Goal: Task Accomplishment & Management: Use online tool/utility

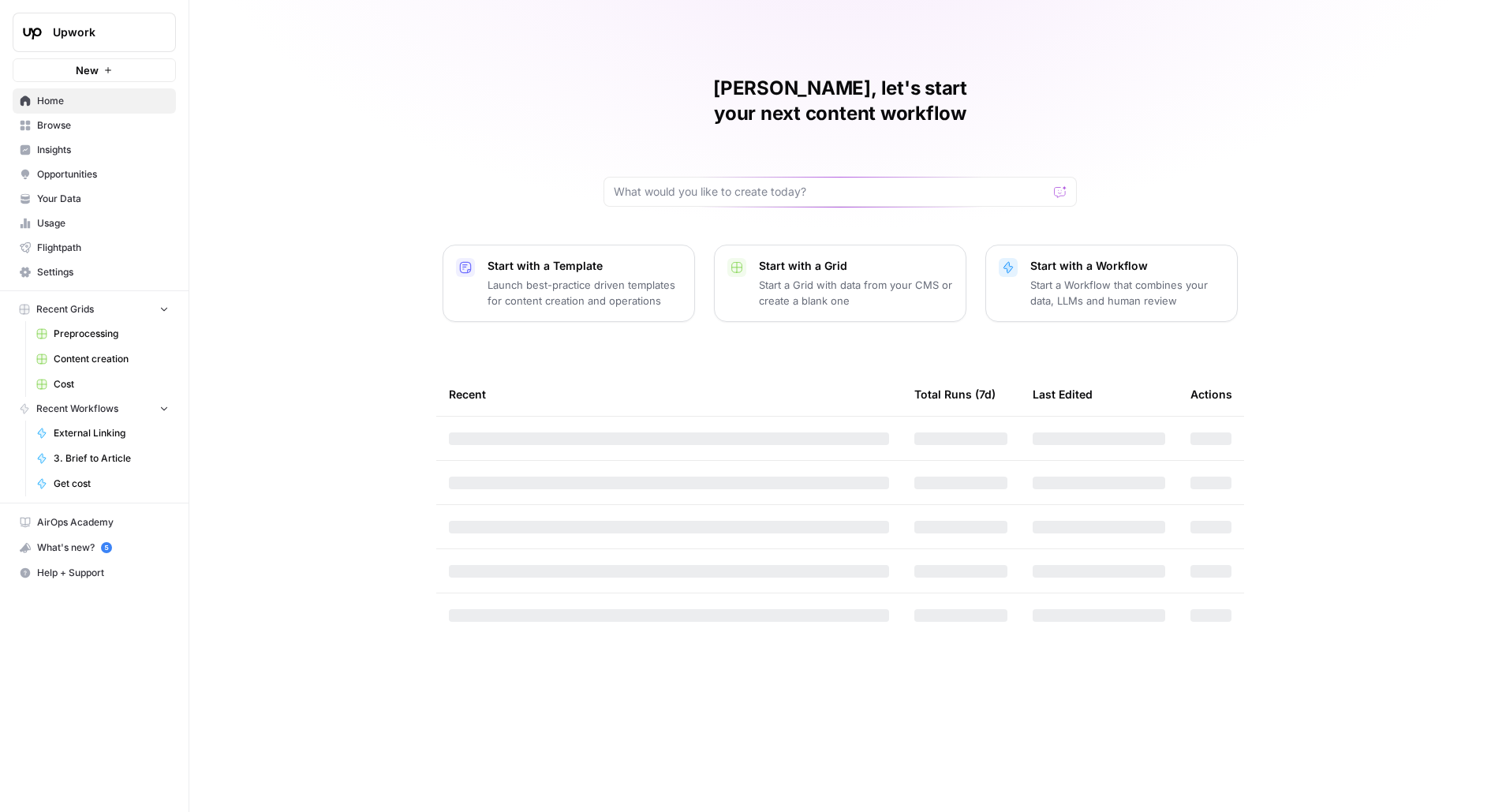
click at [132, 265] on span "Settings" at bounding box center [103, 272] width 132 height 14
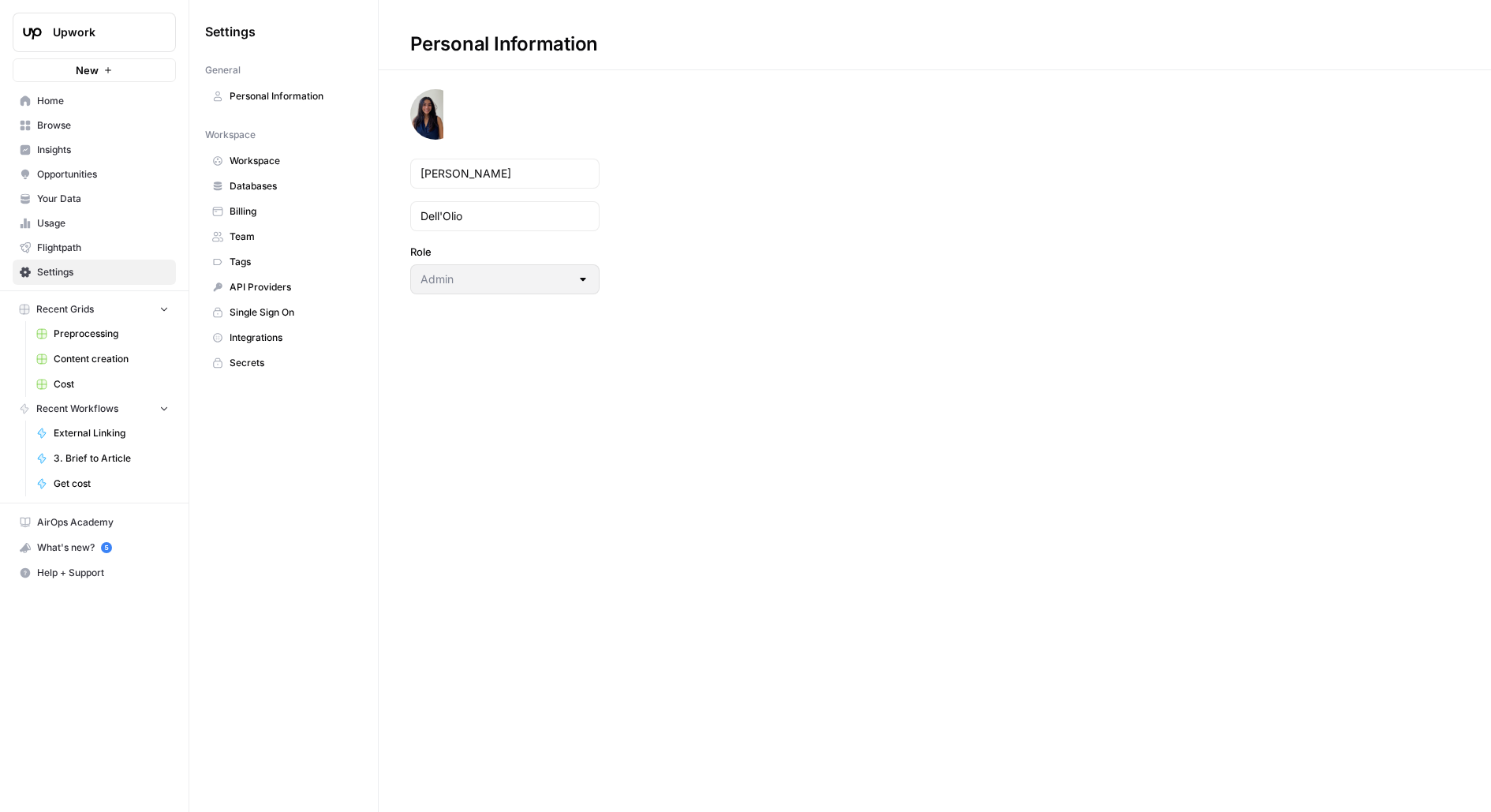
click at [316, 232] on span "Team" at bounding box center [293, 237] width 126 height 14
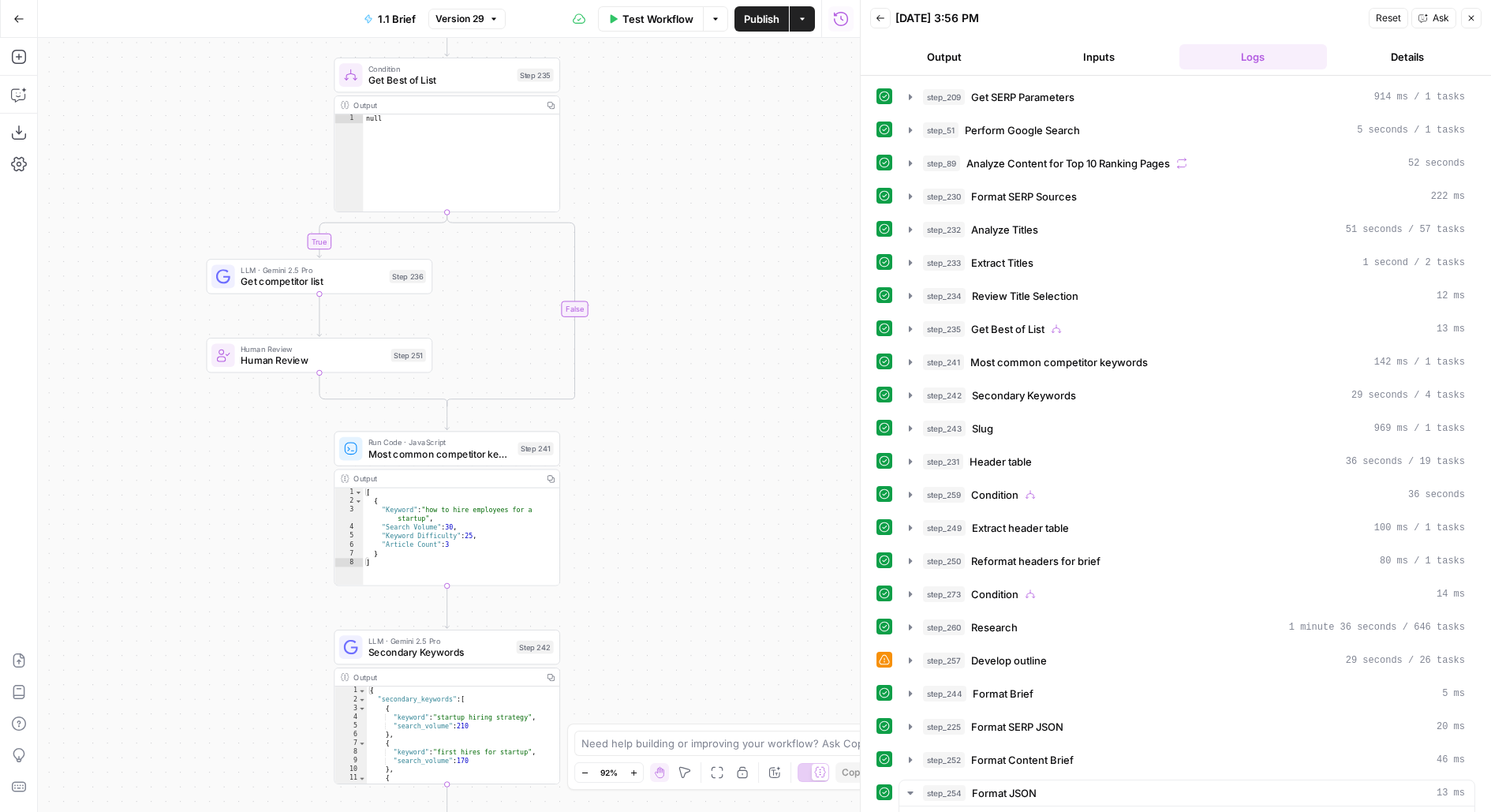
drag, startPoint x: 700, startPoint y: 568, endPoint x: 700, endPoint y: 232, distance: 336.0
click at [700, 264] on div "true false true false true false true false Workflow Set Inputs Inputs Run Code…" at bounding box center [449, 425] width 822 height 774
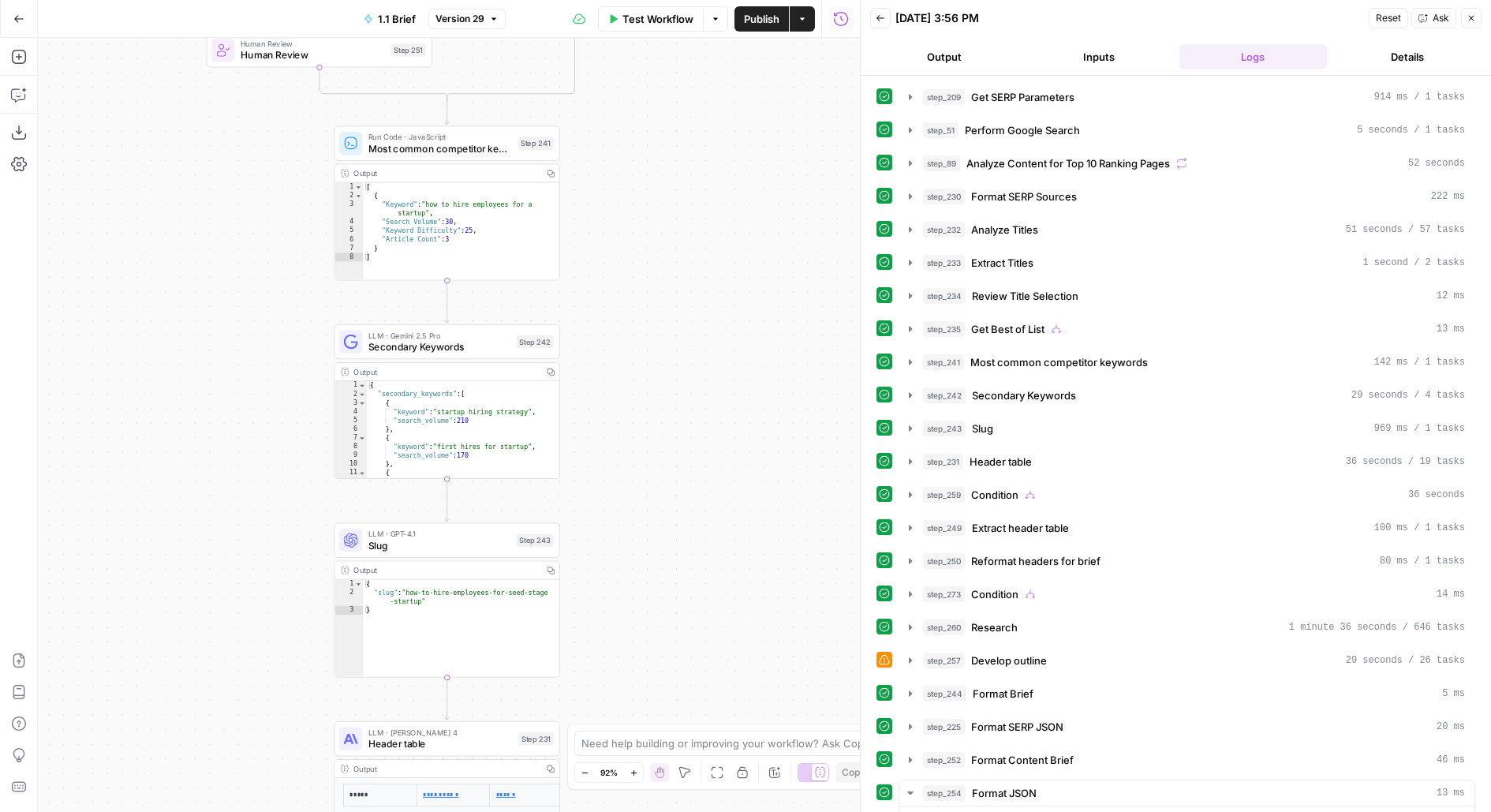
drag, startPoint x: 715, startPoint y: 420, endPoint x: 779, endPoint y: 87, distance: 339.1
click at [768, 133] on div "true false true false true false true false Workflow Set Inputs Inputs Run Code…" at bounding box center [449, 425] width 822 height 774
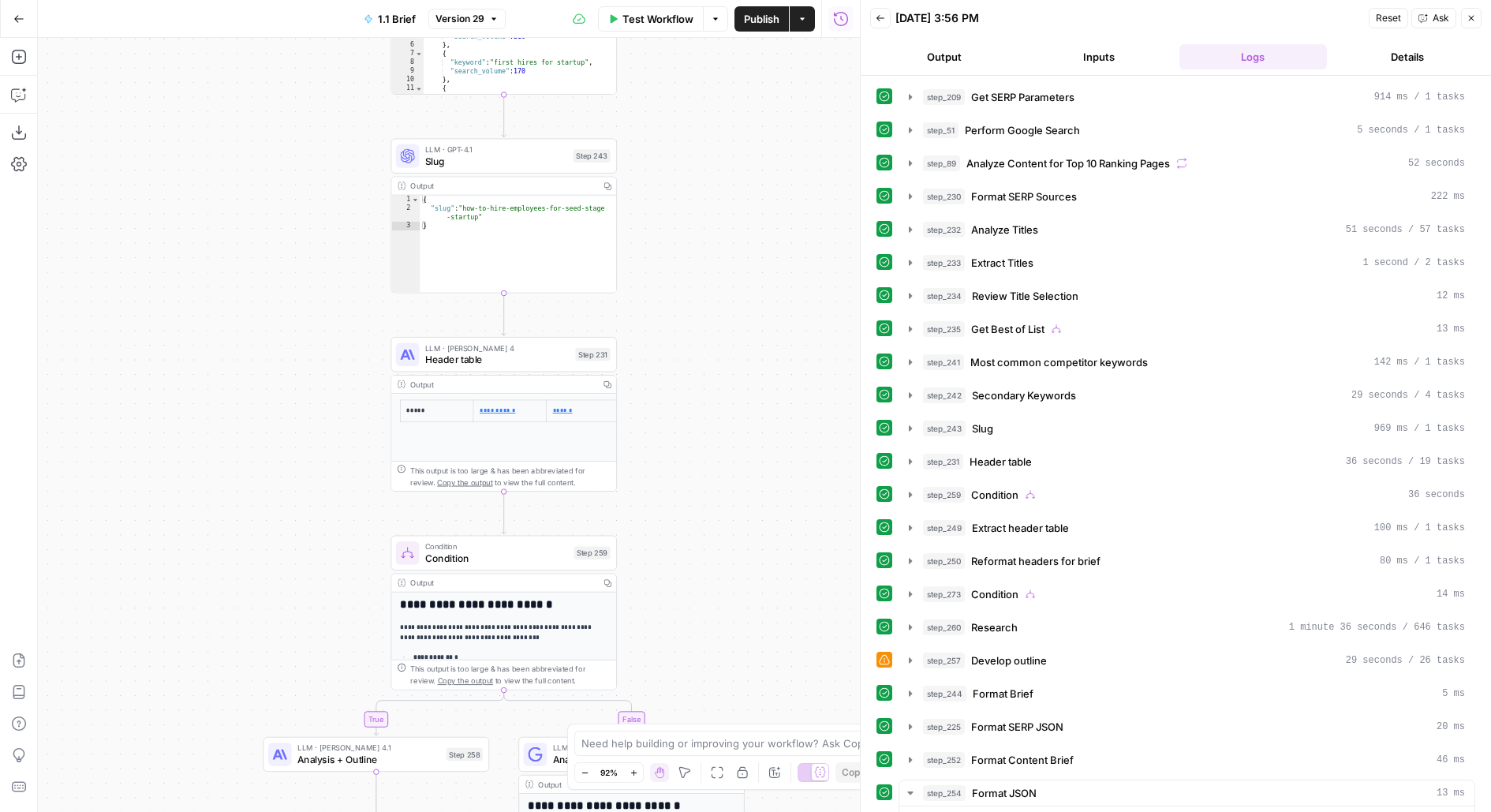
drag, startPoint x: 667, startPoint y: 598, endPoint x: 668, endPoint y: 355, distance: 243.0
click at [668, 356] on div "true false true false true false true false Workflow Set Inputs Inputs Run Code…" at bounding box center [449, 425] width 822 height 774
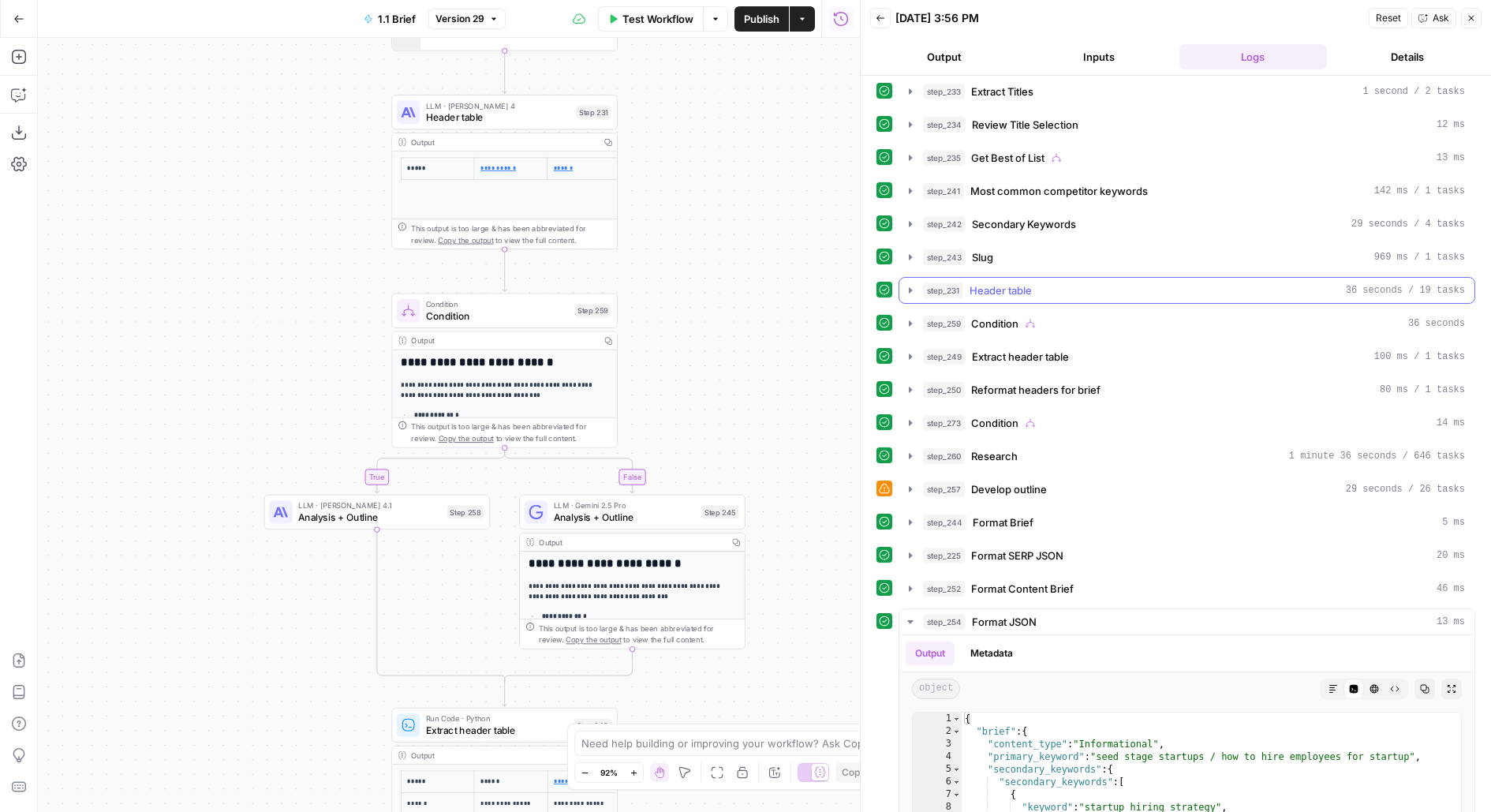
click at [993, 283] on span "Header table" at bounding box center [1001, 290] width 62 height 16
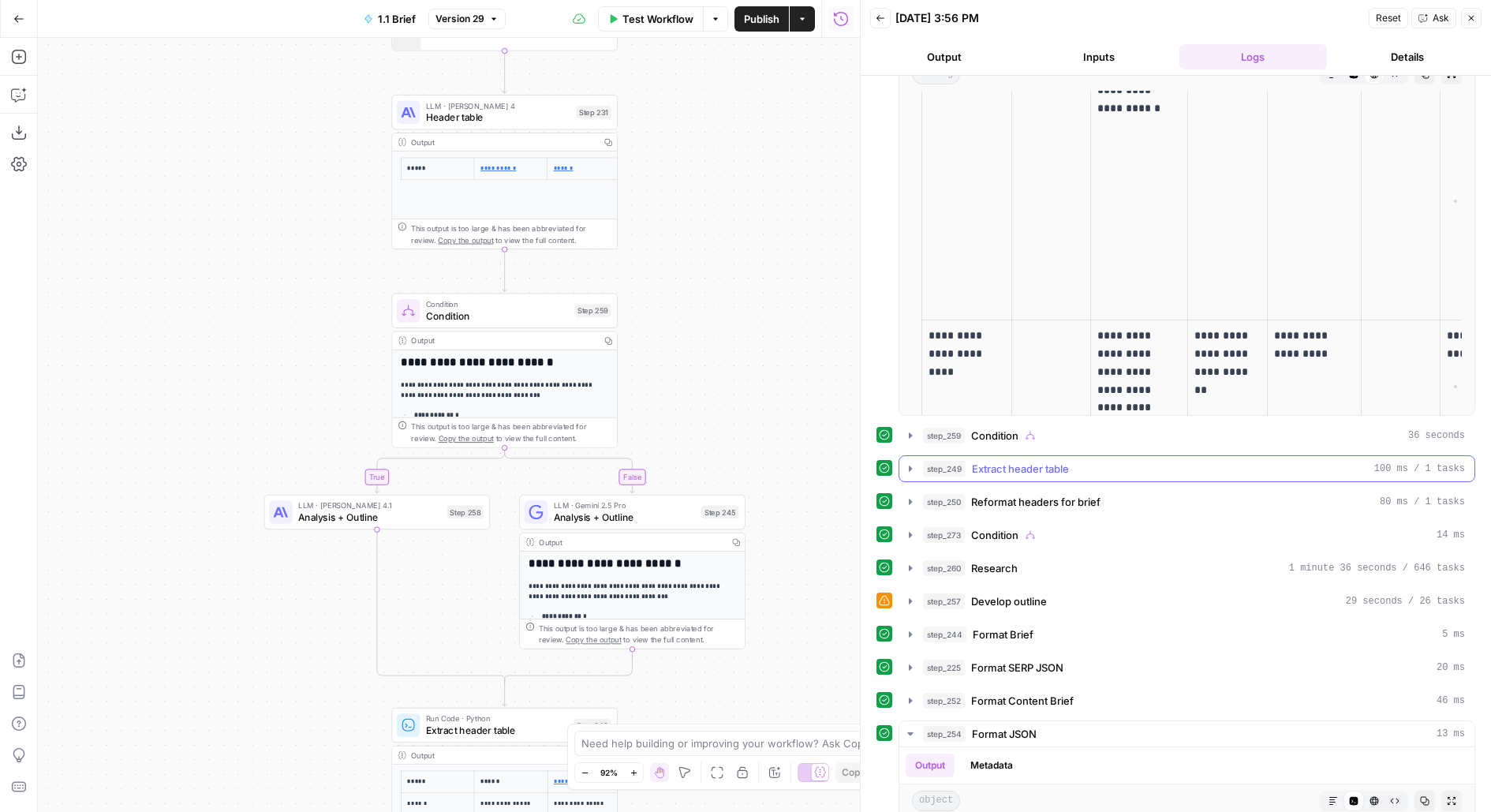
click at [1037, 465] on span "Extract header table" at bounding box center [1020, 468] width 97 height 16
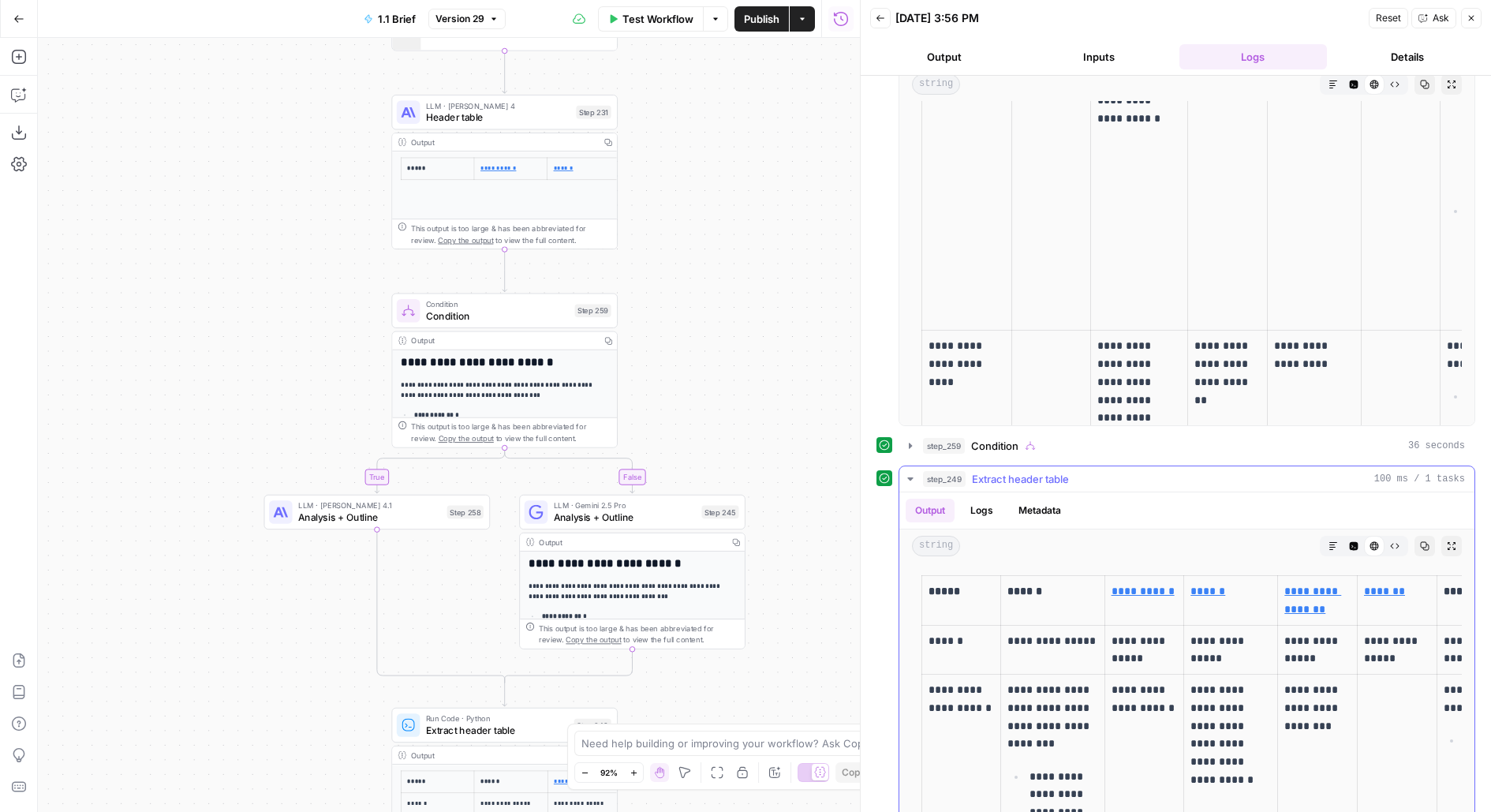
scroll to position [400, 0]
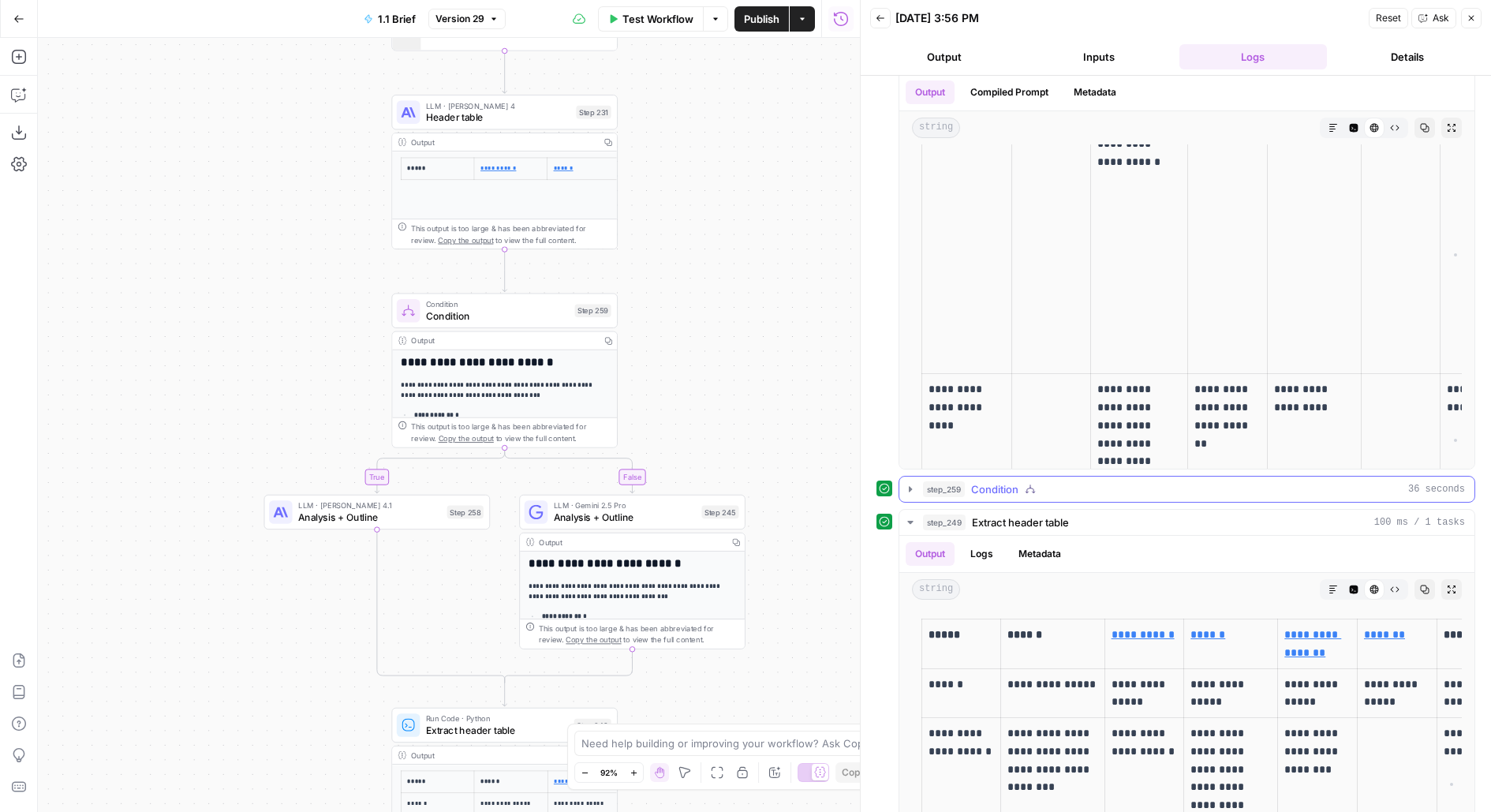
click at [1028, 491] on icon "button" at bounding box center [1027, 492] width 3 height 2
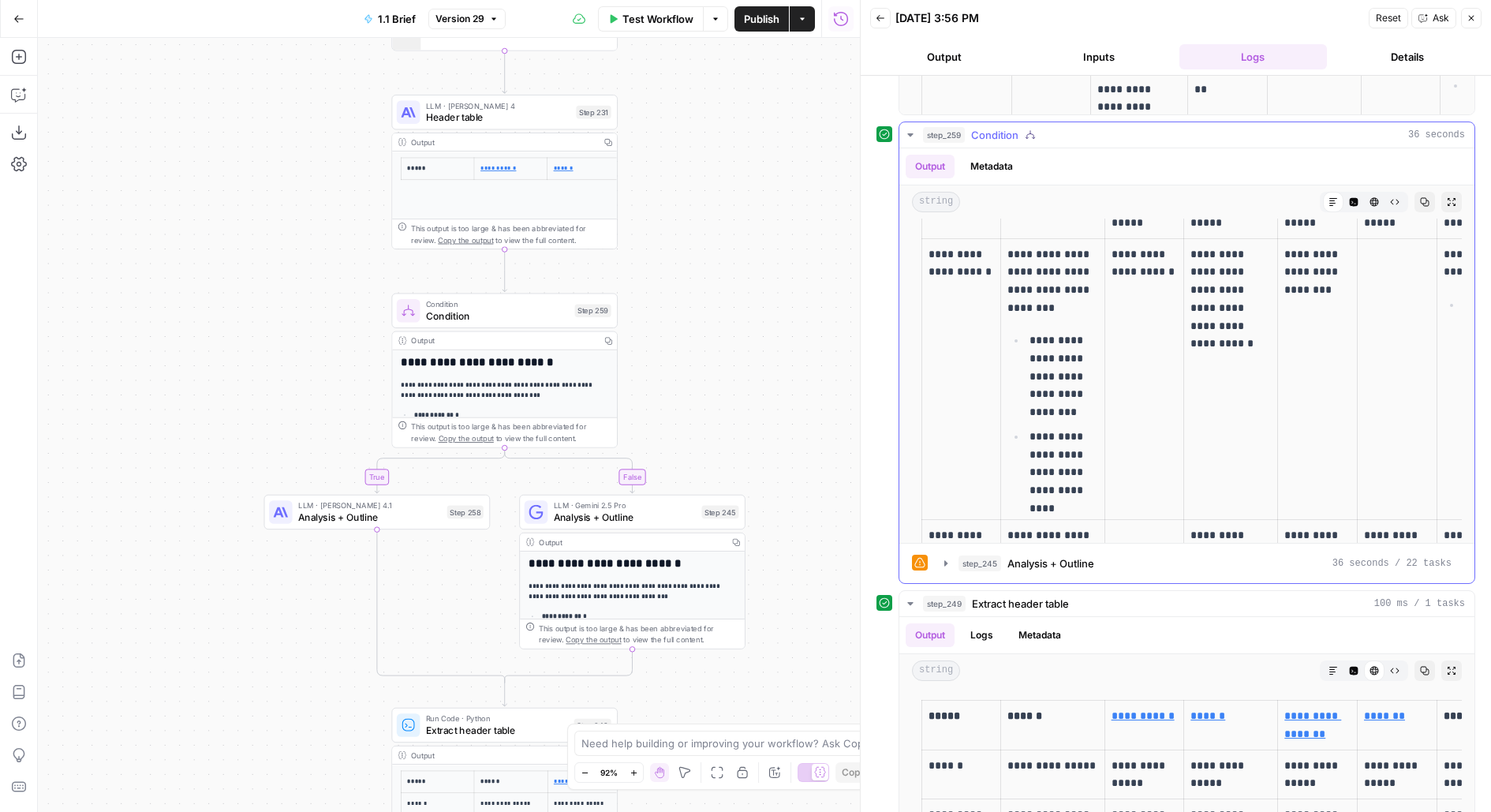
scroll to position [539, 0]
click at [567, 519] on span "Analysis + Outline" at bounding box center [625, 517] width 142 height 14
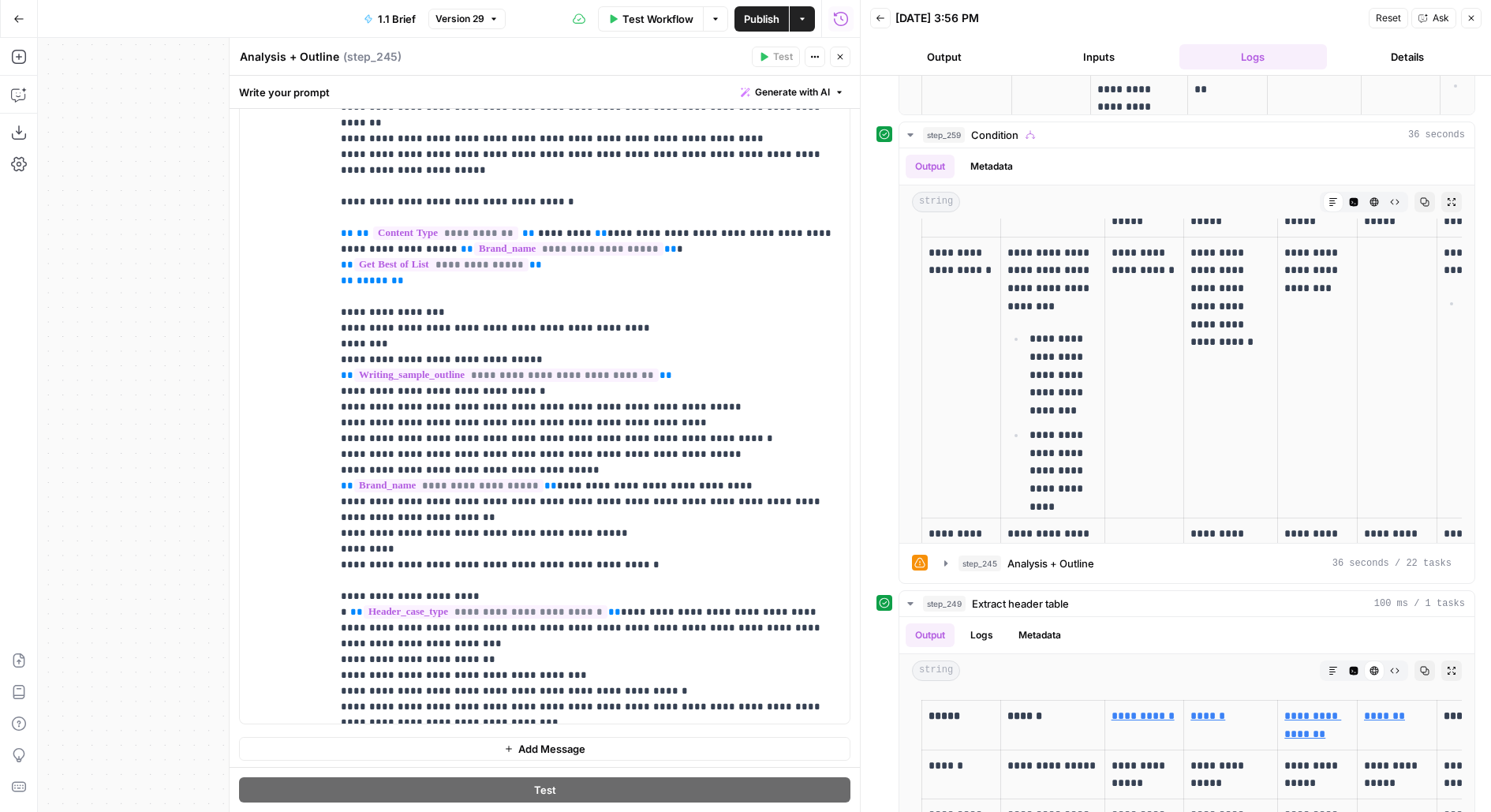
scroll to position [679, 0]
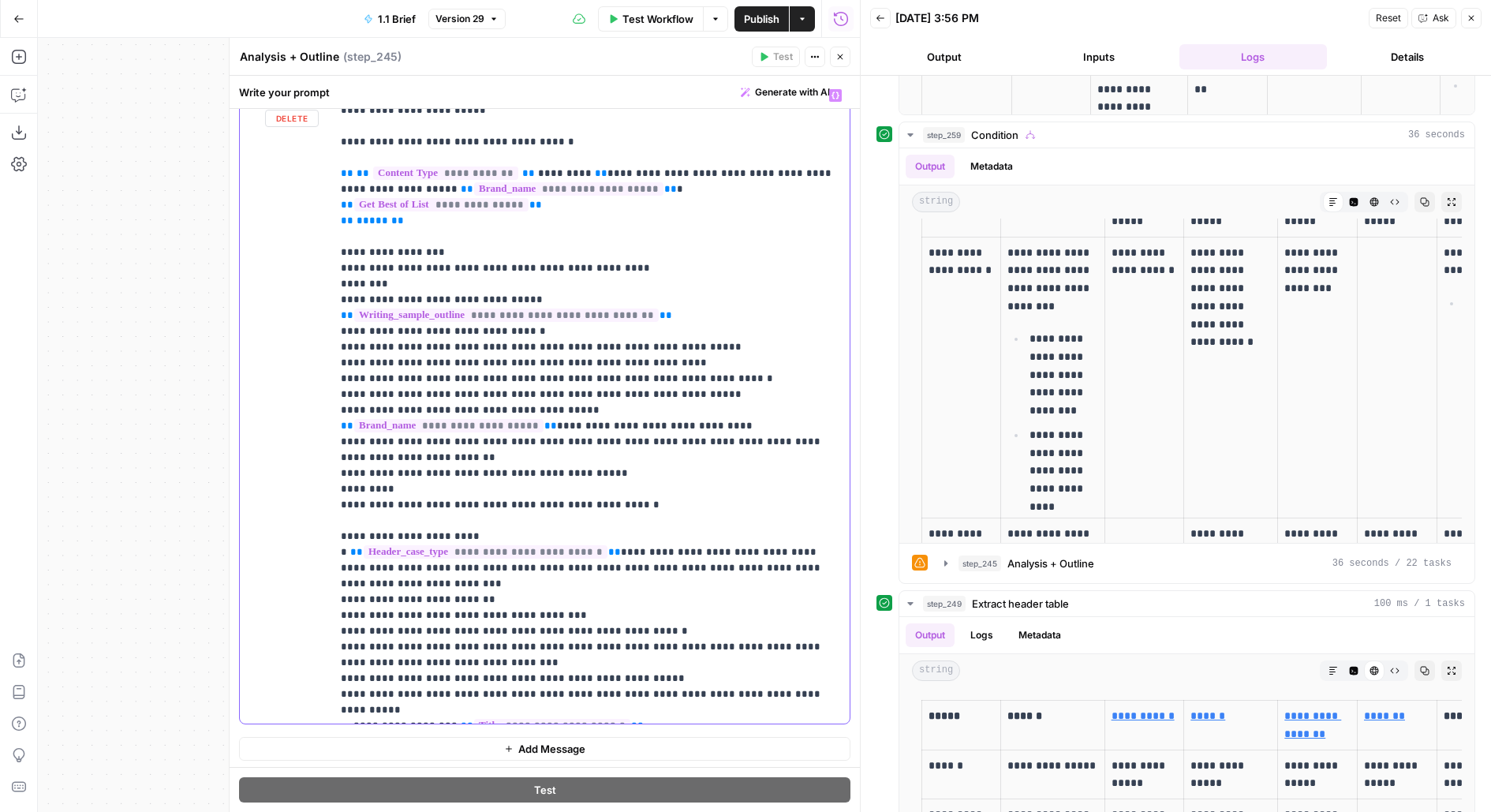
drag, startPoint x: 552, startPoint y: 671, endPoint x: 637, endPoint y: 692, distance: 87.6
click at [637, 692] on p "**********" at bounding box center [591, 63] width 500 height 1309
copy p "**"
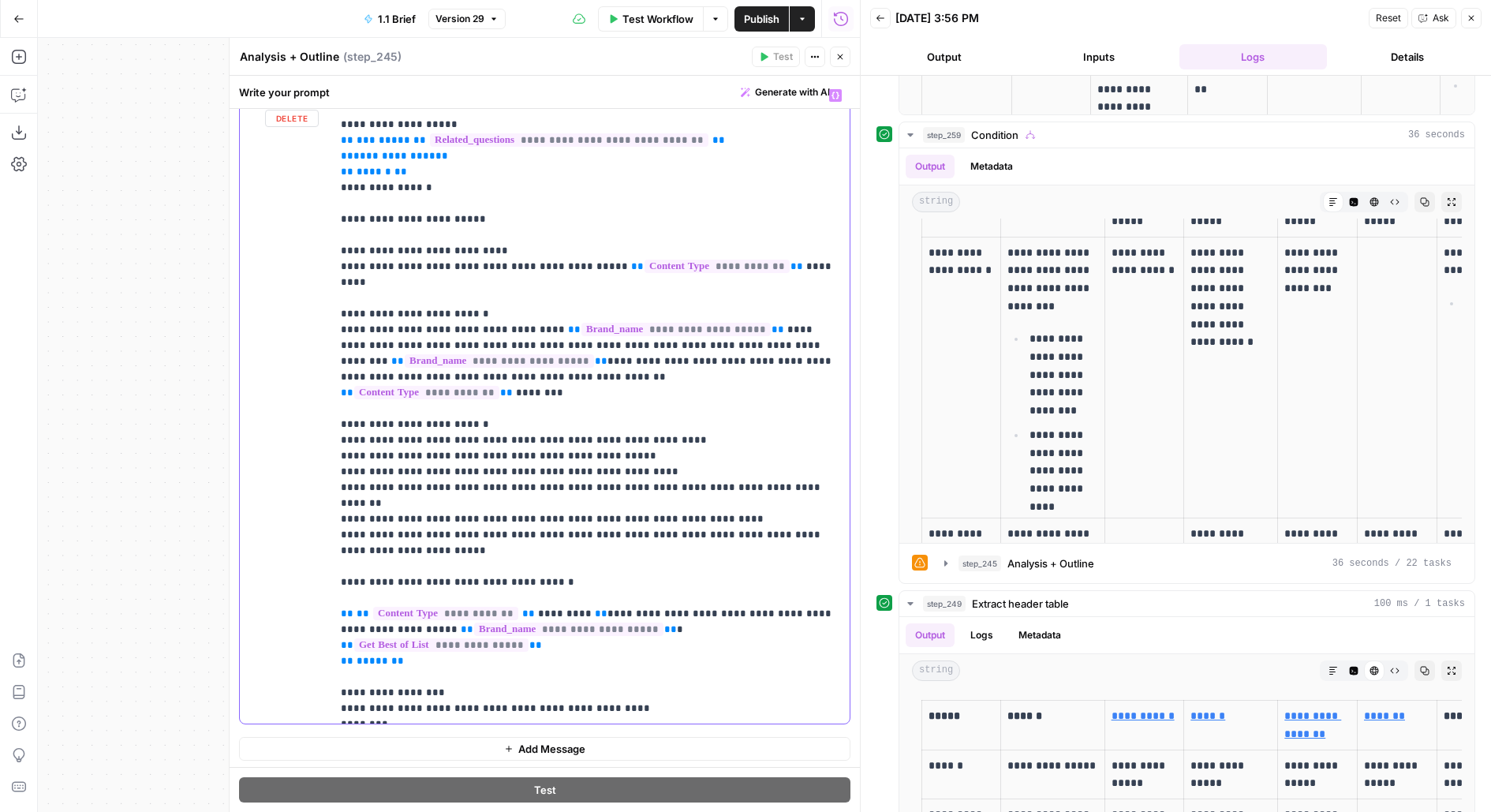
scroll to position [177, 0]
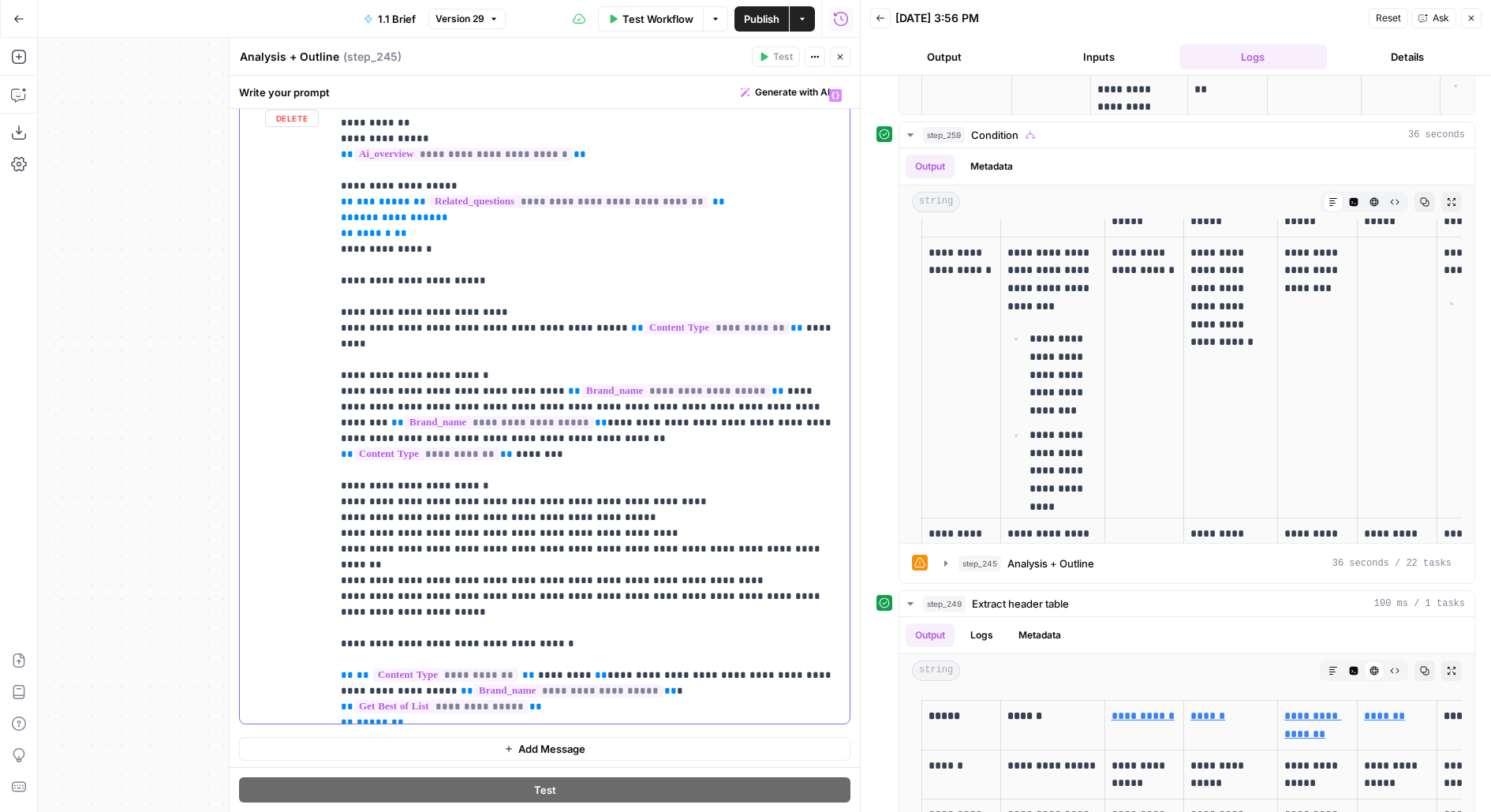
click at [766, 529] on p "**********" at bounding box center [591, 564] width 500 height 1309
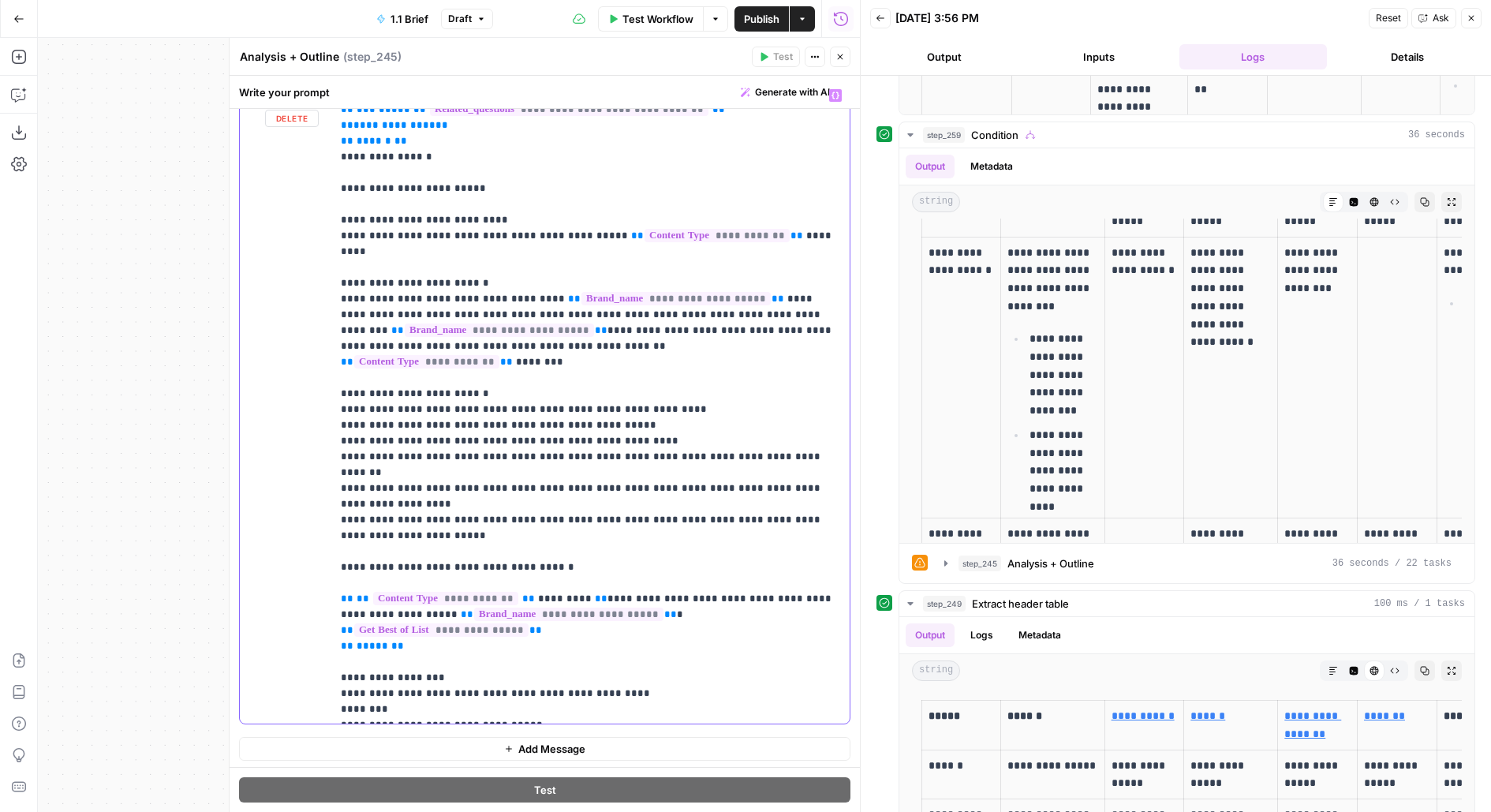
scroll to position [274, 0]
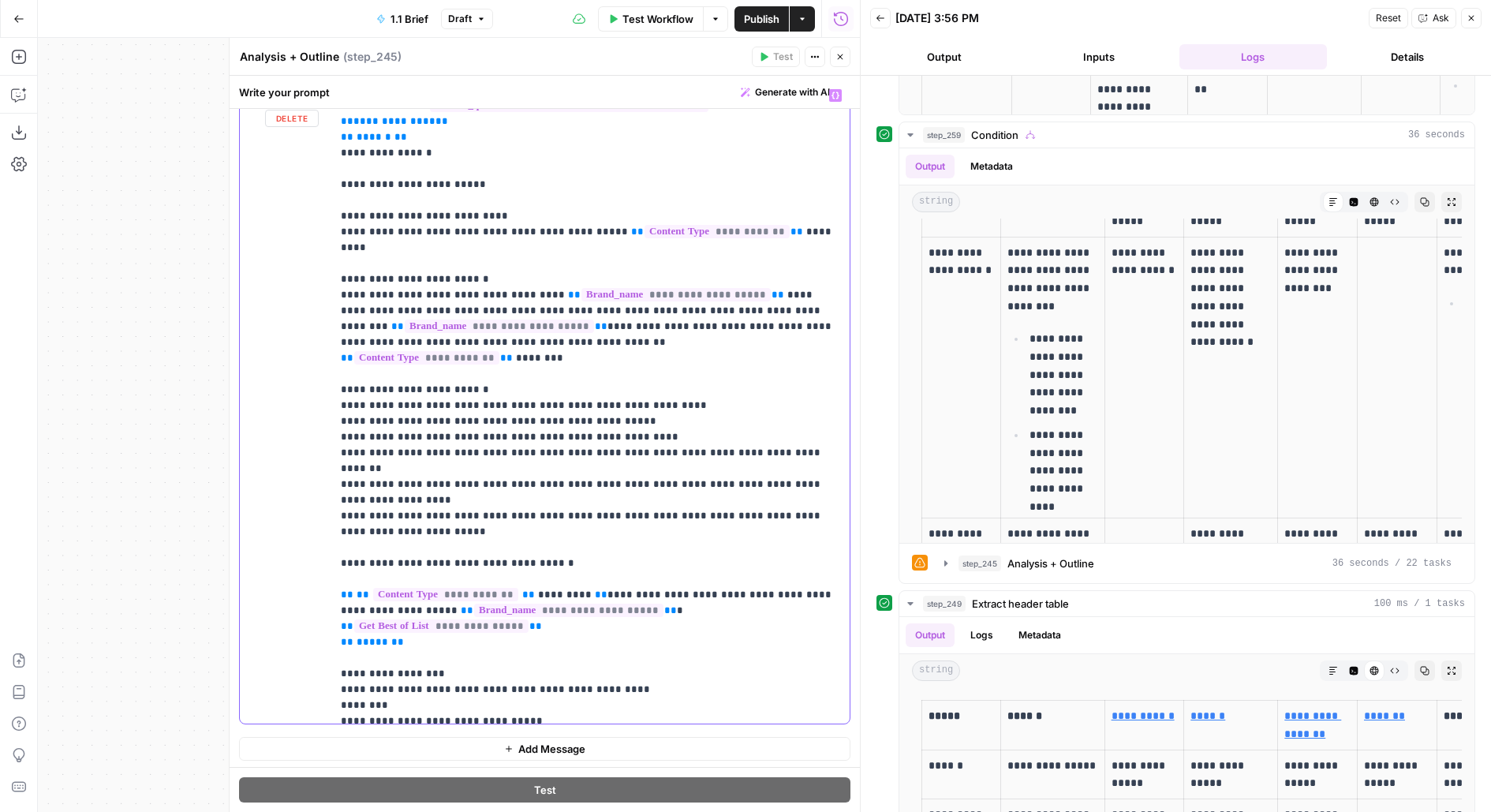
click at [350, 448] on p "**********" at bounding box center [591, 477] width 500 height 1325
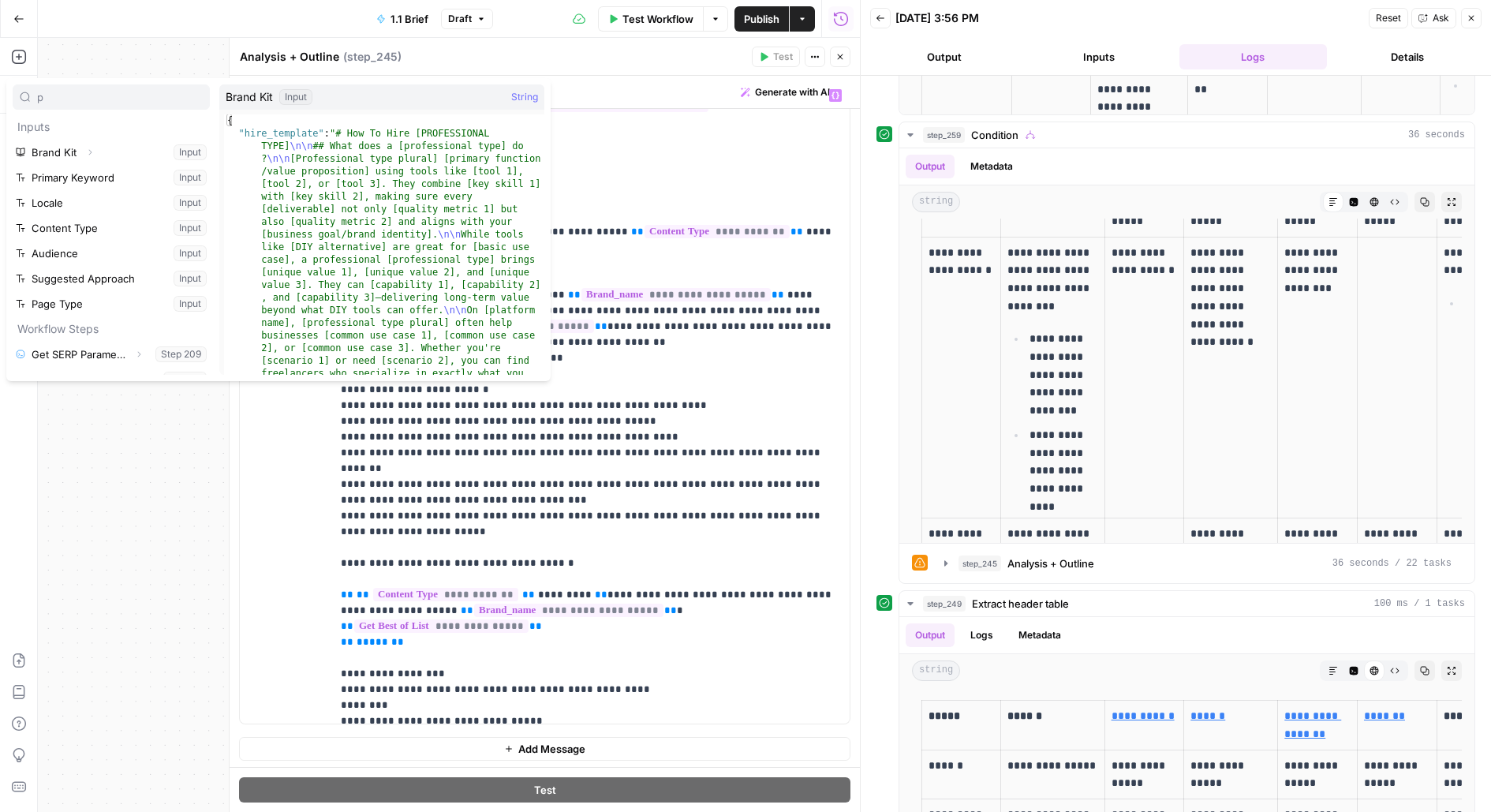
type input "p"
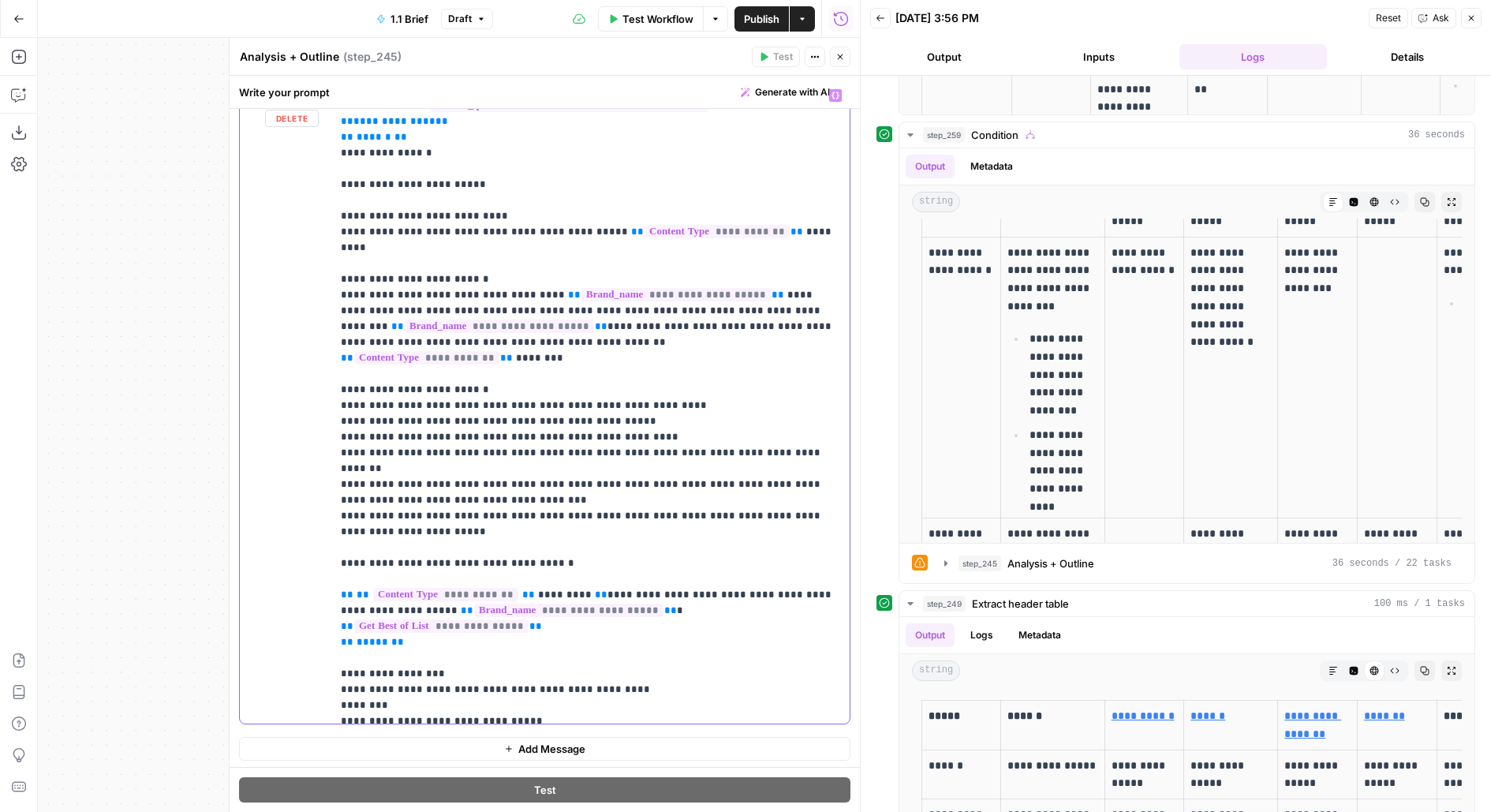
click at [514, 454] on p "**********" at bounding box center [591, 477] width 500 height 1325
click at [844, 60] on icon "button" at bounding box center [839, 56] width 9 height 9
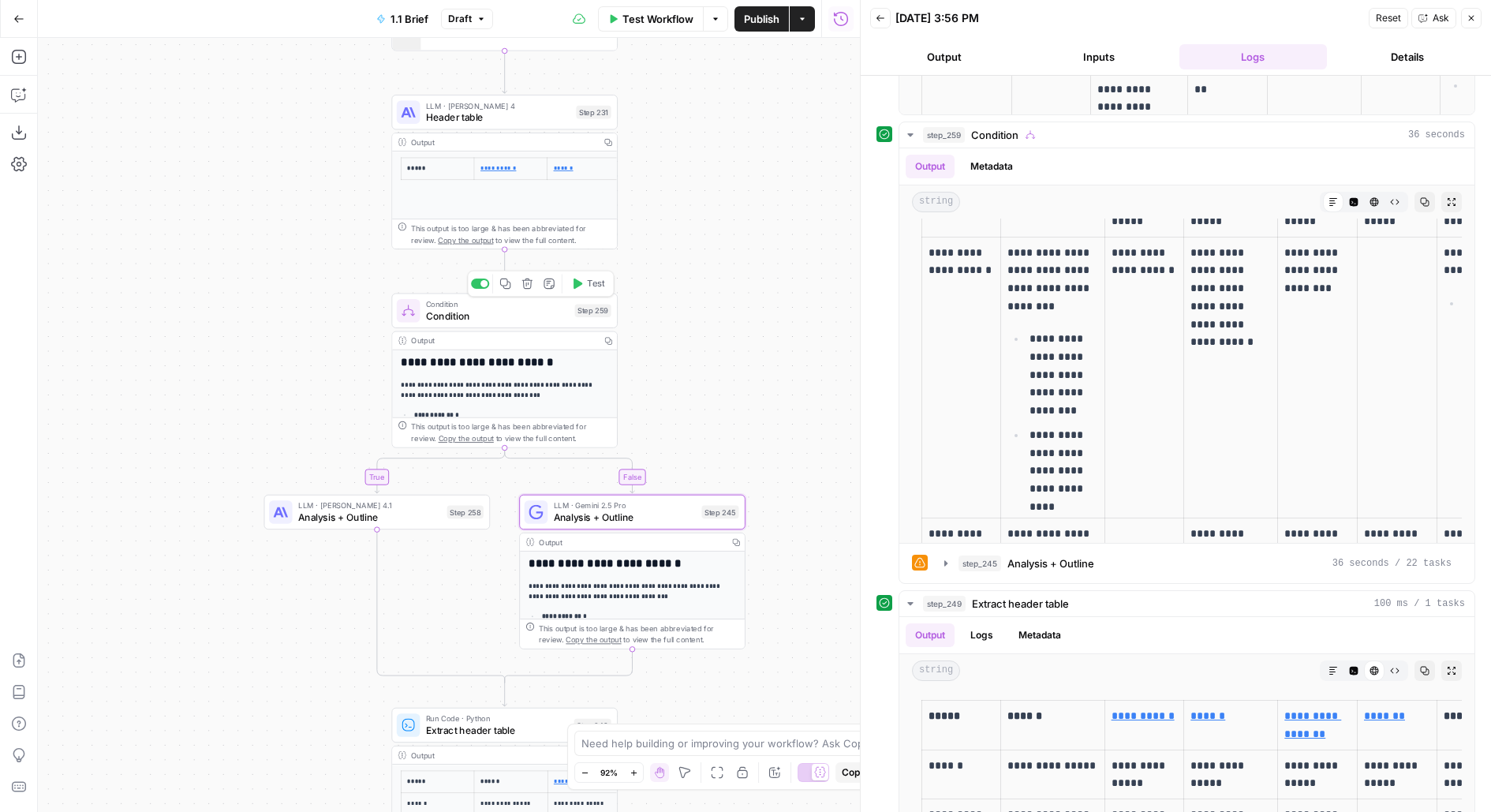
click at [582, 277] on icon "button" at bounding box center [577, 283] width 12 height 12
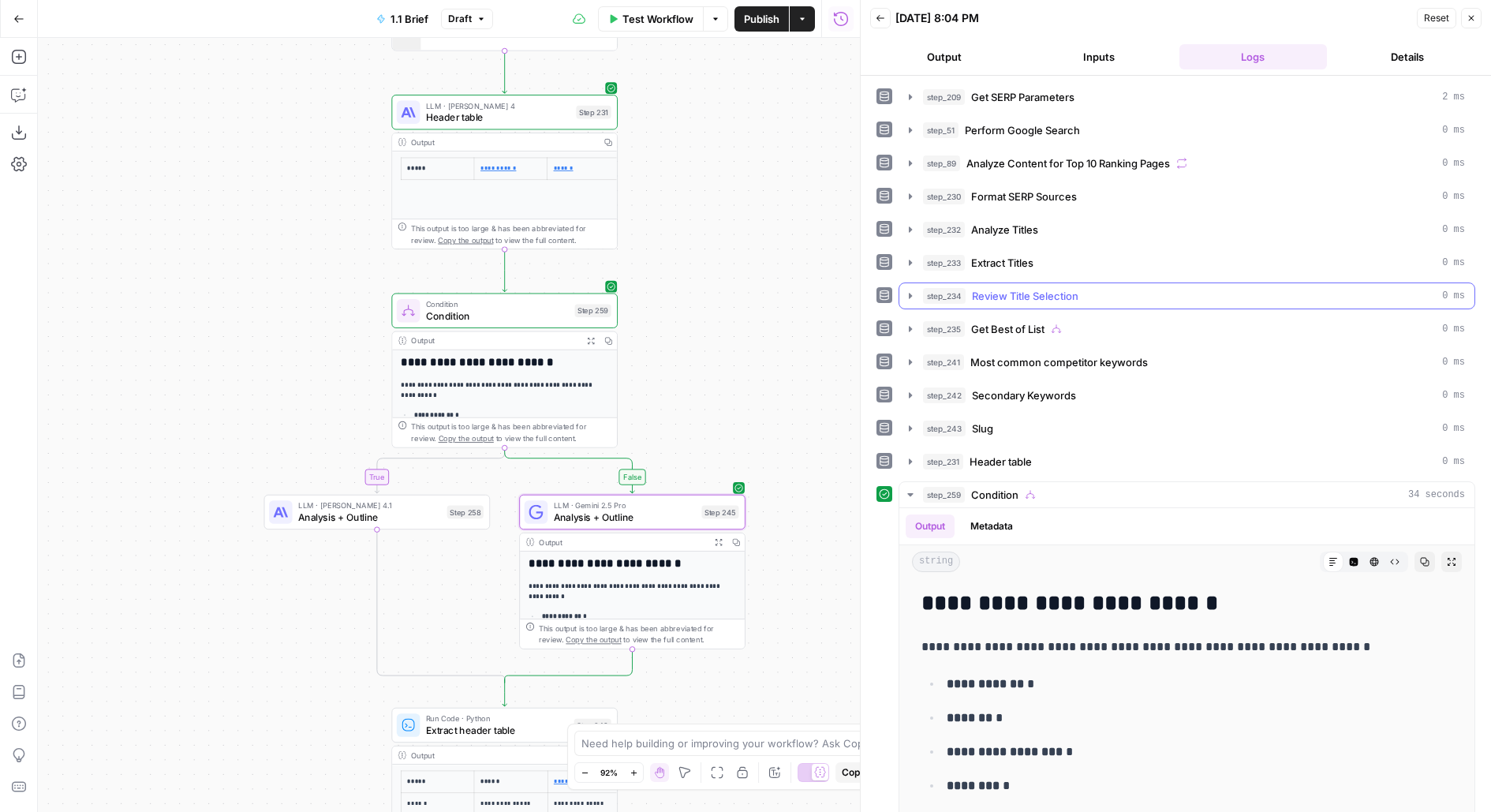
scroll to position [129, 0]
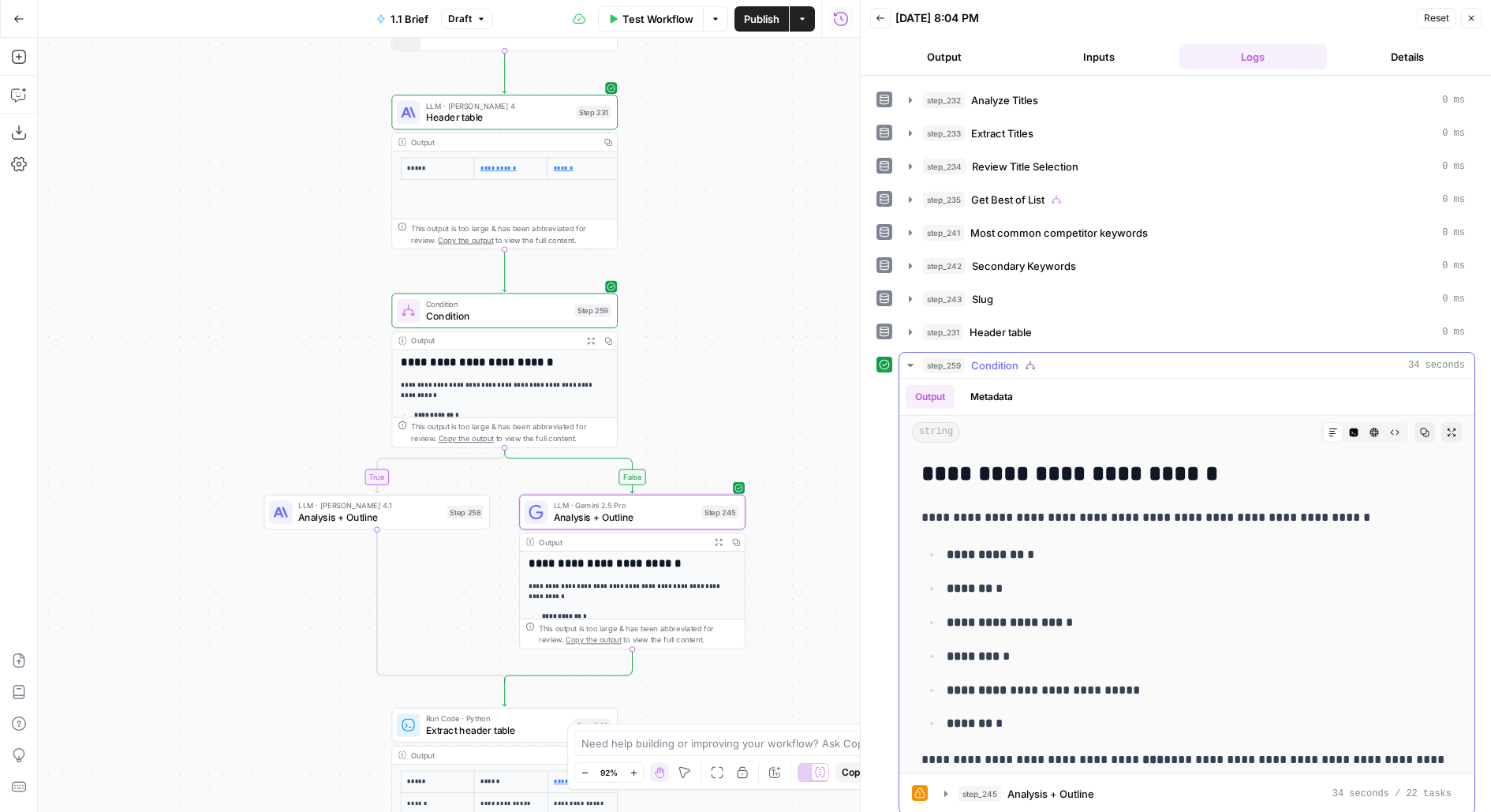
click at [1452, 428] on icon "button" at bounding box center [1451, 432] width 9 height 9
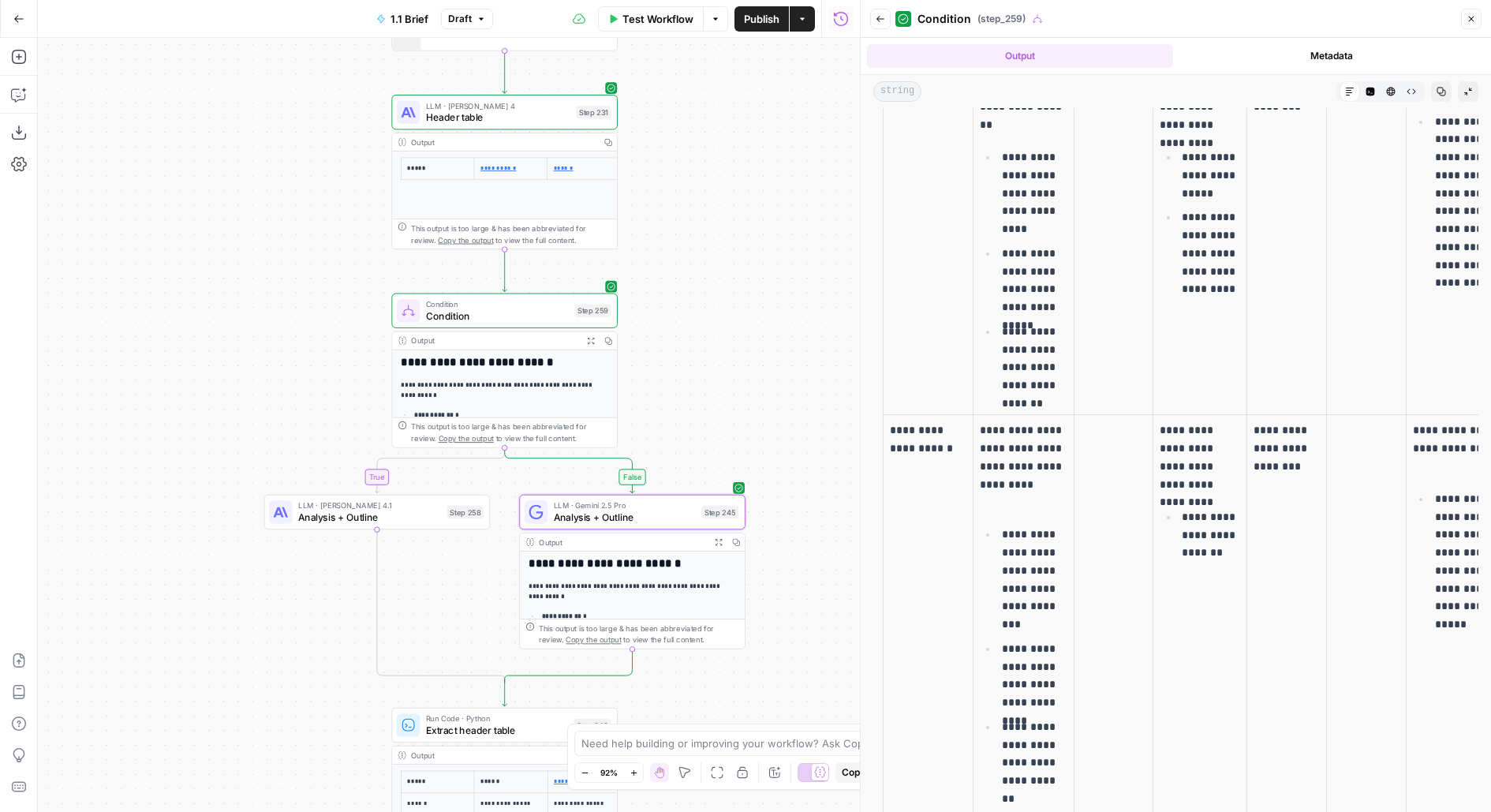
scroll to position [951, 0]
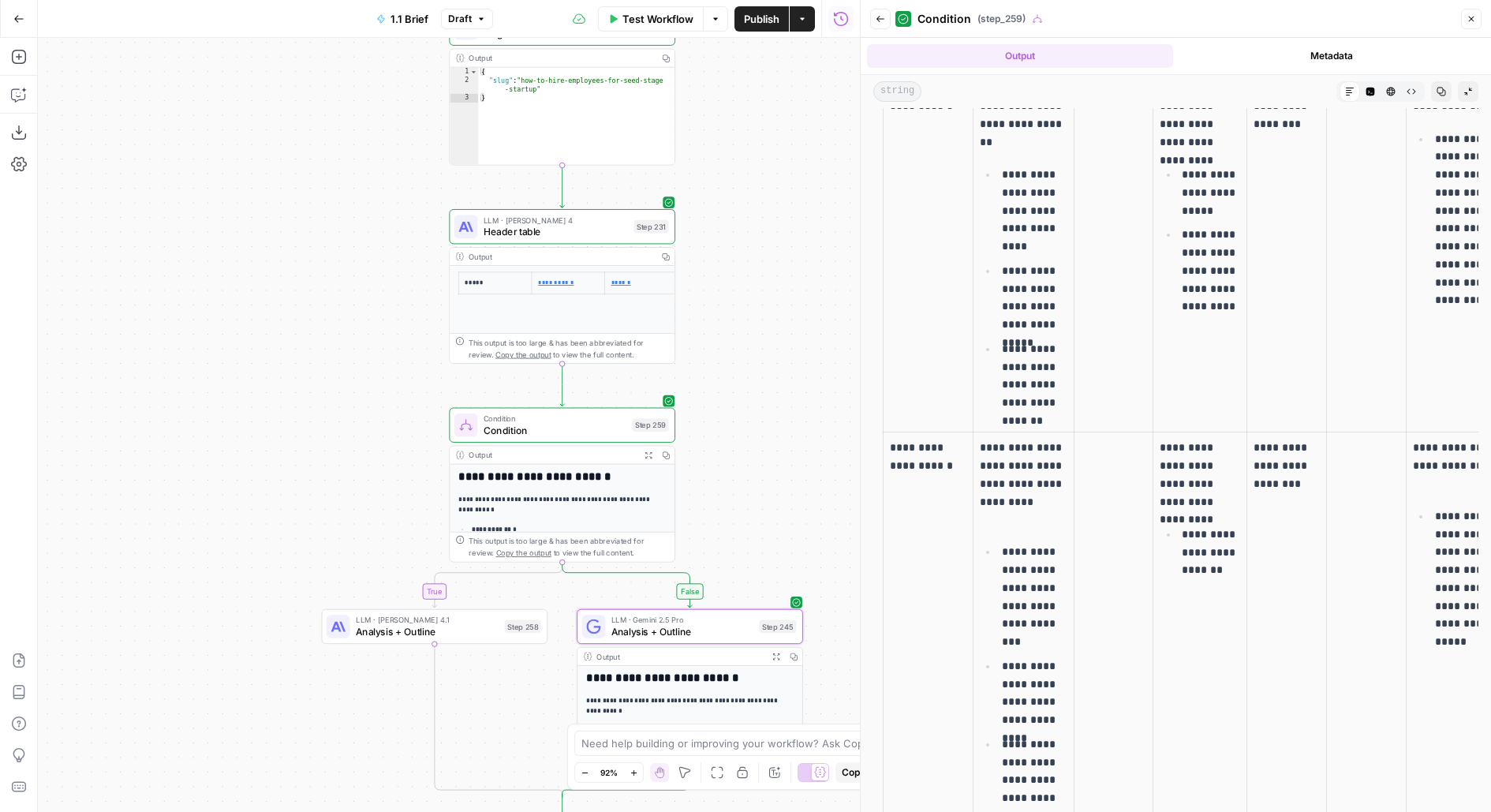
drag, startPoint x: 702, startPoint y: 257, endPoint x: 760, endPoint y: 372, distance: 128.8
click at [760, 372] on div "false true true false true true false false Workflow Set Inputs Inputs Run Code…" at bounding box center [449, 425] width 822 height 774
click at [601, 232] on span "Header table" at bounding box center [556, 231] width 144 height 14
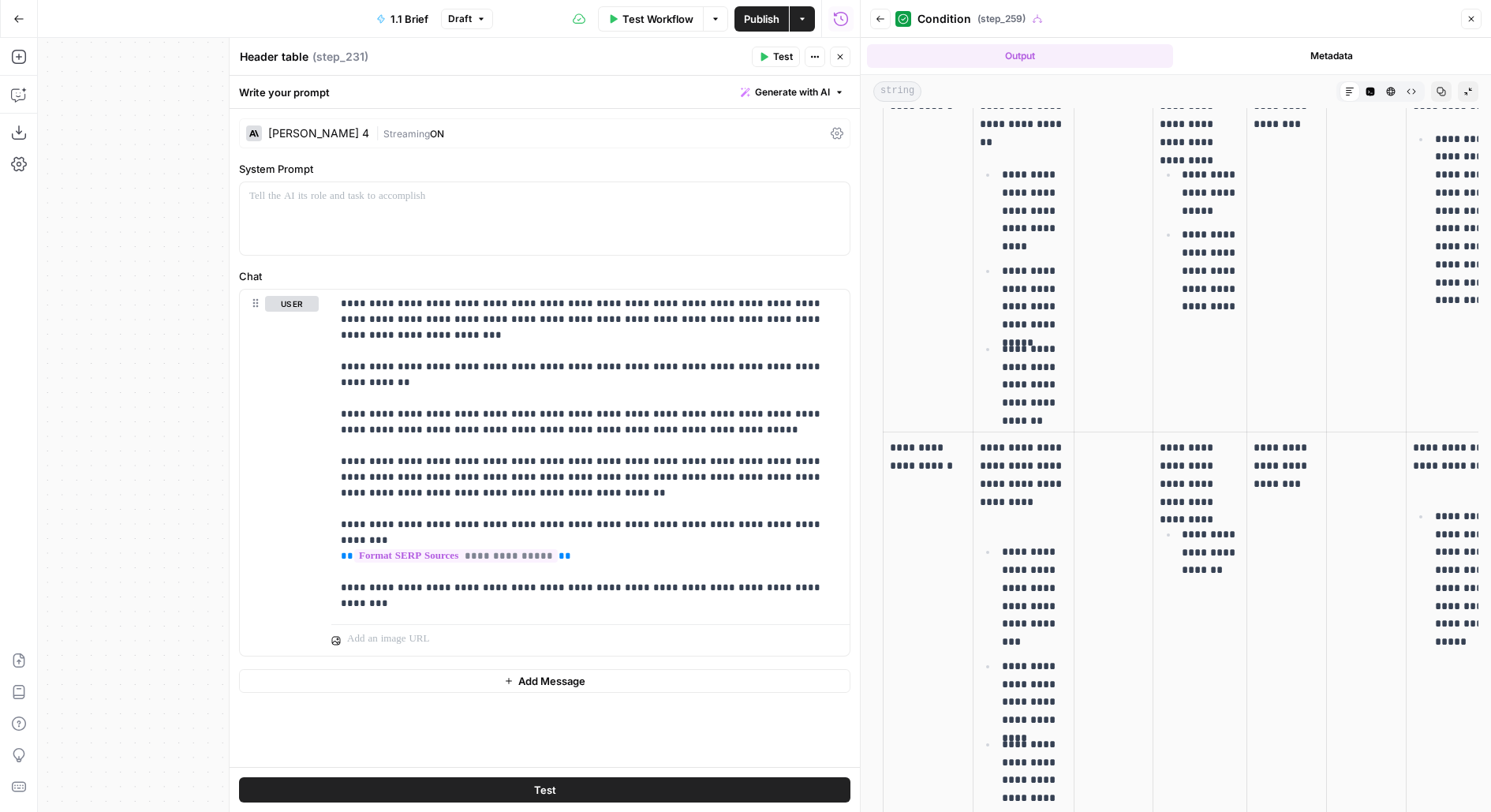
click at [843, 59] on icon "button" at bounding box center [839, 56] width 9 height 9
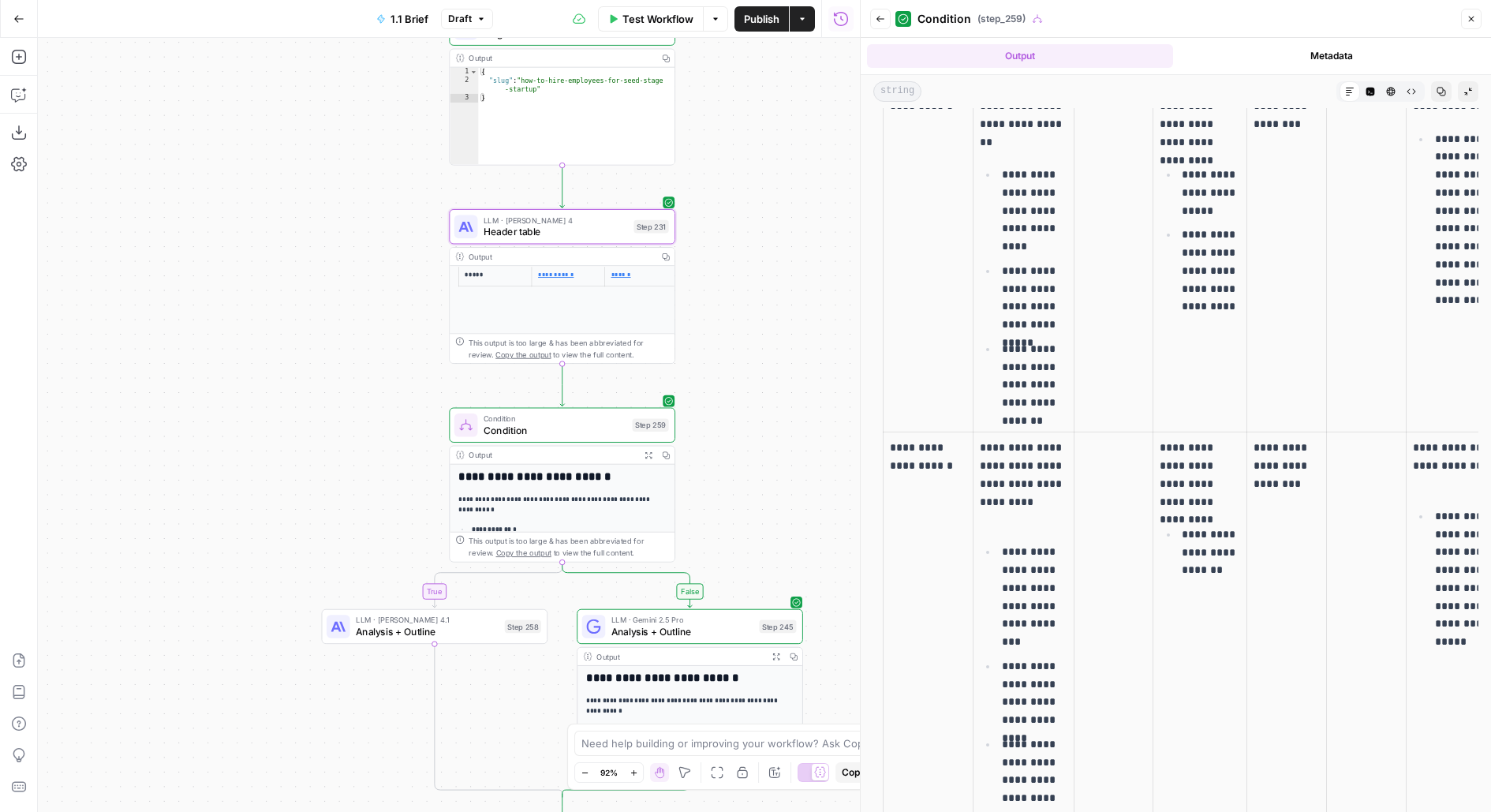
scroll to position [0, 0]
drag, startPoint x: 749, startPoint y: 320, endPoint x: 749, endPoint y: 230, distance: 90.0
click at [749, 232] on div "false true true false true true false false Workflow Set Inputs Inputs Run Code…" at bounding box center [449, 425] width 822 height 774
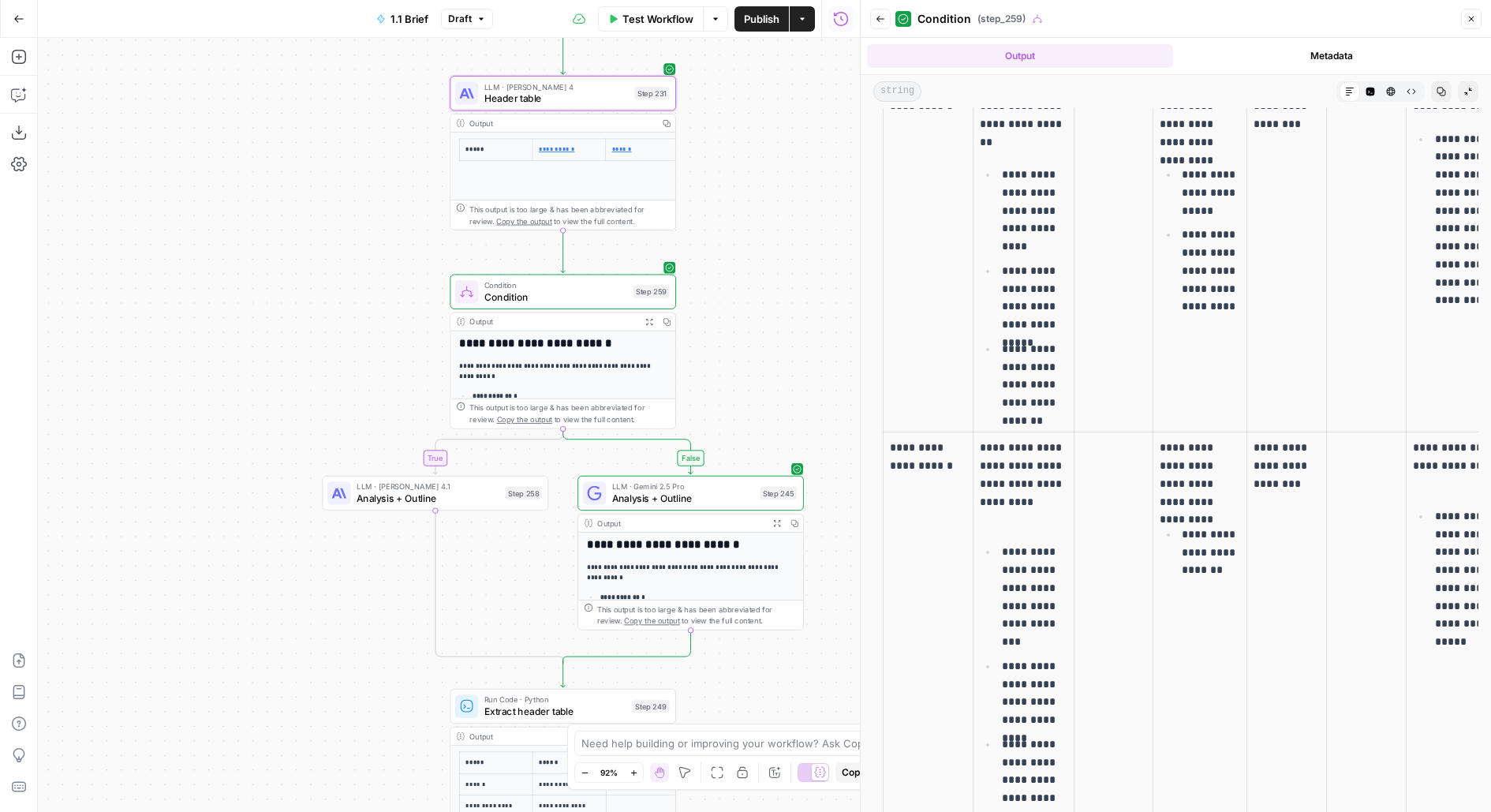
click at [812, 380] on div "false true true false true true false false Workflow Set Inputs Inputs Run Code…" at bounding box center [449, 425] width 822 height 774
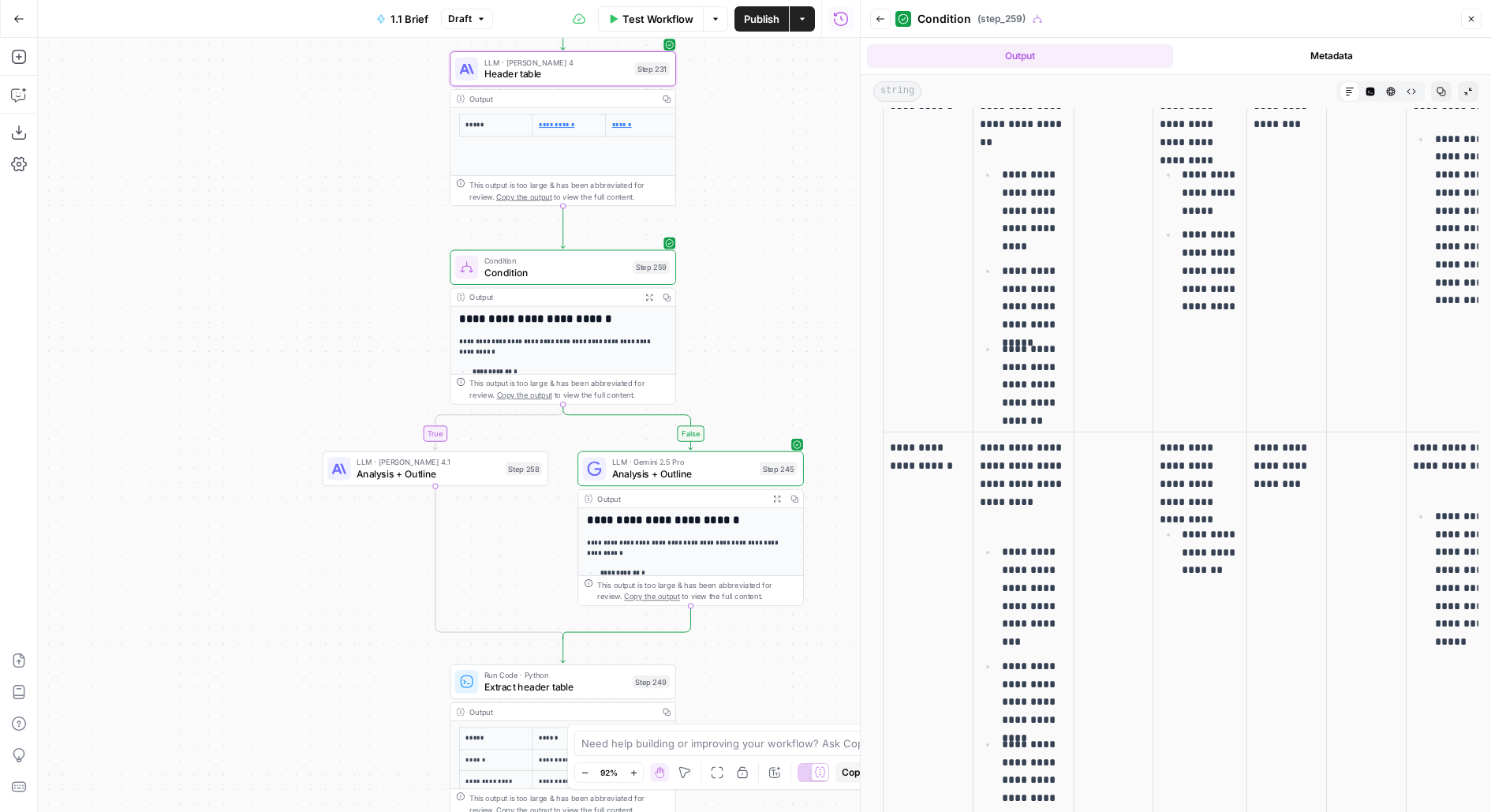
scroll to position [0, 36]
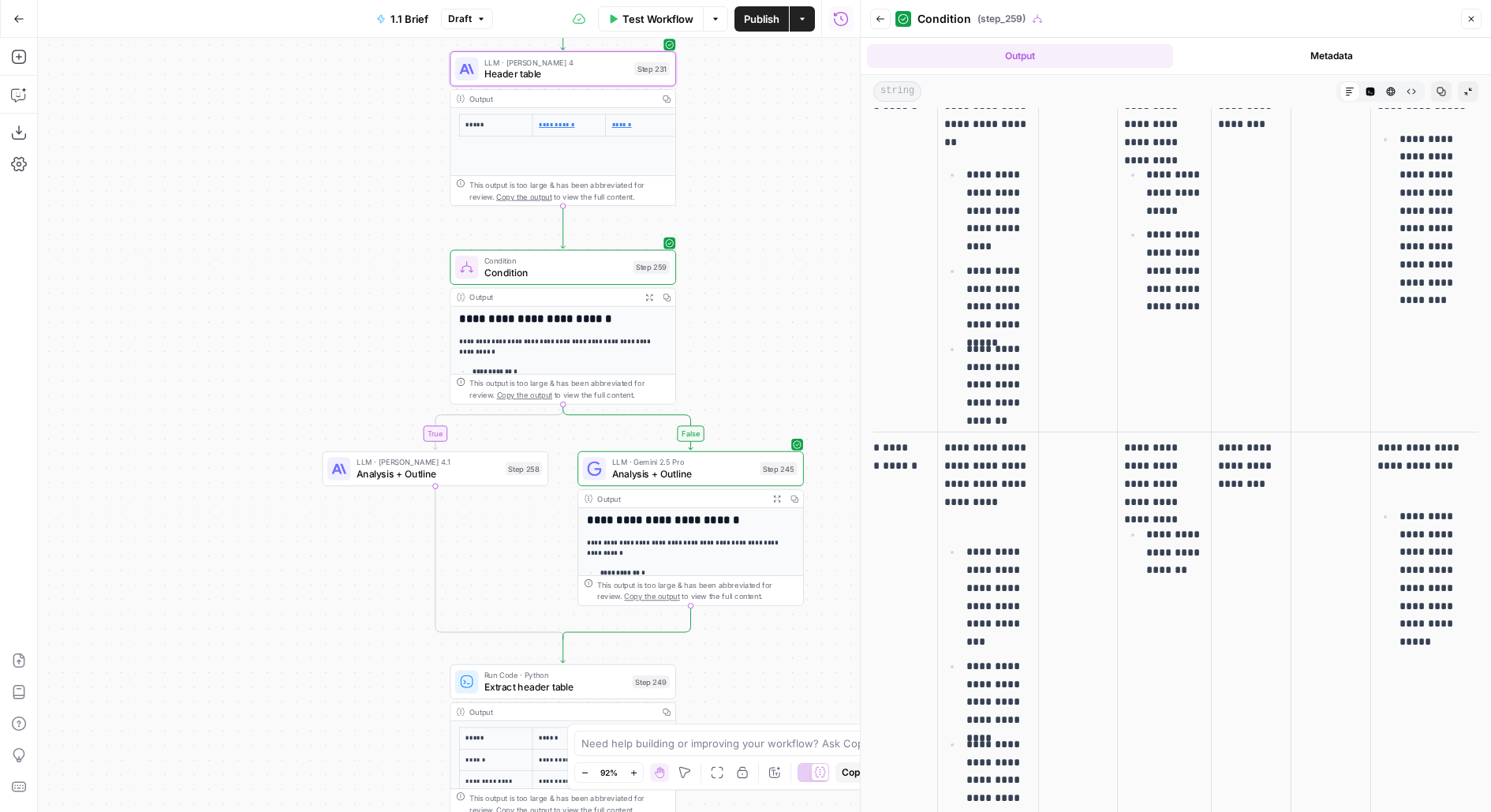
click at [741, 472] on span "Analysis + Outline" at bounding box center [682, 473] width 142 height 14
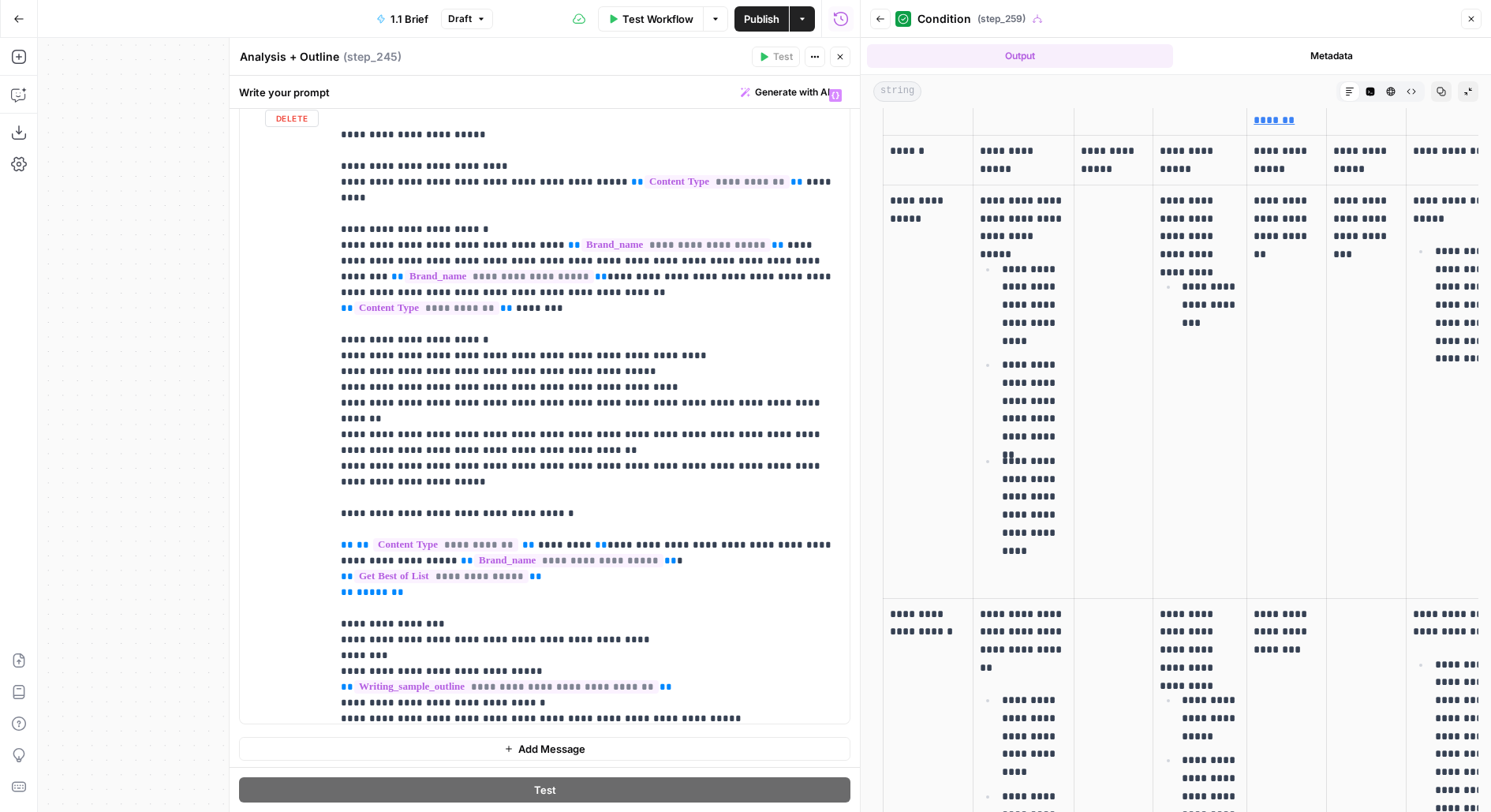
scroll to position [321, 0]
drag, startPoint x: 809, startPoint y: 370, endPoint x: 317, endPoint y: 372, distance: 492.0
click at [317, 372] on div "**********" at bounding box center [545, 402] width 610 height 642
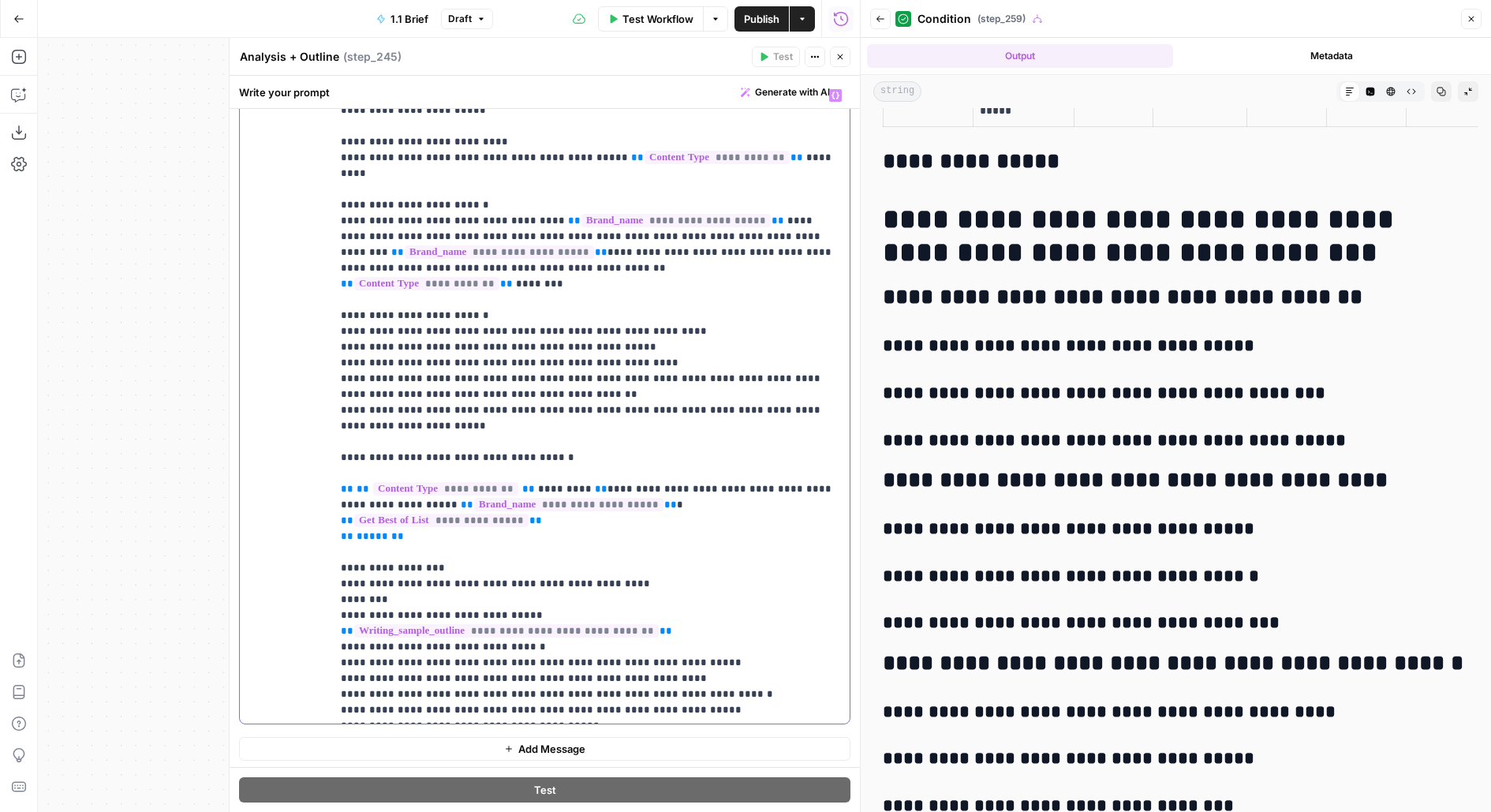
scroll to position [1830, 0]
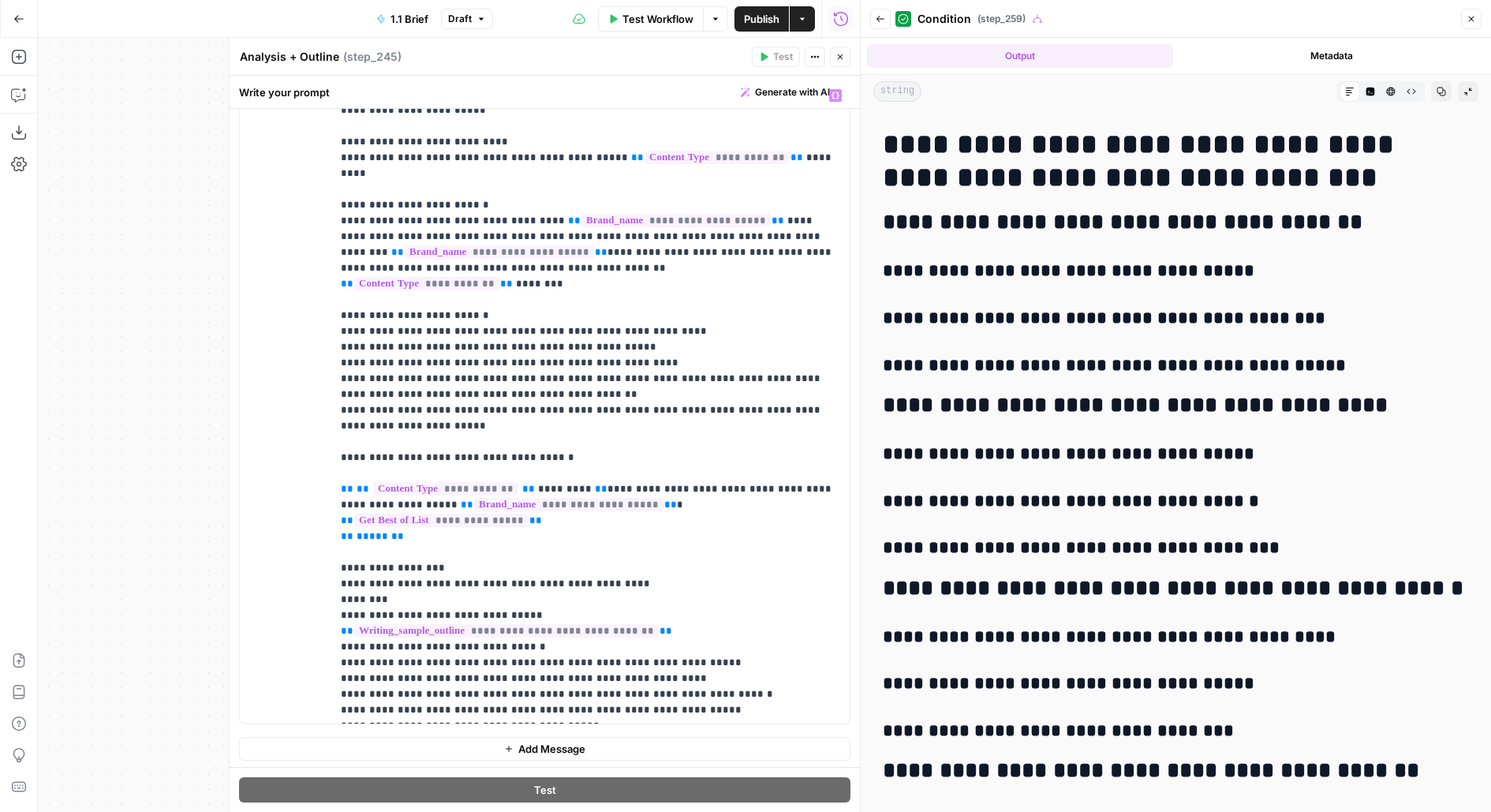
click at [842, 61] on icon "button" at bounding box center [839, 56] width 9 height 9
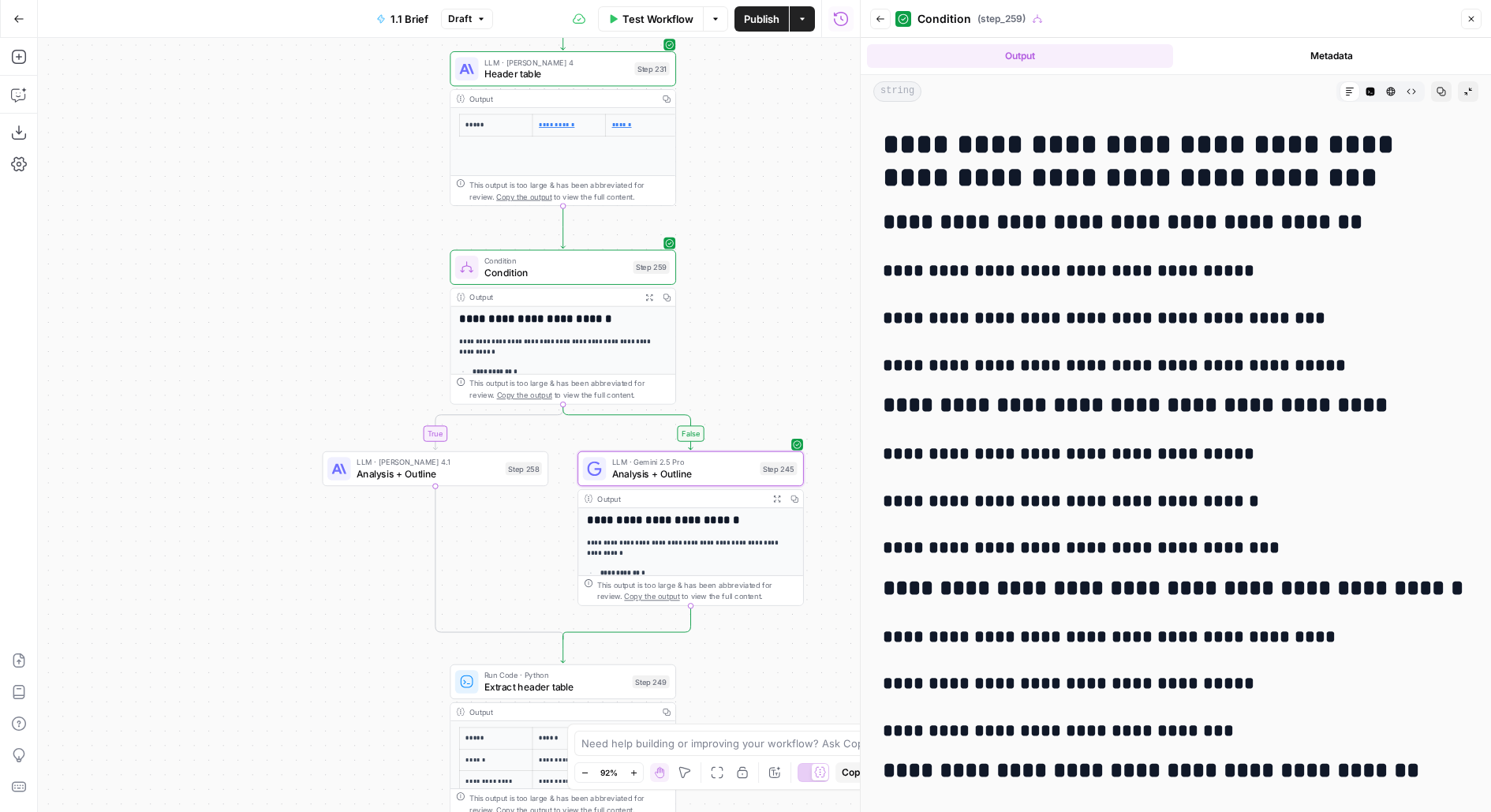
click at [651, 244] on span "Test" at bounding box center [653, 240] width 17 height 14
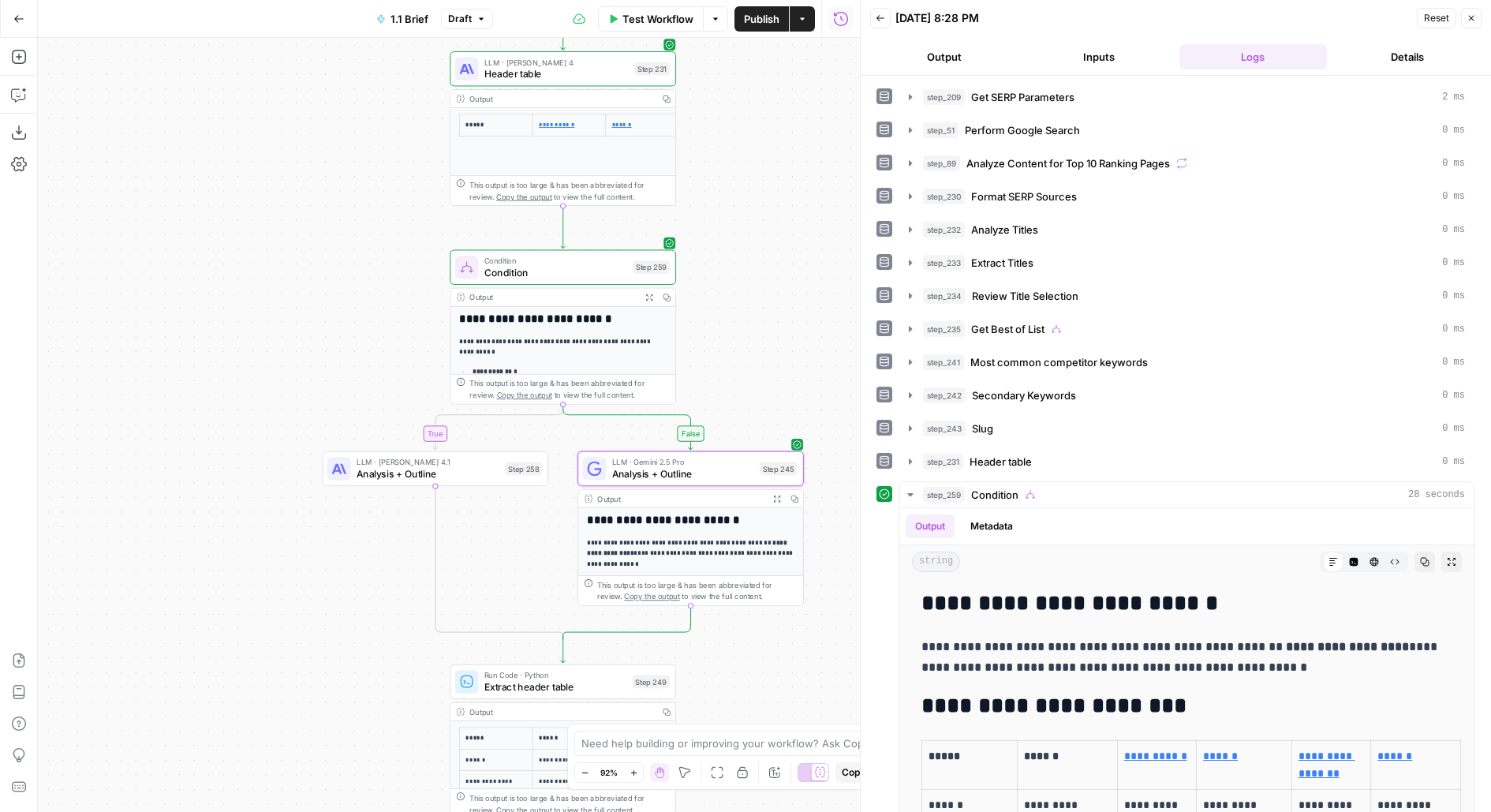
scroll to position [129, 0]
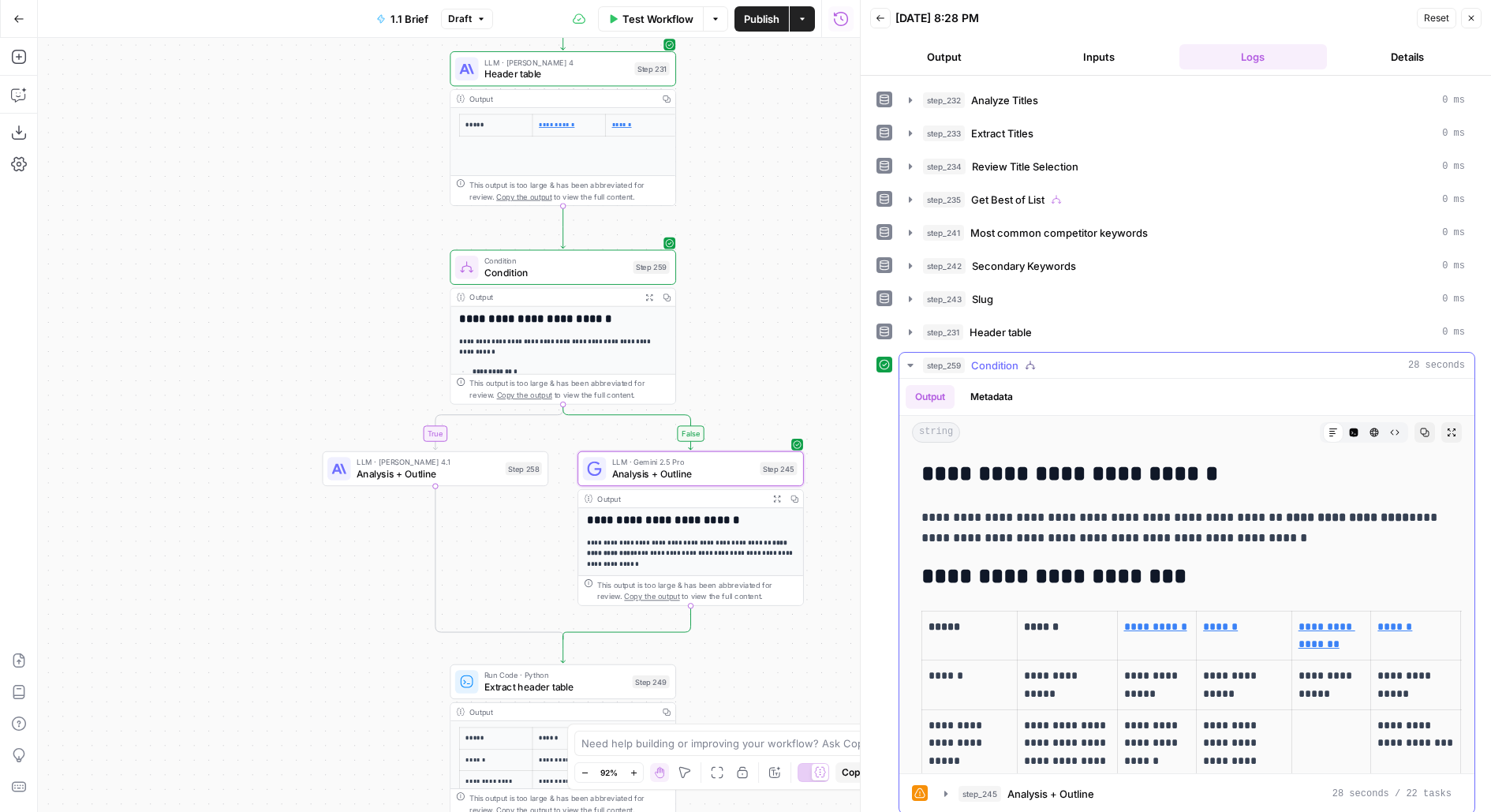
click at [1455, 428] on icon "button" at bounding box center [1451, 432] width 9 height 9
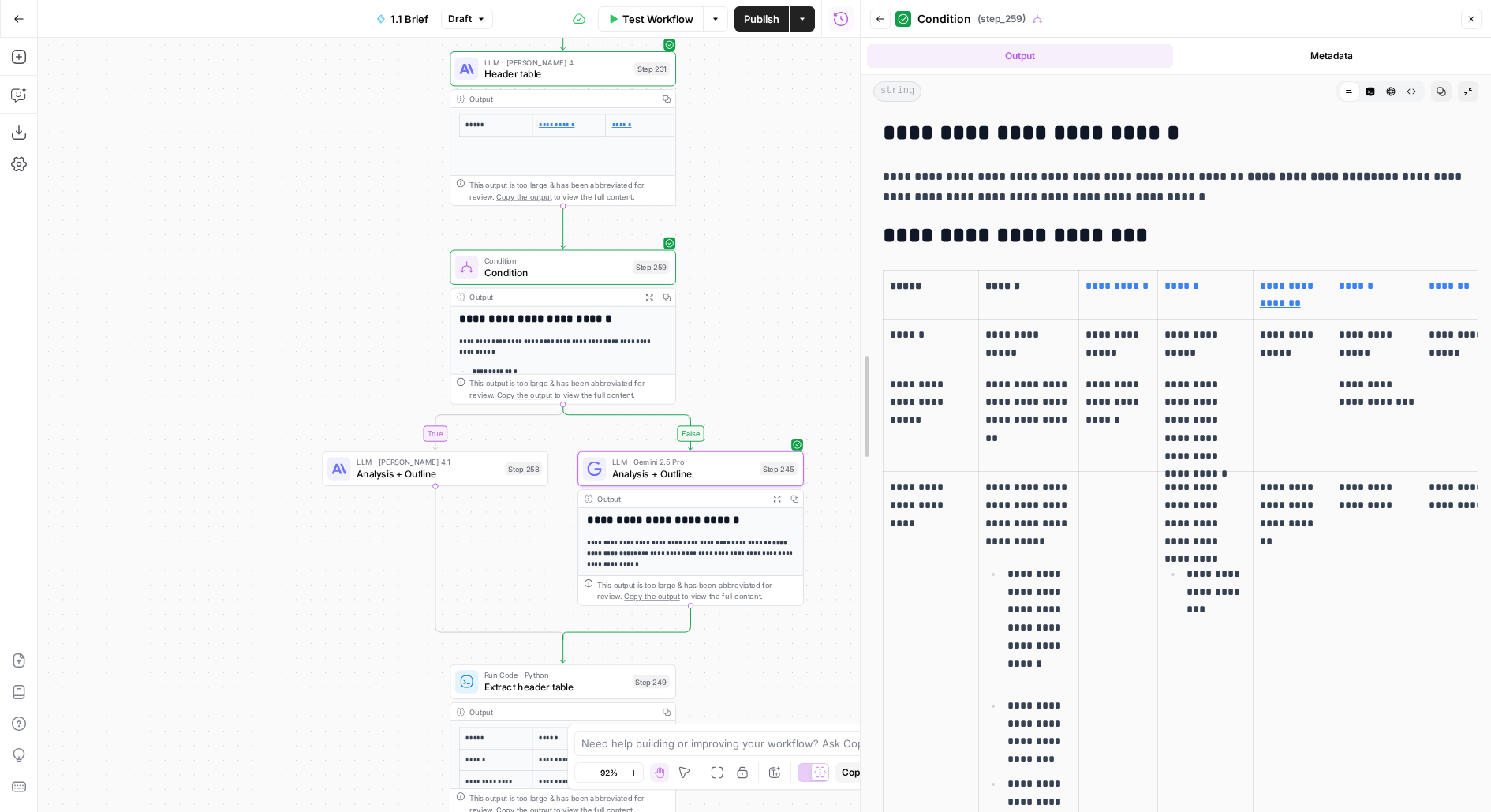
drag, startPoint x: 857, startPoint y: 456, endPoint x: 718, endPoint y: 456, distance: 139.0
click at [719, 456] on body "Upwork New Home Browse Insights Opportunities Your Data Usage Flightpath Settin…" at bounding box center [745, 406] width 1491 height 812
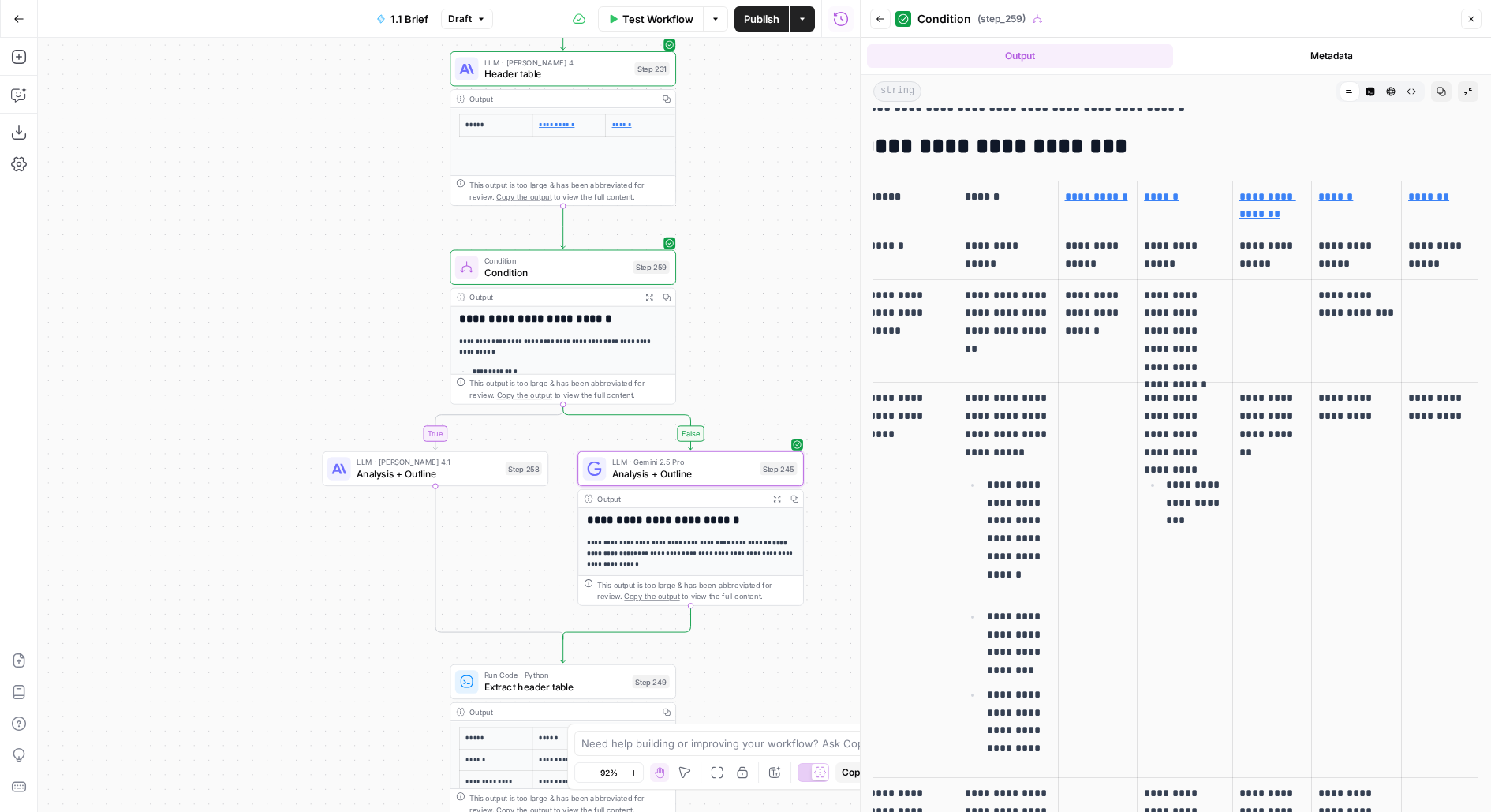
scroll to position [0, 0]
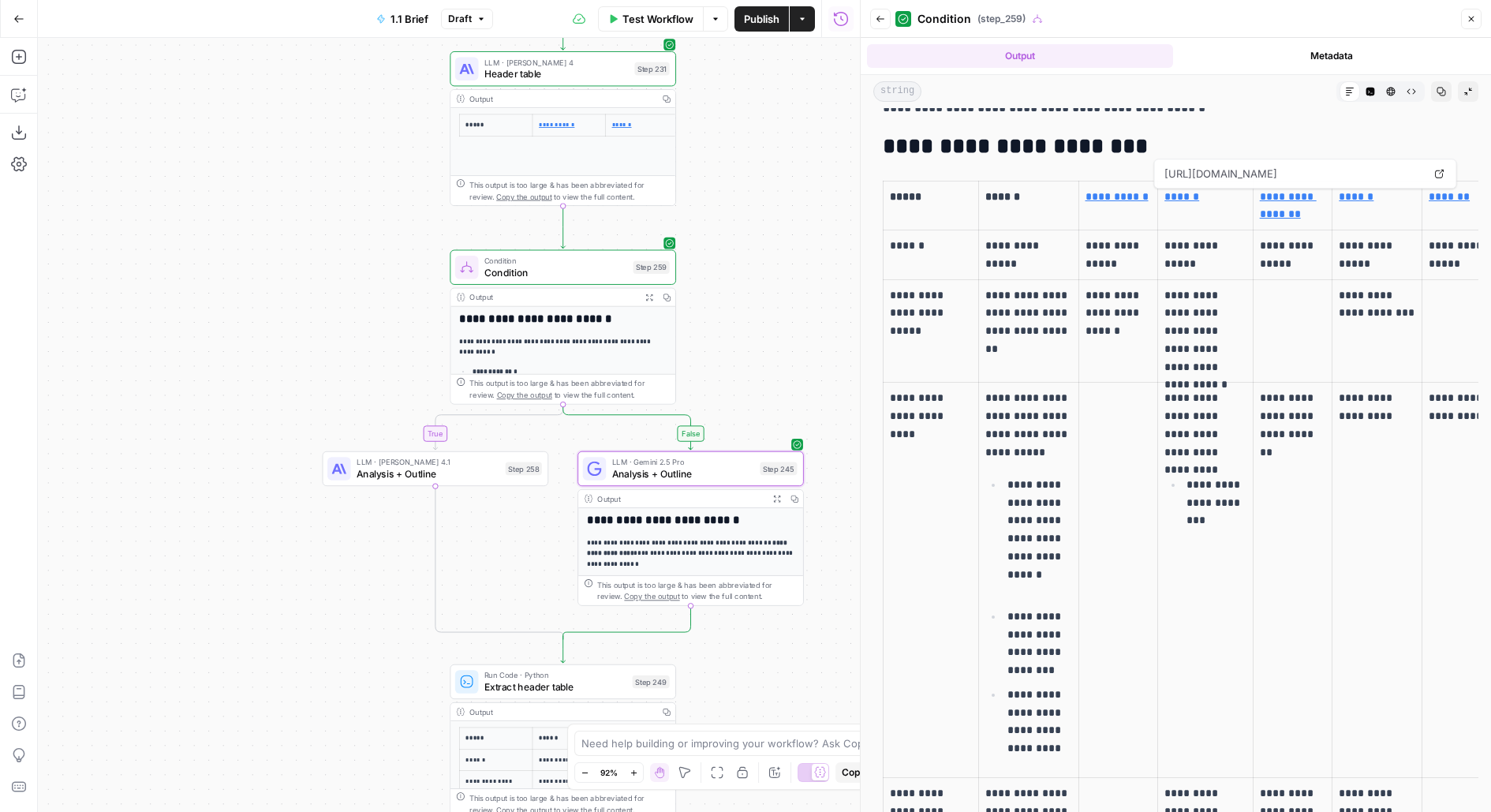
click at [1180, 197] on link "******" at bounding box center [1181, 196] width 35 height 11
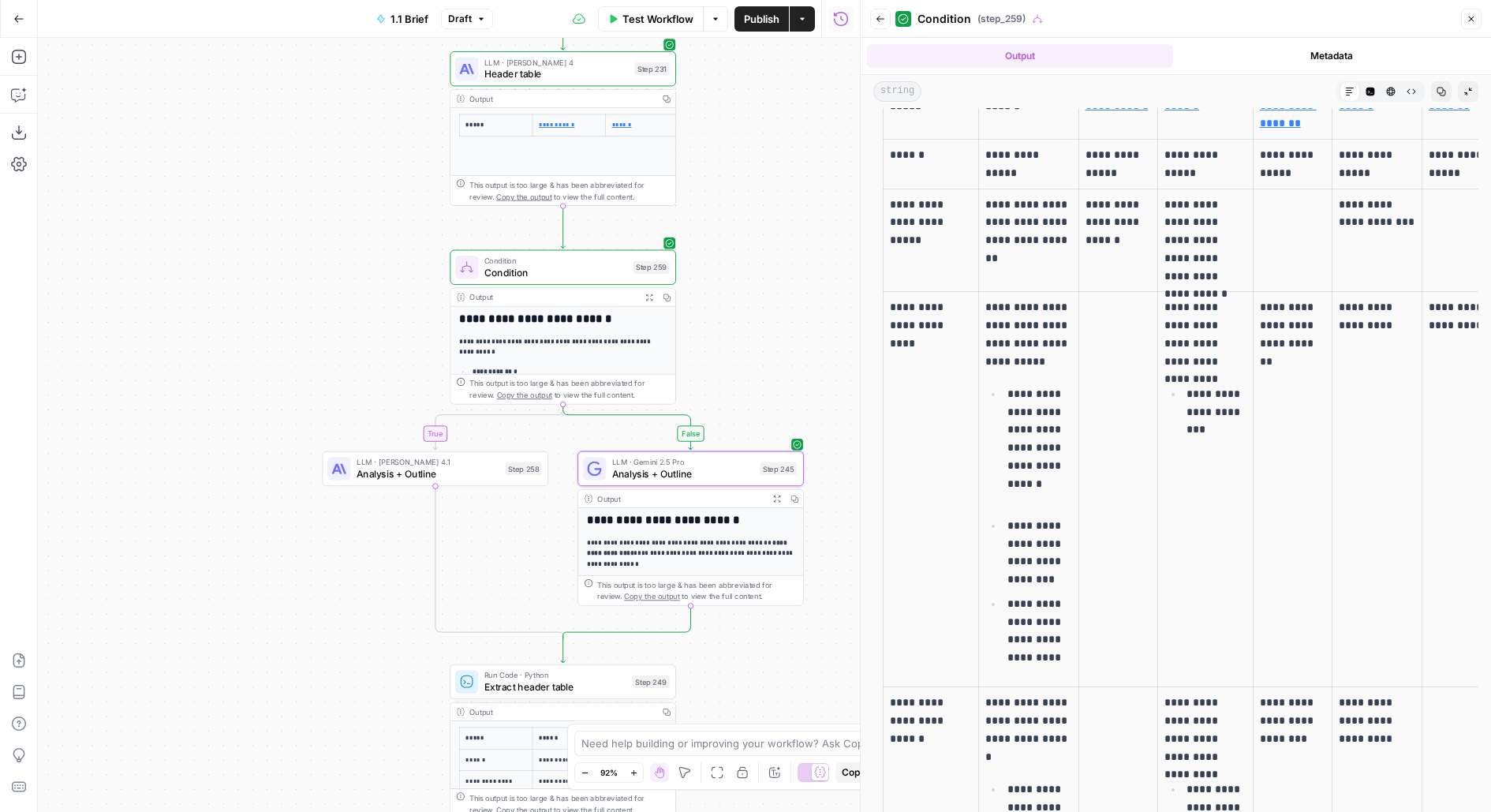
scroll to position [187, 0]
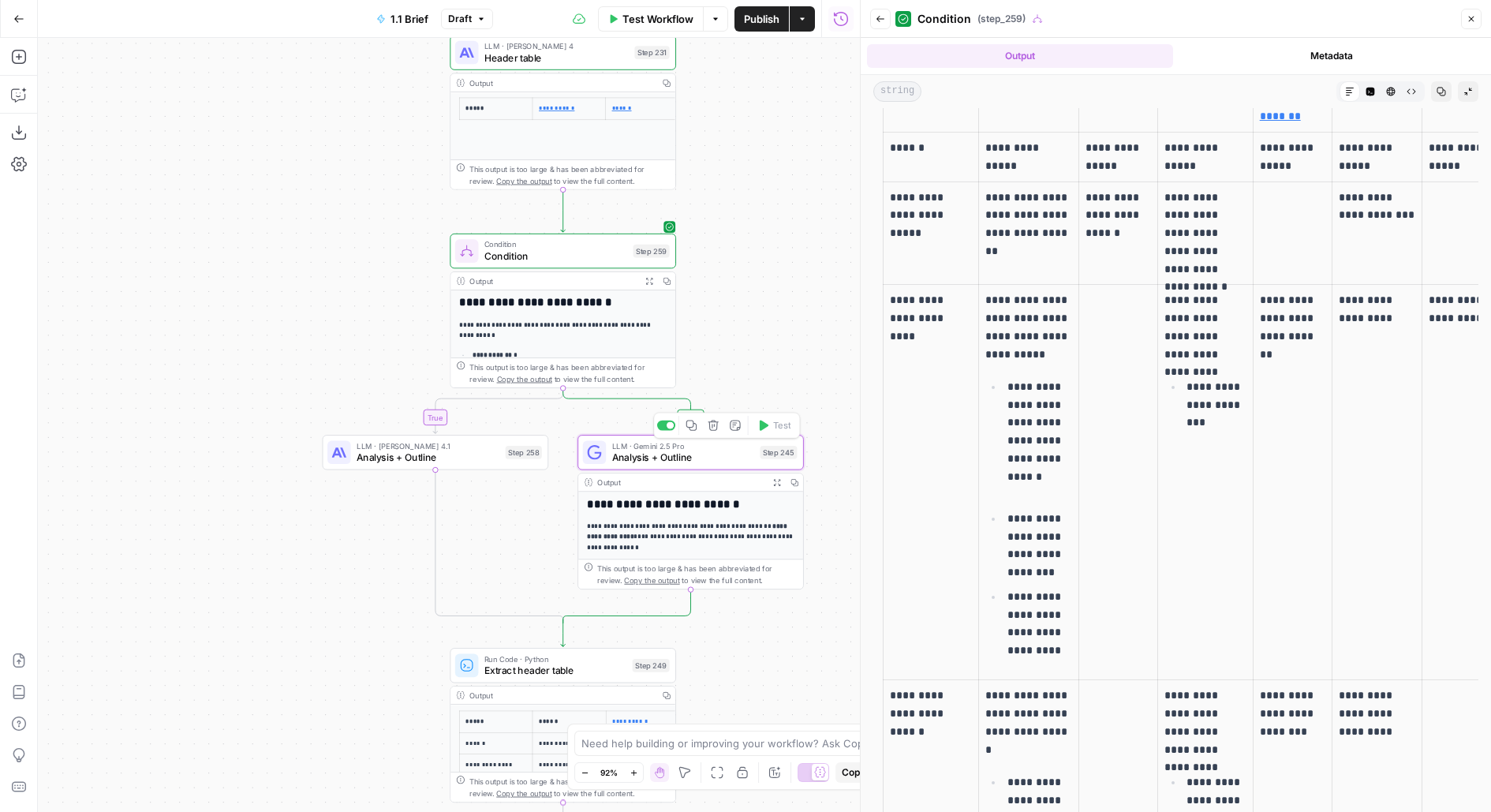
click at [690, 459] on span "Analysis + Outline" at bounding box center [682, 457] width 142 height 14
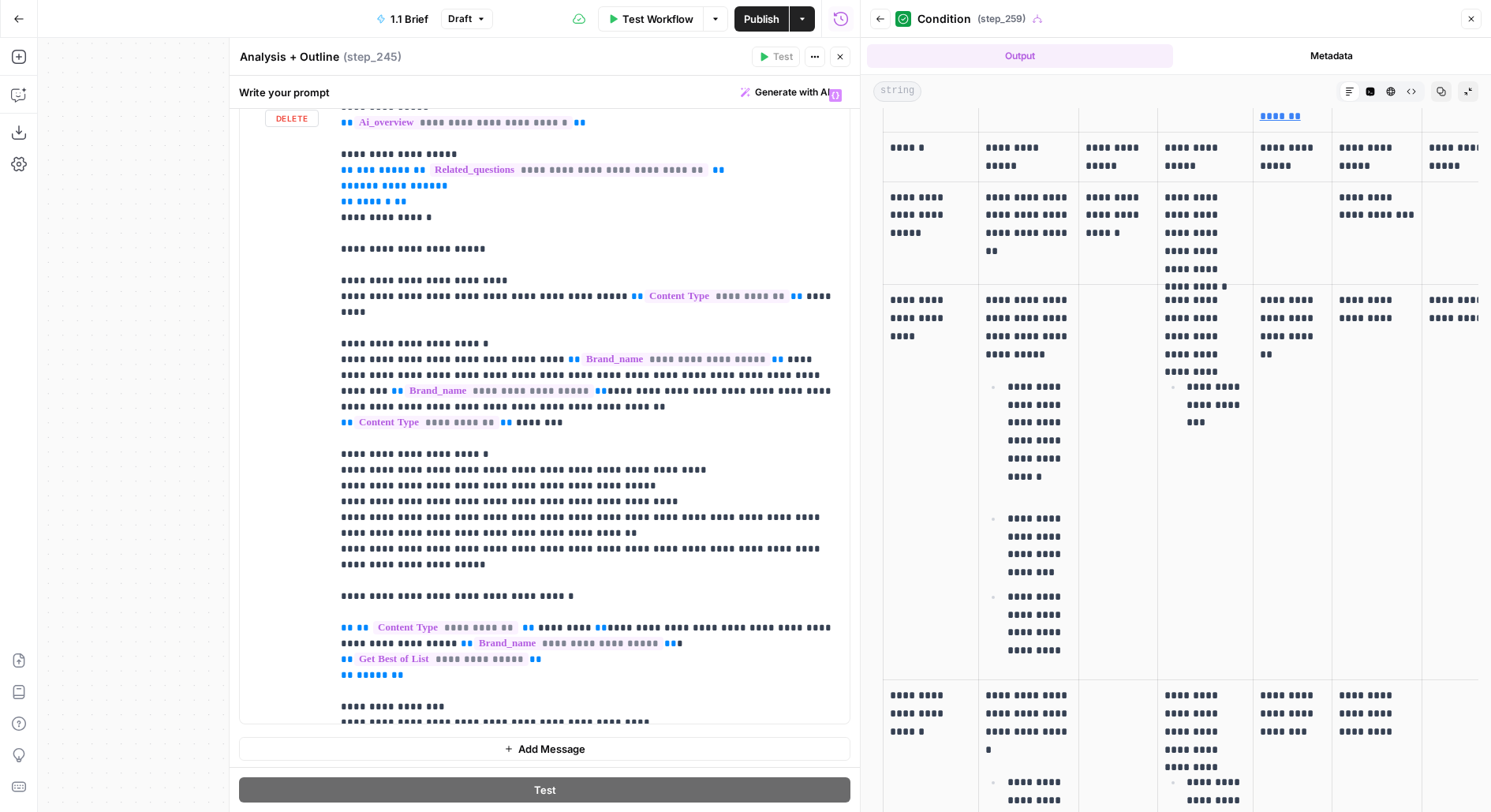
scroll to position [208, 0]
click at [764, 488] on p "**********" at bounding box center [591, 534] width 500 height 1309
drag, startPoint x: 741, startPoint y: 484, endPoint x: 812, endPoint y: 482, distance: 71.0
click at [812, 482] on p "**********" at bounding box center [591, 534] width 500 height 1309
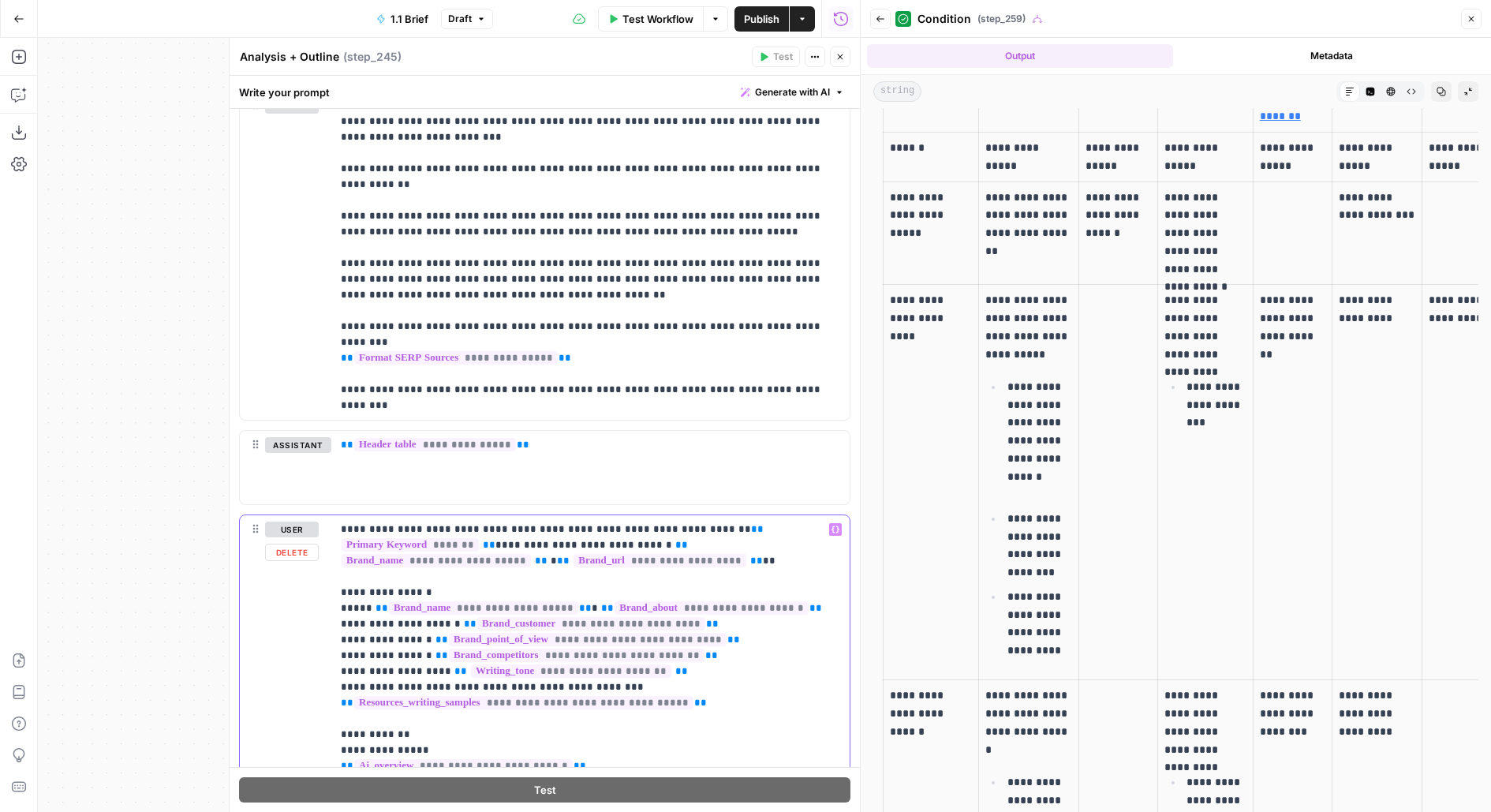
scroll to position [0, 0]
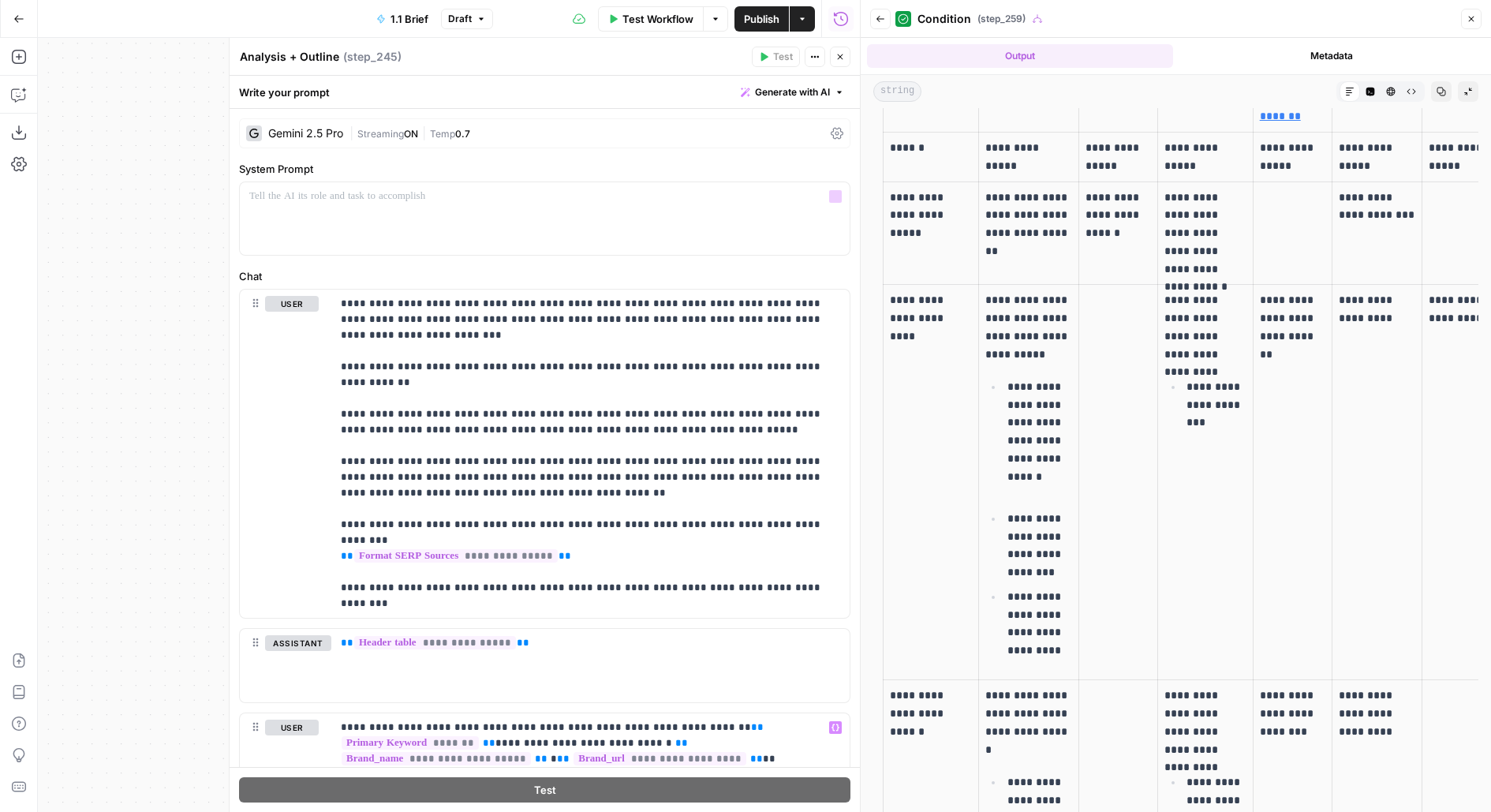
click at [590, 149] on div "**********" at bounding box center [545, 755] width 631 height 1293
click at [530, 132] on div "| Streaming ON | Temp 0.7" at bounding box center [587, 134] width 475 height 15
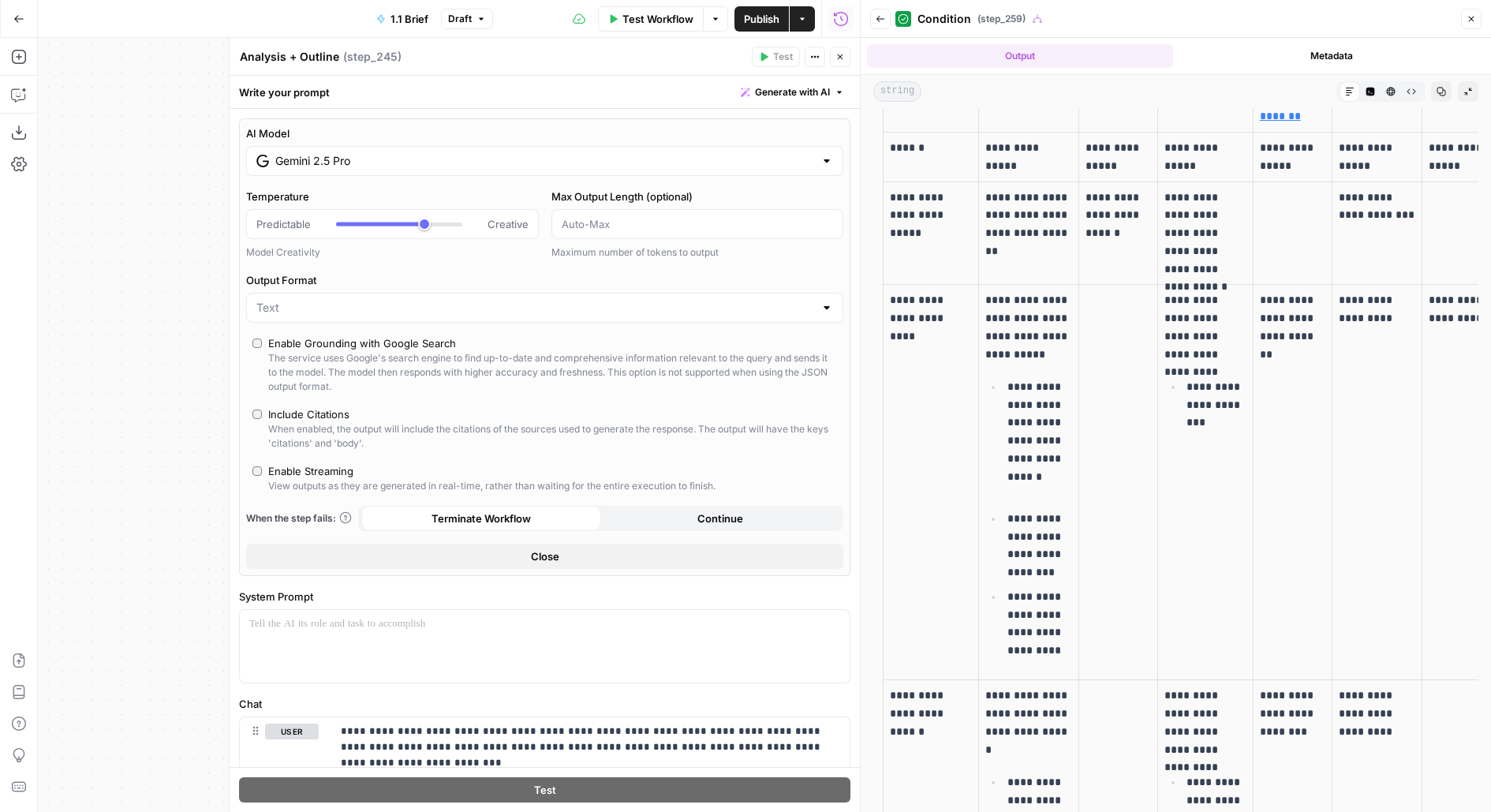
click at [393, 185] on div "AI Model Gemini 2.5 Pro Temperature Predictable Creative Model Creativity Max O…" at bounding box center [545, 346] width 611 height 457
click at [393, 169] on div "Gemini 2.5 Pro" at bounding box center [545, 160] width 597 height 30
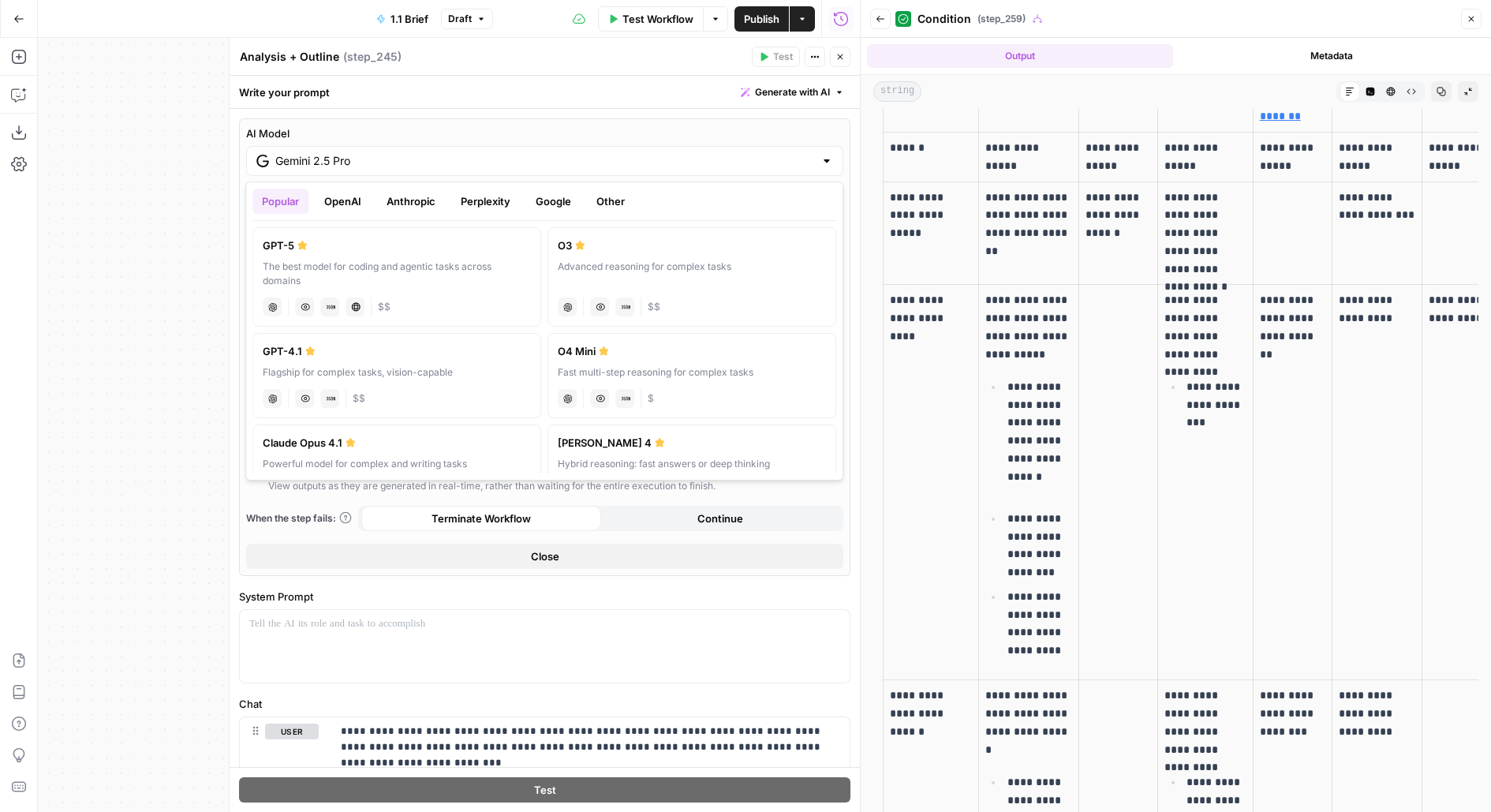
click at [343, 207] on button "OpenAI" at bounding box center [343, 201] width 56 height 25
click at [344, 258] on label "GPT-5 The best model for coding and agentic tasks across domains chat Vision Ca…" at bounding box center [396, 277] width 289 height 99
type input "GPT-5"
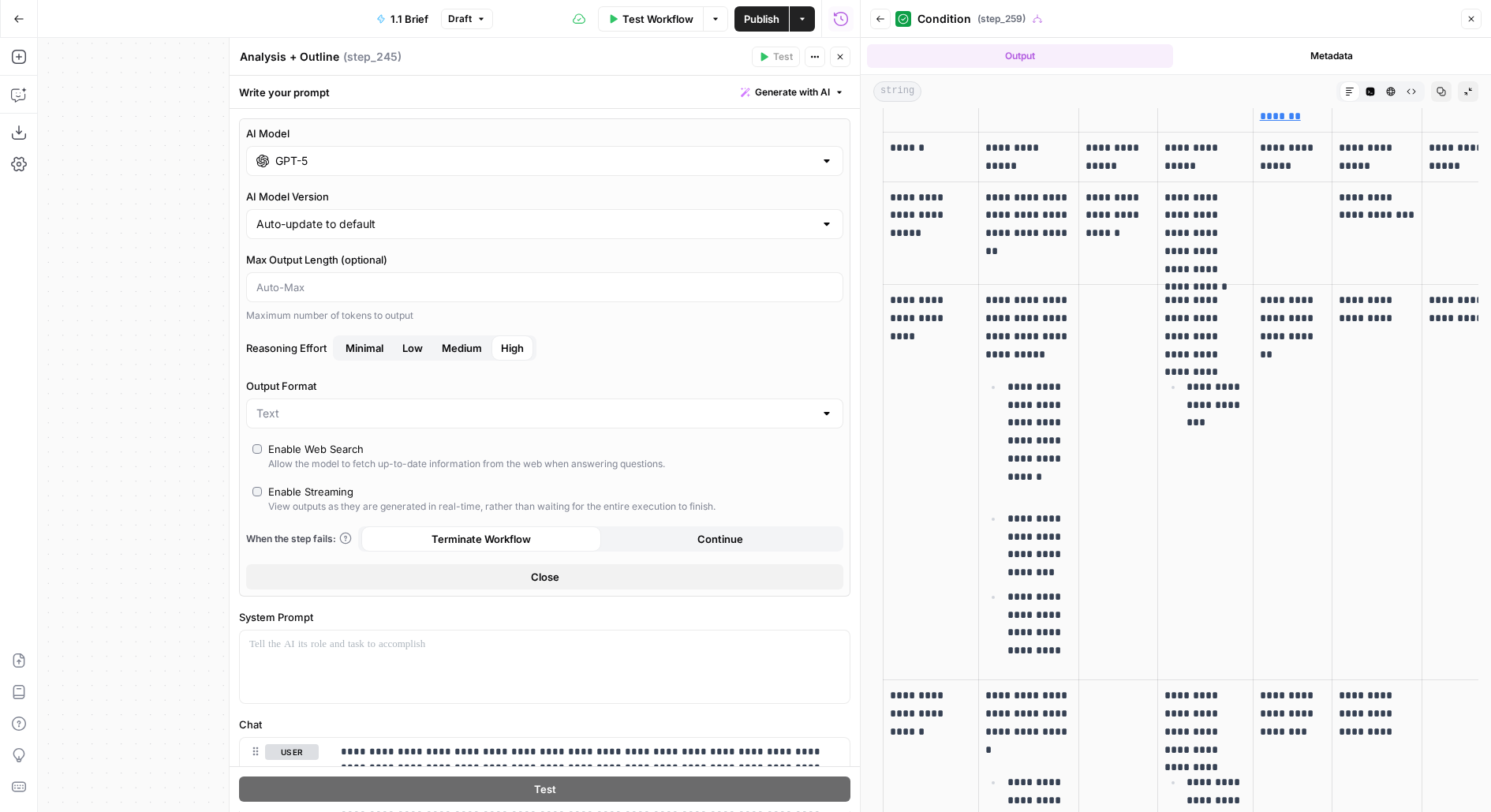
click at [845, 45] on header "Analysis + Outline Analysis + Outline ( step_245 ) Test Actions Close" at bounding box center [545, 57] width 631 height 38
click at [845, 53] on button "Close" at bounding box center [840, 57] width 20 height 20
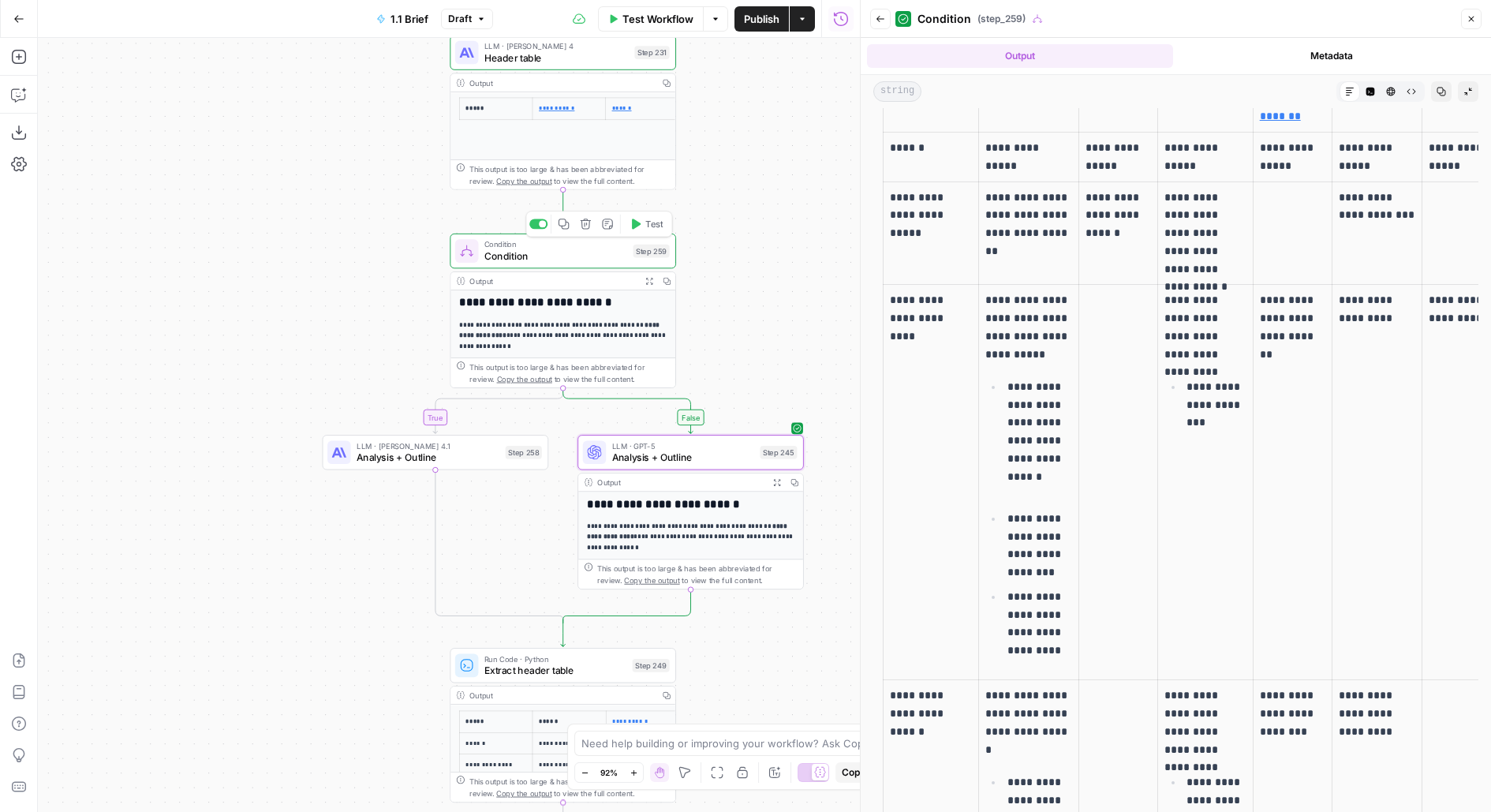
click at [652, 221] on span "Test" at bounding box center [653, 225] width 17 height 14
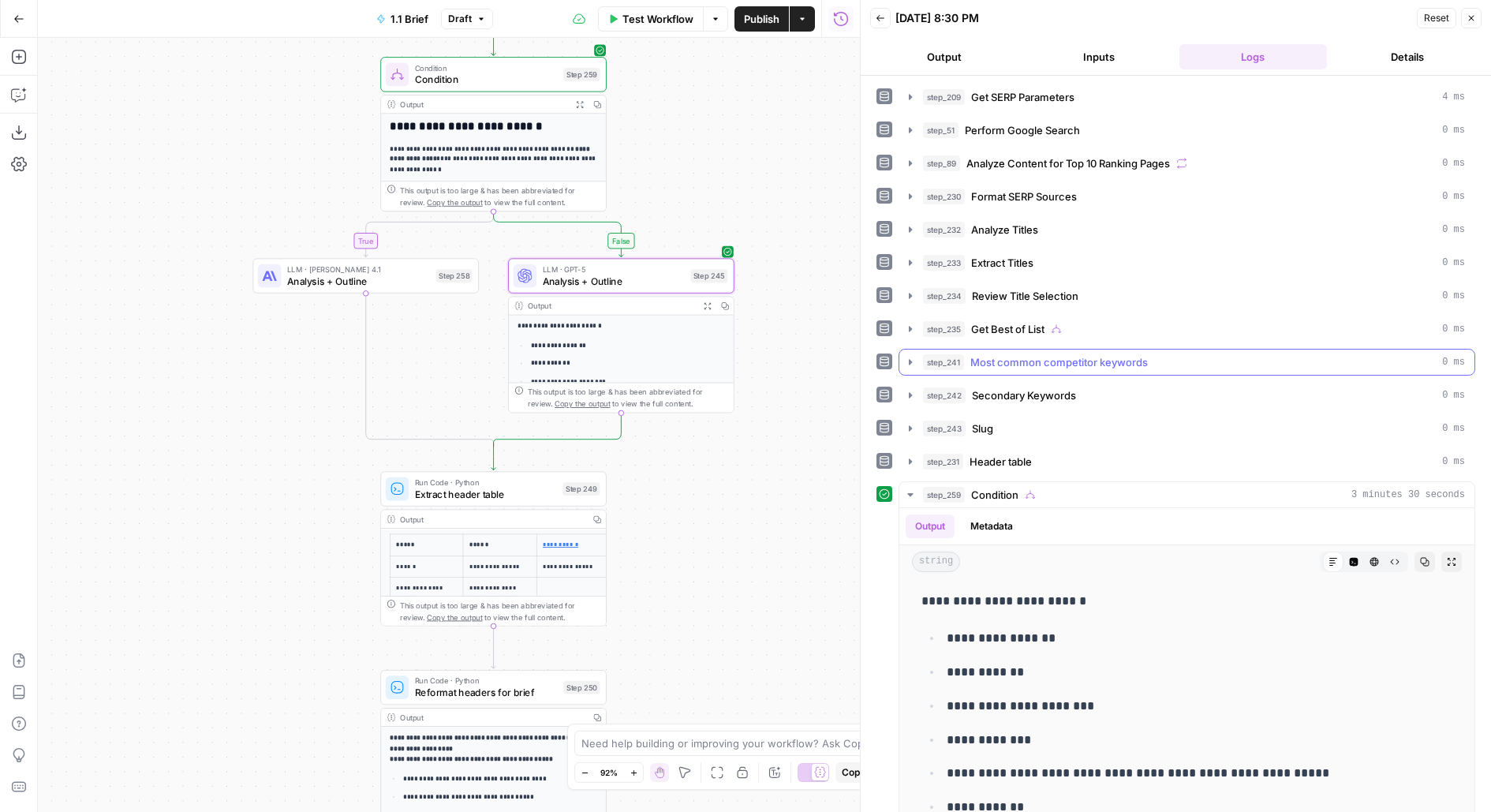
scroll to position [129, 0]
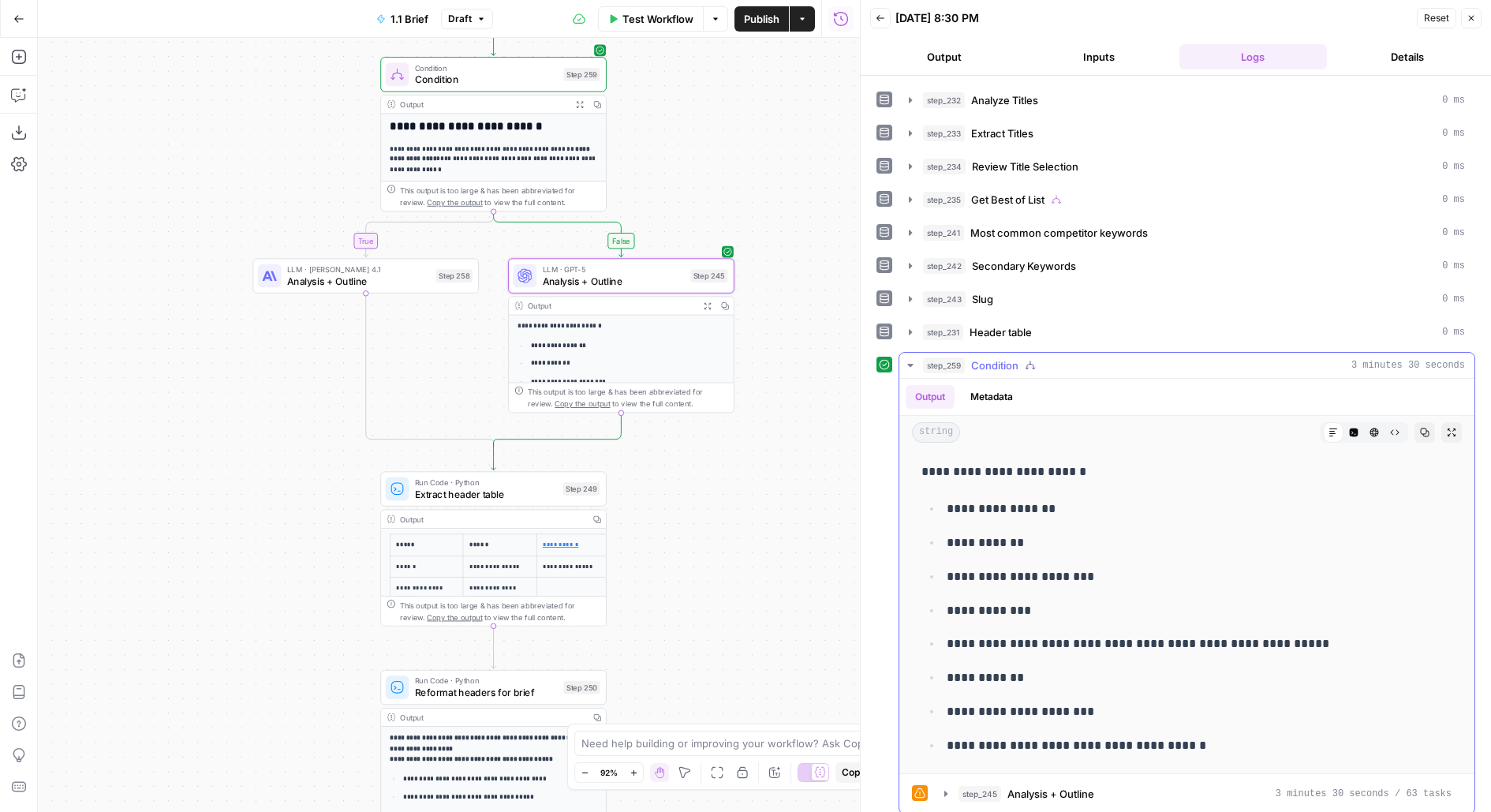
click at [1451, 428] on icon "button" at bounding box center [1451, 432] width 9 height 9
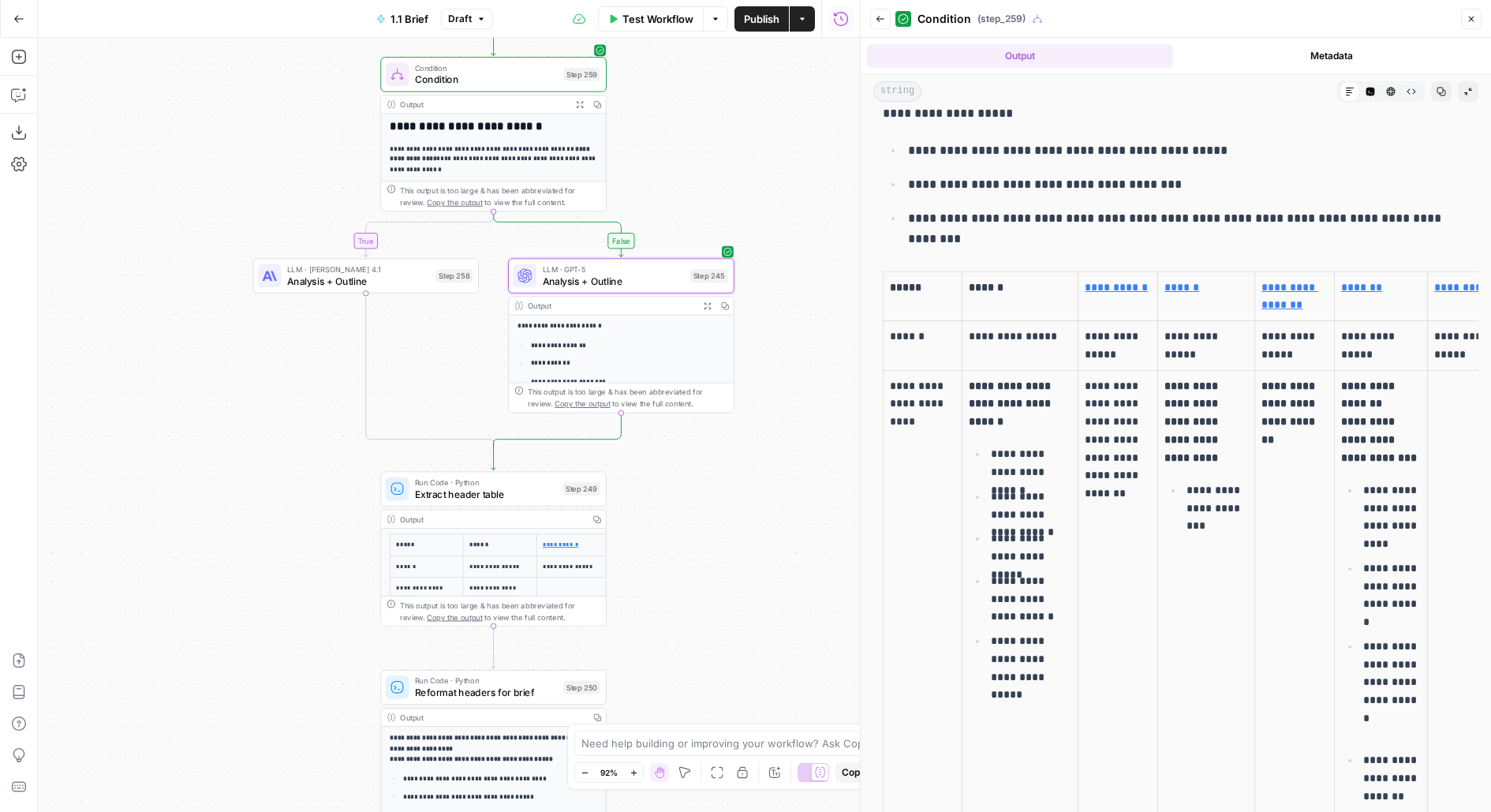
scroll to position [493, 0]
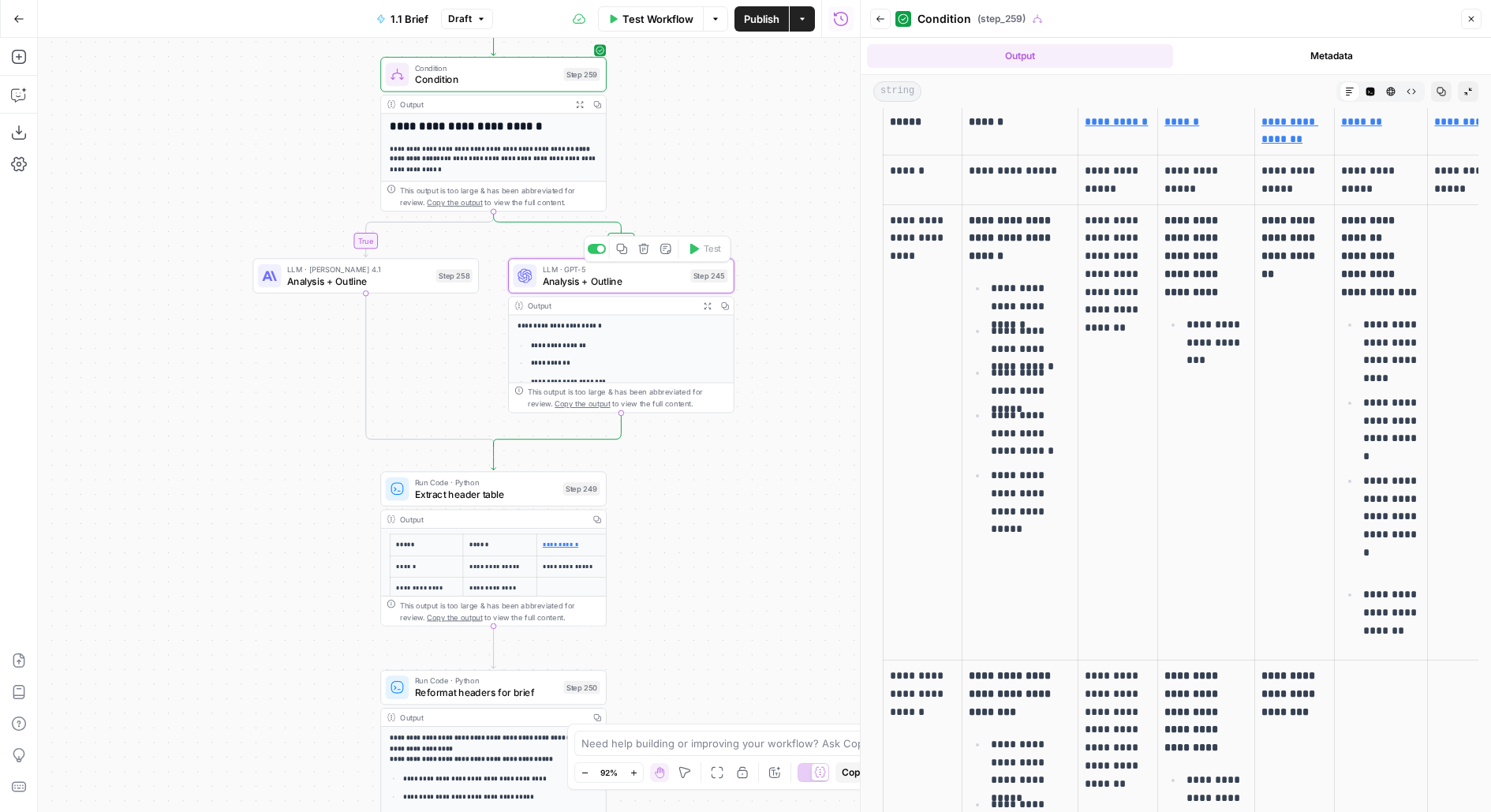
click at [613, 276] on span "Analysis + Outline" at bounding box center [614, 281] width 142 height 14
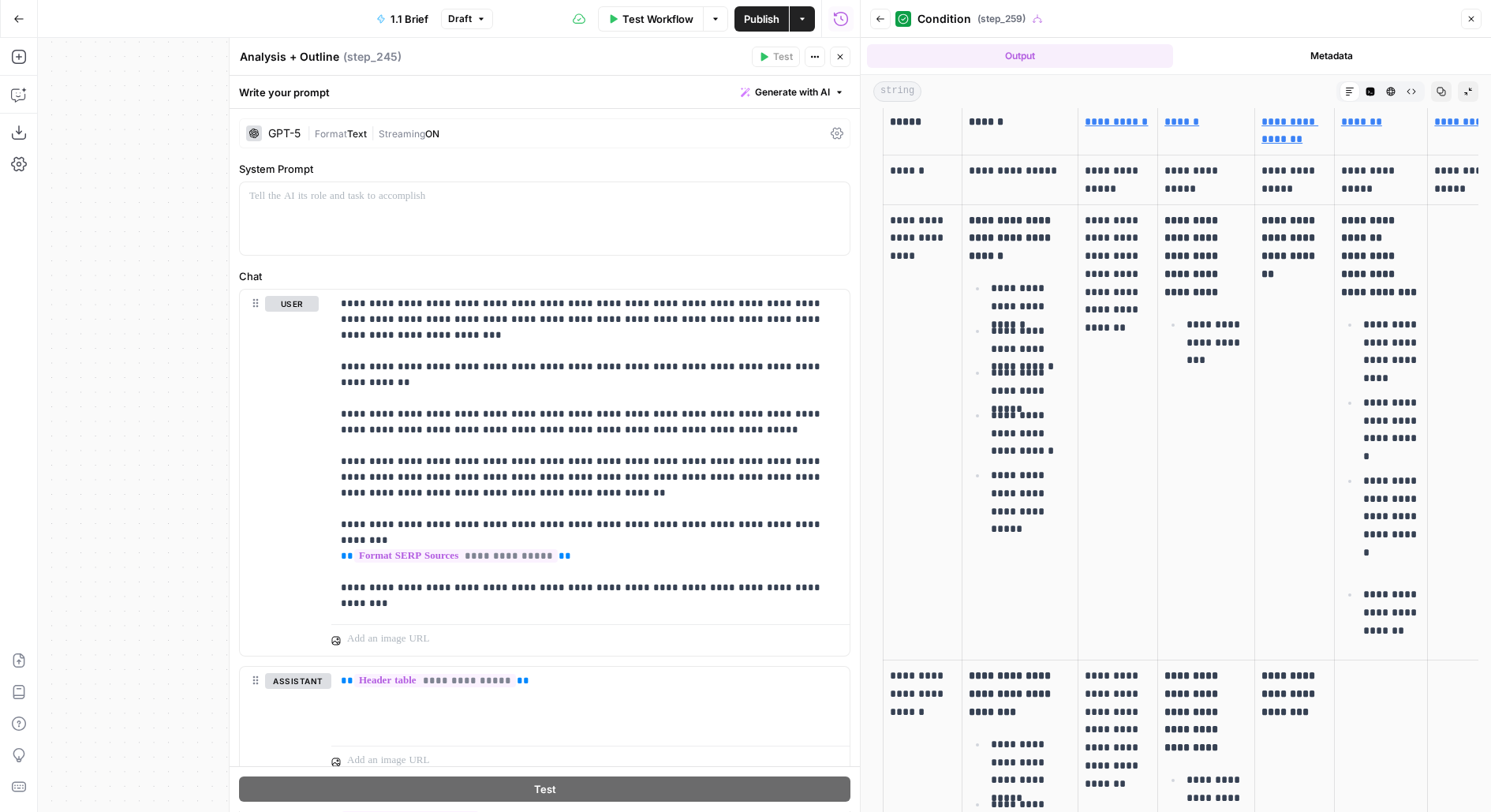
click at [528, 120] on div "GPT-5 | Format Text | Streaming ON" at bounding box center [545, 132] width 611 height 30
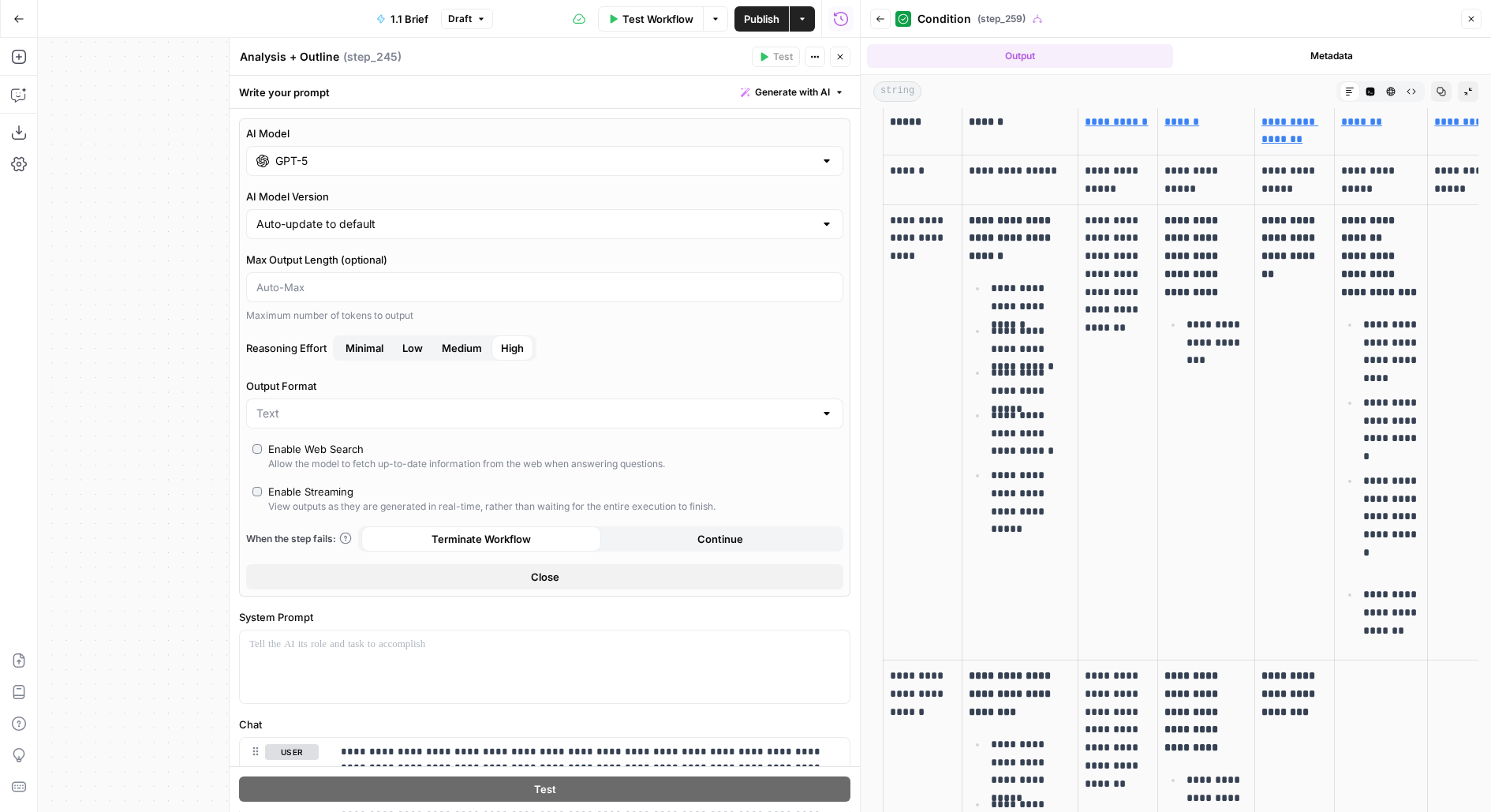
click at [403, 151] on div "GPT-5" at bounding box center [545, 160] width 597 height 30
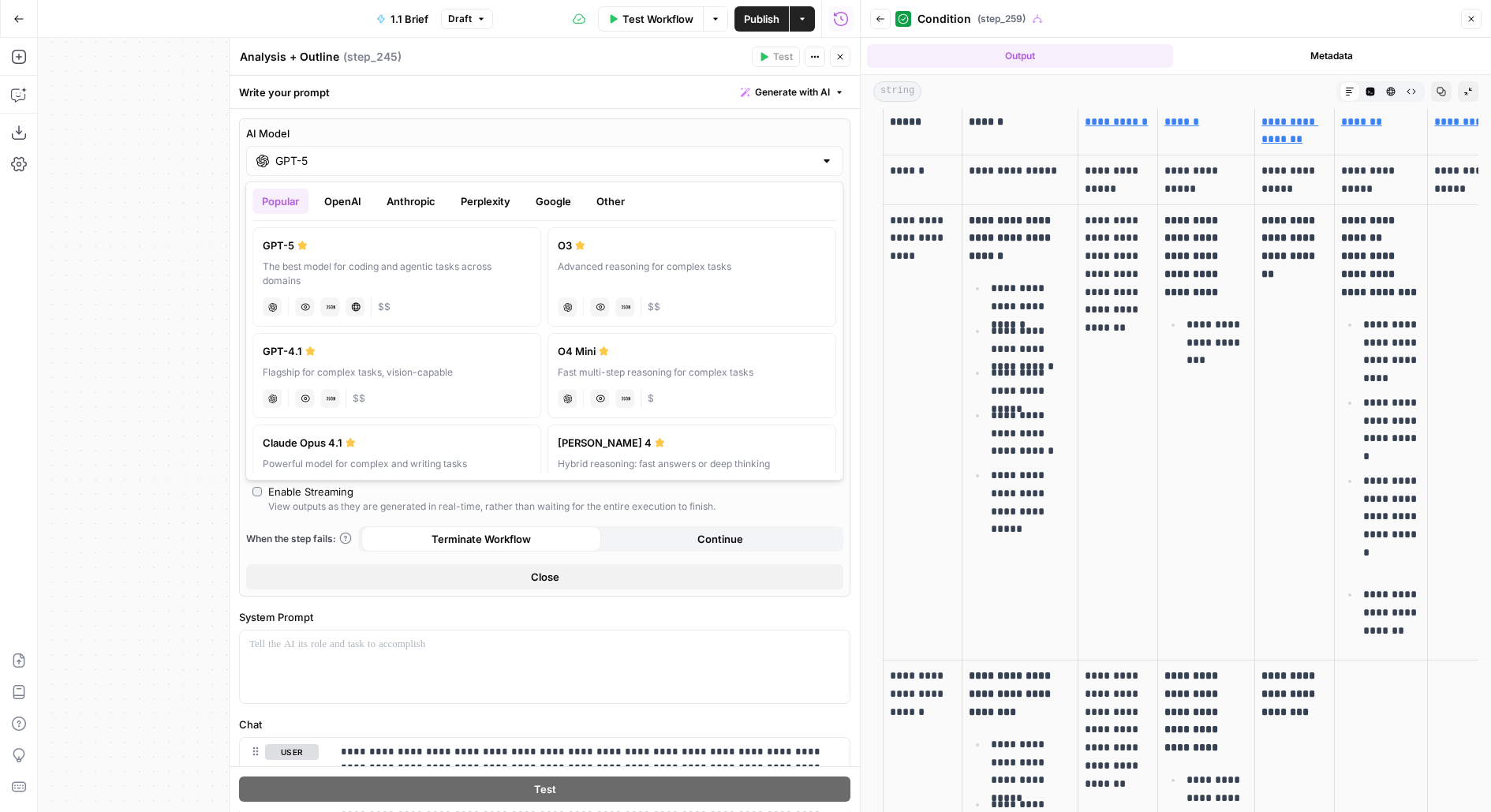
click at [342, 201] on button "OpenAI" at bounding box center [343, 201] width 56 height 25
click at [425, 202] on button "Anthropic" at bounding box center [411, 201] width 68 height 25
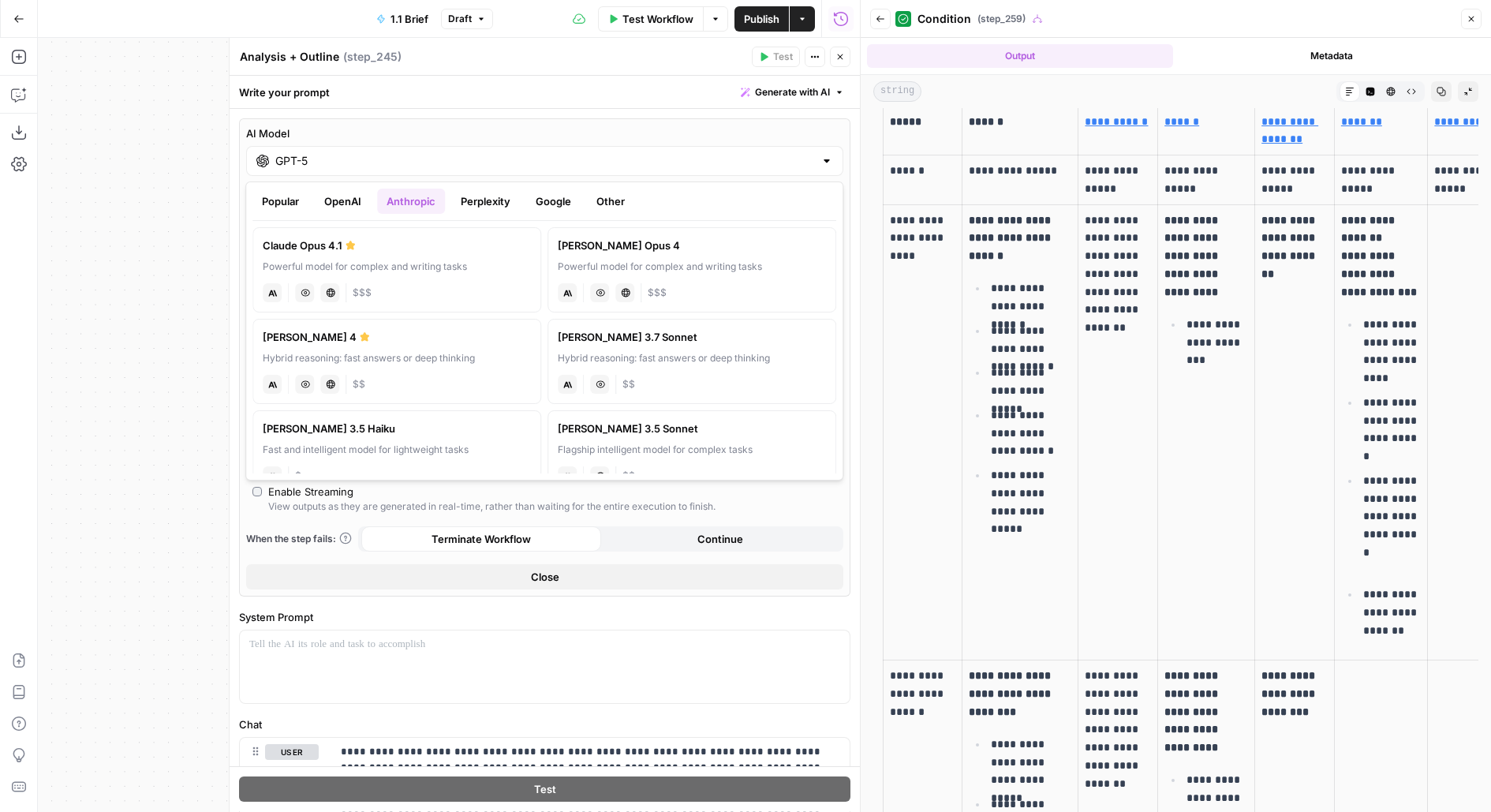
click at [406, 275] on label "Claude Opus 4.1 Powerful model for complex and writing tasks anthropic Vision C…" at bounding box center [396, 270] width 289 height 85
type input "Claude Opus 4.1"
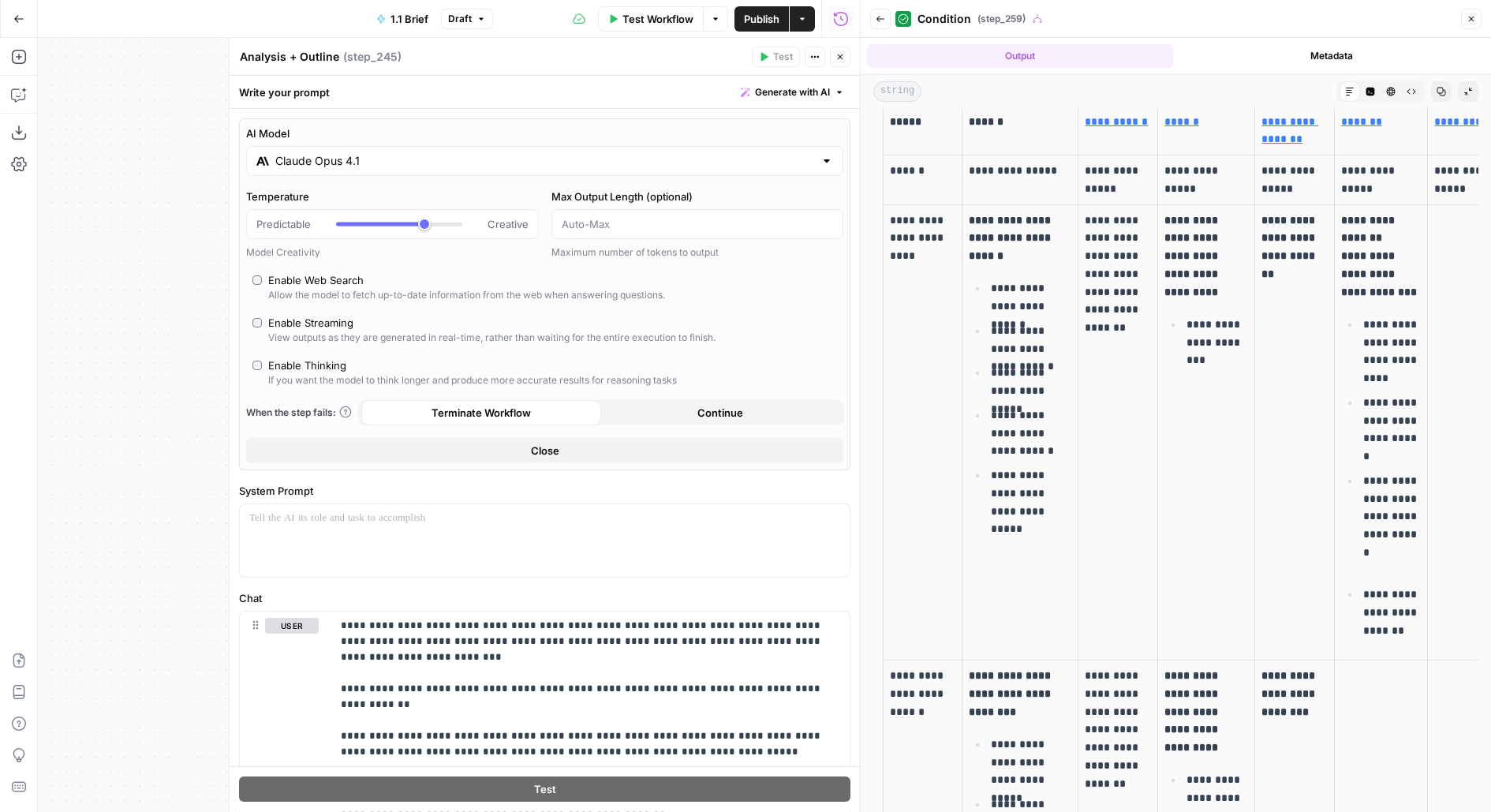
click at [306, 373] on div "If you want the model to think longer and produce more accurate results for rea…" at bounding box center [473, 380] width 409 height 14
type input "*"
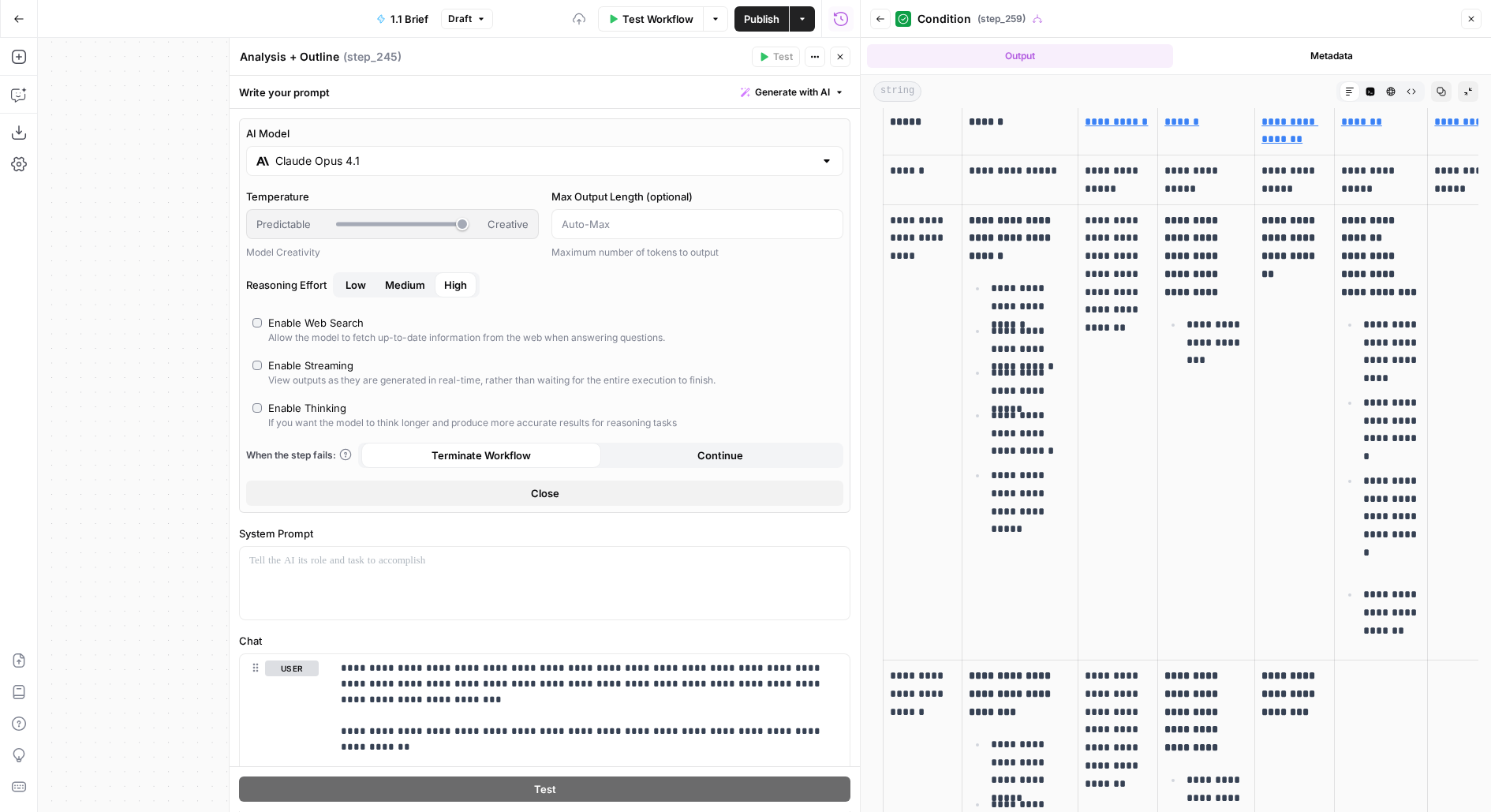
click at [849, 61] on button "Close" at bounding box center [840, 57] width 20 height 20
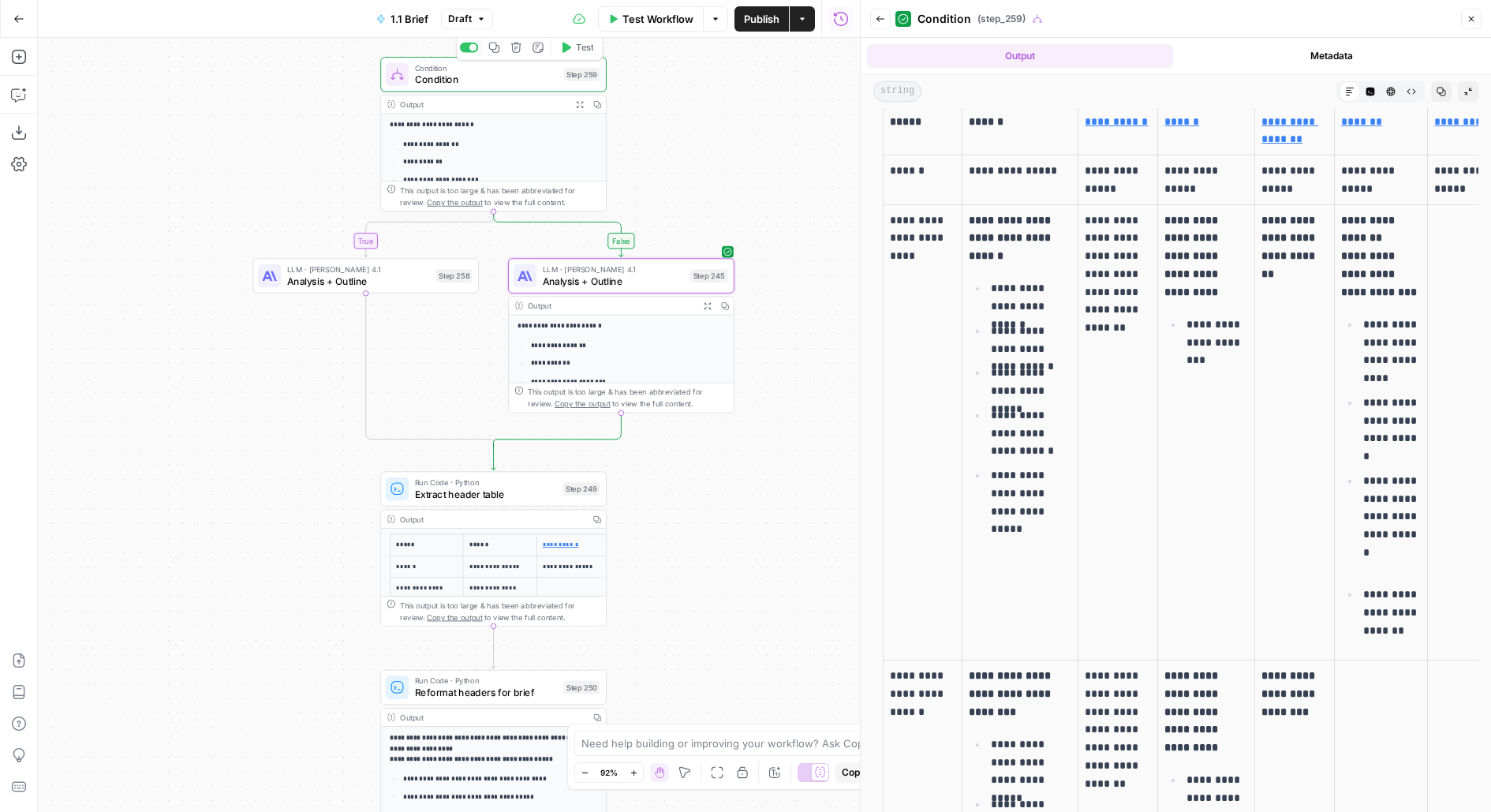
click at [587, 53] on span "Test" at bounding box center [585, 48] width 17 height 14
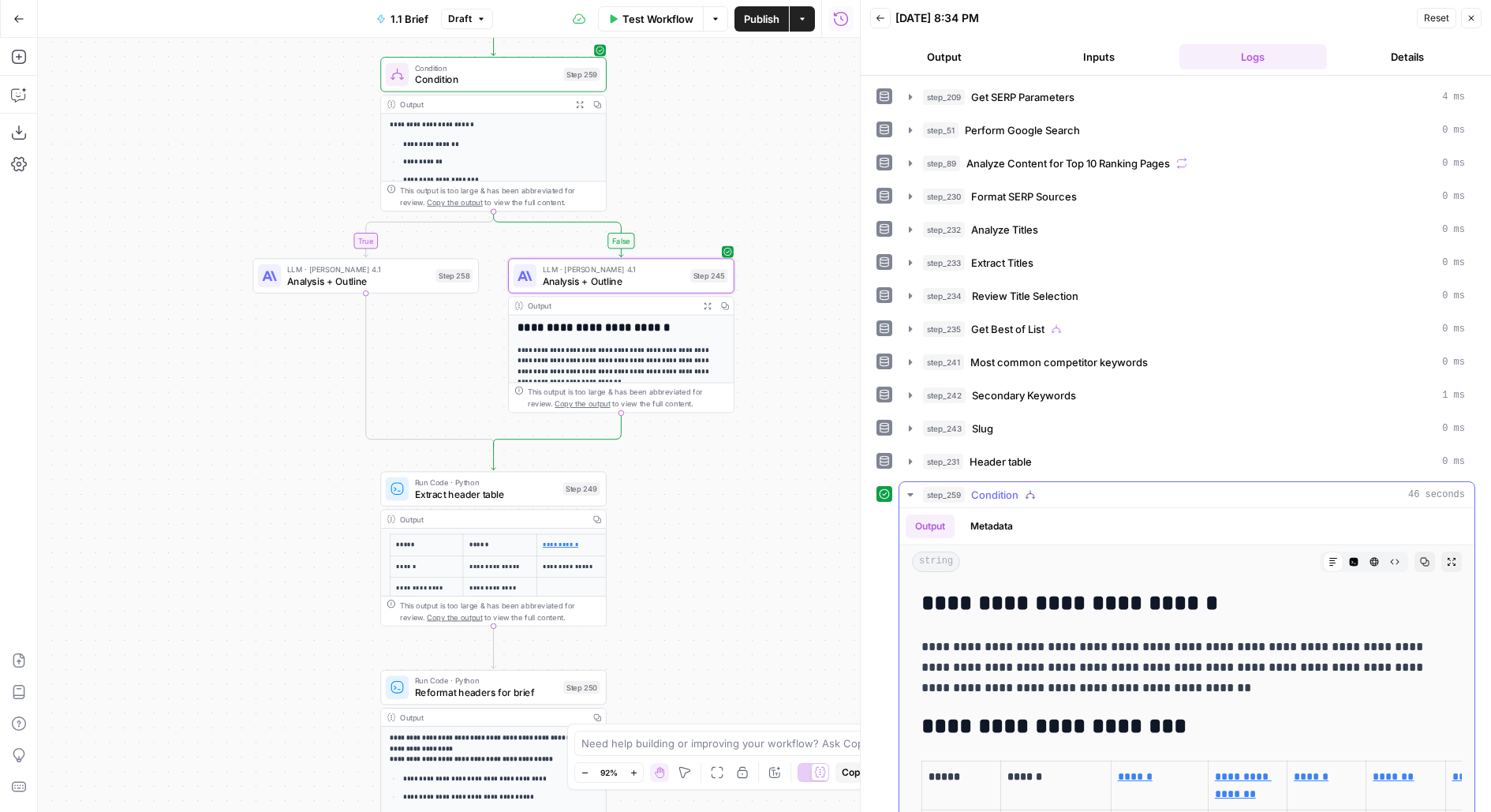
click at [1444, 552] on button "Expand Output" at bounding box center [1451, 562] width 20 height 20
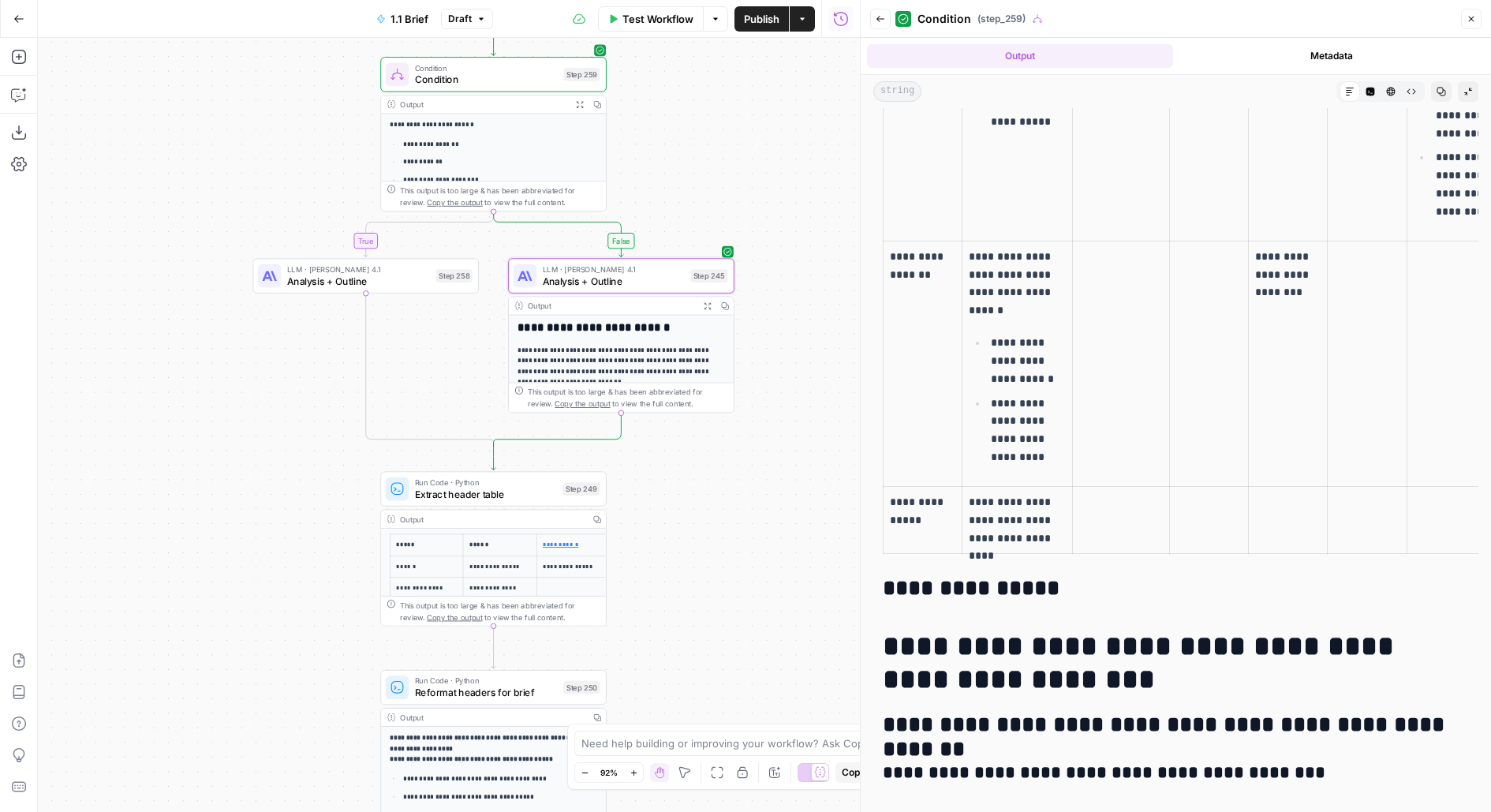
scroll to position [1949, 0]
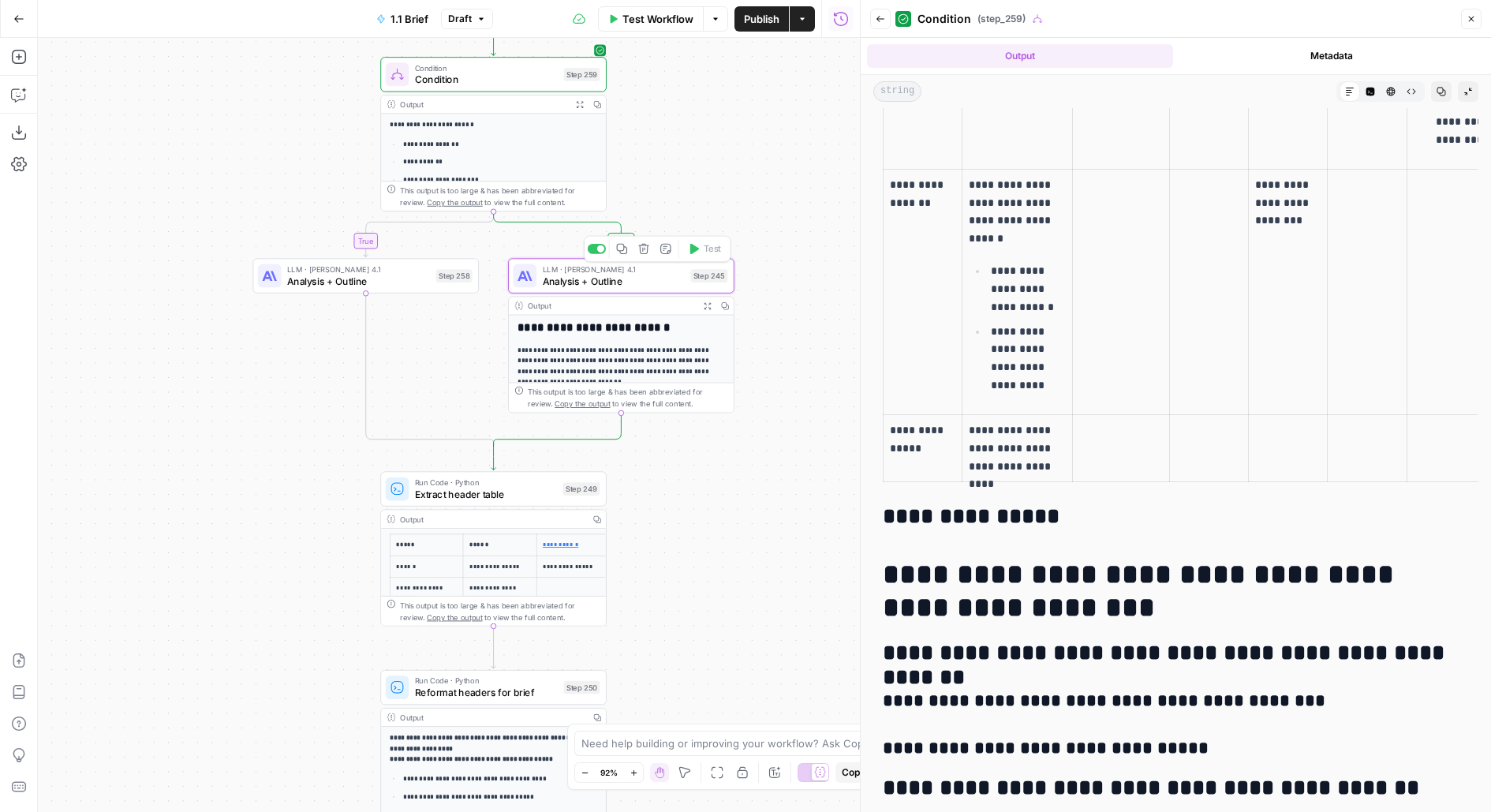
click at [535, 291] on div "LLM · Claude Opus 4.1 Analysis + Outline Step 245 Copy step Delete step Add Not…" at bounding box center [621, 275] width 227 height 35
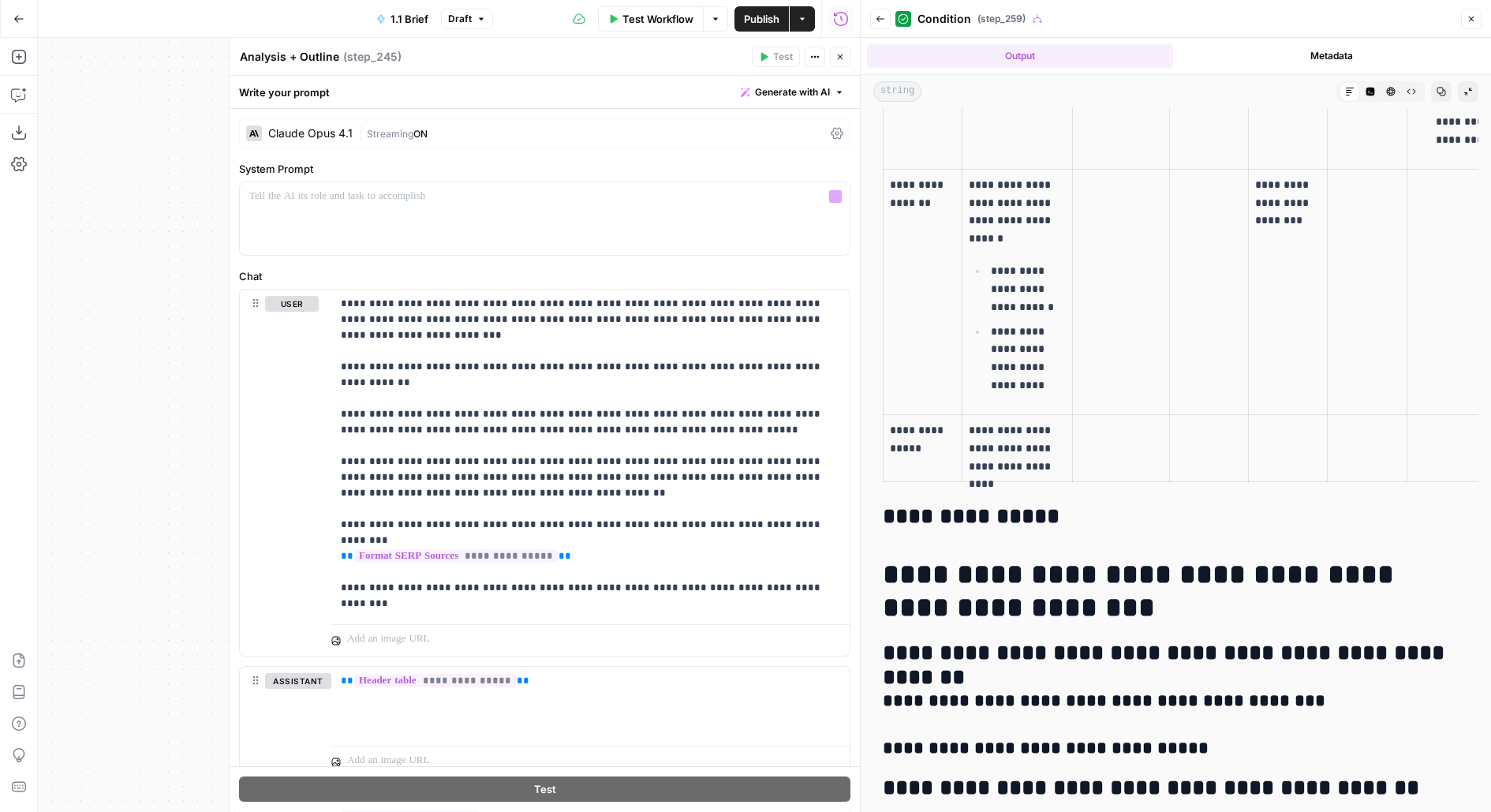
click at [408, 151] on div "**********" at bounding box center [545, 811] width 631 height 1406
click at [415, 136] on span "ON" at bounding box center [420, 134] width 14 height 12
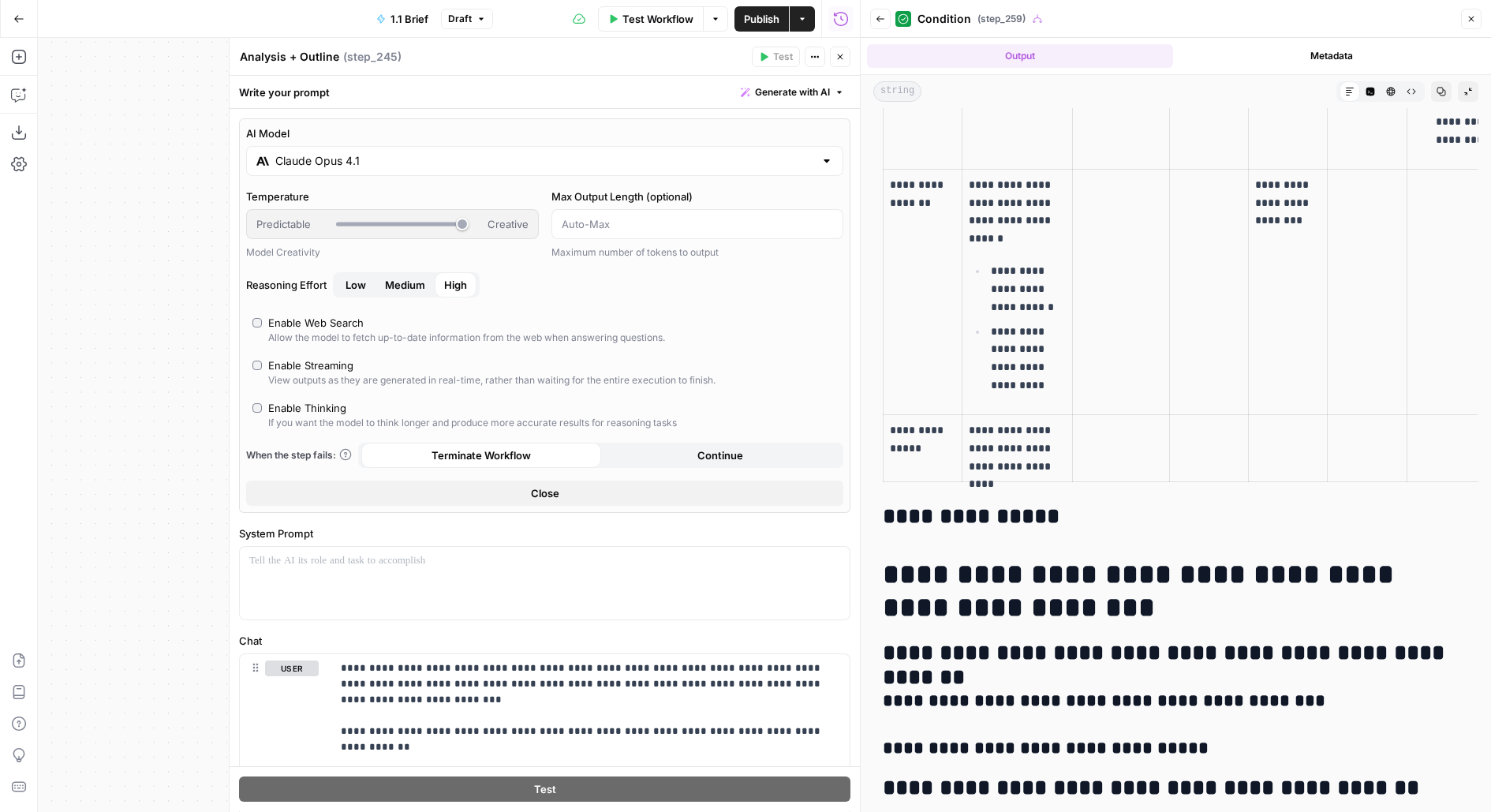
click at [304, 416] on div "If you want the model to think longer and produce more accurate results for rea…" at bounding box center [473, 423] width 409 height 14
type input "***"
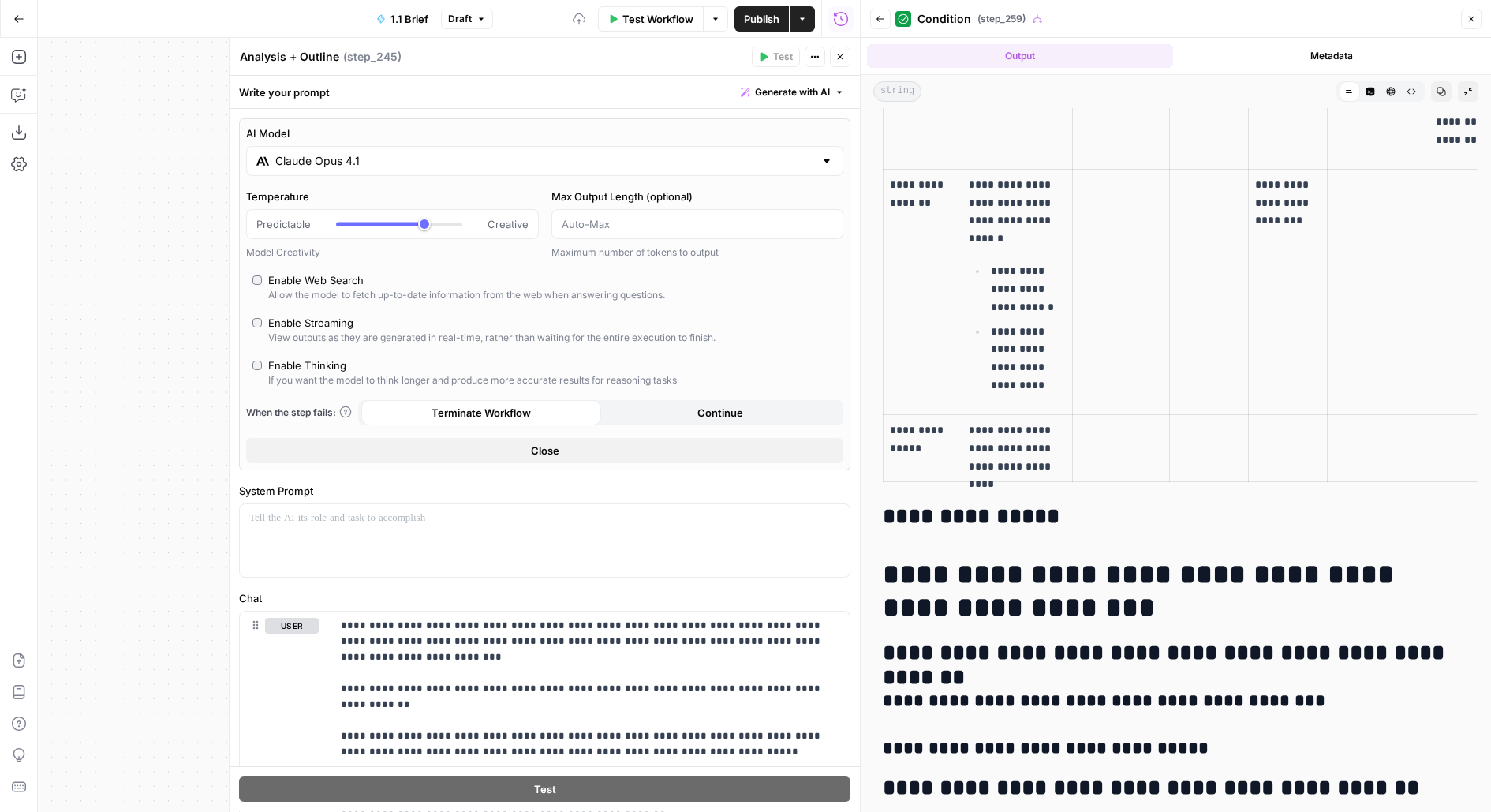
click at [838, 53] on icon "button" at bounding box center [839, 56] width 9 height 9
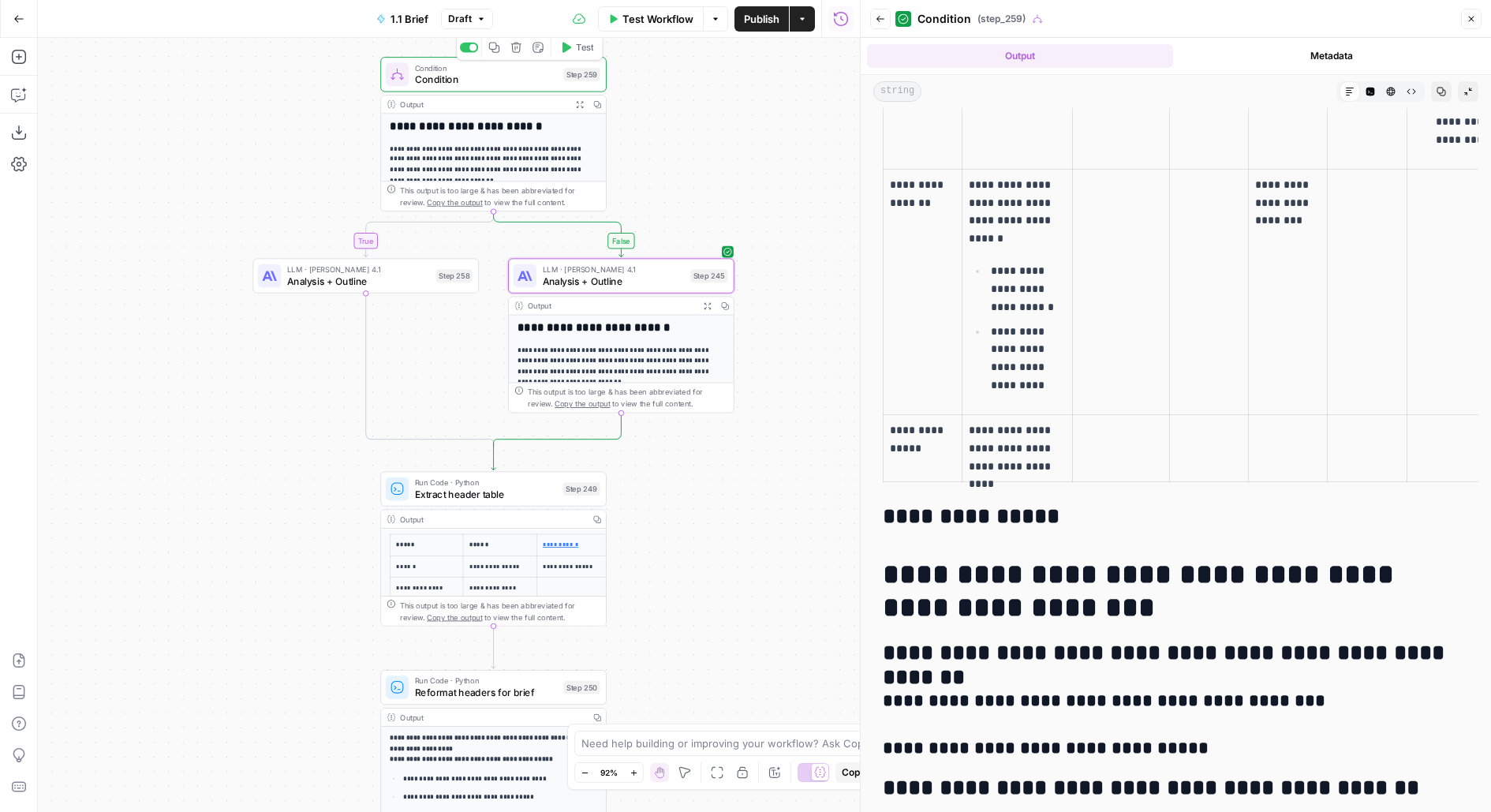
click at [572, 59] on div "Copy step Delete step Add Note Test" at bounding box center [529, 47] width 147 height 26
click at [571, 53] on icon "button" at bounding box center [566, 48] width 12 height 12
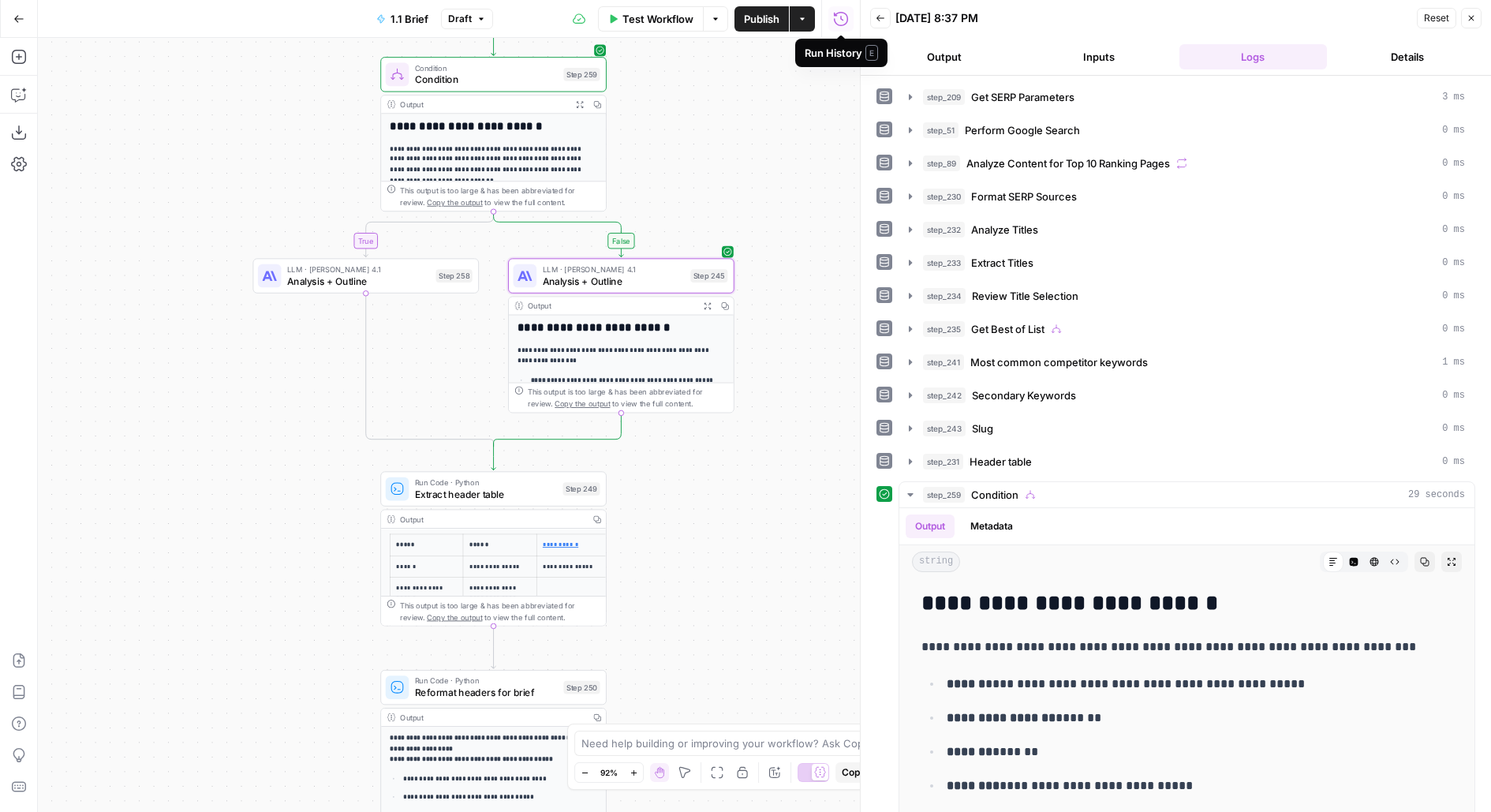
scroll to position [129, 0]
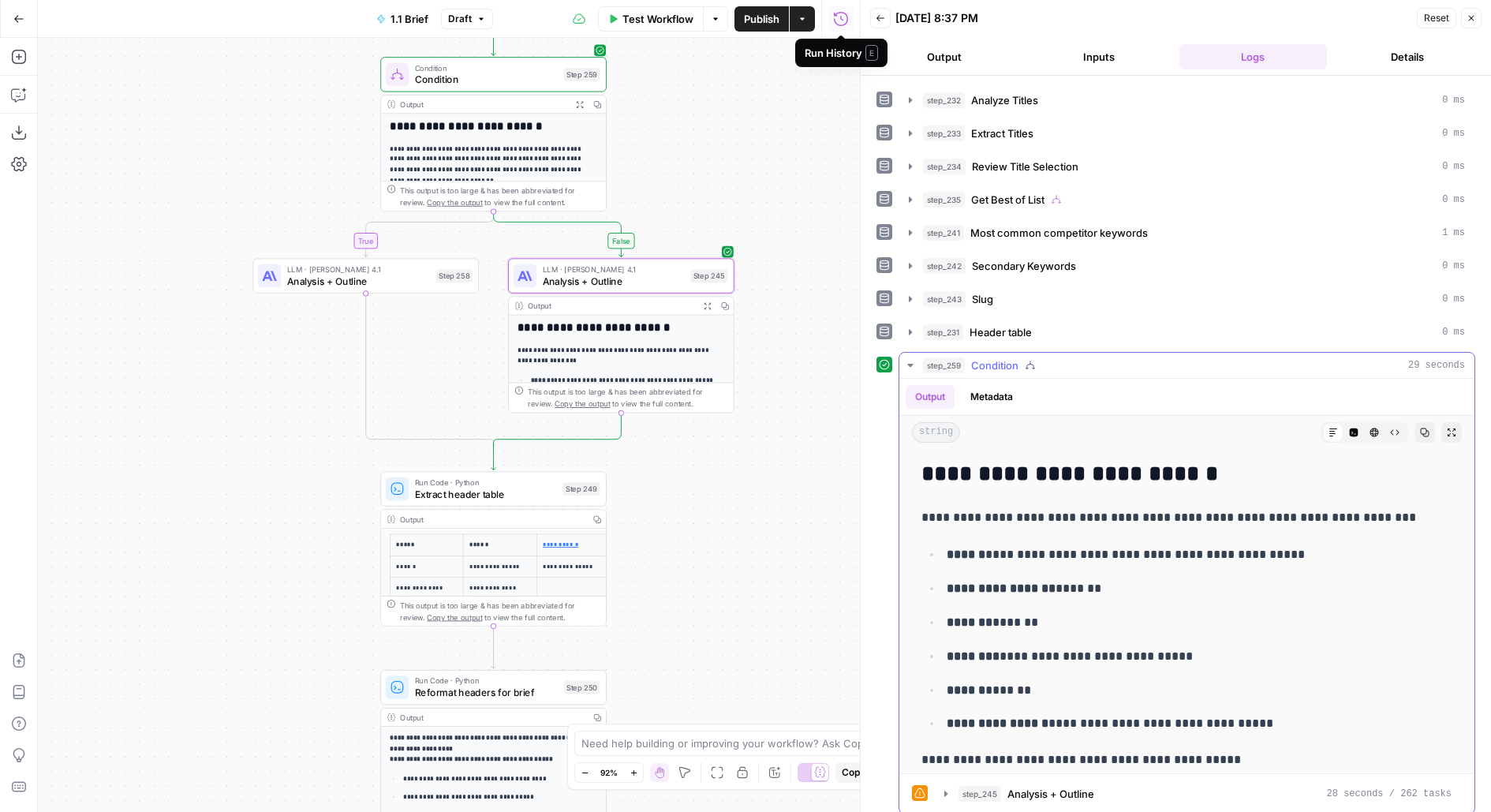
click at [1452, 428] on icon "button" at bounding box center [1451, 432] width 9 height 9
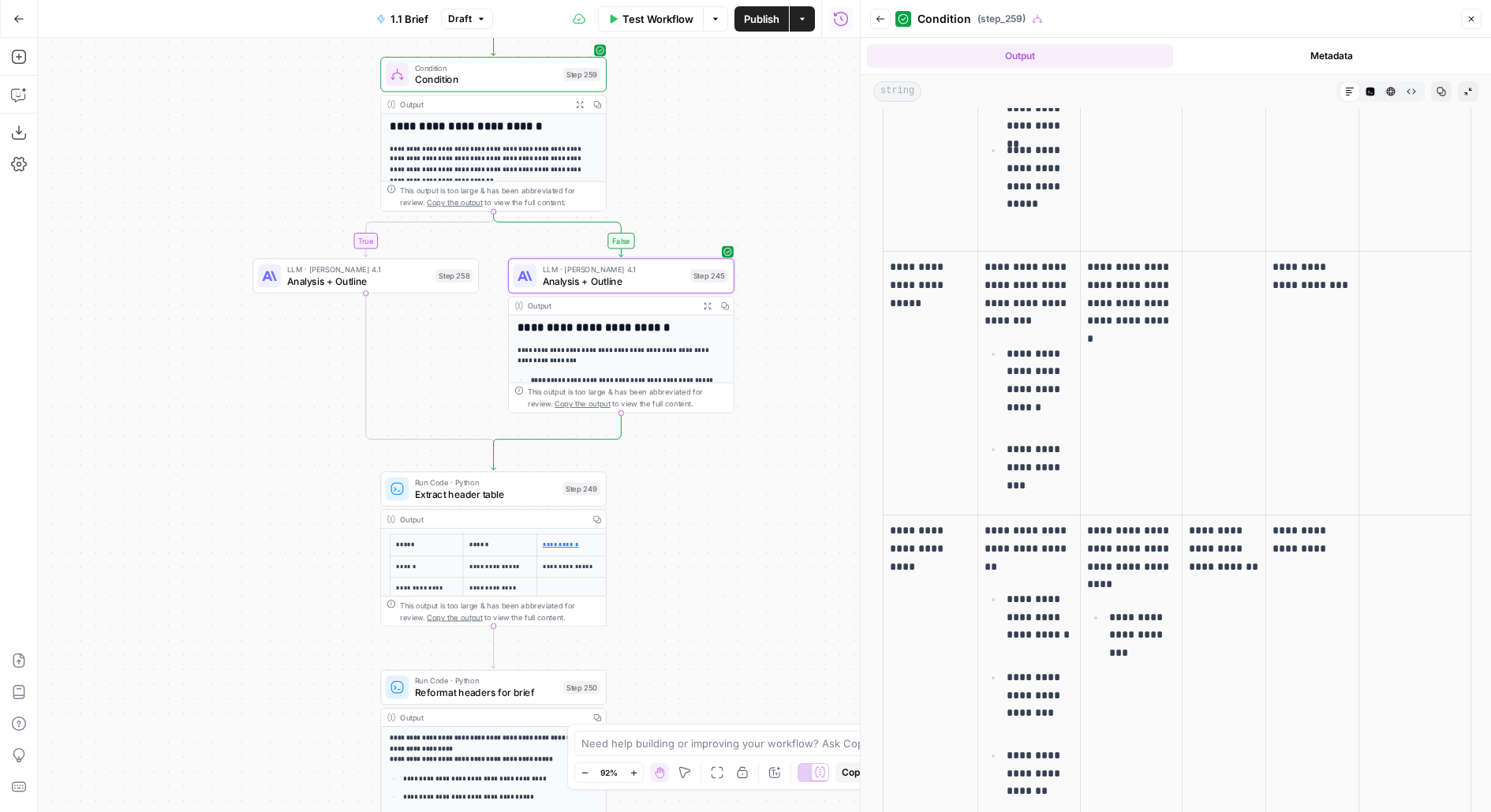
scroll to position [557, 0]
click at [644, 283] on span "Analysis + Outline" at bounding box center [614, 281] width 142 height 14
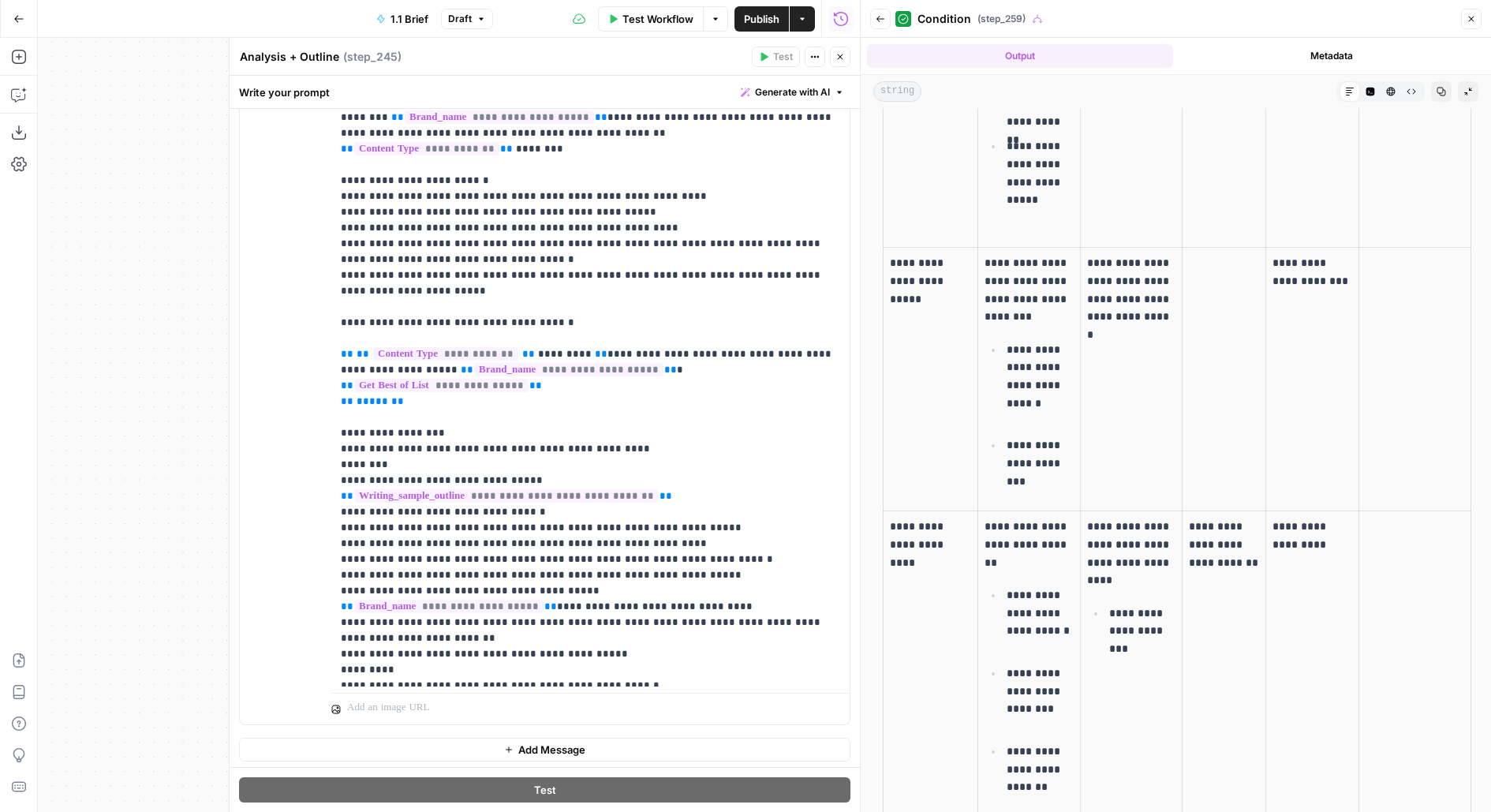
scroll to position [408, 0]
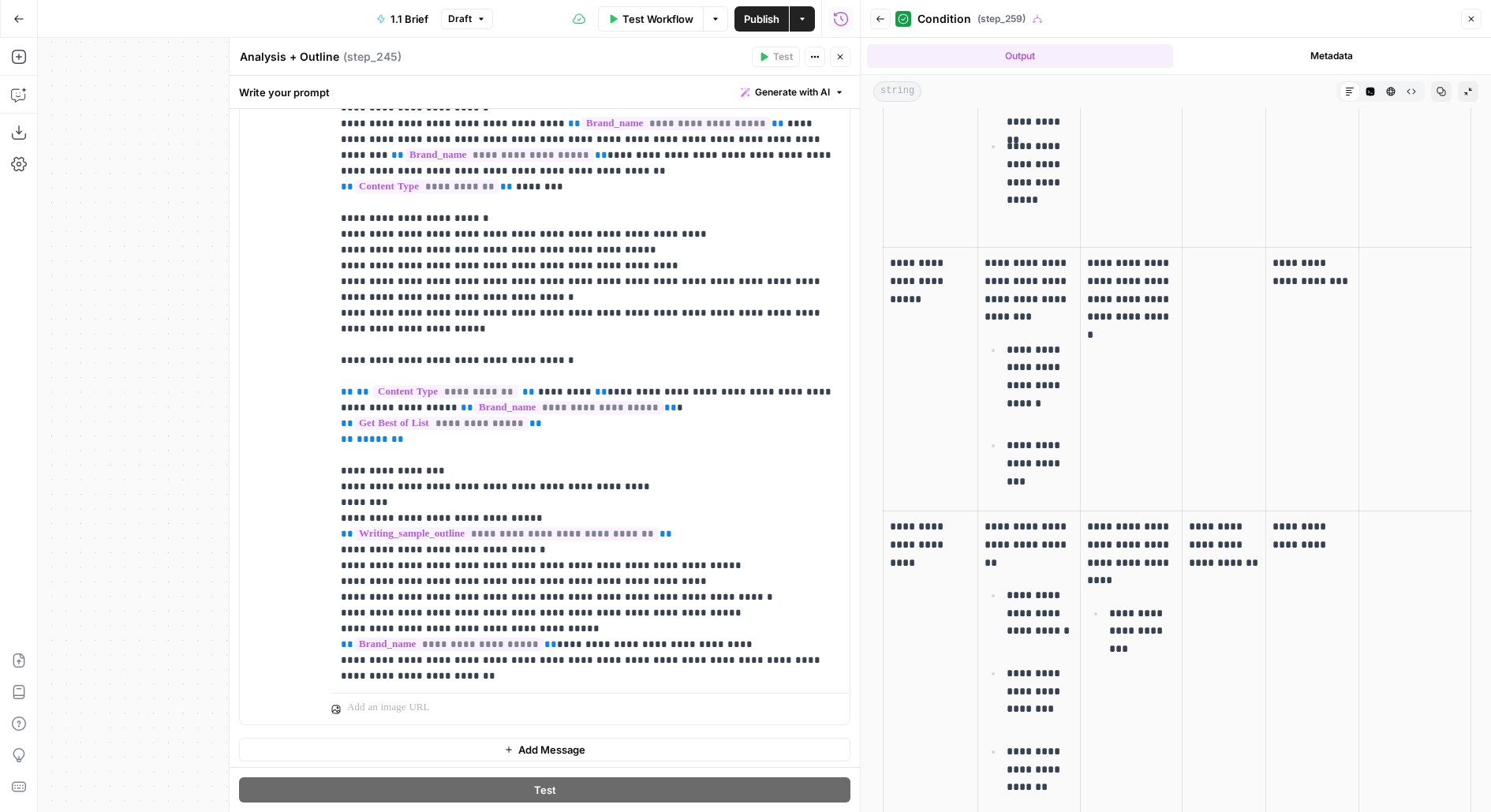
click at [1444, 90] on icon "button" at bounding box center [1442, 92] width 8 height 8
click at [1367, 91] on icon "button" at bounding box center [1370, 92] width 8 height 8
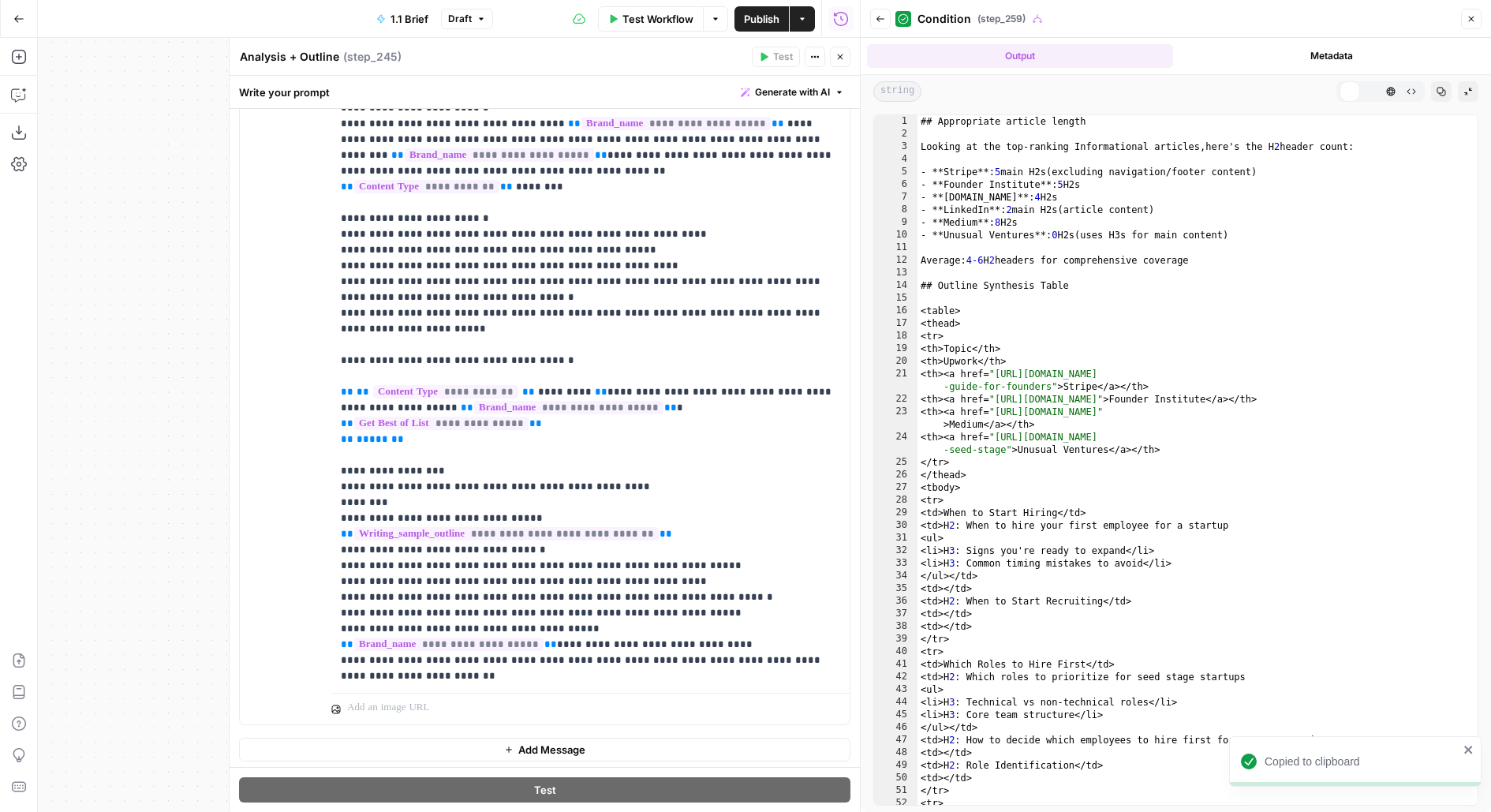
scroll to position [0, 0]
click at [1441, 85] on button "Copy" at bounding box center [1441, 92] width 20 height 20
click at [609, 344] on p "**********" at bounding box center [591, 297] width 500 height 1309
click at [847, 66] on button "Close" at bounding box center [840, 57] width 20 height 20
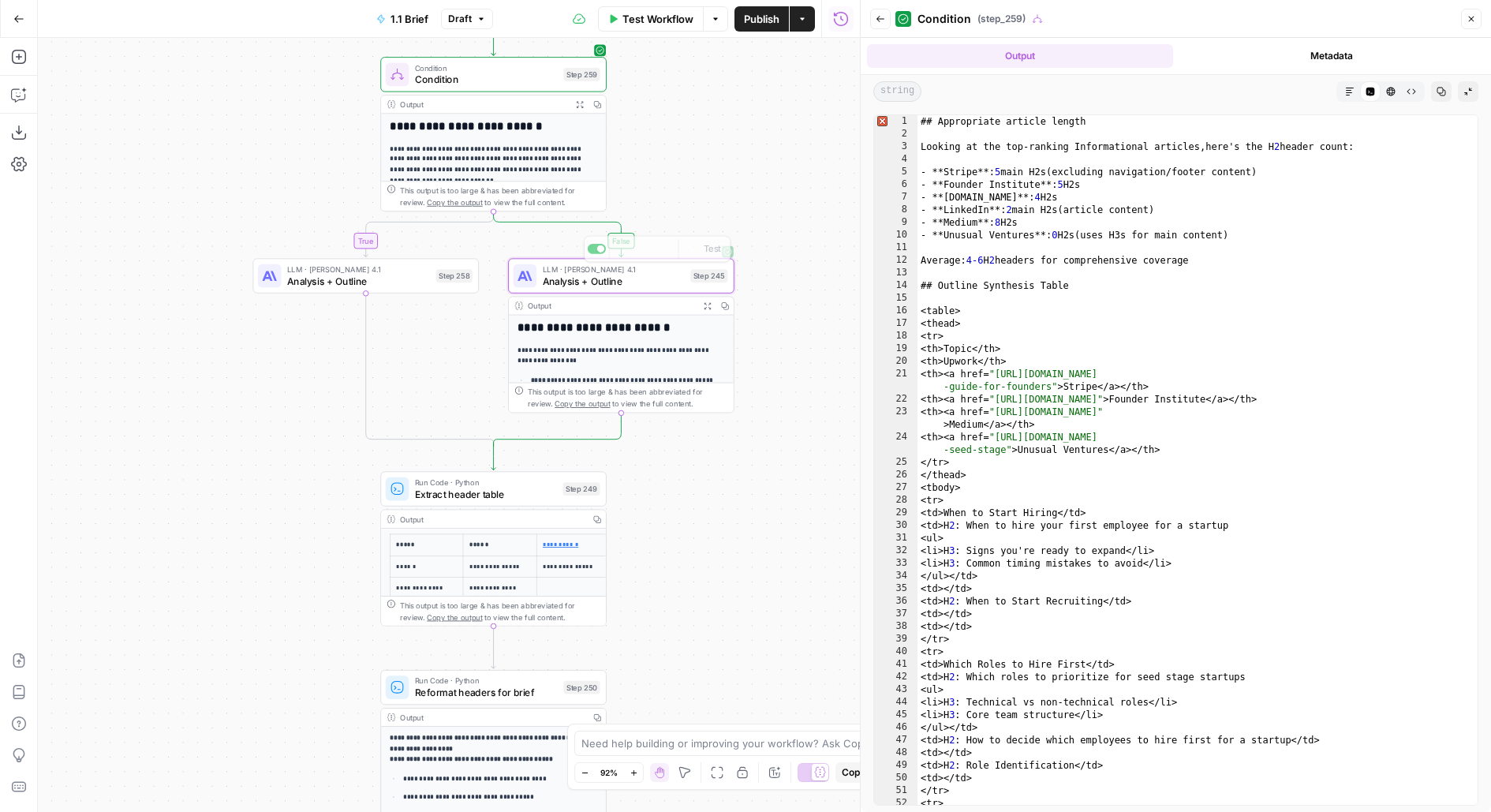
click at [401, 282] on span "Analysis + Outline" at bounding box center [358, 281] width 143 height 14
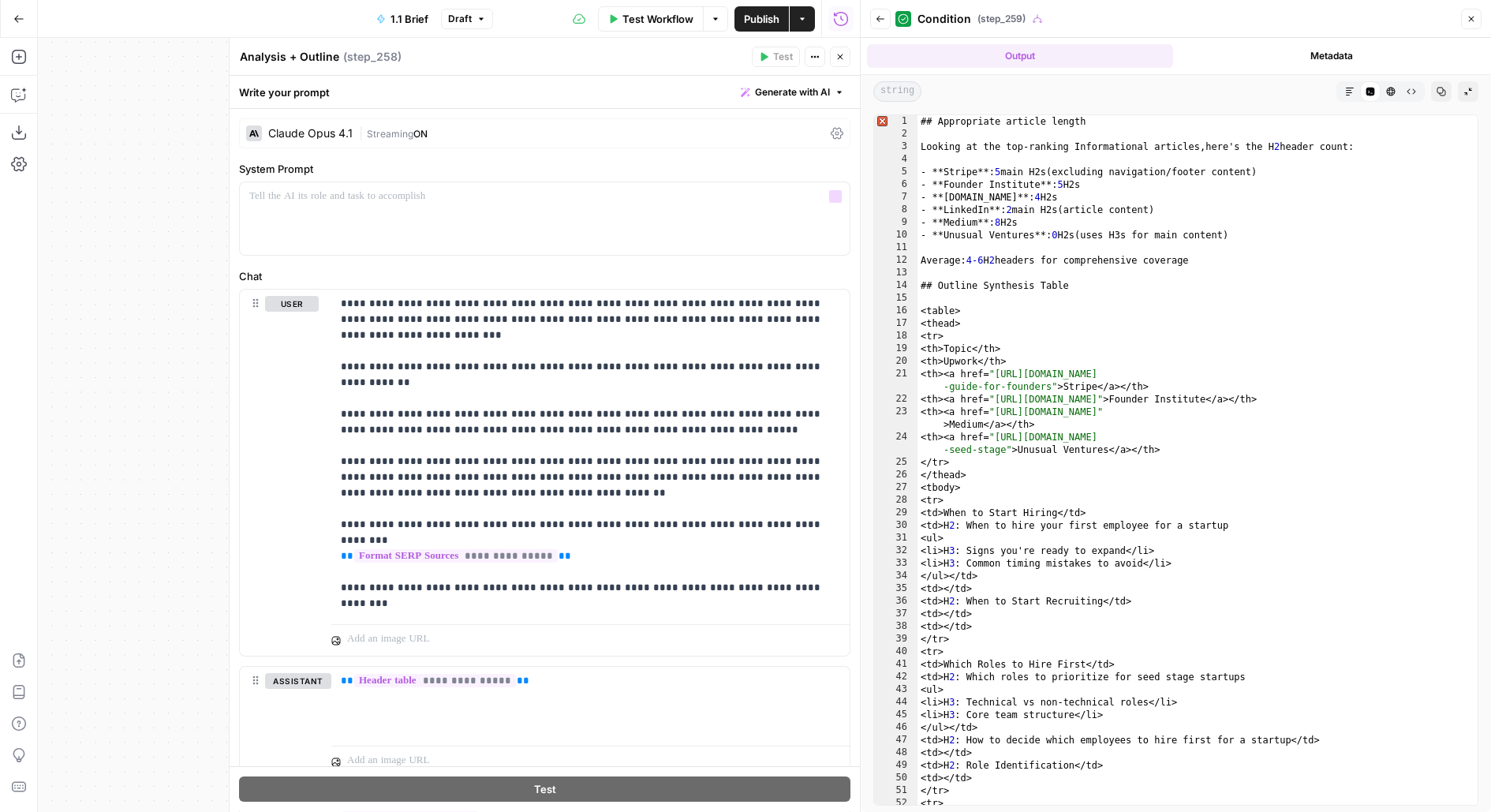
click at [362, 143] on div "Claude Opus 4.1 | Streaming ON" at bounding box center [545, 132] width 611 height 30
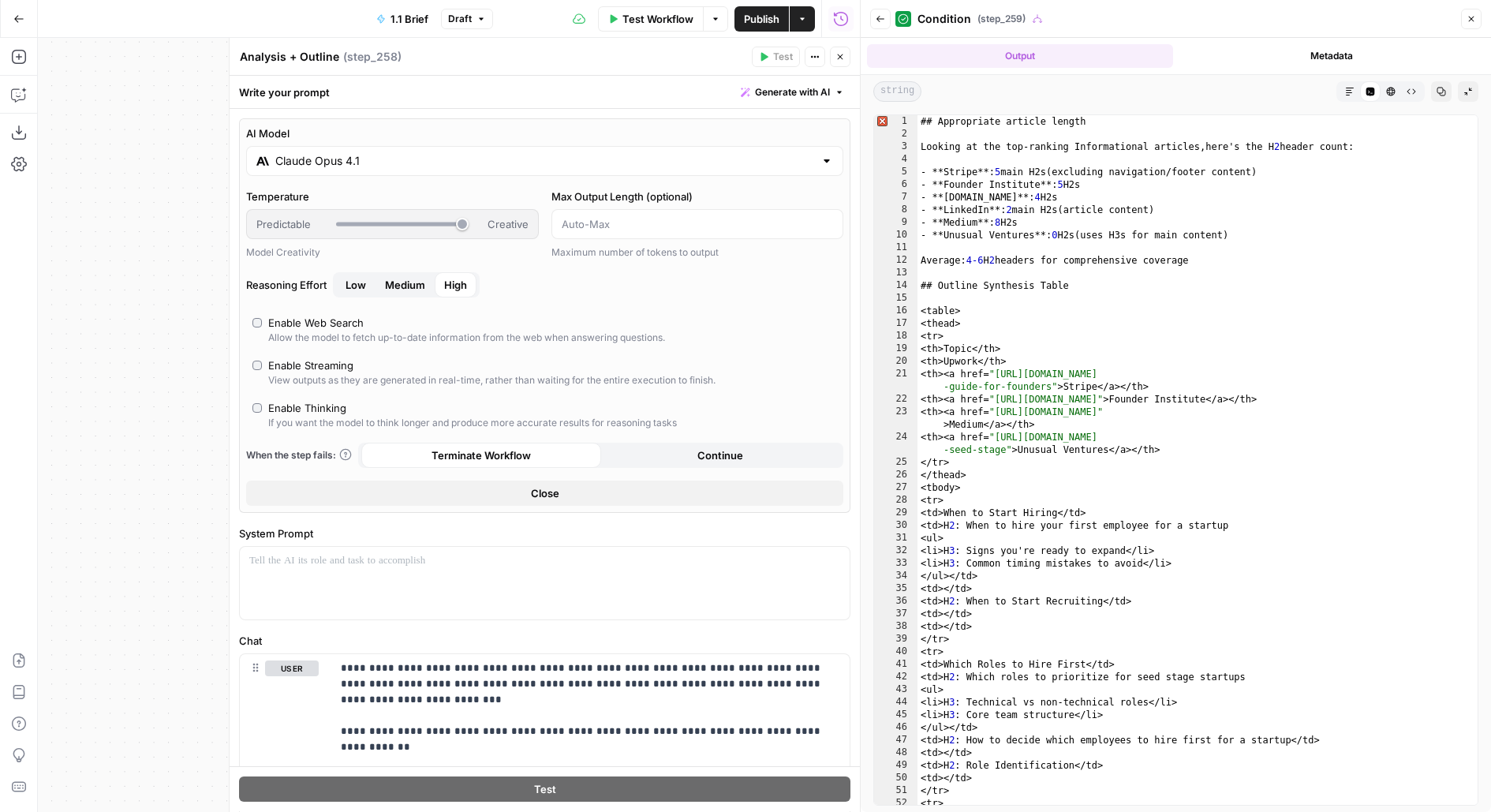
click at [848, 60] on button "Close" at bounding box center [840, 57] width 20 height 20
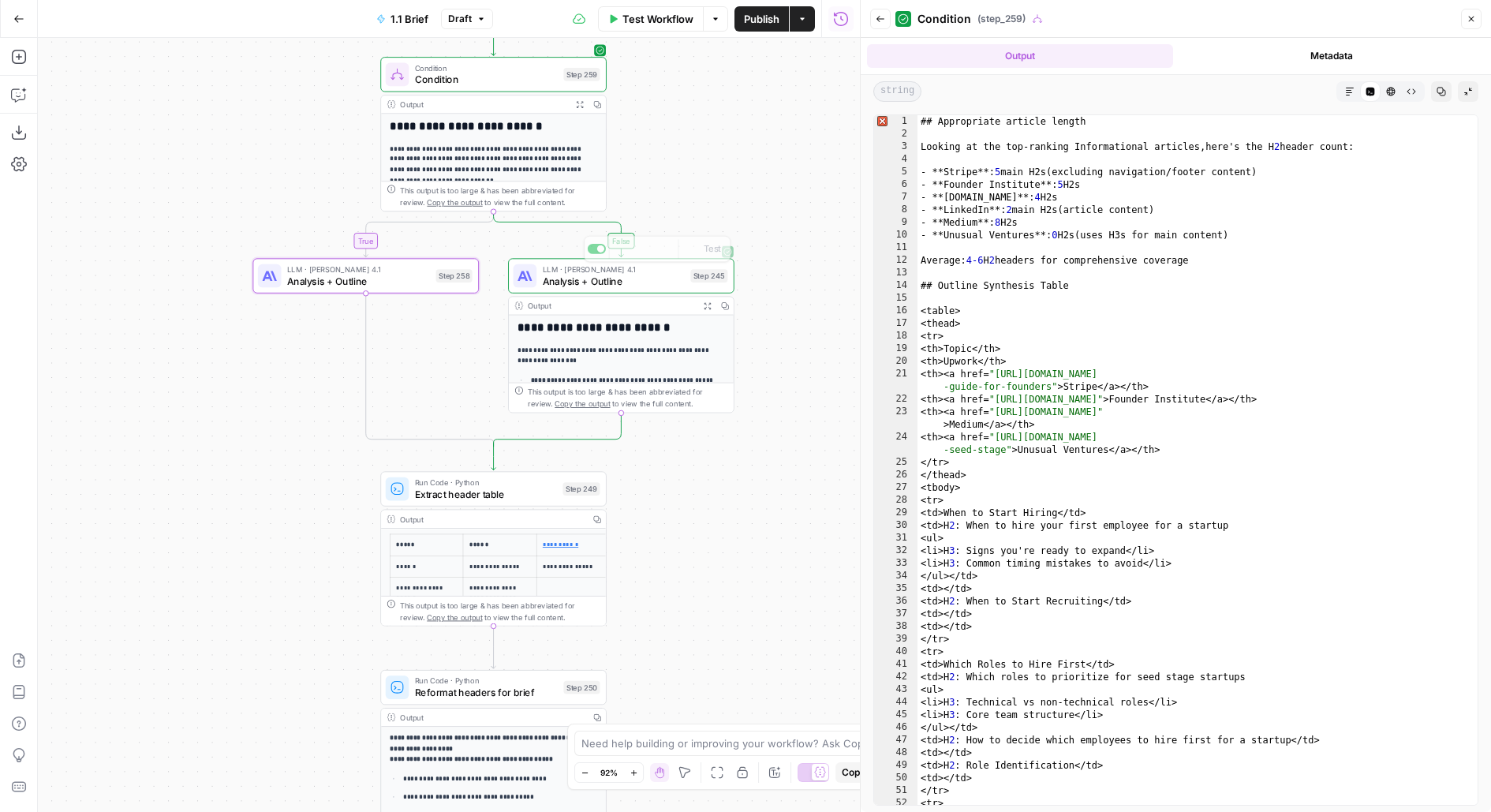
click at [541, 274] on div "LLM · Claude Opus 4.1 Analysis + Outline Step 245 Copy step Delete step Add Not…" at bounding box center [620, 276] width 215 height 25
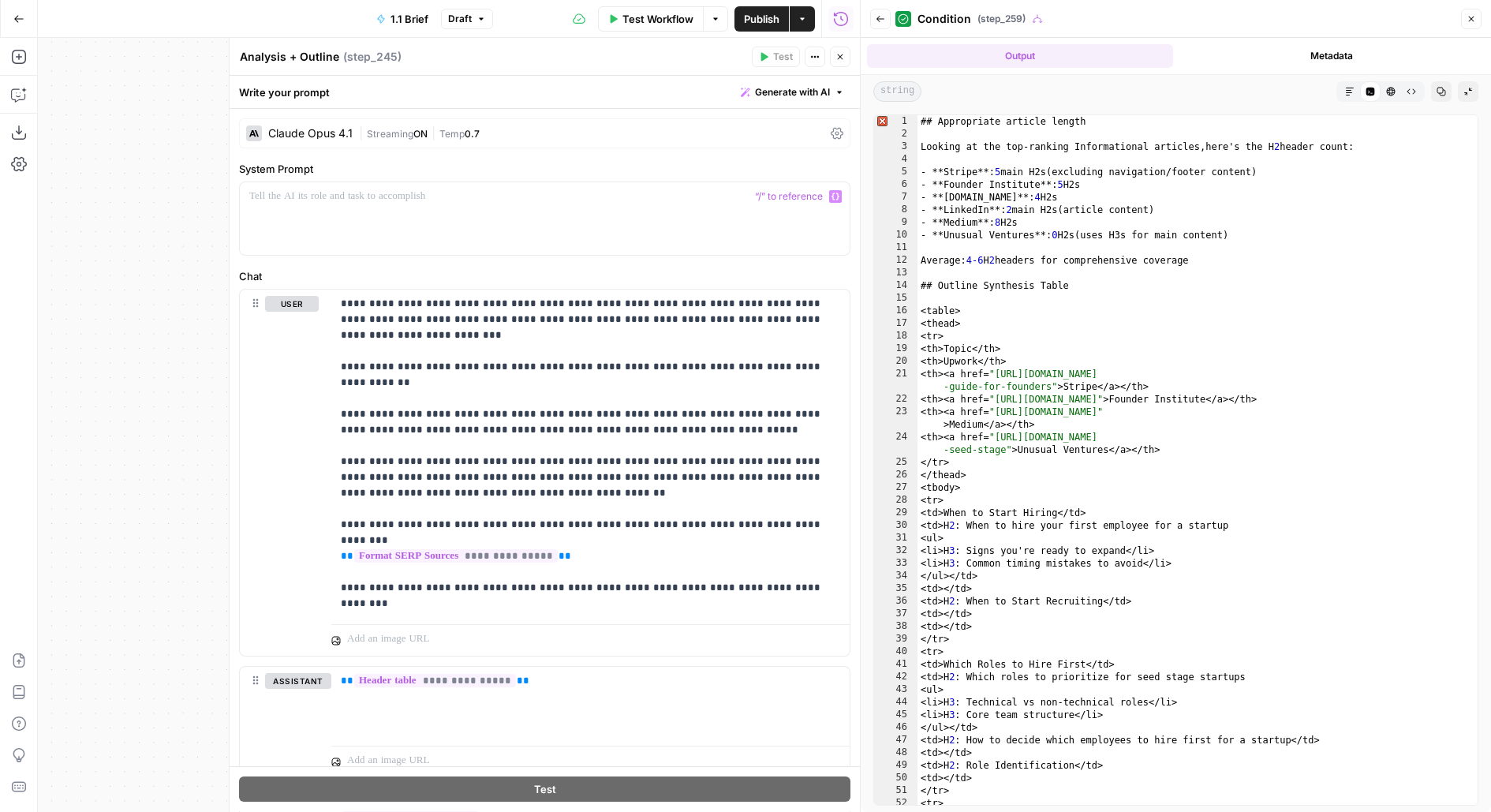
click at [413, 139] on div "| Streaming ON | Temp 0.7" at bounding box center [591, 134] width 465 height 15
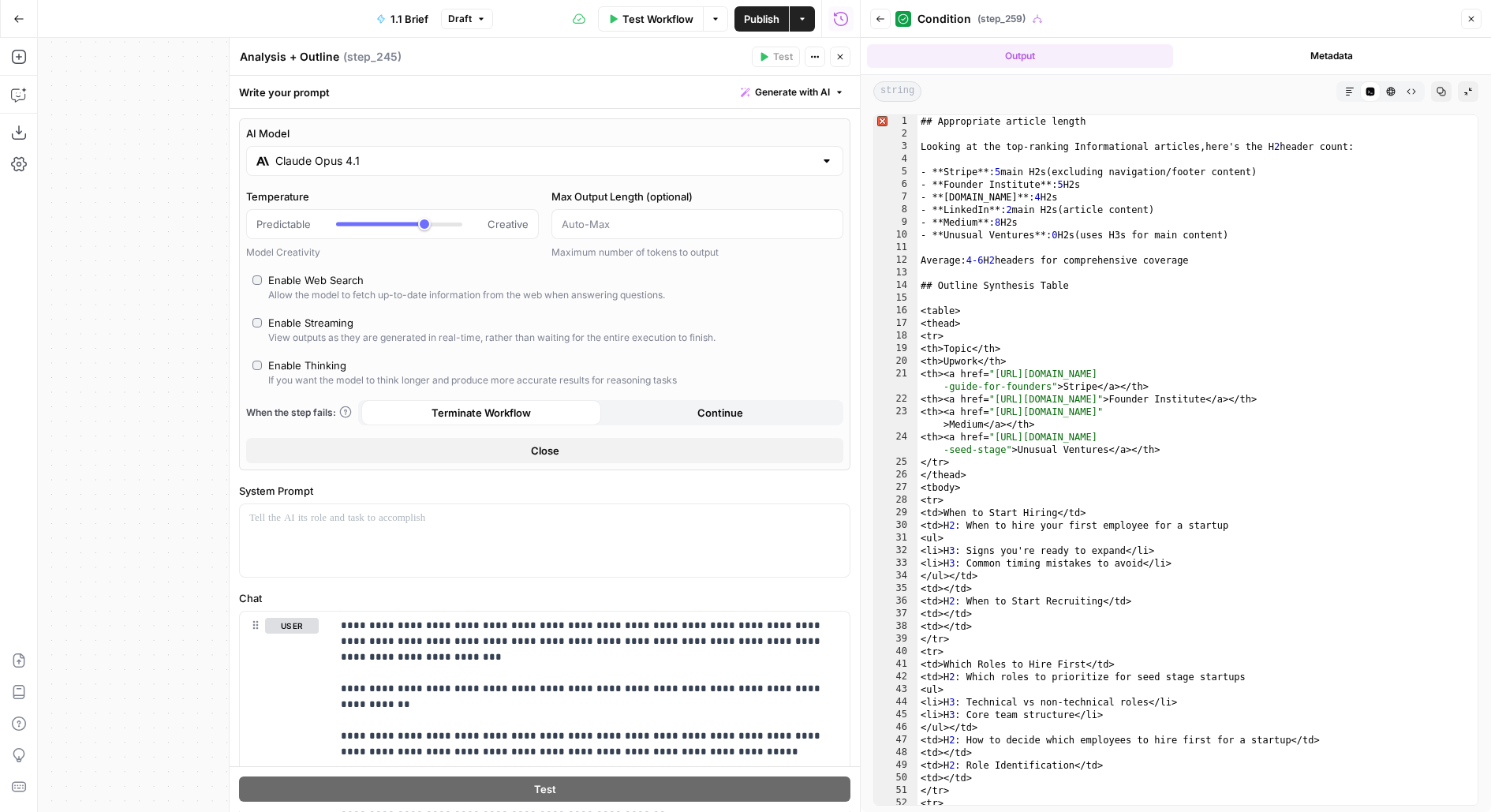
click at [283, 367] on div "Enable Thinking" at bounding box center [307, 365] width 78 height 16
type input "*"
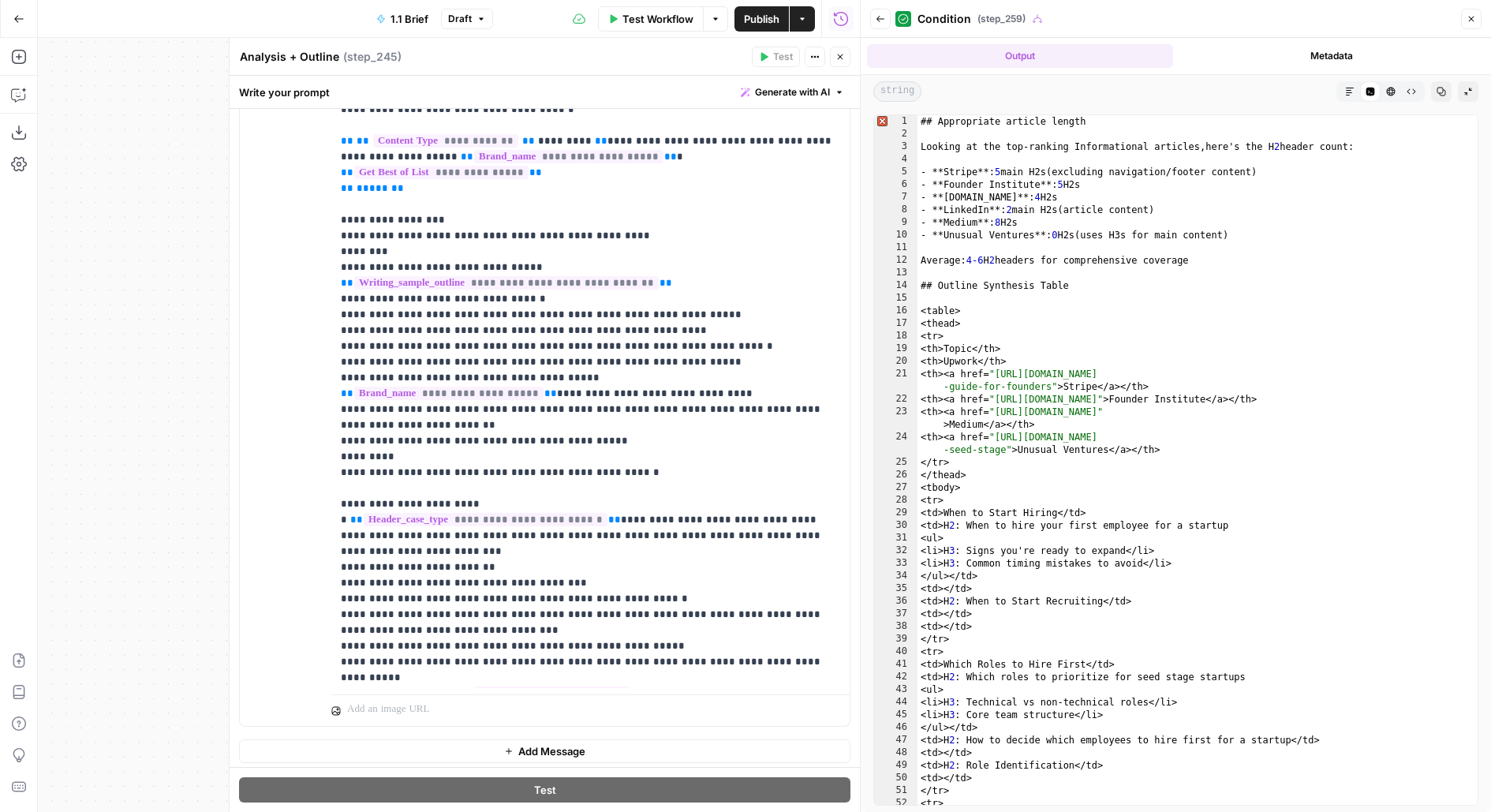
scroll to position [679, 0]
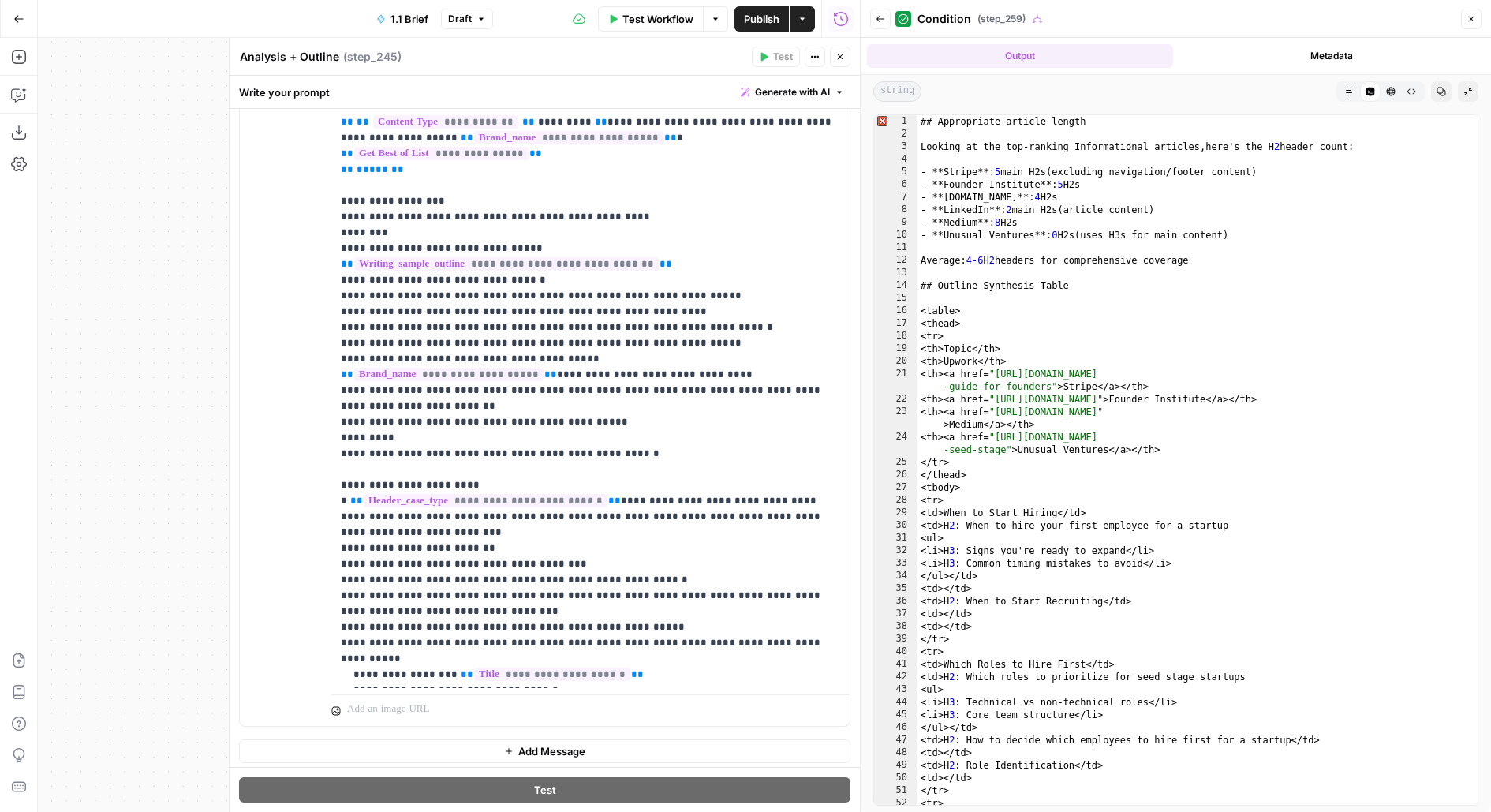
click at [1346, 92] on icon "button" at bounding box center [1349, 91] width 8 height 8
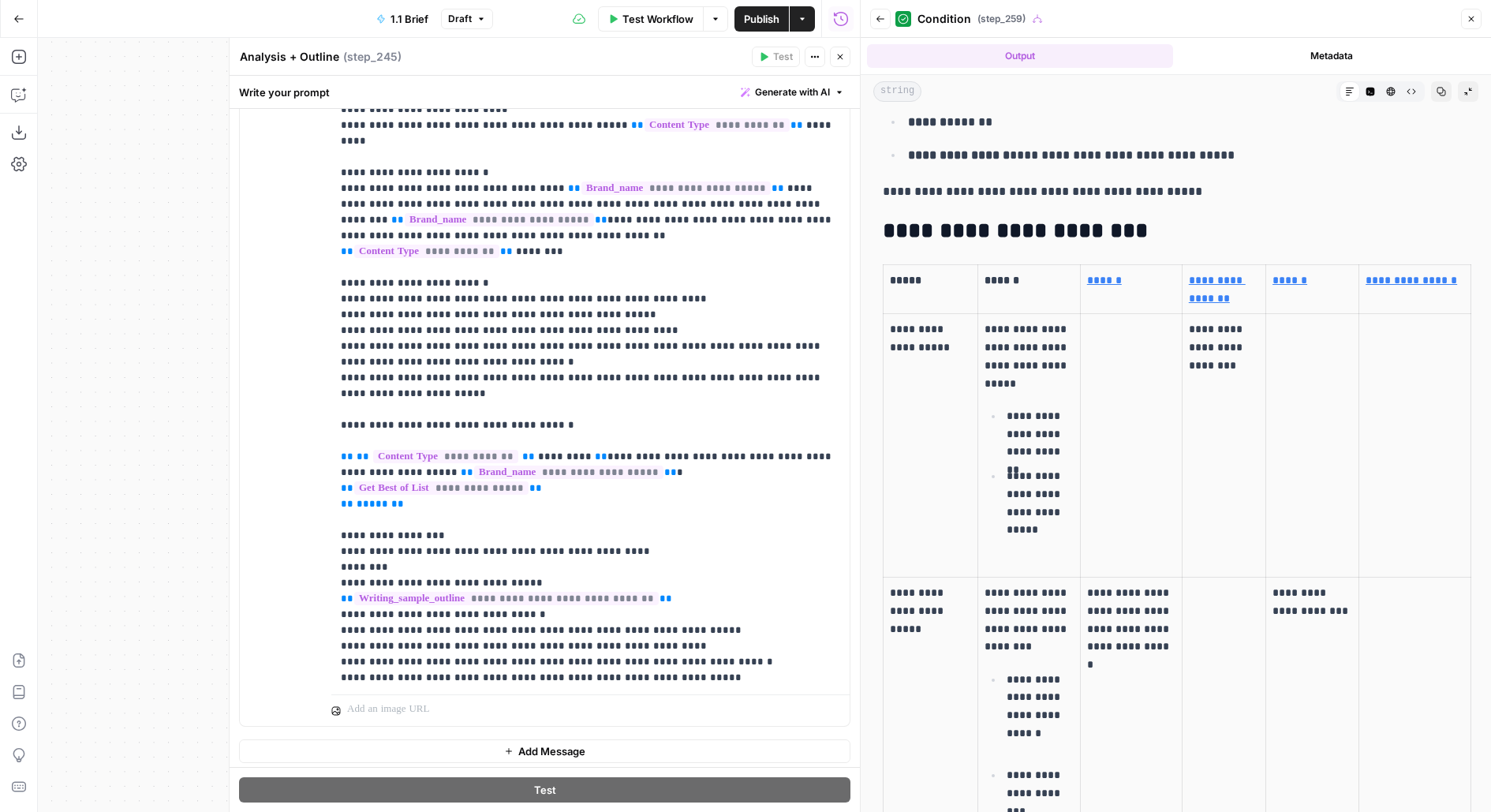
scroll to position [335, 0]
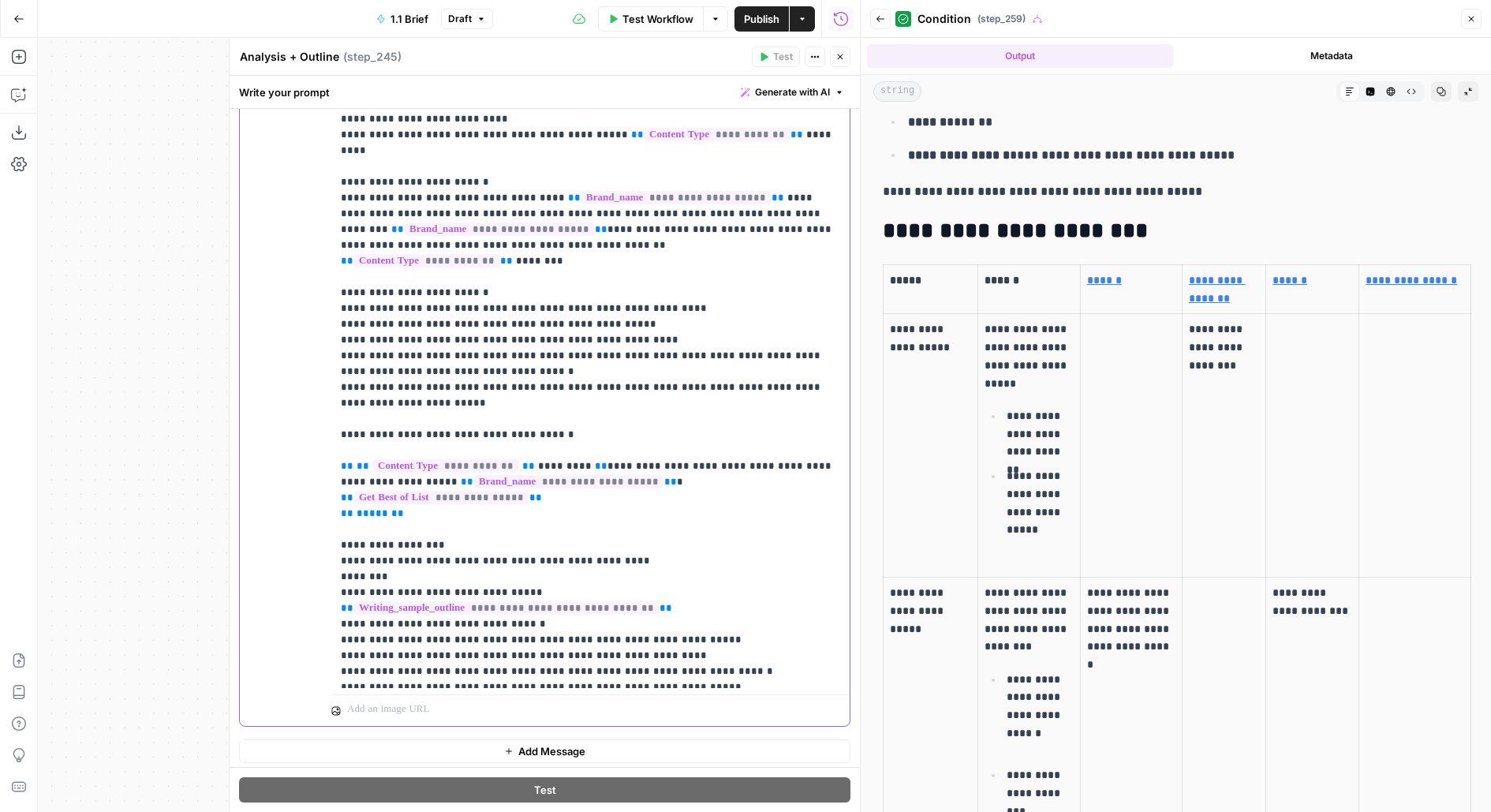
click at [643, 338] on p "**********" at bounding box center [591, 371] width 500 height 1309
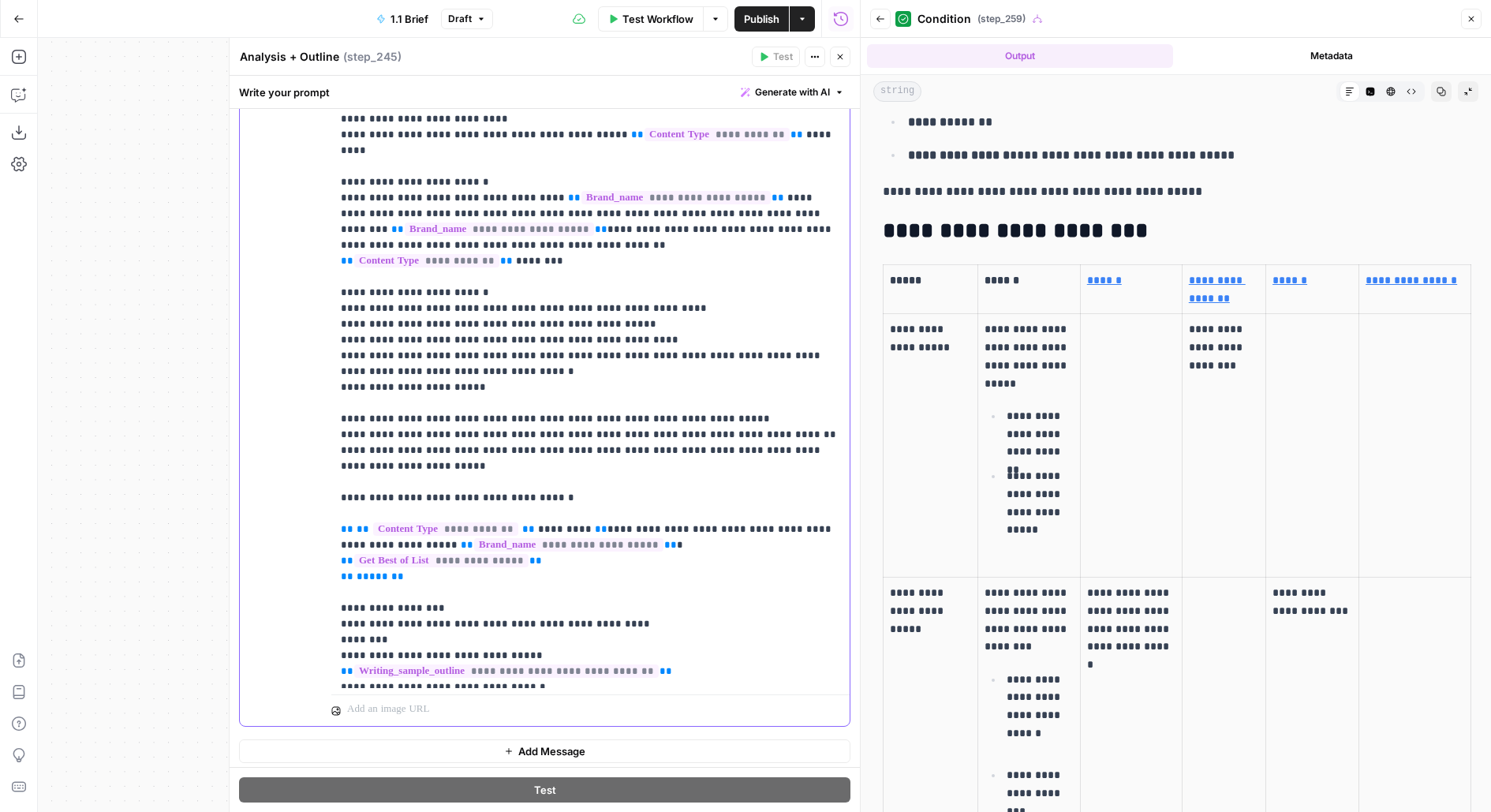
click at [335, 386] on div "**********" at bounding box center [591, 367] width 519 height 642
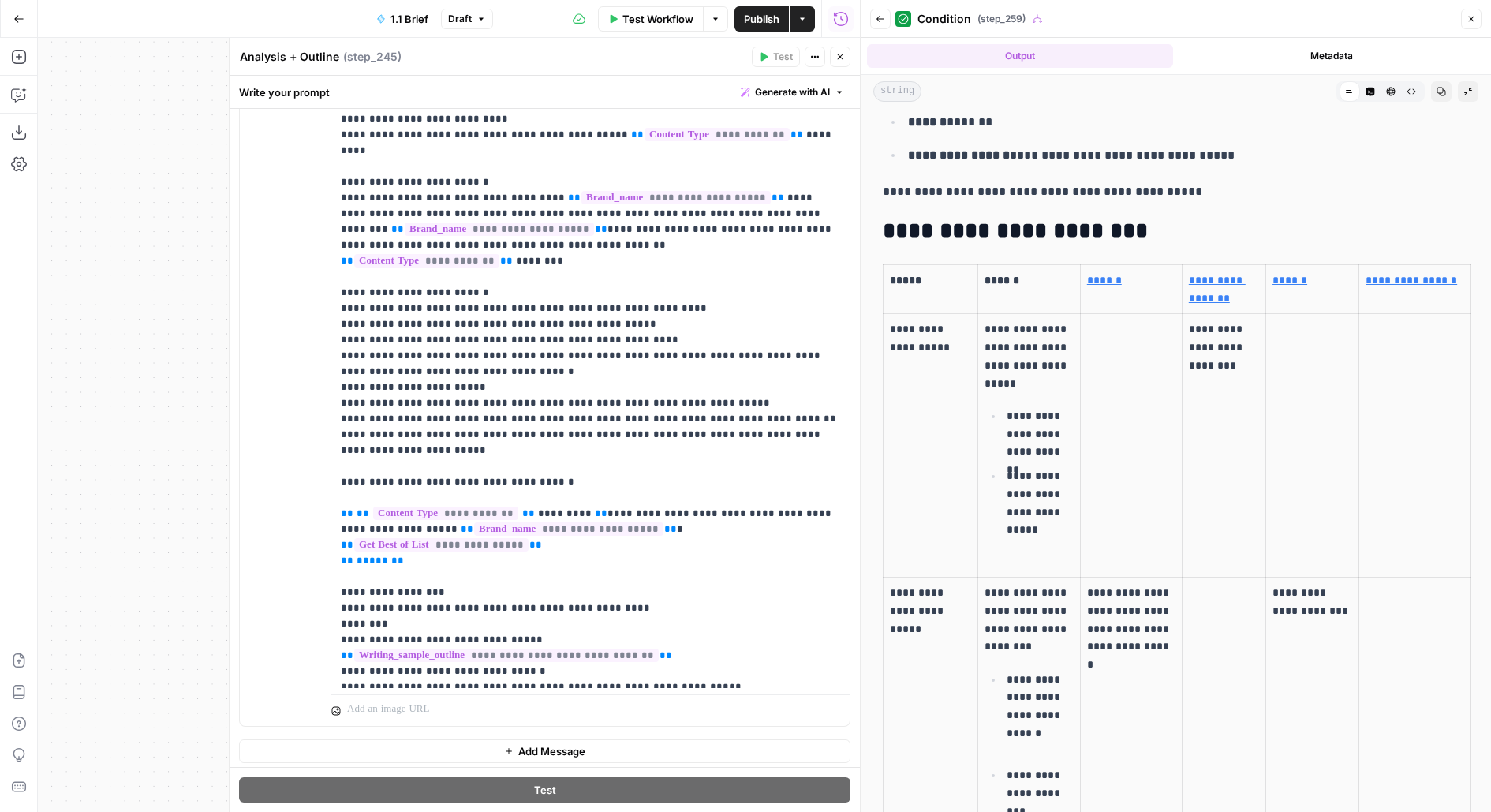
click at [840, 57] on icon "button" at bounding box center [840, 57] width 6 height 6
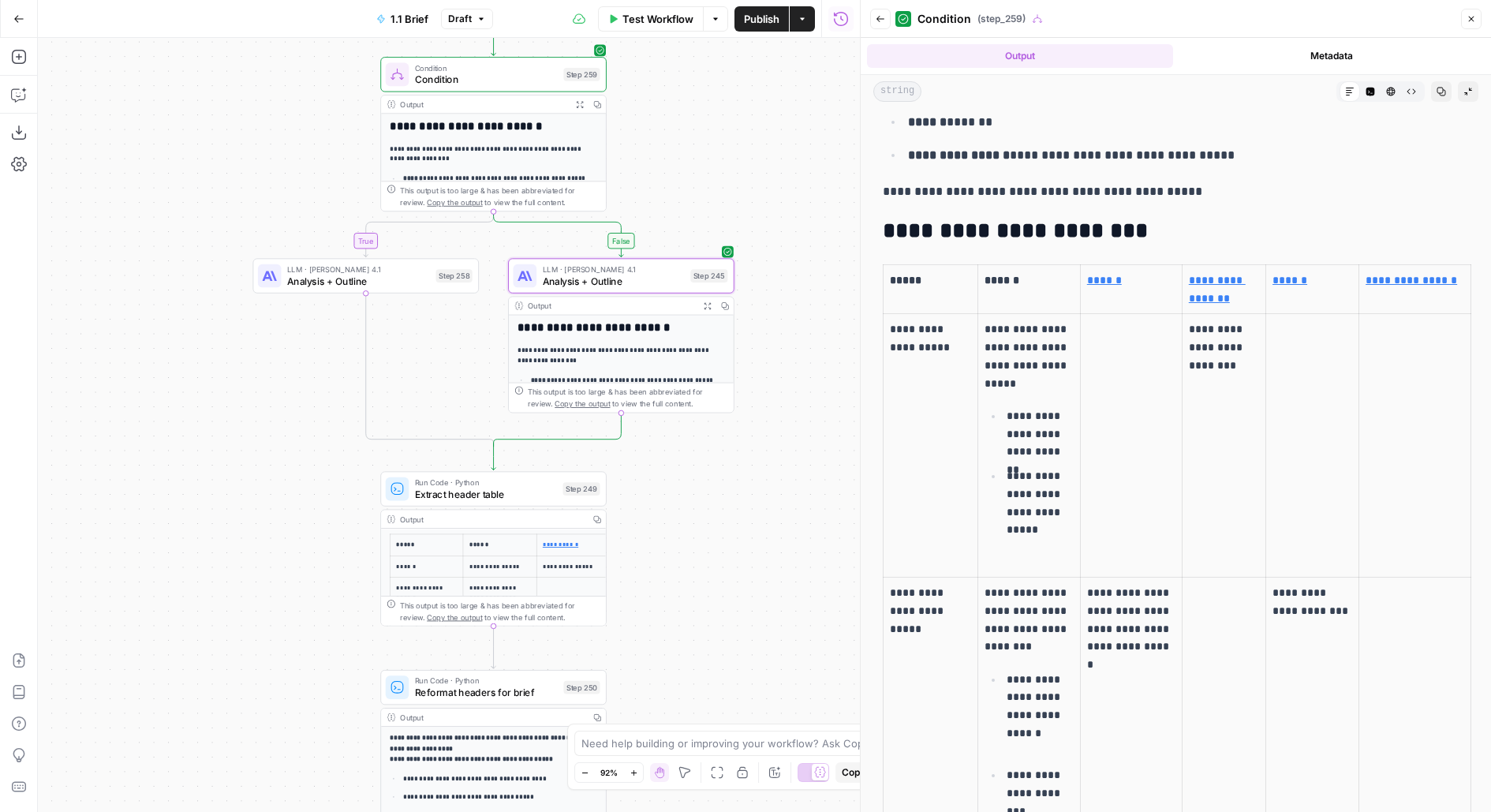
click at [588, 49] on span "Test" at bounding box center [585, 48] width 17 height 14
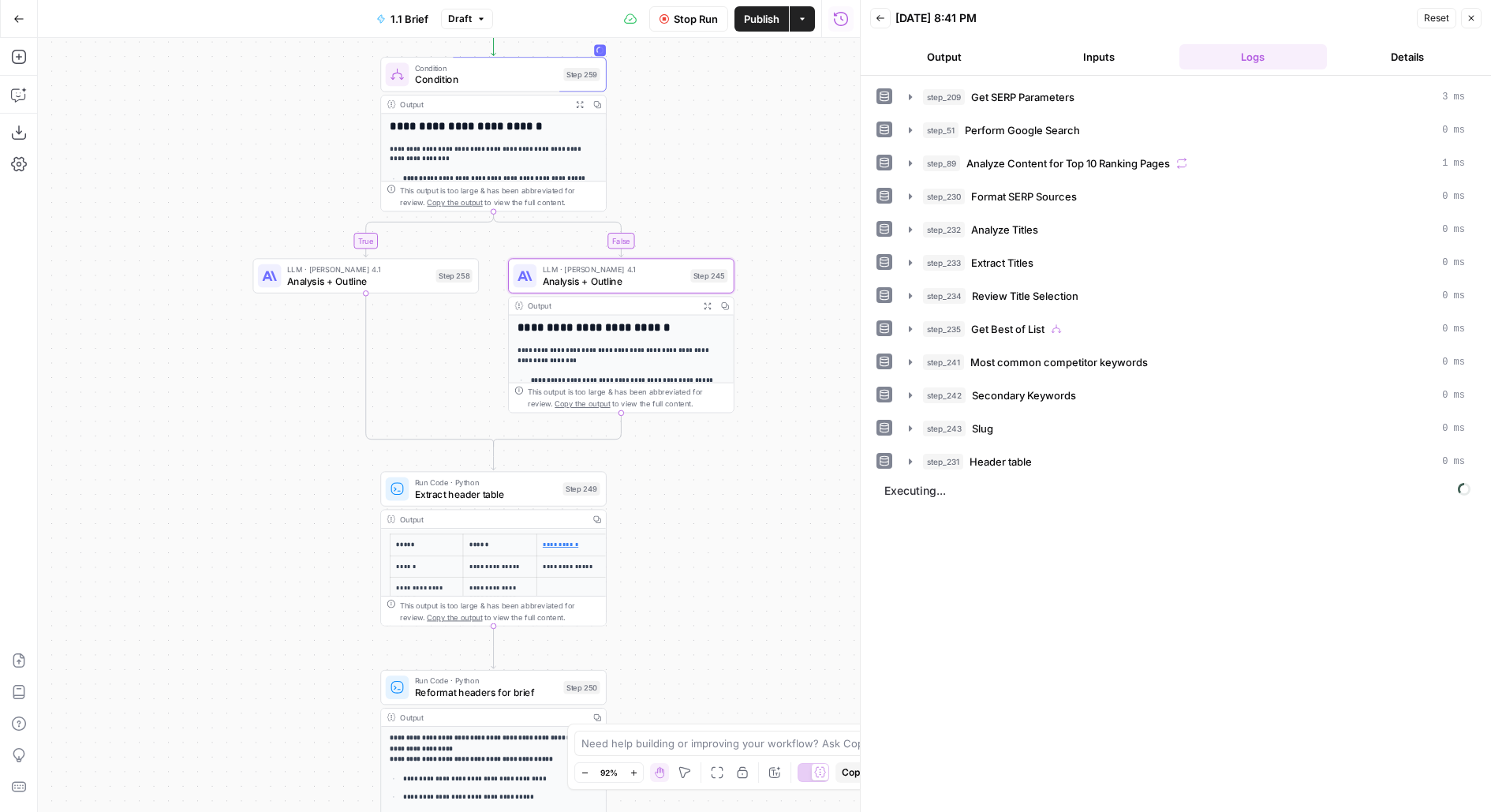
click at [978, 39] on header "Back 08/27/25 at 8:41 PM Reset Close Output Inputs Logs Details" at bounding box center [1175, 37] width 631 height 76
click at [973, 44] on button "Output" at bounding box center [944, 57] width 149 height 25
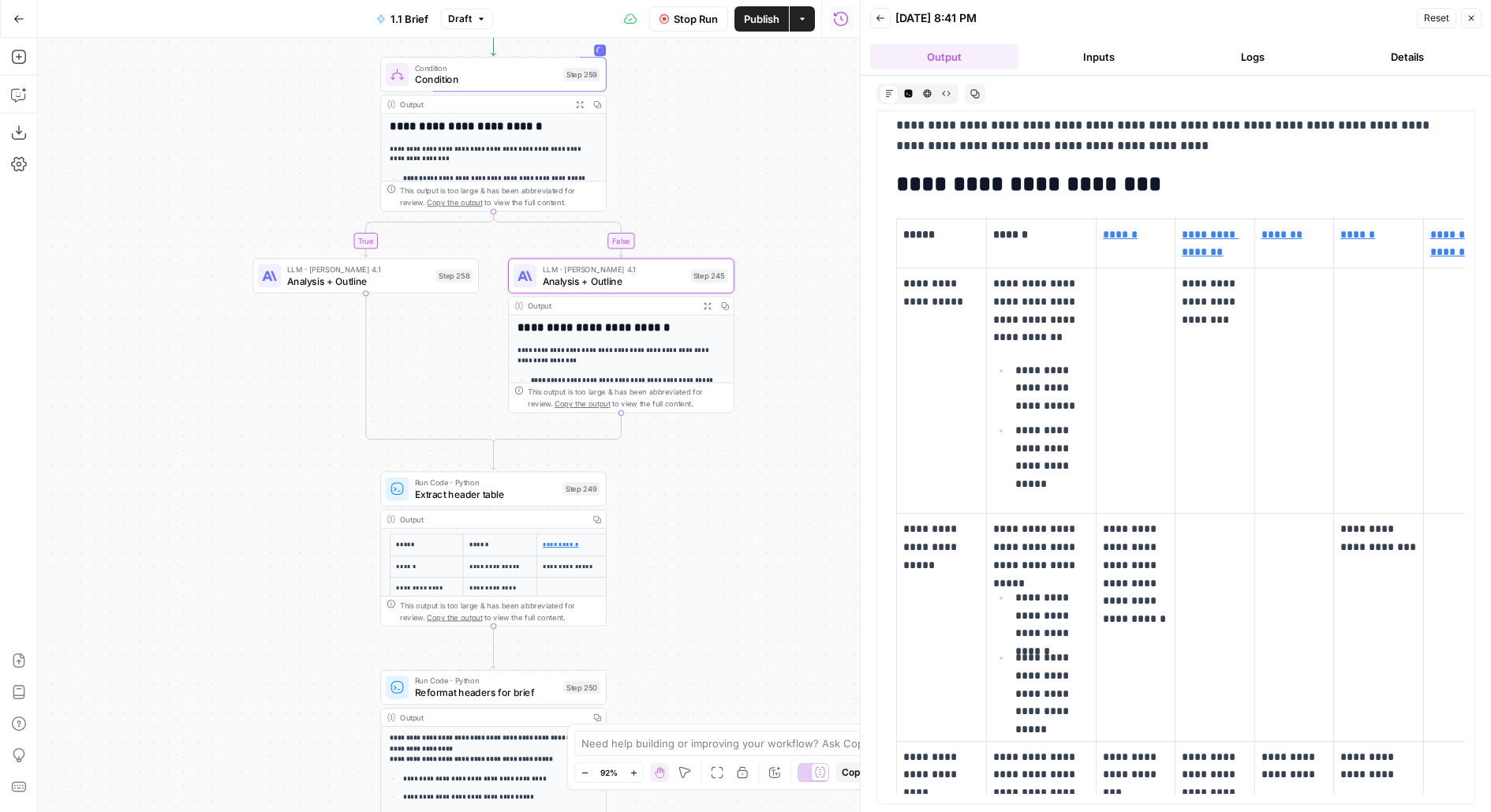
scroll to position [57, 0]
click at [675, 14] on span "Stop Run" at bounding box center [696, 19] width 44 height 16
click at [564, 281] on span "Analysis + Outline" at bounding box center [614, 281] width 142 height 14
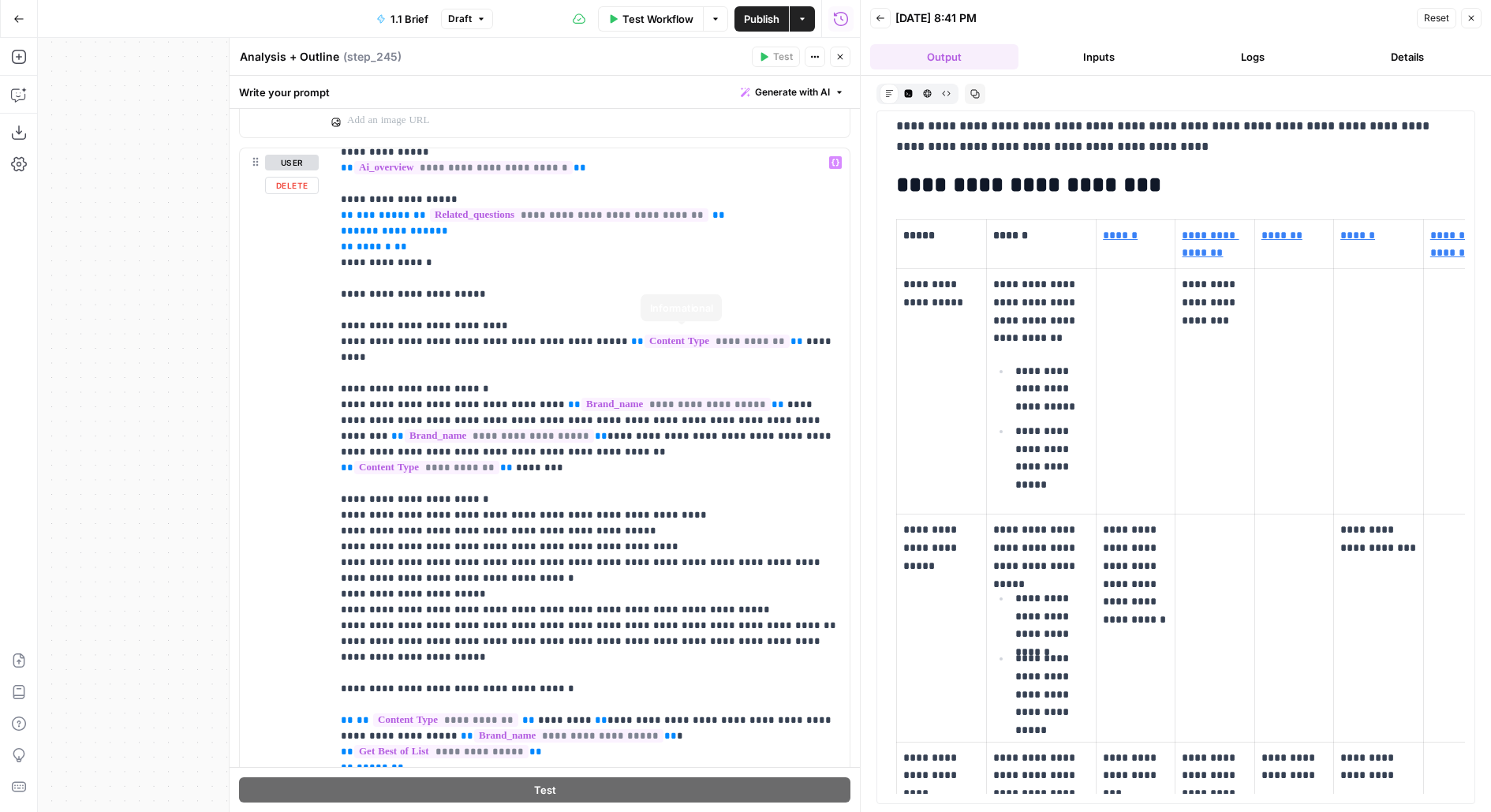
scroll to position [0, 0]
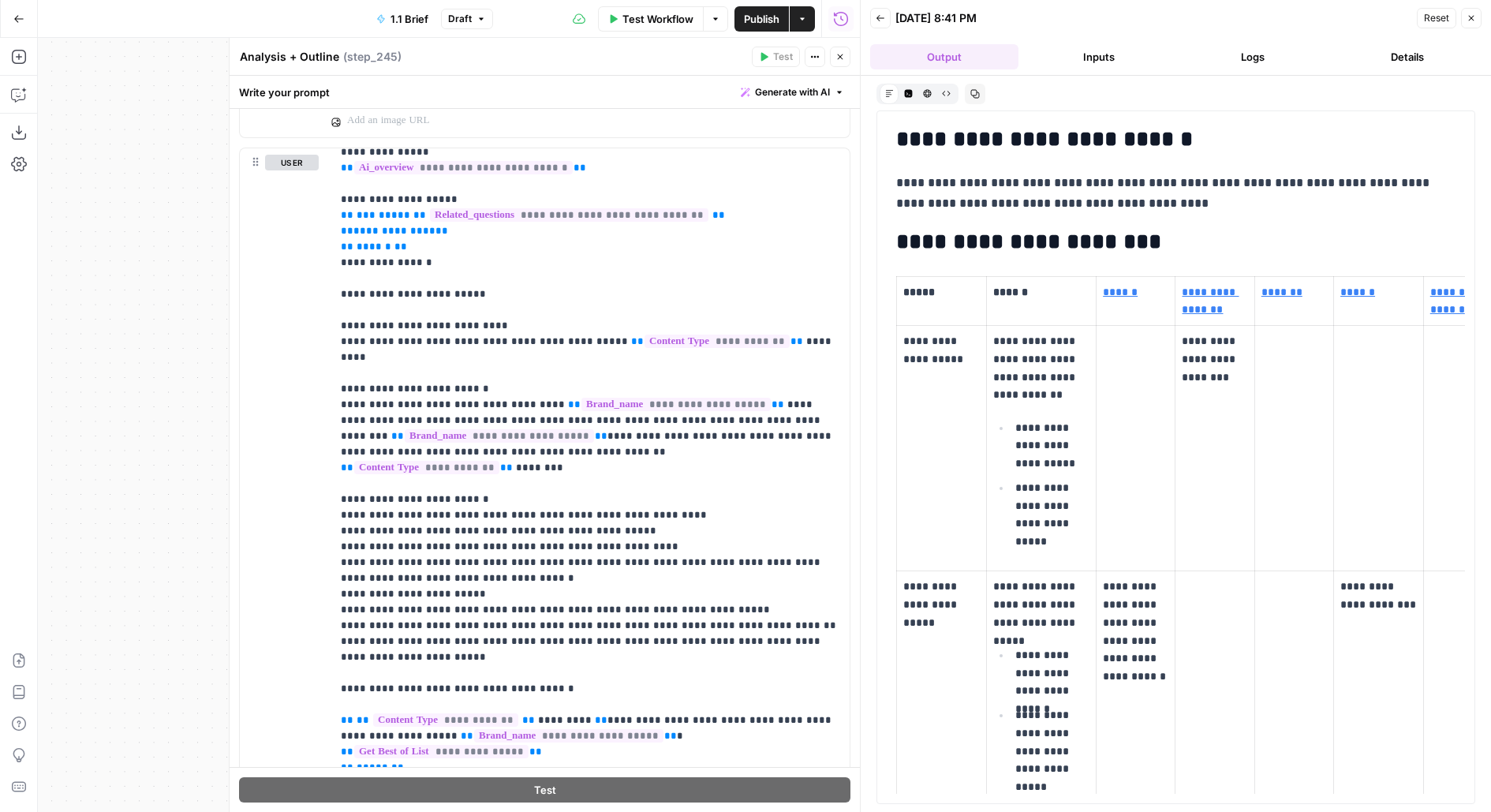
click at [843, 55] on icon "button" at bounding box center [839, 56] width 9 height 9
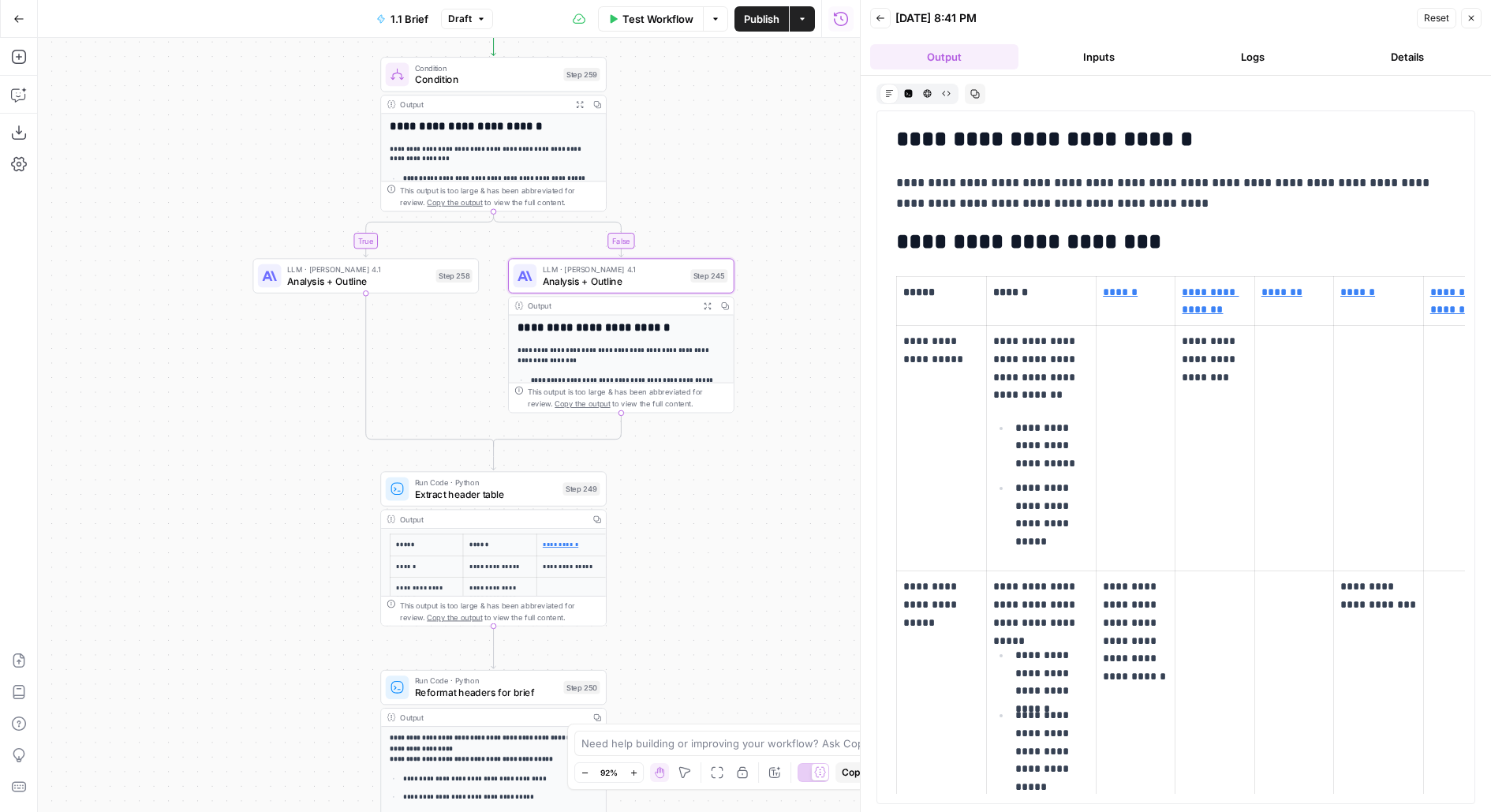
click at [405, 276] on span "Analysis + Outline" at bounding box center [358, 281] width 143 height 14
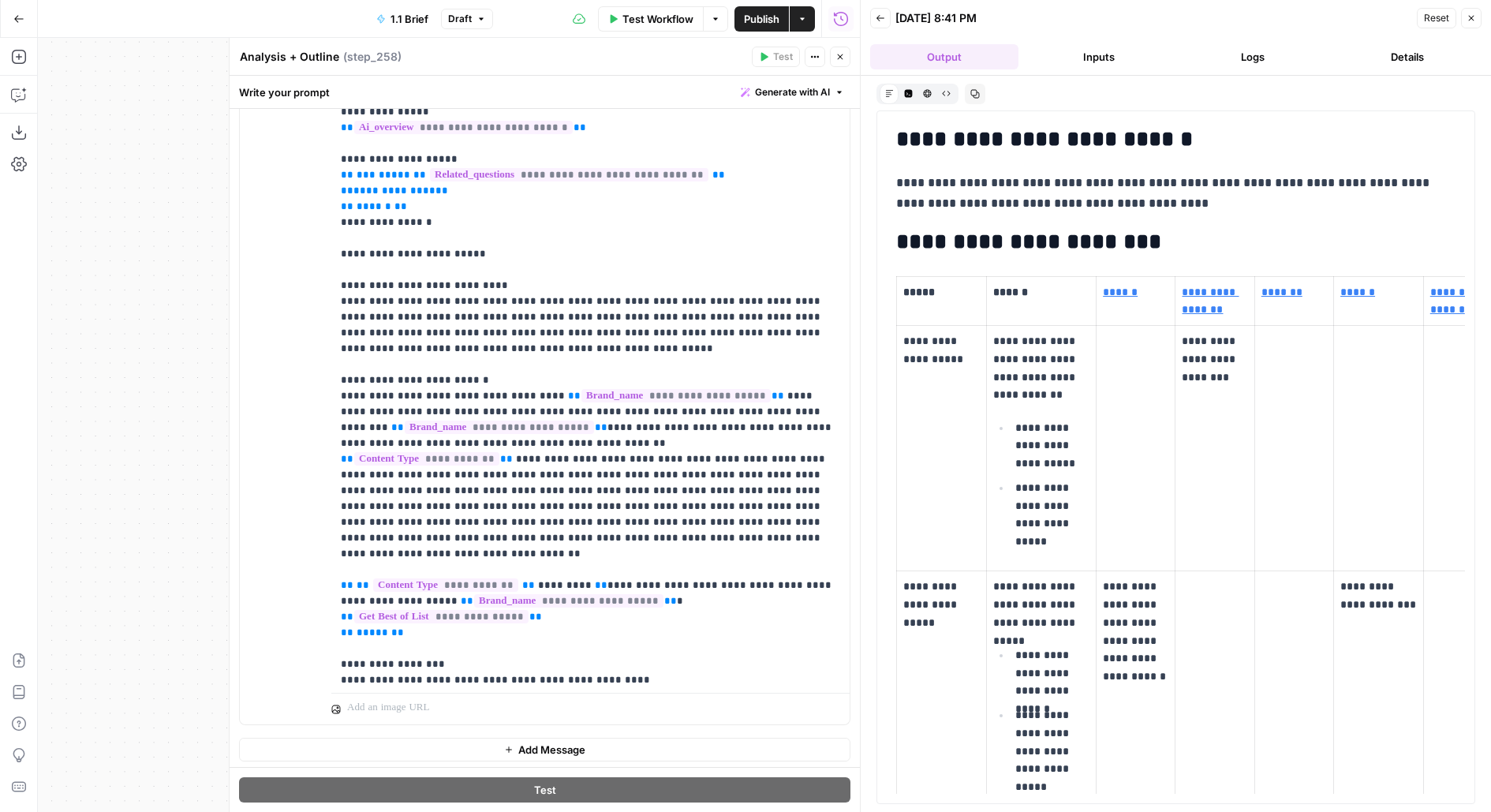
scroll to position [340, 0]
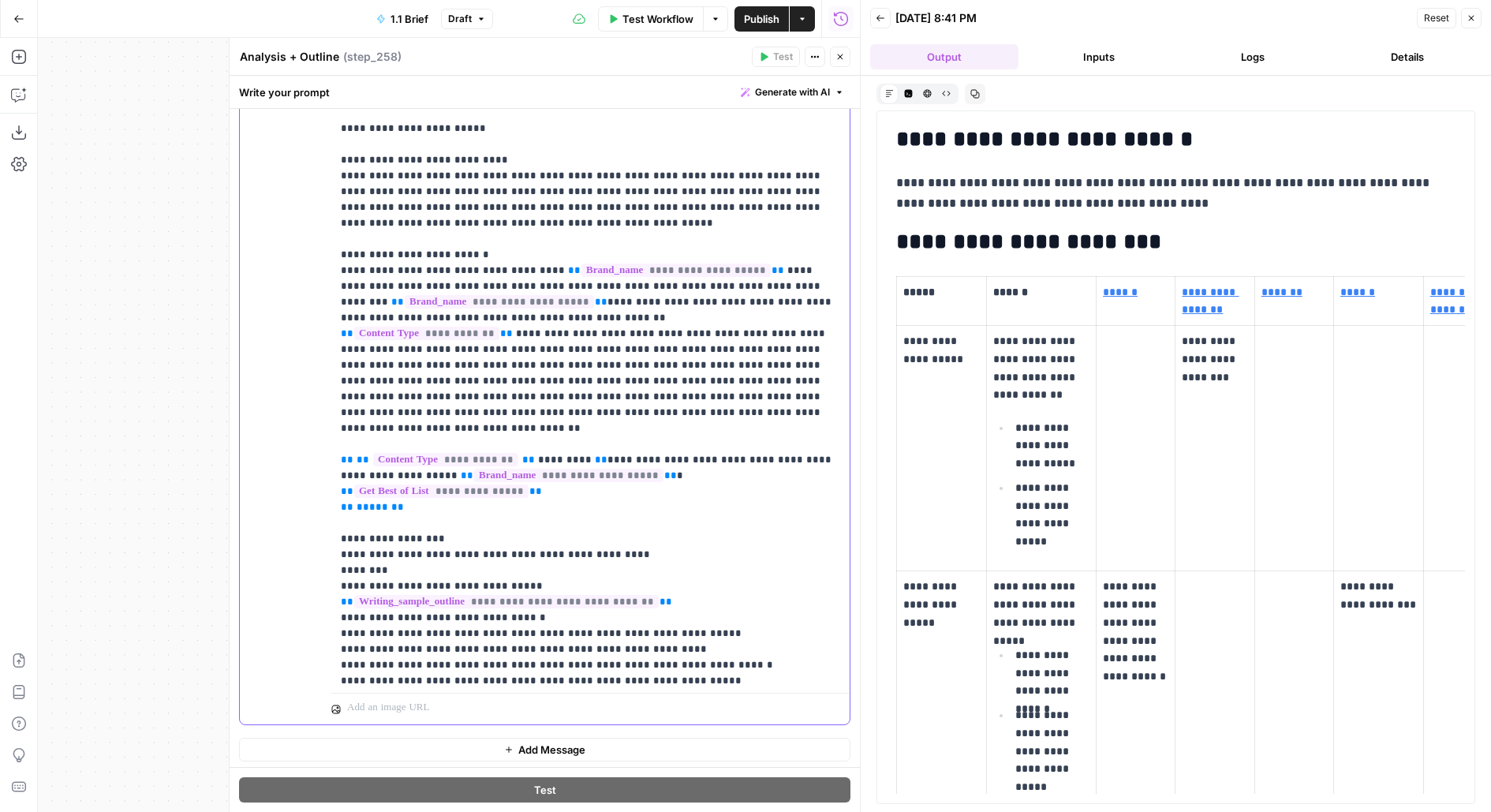
drag, startPoint x: 832, startPoint y: 383, endPoint x: 326, endPoint y: 250, distance: 523.2
click at [326, 248] on div "**********" at bounding box center [545, 384] width 610 height 680
click at [844, 52] on icon "button" at bounding box center [839, 56] width 9 height 9
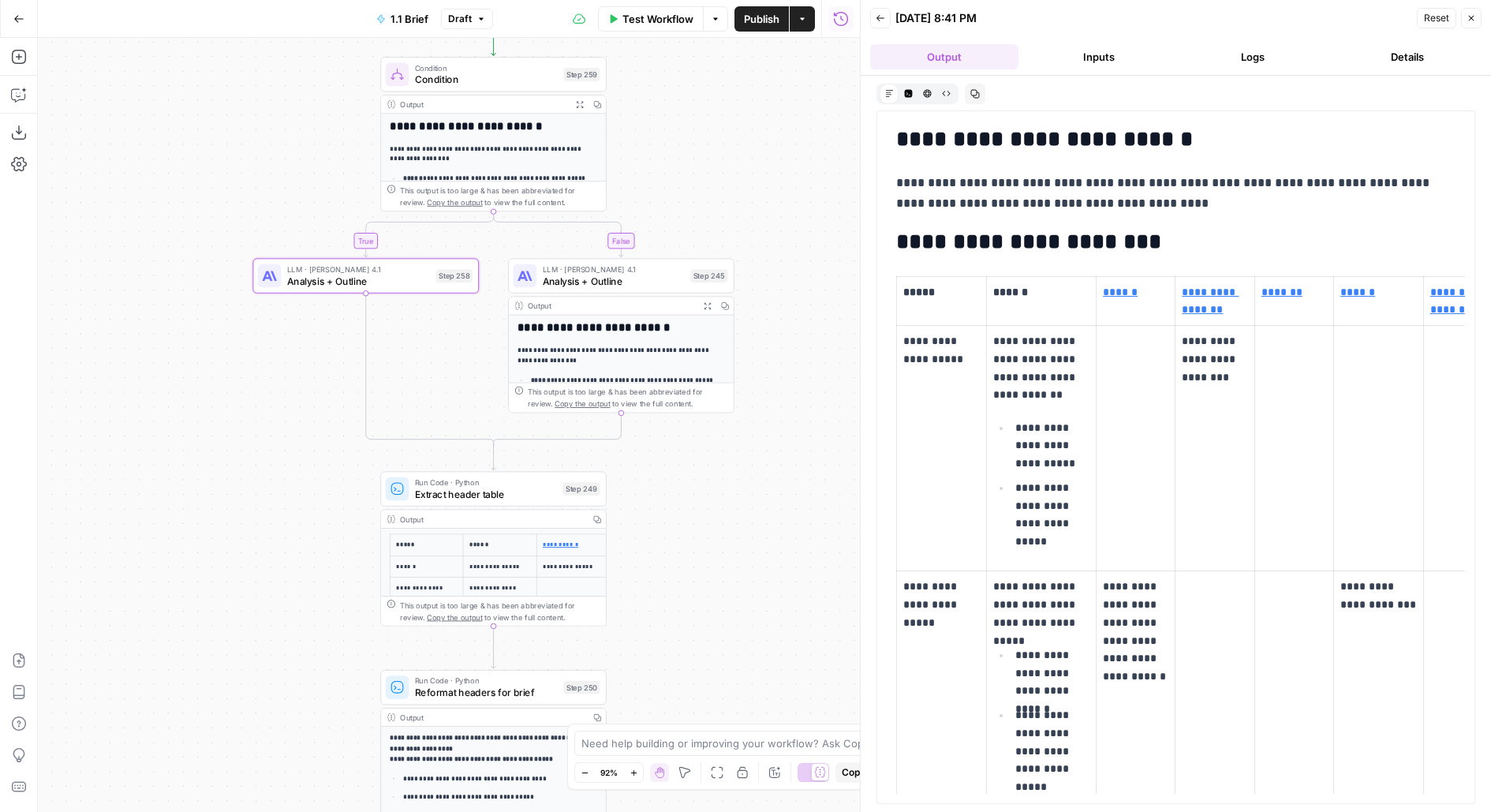
click at [665, 284] on span "Analysis + Outline" at bounding box center [614, 281] width 142 height 14
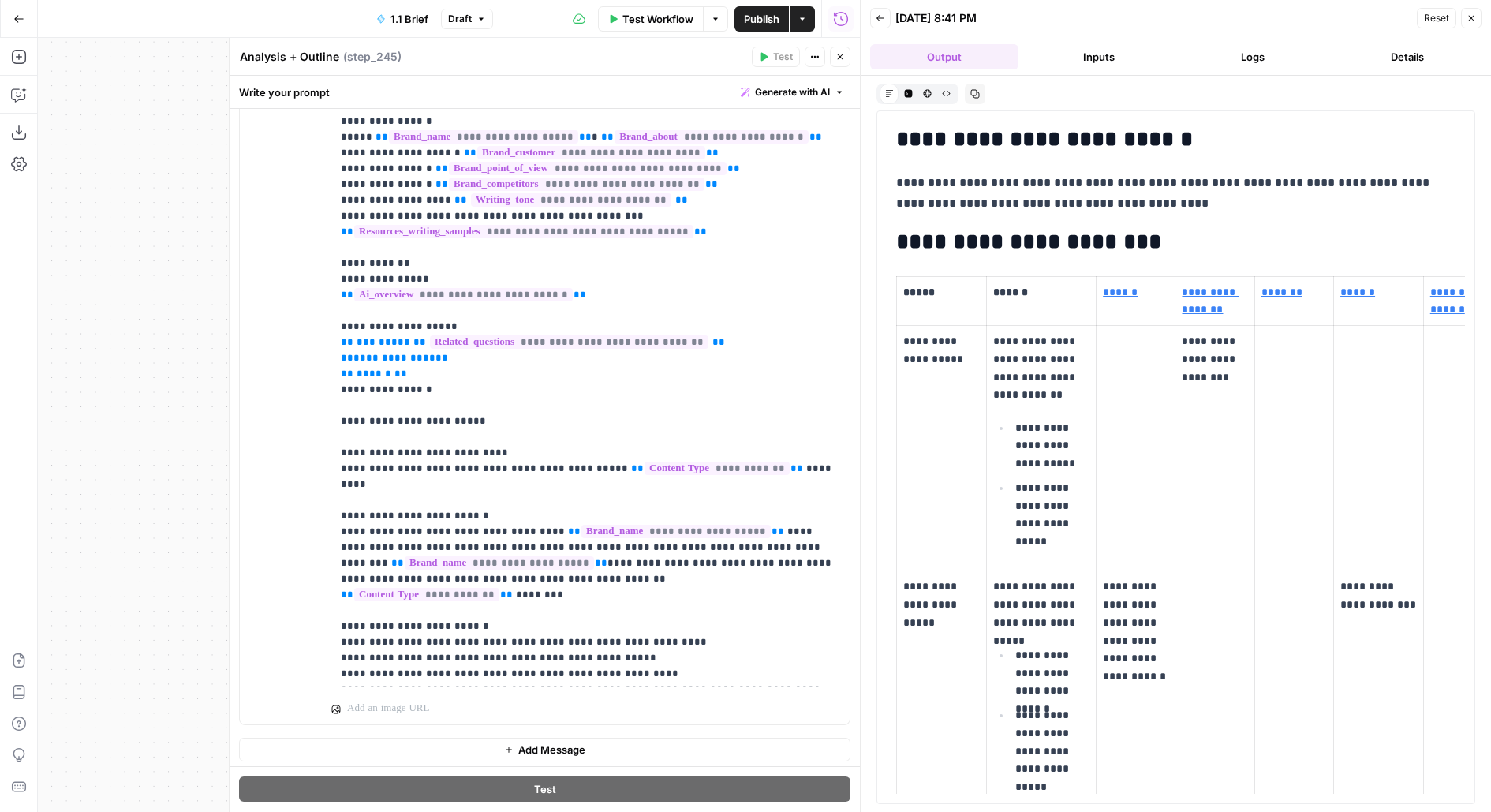
scroll to position [160, 0]
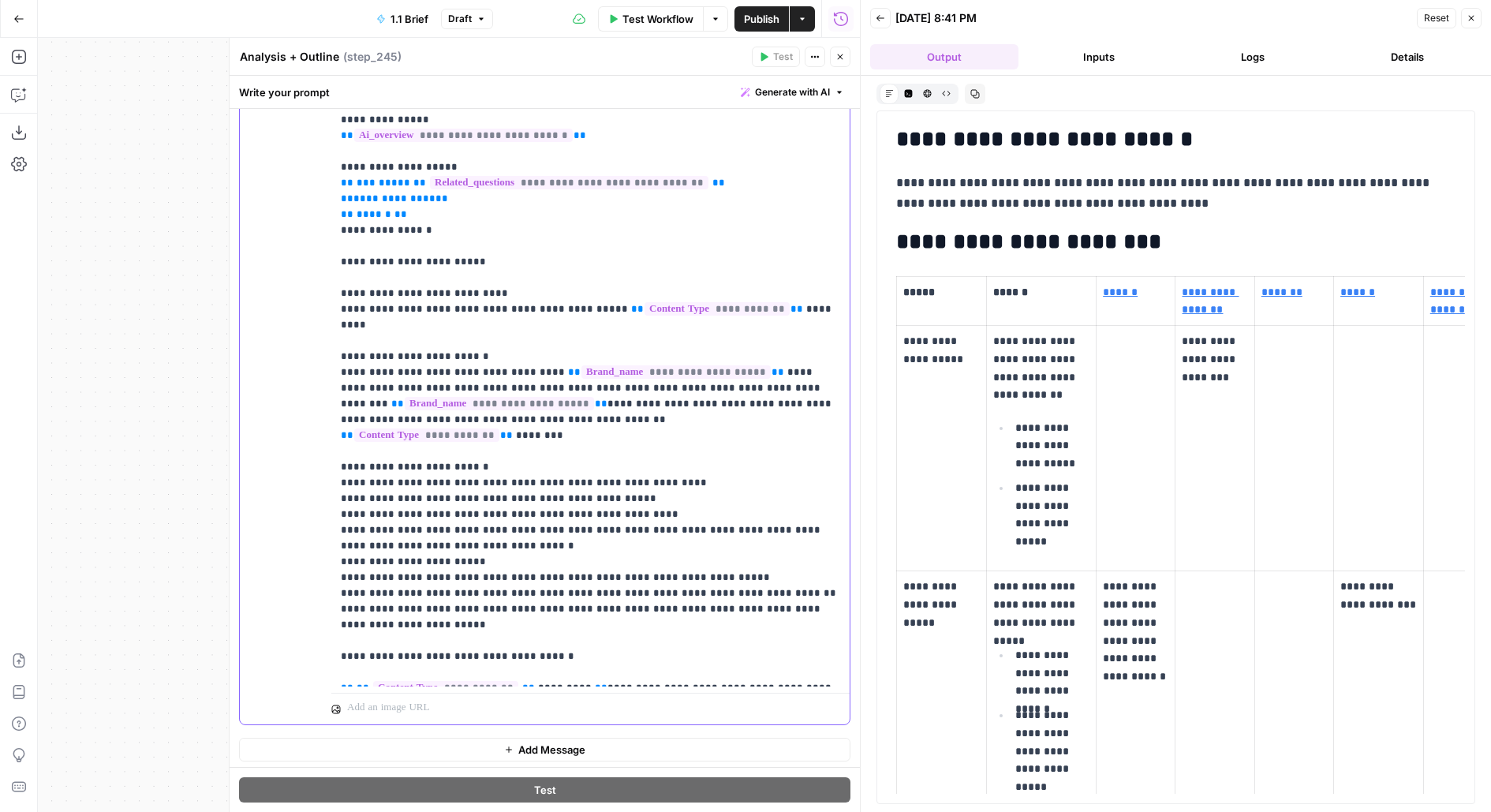
drag, startPoint x: 409, startPoint y: 597, endPoint x: 313, endPoint y: 358, distance: 257.6
click at [313, 358] on div "**********" at bounding box center [545, 384] width 610 height 680
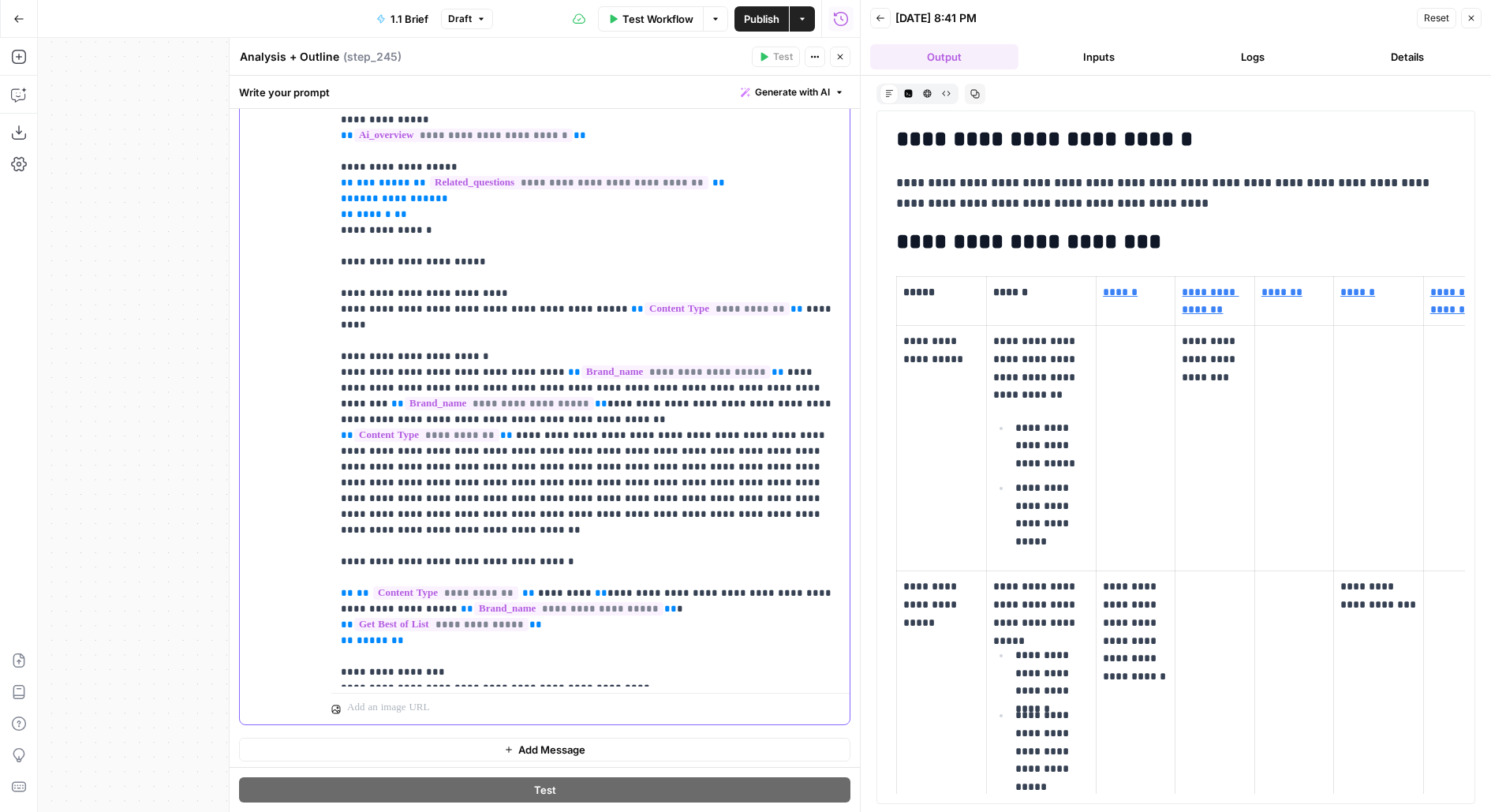
drag, startPoint x: 561, startPoint y: 515, endPoint x: 268, endPoint y: 508, distance: 293.1
click at [268, 510] on div "**********" at bounding box center [545, 384] width 610 height 680
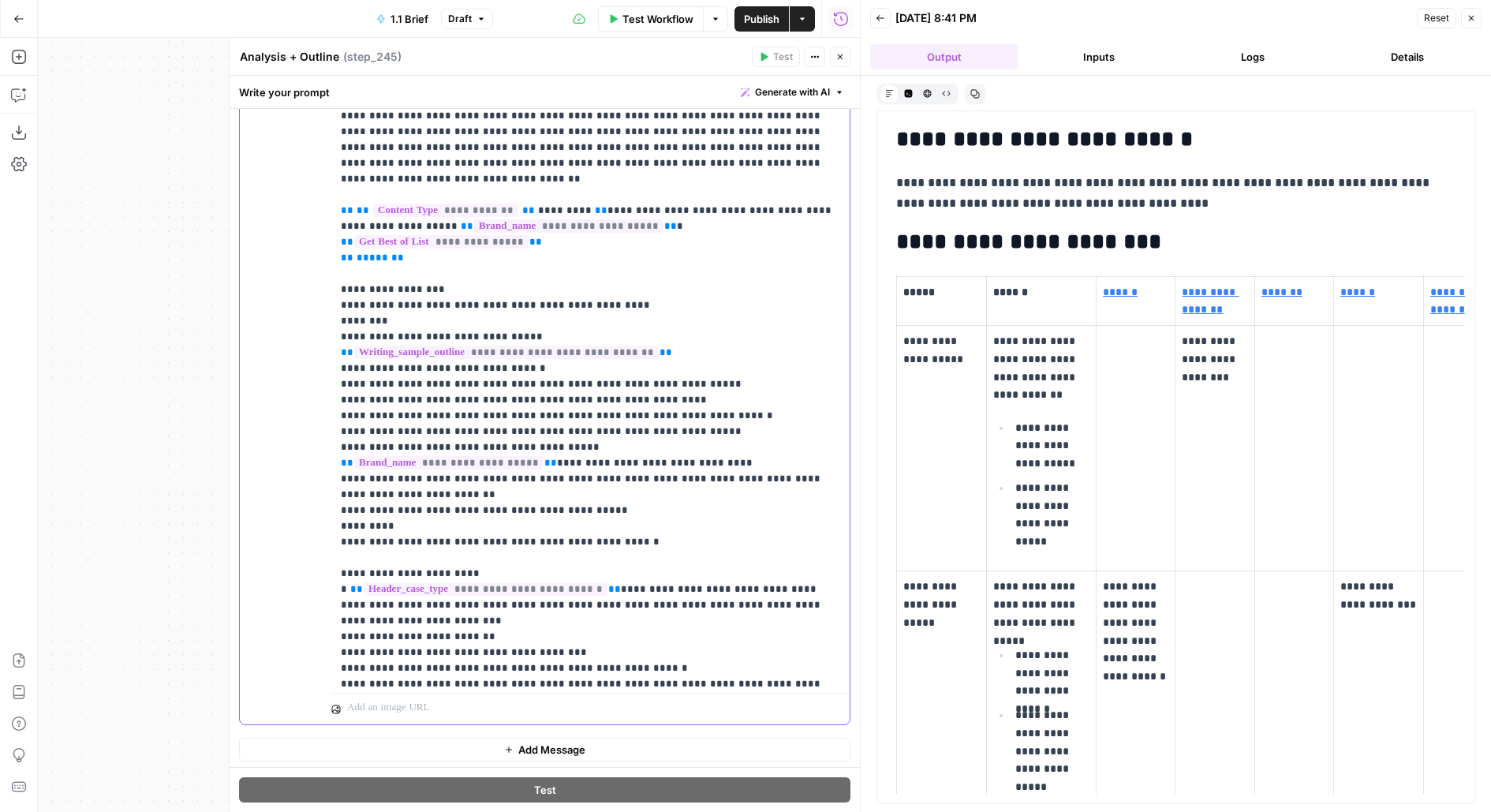
scroll to position [505, 0]
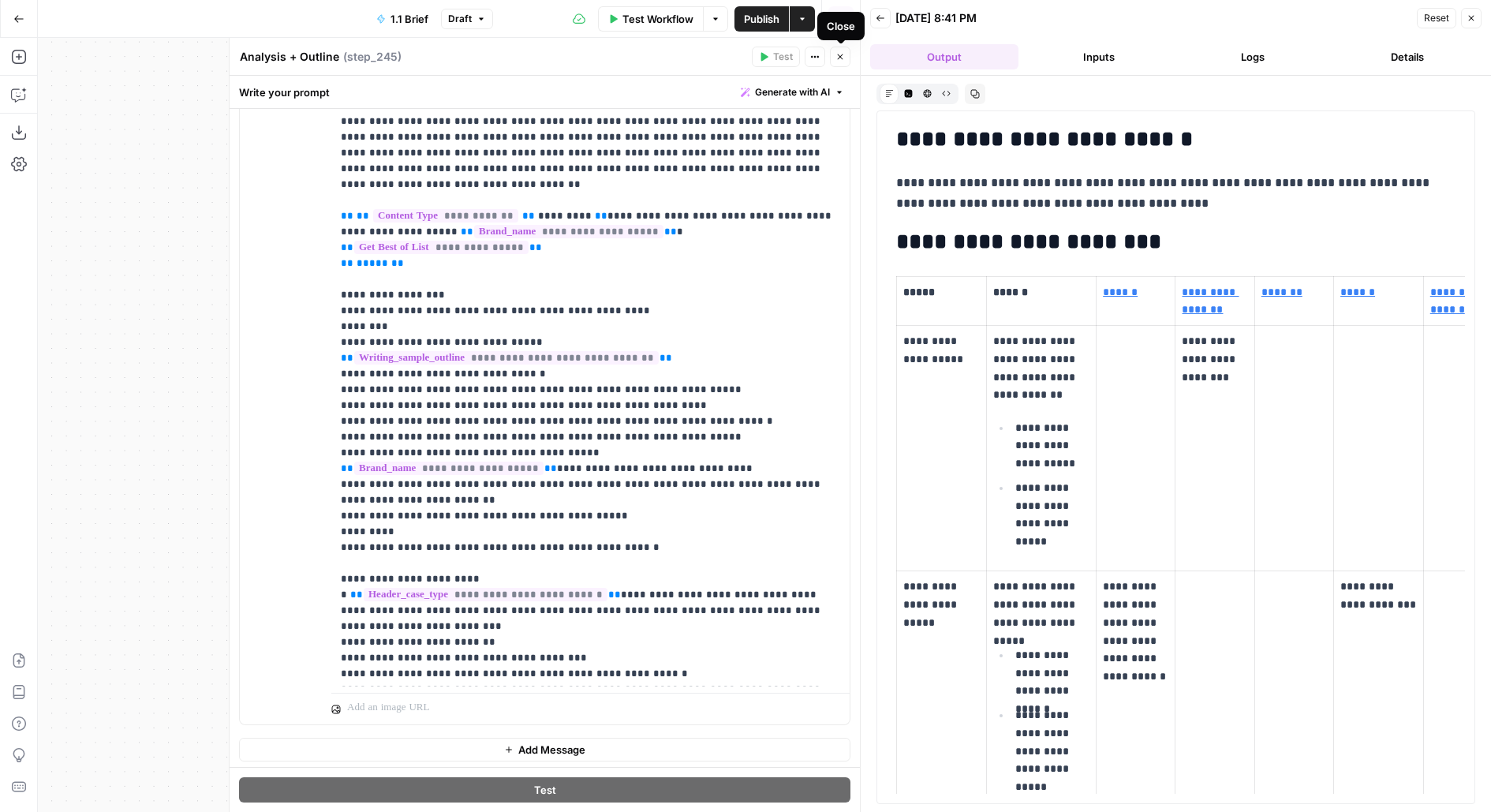
click at [847, 55] on button "Close" at bounding box center [840, 57] width 20 height 20
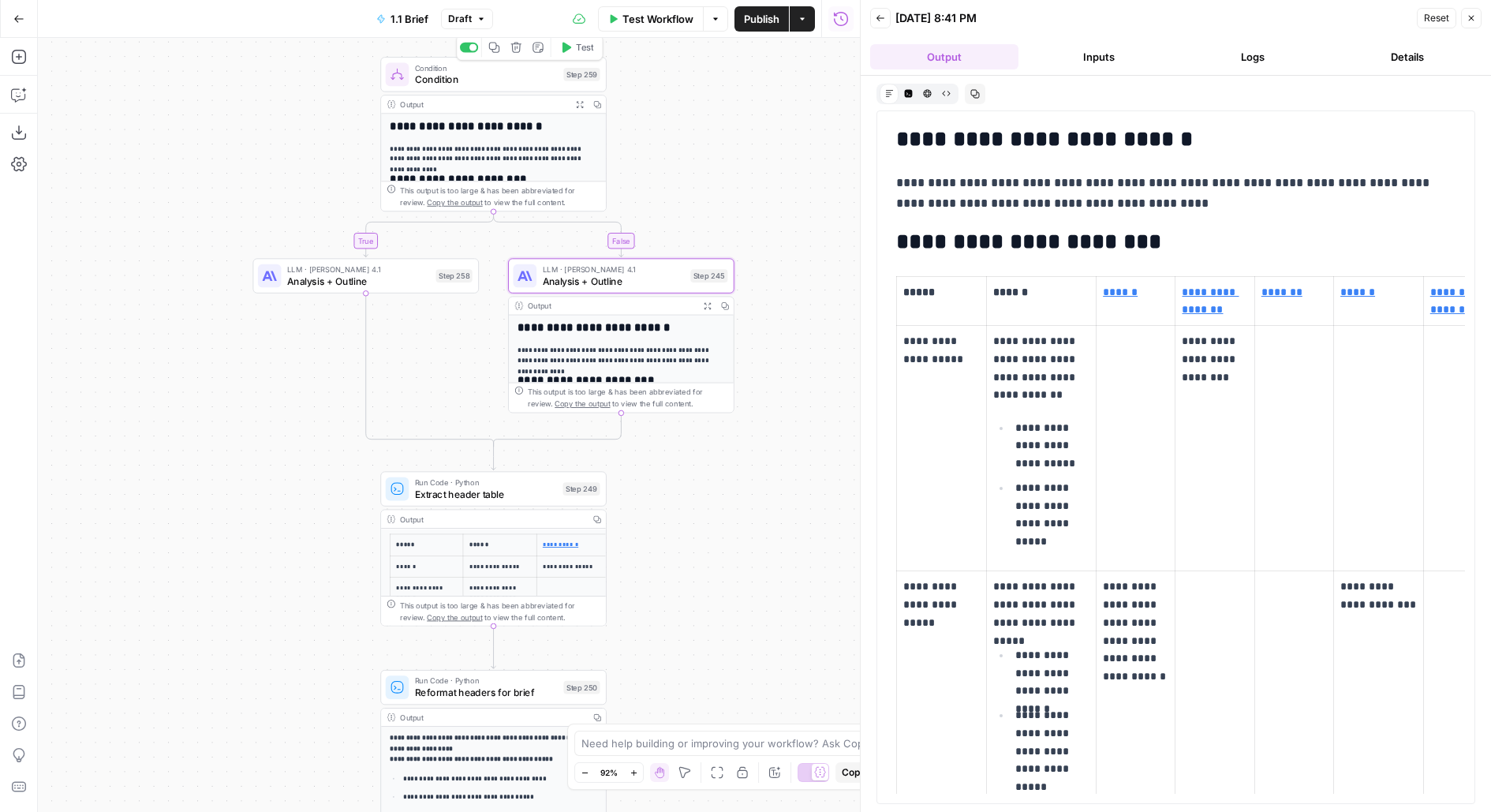
click at [588, 50] on span "Test" at bounding box center [585, 48] width 17 height 14
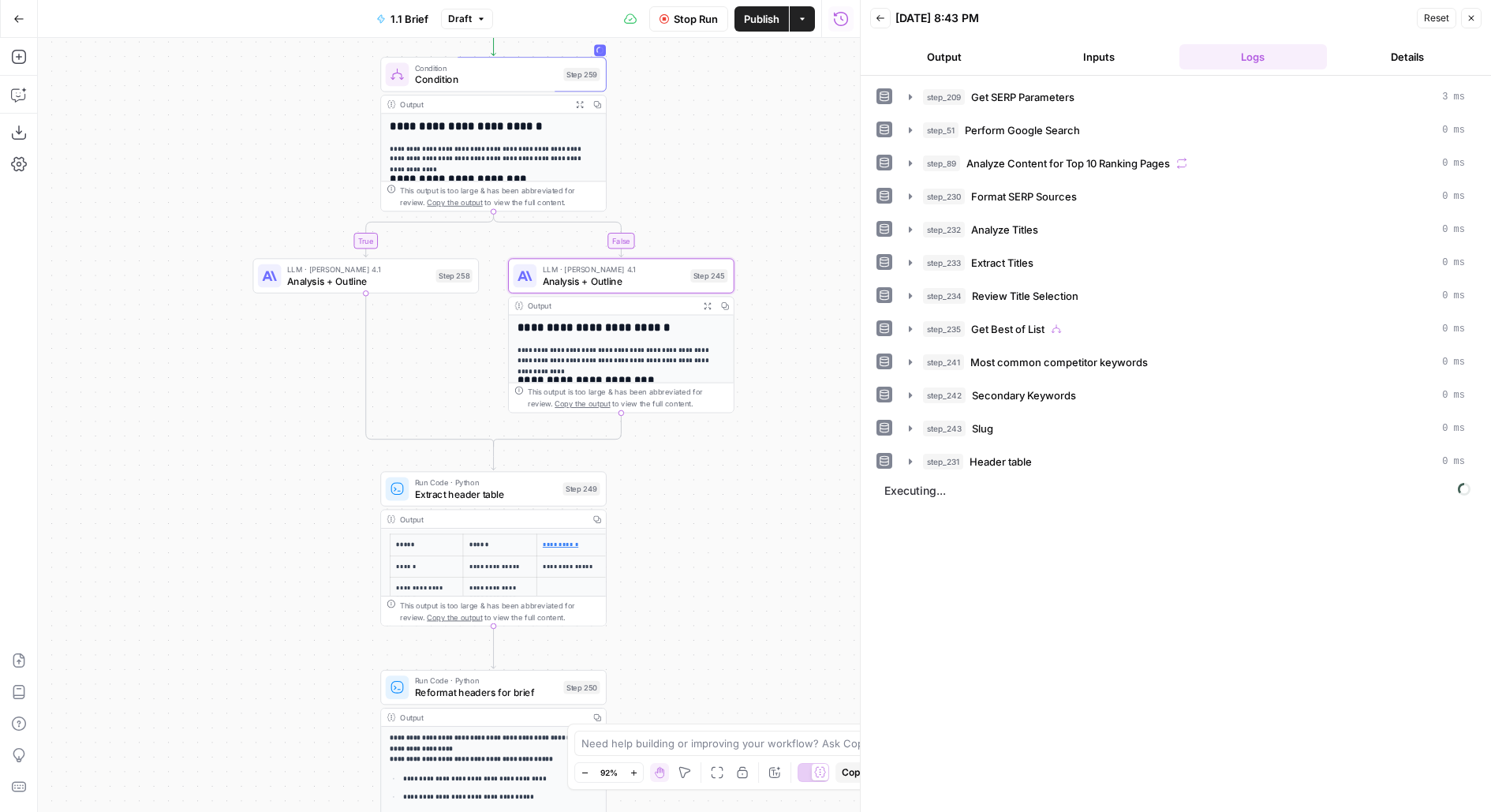
click at [963, 57] on button "Output" at bounding box center [944, 57] width 149 height 25
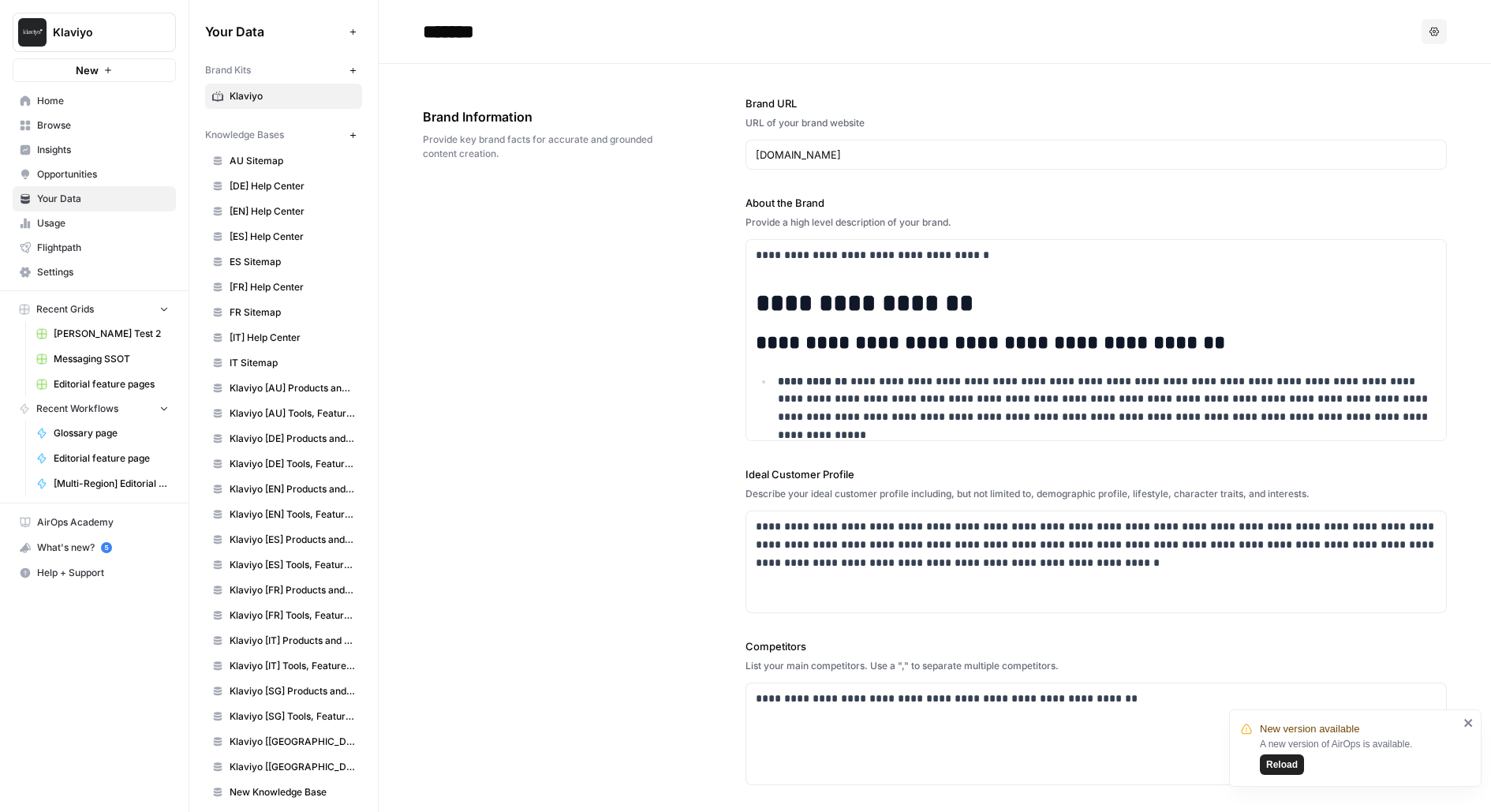
click at [451, 116] on span "Brand Information" at bounding box center [540, 116] width 234 height 19
drag, startPoint x: 418, startPoint y: 140, endPoint x: 525, endPoint y: 129, distance: 107.6
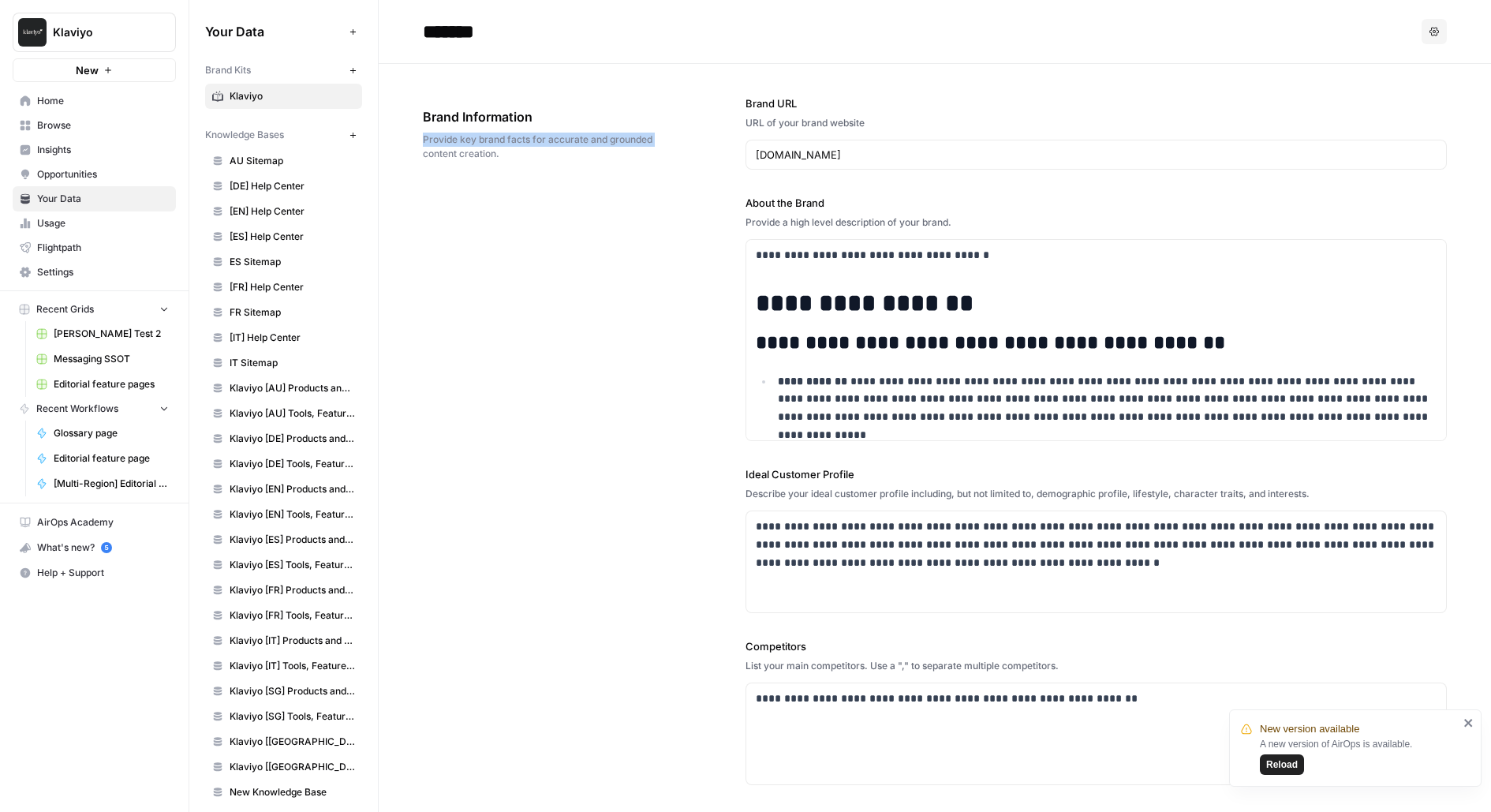
click at [525, 145] on span "Provide key brand facts for accurate and grounded content creation." at bounding box center [540, 146] width 234 height 28
drag, startPoint x: 507, startPoint y: 152, endPoint x: 408, endPoint y: 118, distance: 104.7
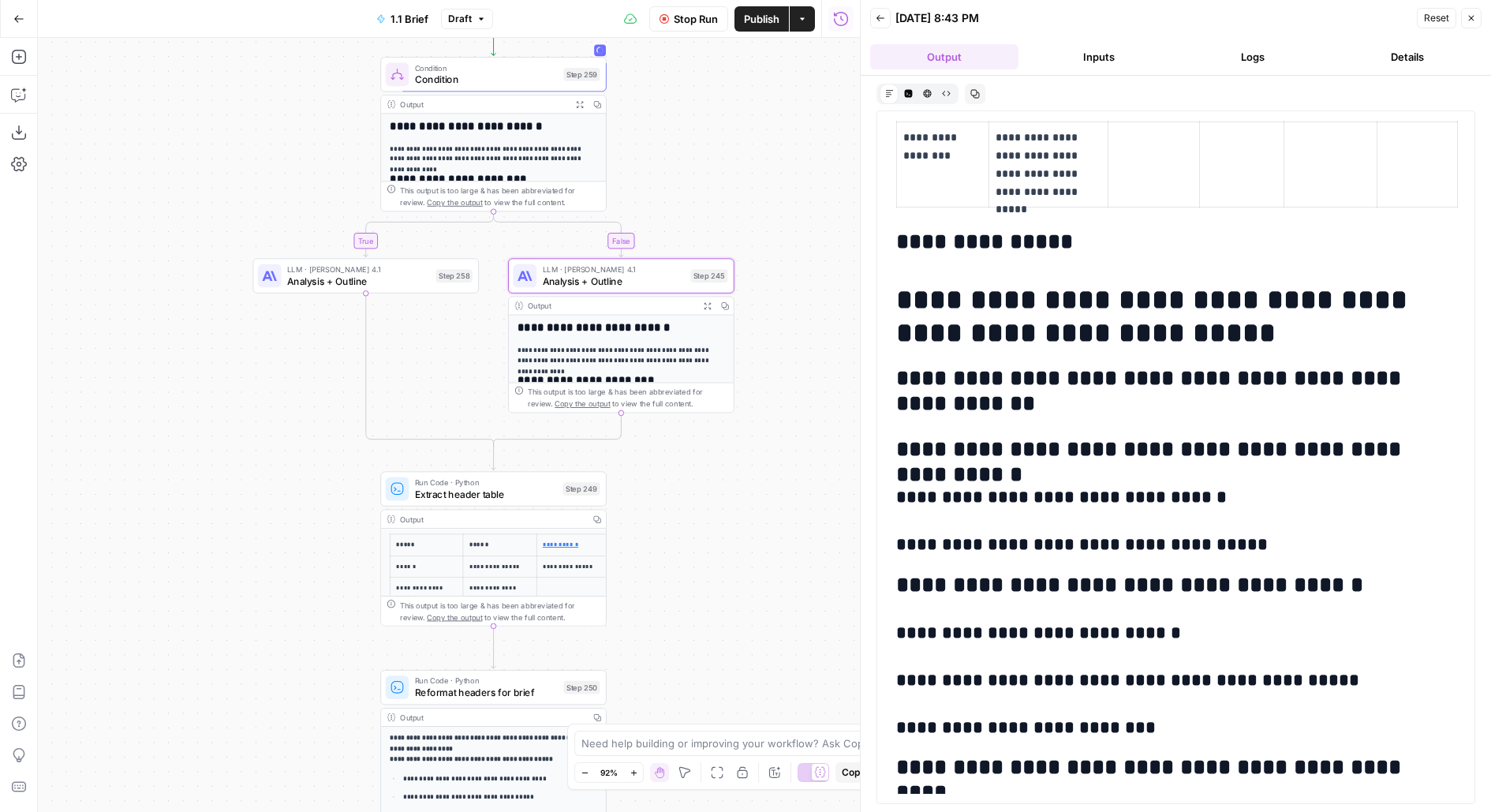
scroll to position [1184, 0]
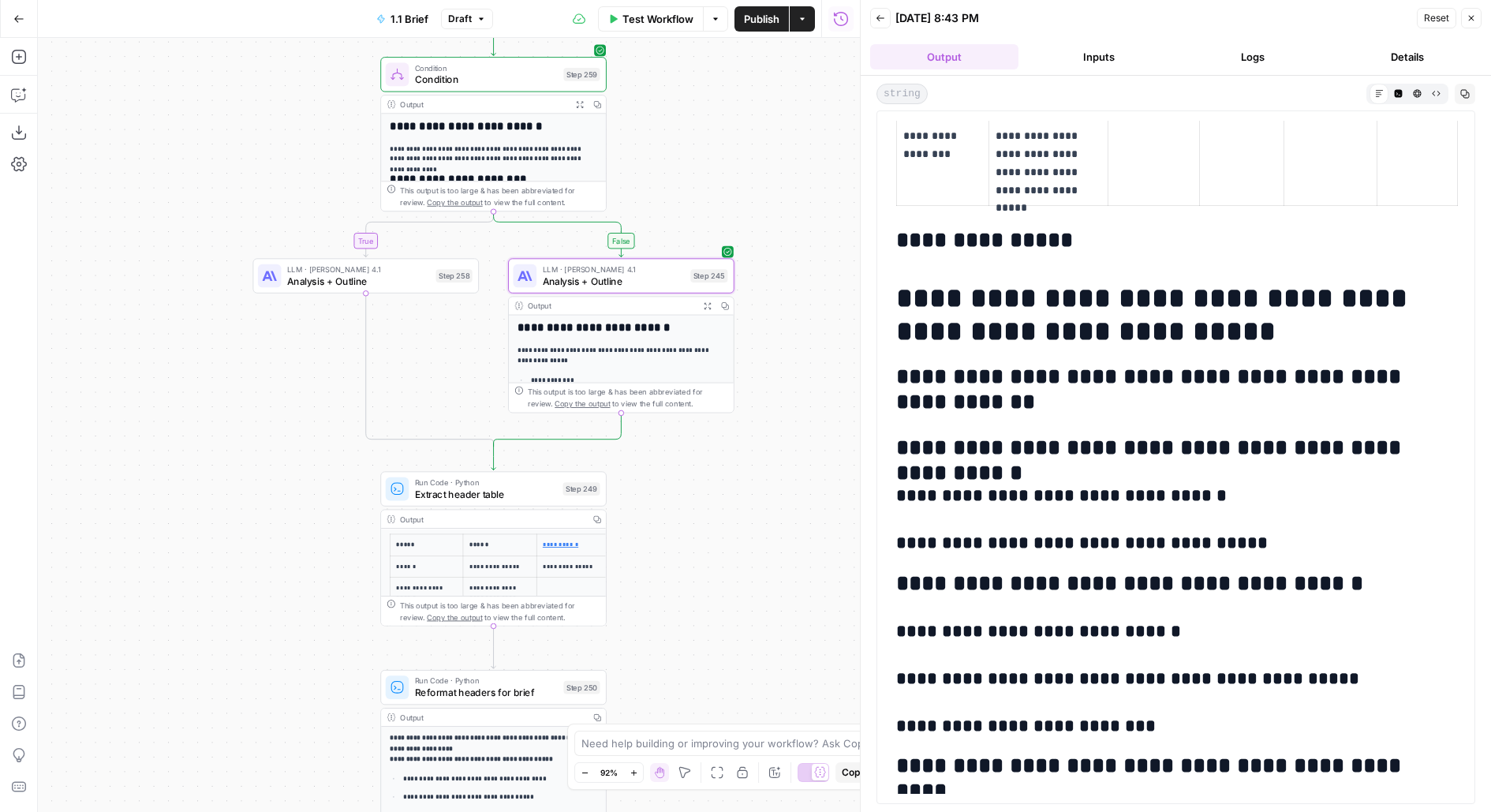
click at [774, 27] on button "Publish" at bounding box center [761, 19] width 54 height 25
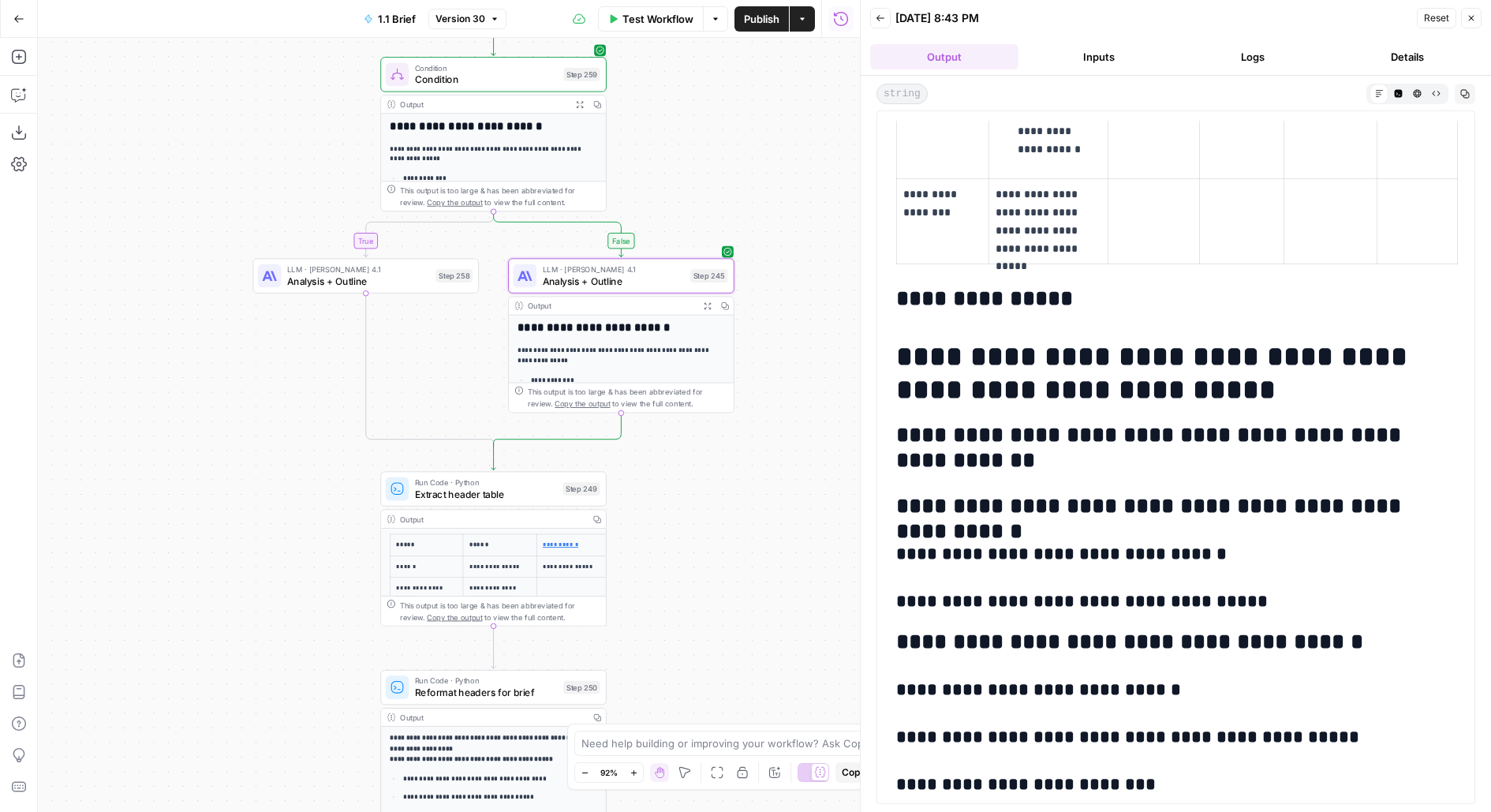
scroll to position [1149, 0]
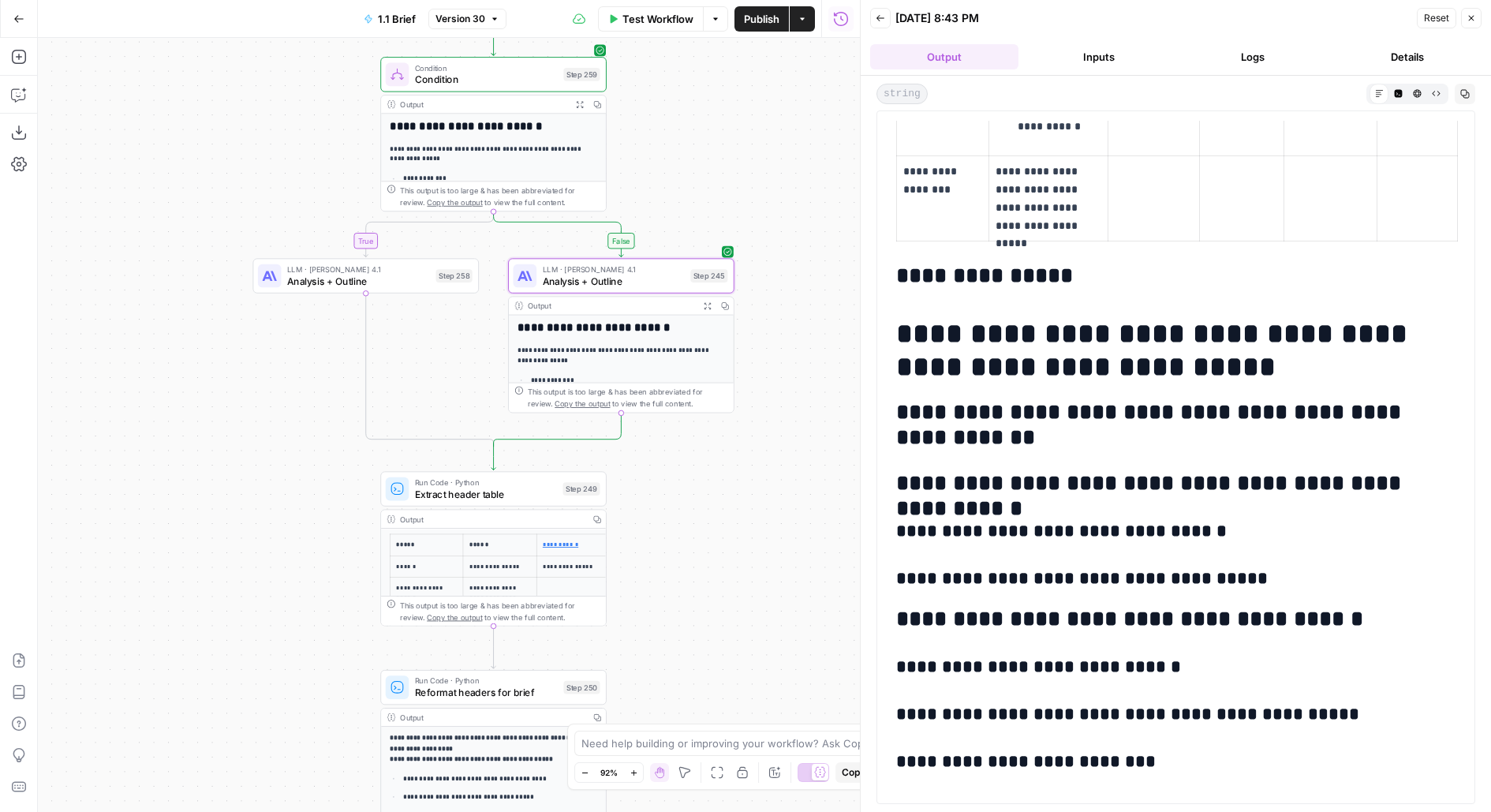
drag, startPoint x: 907, startPoint y: 418, endPoint x: 930, endPoint y: 417, distance: 23.0
click at [922, 417] on h2 "**********" at bounding box center [1176, 424] width 560 height 50
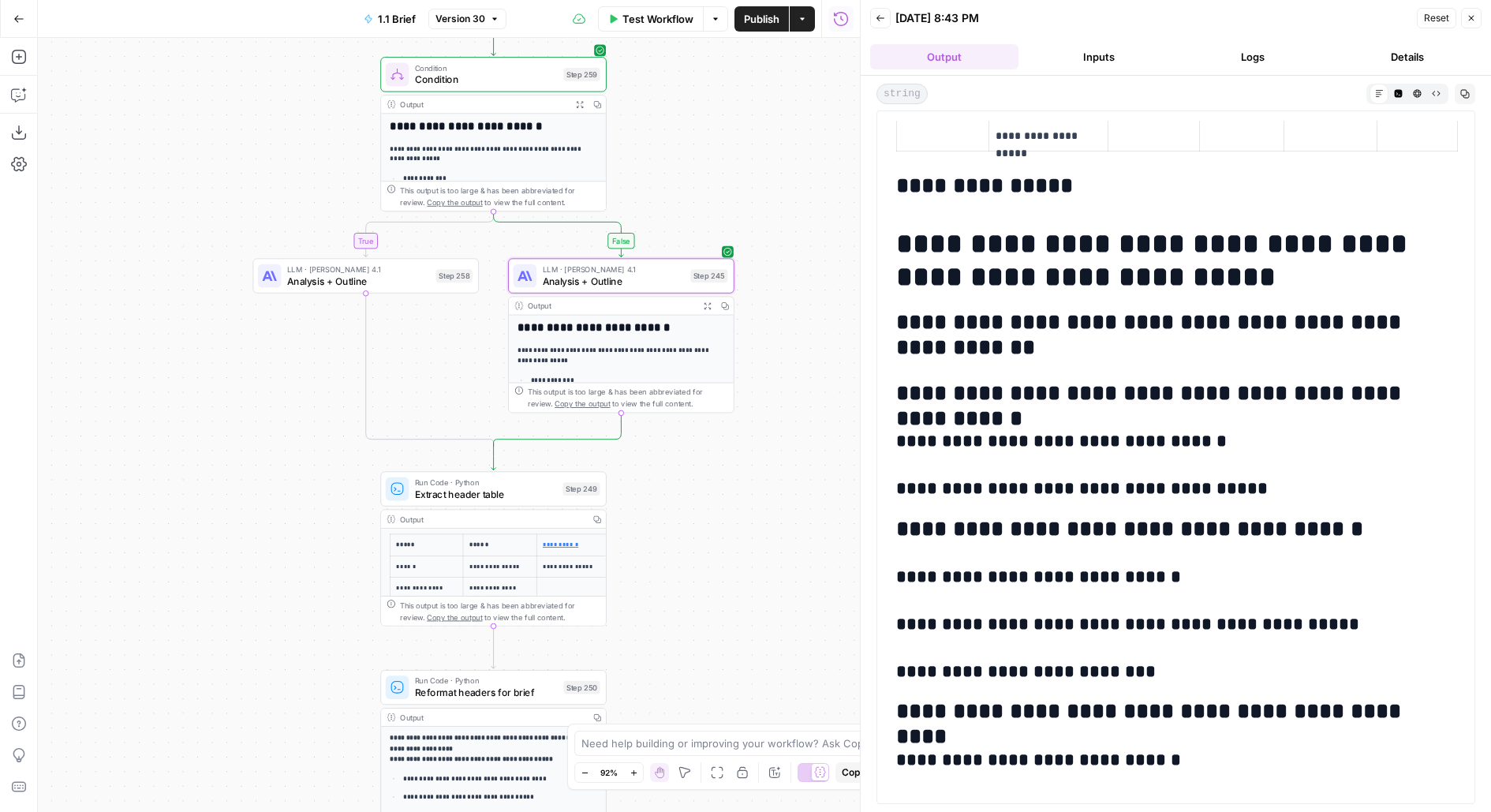
scroll to position [1352, 0]
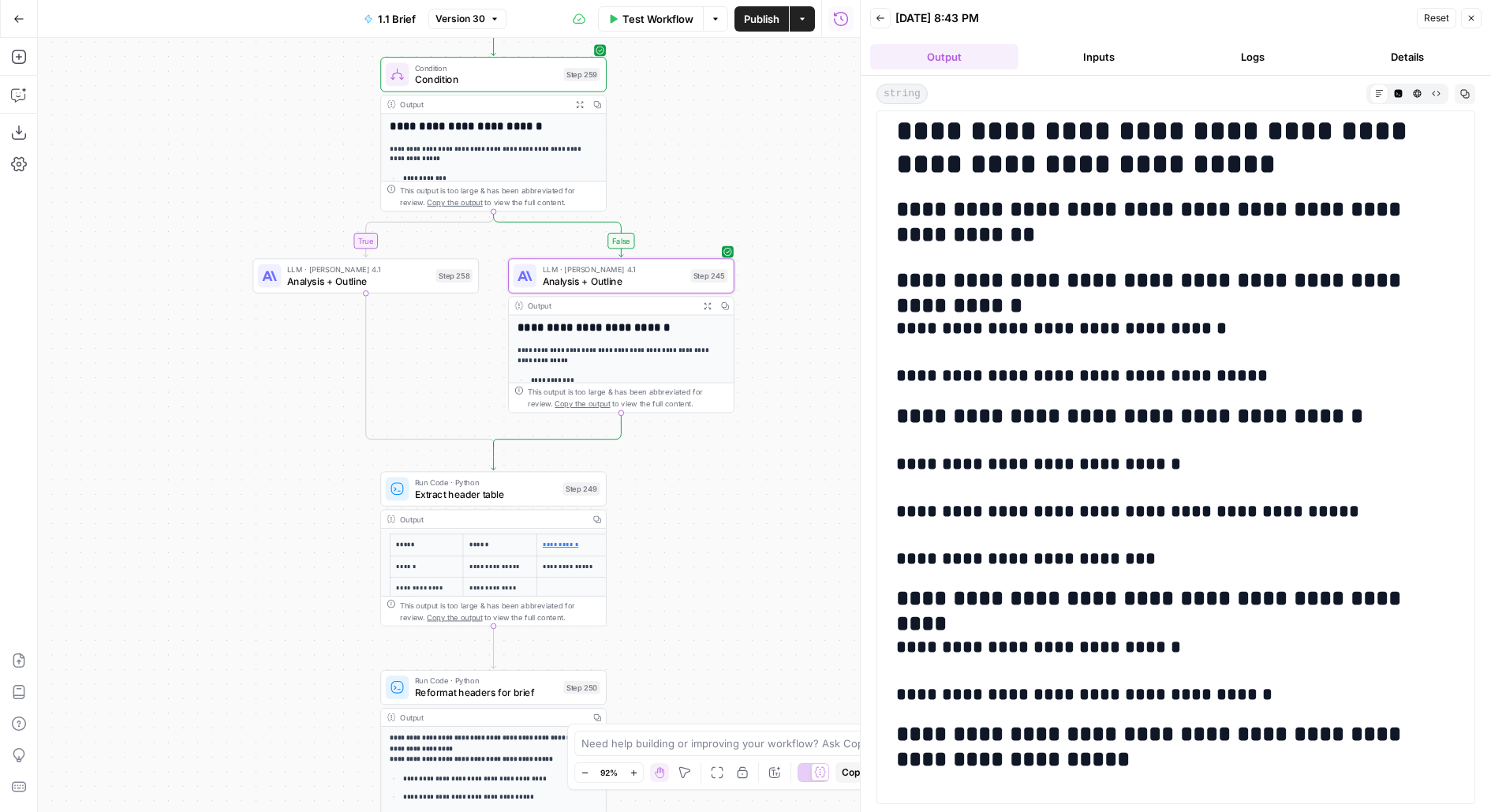
click at [749, 22] on span "Publish" at bounding box center [762, 19] width 36 height 16
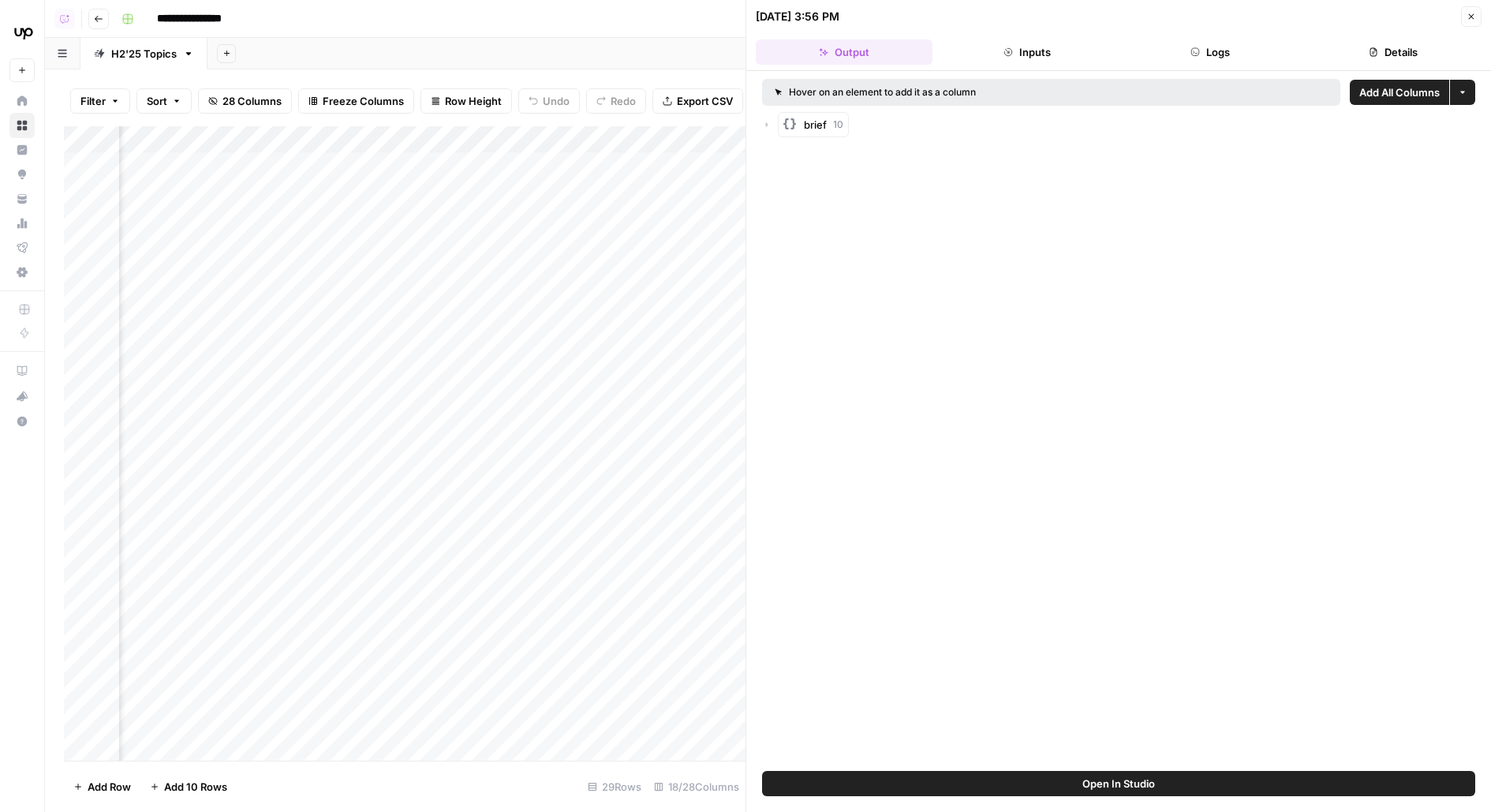
scroll to position [4, 494]
click at [360, 282] on div "Add Column" at bounding box center [404, 443] width 681 height 634
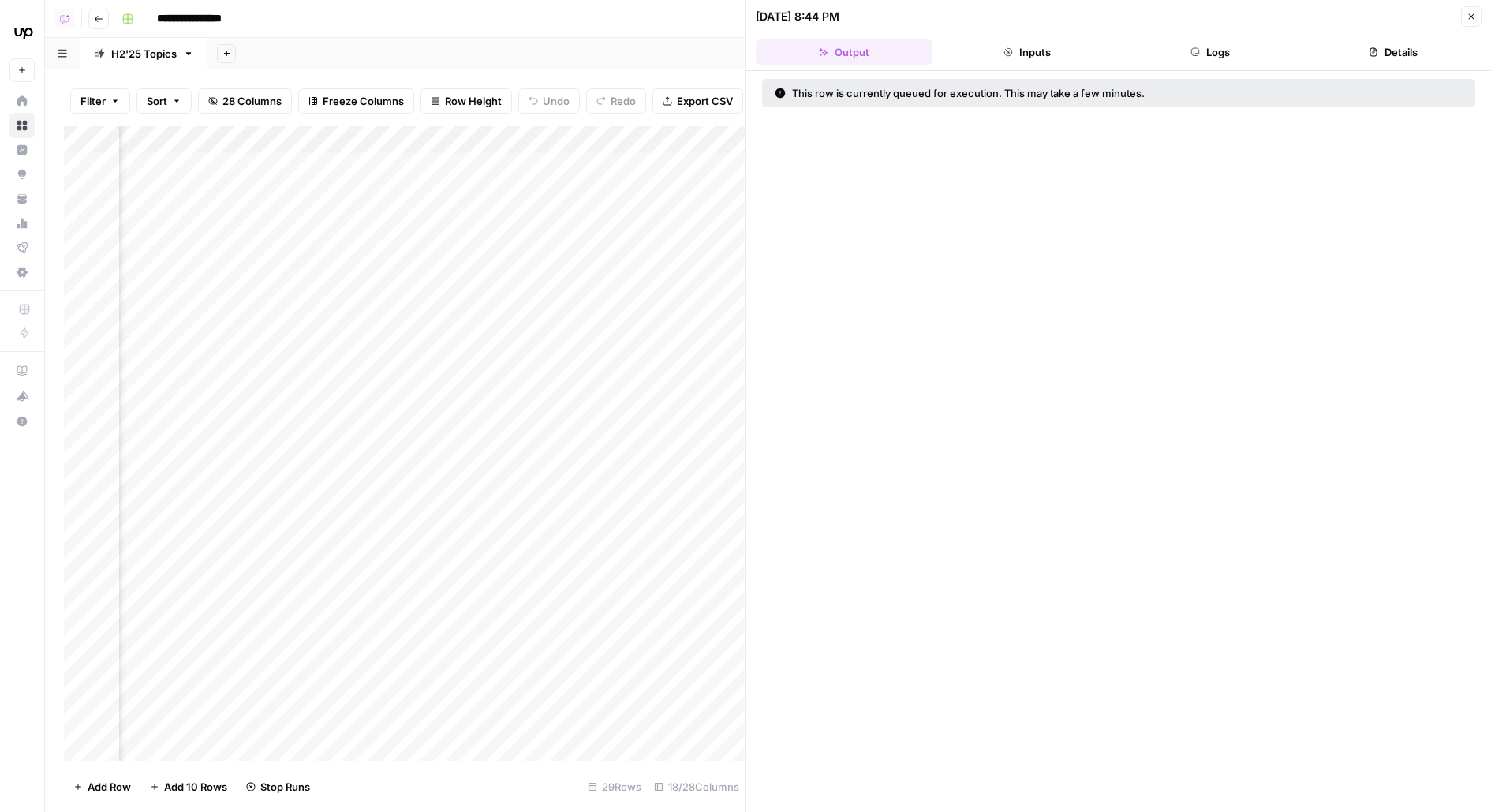
click at [1481, 21] on button "Close" at bounding box center [1471, 16] width 20 height 20
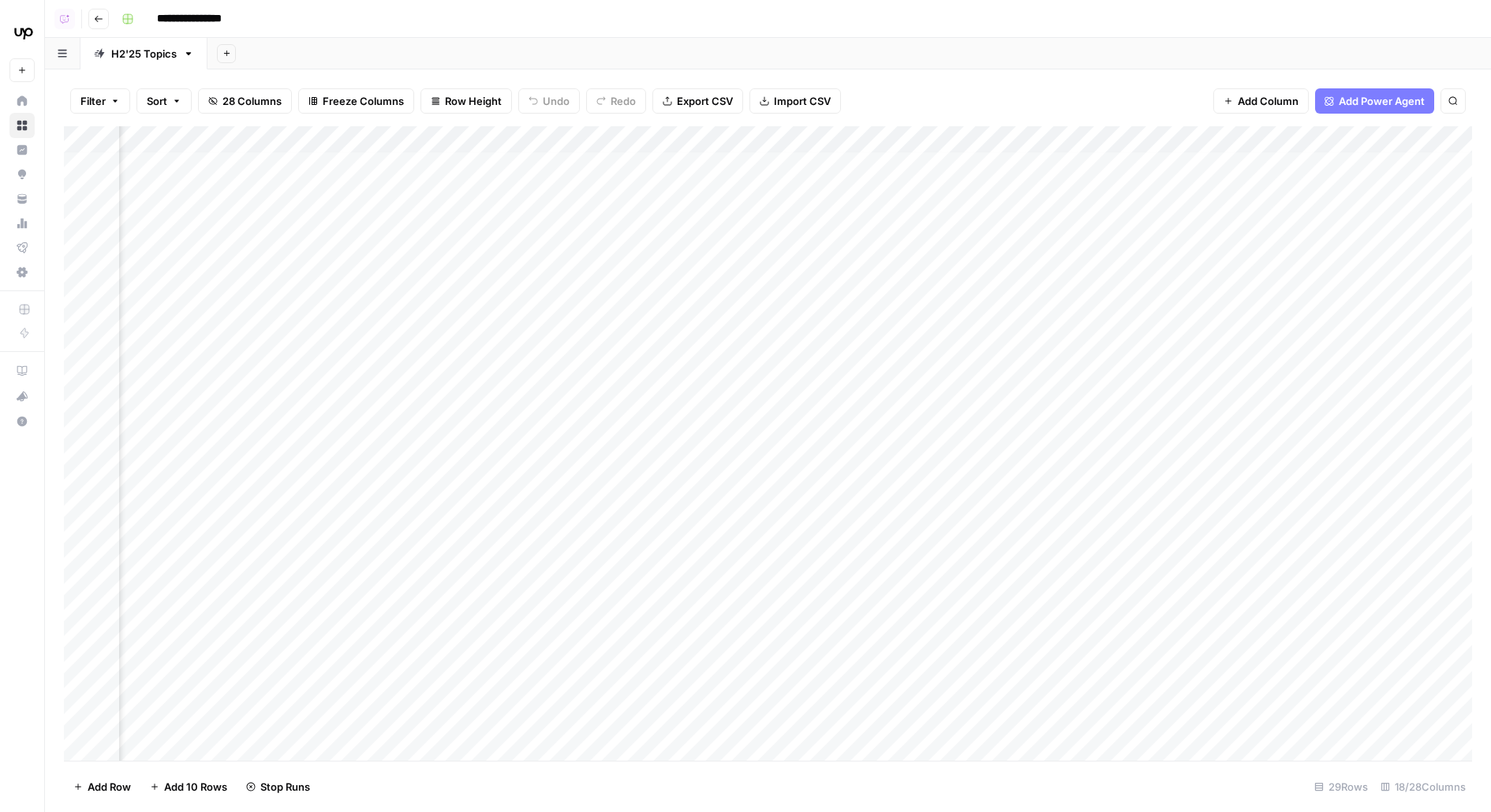
scroll to position [4, 1207]
click at [1243, 245] on div "Add Column" at bounding box center [767, 443] width 1408 height 634
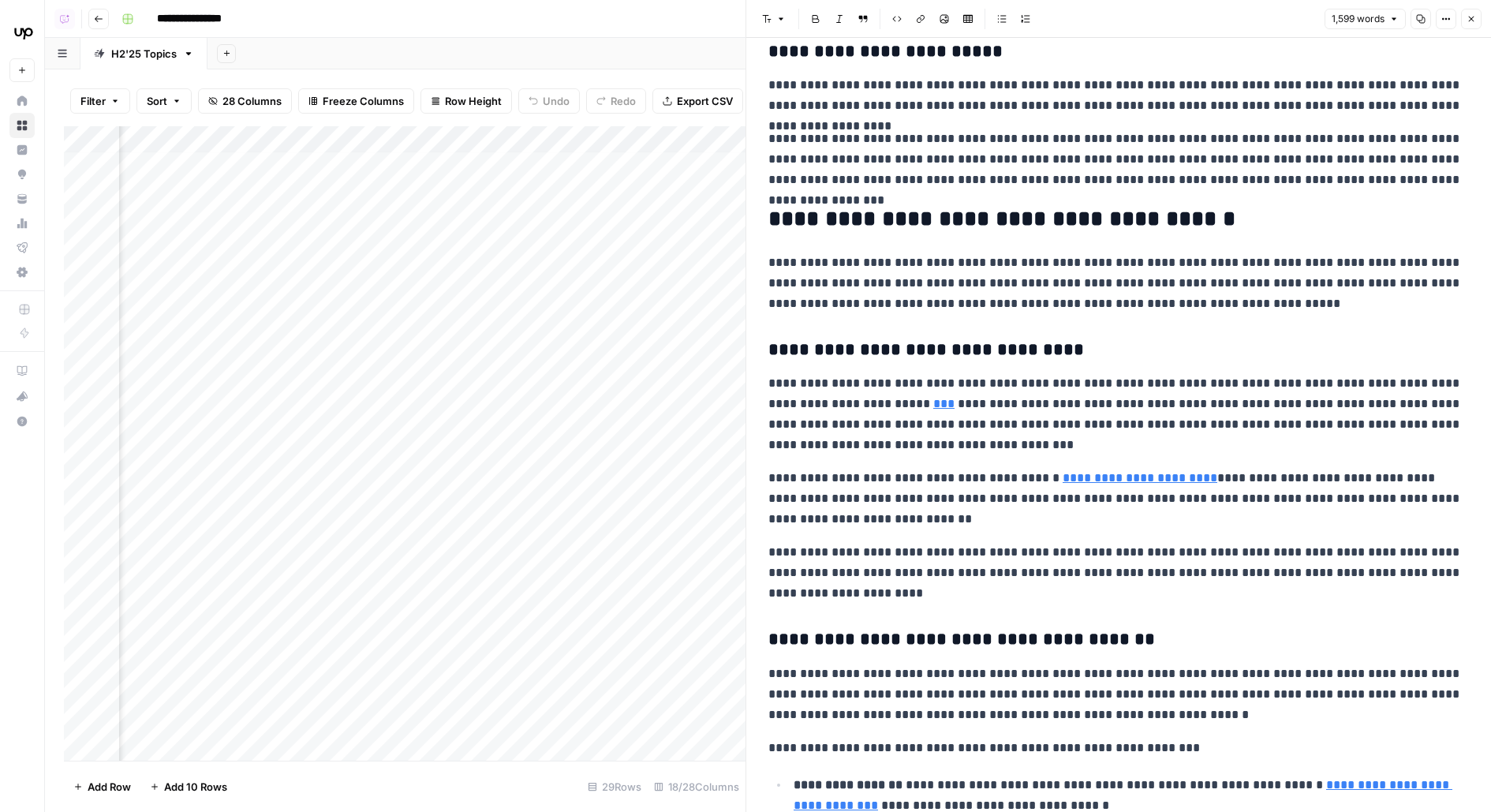
scroll to position [1006, 0]
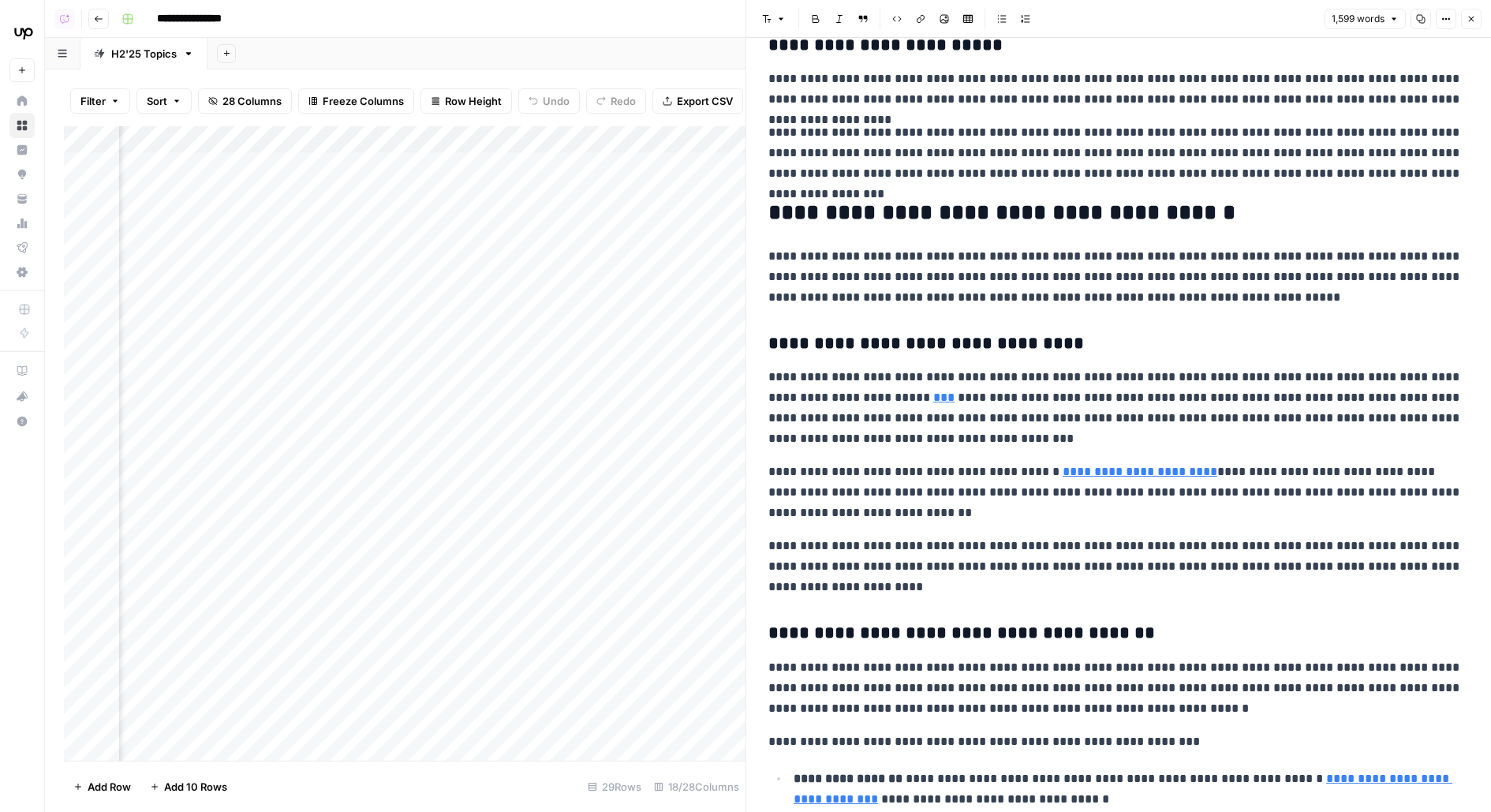
click at [1471, 16] on icon "button" at bounding box center [1471, 19] width 9 height 9
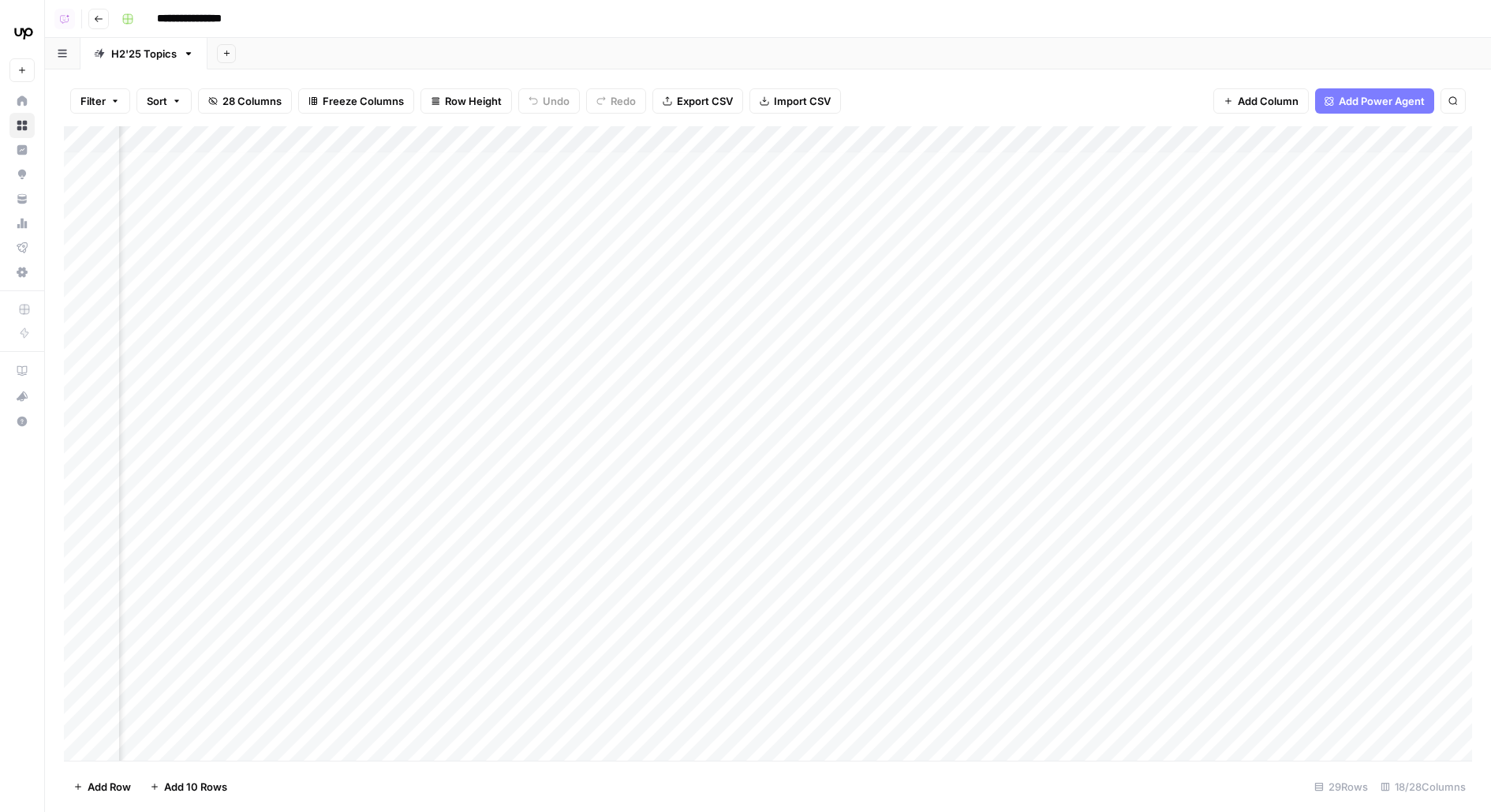
scroll to position [4, 586]
click at [264, 238] on div "Add Column" at bounding box center [767, 443] width 1408 height 634
click at [1084, 245] on div "Add Column" at bounding box center [767, 443] width 1408 height 634
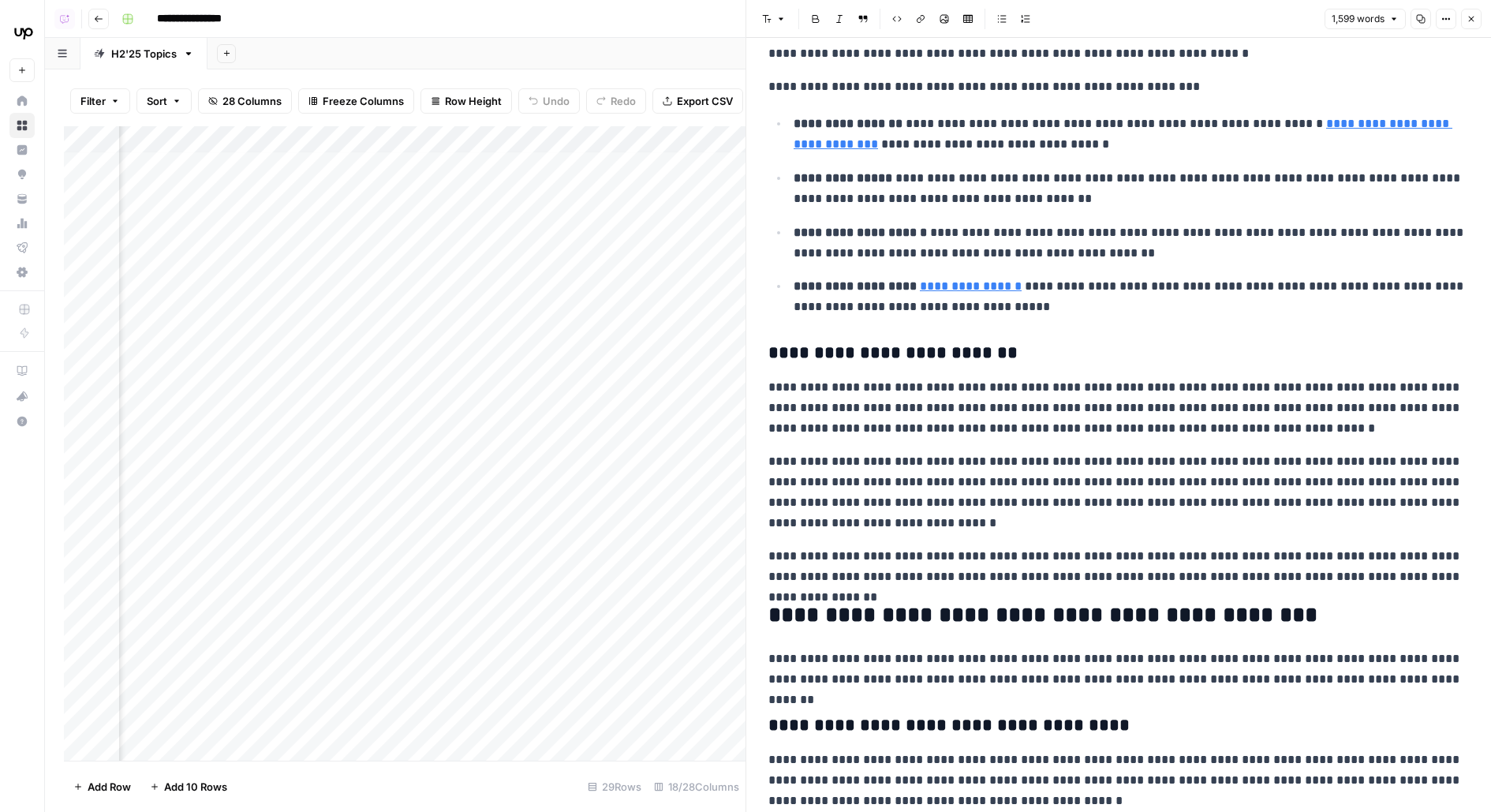
scroll to position [4, 527]
click at [320, 285] on div "Add Column" at bounding box center [404, 443] width 681 height 634
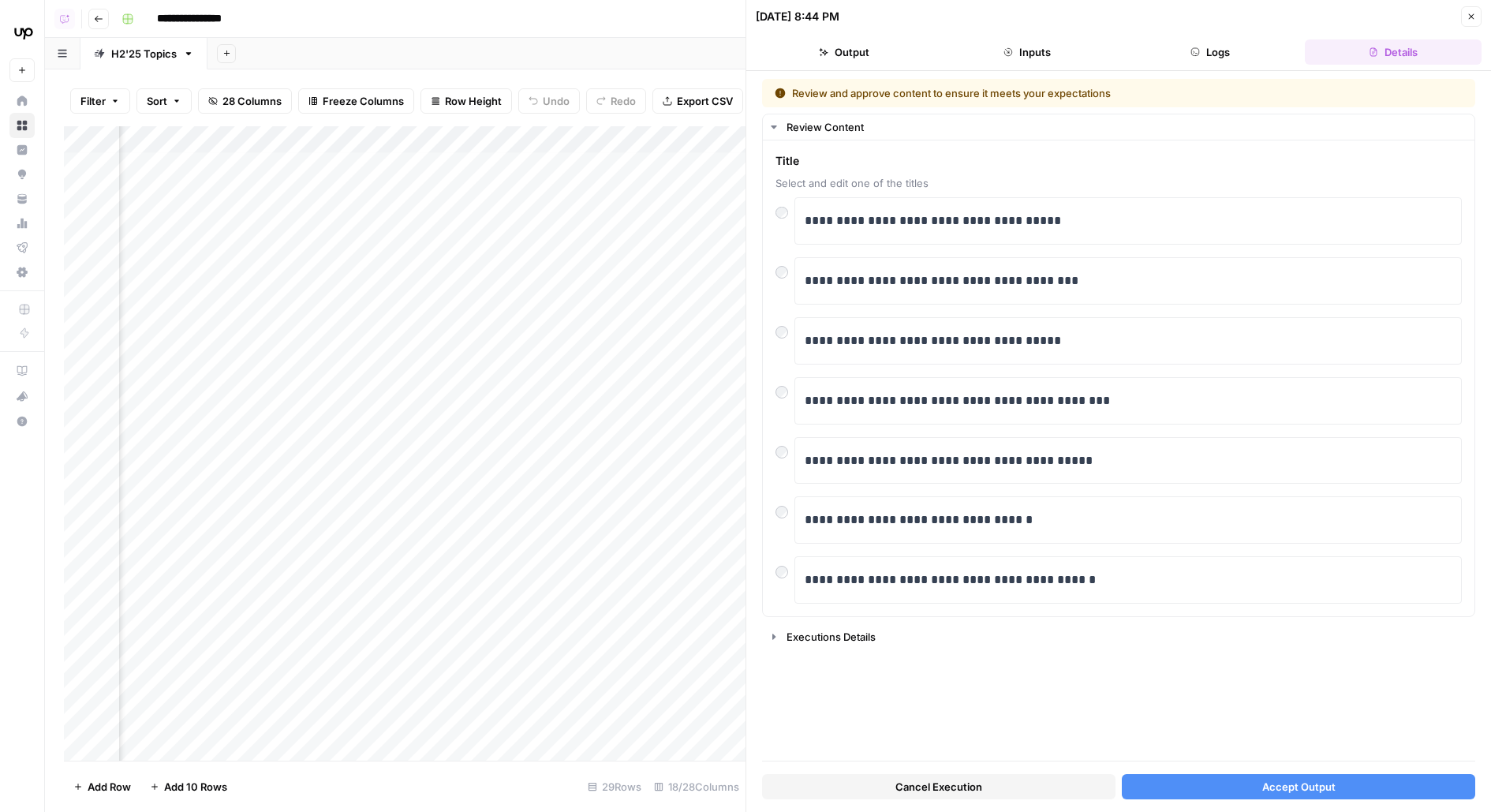
scroll to position [4, 300]
click at [768, 384] on div "**********" at bounding box center [1118, 378] width 712 height 476
click at [1199, 781] on button "Accept Output" at bounding box center [1298, 787] width 353 height 25
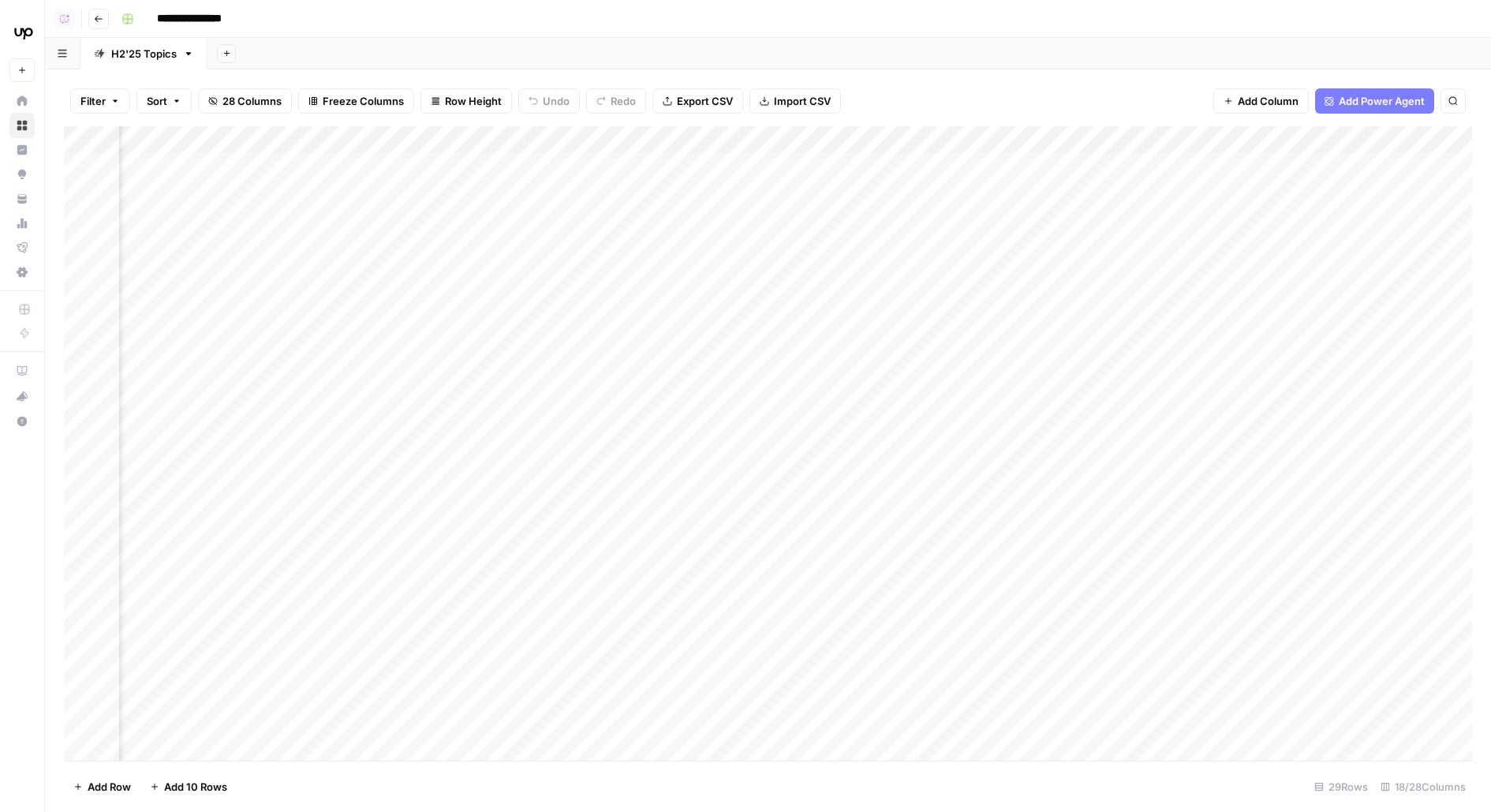
click at [533, 244] on div "Add Column" at bounding box center [767, 443] width 1408 height 634
click at [547, 244] on div "Add Column" at bounding box center [767, 443] width 1408 height 634
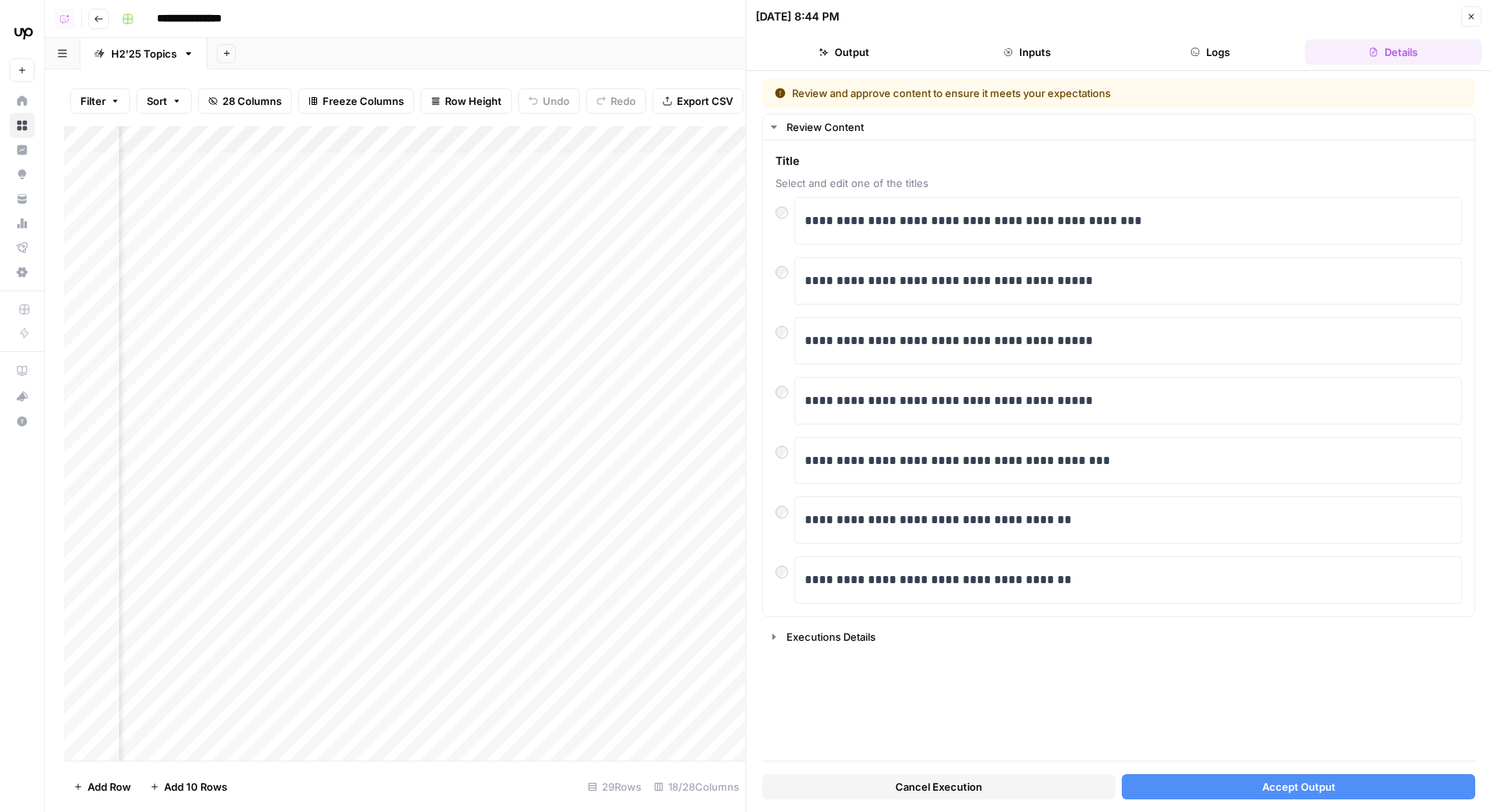
click at [1157, 787] on button "Accept Output" at bounding box center [1298, 787] width 353 height 25
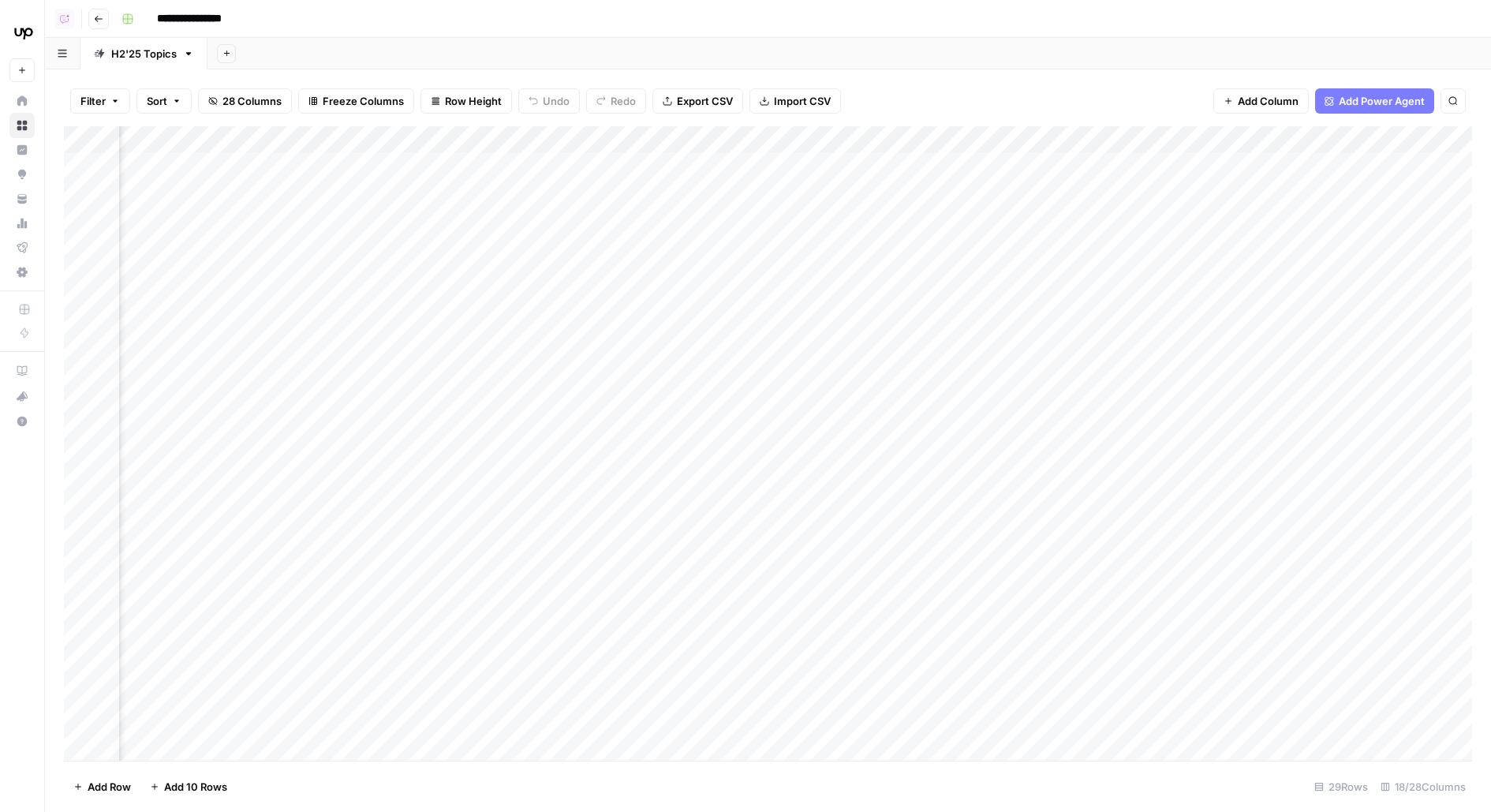
scroll to position [4, 649]
click at [627, 241] on div "Add Column" at bounding box center [767, 443] width 1408 height 634
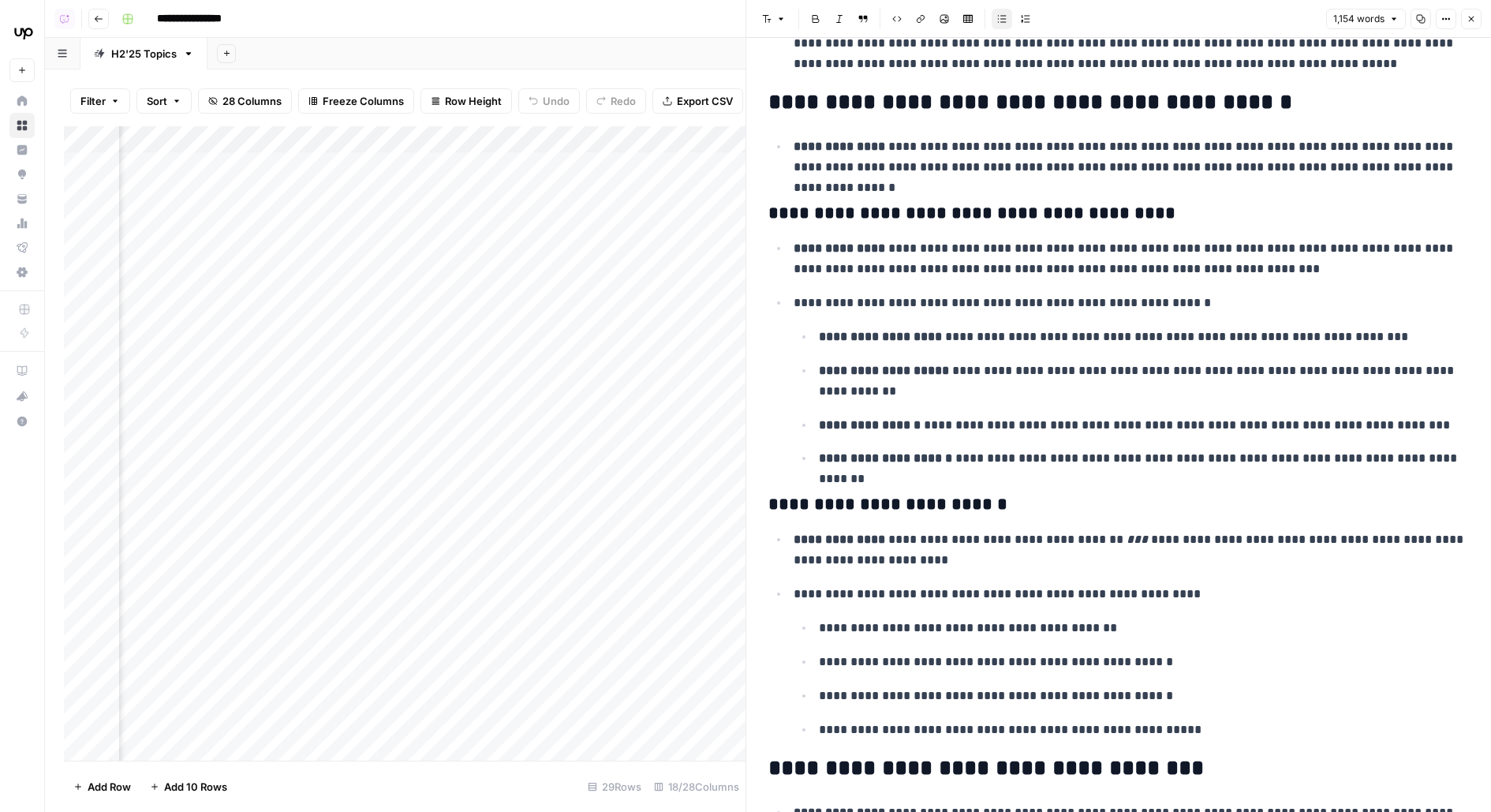
scroll to position [123, 0]
click at [622, 284] on div "Add Column" at bounding box center [404, 443] width 681 height 634
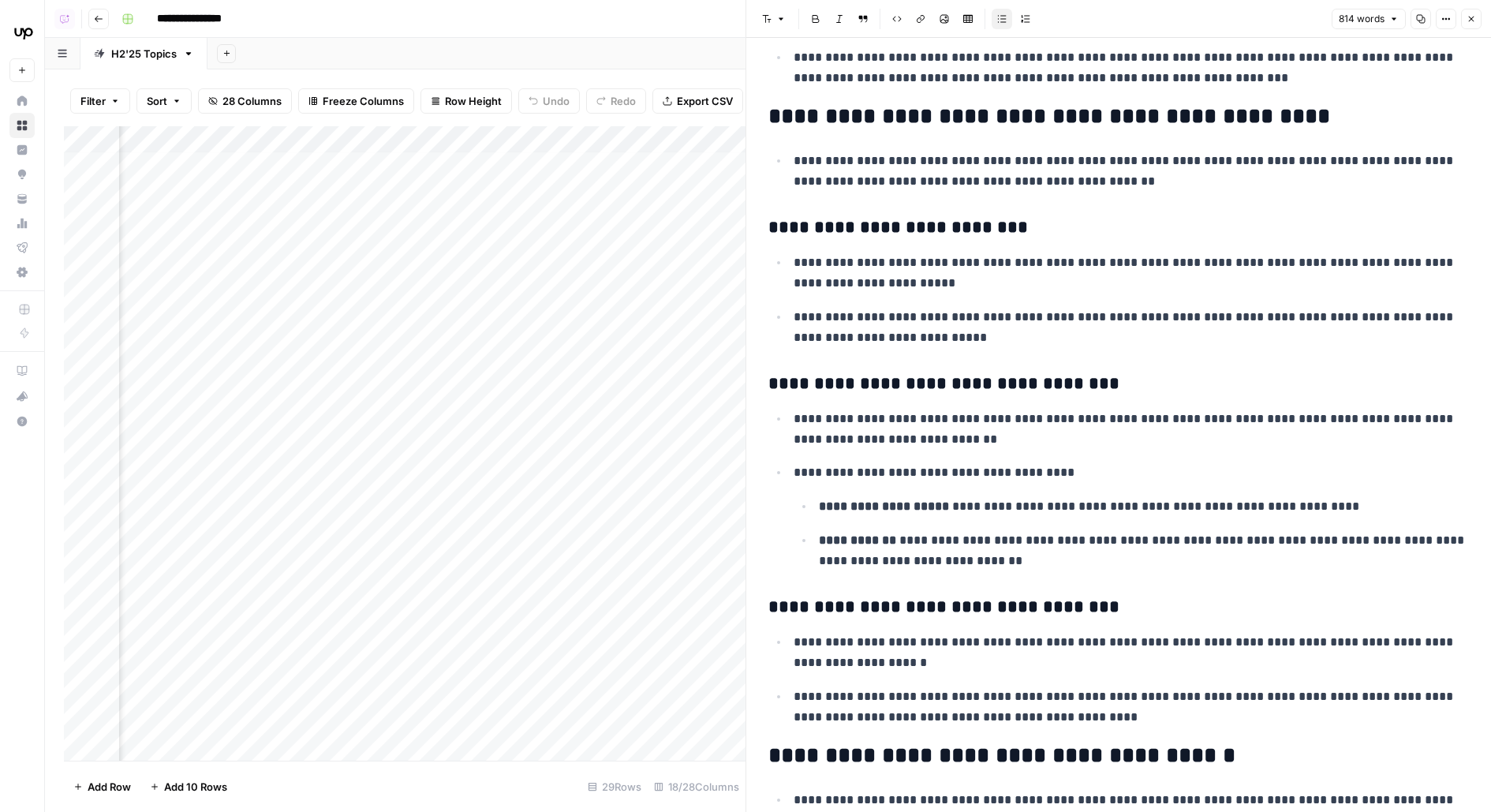
scroll to position [122, 0]
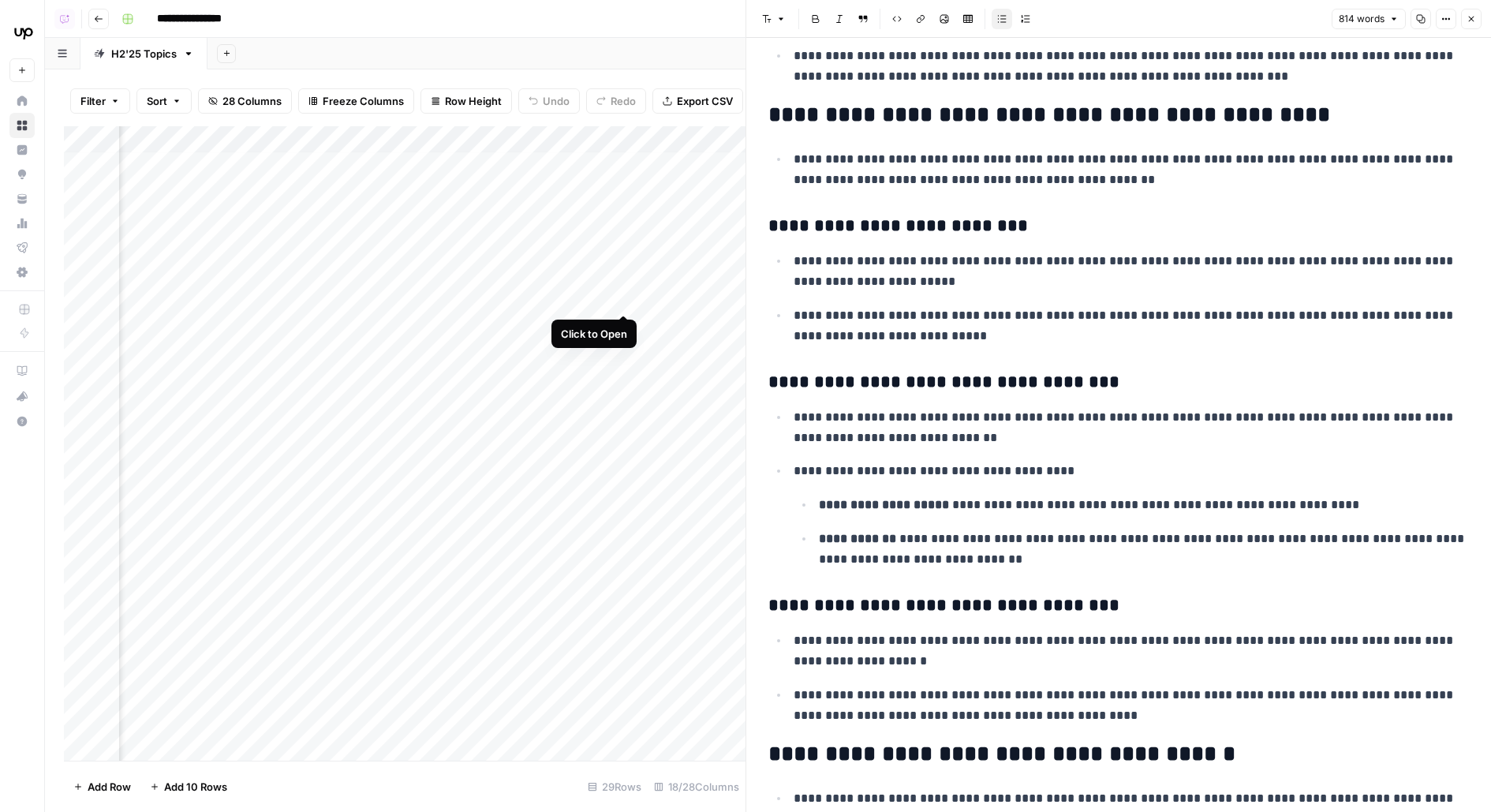
click at [621, 282] on div "Add Column" at bounding box center [404, 443] width 681 height 634
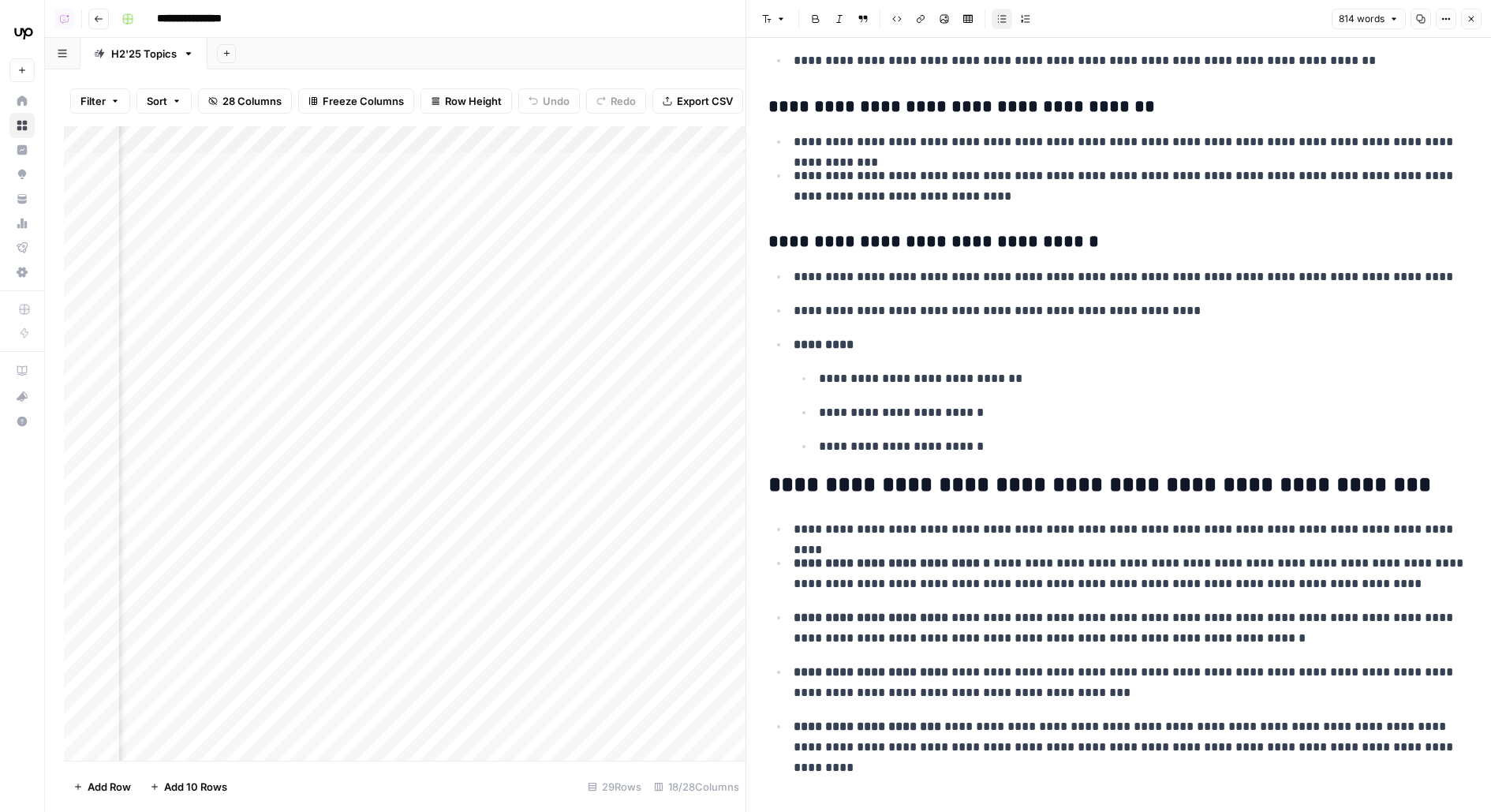
scroll to position [4, 412]
click at [418, 279] on div "Add Column" at bounding box center [404, 443] width 681 height 634
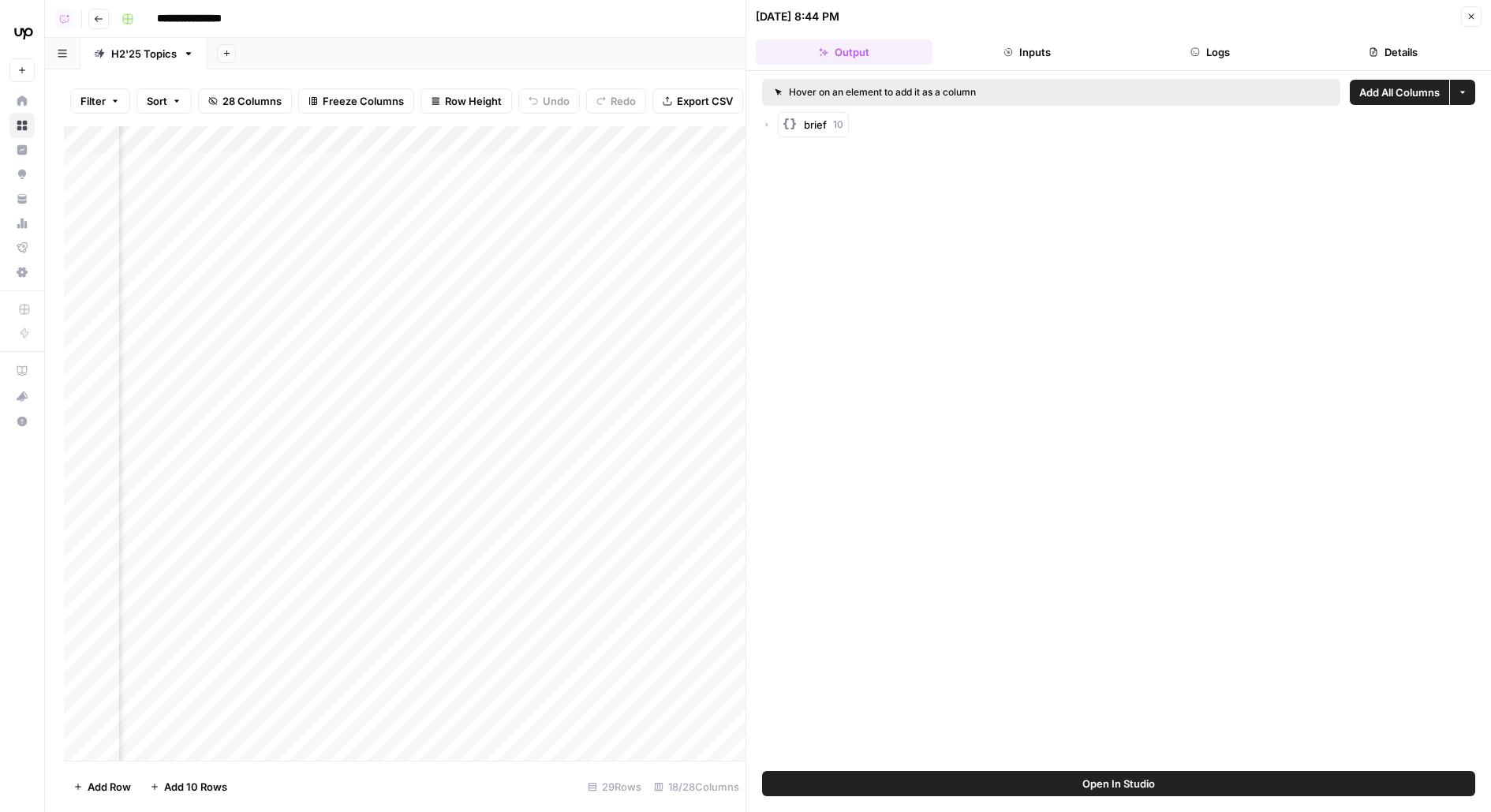
click at [1178, 56] on button "Logs" at bounding box center [1210, 52] width 177 height 25
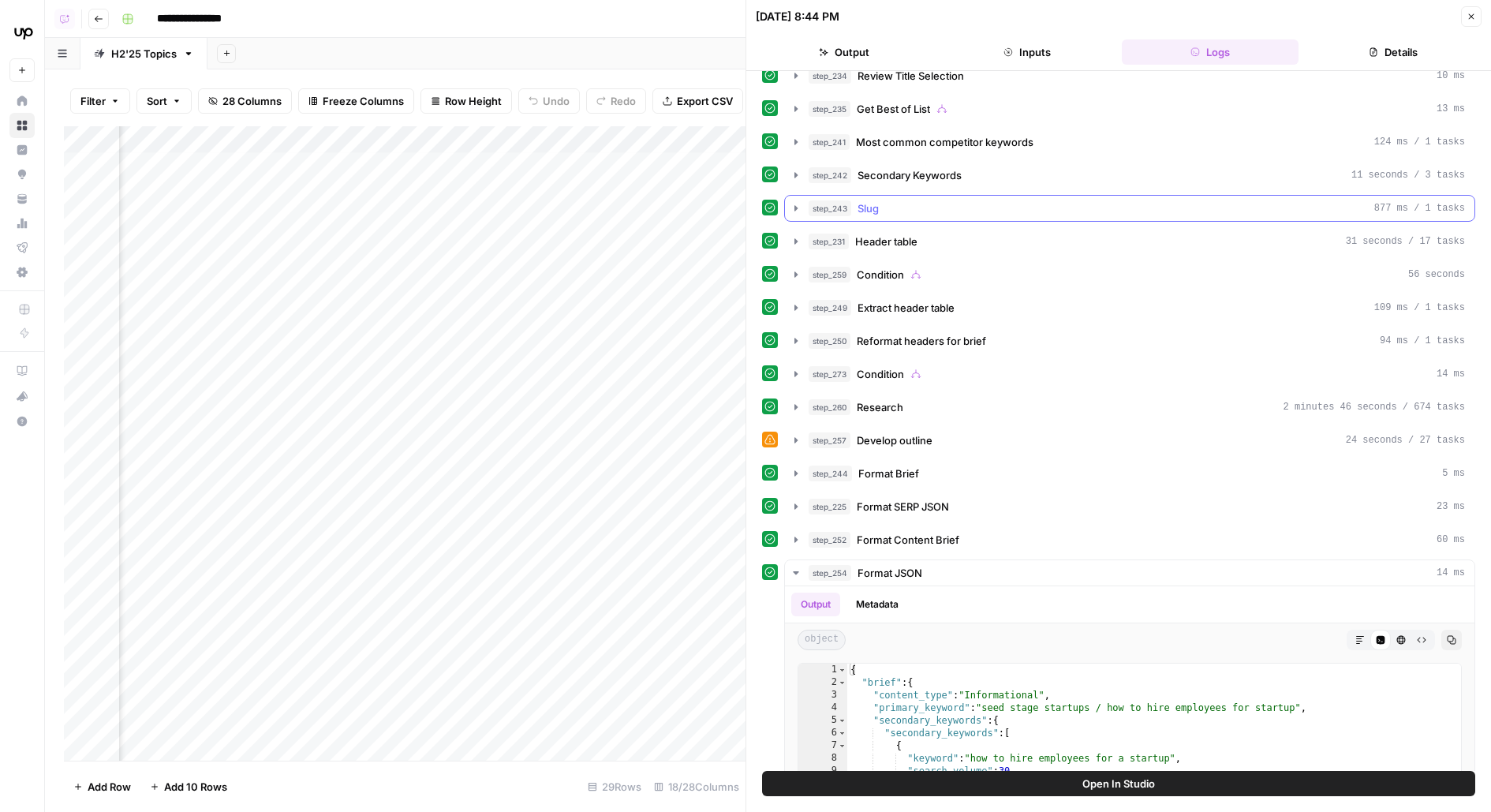
scroll to position [273, 0]
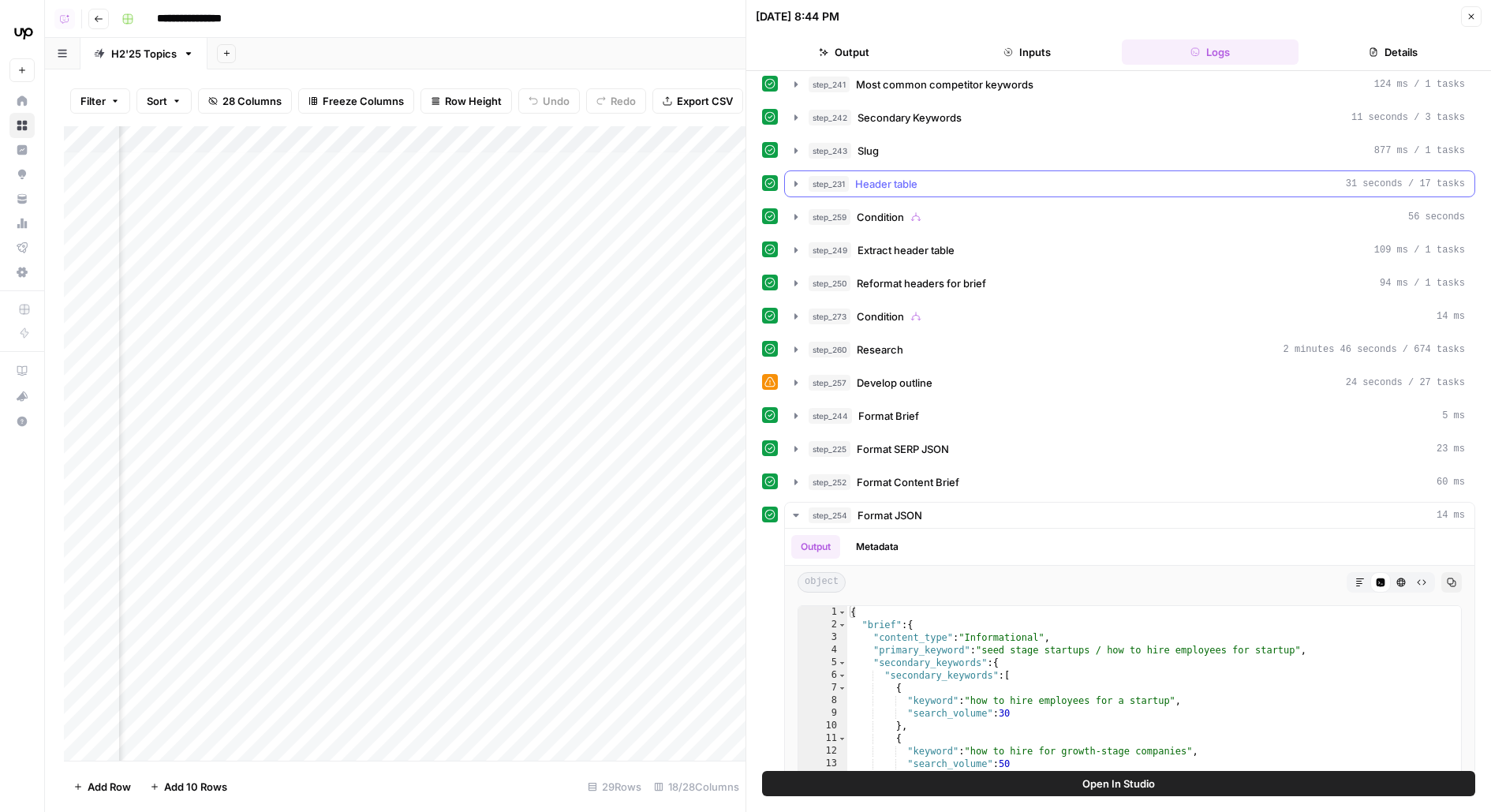
click at [1003, 171] on button "step_231 Header table 31 seconds / 17 tasks" at bounding box center [1129, 184] width 690 height 25
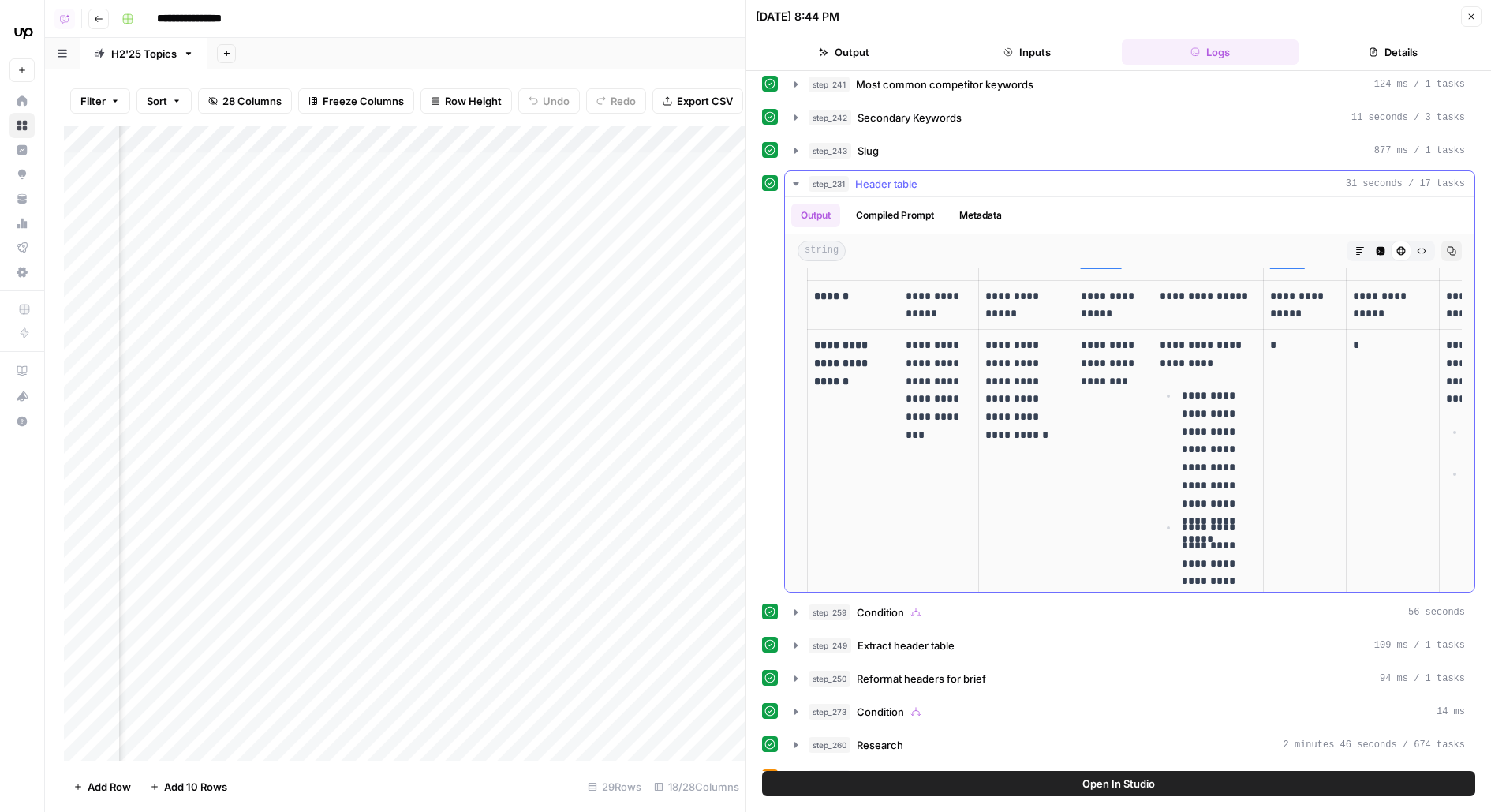
scroll to position [48, 0]
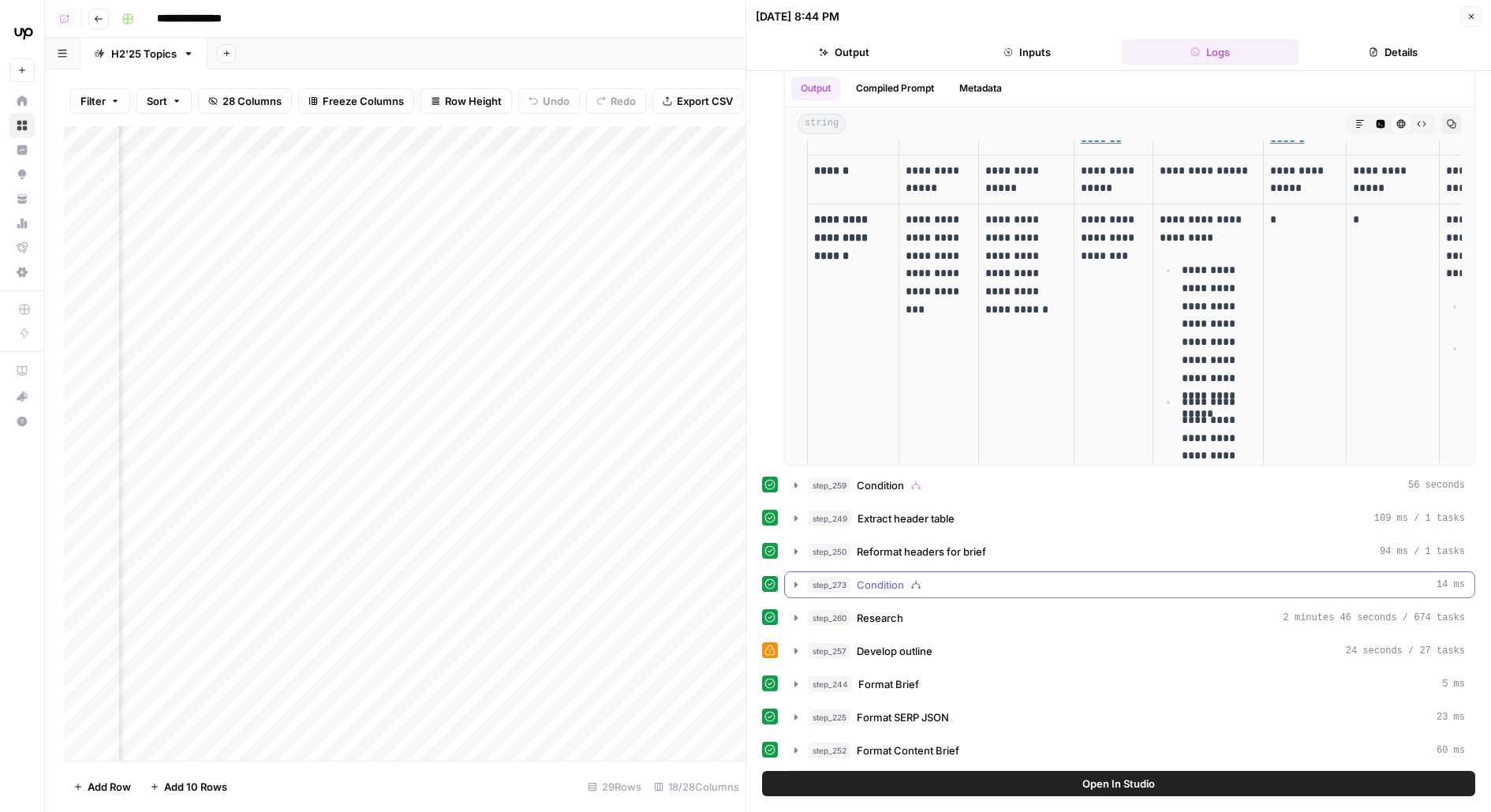
click at [1007, 577] on div "step_273 Condition 14 ms" at bounding box center [1136, 585] width 656 height 16
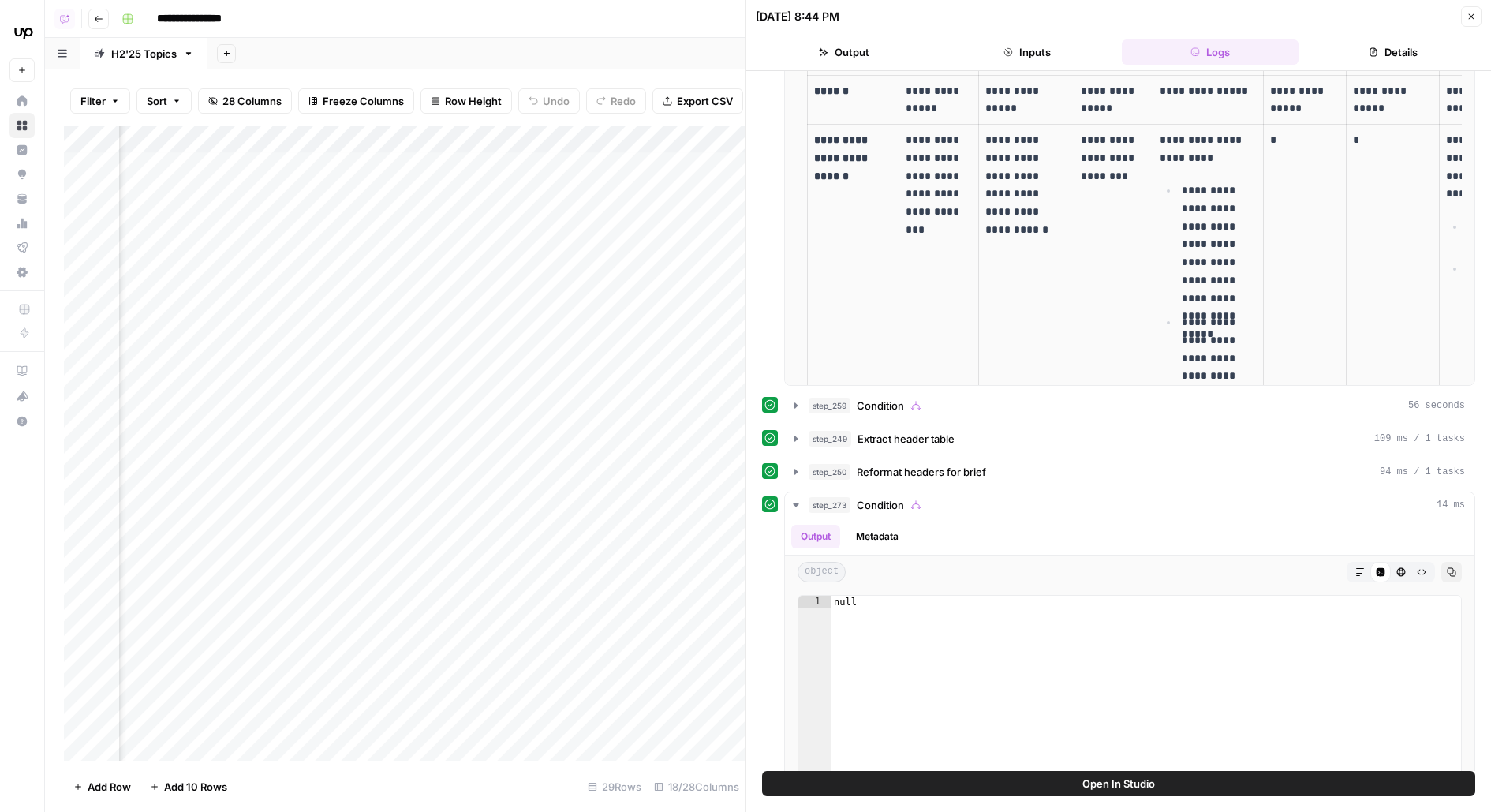
scroll to position [456, 0]
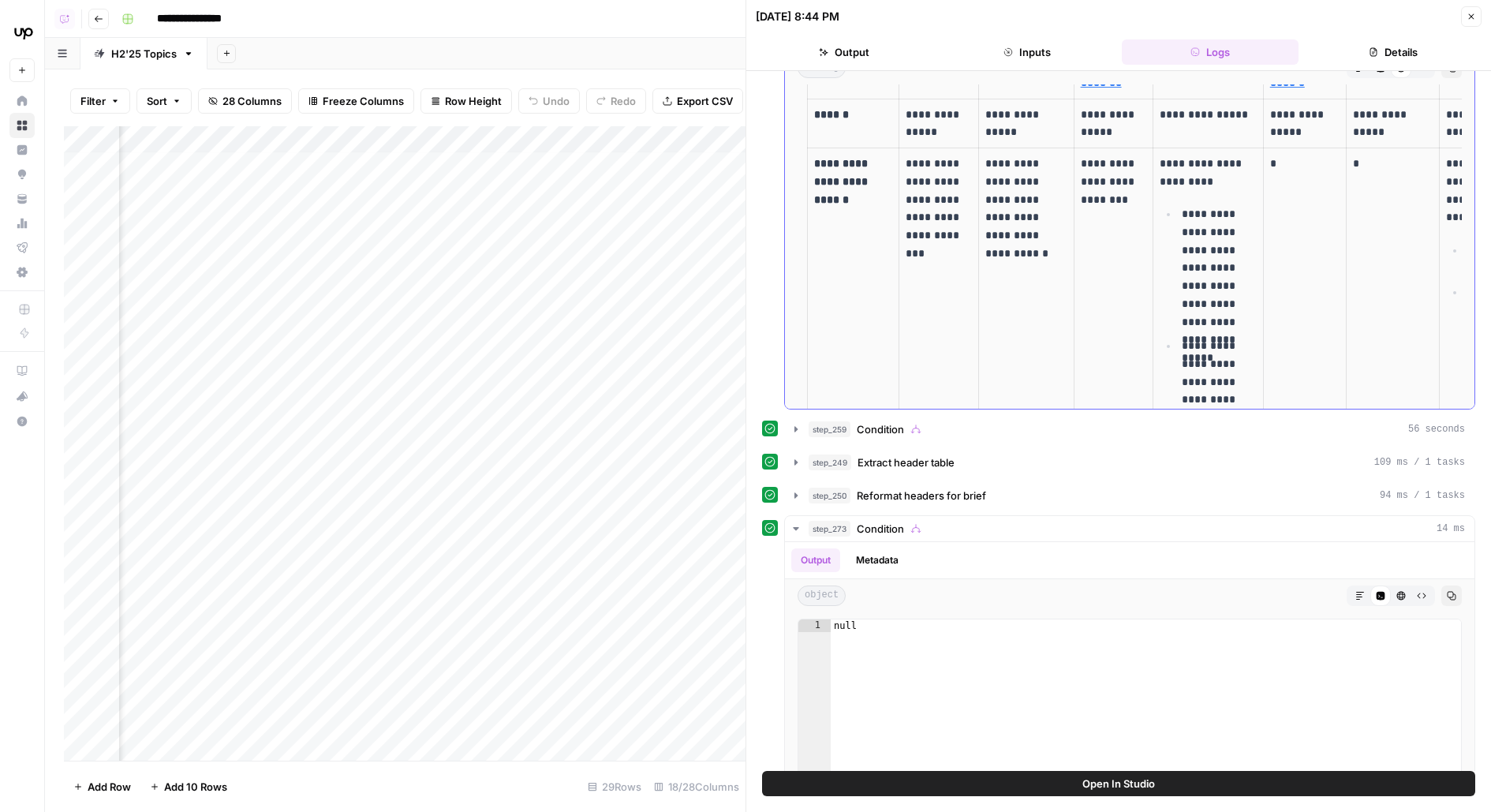
click at [979, 398] on td "**********" at bounding box center [1027, 307] width 95 height 317
click at [983, 421] on div "step_259 Condition 56 seconds" at bounding box center [1136, 428] width 656 height 16
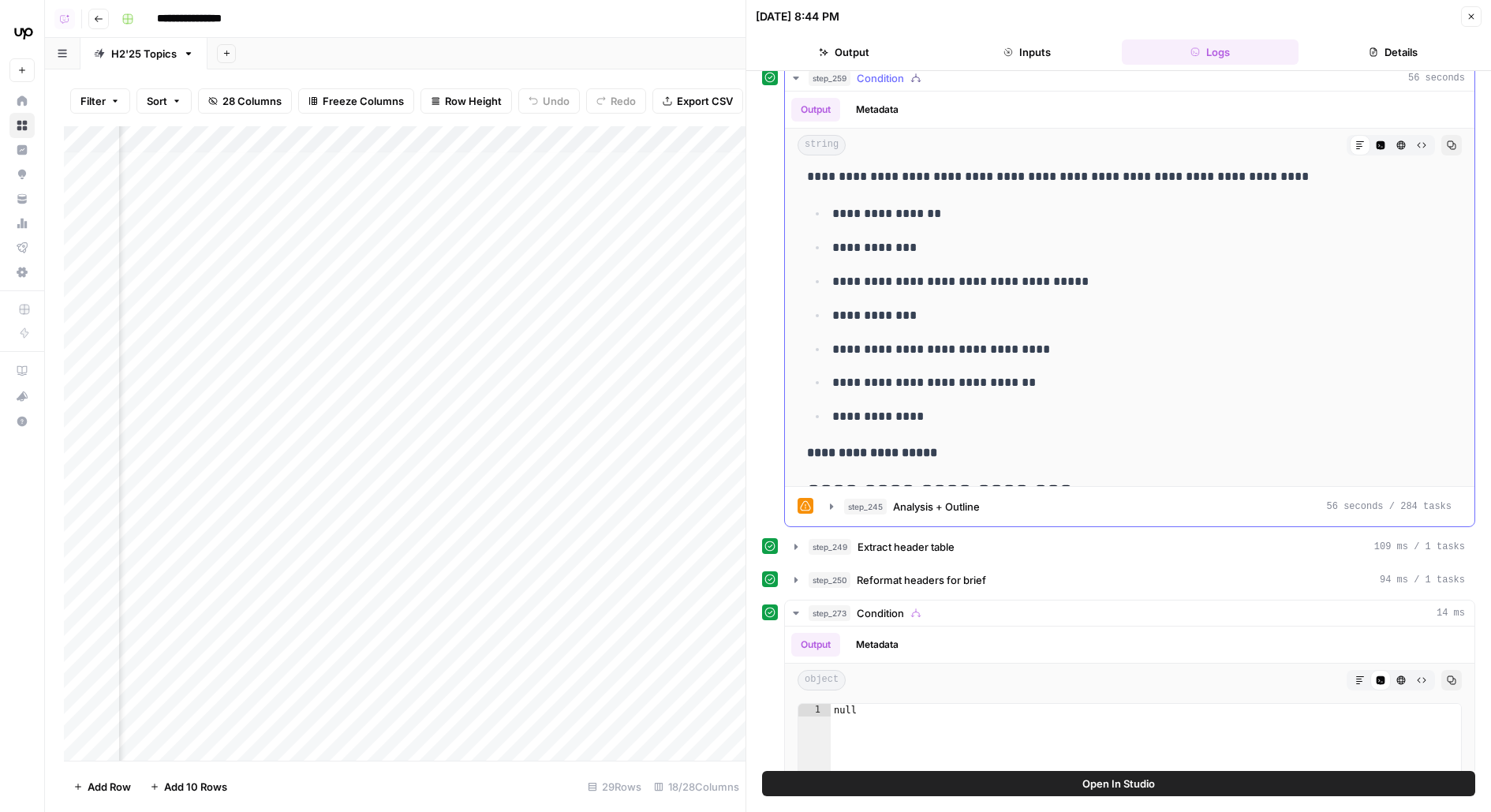
scroll to position [48, 0]
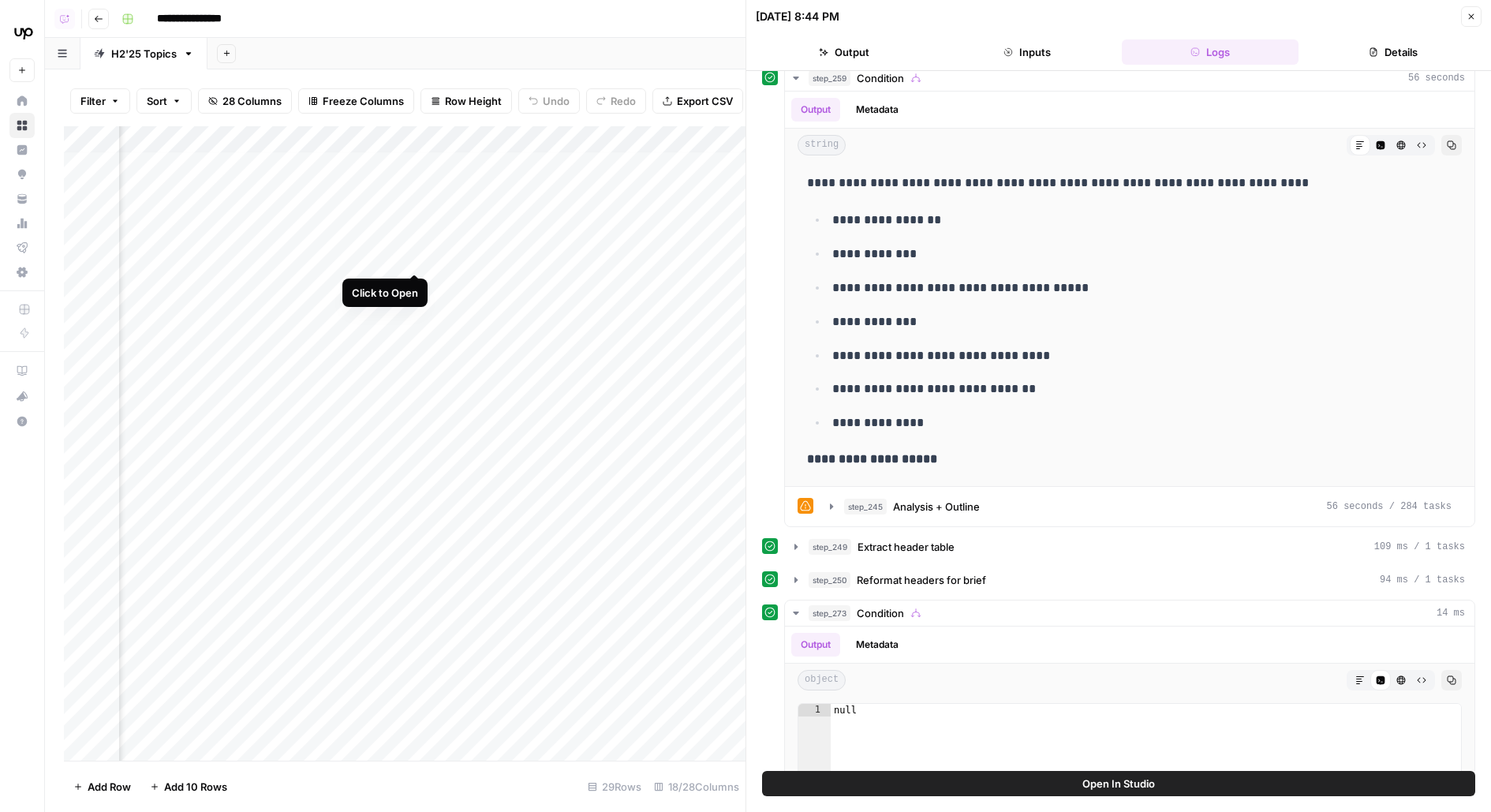
click at [417, 245] on div "Add Column" at bounding box center [404, 443] width 681 height 634
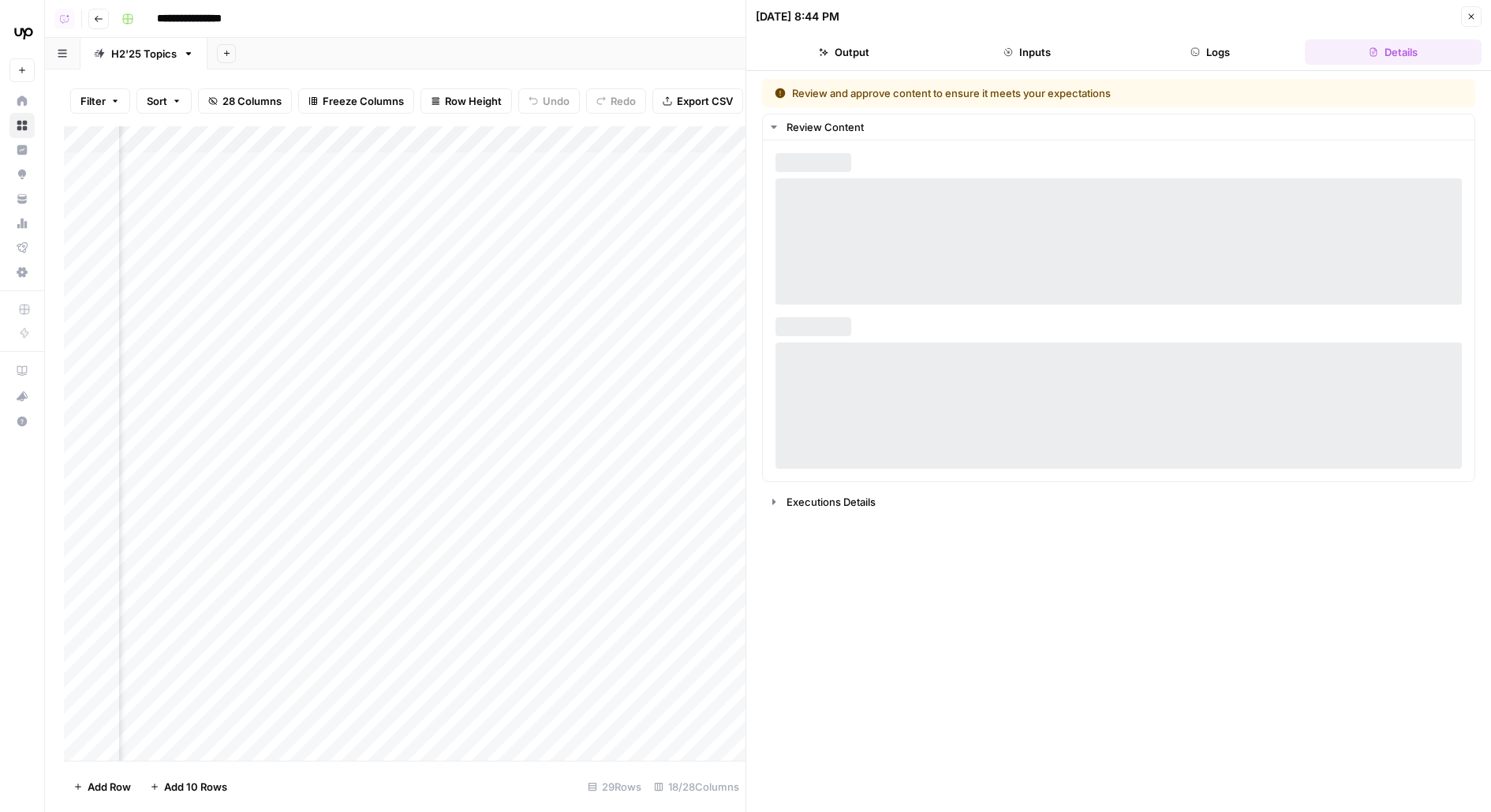
click at [1253, 48] on button "Logs" at bounding box center [1210, 52] width 177 height 25
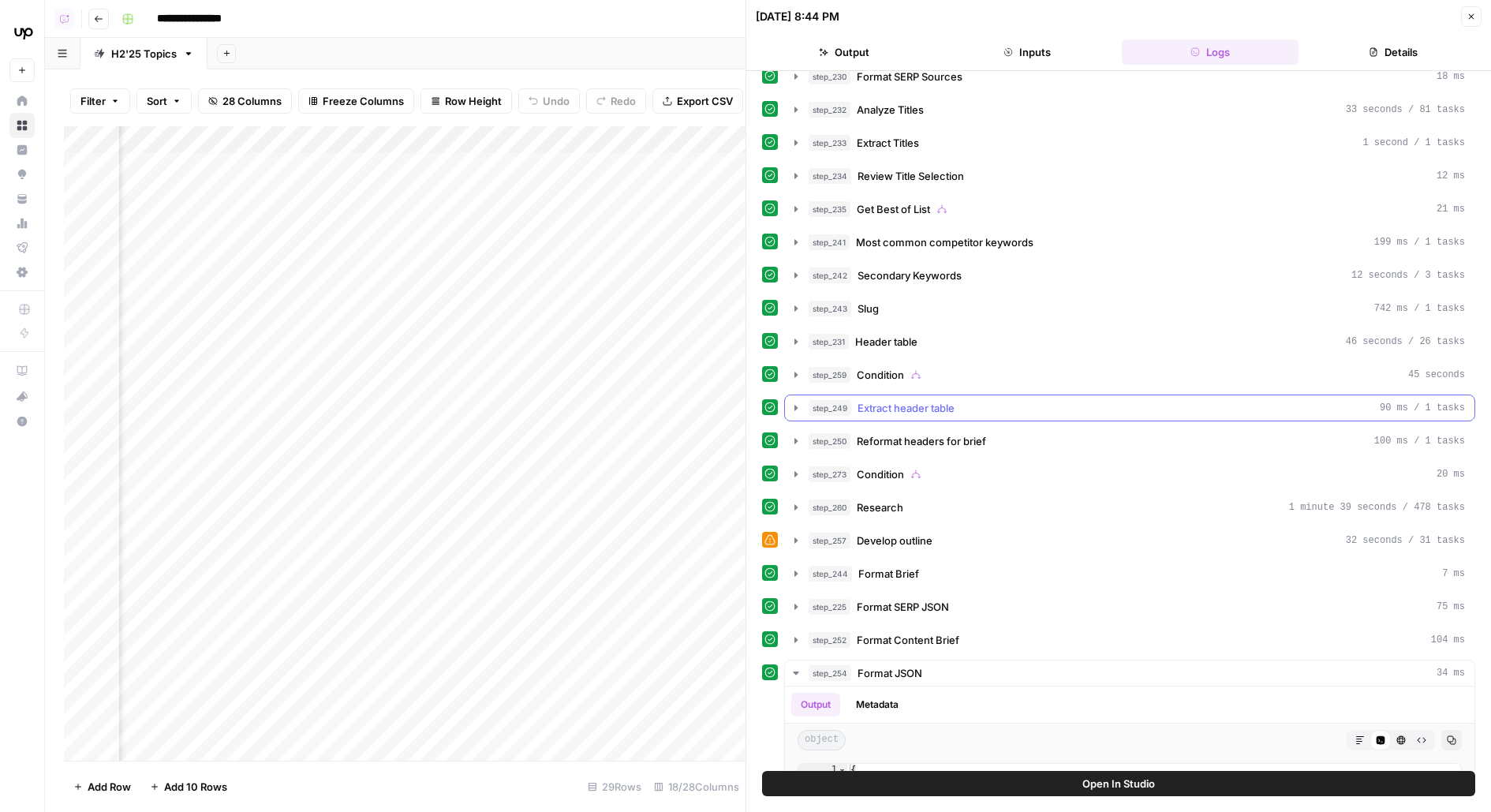
scroll to position [143, 0]
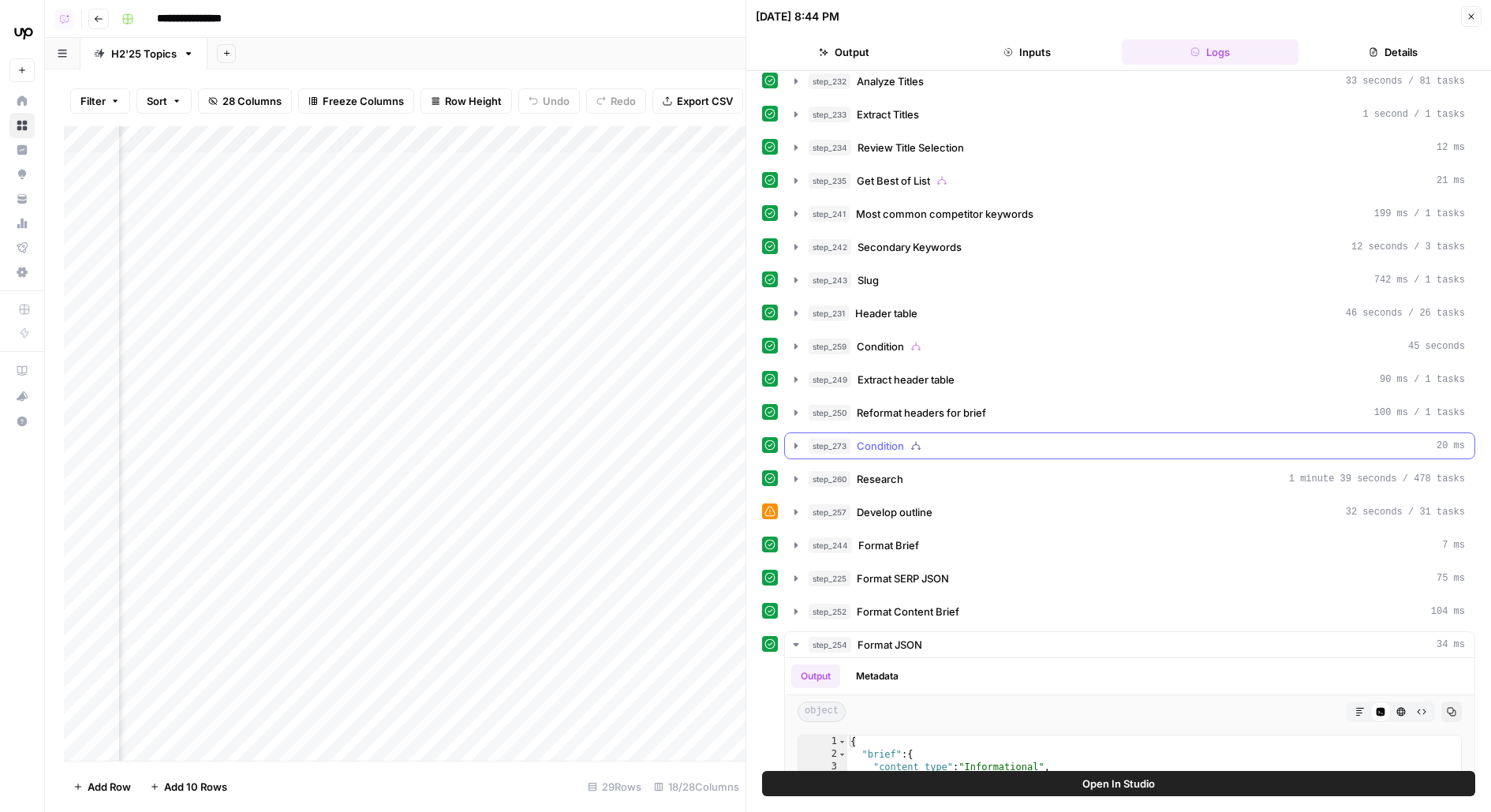
click at [991, 443] on button "step_273 Condition 20 ms" at bounding box center [1129, 445] width 690 height 25
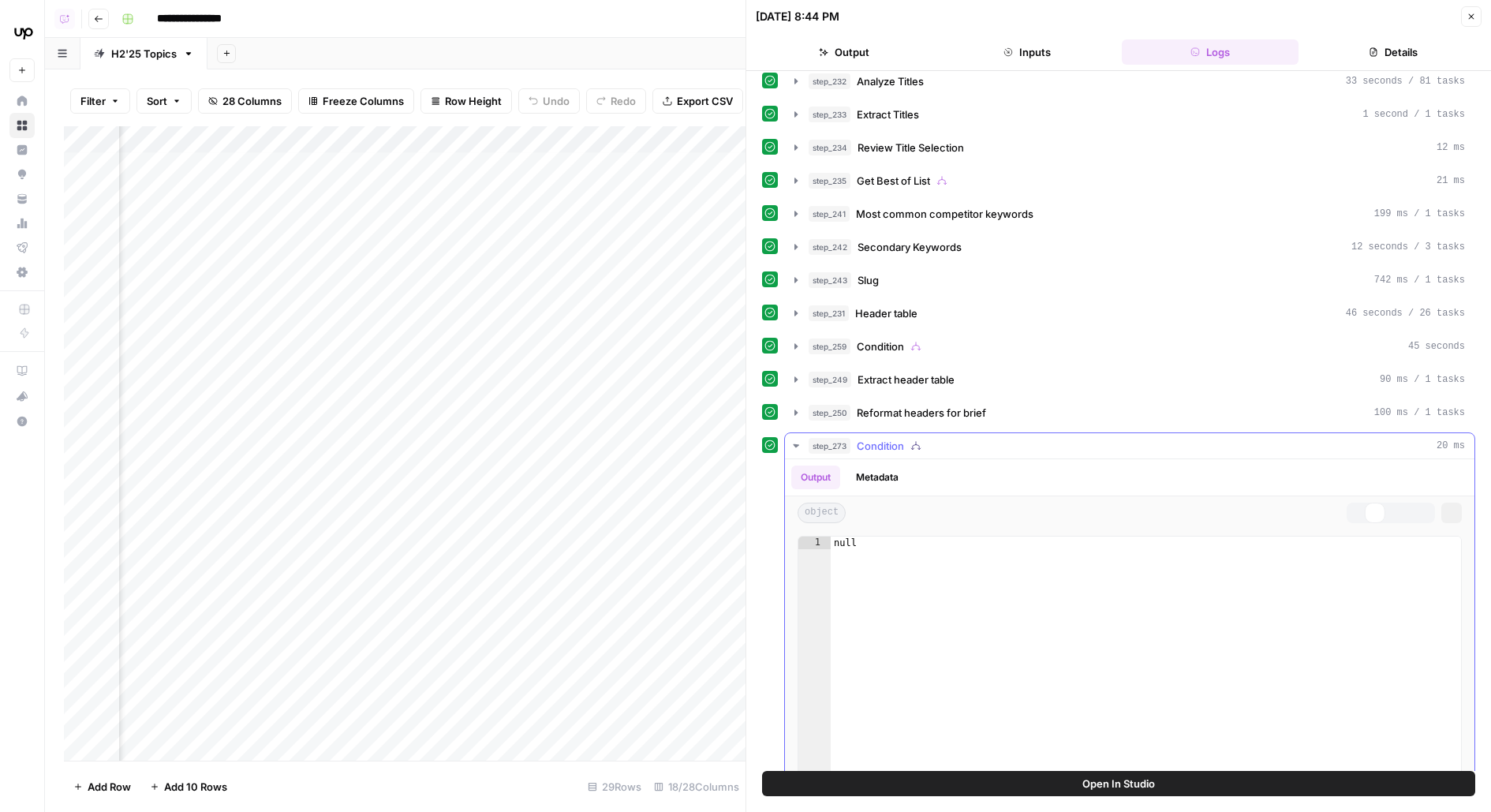
scroll to position [198, 0]
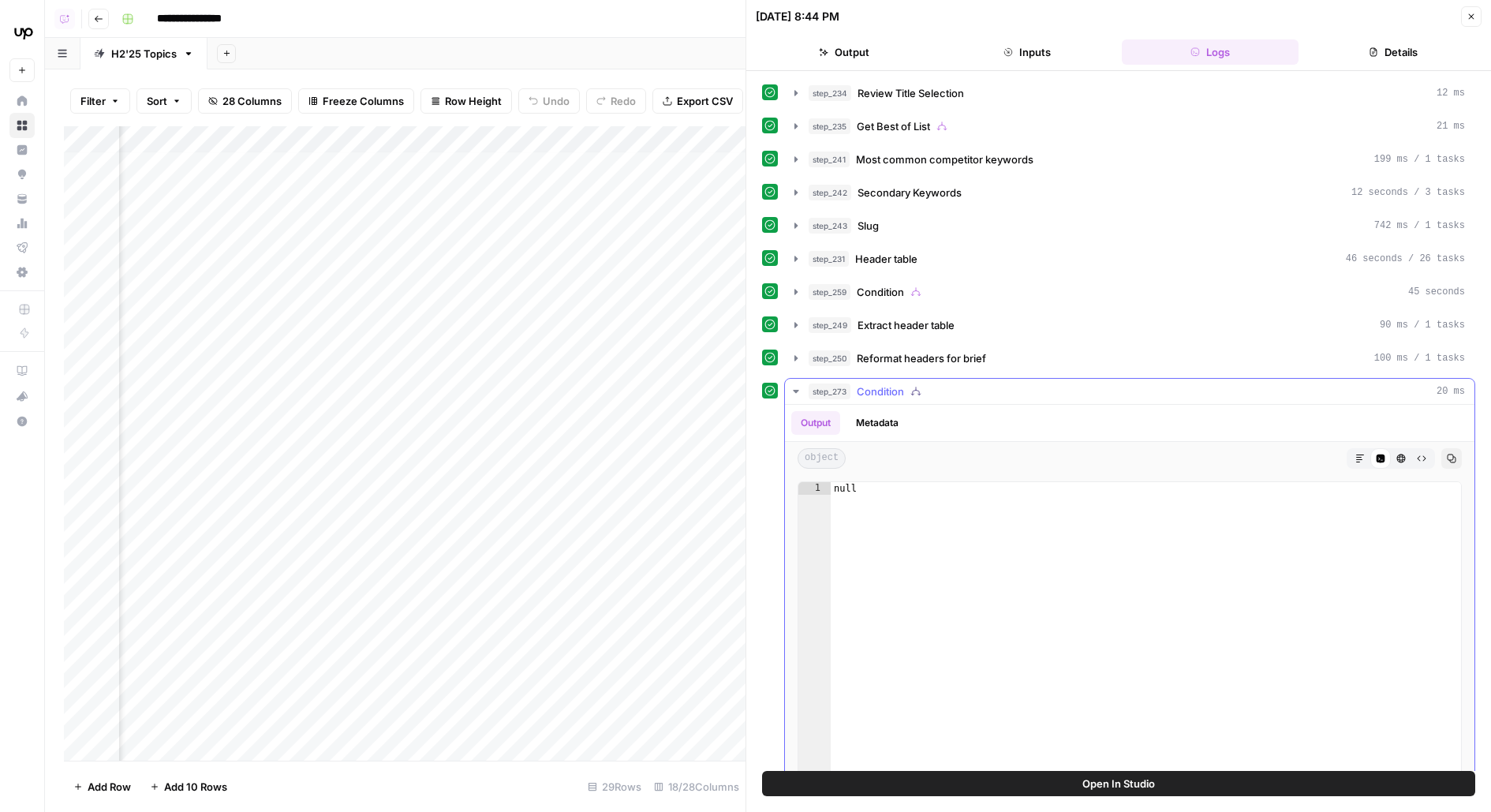
click at [971, 389] on button "step_273 Condition 20 ms" at bounding box center [1129, 391] width 690 height 25
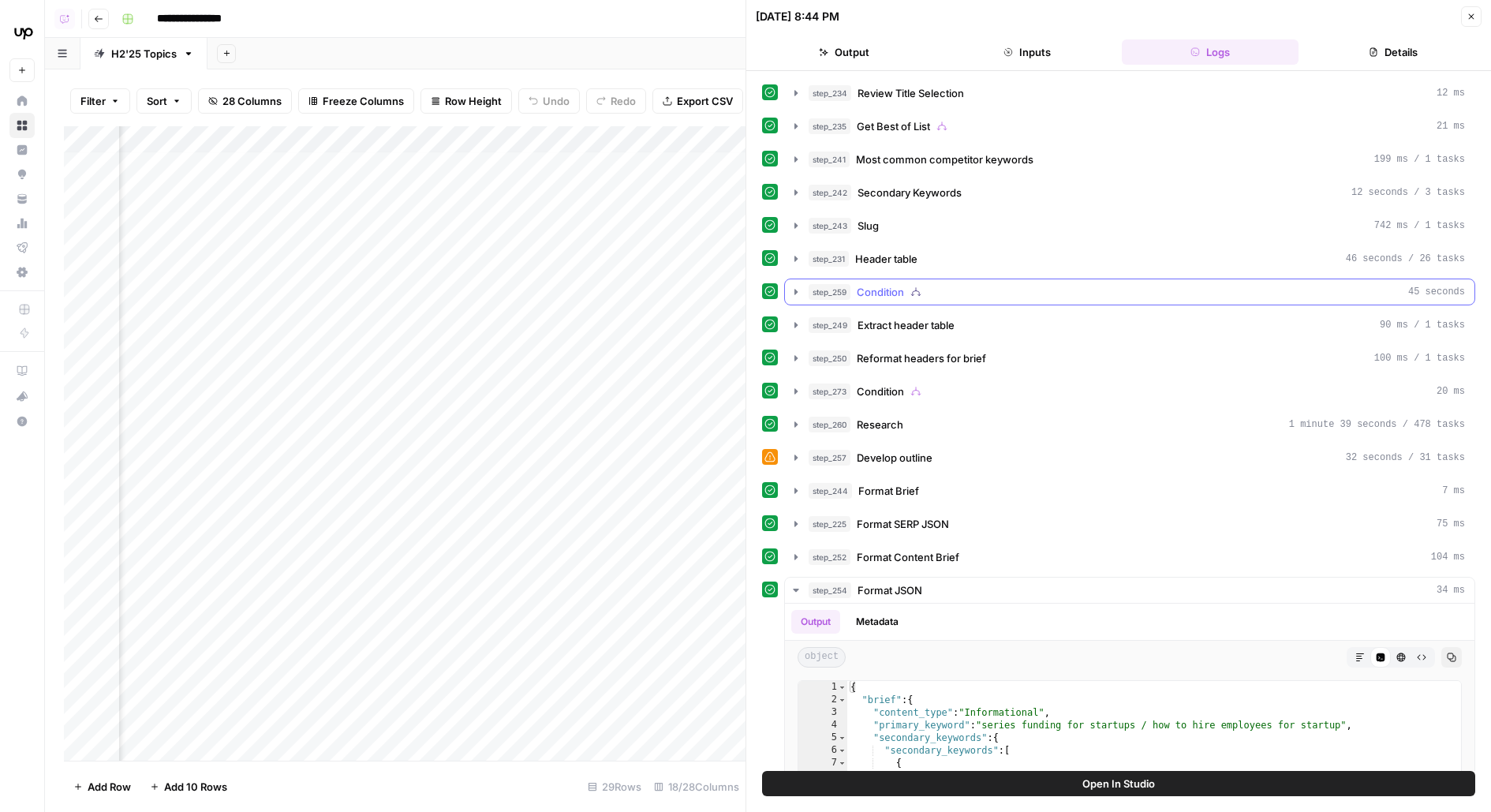
click at [929, 284] on div "step_259 Condition 45 seconds" at bounding box center [1136, 292] width 656 height 16
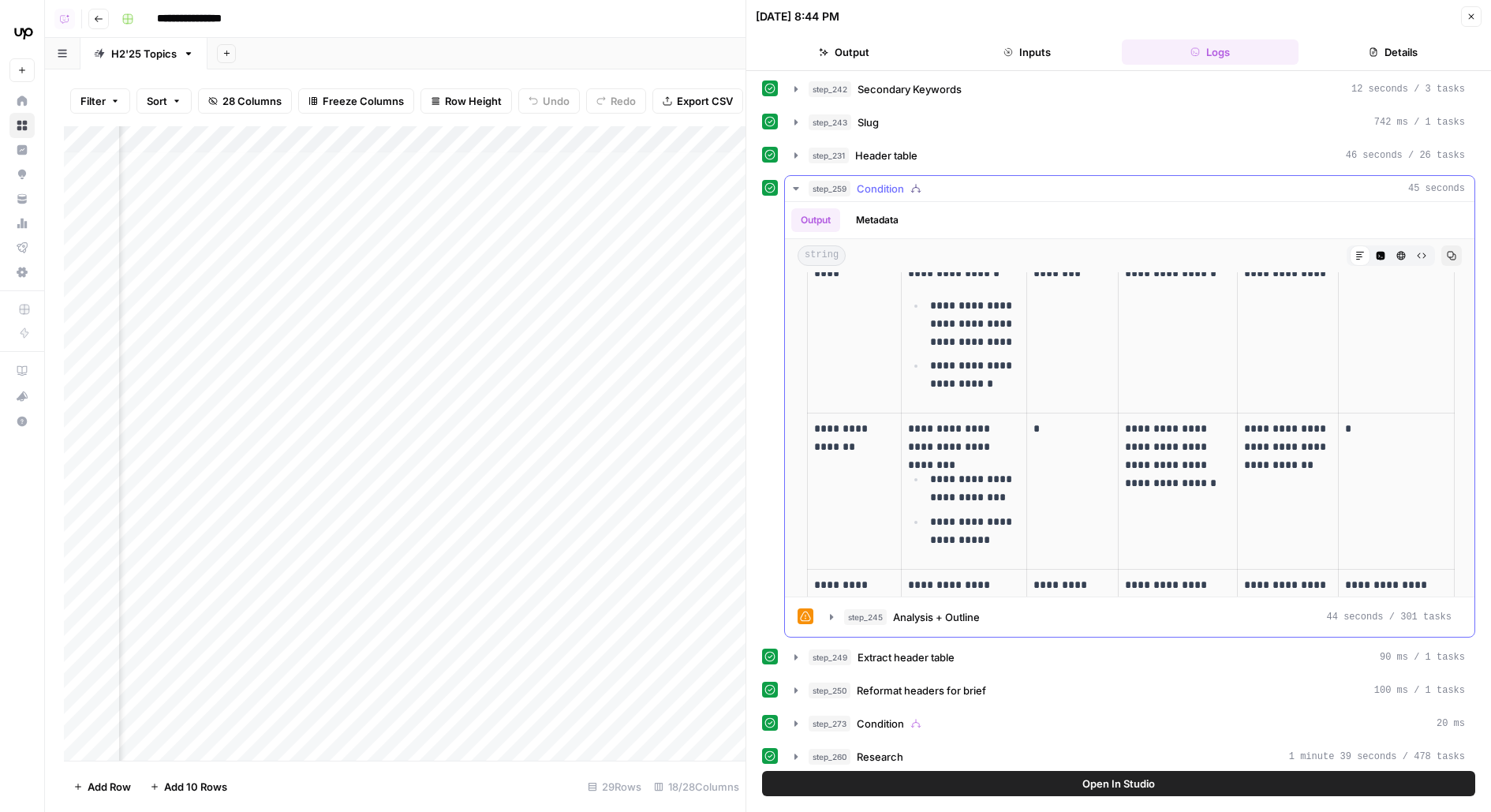
scroll to position [473, 0]
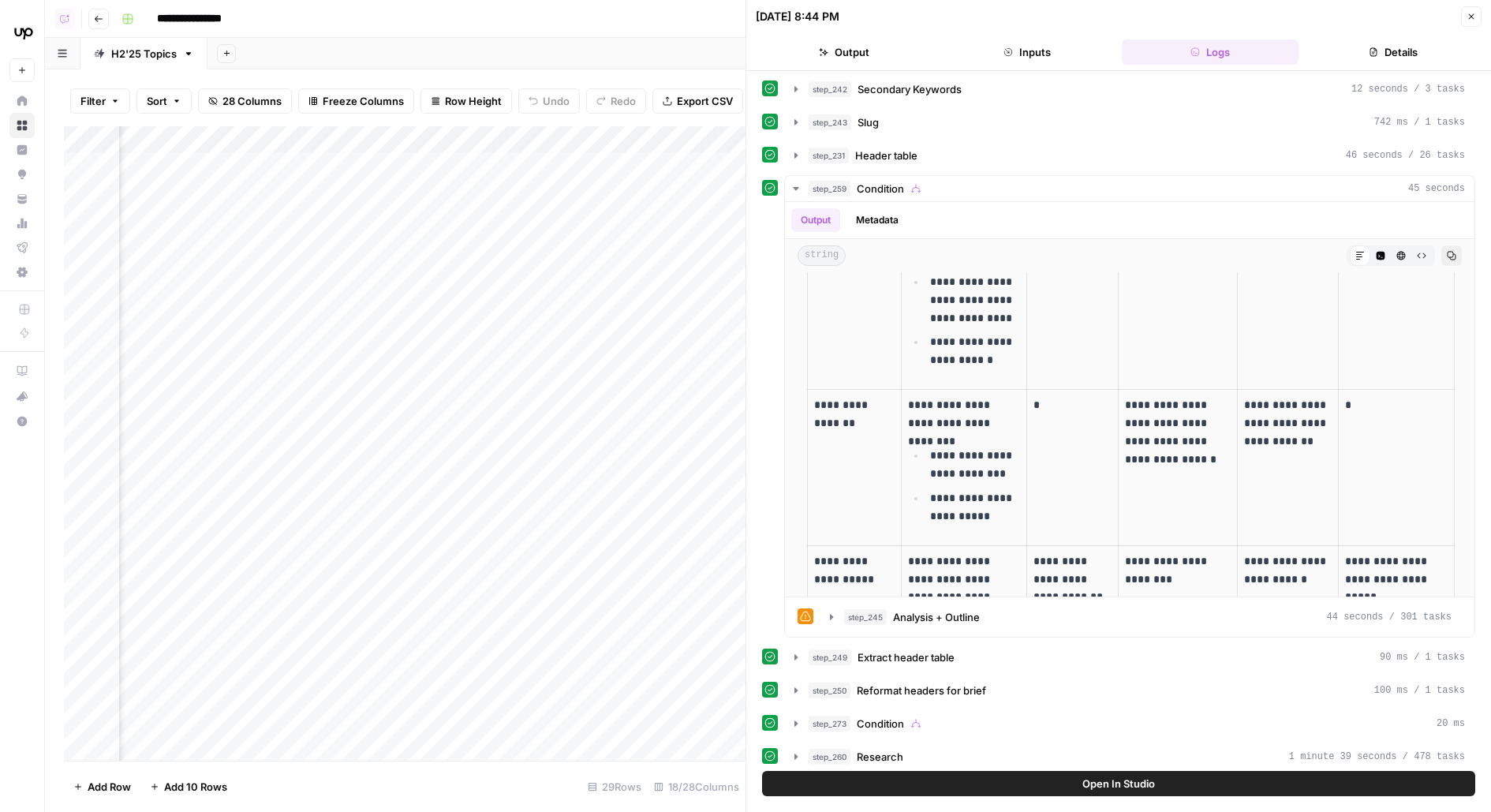
click at [953, 789] on button "Open In Studio" at bounding box center [1118, 783] width 713 height 25
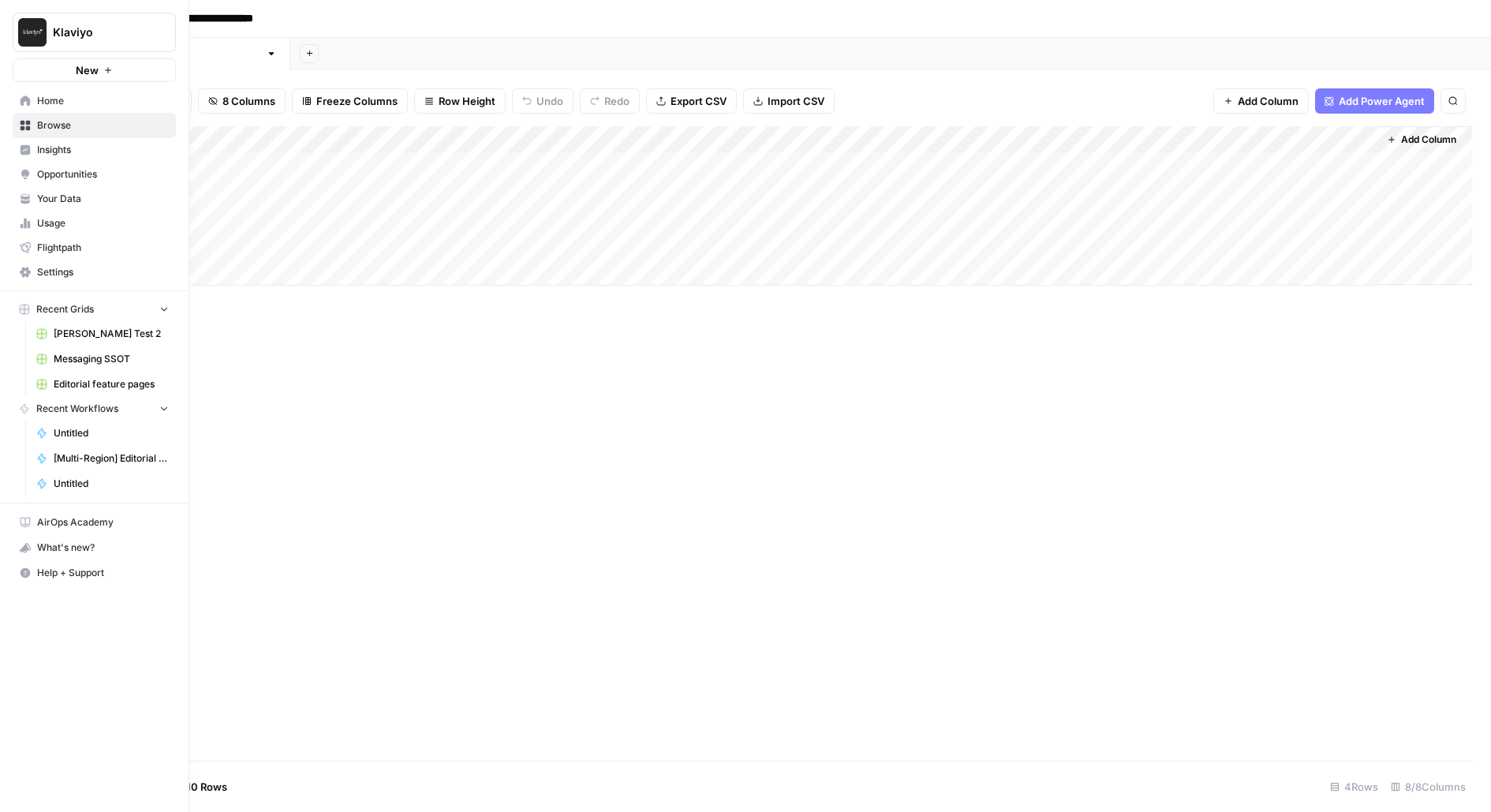
click at [88, 380] on span "Editorial feature pages" at bounding box center [111, 384] width 115 height 14
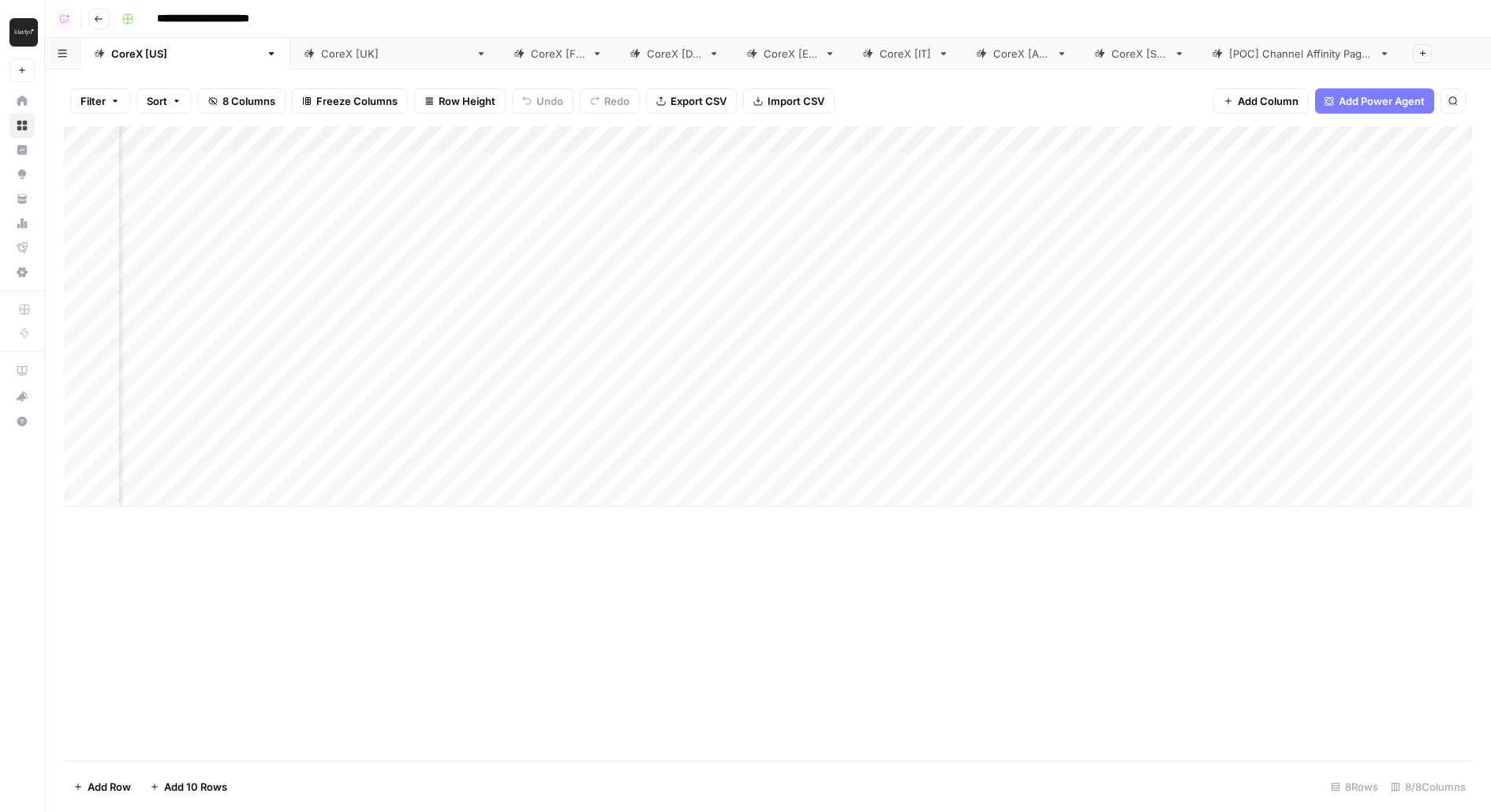
scroll to position [0, 245]
click at [530, 207] on div "Add Column" at bounding box center [767, 316] width 1408 height 380
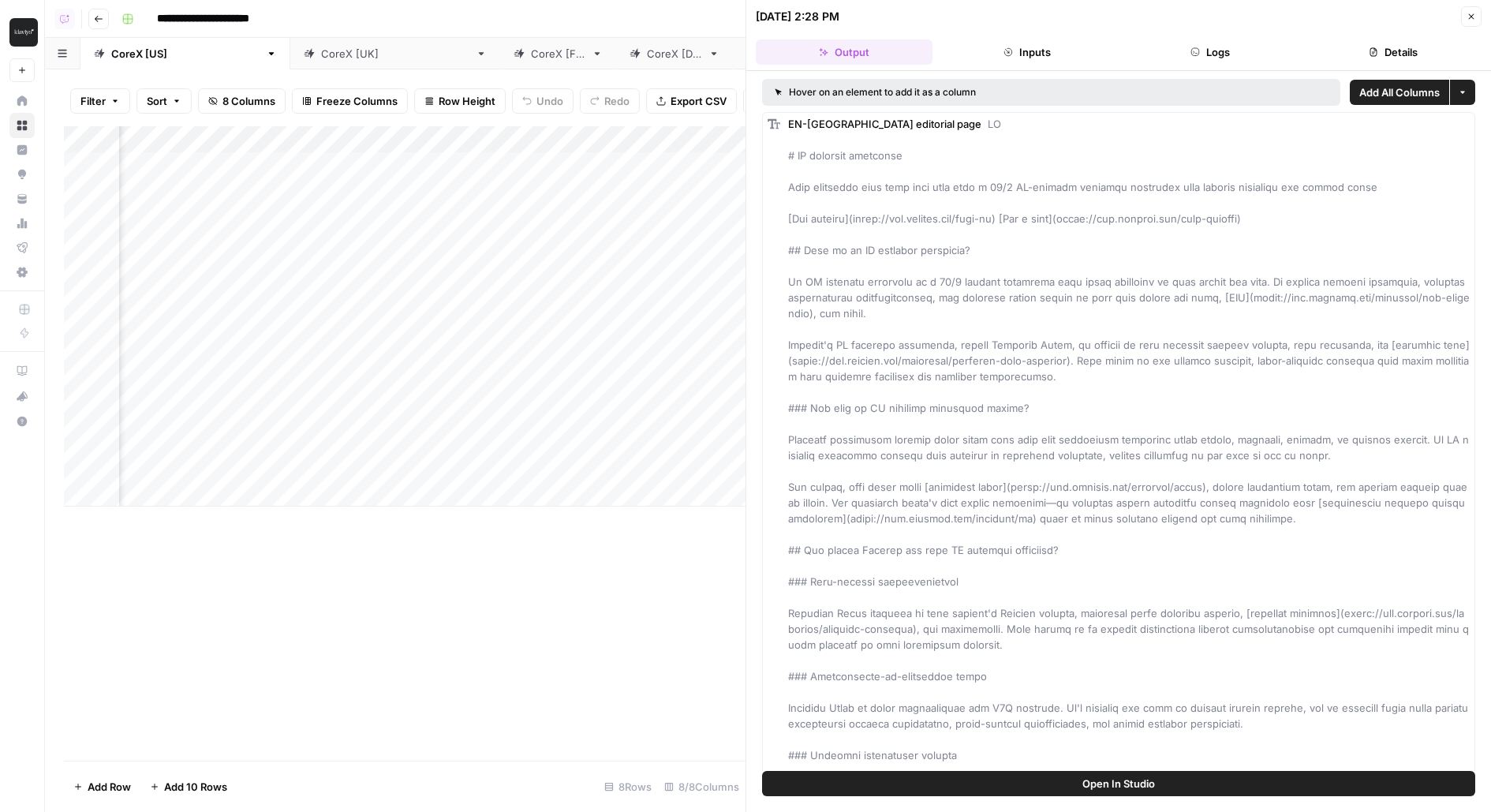
click at [1208, 49] on button "Logs" at bounding box center [1210, 52] width 177 height 25
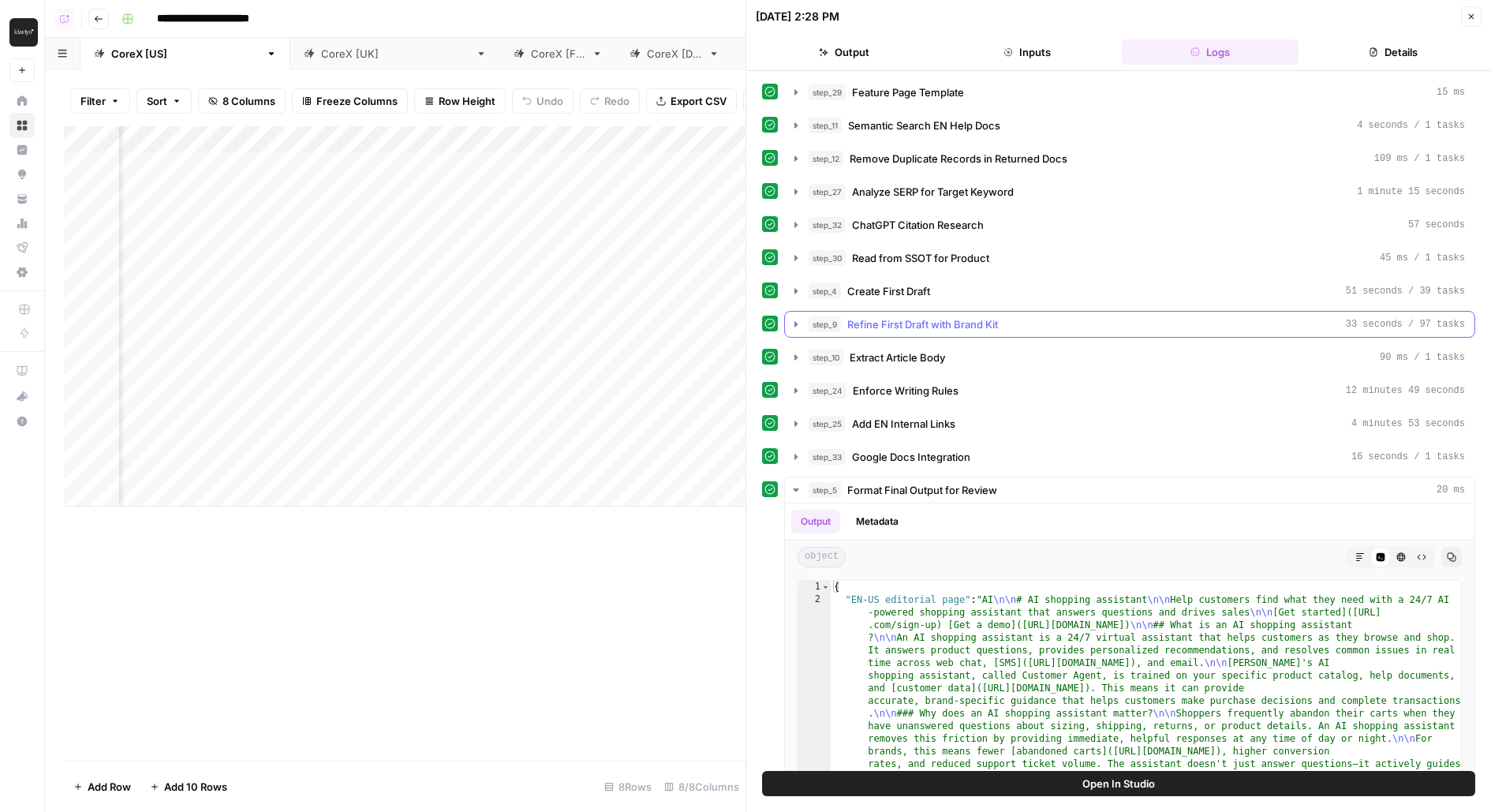
click at [1039, 320] on div "step_9 Refine First Draft with Brand Kit 33 seconds / 97 tasks" at bounding box center [1136, 324] width 656 height 16
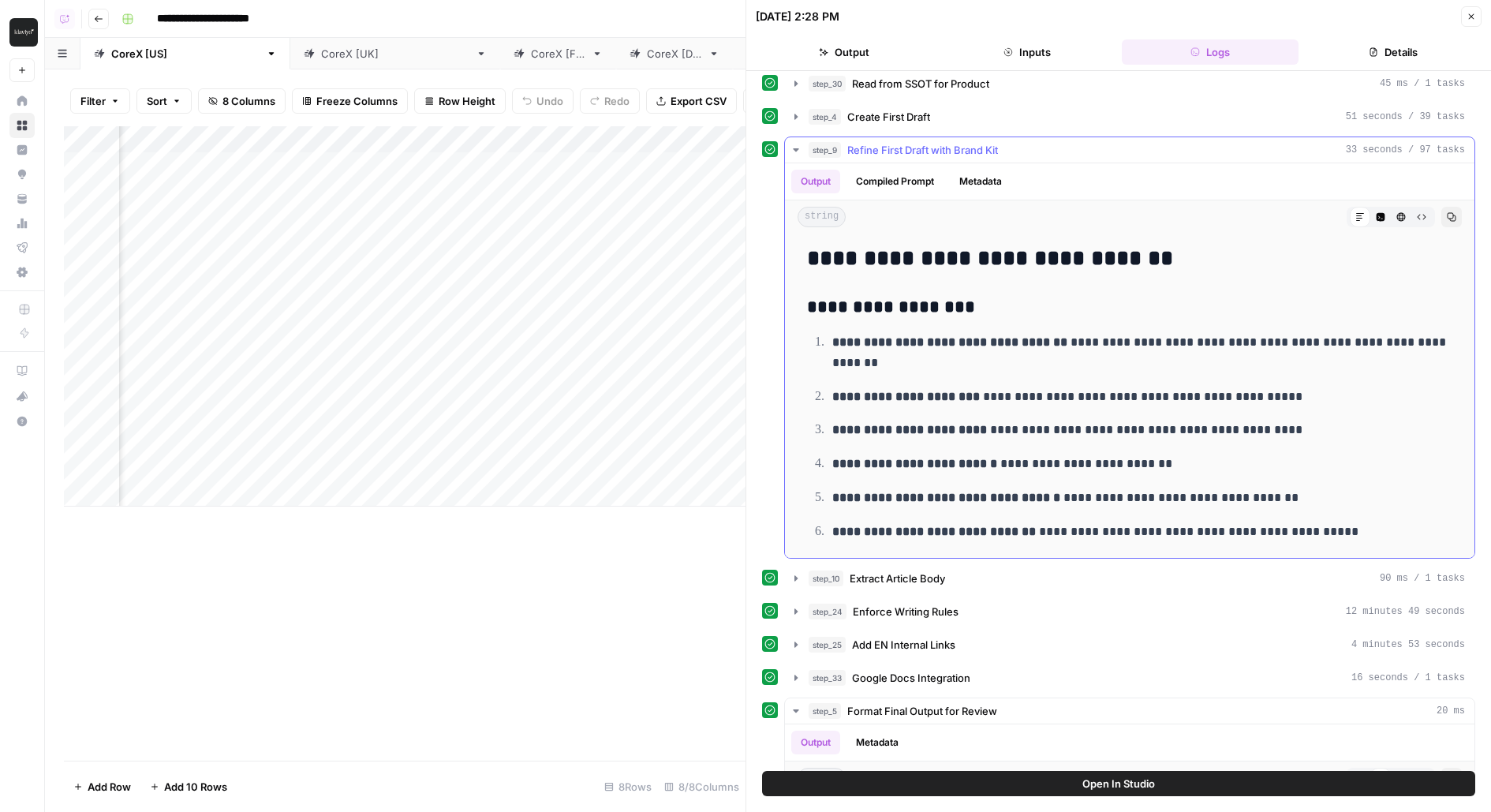
scroll to position [180, 0]
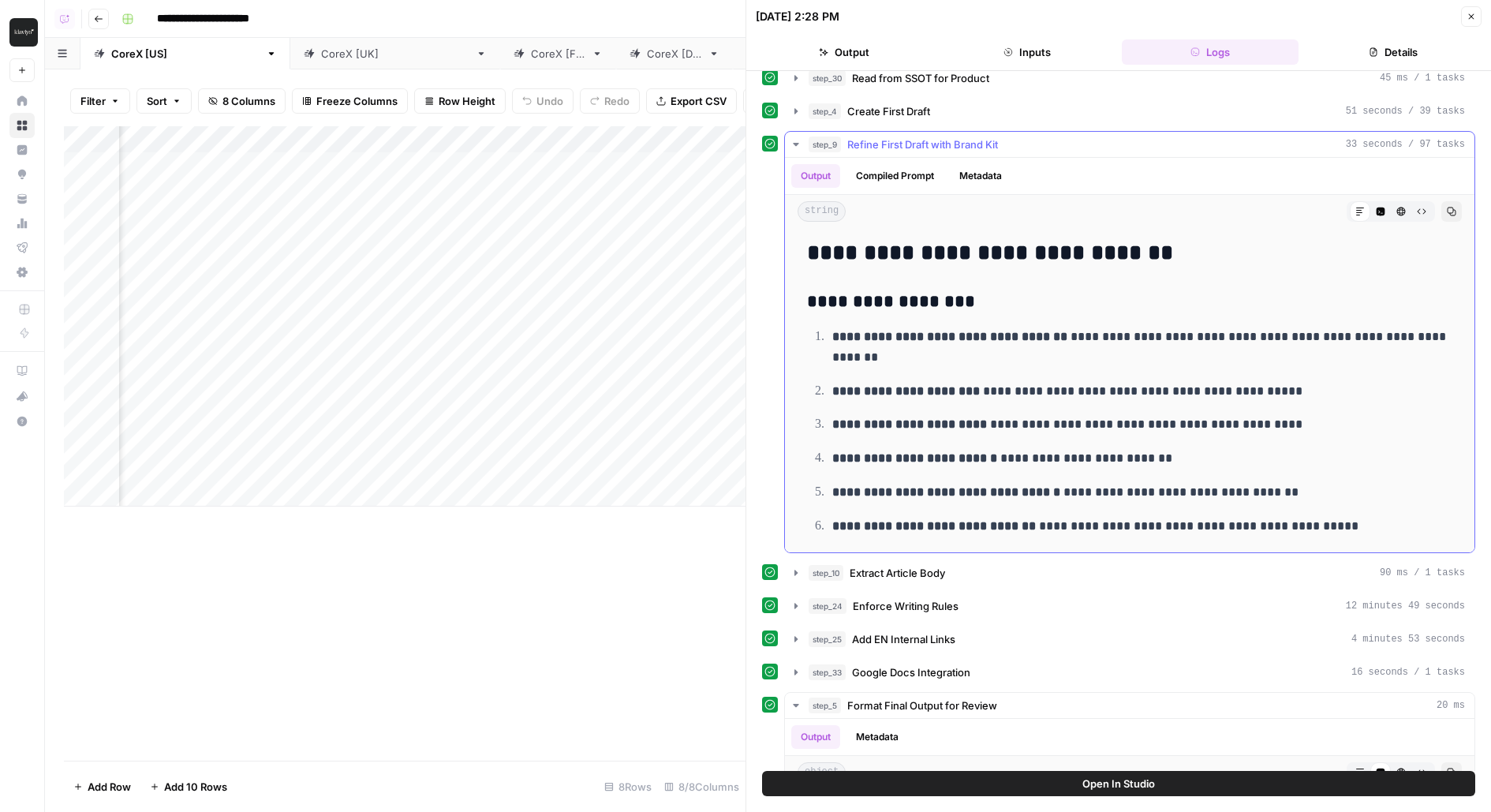
click at [994, 144] on span "Refine First Draft with Brand Kit" at bounding box center [922, 144] width 151 height 16
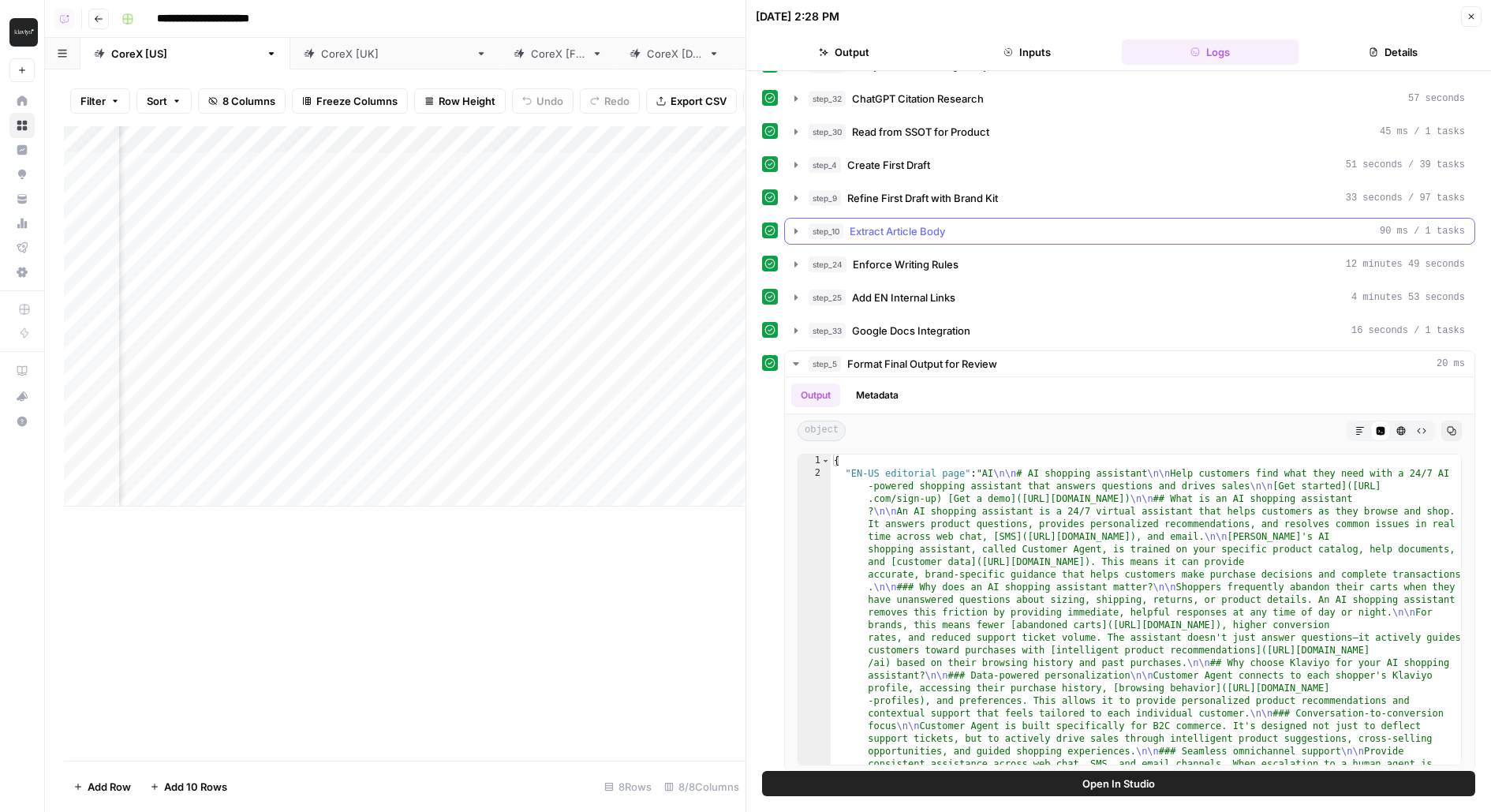
click at [982, 232] on div "step_10 Extract Article Body 90 ms / 1 tasks" at bounding box center [1136, 231] width 656 height 16
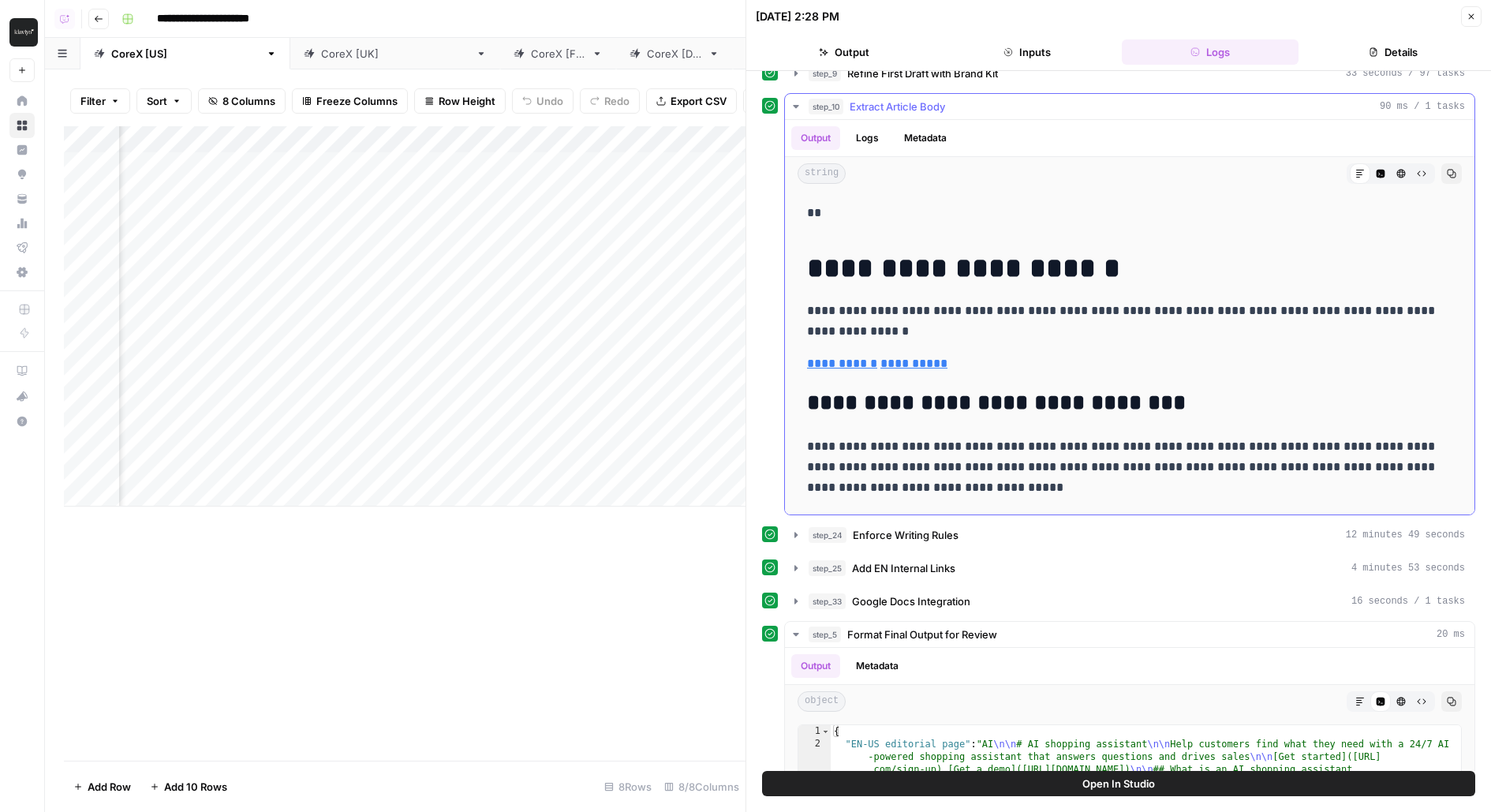
scroll to position [330, 0]
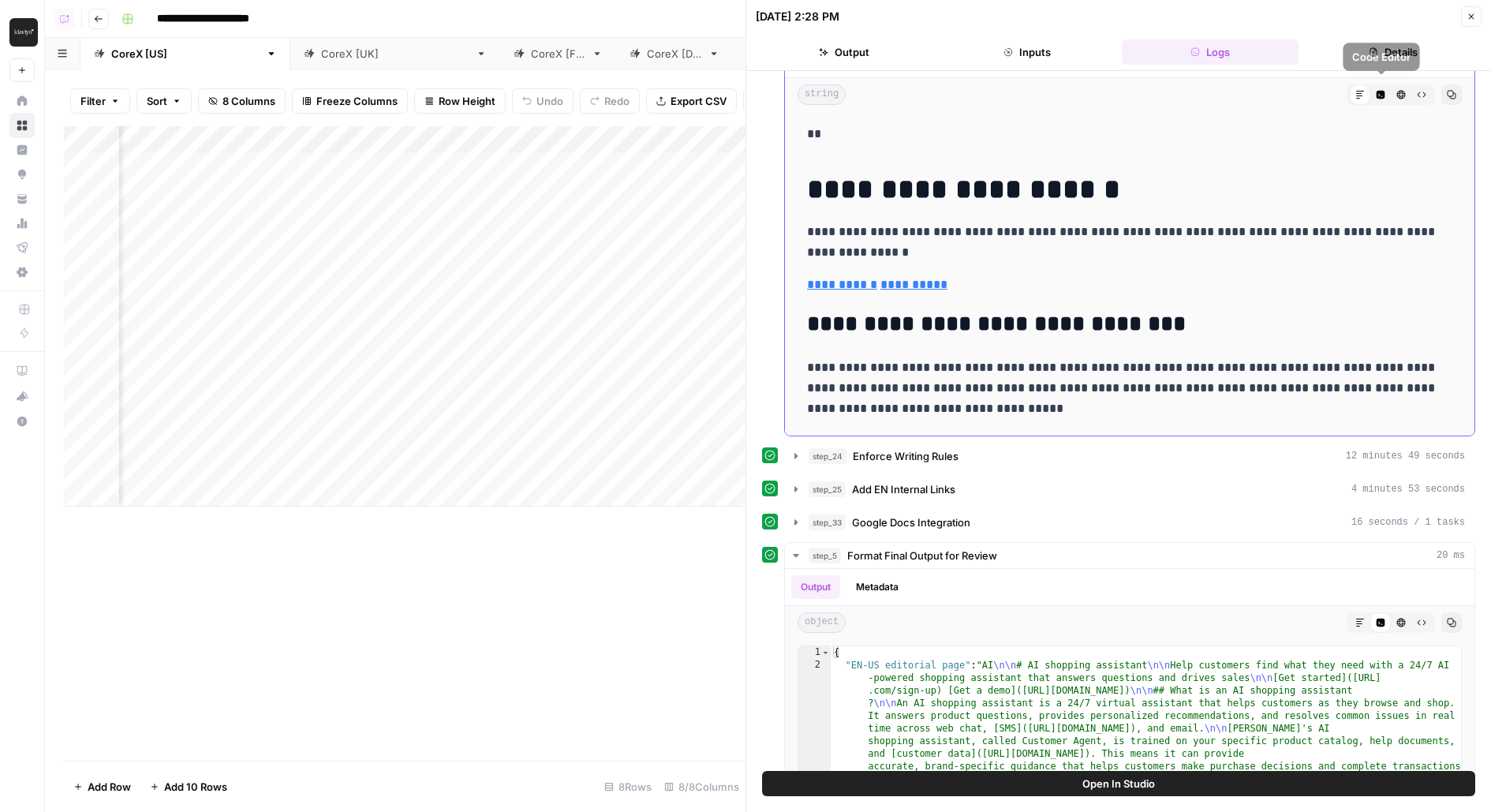
click at [1384, 94] on button "Code Editor" at bounding box center [1381, 94] width 20 height 20
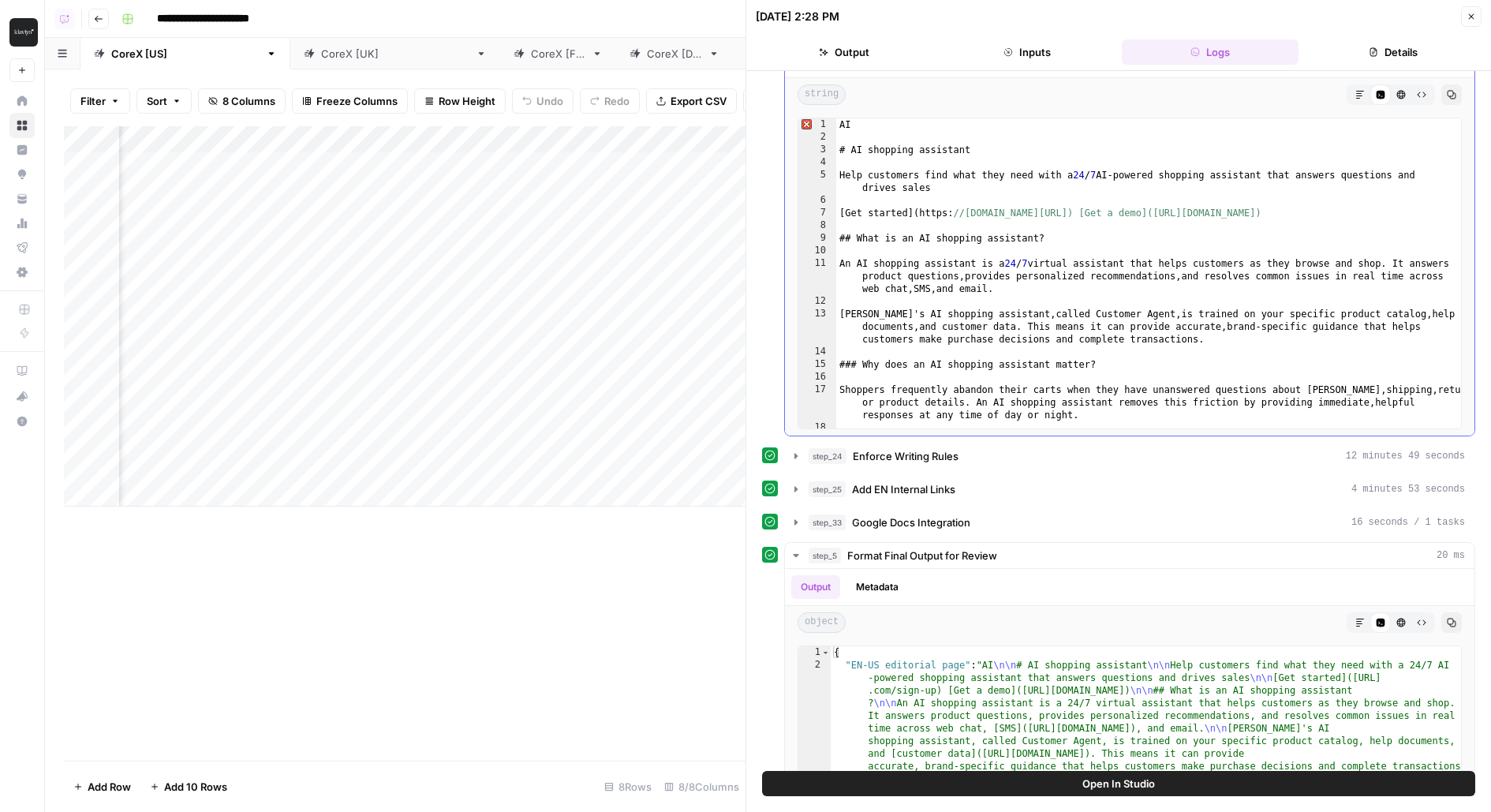
type textarea "**********"
click at [925, 172] on div "AI # AI shopping assistant Help customers find what they need with a 24 / 7 AI-…" at bounding box center [1149, 299] width 626 height 361
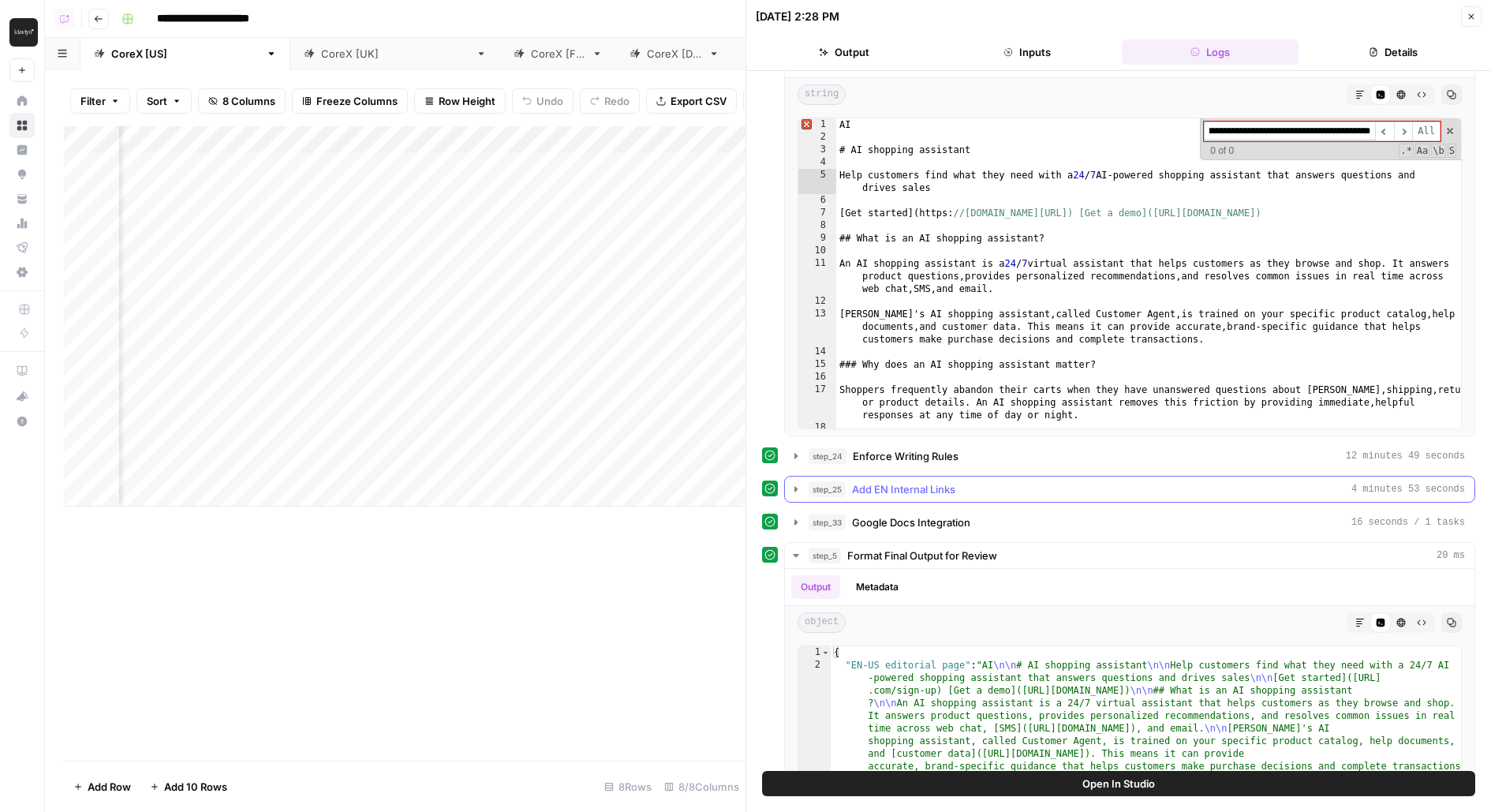
type input "**********"
click at [931, 484] on span "Add EN Internal Links" at bounding box center [904, 489] width 104 height 16
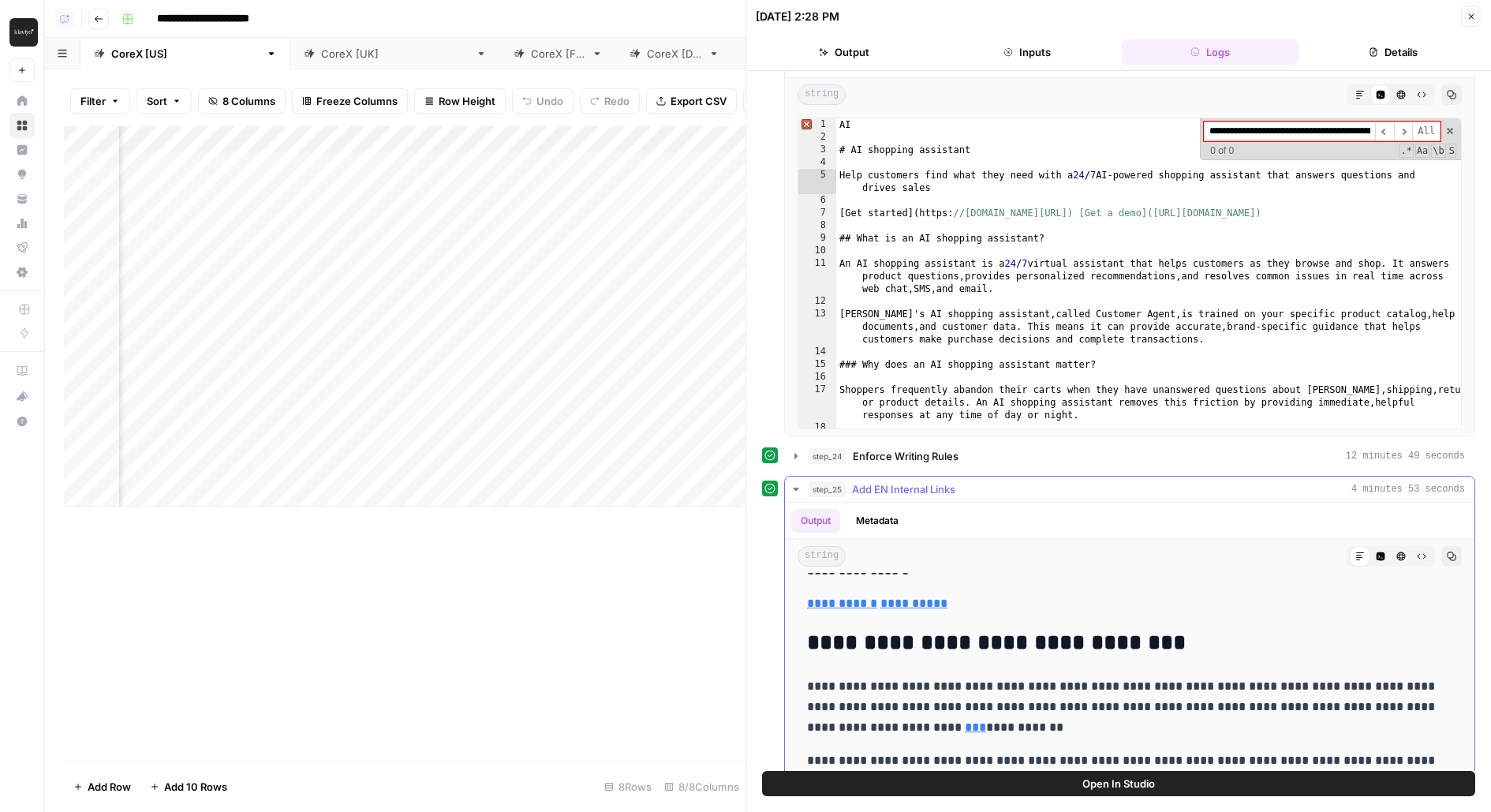
scroll to position [187, 0]
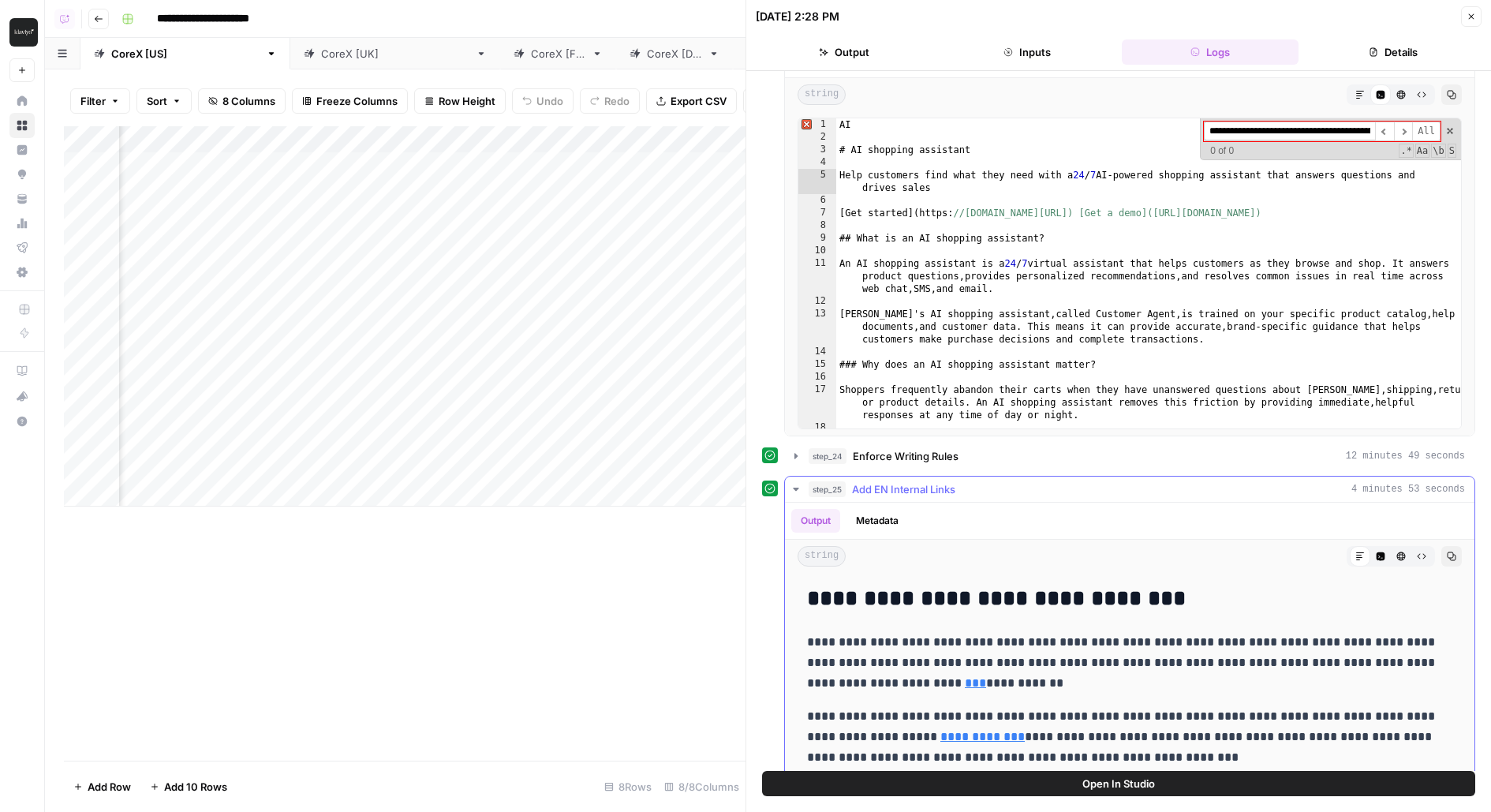
click at [1386, 550] on button "Code Editor" at bounding box center [1381, 556] width 20 height 20
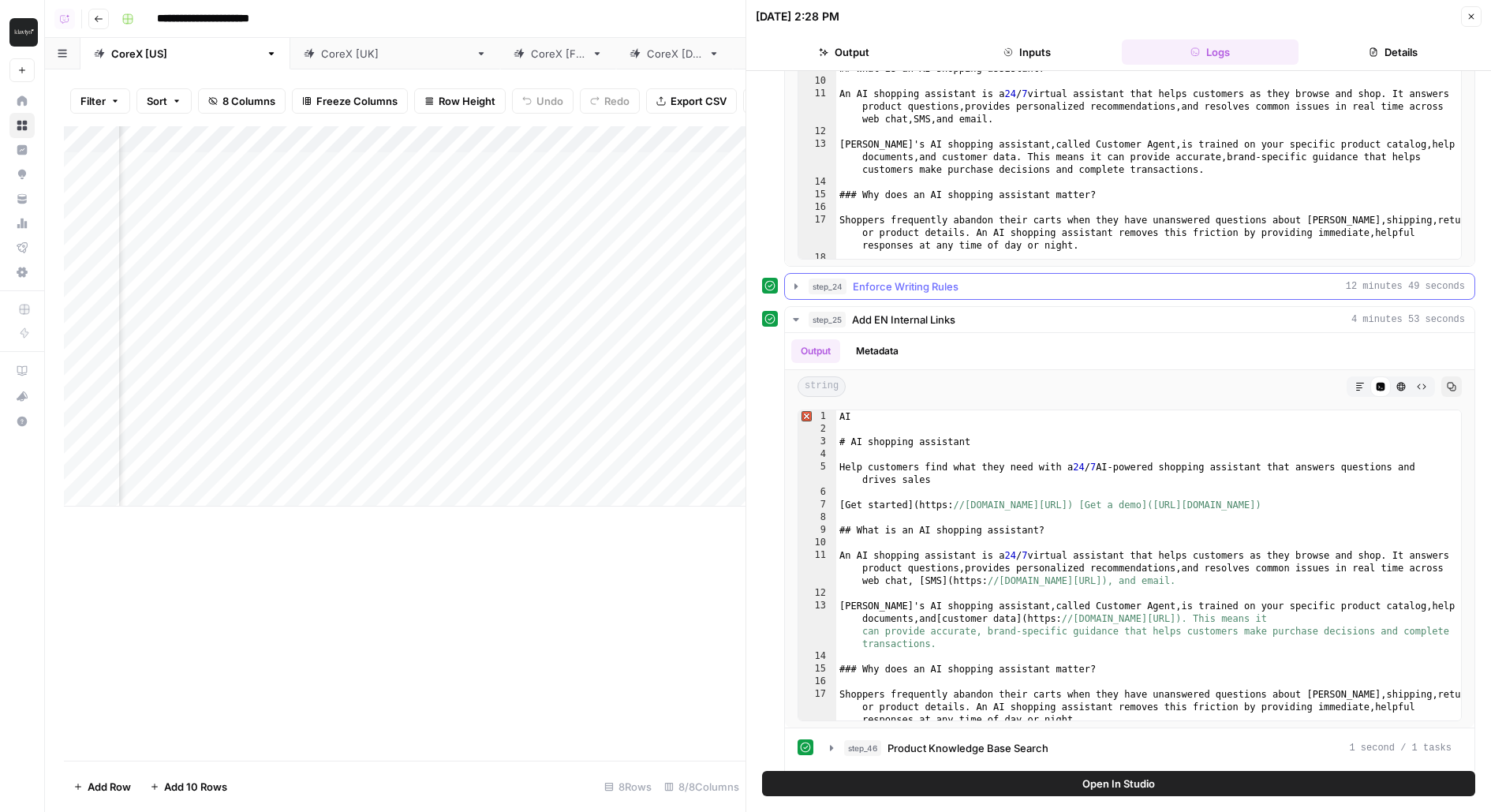
scroll to position [602, 0]
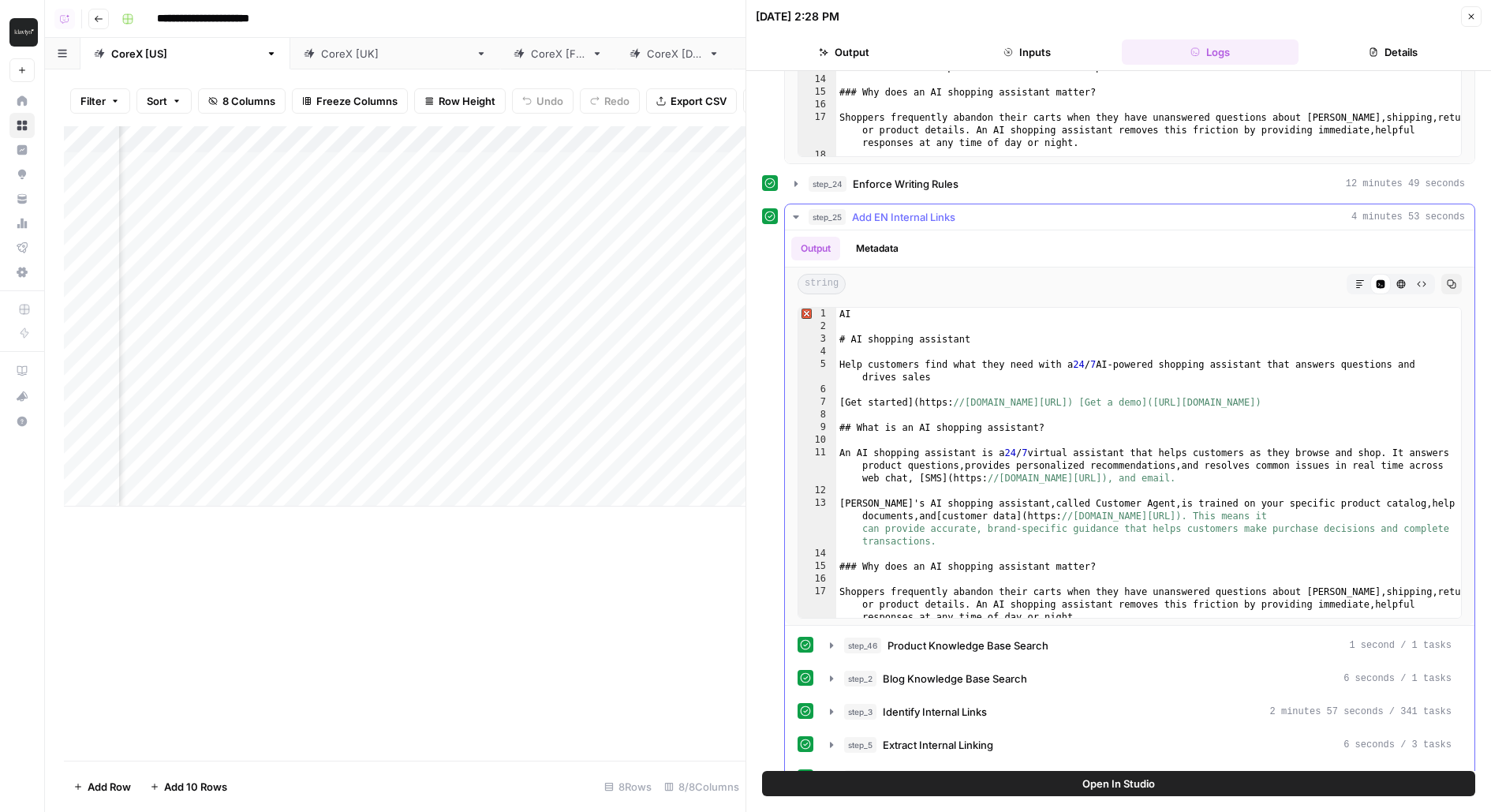
click at [1188, 427] on div "AI # AI shopping assistant Help customers find what they need with a 24 / 7 AI-…" at bounding box center [1149, 476] width 626 height 336
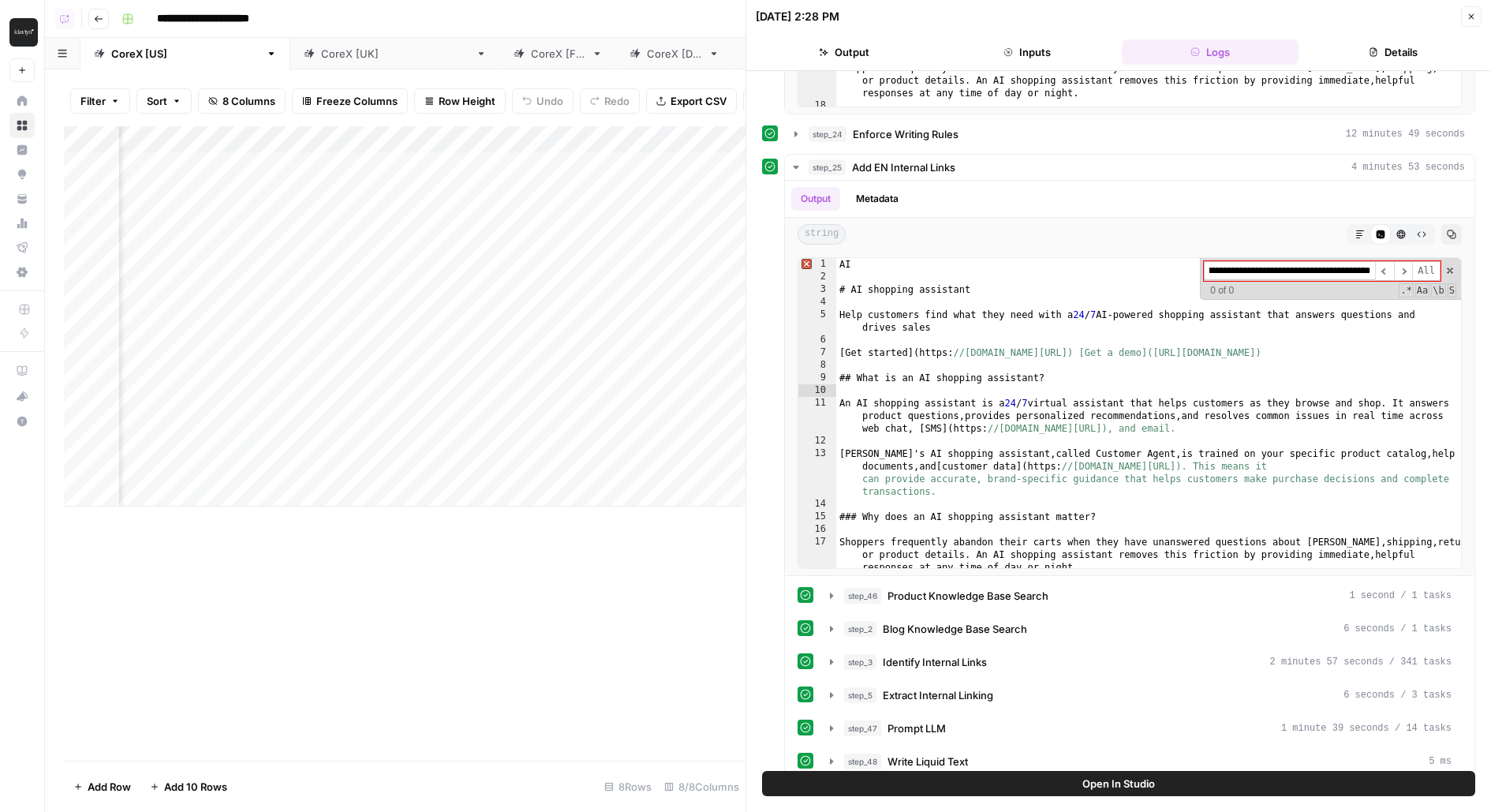
scroll to position [545, 0]
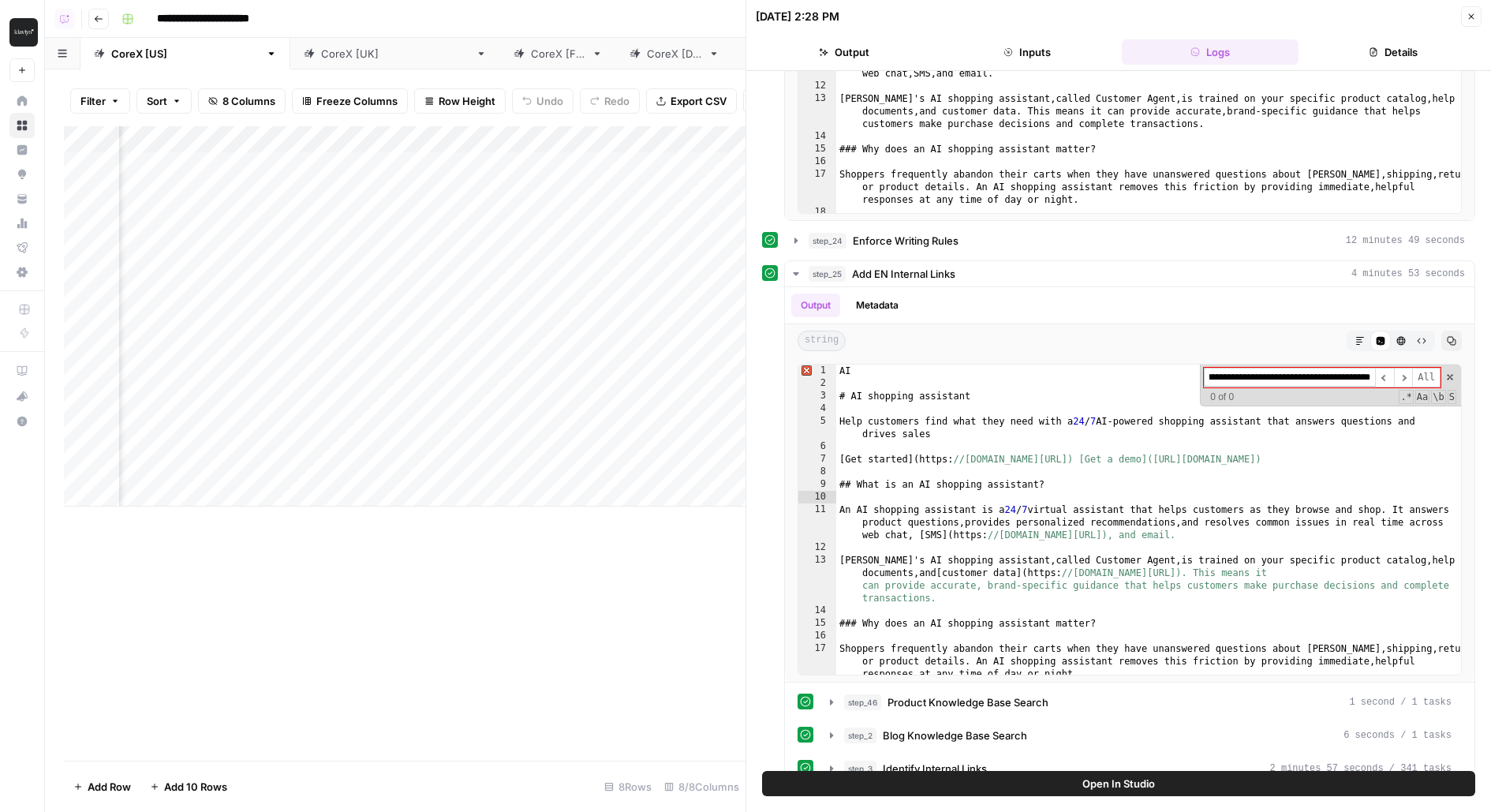
type input "**********"
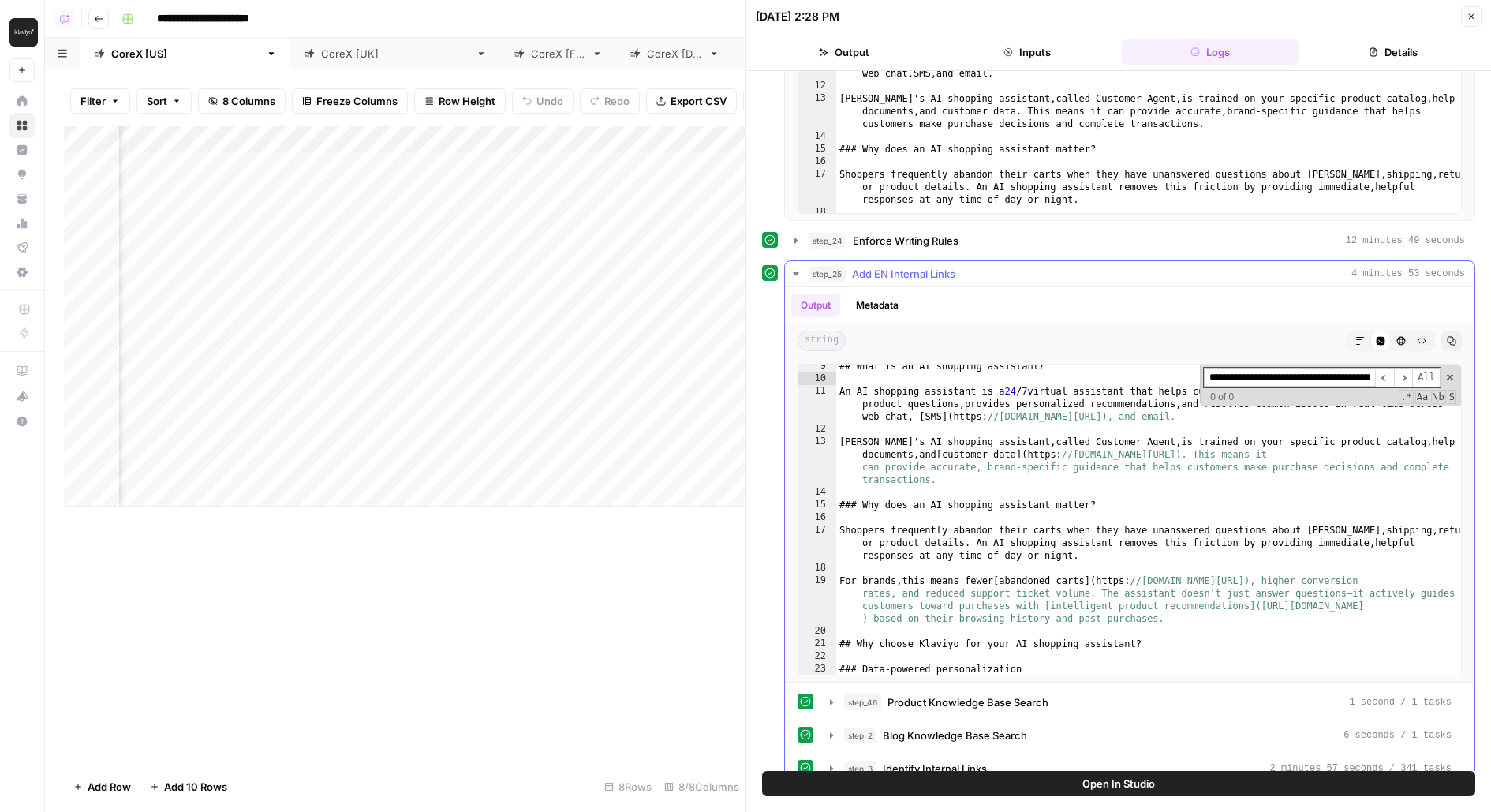
scroll to position [120, 0]
click at [880, 56] on div "CoreX [IT]" at bounding box center [905, 53] width 52 height 16
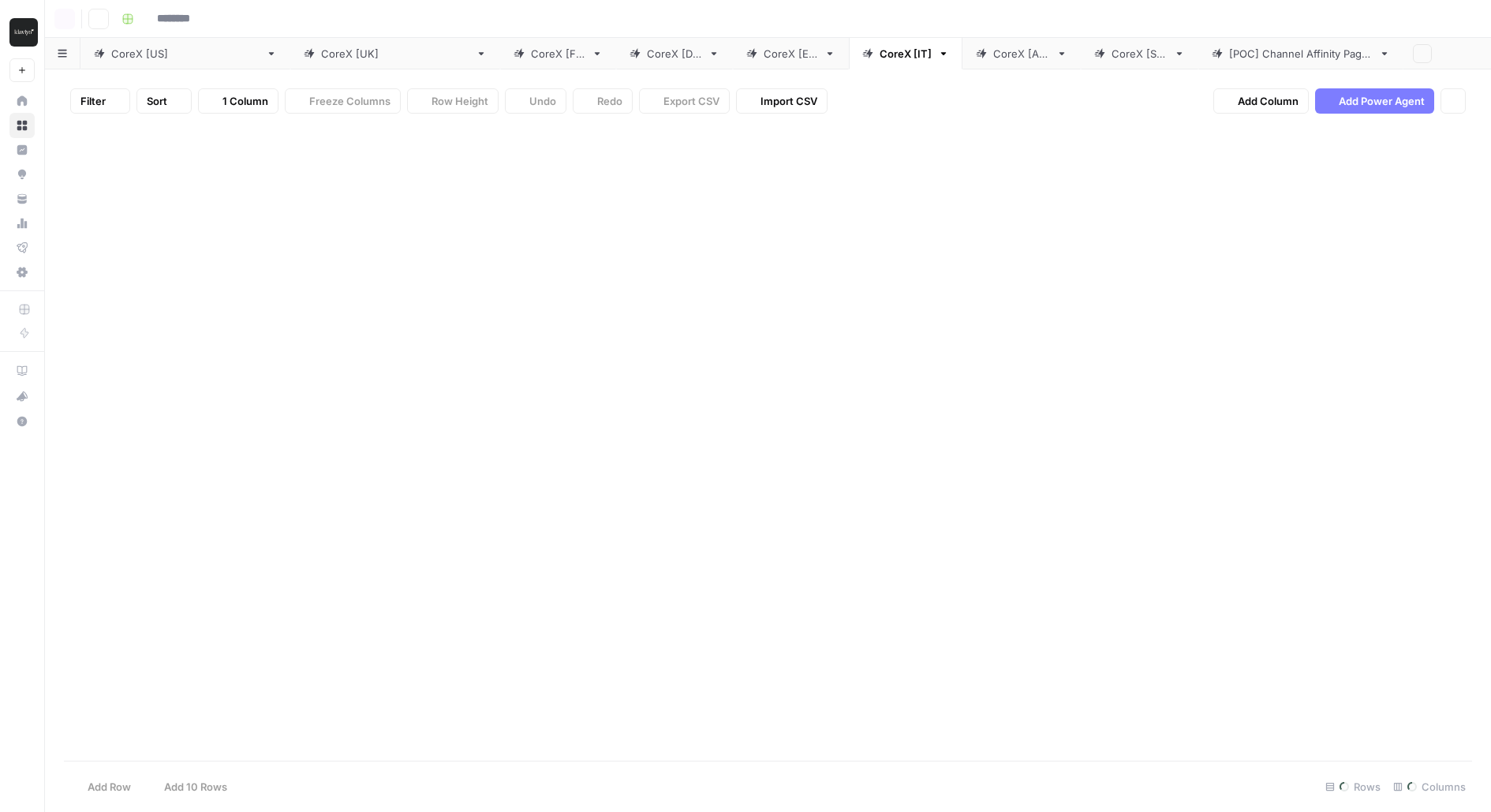
type input "**********"
click at [1025, 164] on div "Add Column" at bounding box center [767, 193] width 1408 height 134
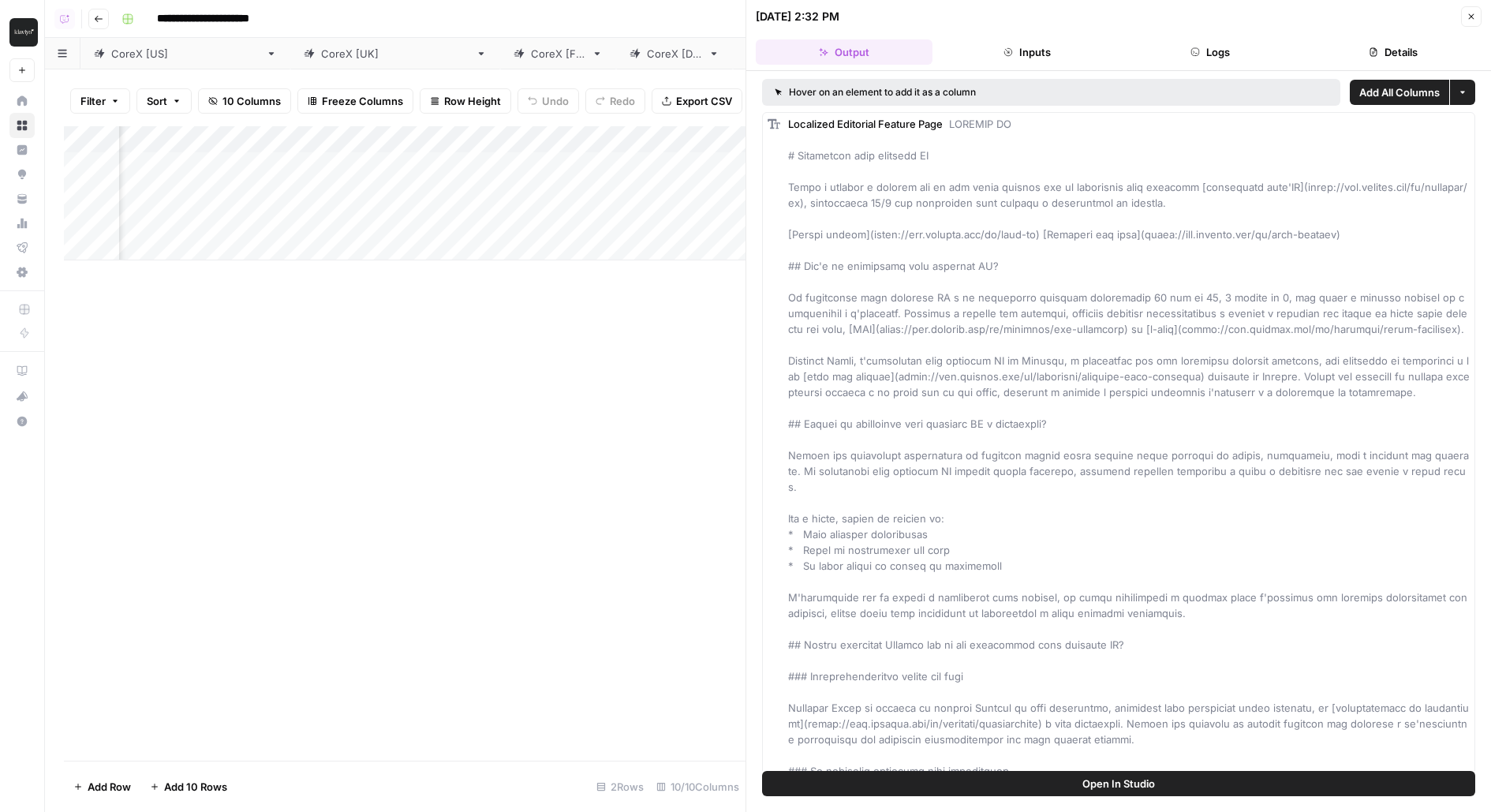
click at [1225, 56] on button "Logs" at bounding box center [1210, 52] width 177 height 25
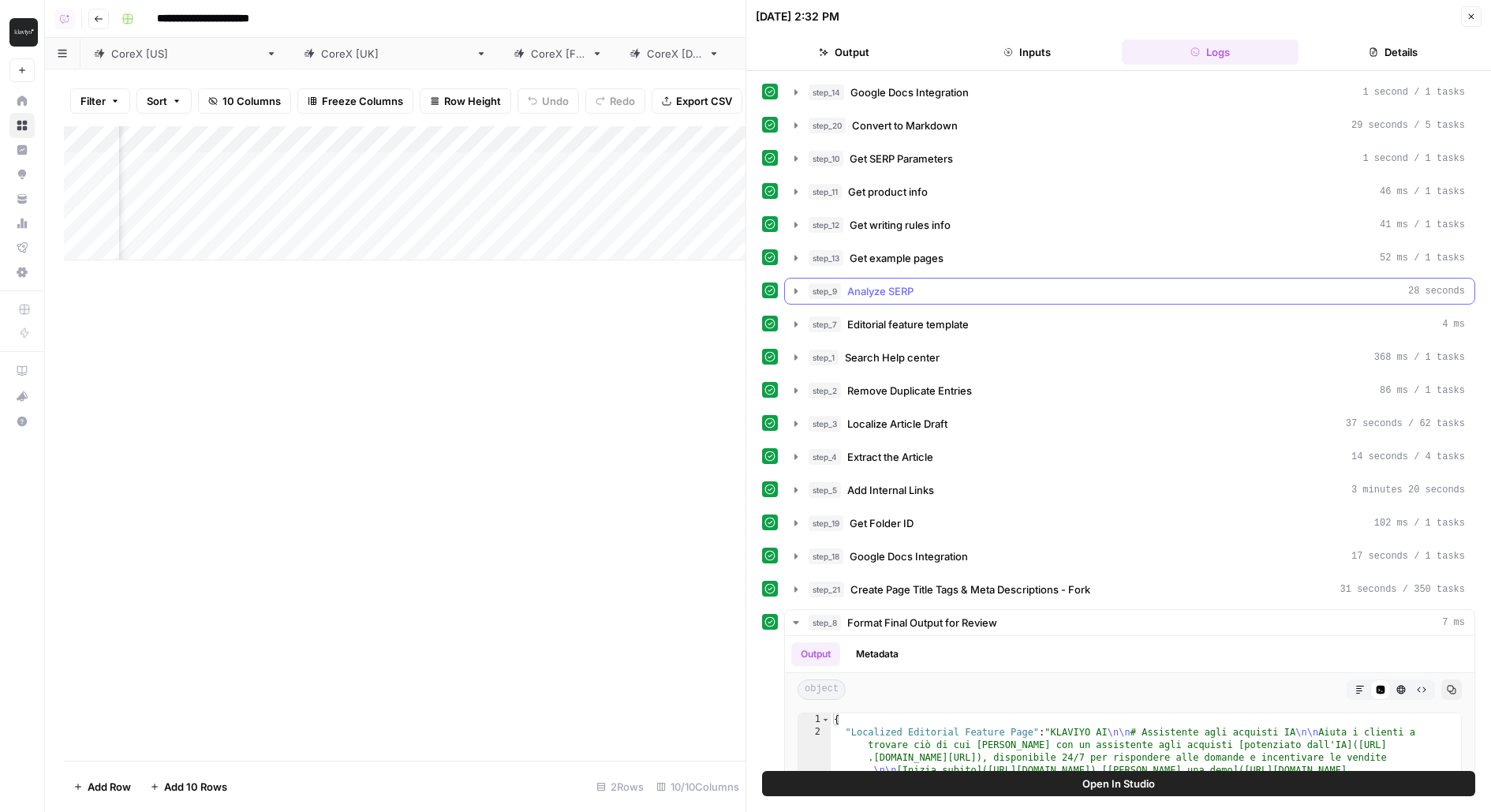
click at [982, 278] on button "step_9 Analyze SERP 28 seconds" at bounding box center [1129, 291] width 690 height 25
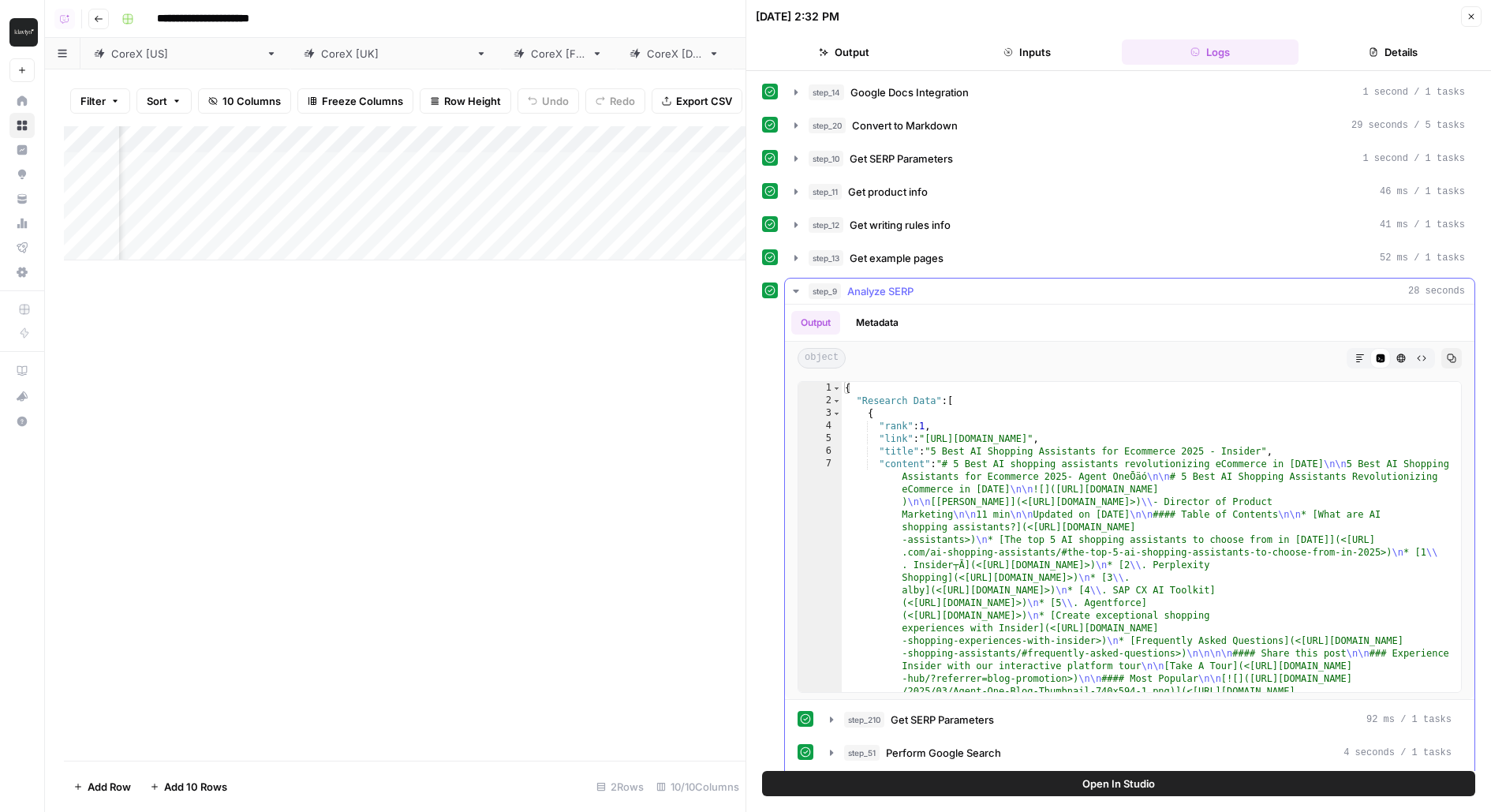
click at [984, 278] on button "step_9 Analyze SERP 28 seconds" at bounding box center [1129, 291] width 690 height 25
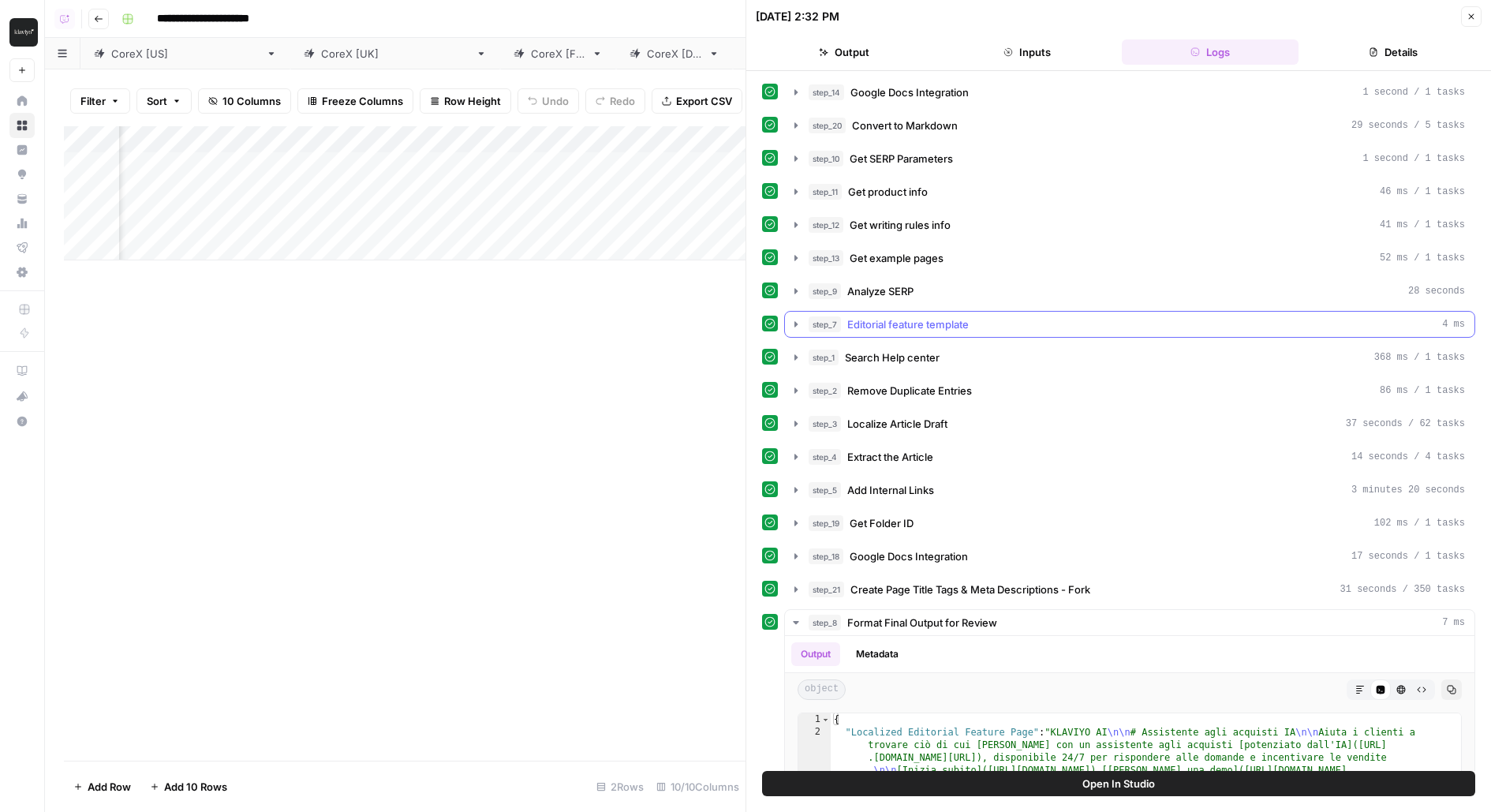
click at [984, 321] on div "step_7 Editorial feature template 4 ms" at bounding box center [1136, 324] width 656 height 16
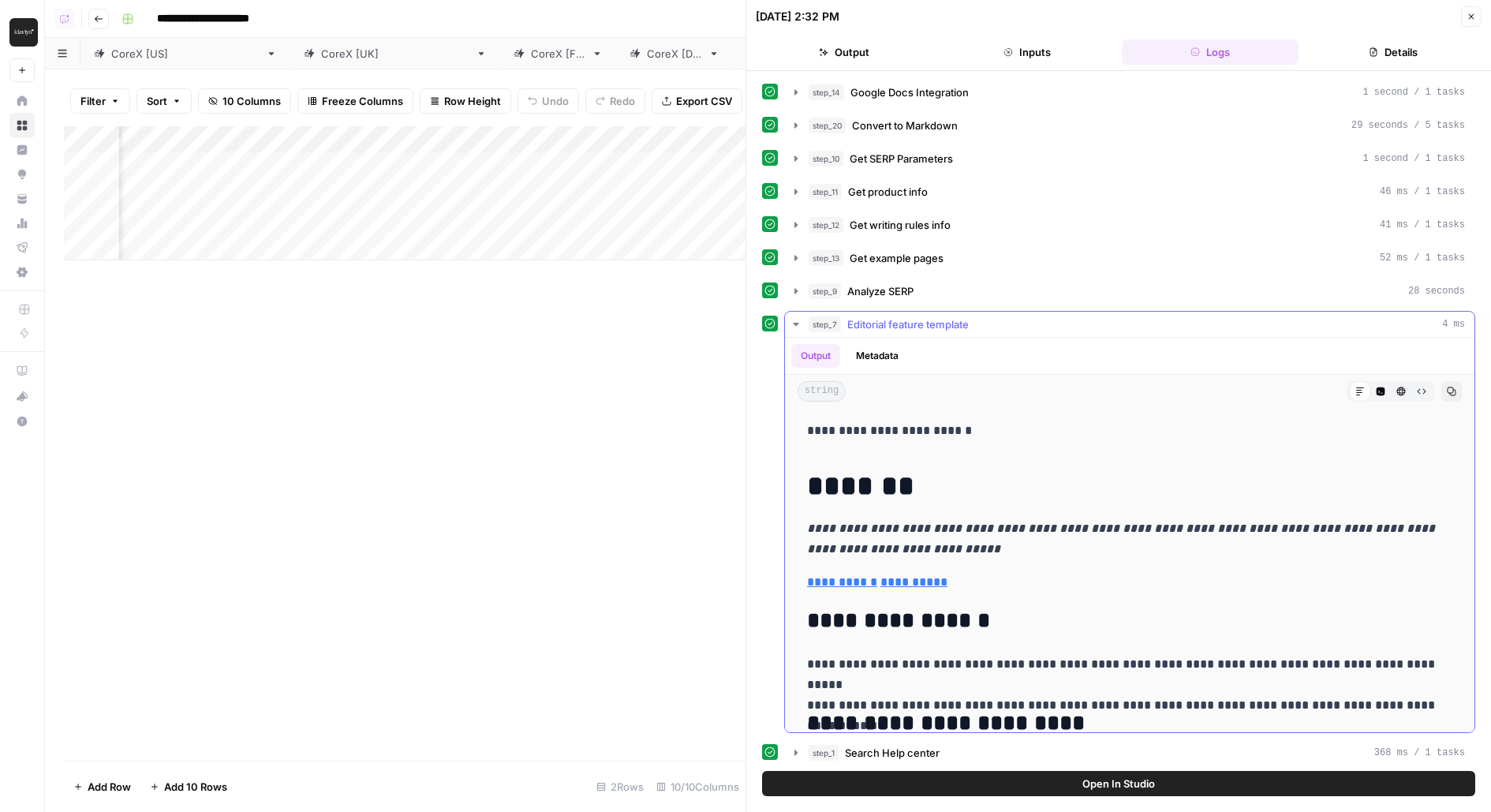
click at [984, 321] on div "step_7 Editorial feature template 4 ms" at bounding box center [1136, 324] width 656 height 16
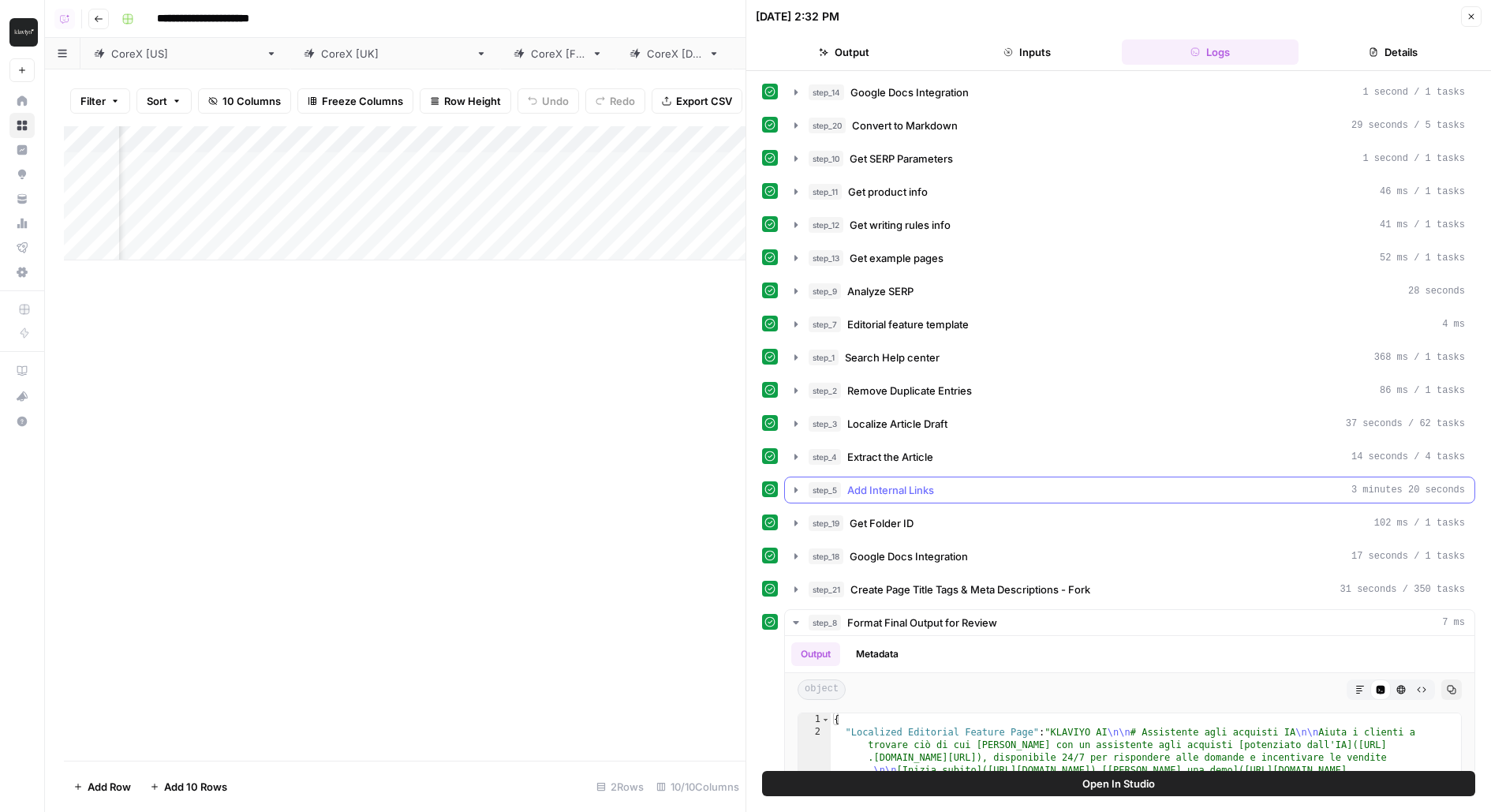
click at [951, 490] on button "step_5 Add Internal Links 3 minutes 20 seconds" at bounding box center [1129, 490] width 690 height 25
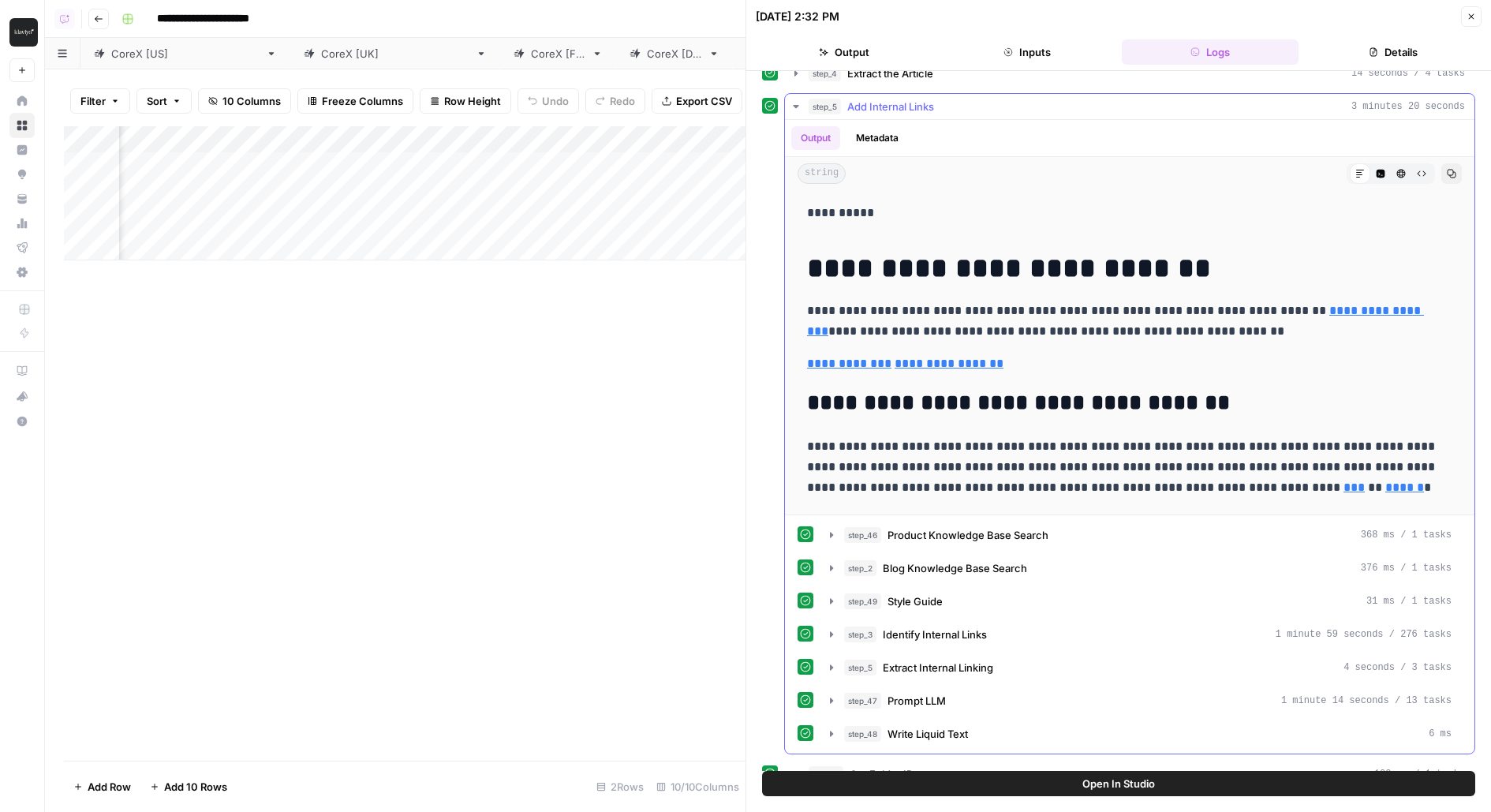
click at [1387, 168] on button "Code Editor" at bounding box center [1381, 173] width 20 height 20
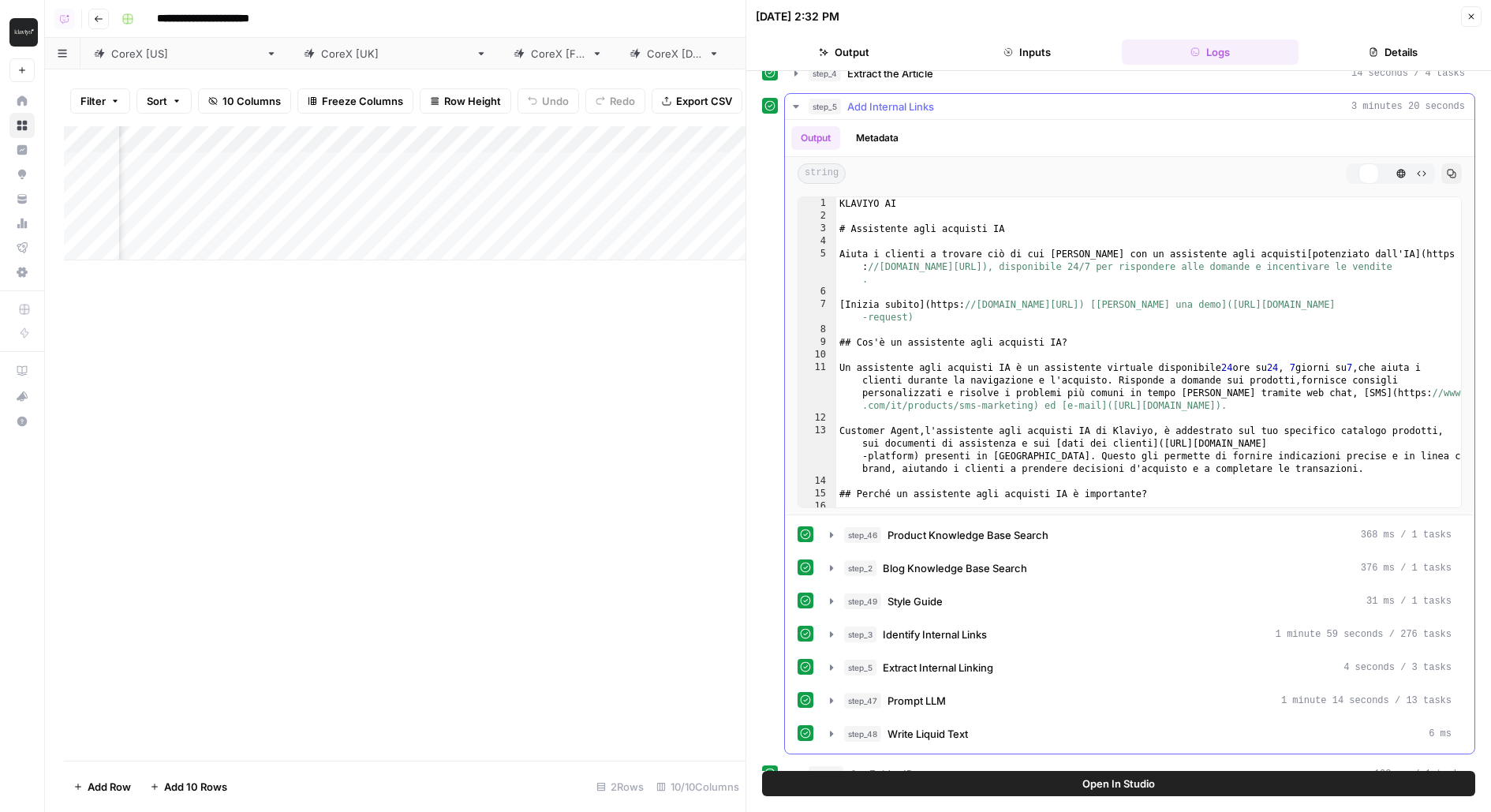
type textarea "**********"
click at [1278, 275] on div "KLAVIYO AI # Assistente agli acquisti IA Aiuta i clienti a trovare ciò di cui h…" at bounding box center [1149, 378] width 626 height 361
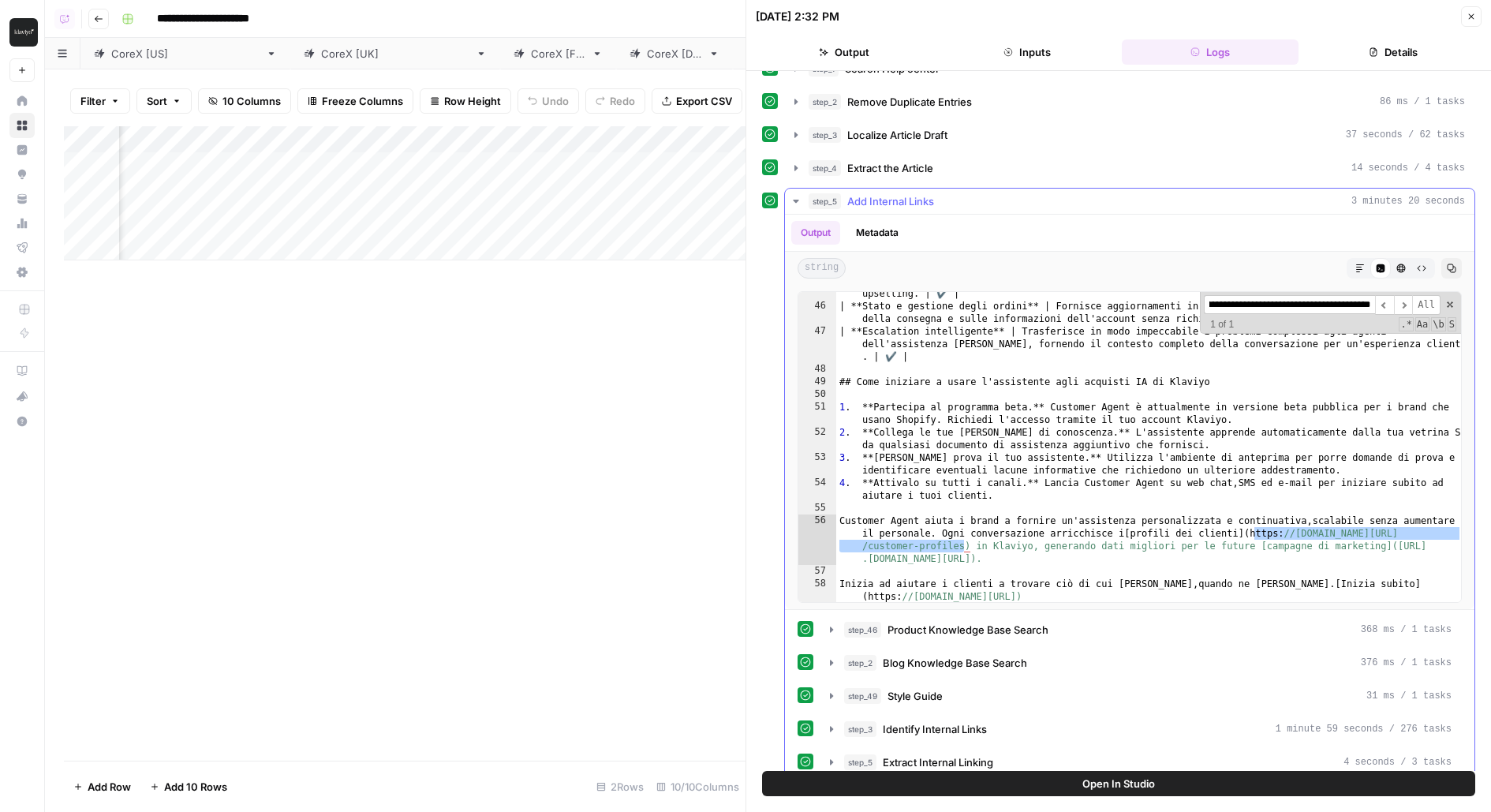
scroll to position [286, 0]
type input "**********"
click at [1014, 132] on div "step_3 Localize Article Draft 37 seconds / 62 tasks" at bounding box center [1136, 137] width 656 height 16
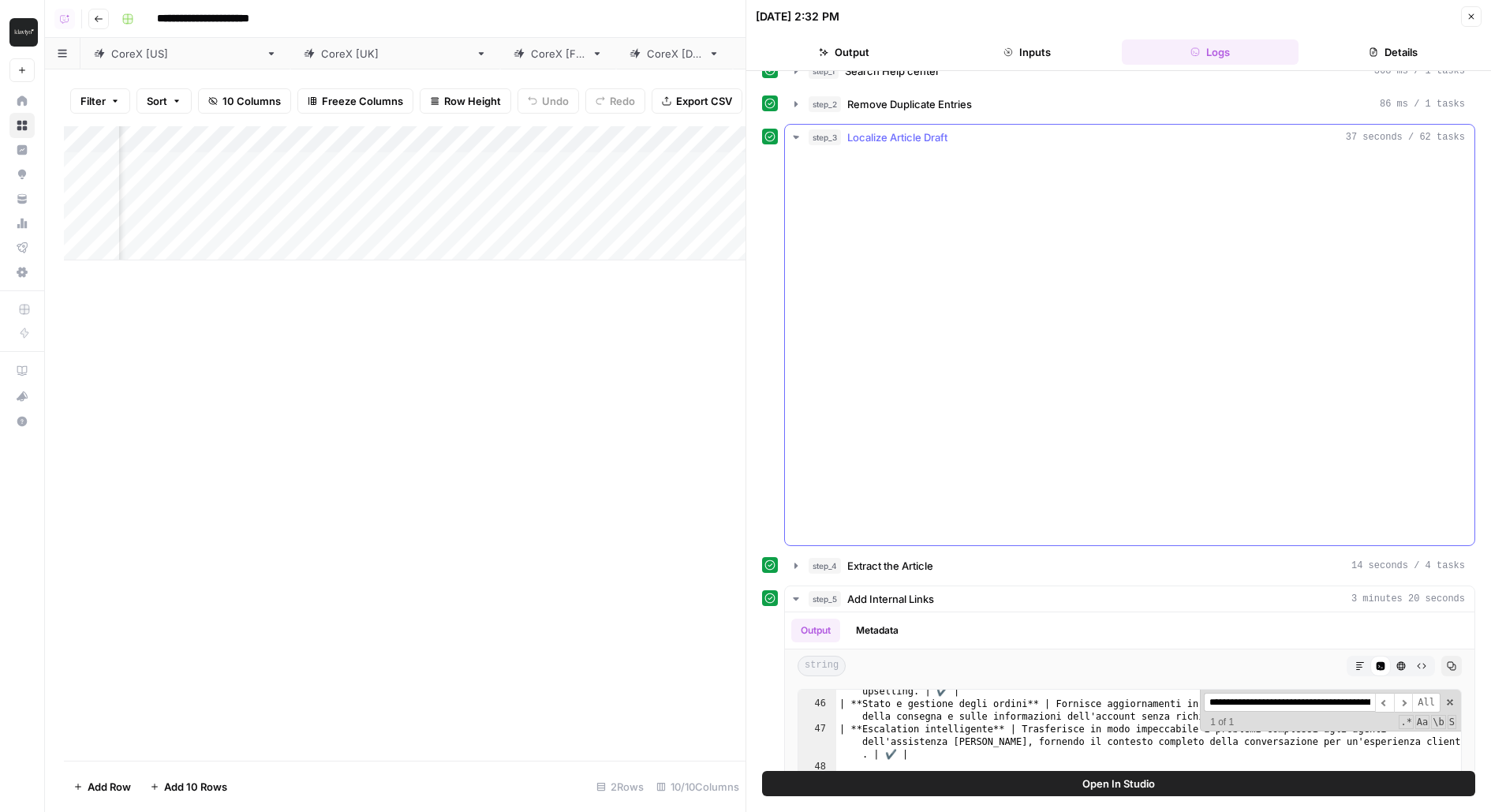
click at [1014, 132] on div "step_3 Localize Article Draft 37 seconds / 62 tasks" at bounding box center [1136, 137] width 656 height 16
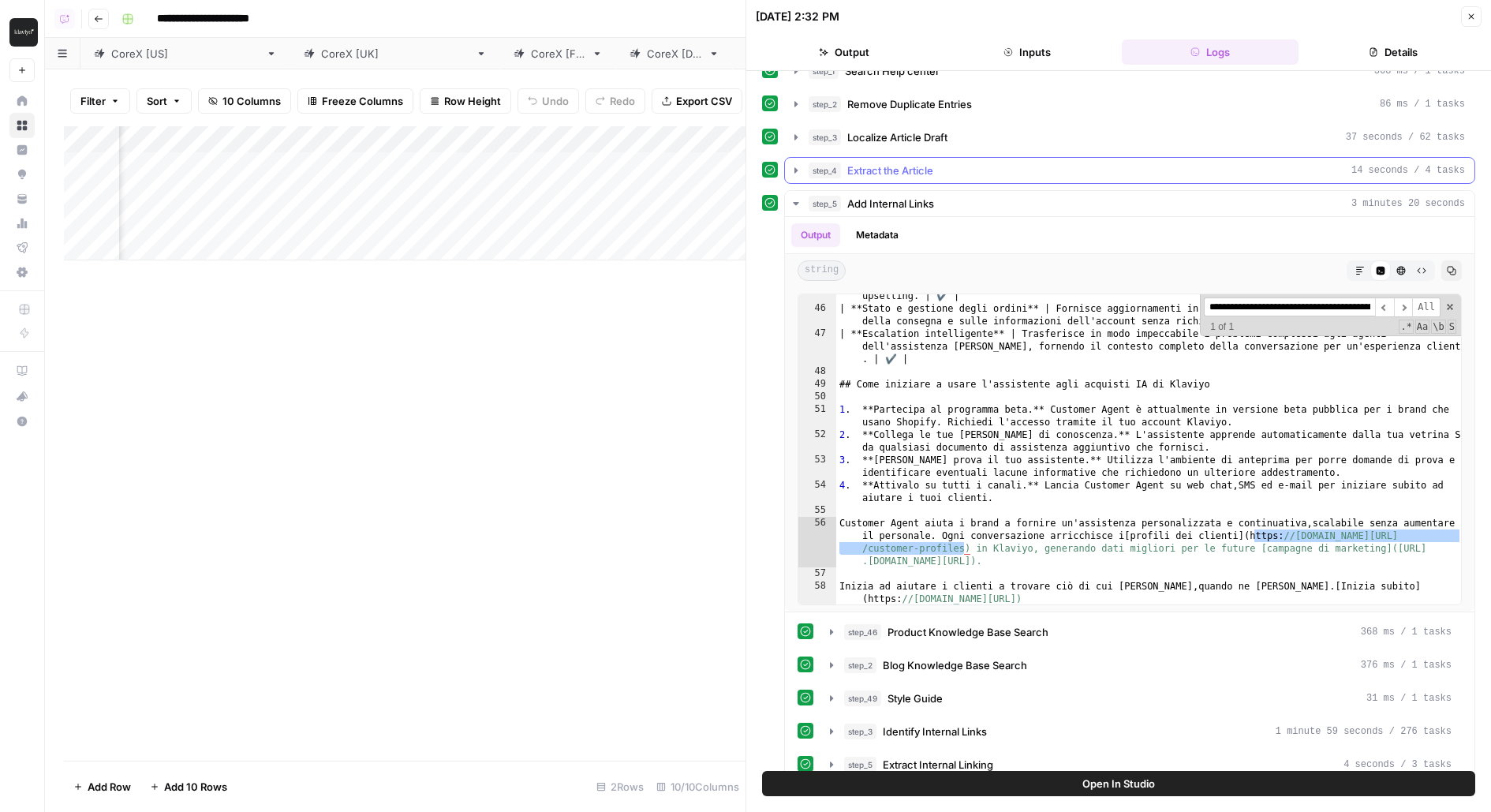
click at [1014, 163] on div "step_4 Extract the Article 14 seconds / 4 tasks" at bounding box center [1136, 171] width 656 height 16
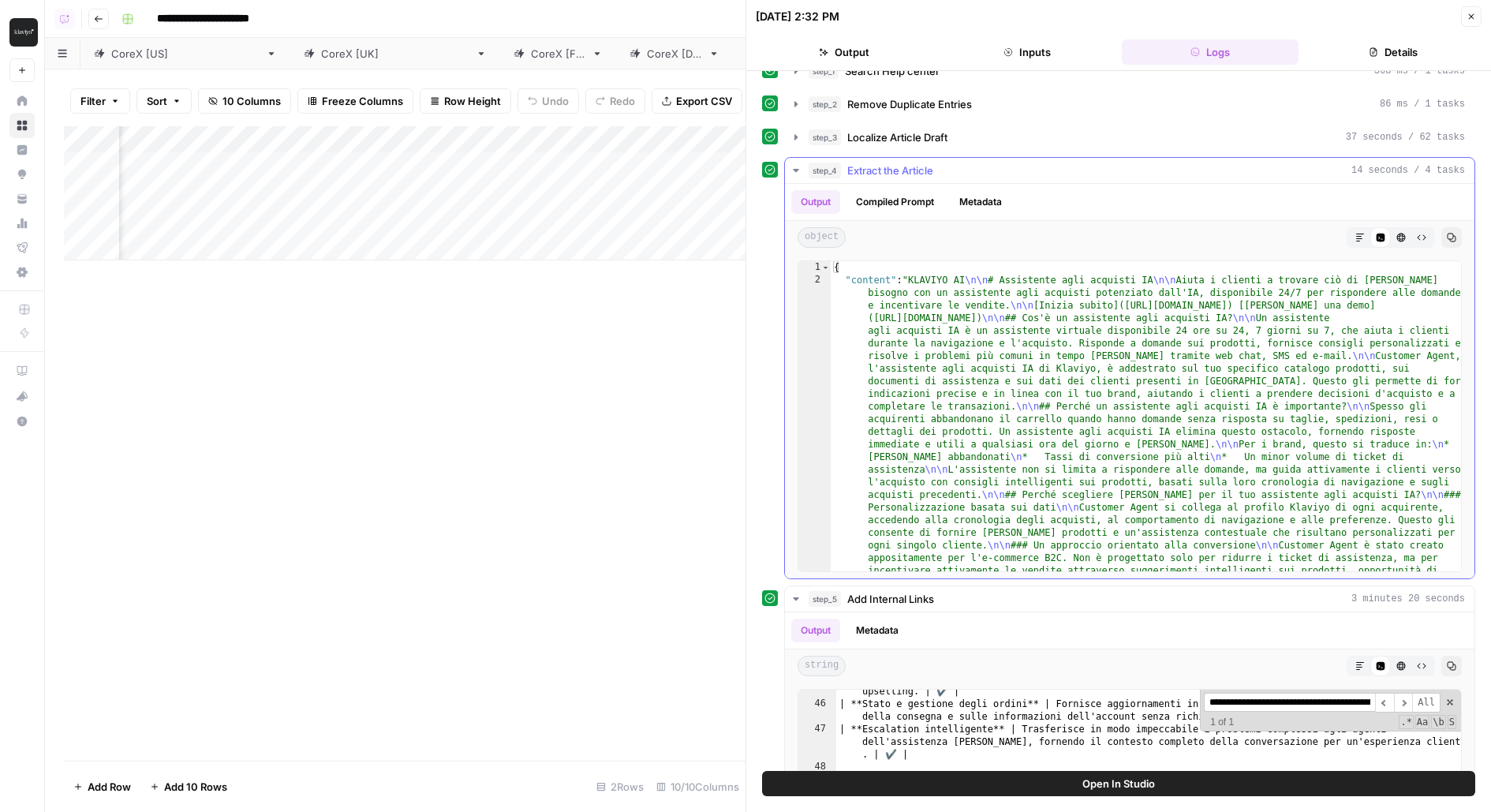
click at [1050, 349] on div "{ "content" : "KLAVIYO AI \n\n # Assistente agli acquisti IA \n\n Aiuta i clien…" at bounding box center [1146, 732] width 632 height 942
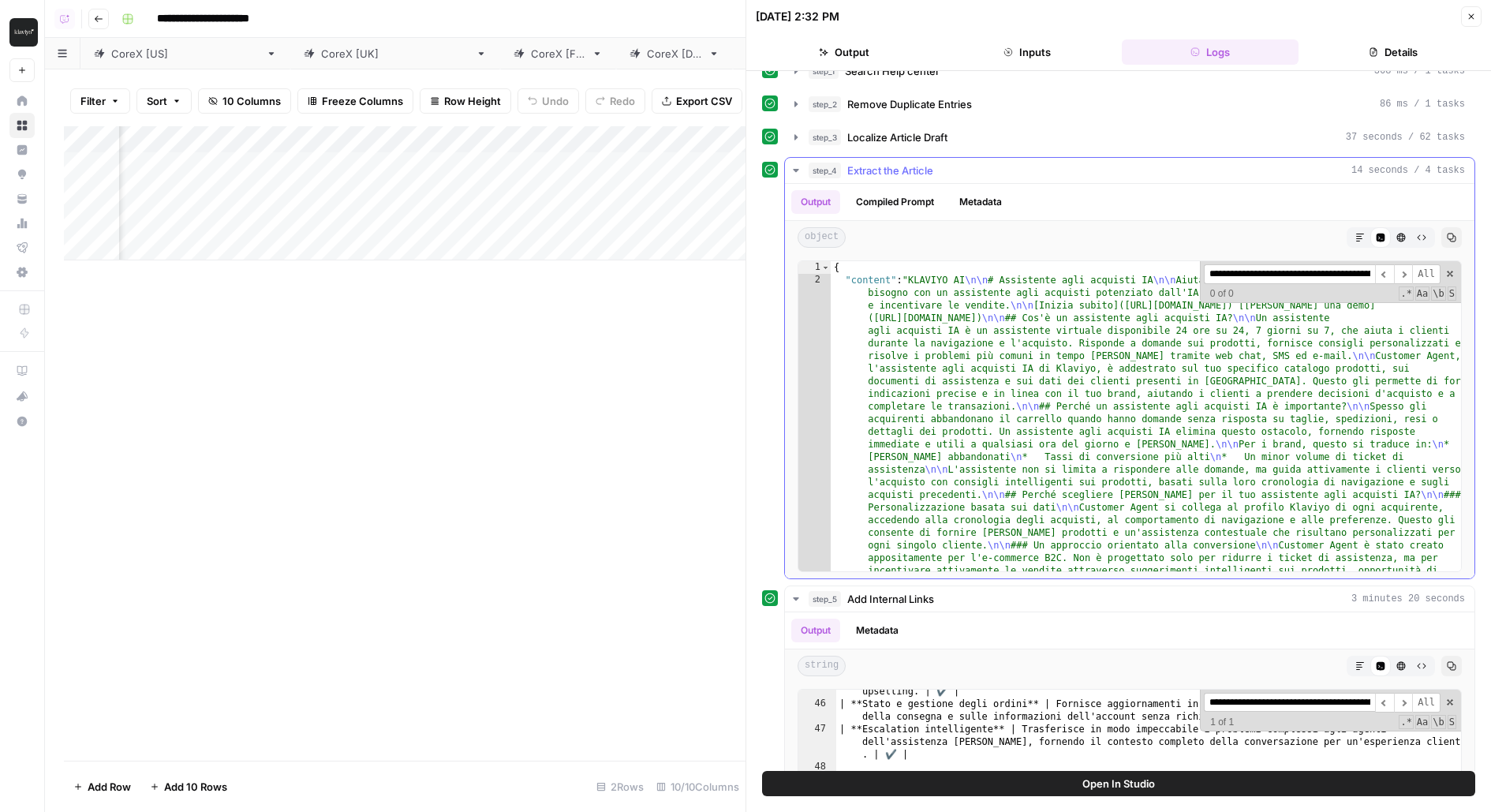
scroll to position [0, 140]
type input "**********"
click at [1039, 163] on div "step_4 Extract the Article 14 seconds / 4 tasks" at bounding box center [1136, 171] width 656 height 16
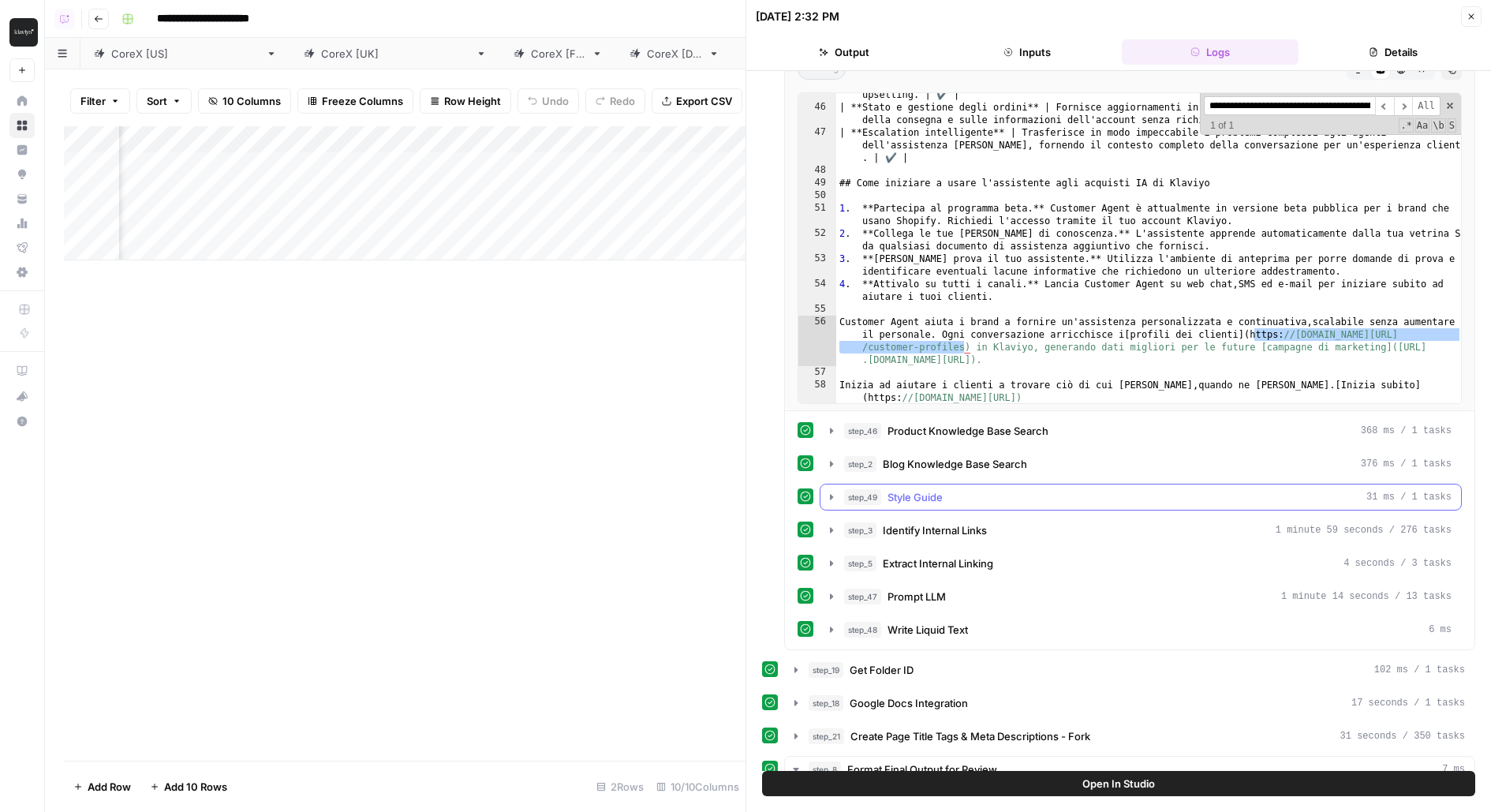
scroll to position [489, 0]
click at [981, 457] on span "Blog Knowledge Base Search" at bounding box center [955, 462] width 144 height 16
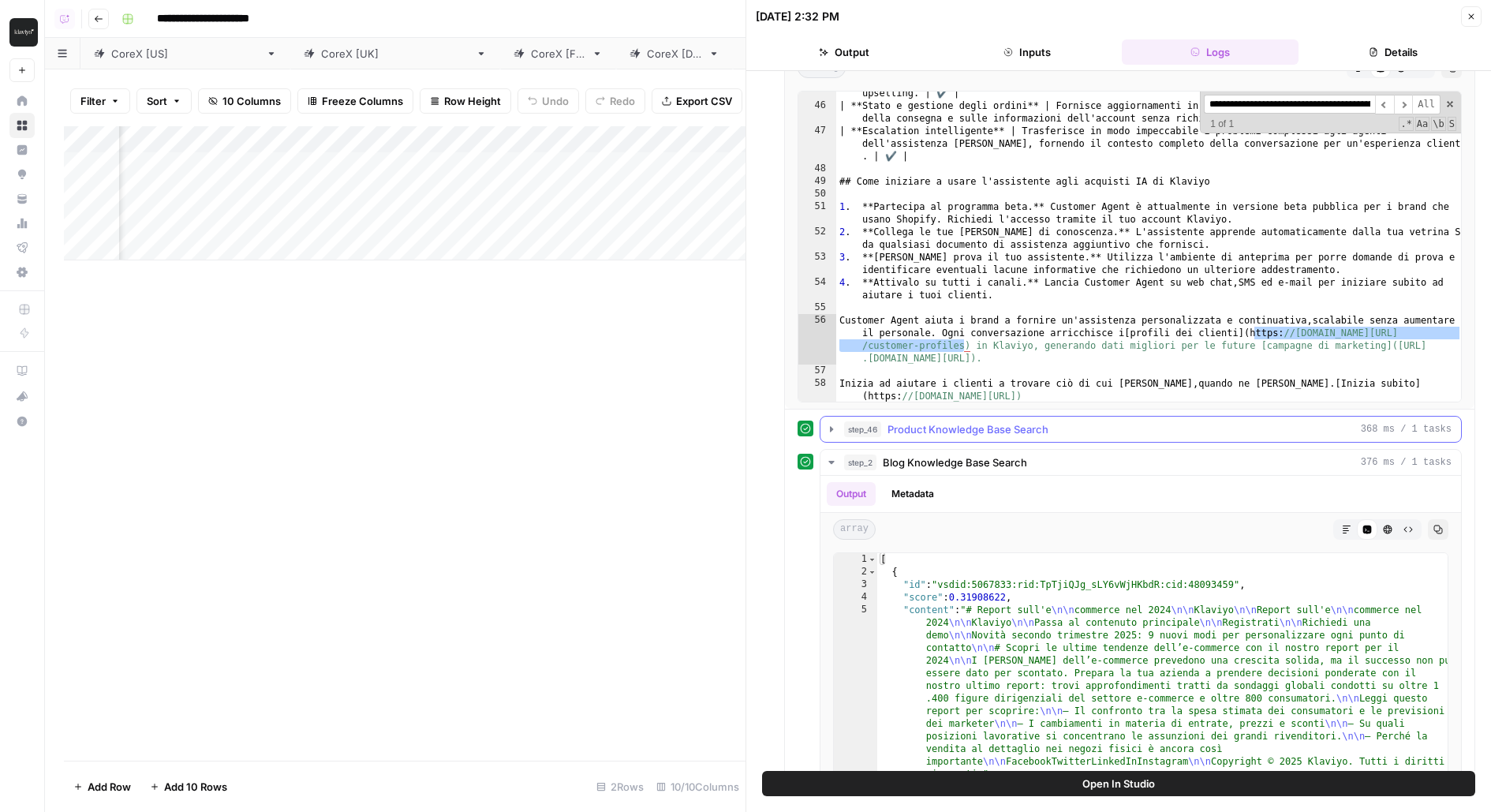
scroll to position [523, 0]
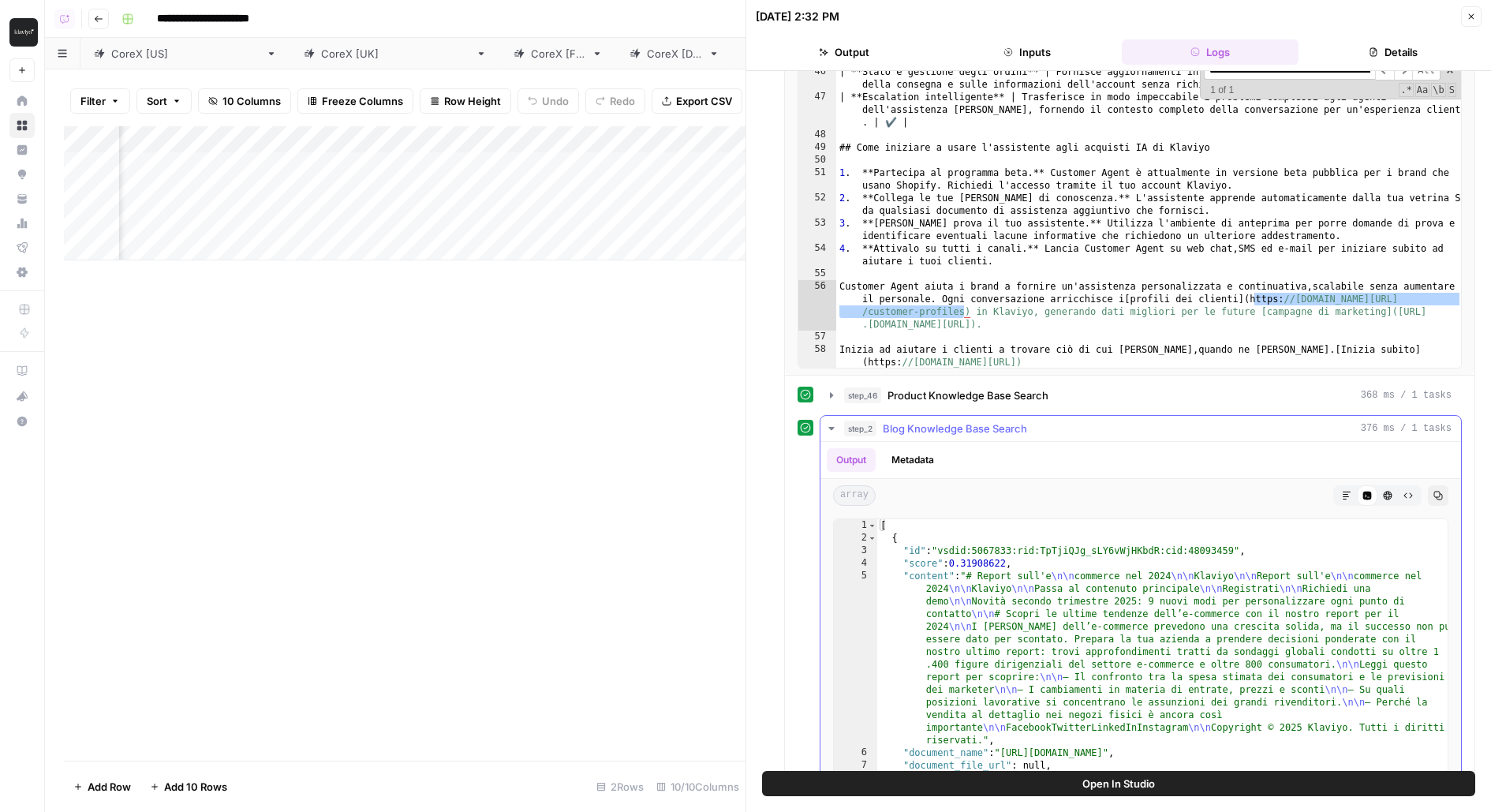
click at [996, 421] on span "Blog Knowledge Base Search" at bounding box center [955, 428] width 144 height 16
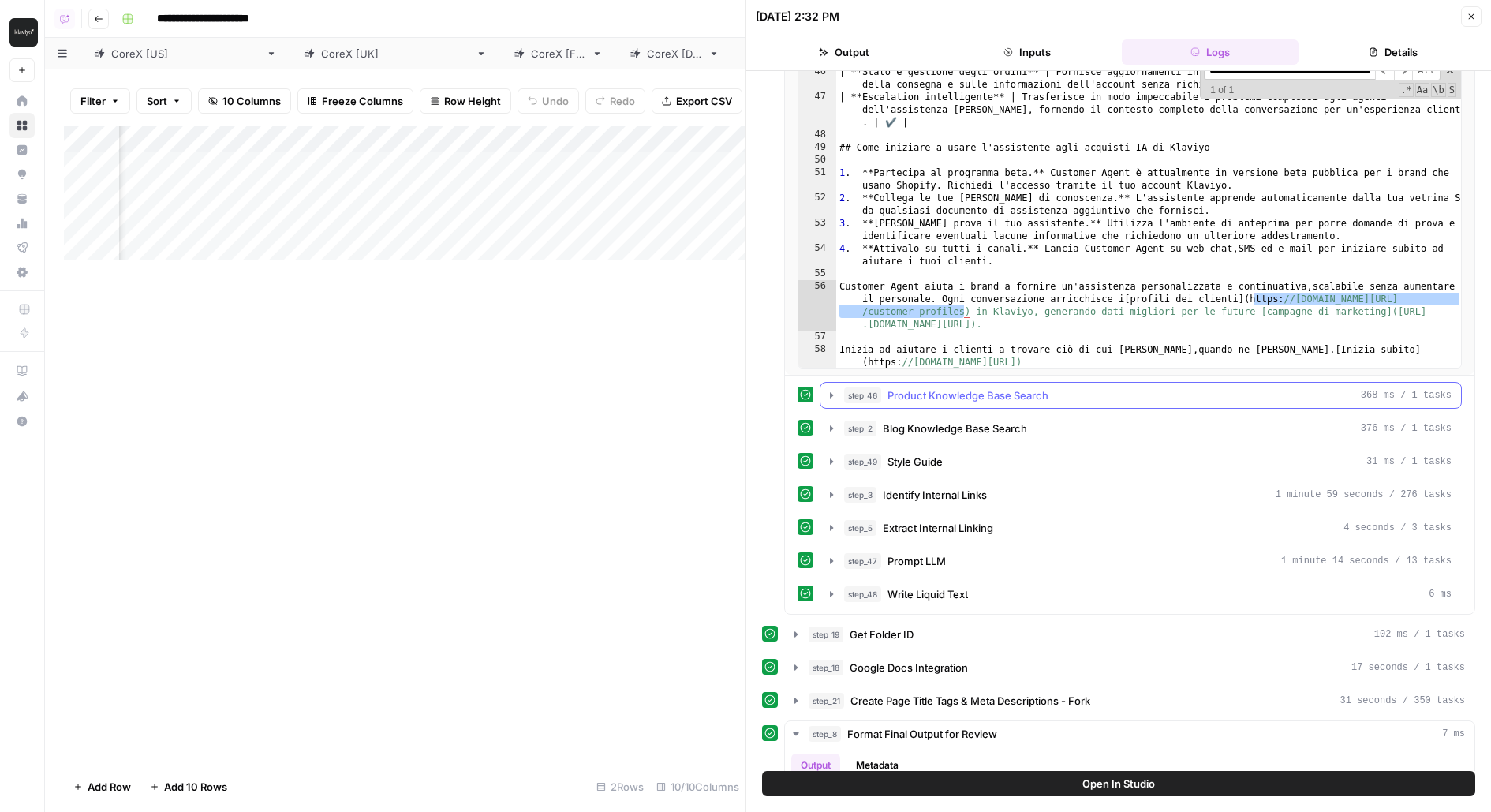
click at [1003, 389] on span "Product Knowledge Base Search" at bounding box center [968, 395] width 161 height 16
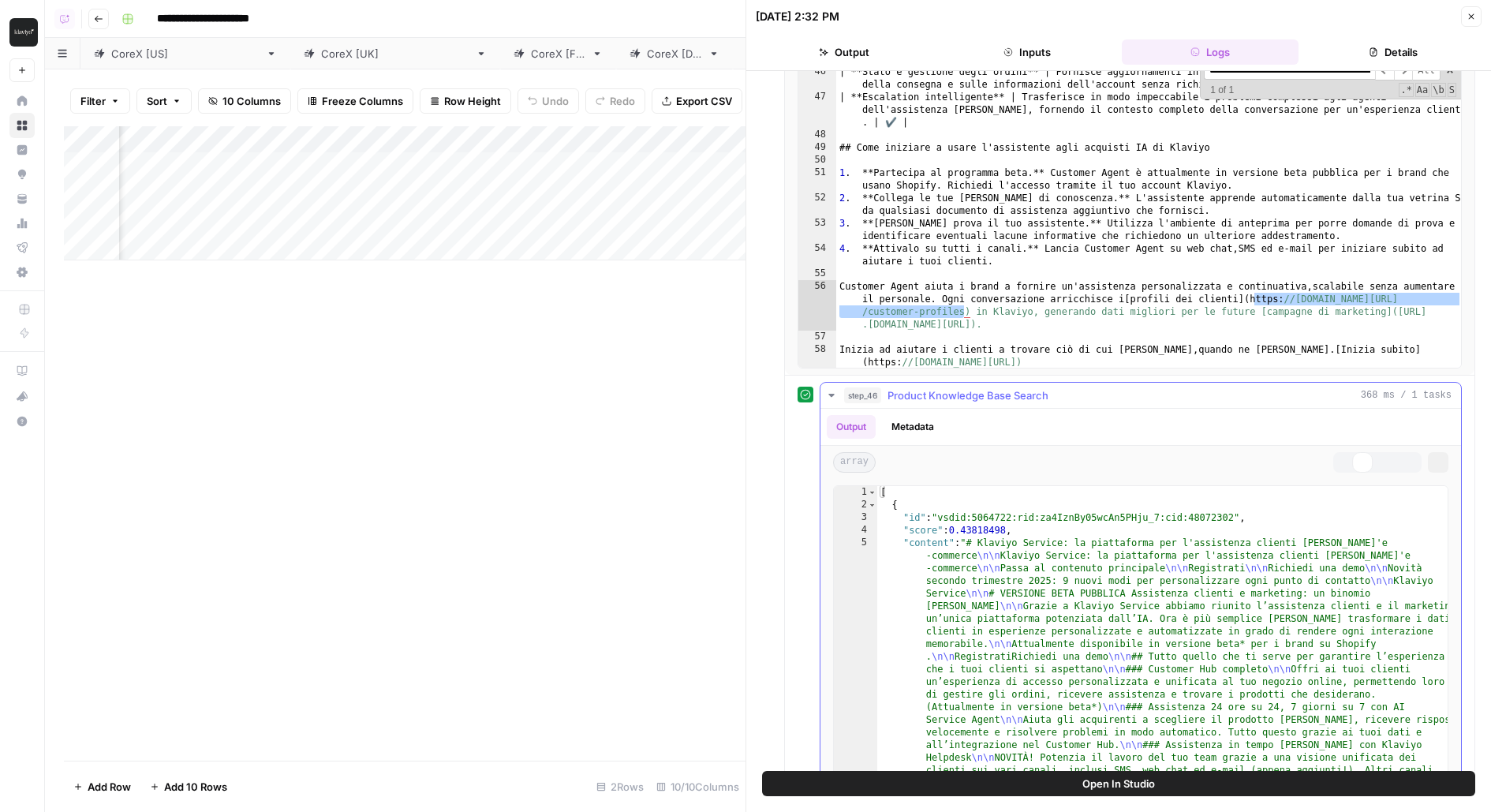
type textarea "**********"
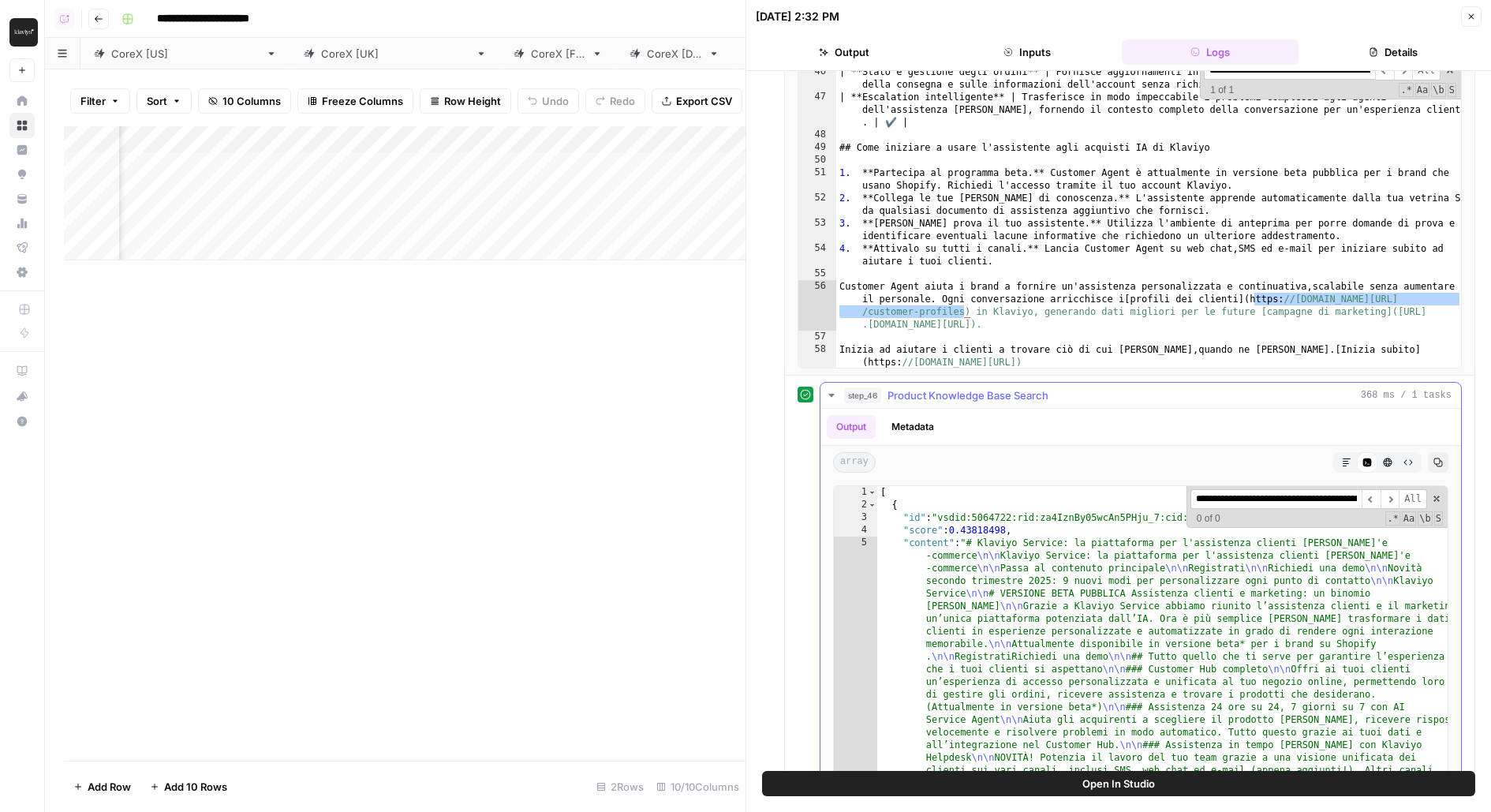
scroll to position [0, 140]
type input "**********"
click at [978, 388] on span "Product Knowledge Base Search" at bounding box center [968, 395] width 161 height 16
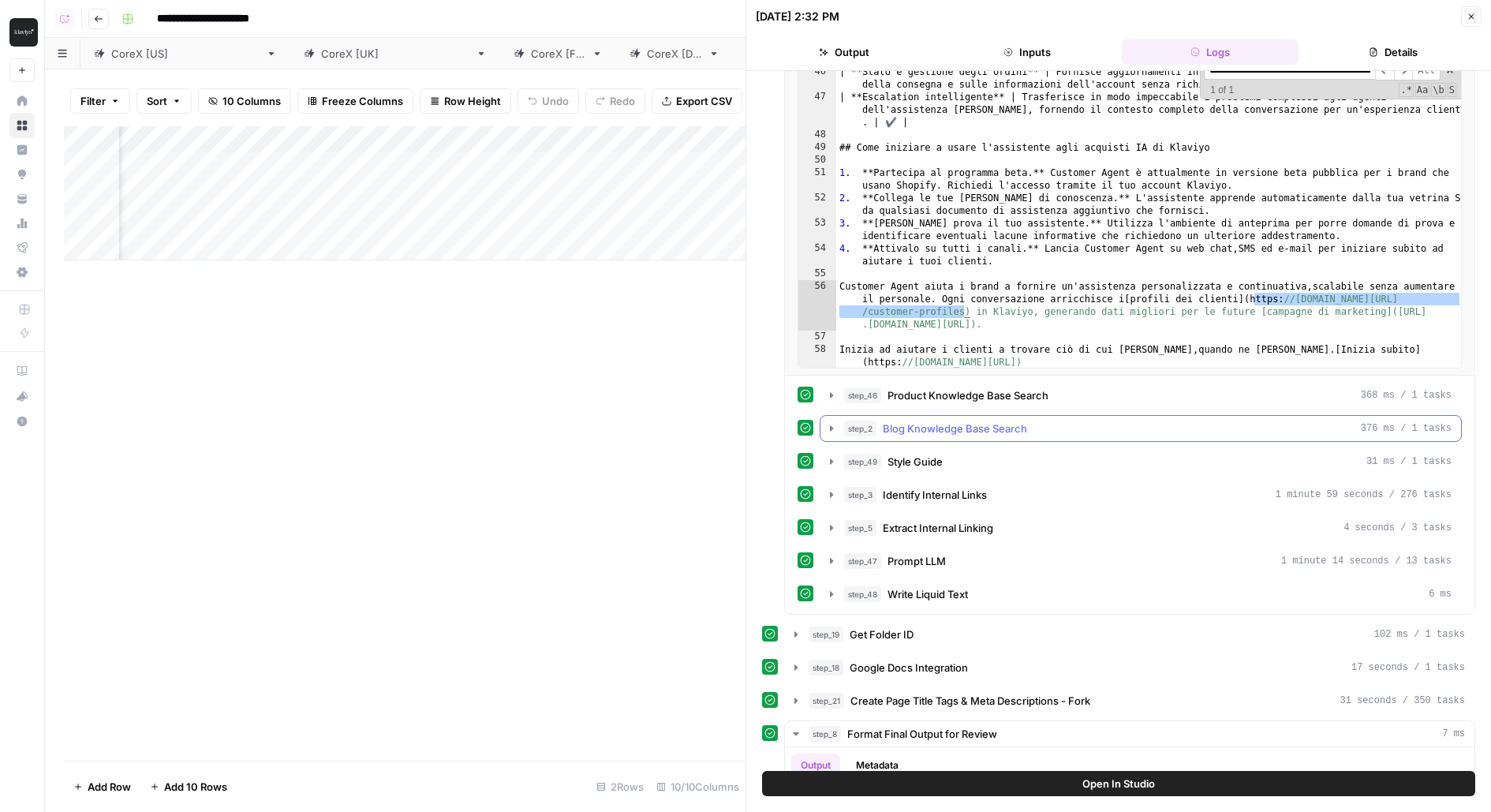
click at [982, 421] on span "Blog Knowledge Base Search" at bounding box center [955, 428] width 144 height 16
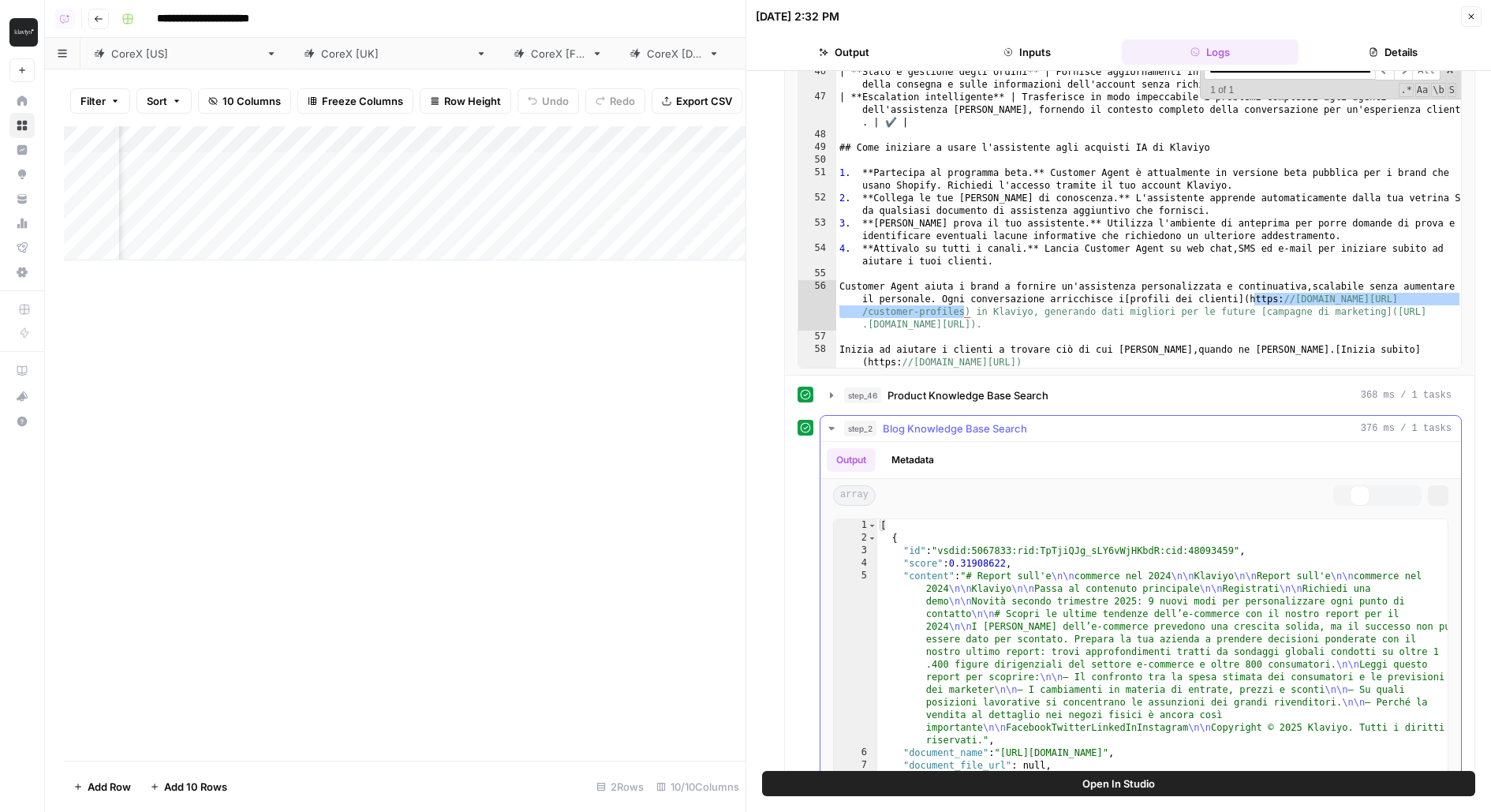
click at [1012, 499] on div "array Markdown Code Editor HTML Viewer Raw Output Copy" at bounding box center [1141, 495] width 641 height 33
type textarea "**********"
click at [1012, 554] on div "[ { "id" : "vsdid:5067833:rid:TpTjiQJg_sLY6vWjHKbdR:cid:48093459" , "score" : 0…" at bounding box center [1163, 687] width 573 height 336
type input "**********"
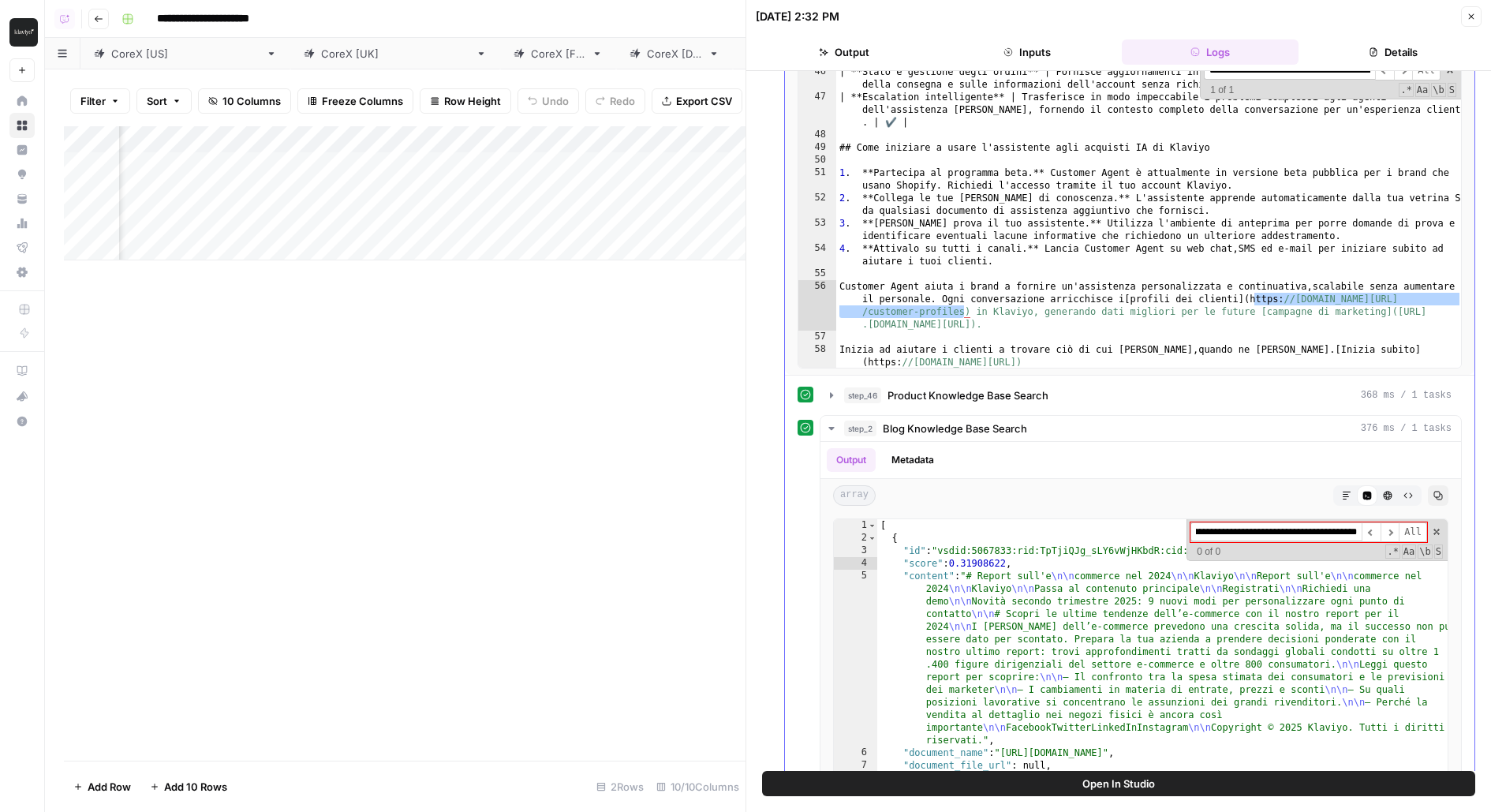
scroll to position [0, 0]
click at [1014, 421] on span "Blog Knowledge Base Search" at bounding box center [955, 428] width 144 height 16
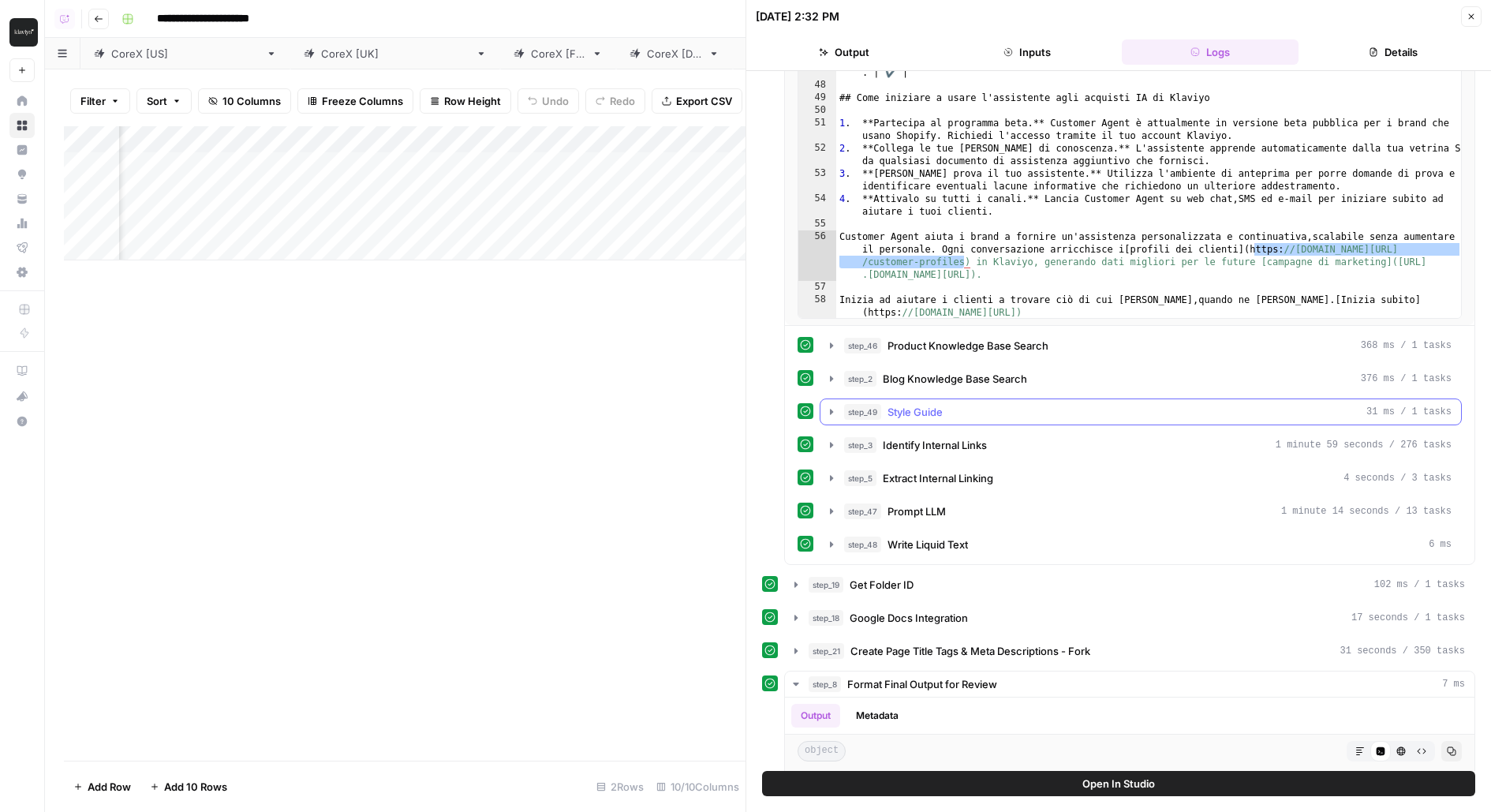
scroll to position [580, 0]
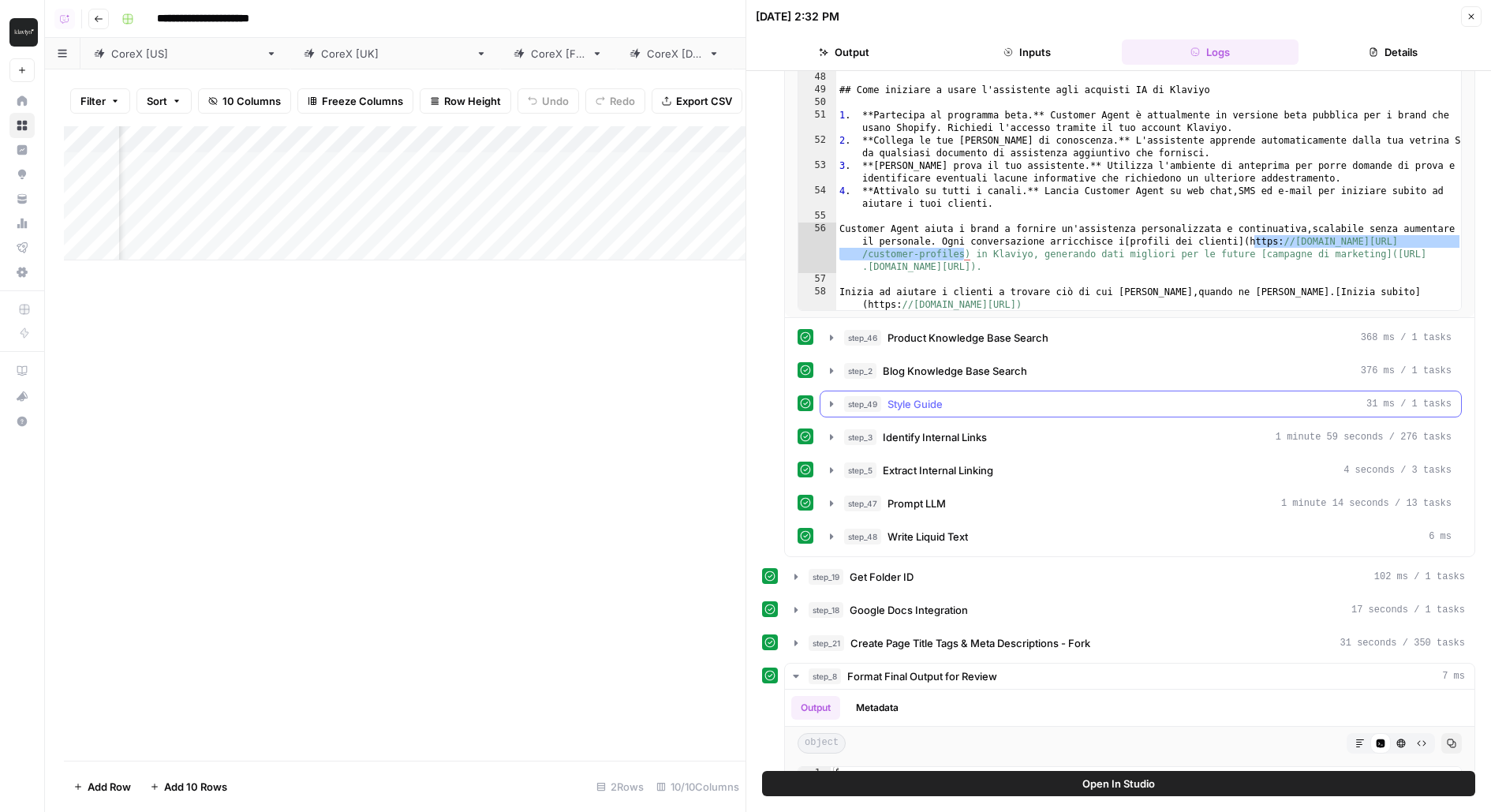
click at [1019, 396] on div "step_49 Style Guide 31 ms / 1 tasks" at bounding box center [1148, 404] width 608 height 16
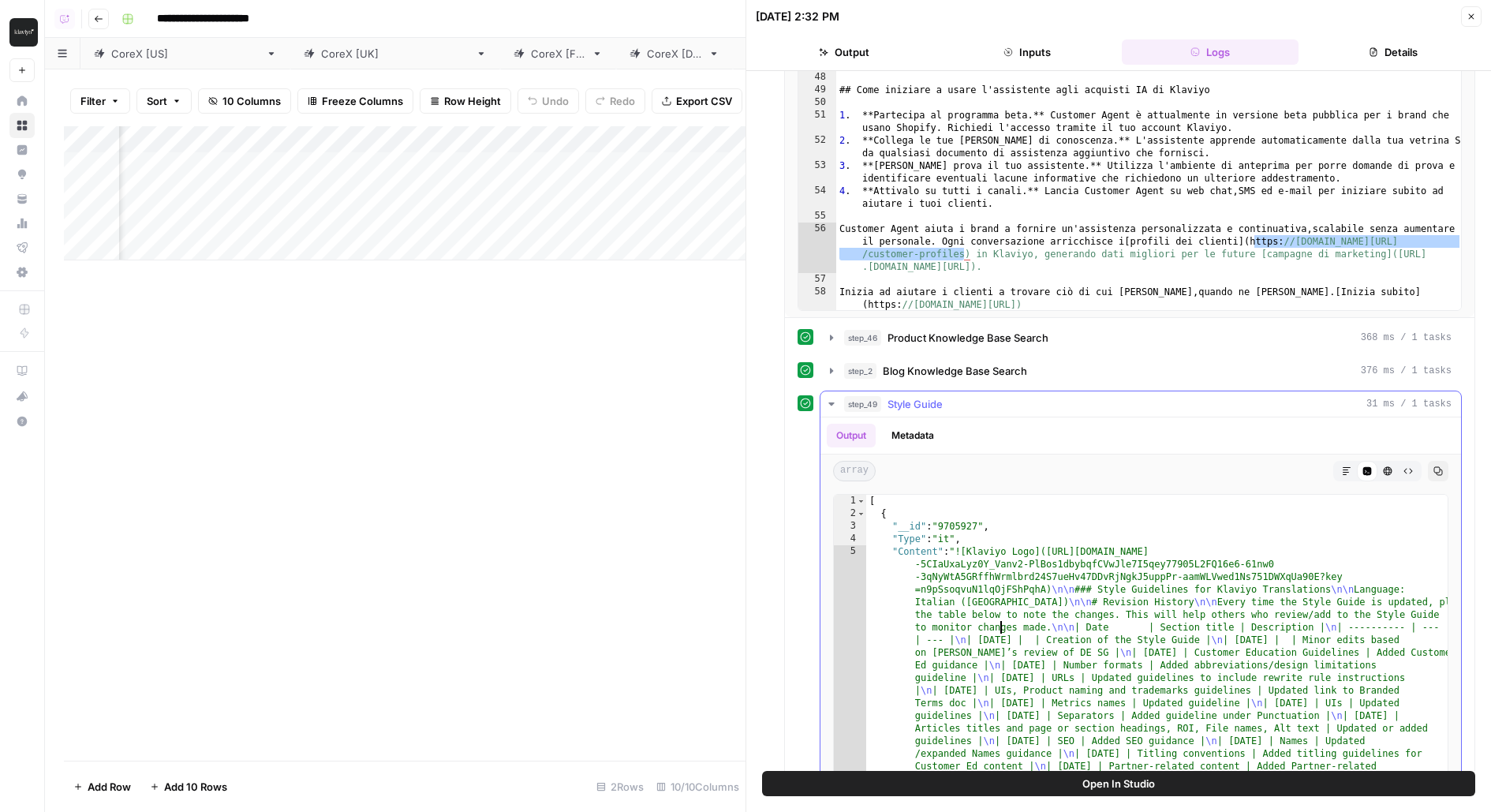
type input "**********"
click at [989, 397] on div "step_49 Style Guide 31 ms / 1 tasks" at bounding box center [1148, 404] width 608 height 16
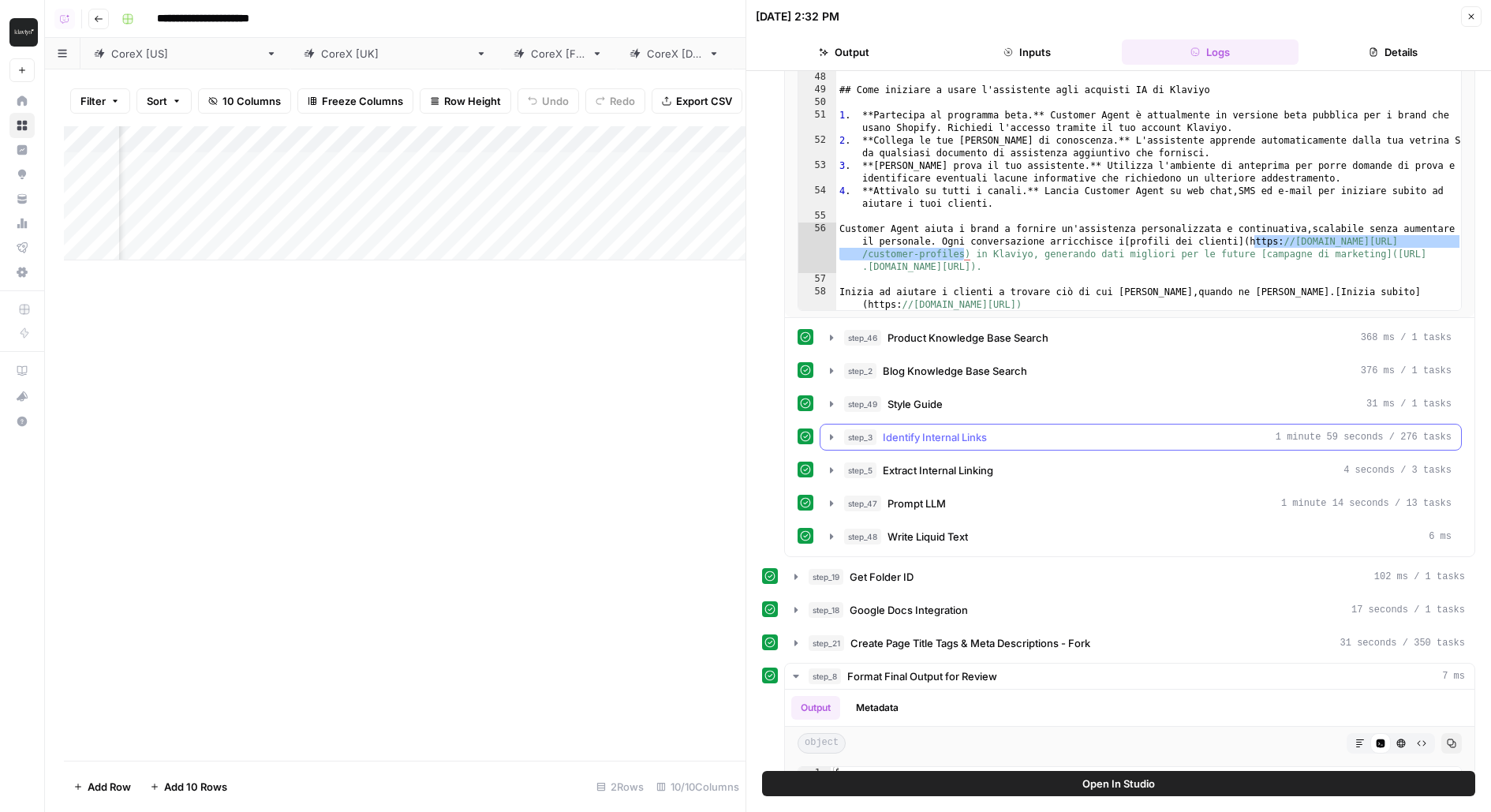
click at [991, 429] on div "step_3 Identify Internal Links 1 minute 59 seconds / 276 tasks" at bounding box center [1148, 437] width 608 height 16
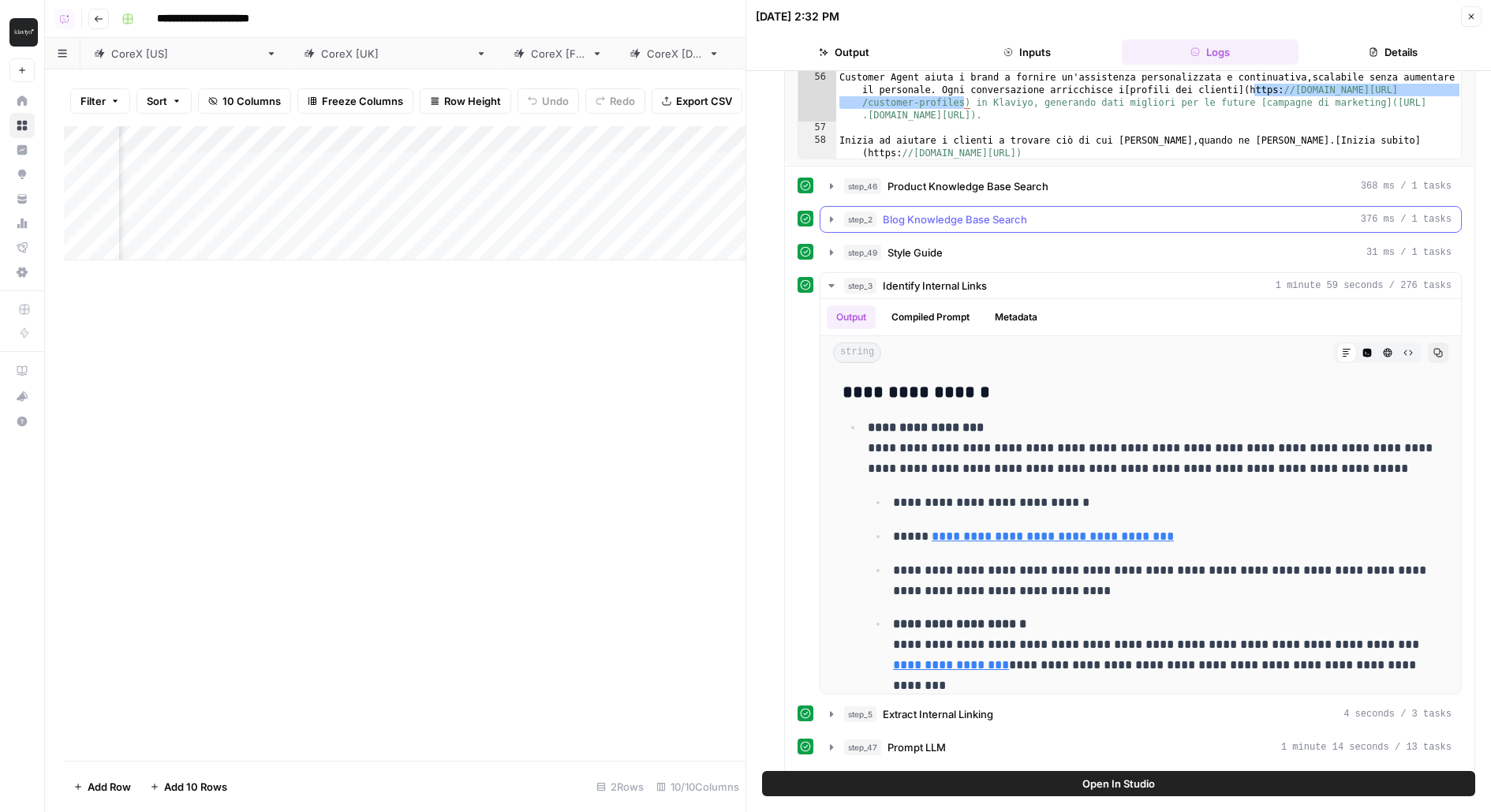
scroll to position [761, 0]
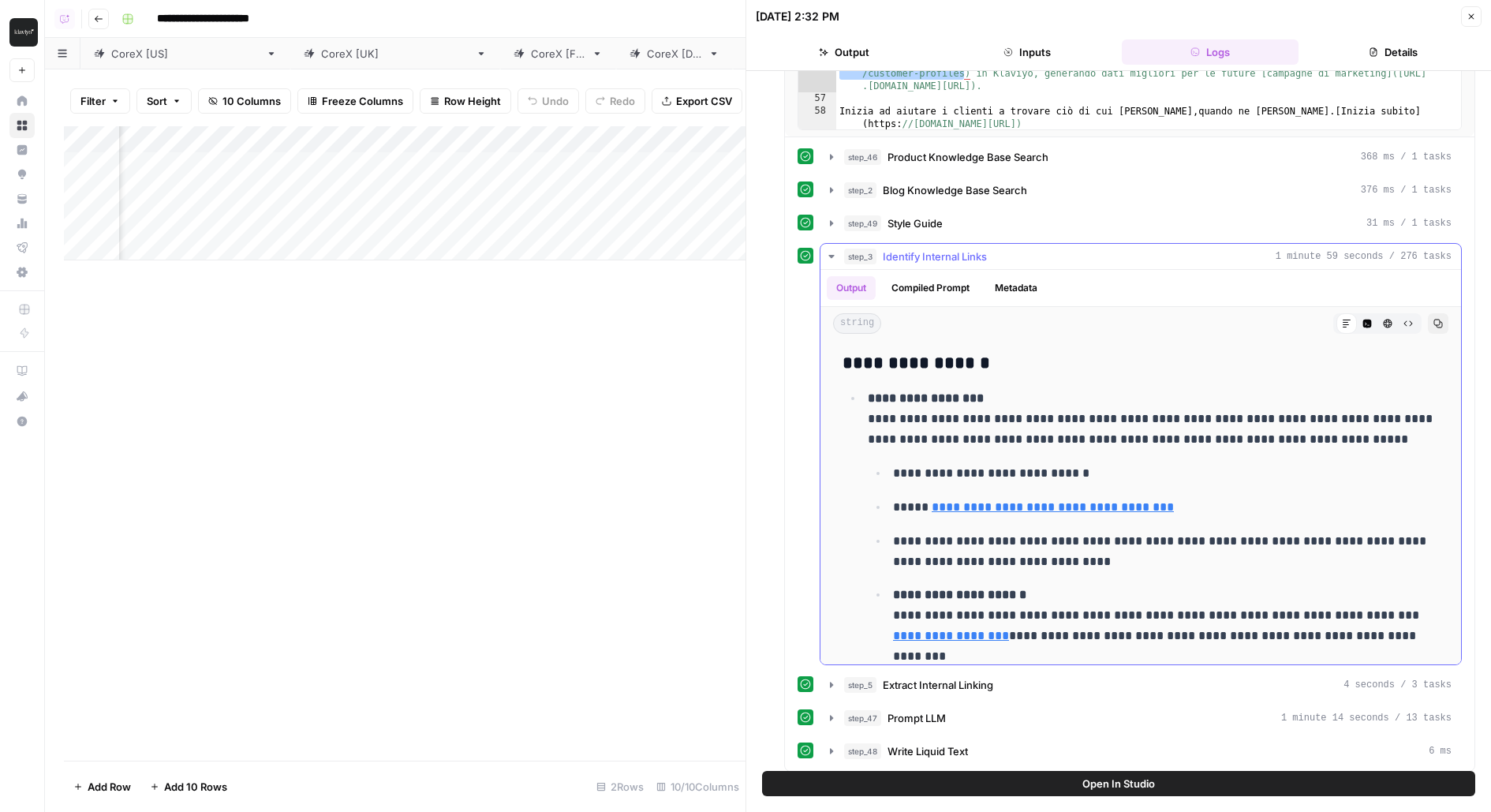
click at [1371, 319] on icon "button" at bounding box center [1366, 323] width 9 height 9
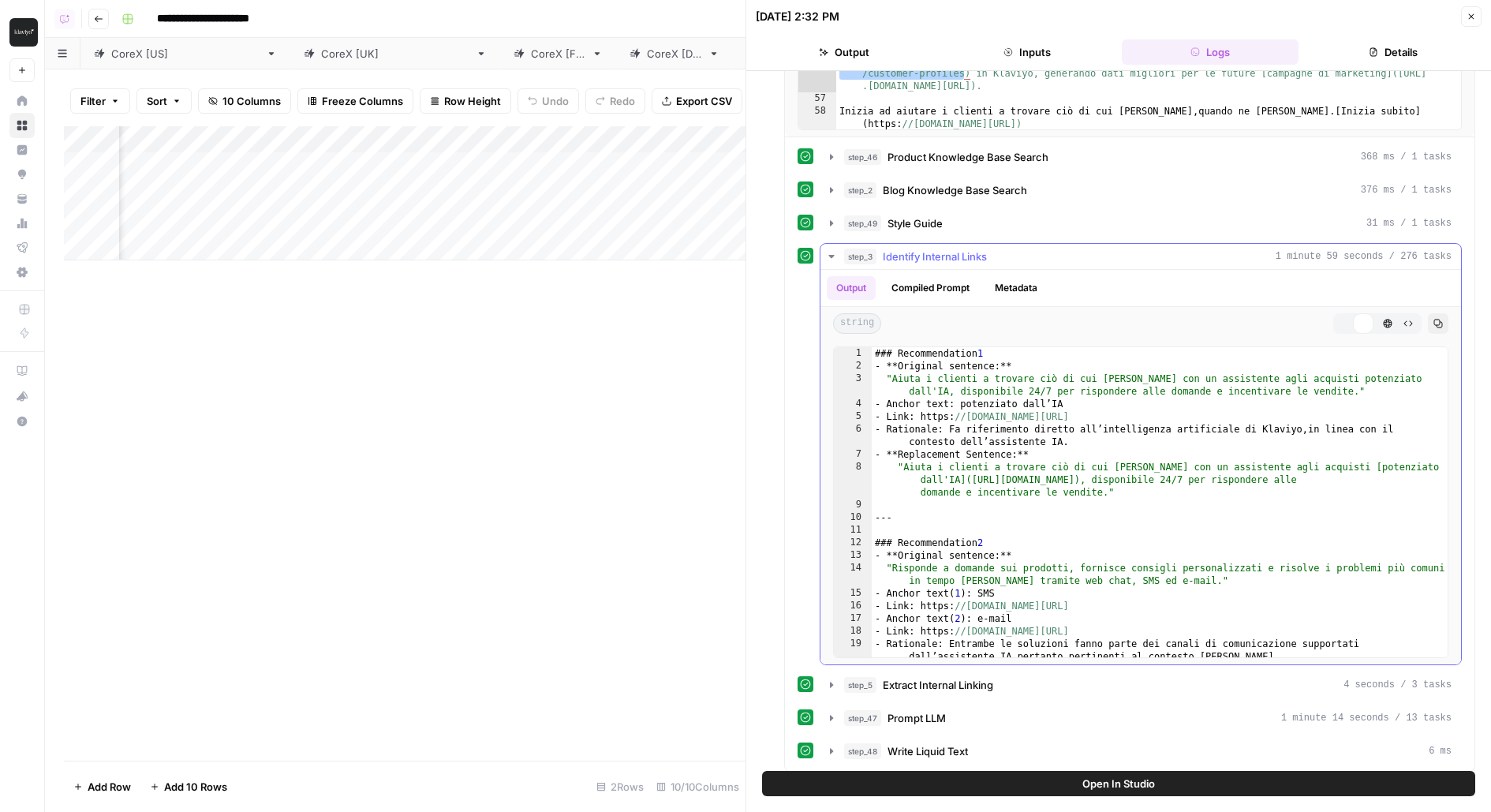
type textarea "**********"
click at [1178, 542] on div "### Recommendation 1 - **Original sentence:** "Aiuta i clienti a trovare ciò di…" at bounding box center [1160, 515] width 578 height 336
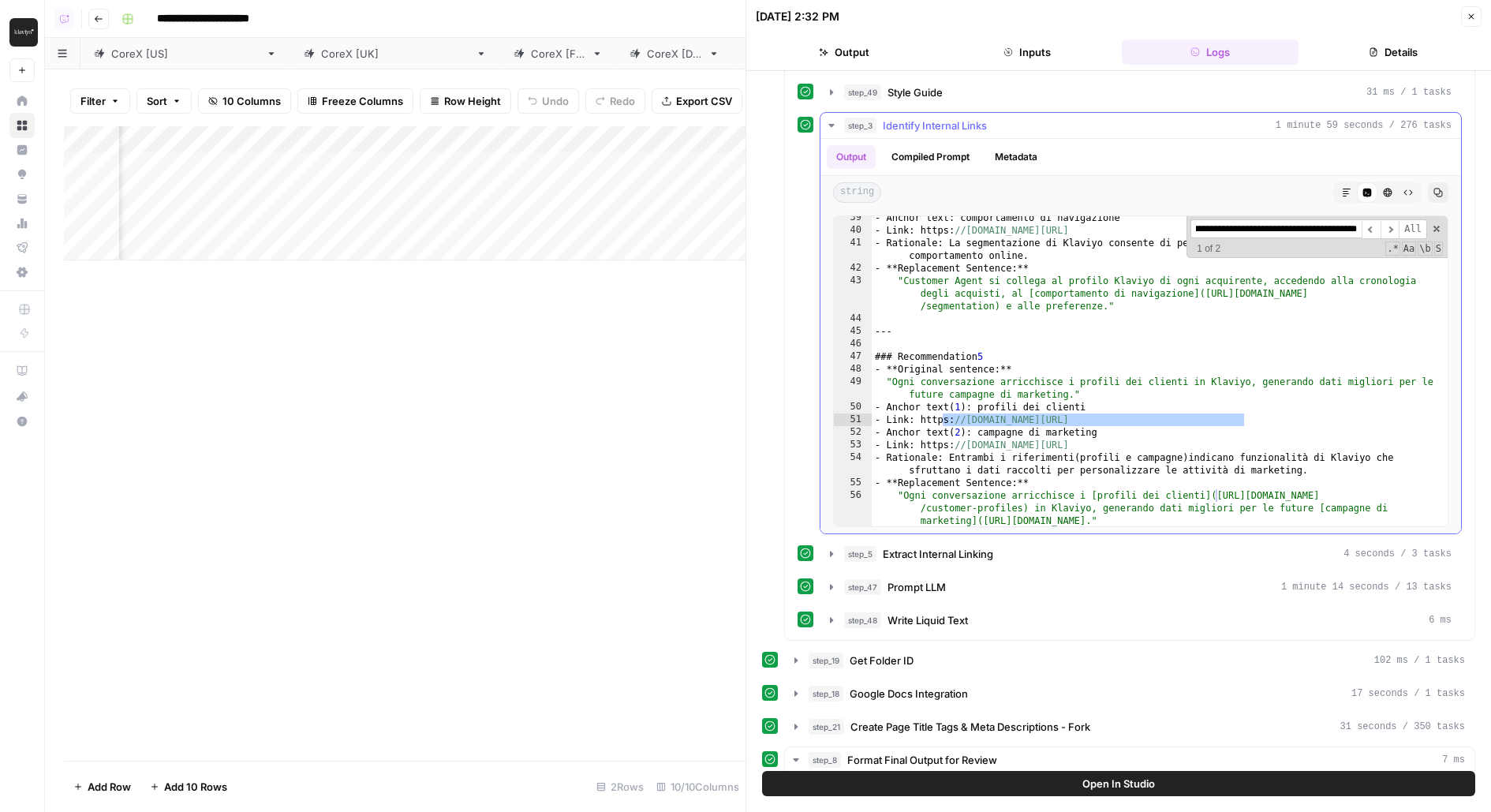
scroll to position [900, 0]
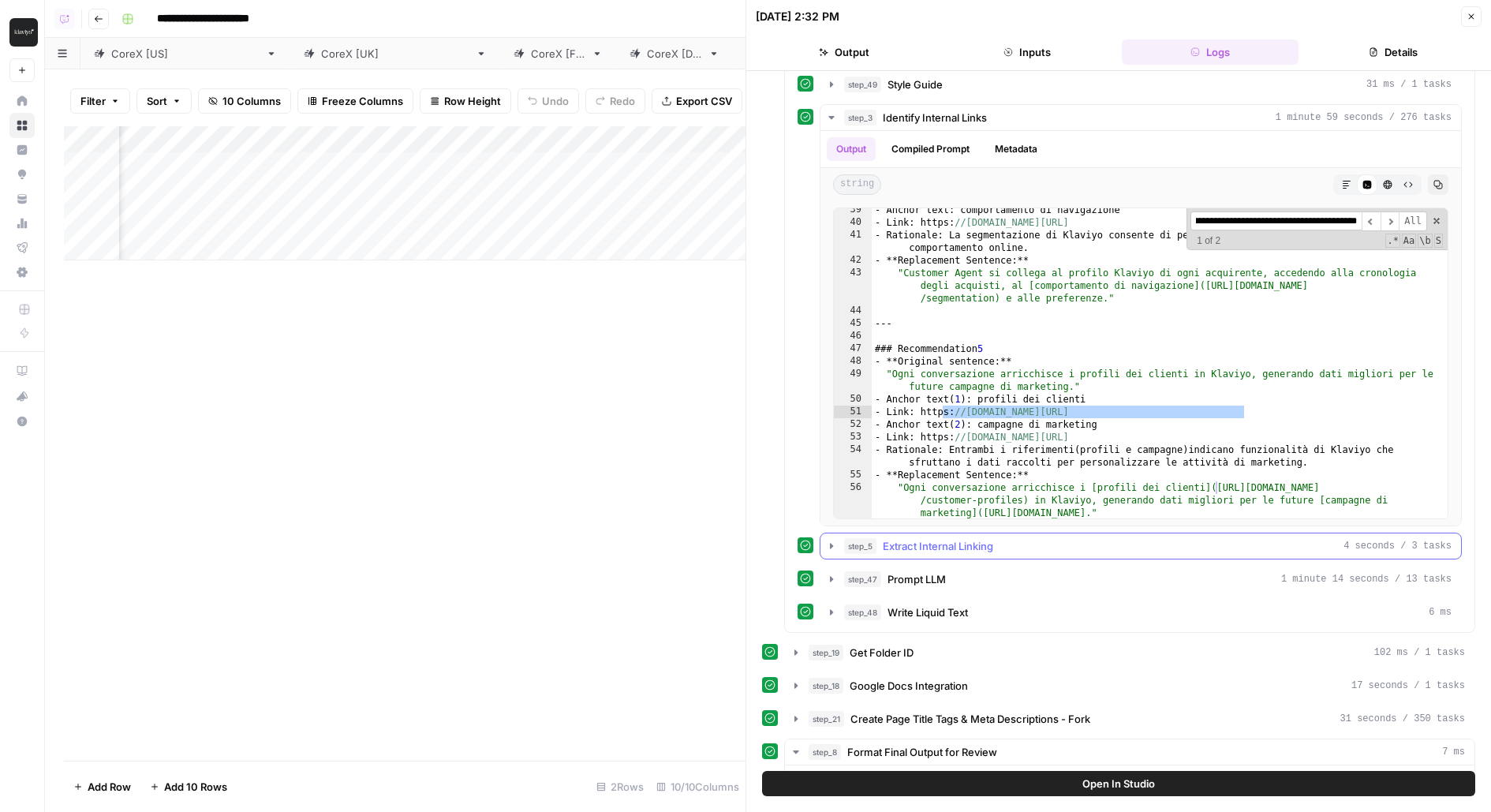
type input "**********"
click at [1135, 538] on div "step_5 Extract Internal Linking 4 seconds / 3 tasks" at bounding box center [1148, 546] width 608 height 16
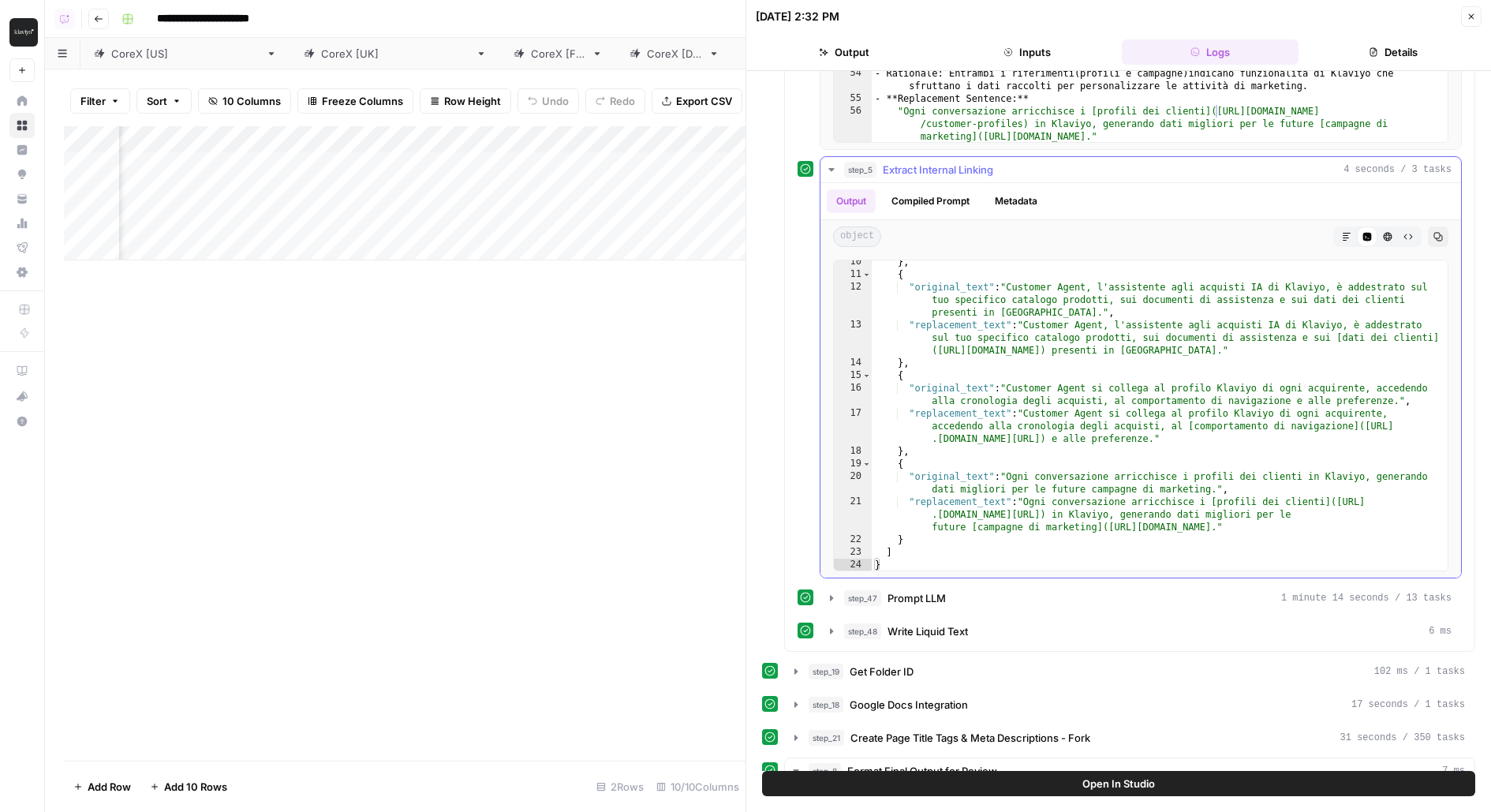
scroll to position [219, 0]
click at [957, 590] on div "step_47 Prompt LLM 1 minute 14 seconds / 13 tasks" at bounding box center [1148, 597] width 608 height 16
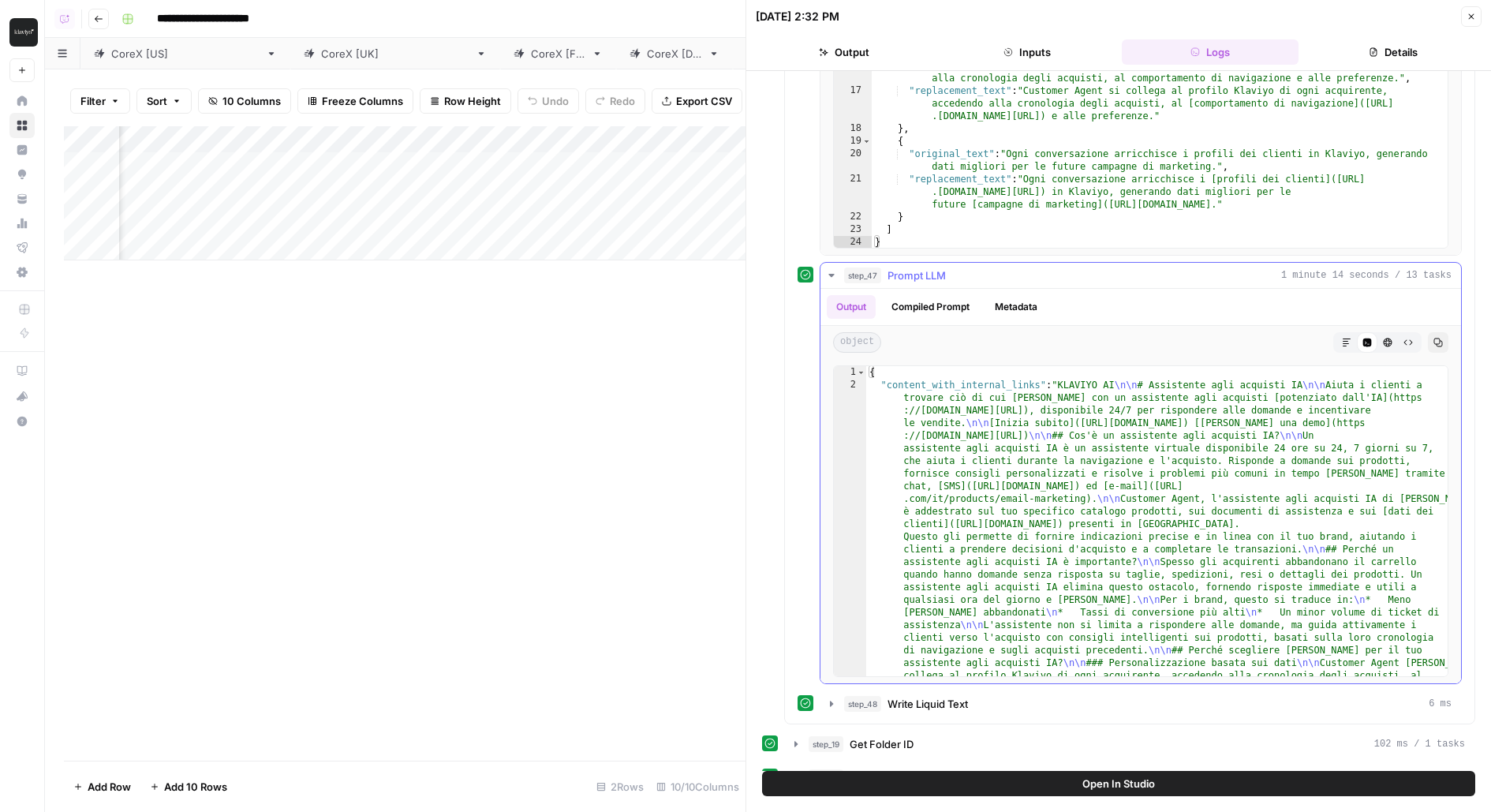
scroll to position [1610, 0]
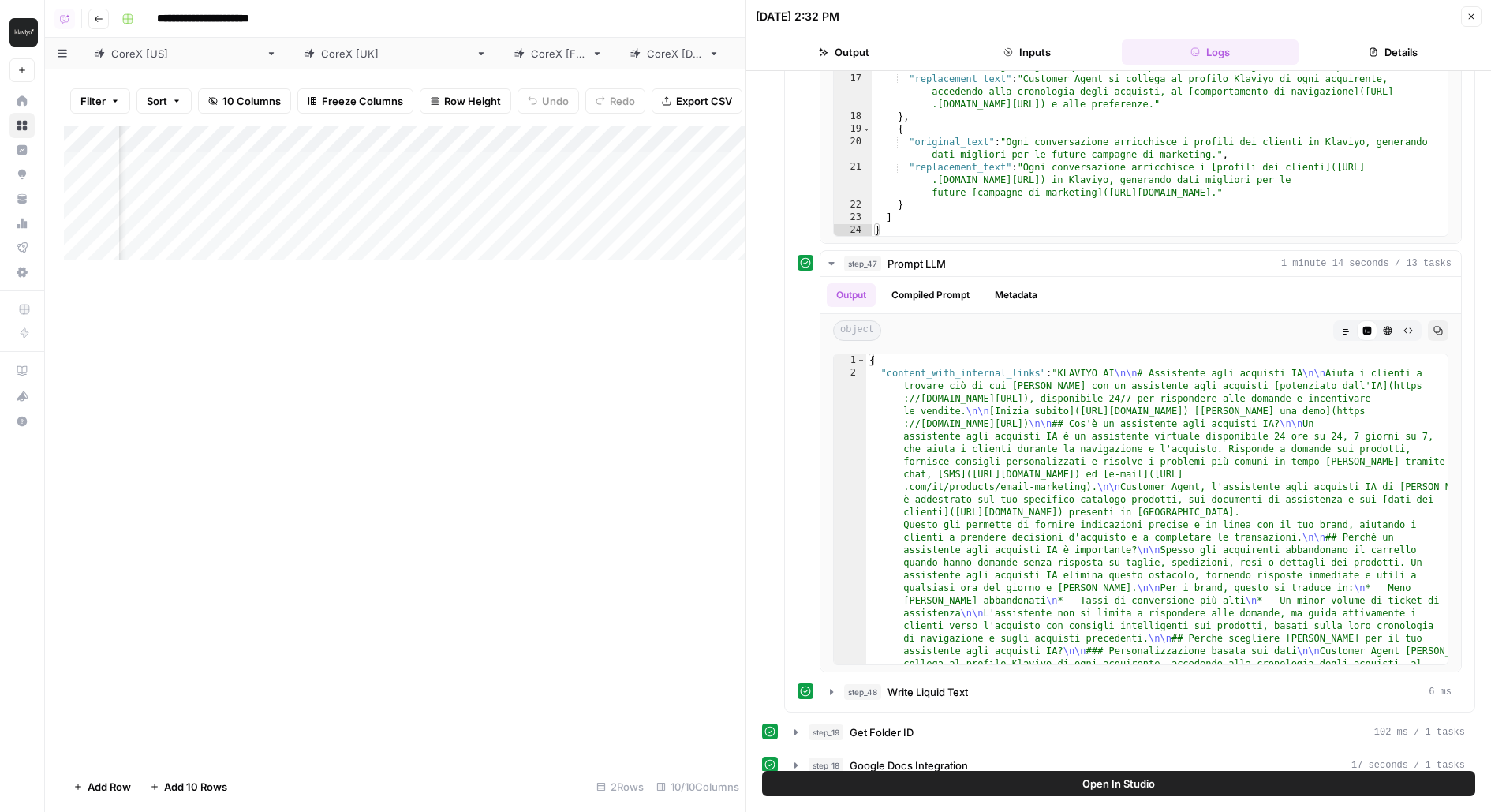
click at [900, 782] on button "Open In Studio" at bounding box center [1118, 783] width 713 height 25
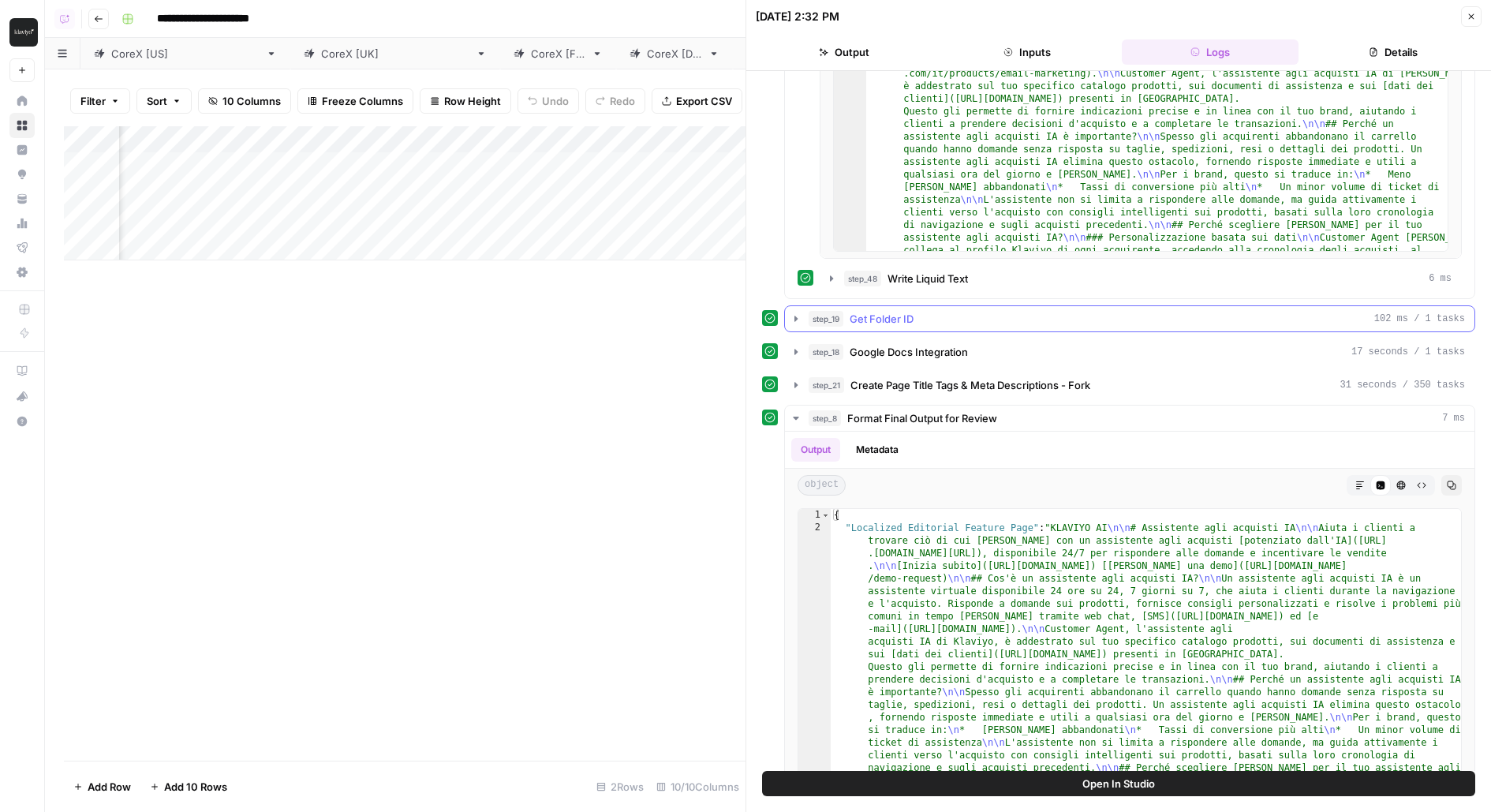
scroll to position [2070, 0]
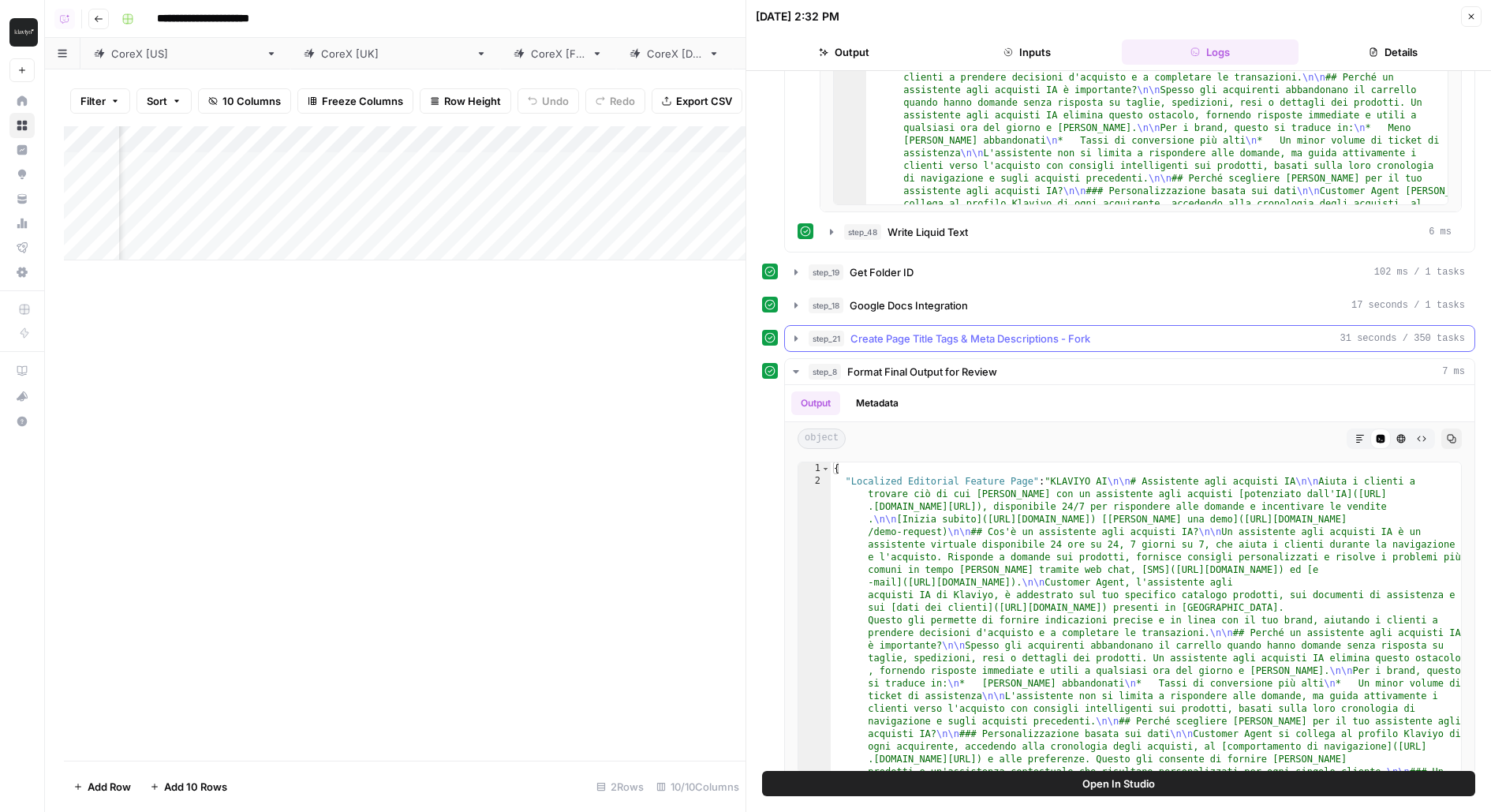
click at [1054, 326] on button "step_21 Create Page Title Tags & Meta Descriptions - Fork 31 seconds / 350 tasks" at bounding box center [1129, 339] width 690 height 25
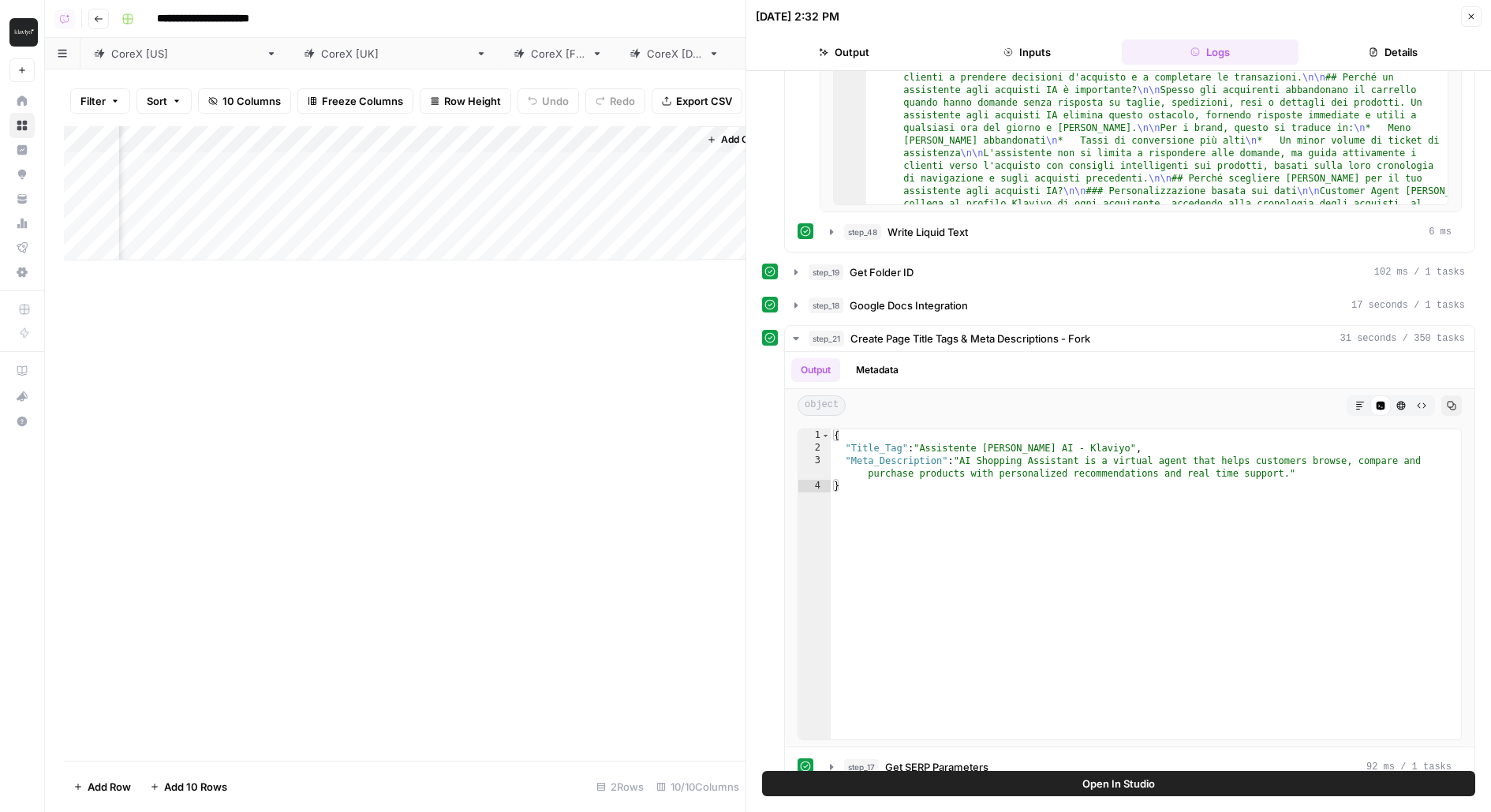
scroll to position [0, 1147]
click at [470, 178] on div "Add Column" at bounding box center [404, 193] width 681 height 134
click at [434, 147] on div "Add Column" at bounding box center [404, 193] width 681 height 134
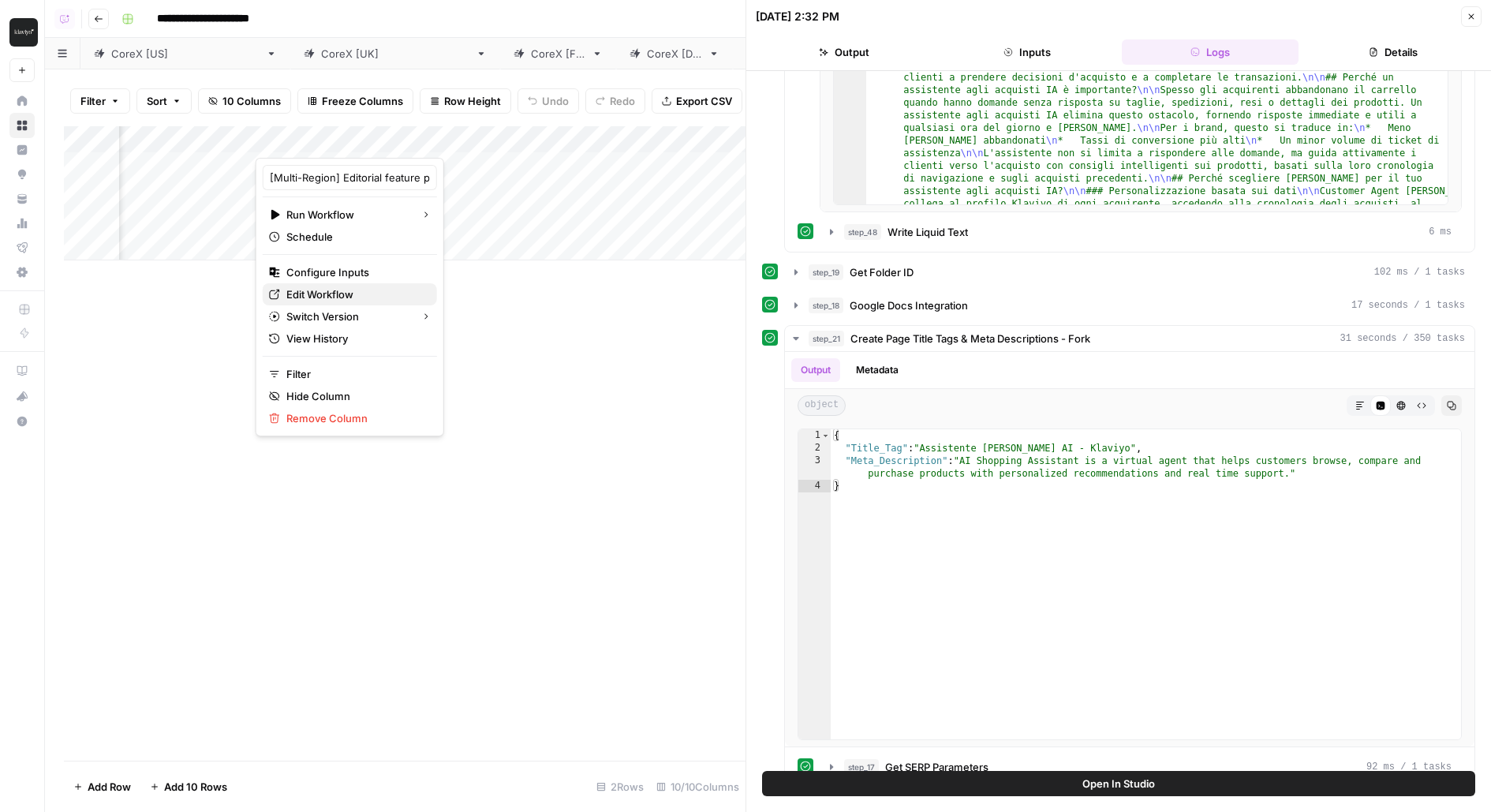
click at [319, 289] on span "Edit Workflow" at bounding box center [355, 294] width 138 height 16
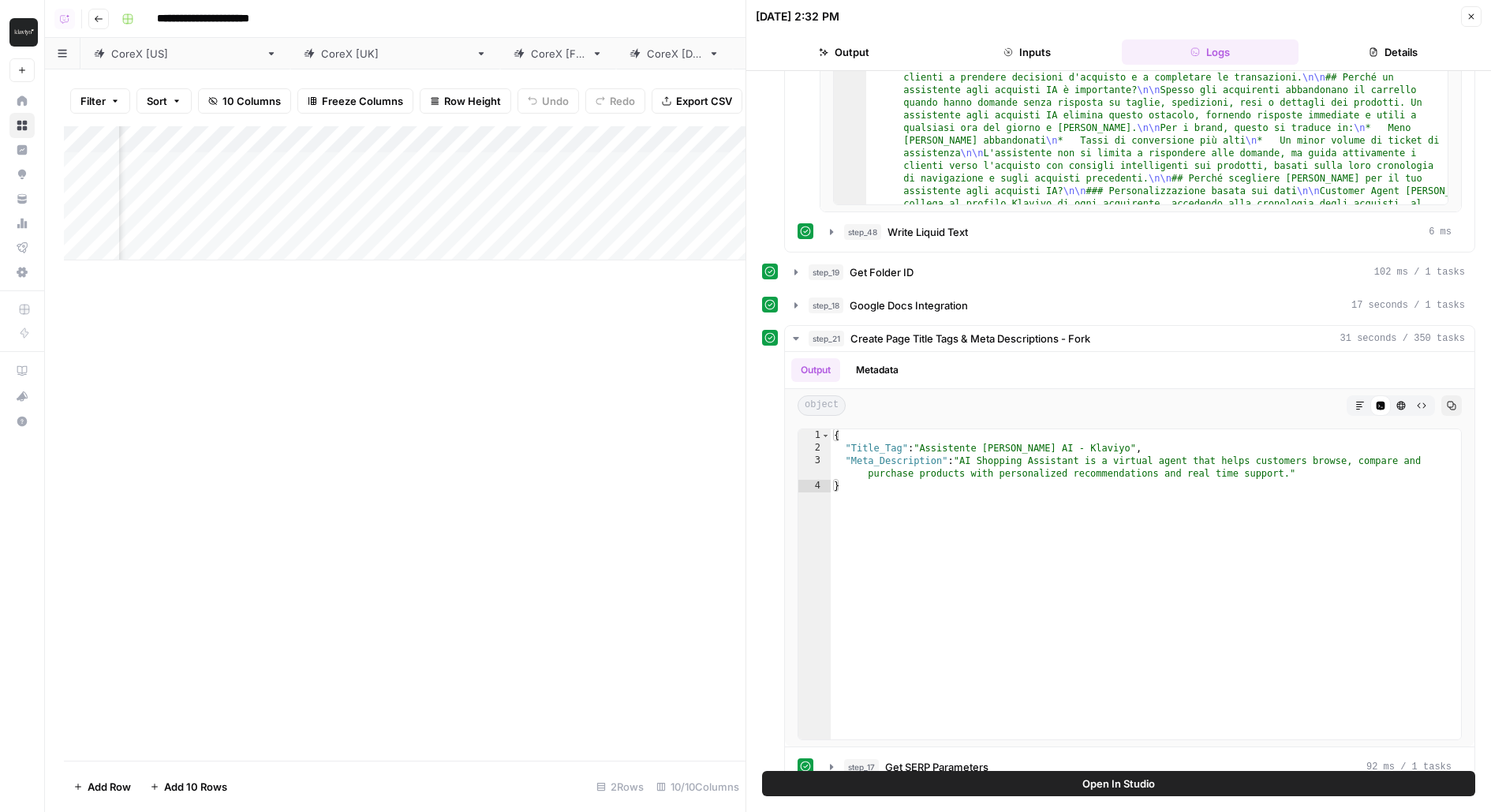
click at [892, 779] on button "Open In Studio" at bounding box center [1118, 783] width 713 height 25
click at [264, 204] on div "Add Column" at bounding box center [404, 193] width 681 height 134
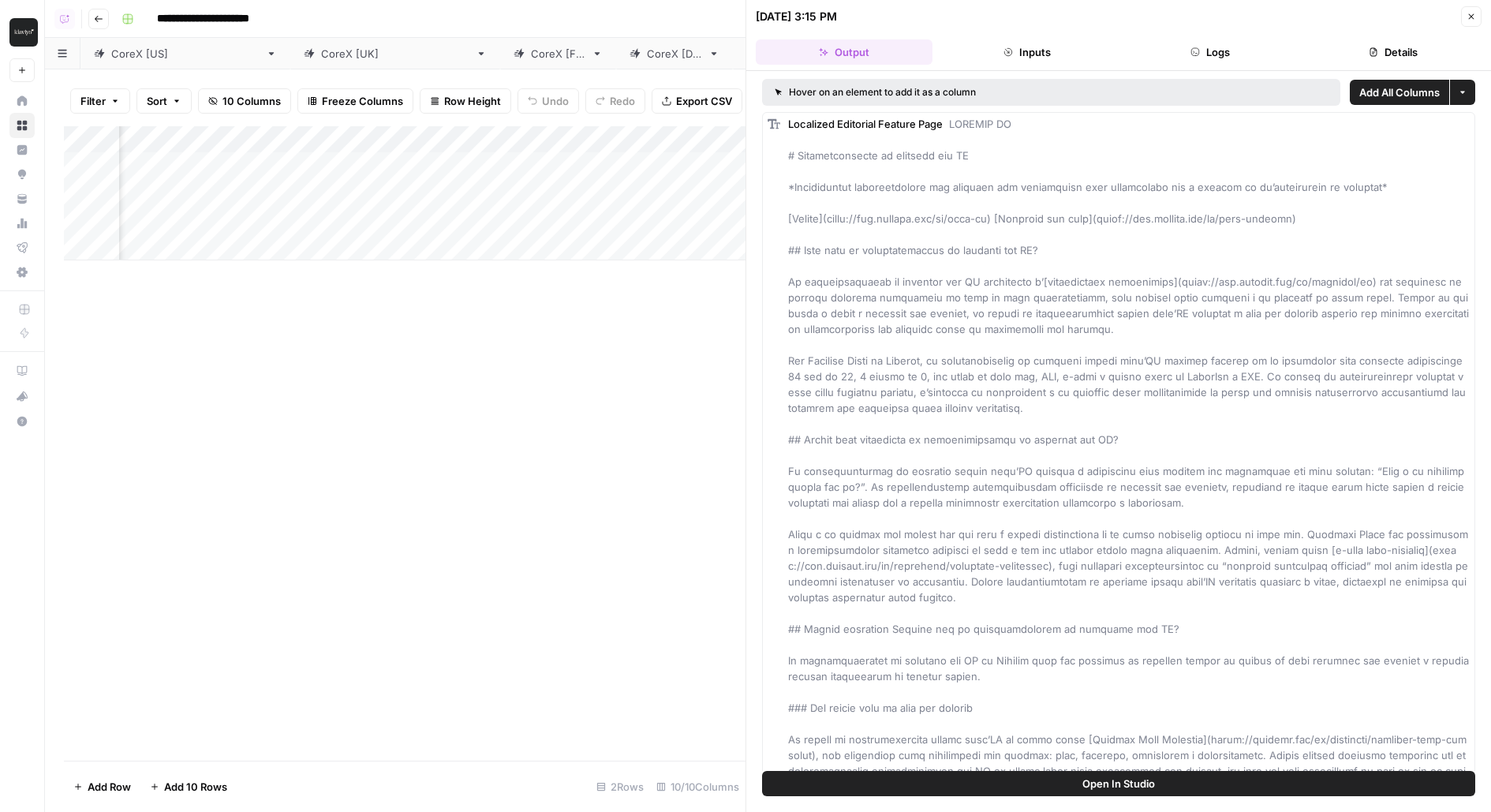
click at [1172, 46] on button "Logs" at bounding box center [1210, 52] width 177 height 25
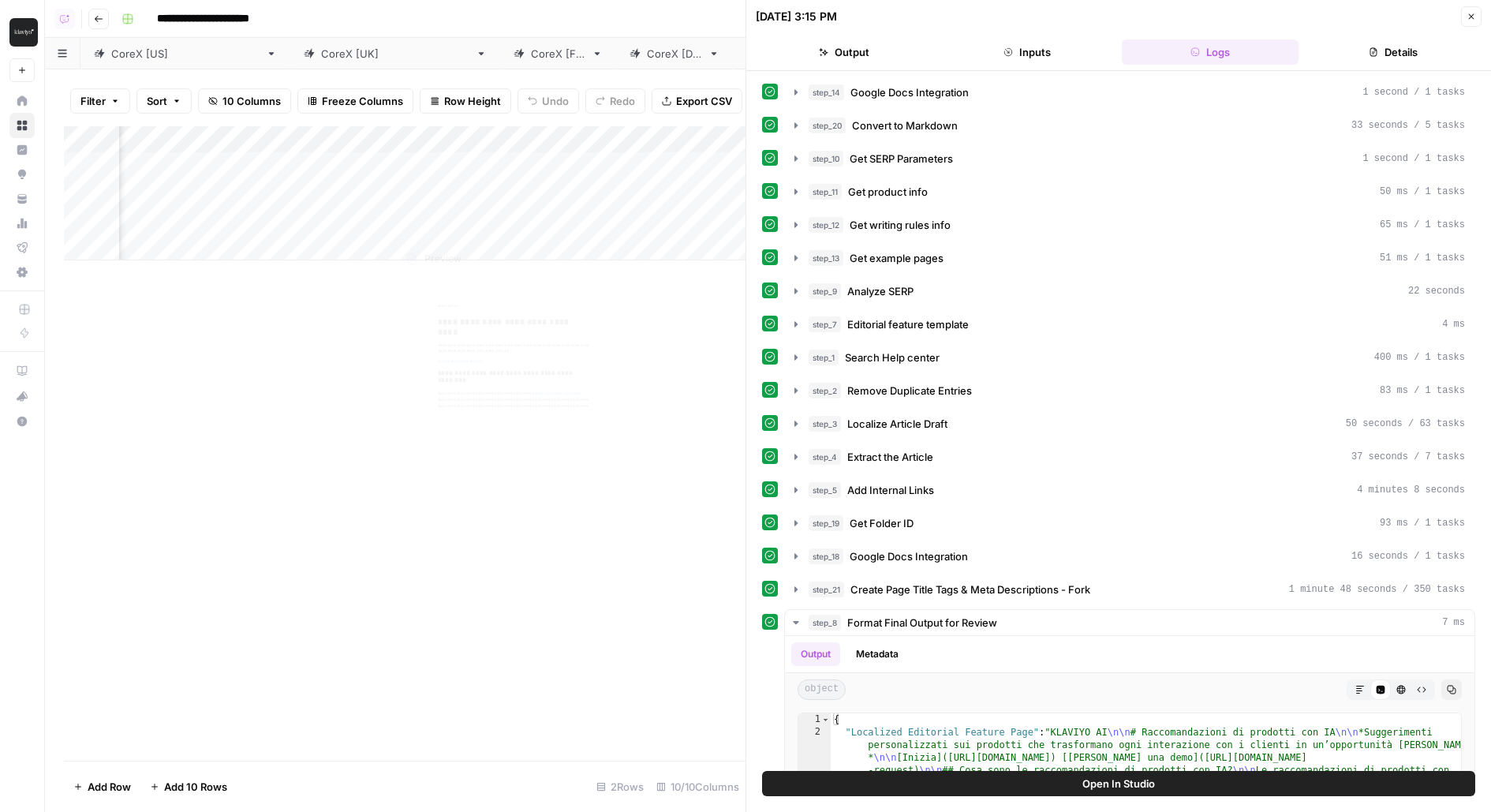
click at [531, 59] on div "CoreX [FR]" at bounding box center [558, 53] width 54 height 16
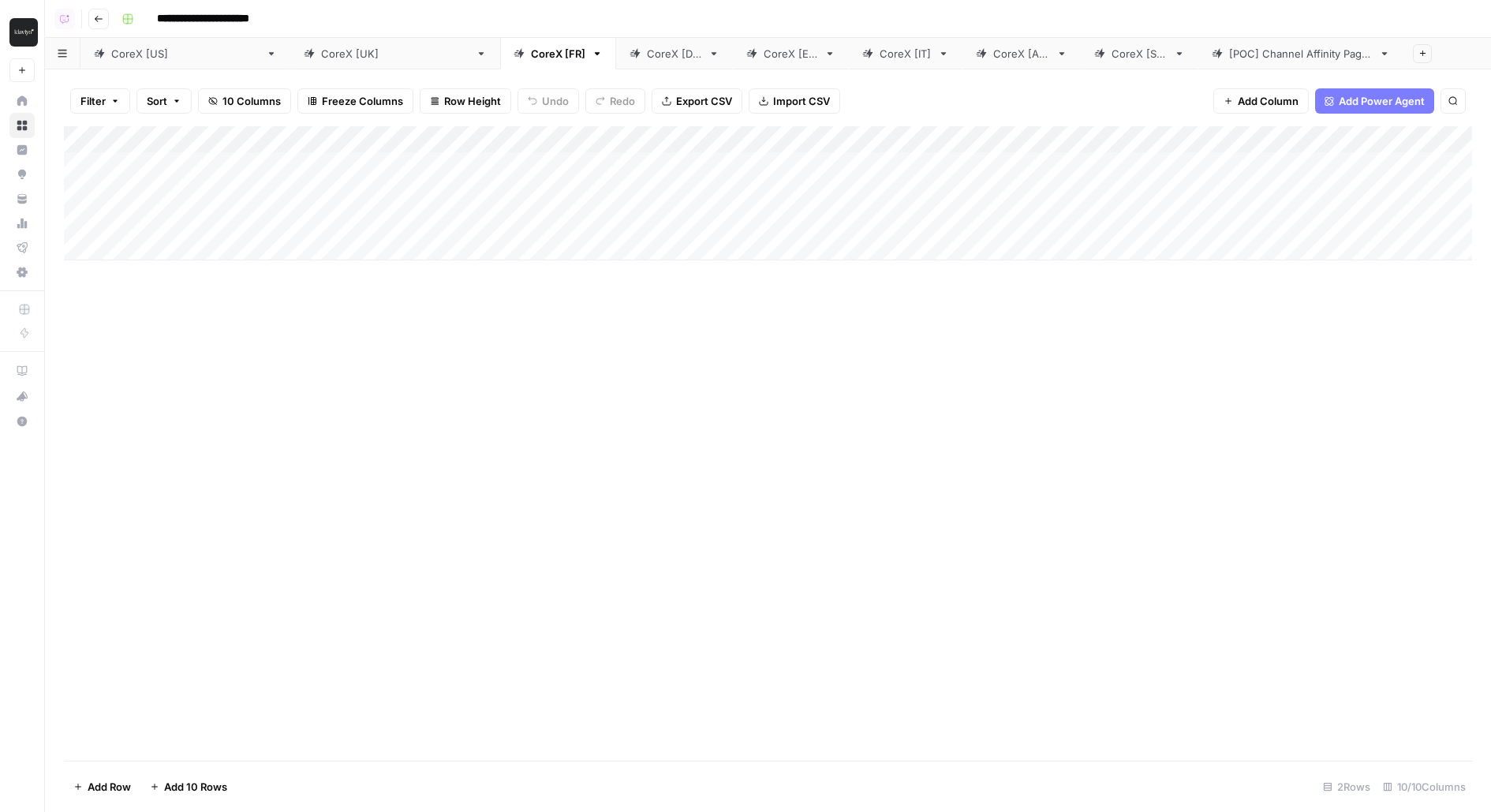
click at [1138, 205] on div "Add Column" at bounding box center [767, 193] width 1408 height 134
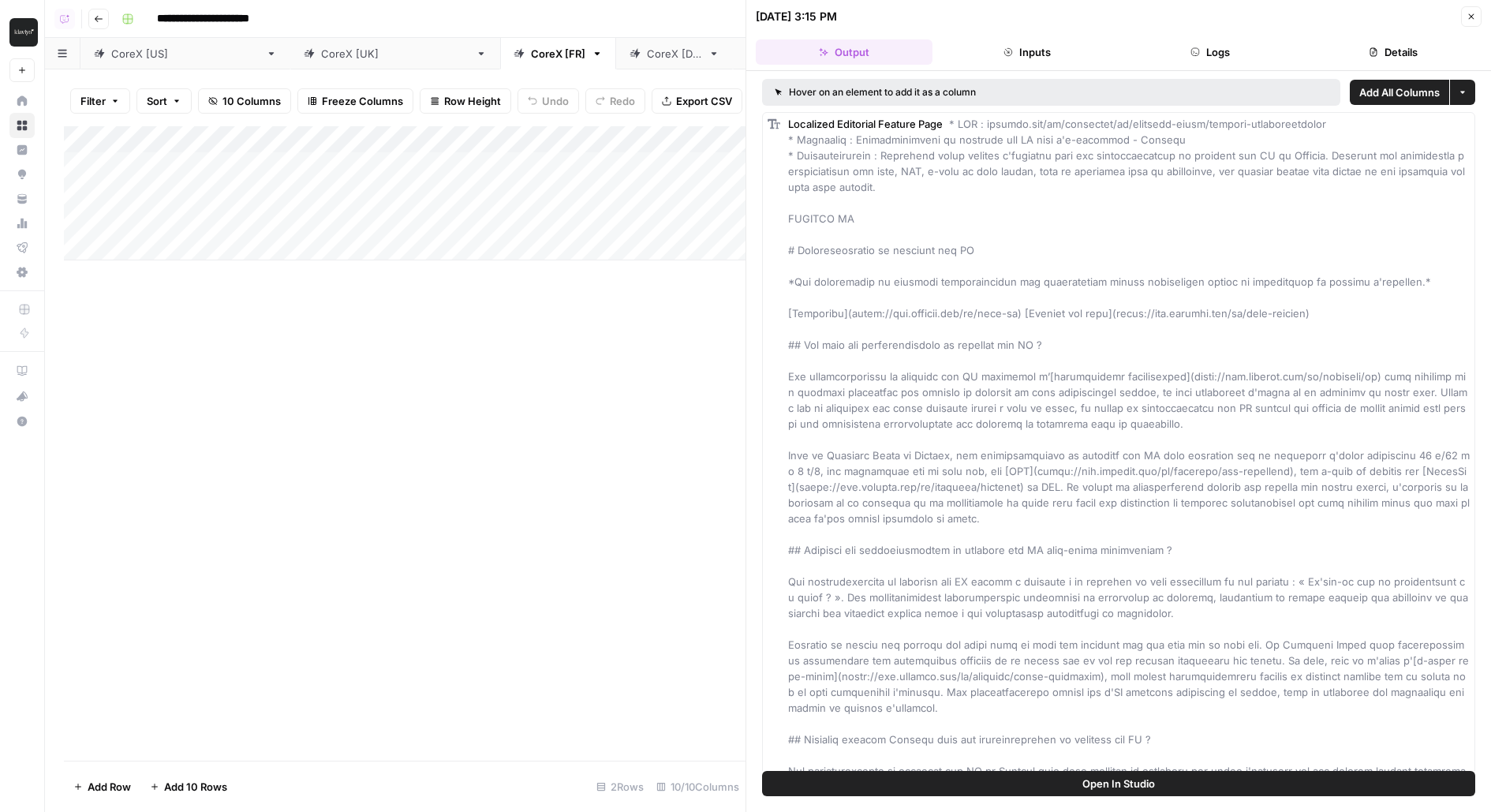
click at [1029, 787] on button "Open In Studio" at bounding box center [1118, 783] width 713 height 25
click at [513, 215] on div "Add Column" at bounding box center [404, 193] width 681 height 134
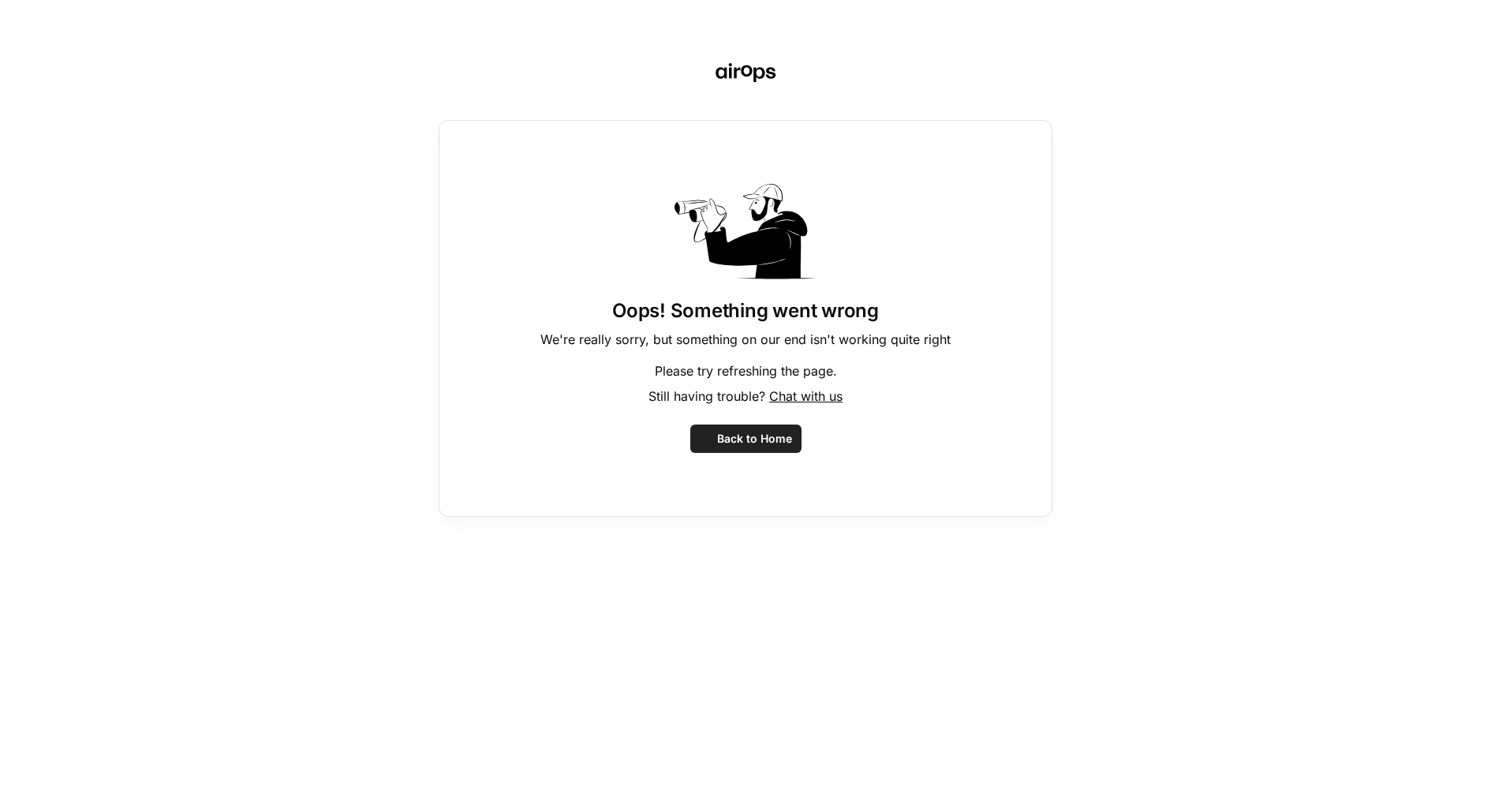
drag, startPoint x: 513, startPoint y: 215, endPoint x: 479, endPoint y: 208, distance: 34.7
click at [479, 208] on div "Oops! Something went wrong We're really sorry, but something on our end isn't w…" at bounding box center [745, 318] width 614 height 397
click at [724, 451] on button "Back to Home" at bounding box center [745, 438] width 111 height 28
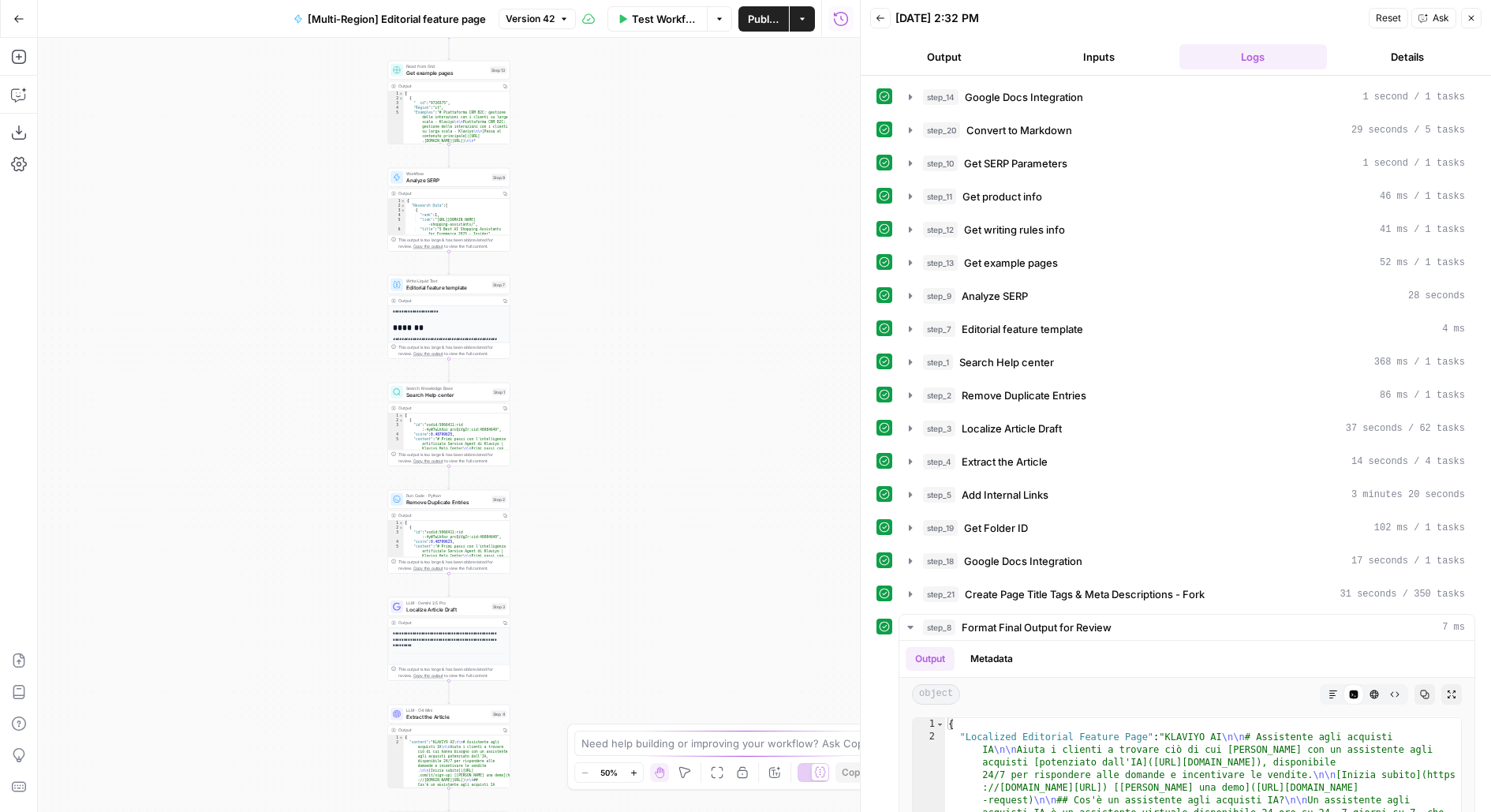
drag, startPoint x: 659, startPoint y: 562, endPoint x: 691, endPoint y: 284, distance: 279.8
click at [745, 302] on div "**********" at bounding box center [449, 425] width 822 height 774
click at [692, 284] on div "**********" at bounding box center [449, 425] width 822 height 774
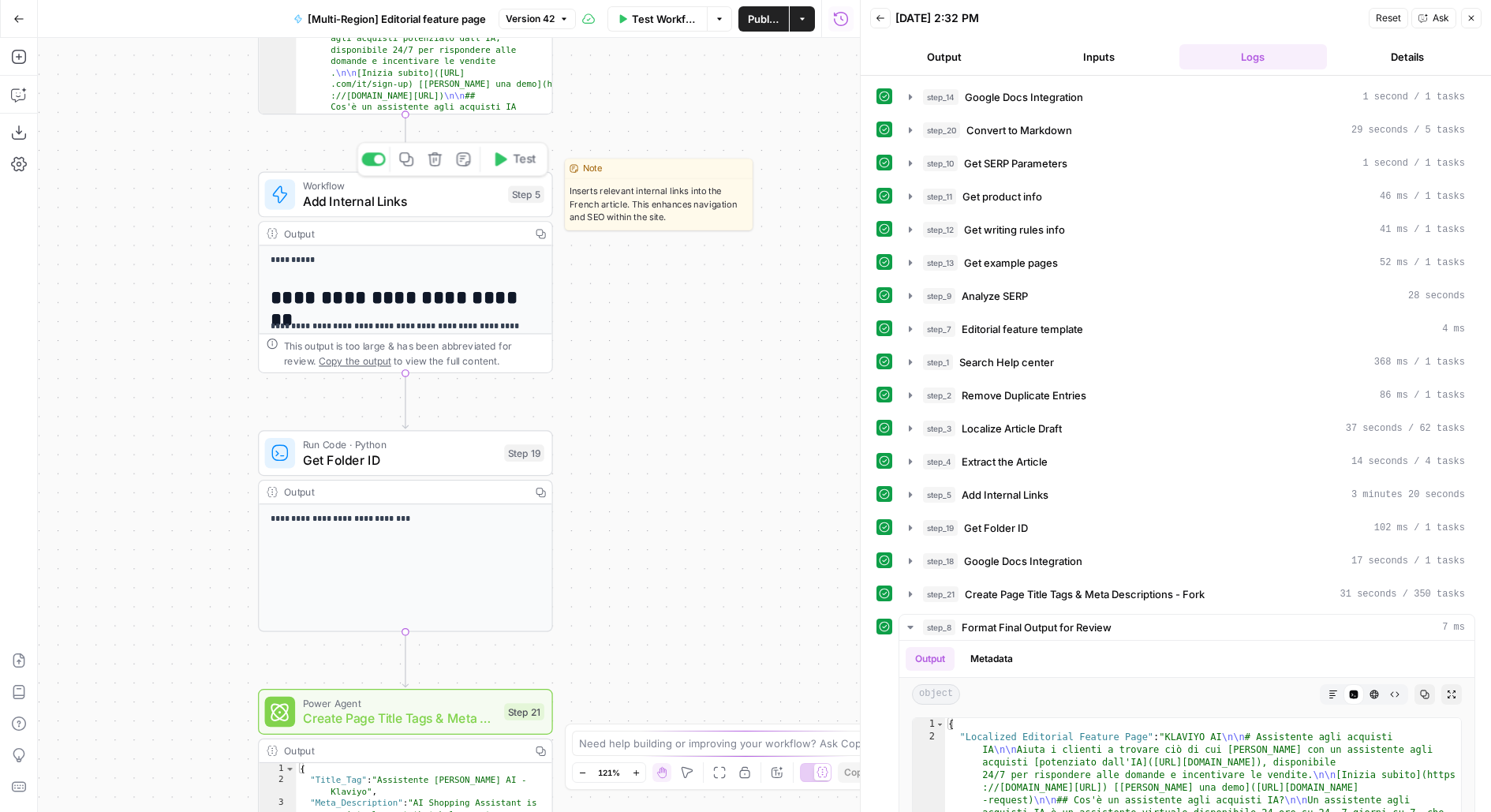
click at [452, 193] on span "Add Internal Links" at bounding box center [401, 201] width 198 height 19
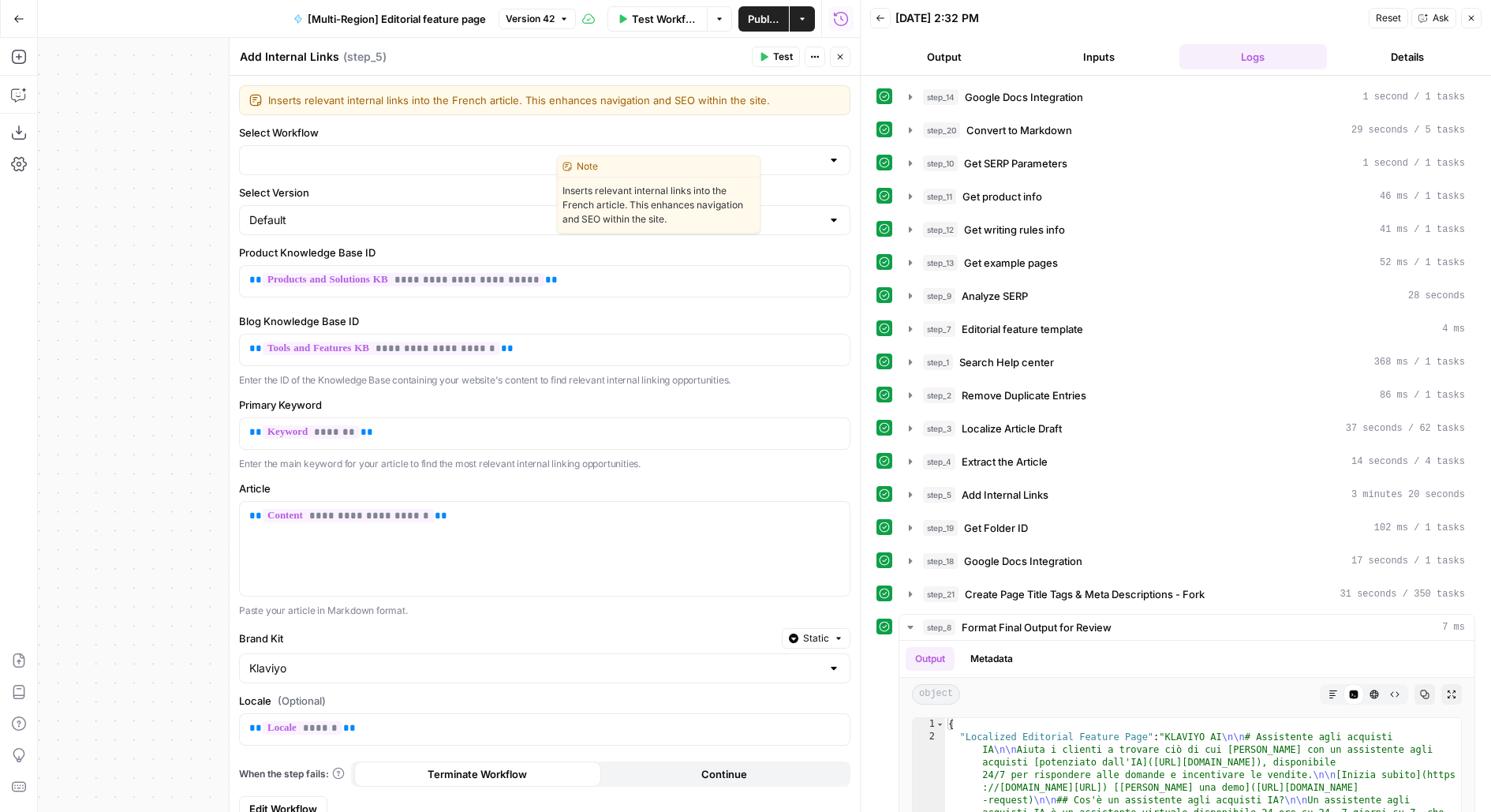
type input "[Multi-Region] Internal Links"
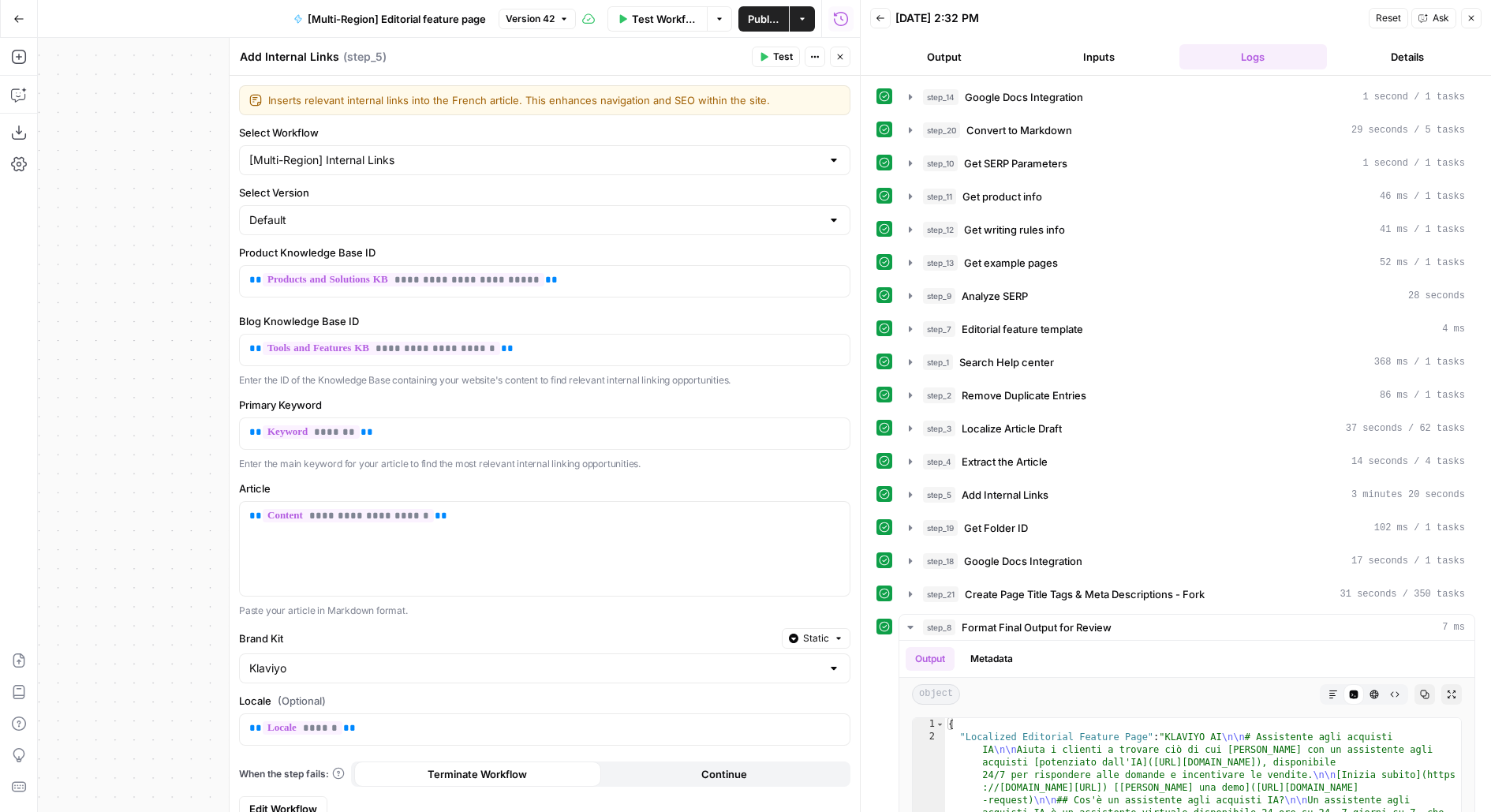
scroll to position [12, 0]
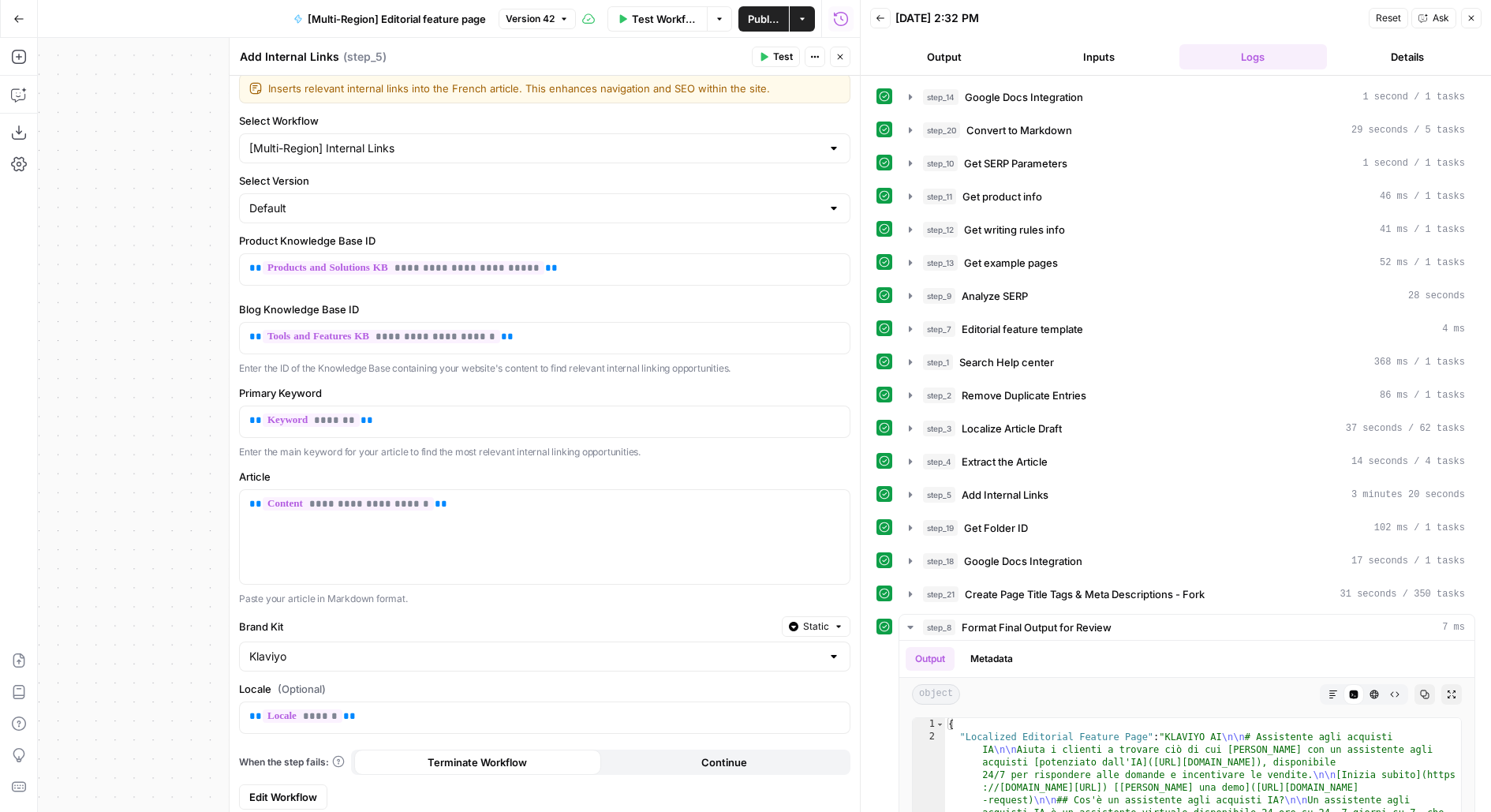
click at [253, 792] on span "Edit Workflow" at bounding box center [283, 797] width 68 height 16
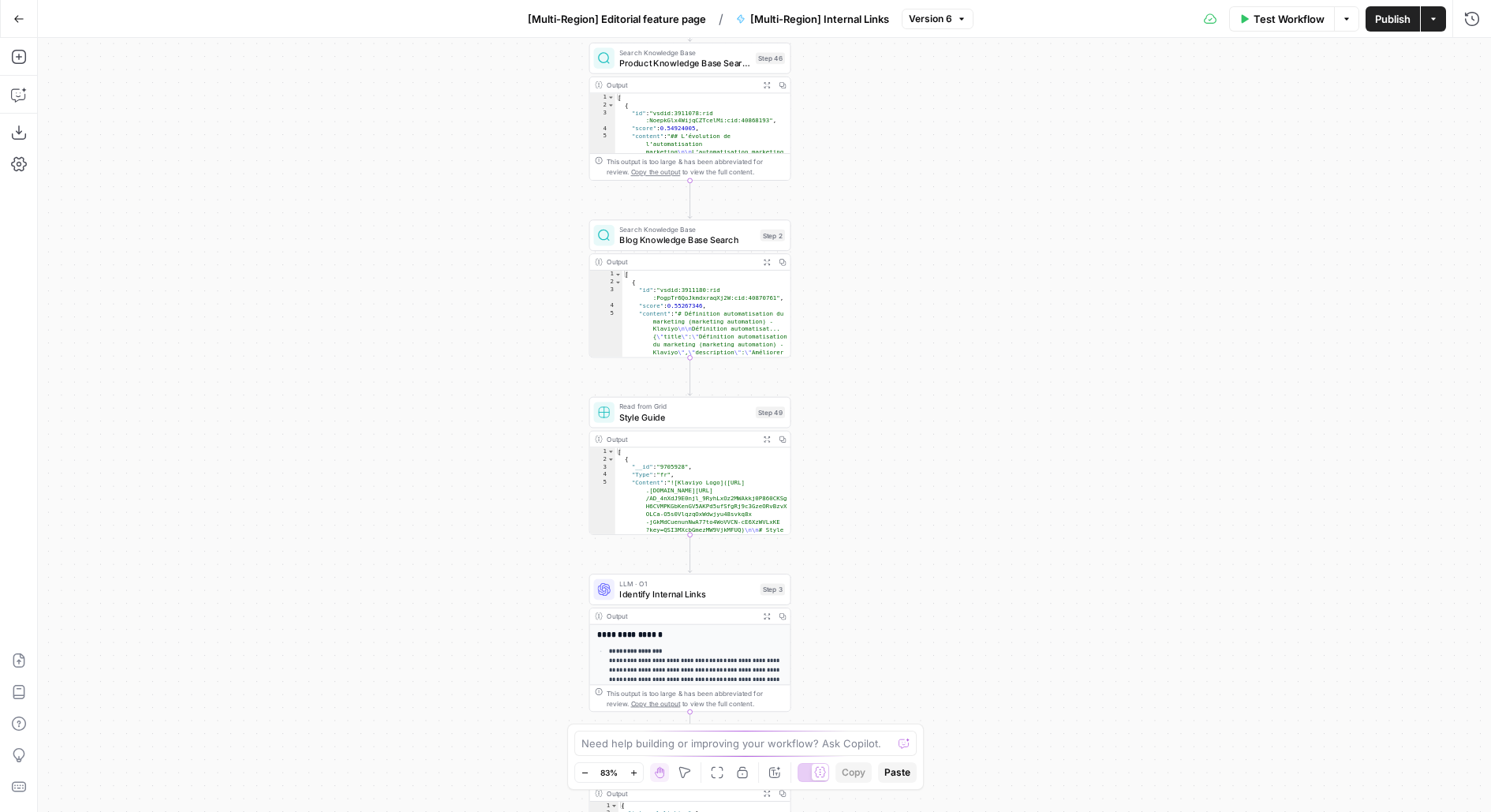
drag, startPoint x: 891, startPoint y: 439, endPoint x: 886, endPoint y: 249, distance: 190.1
click at [886, 249] on div "Workflow Set Inputs Inputs Search Knowledge Base Product Knowledge Base Search …" at bounding box center [765, 425] width 1453 height 774
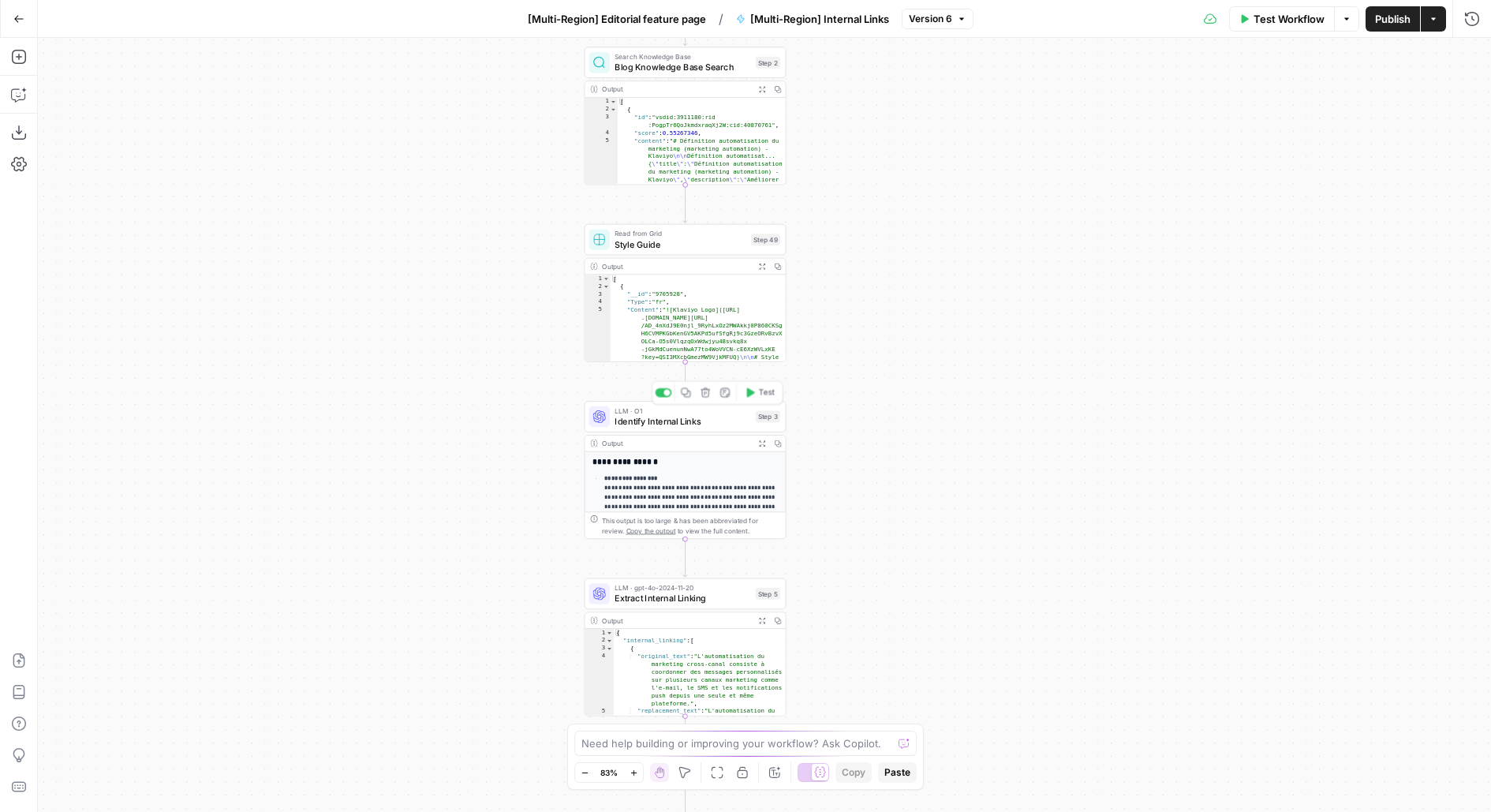
click at [734, 410] on span "LLM · O1" at bounding box center [682, 411] width 136 height 10
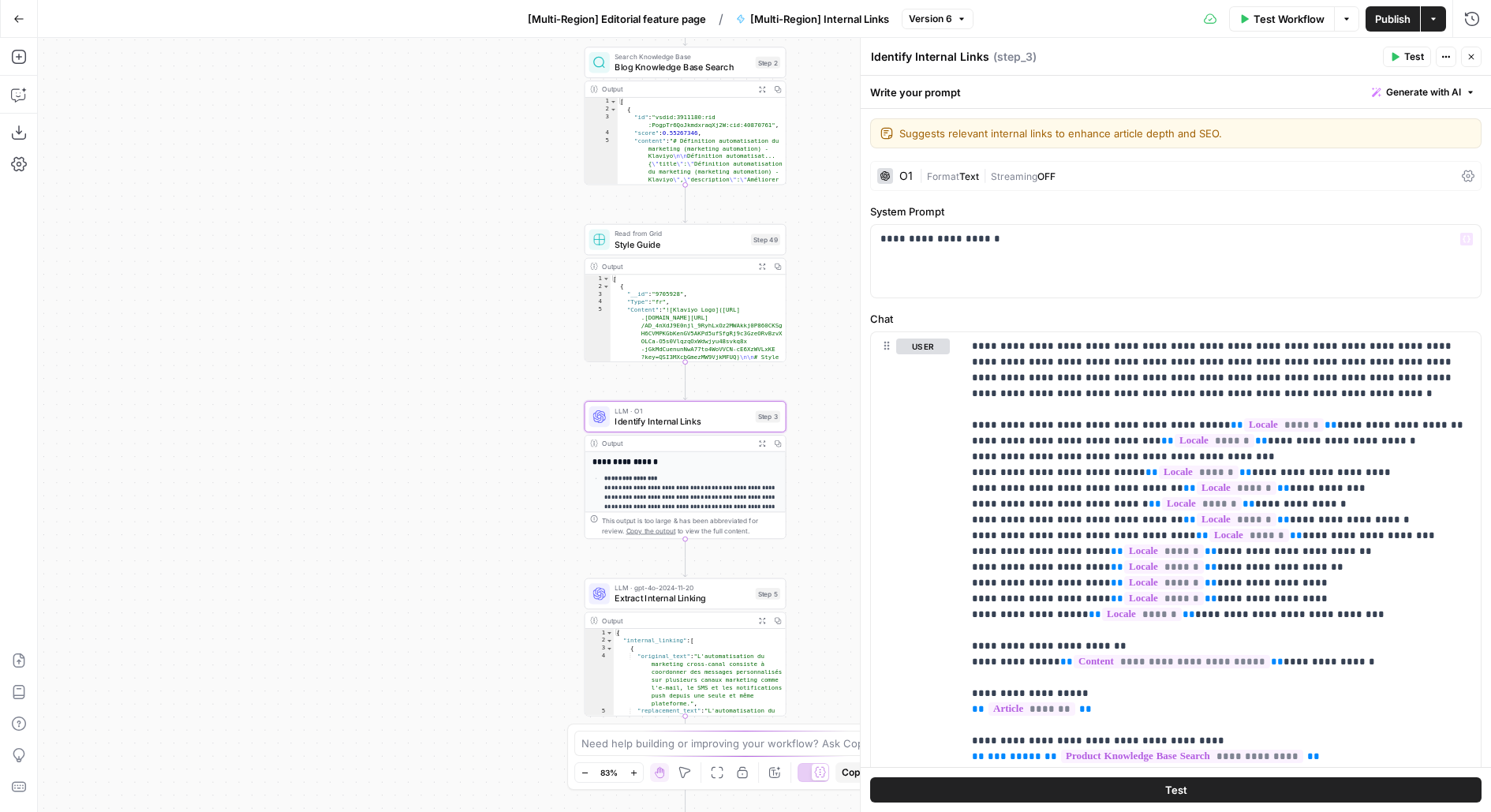
click at [1084, 183] on div "O1 | Format Text | Streaming OFF" at bounding box center [1175, 176] width 611 height 30
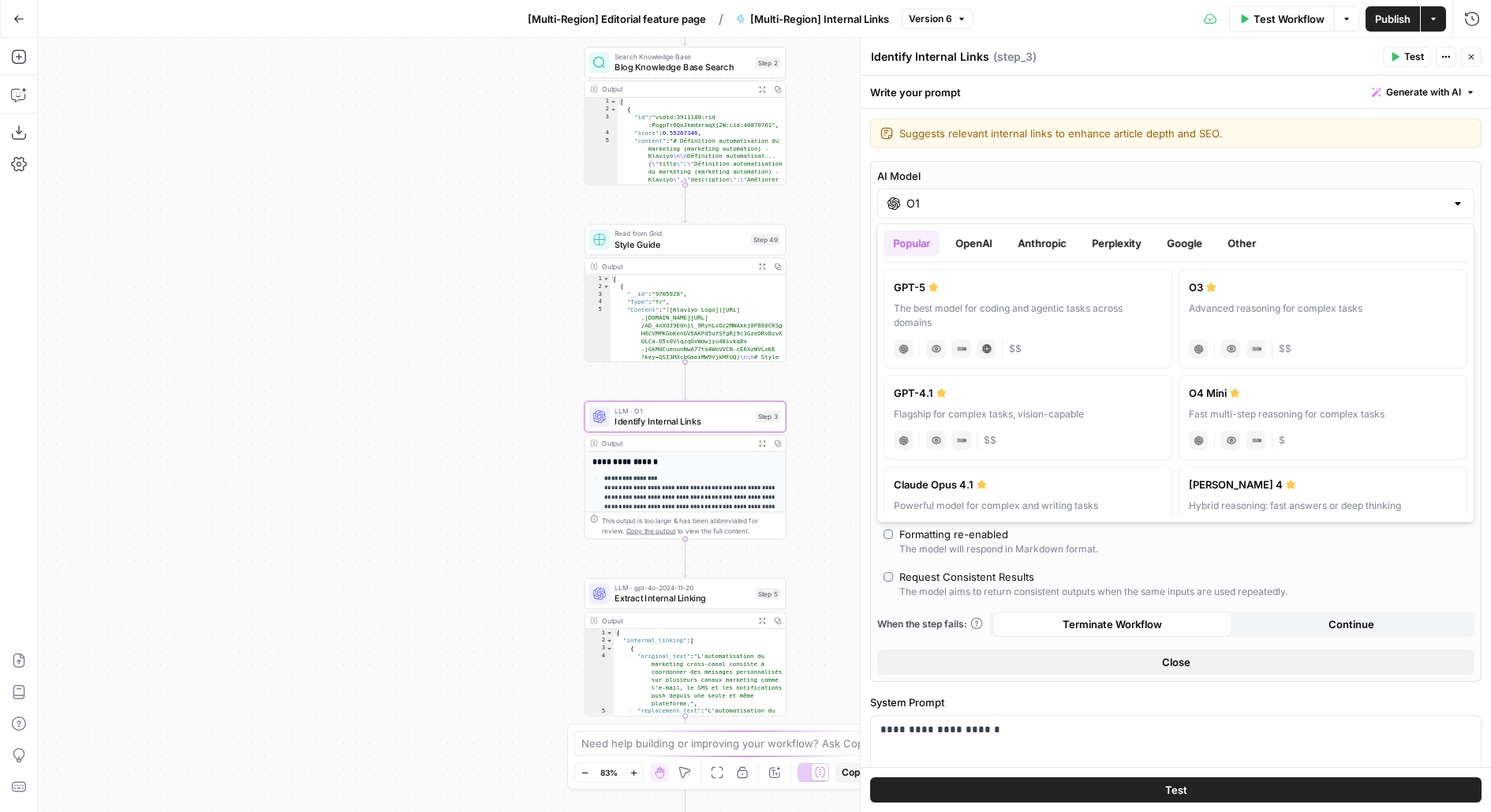
click at [1084, 183] on div "AI Model O1" at bounding box center [1176, 193] width 597 height 50
click at [1175, 235] on button "Google" at bounding box center [1185, 243] width 54 height 25
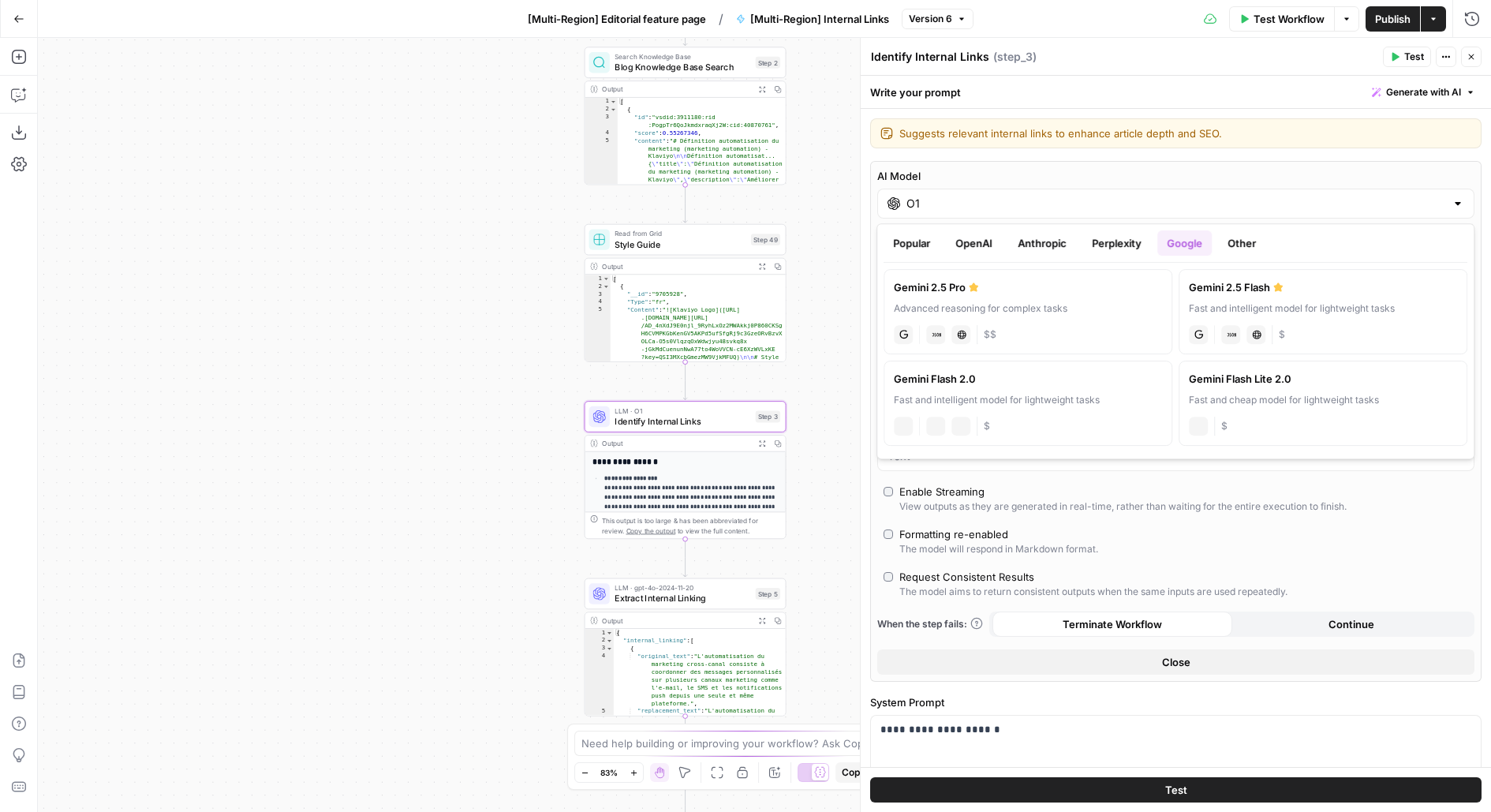
click at [994, 286] on div "Gemini 2.5 Pro" at bounding box center [1028, 287] width 268 height 16
type input "Gemini 2.5 Pro"
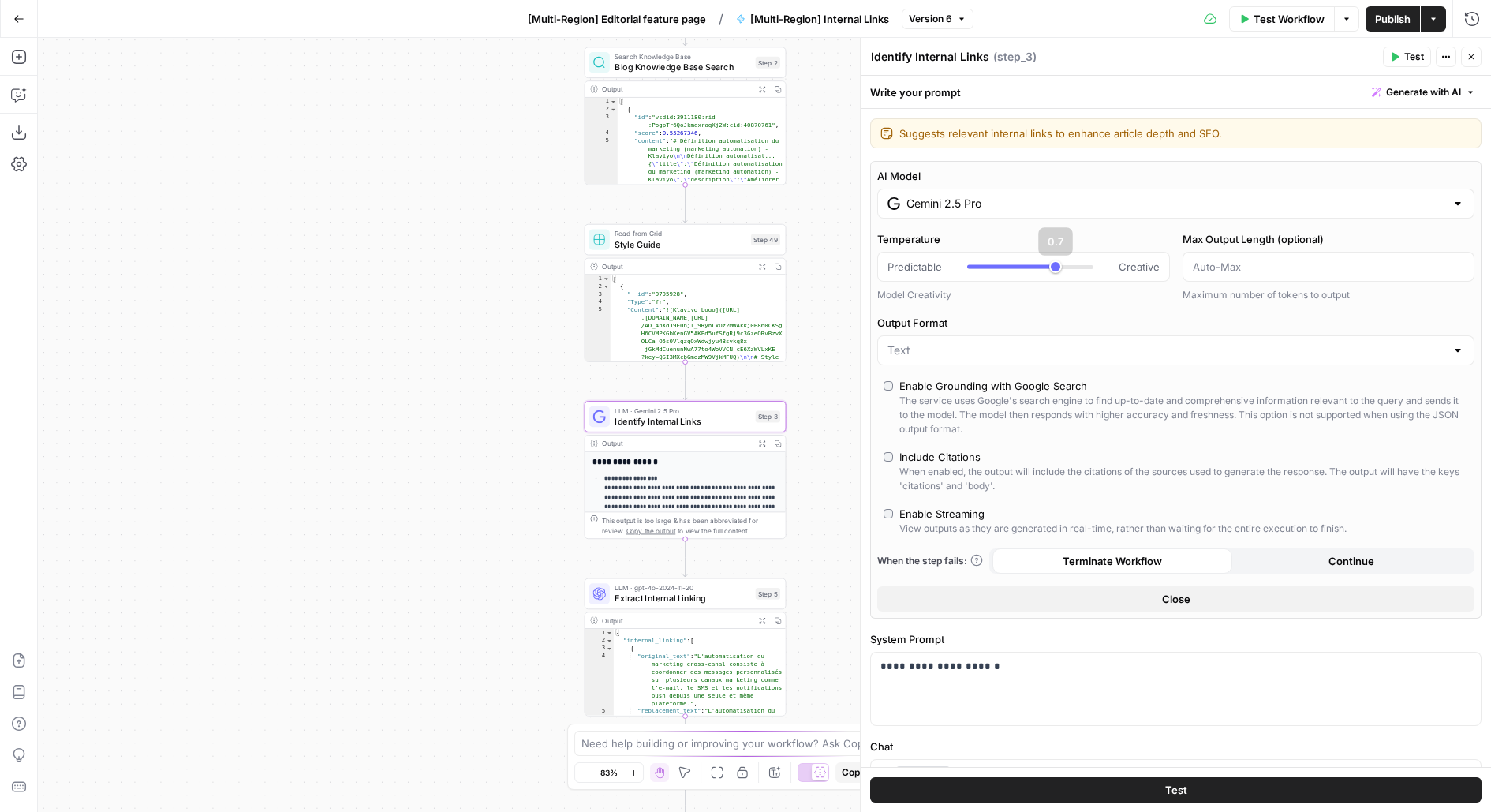
click at [1060, 204] on input "Gemini 2.5 Pro" at bounding box center [1175, 204] width 539 height 16
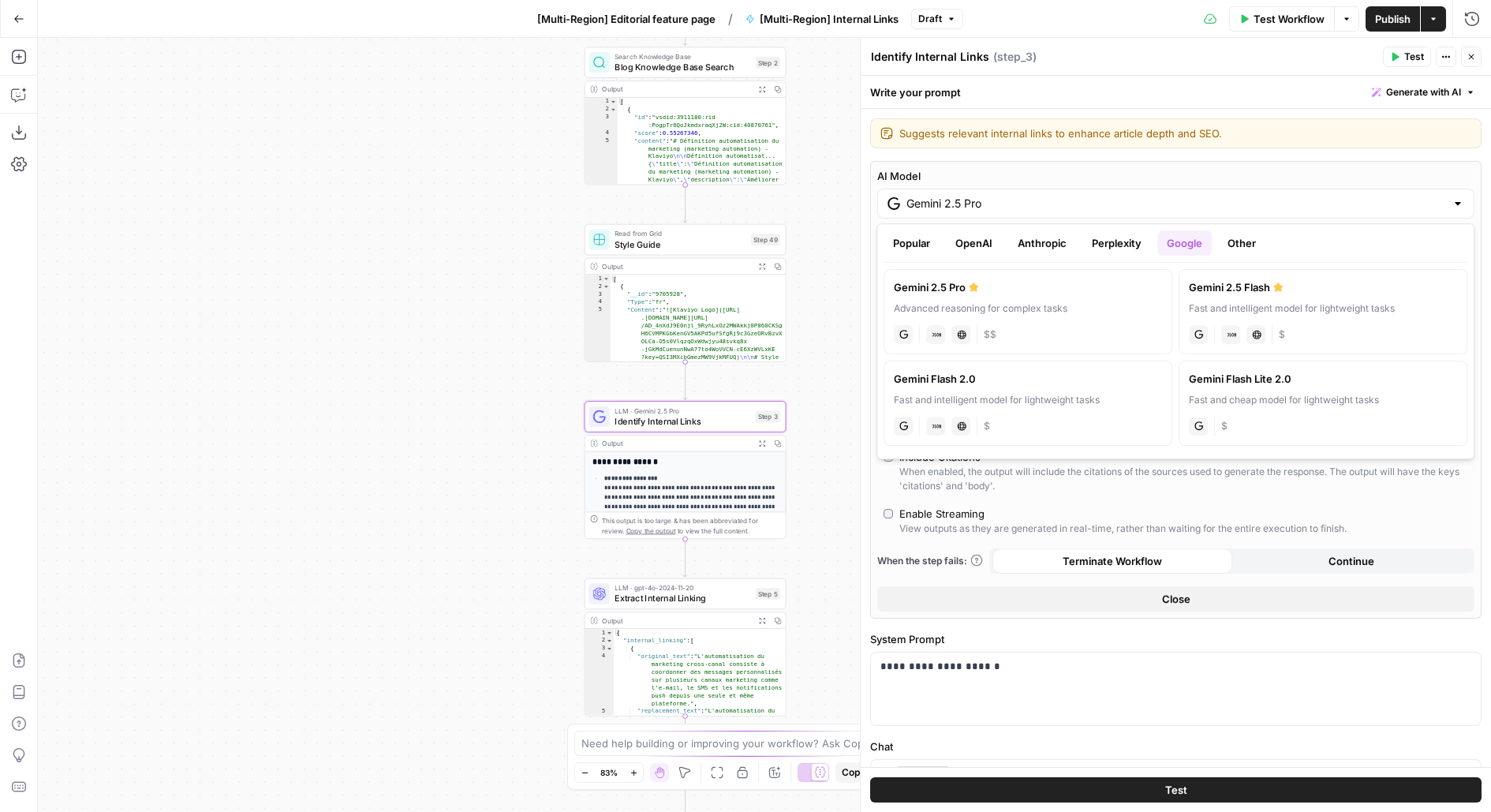
click at [1183, 158] on div "**********" at bounding box center [1175, 778] width 631 height 1340
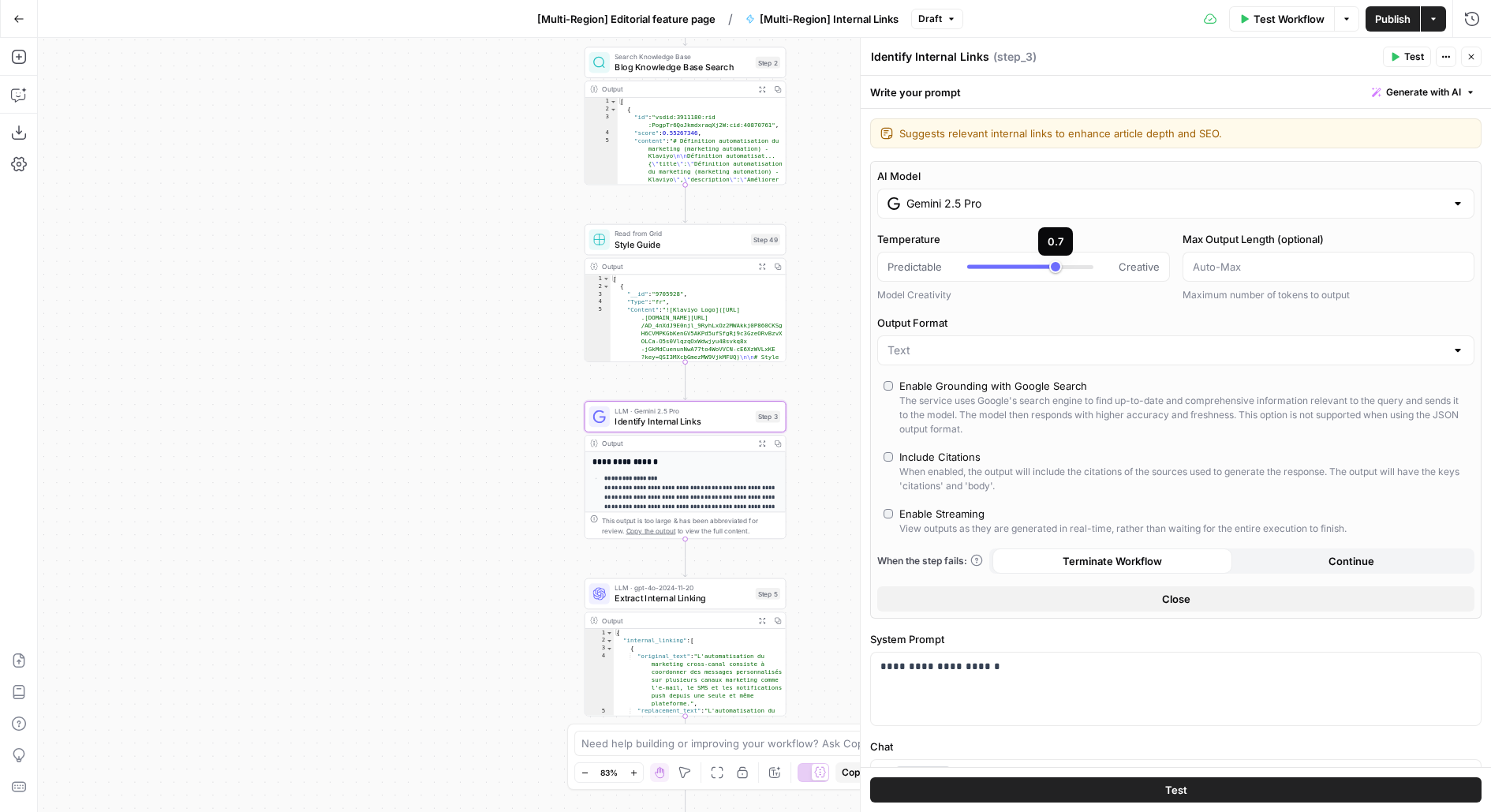
click at [1001, 265] on div at bounding box center [1012, 266] width 88 height 4
click at [1019, 265] on div at bounding box center [1030, 266] width 126 height 4
type input "***"
click at [959, 785] on button "Test" at bounding box center [1175, 790] width 611 height 25
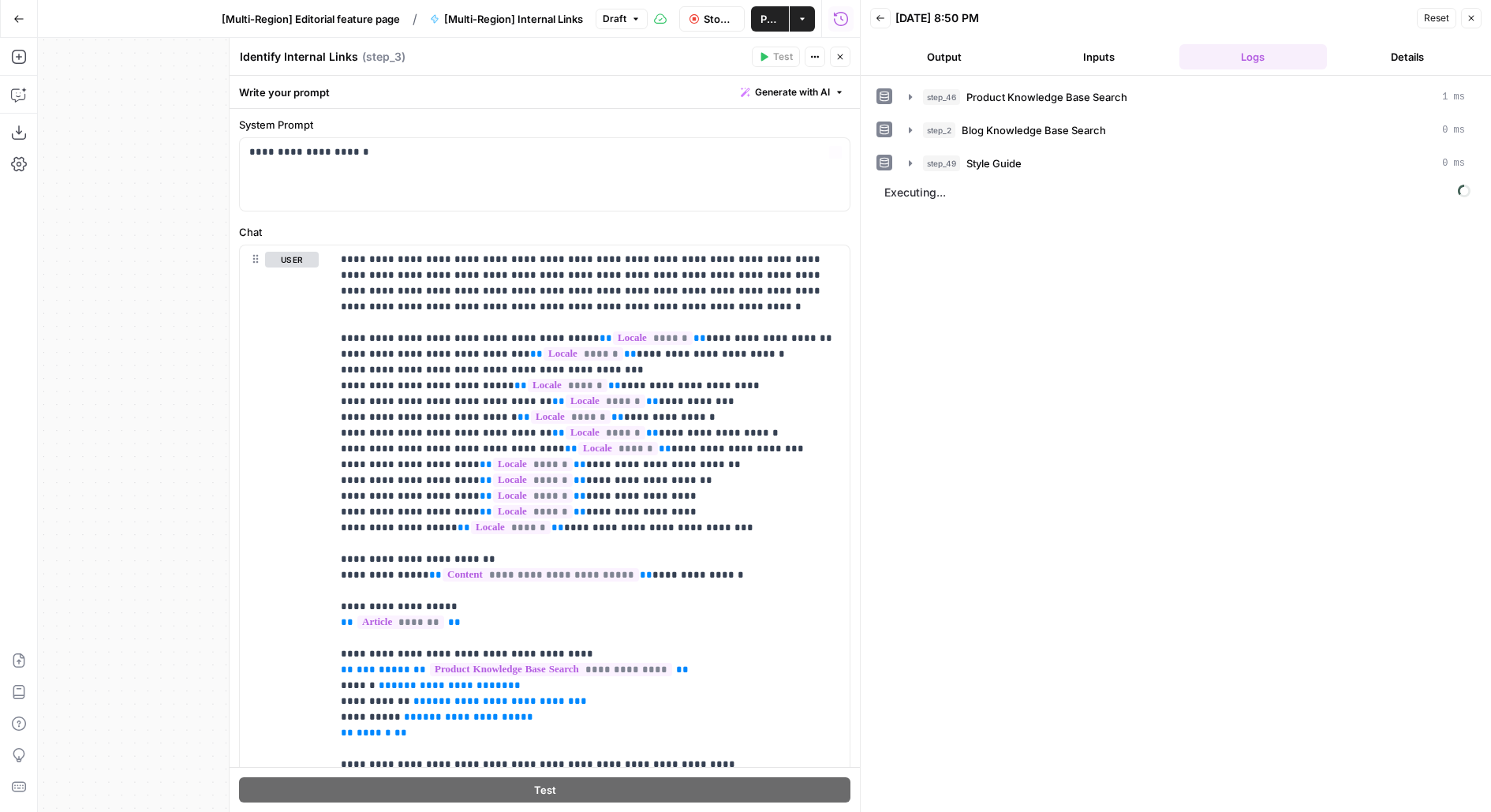
scroll to position [678, 0]
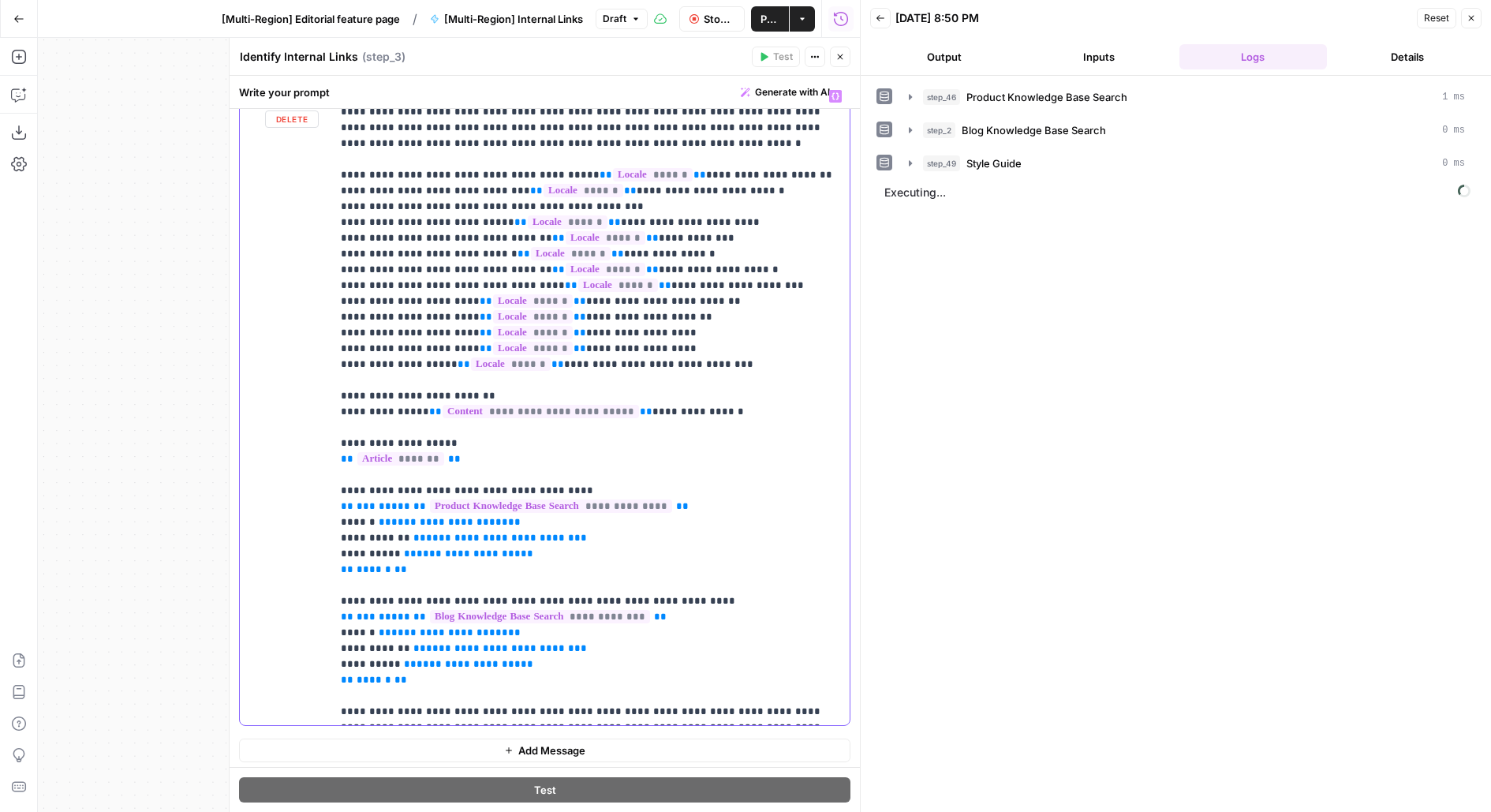
click at [714, 309] on p "**********" at bounding box center [591, 569] width 500 height 962
click at [613, 150] on p "**********" at bounding box center [591, 569] width 500 height 962
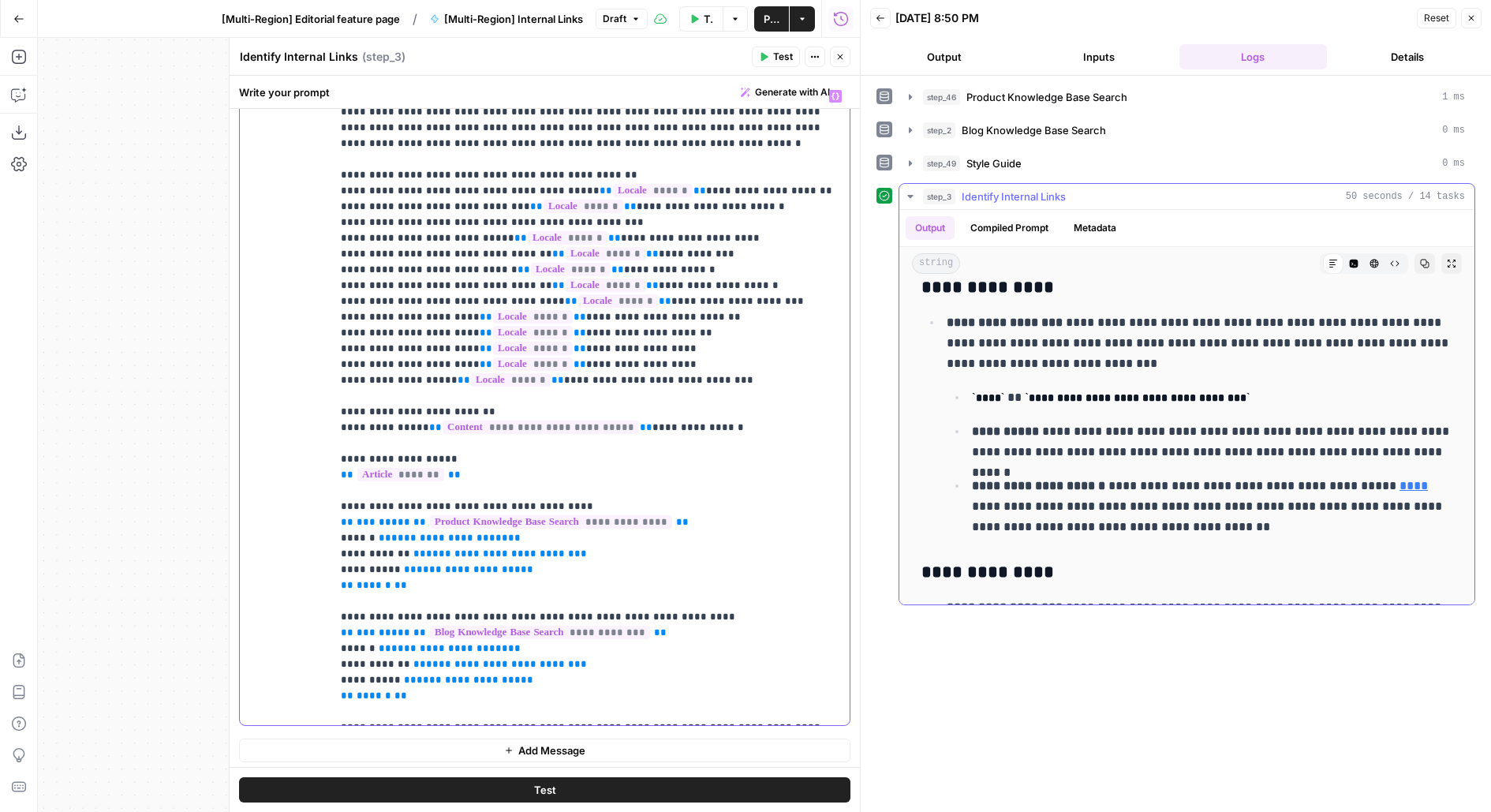
scroll to position [427, 0]
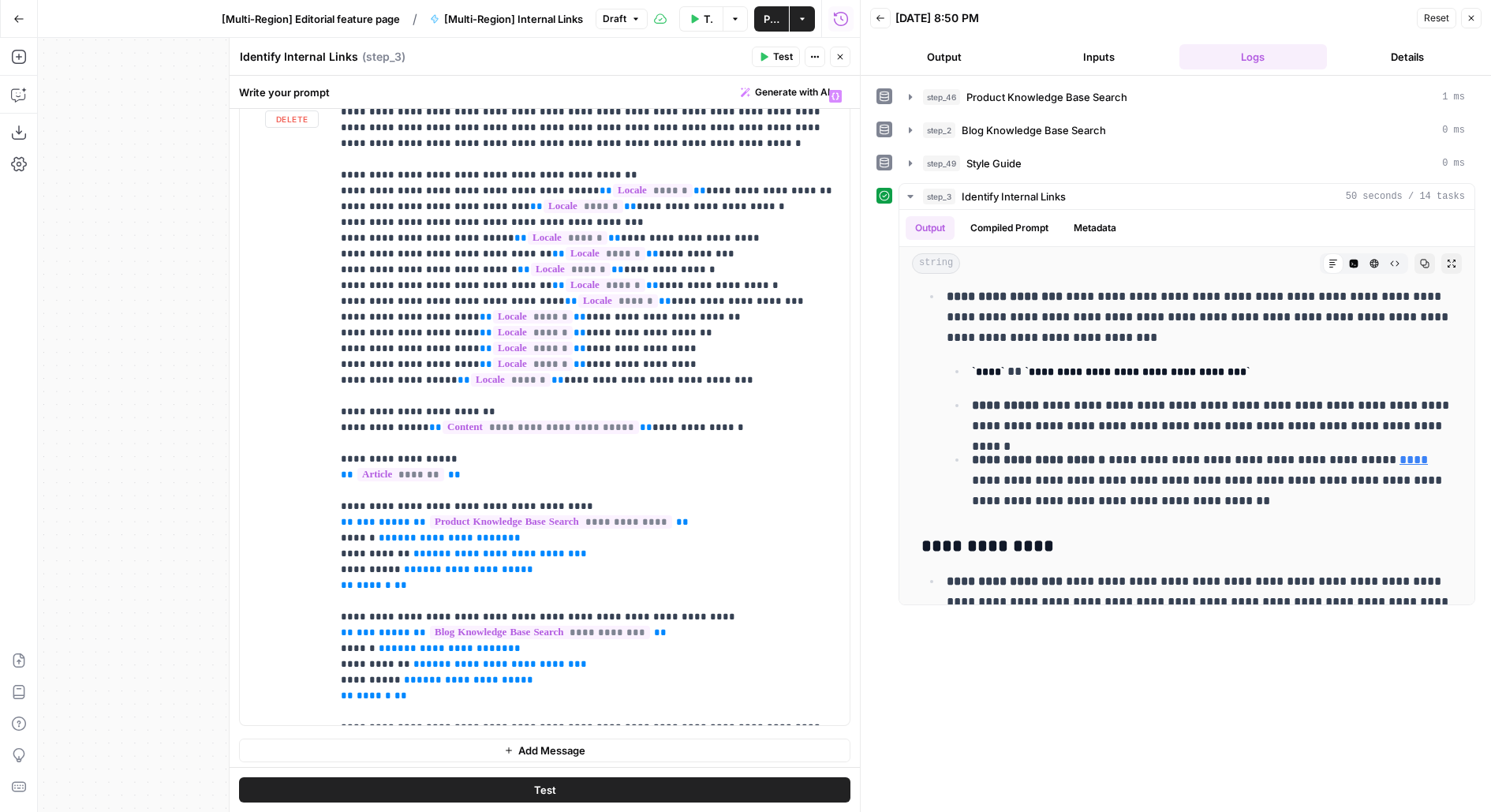
click at [844, 57] on span "Close" at bounding box center [844, 57] width 1 height 1
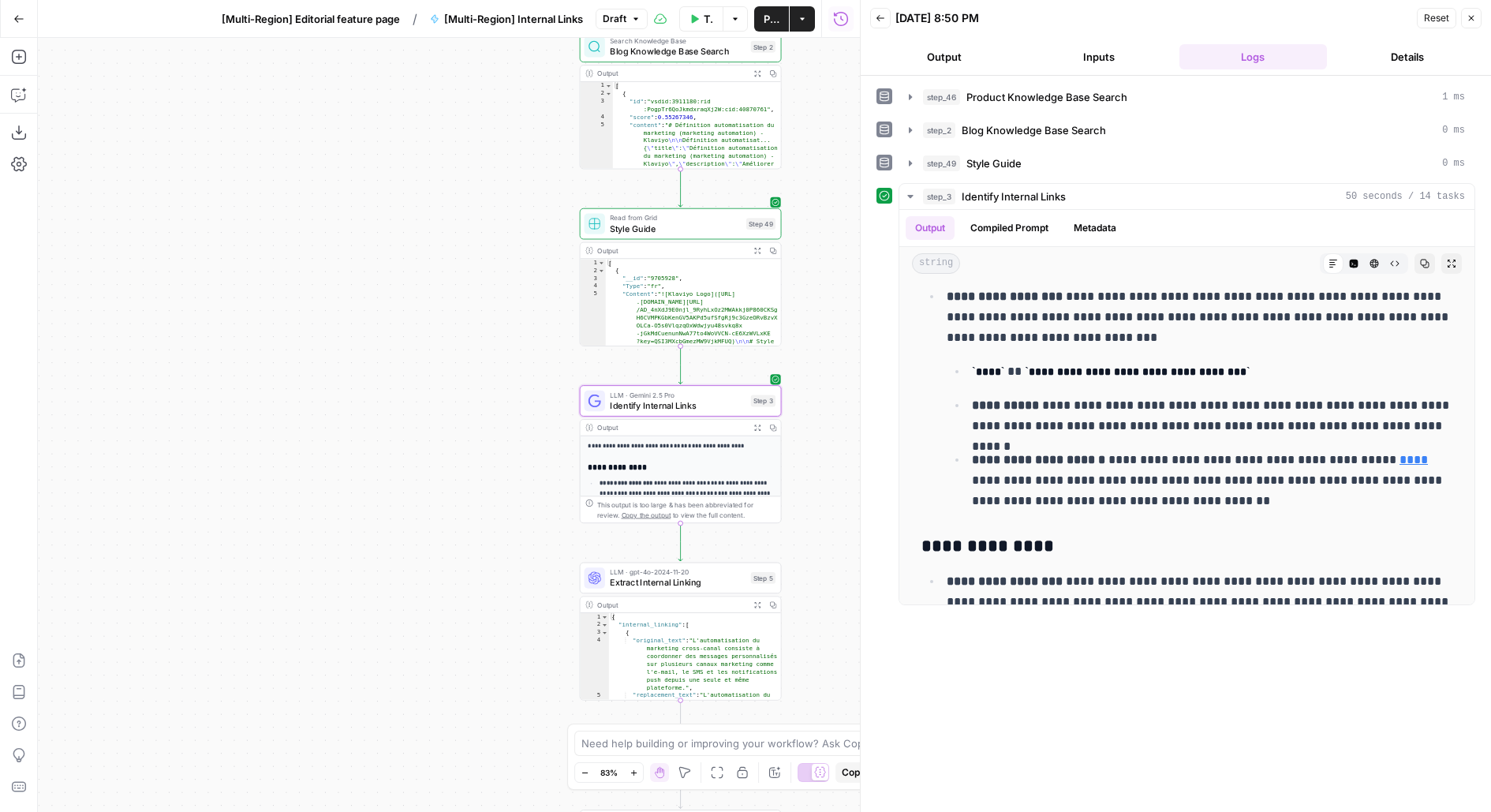
drag, startPoint x: 814, startPoint y: 421, endPoint x: 724, endPoint y: 179, distance: 258.2
click at [726, 182] on div "Workflow Set Inputs Inputs Search Knowledge Base Product Knowledge Base Search …" at bounding box center [449, 425] width 822 height 774
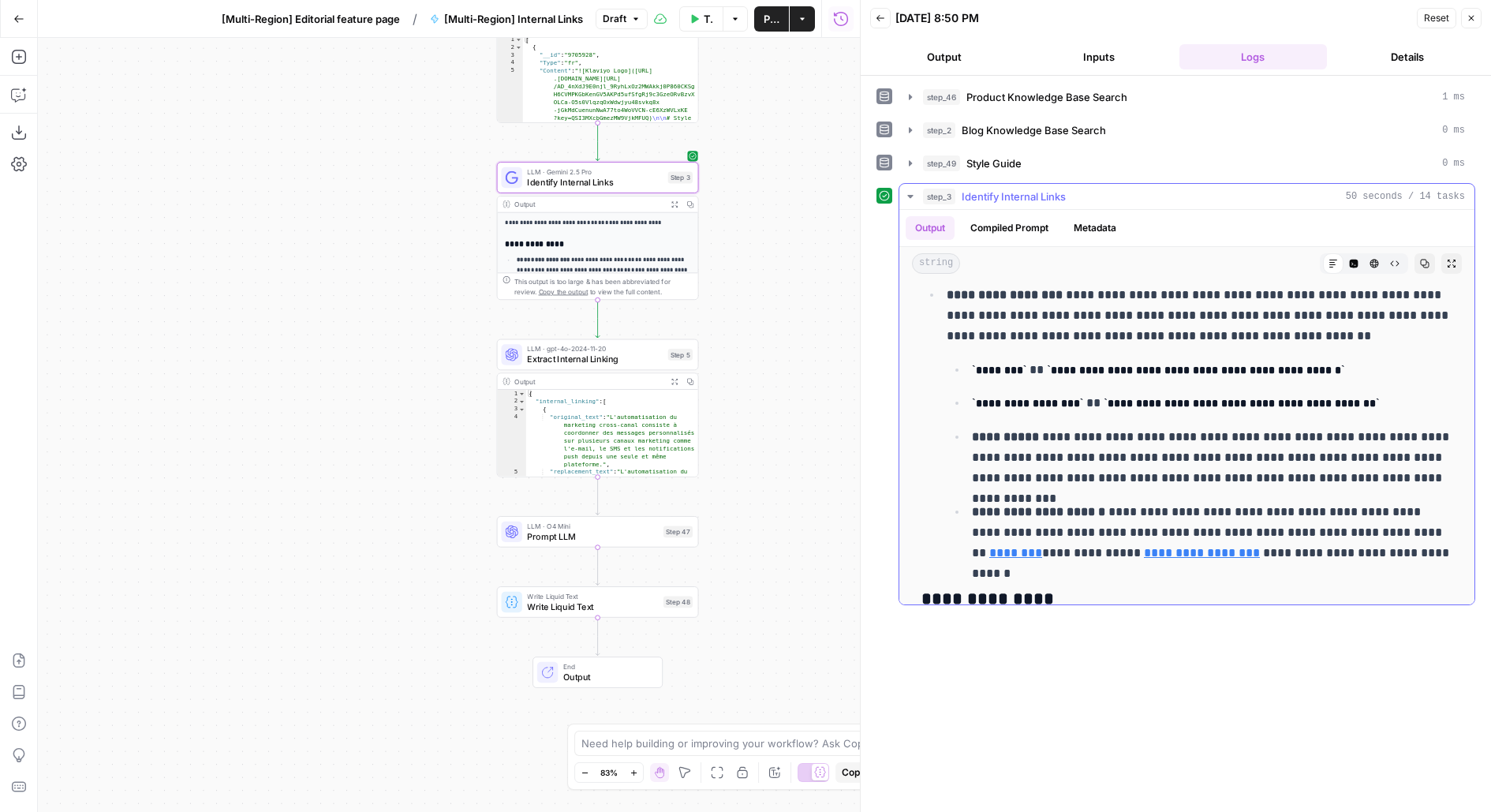
scroll to position [0, 0]
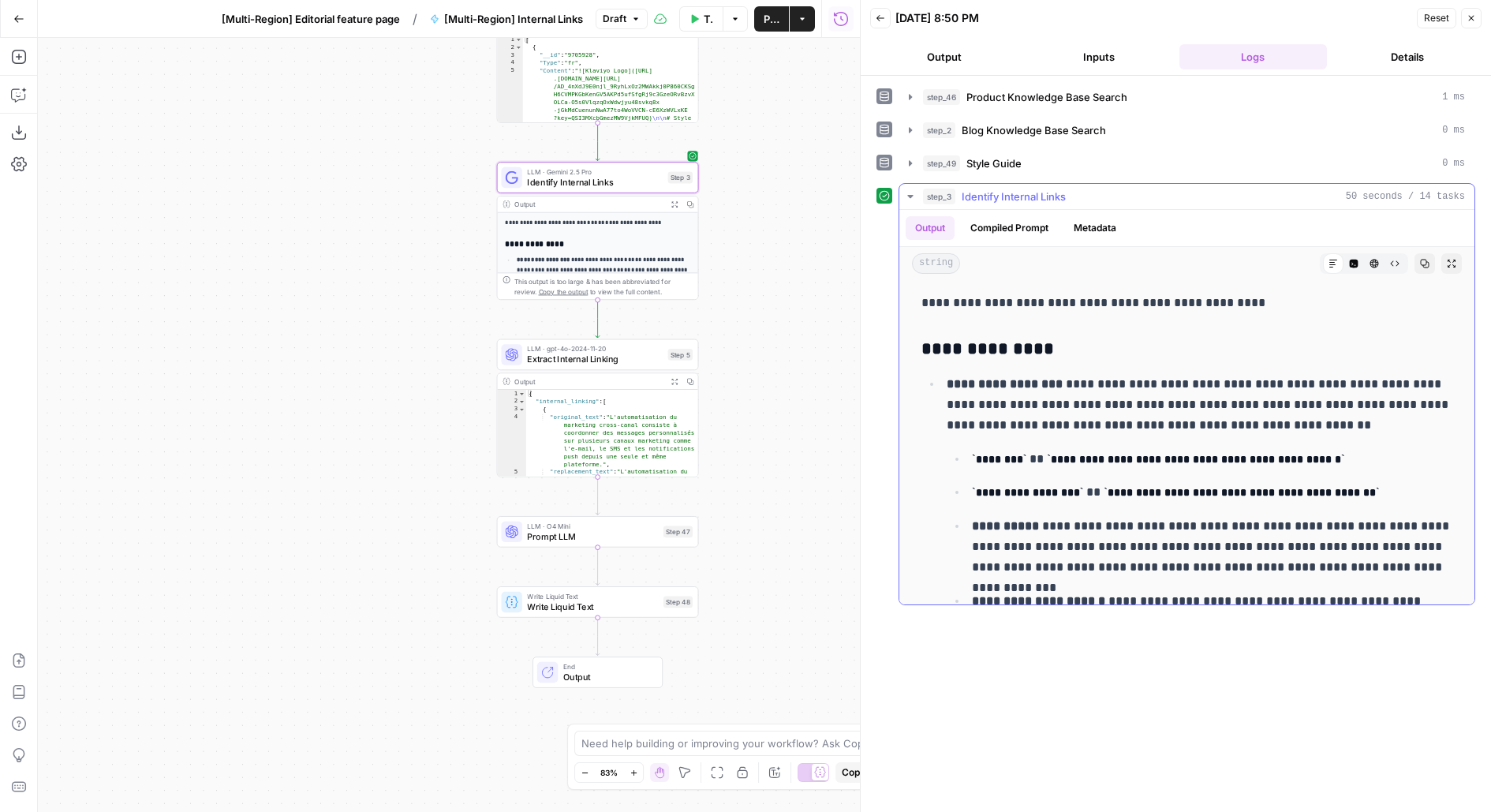
click at [995, 222] on button "Compiled Prompt" at bounding box center [1009, 228] width 97 height 24
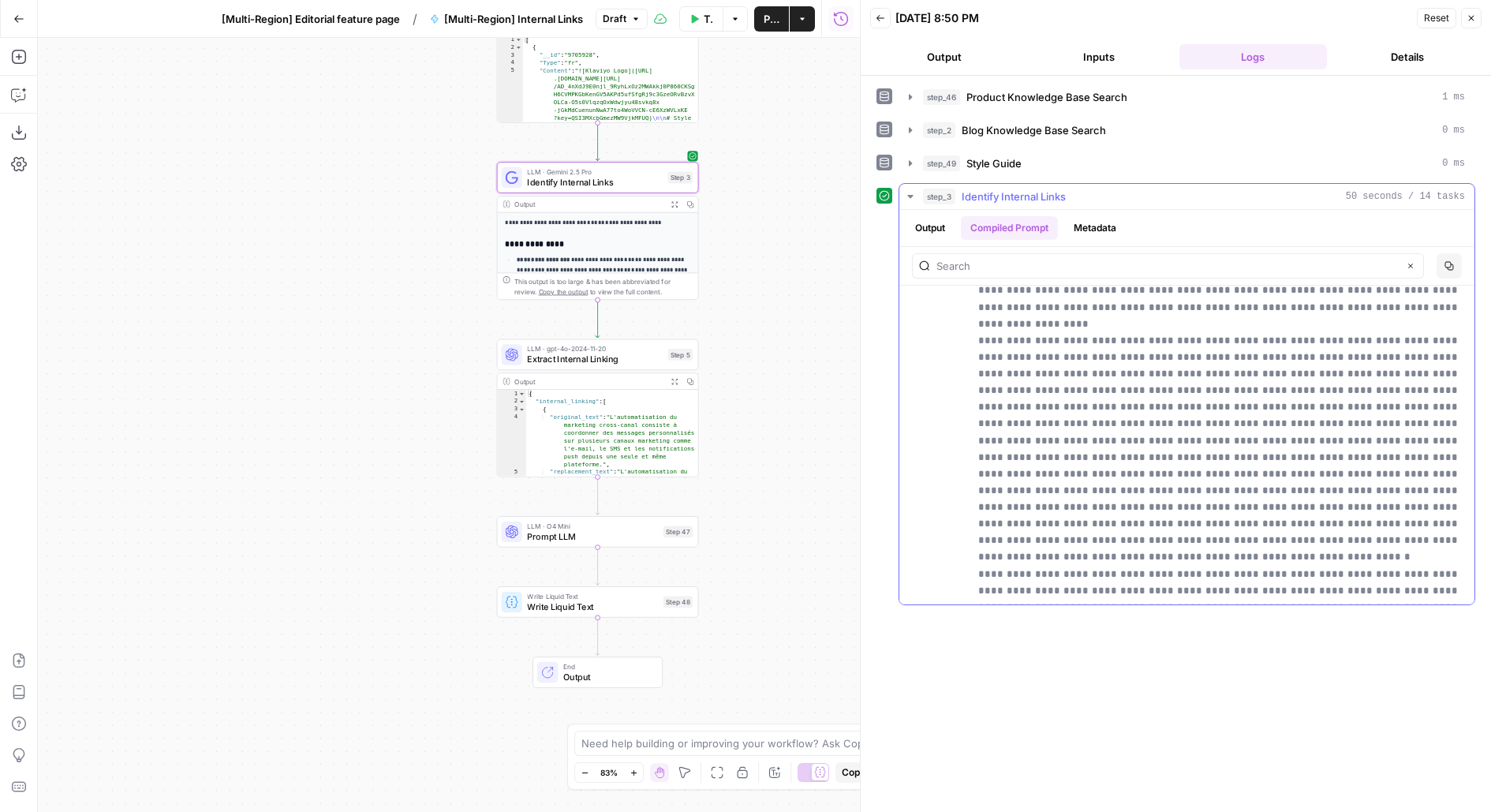
scroll to position [5815, 0]
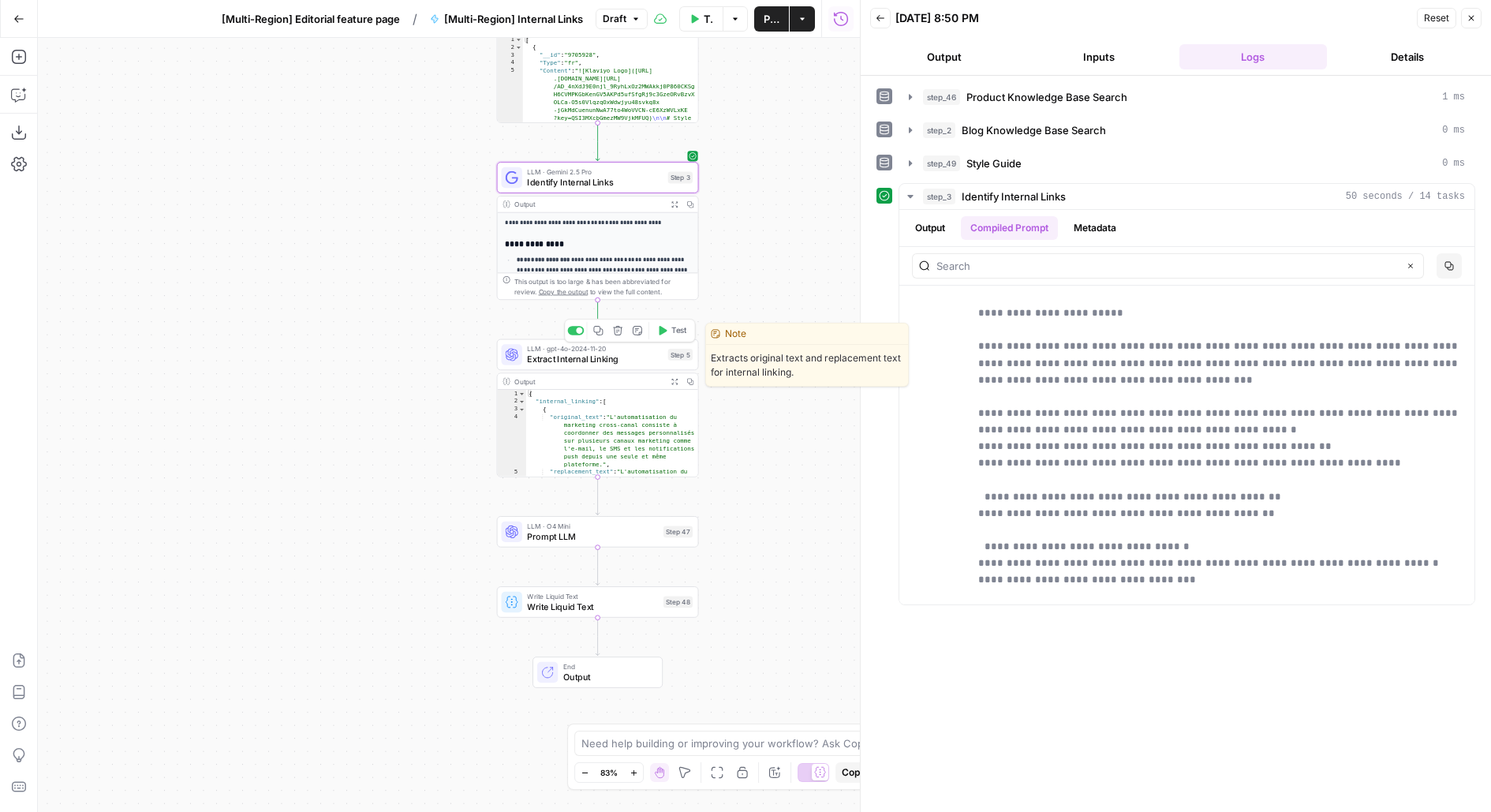
click at [664, 322] on button "Test" at bounding box center [671, 330] width 40 height 17
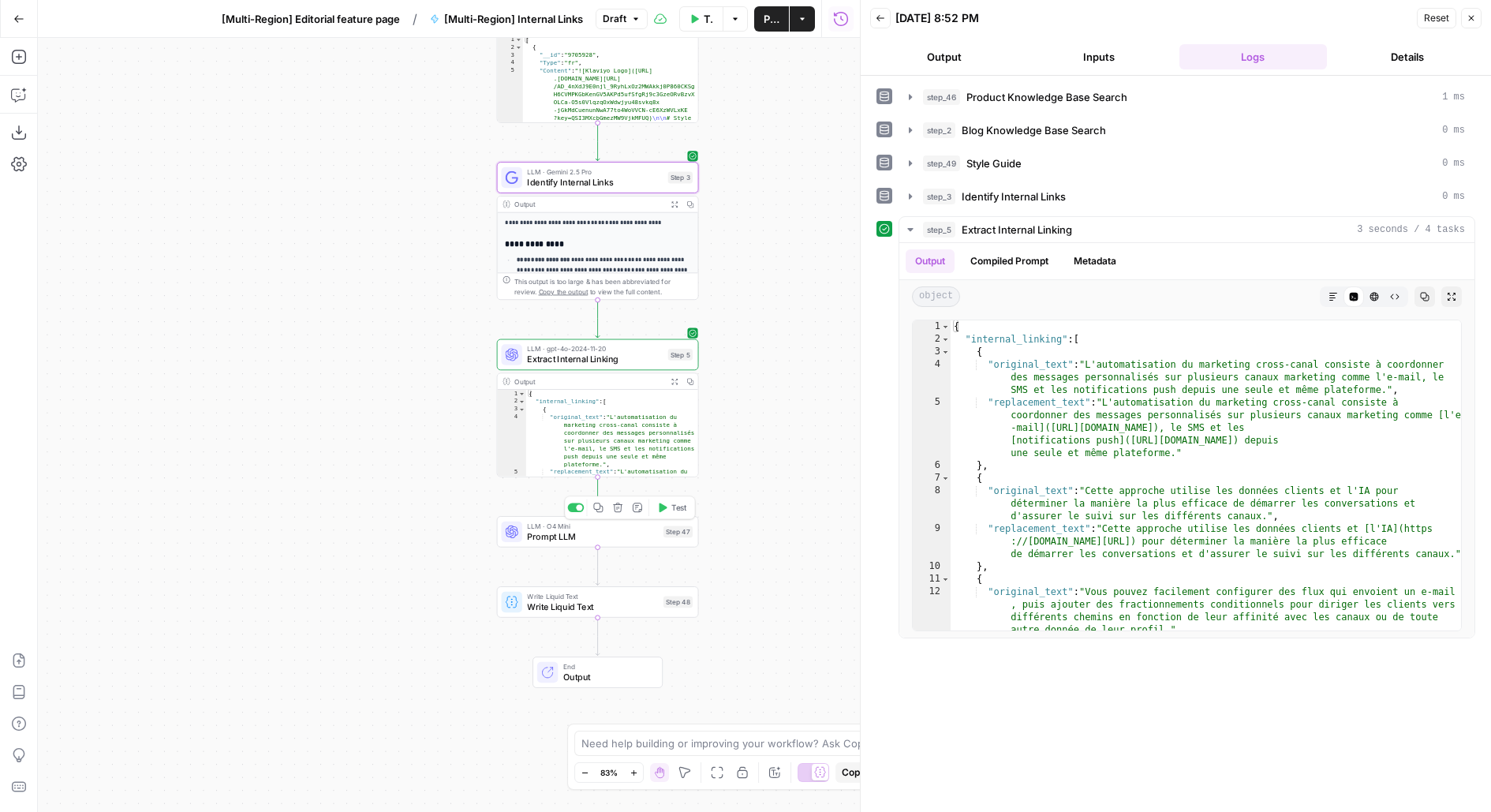
click at [672, 501] on span "Test" at bounding box center [679, 507] width 16 height 12
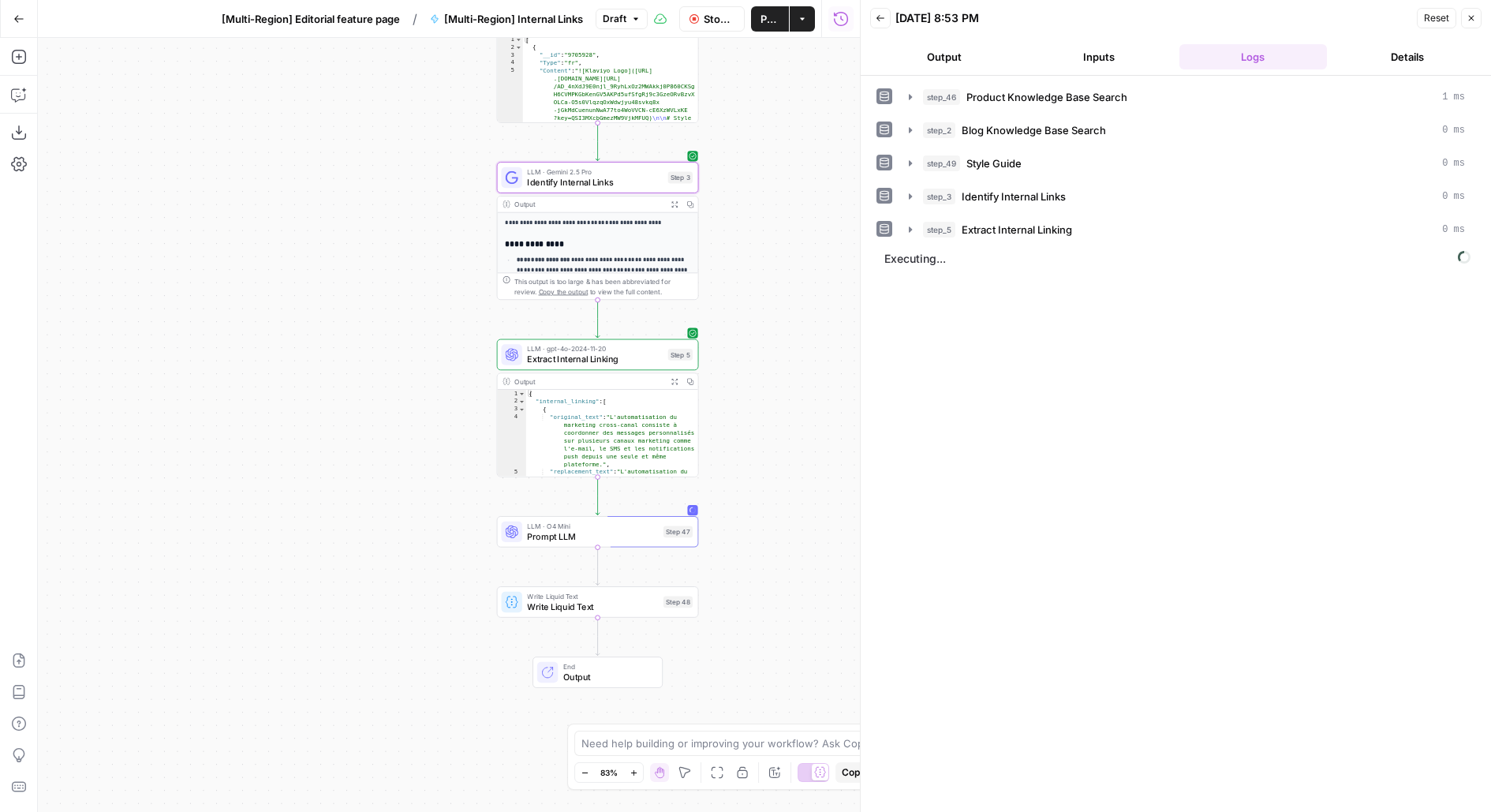
click at [976, 50] on button "Output" at bounding box center [944, 57] width 149 height 25
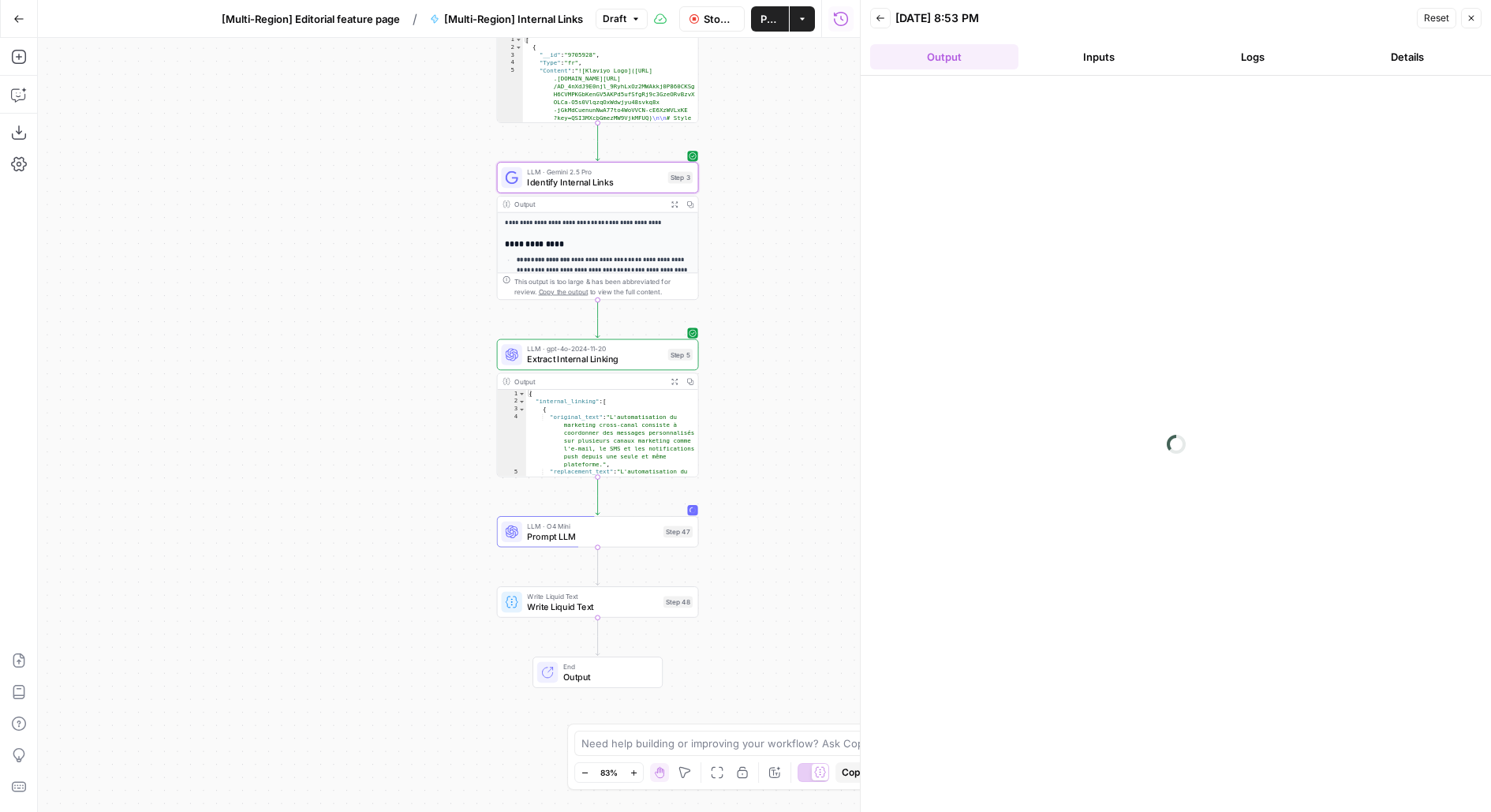
click at [657, 539] on span "Prompt LLM" at bounding box center [592, 536] width 131 height 14
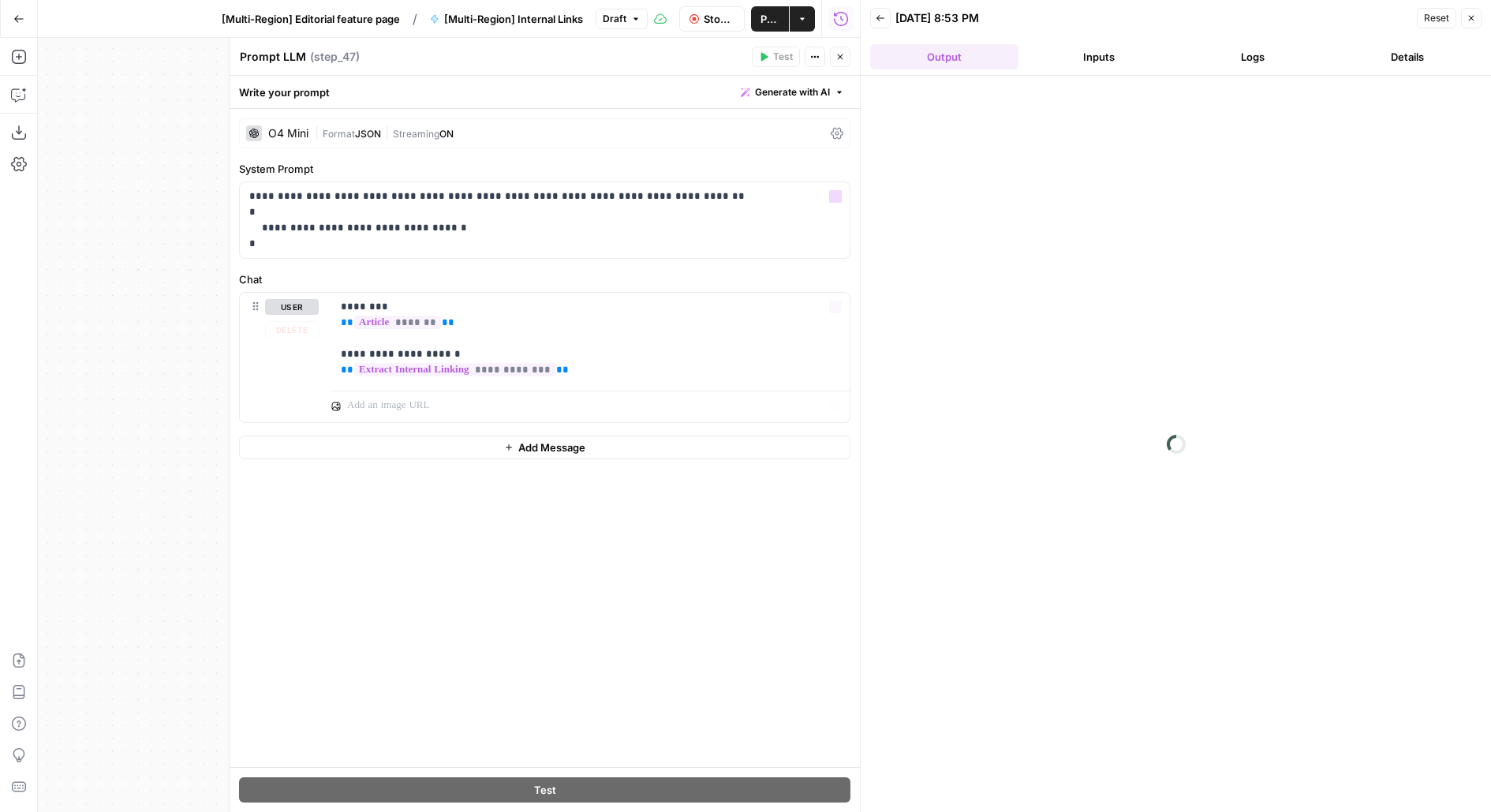
click at [597, 134] on div "| Format JSON | Streaming ON" at bounding box center [569, 134] width 510 height 15
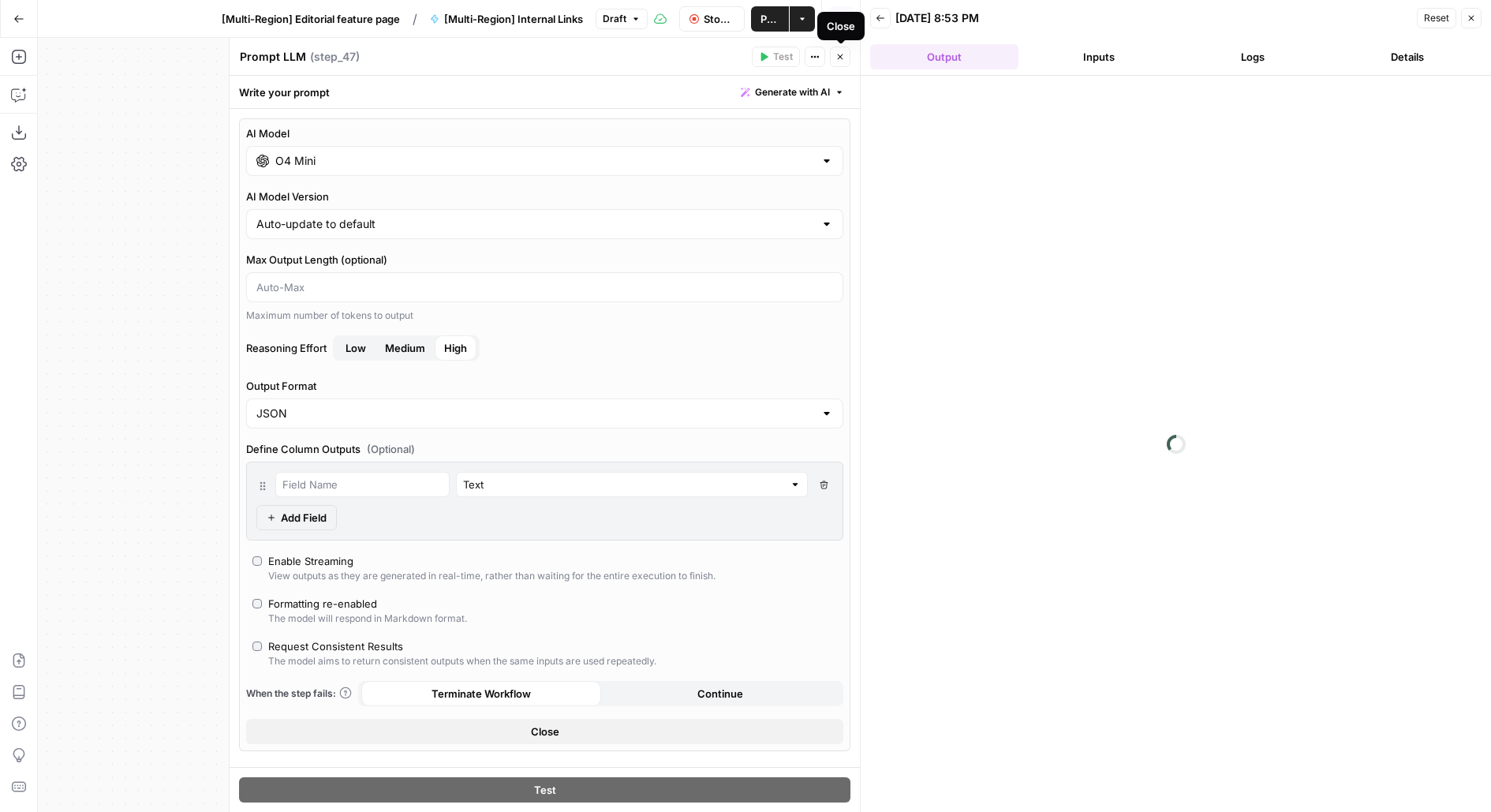
click at [839, 62] on button "Close" at bounding box center [840, 57] width 20 height 20
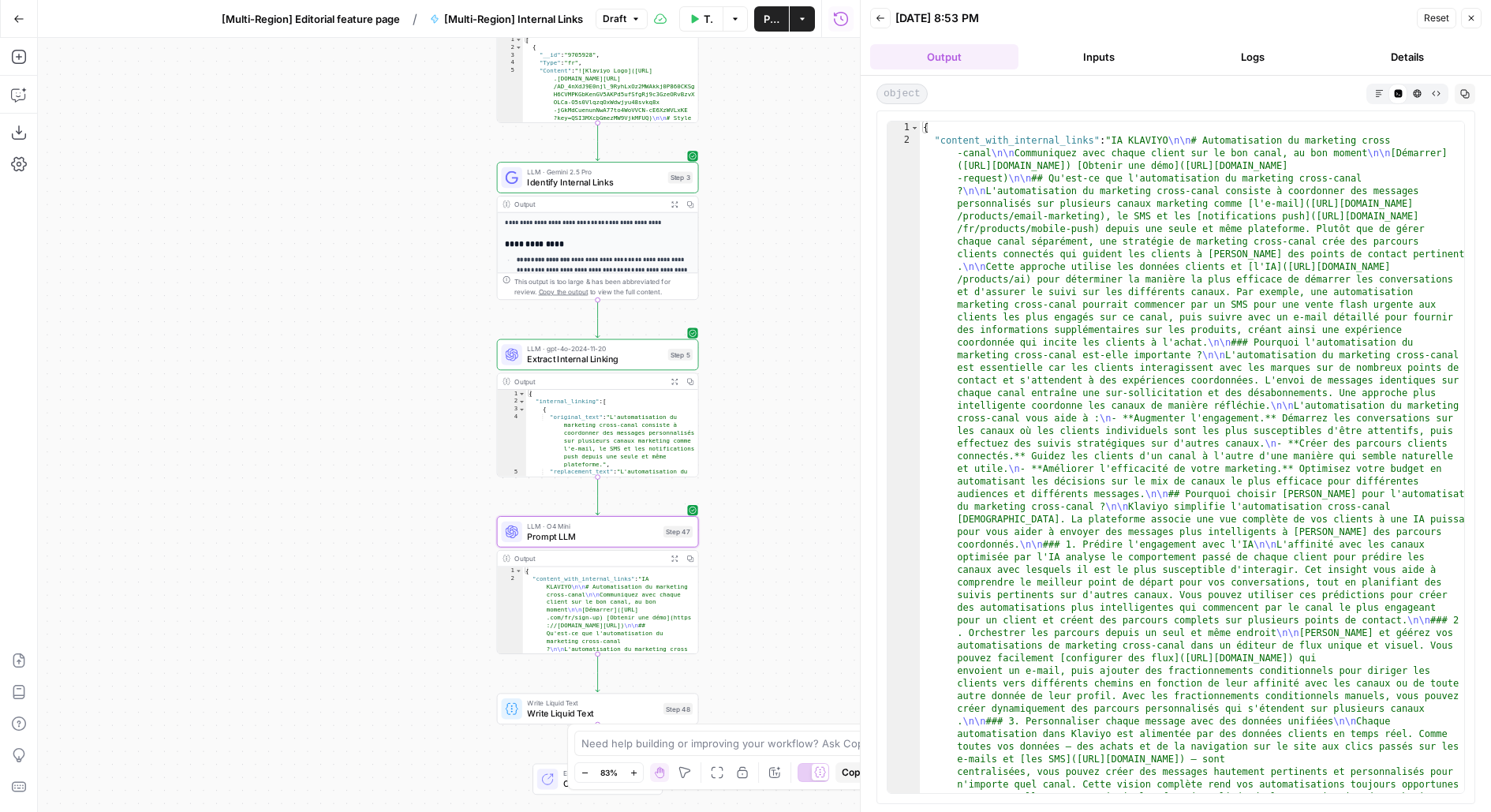
click at [1382, 95] on icon "button" at bounding box center [1379, 93] width 8 height 8
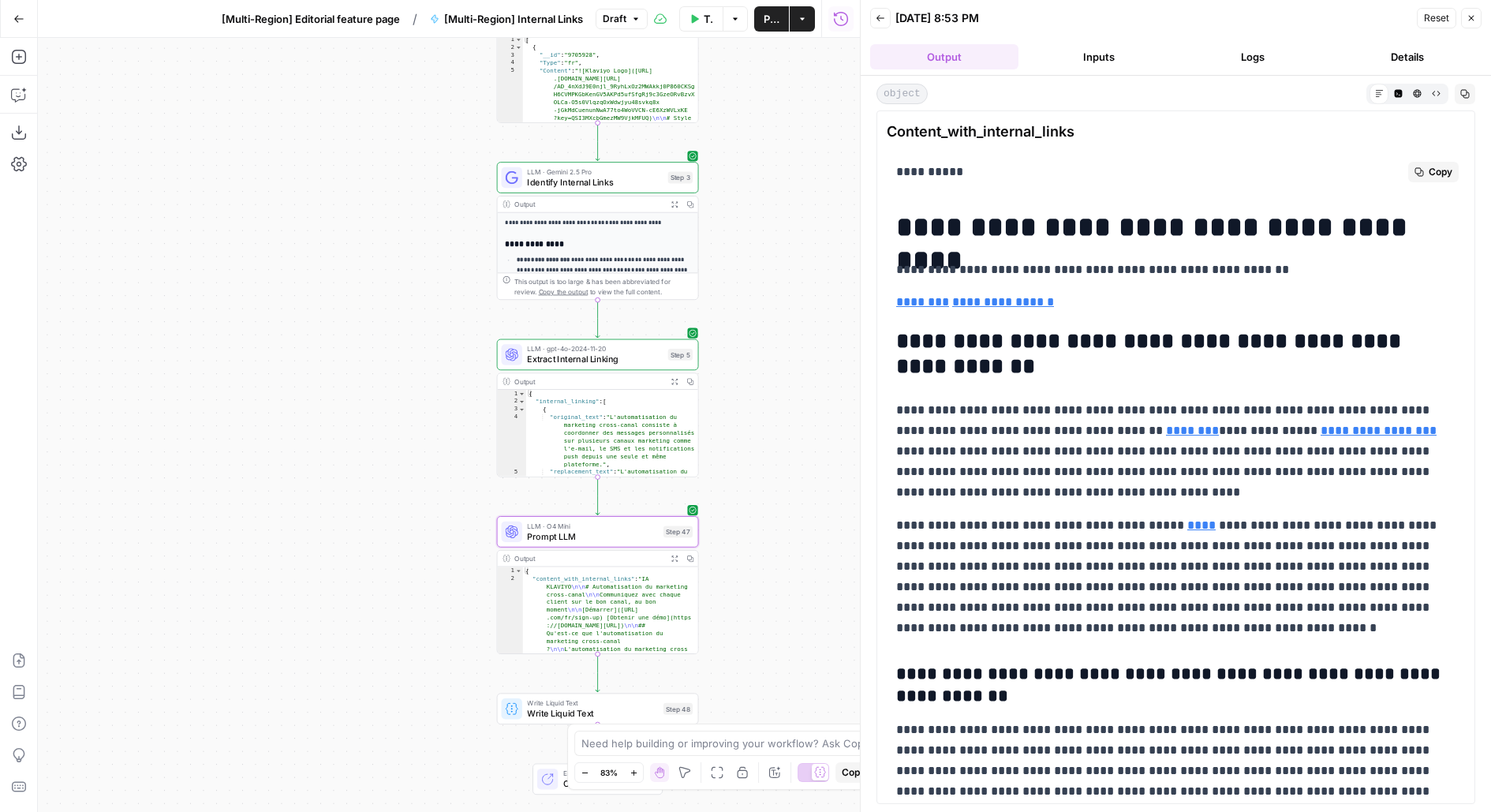
click at [1021, 302] on link "**********" at bounding box center [1003, 302] width 102 height 12
click at [923, 304] on link "********" at bounding box center [922, 302] width 53 height 12
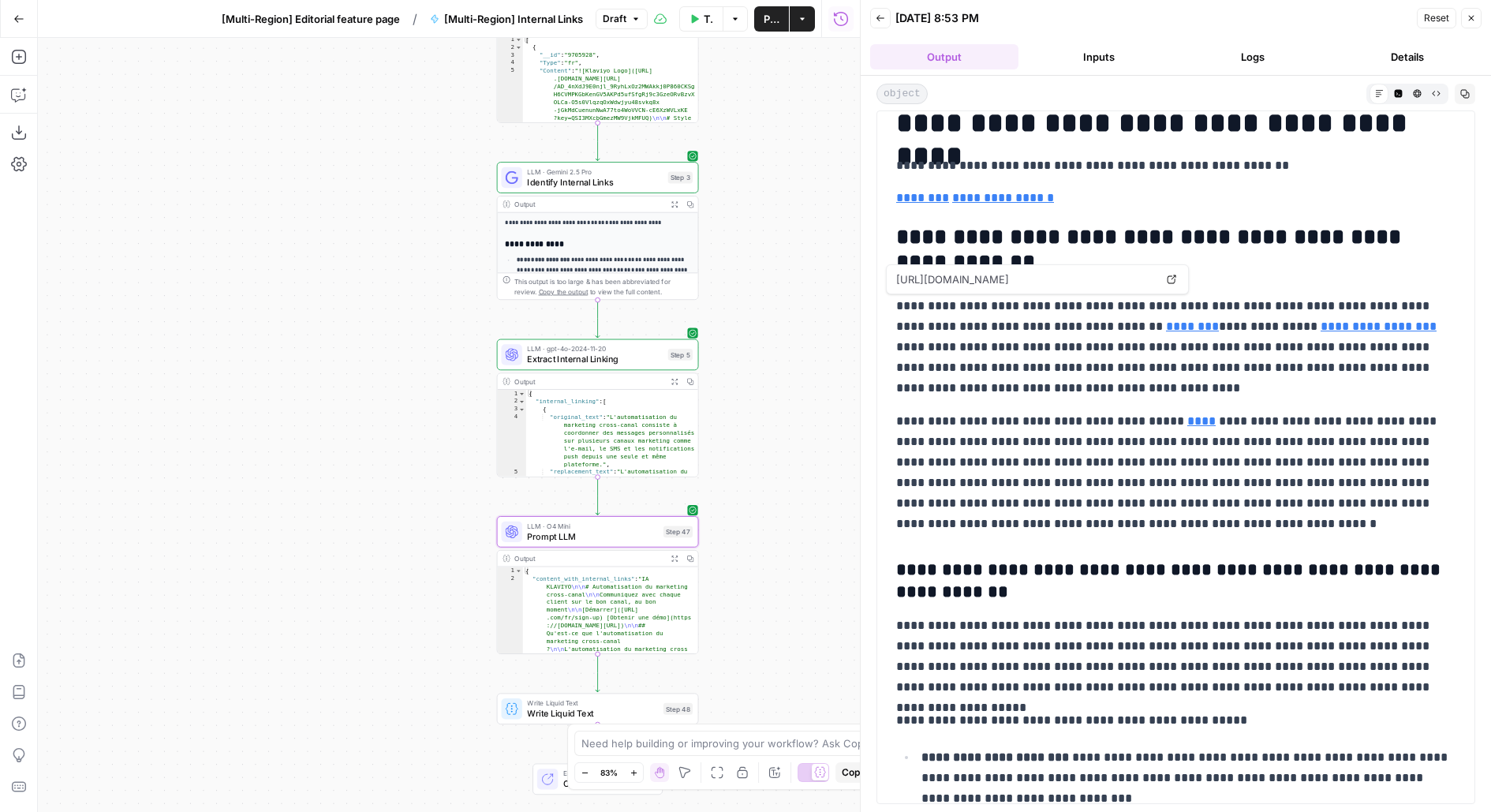
scroll to position [115, 0]
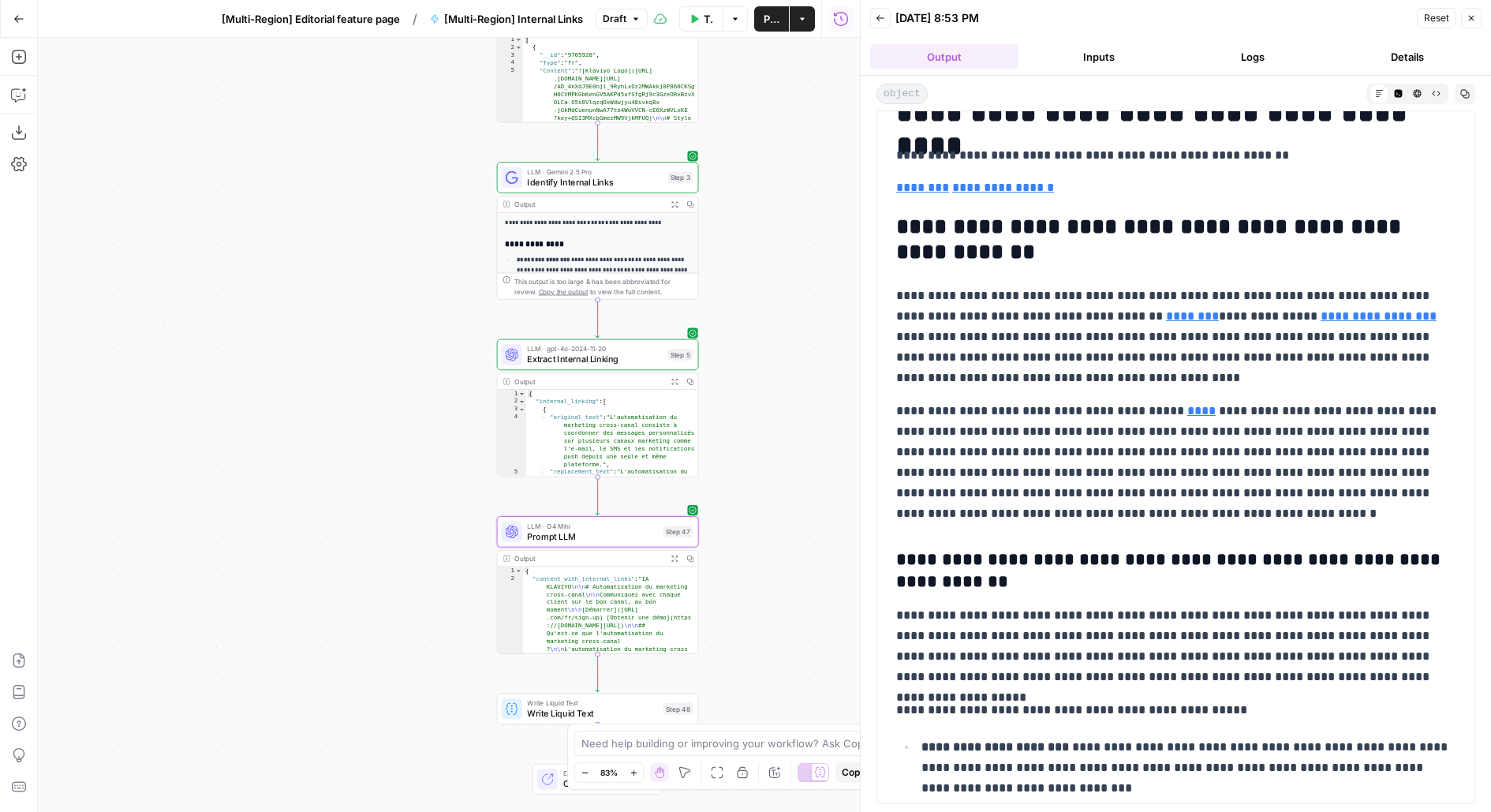
click at [1166, 320] on link "********" at bounding box center [1192, 316] width 53 height 12
click at [1320, 320] on link "**********" at bounding box center [1378, 316] width 116 height 12
click at [1157, 418] on p "**********" at bounding box center [1176, 462] width 560 height 123
click at [1187, 417] on link "****" at bounding box center [1201, 411] width 28 height 12
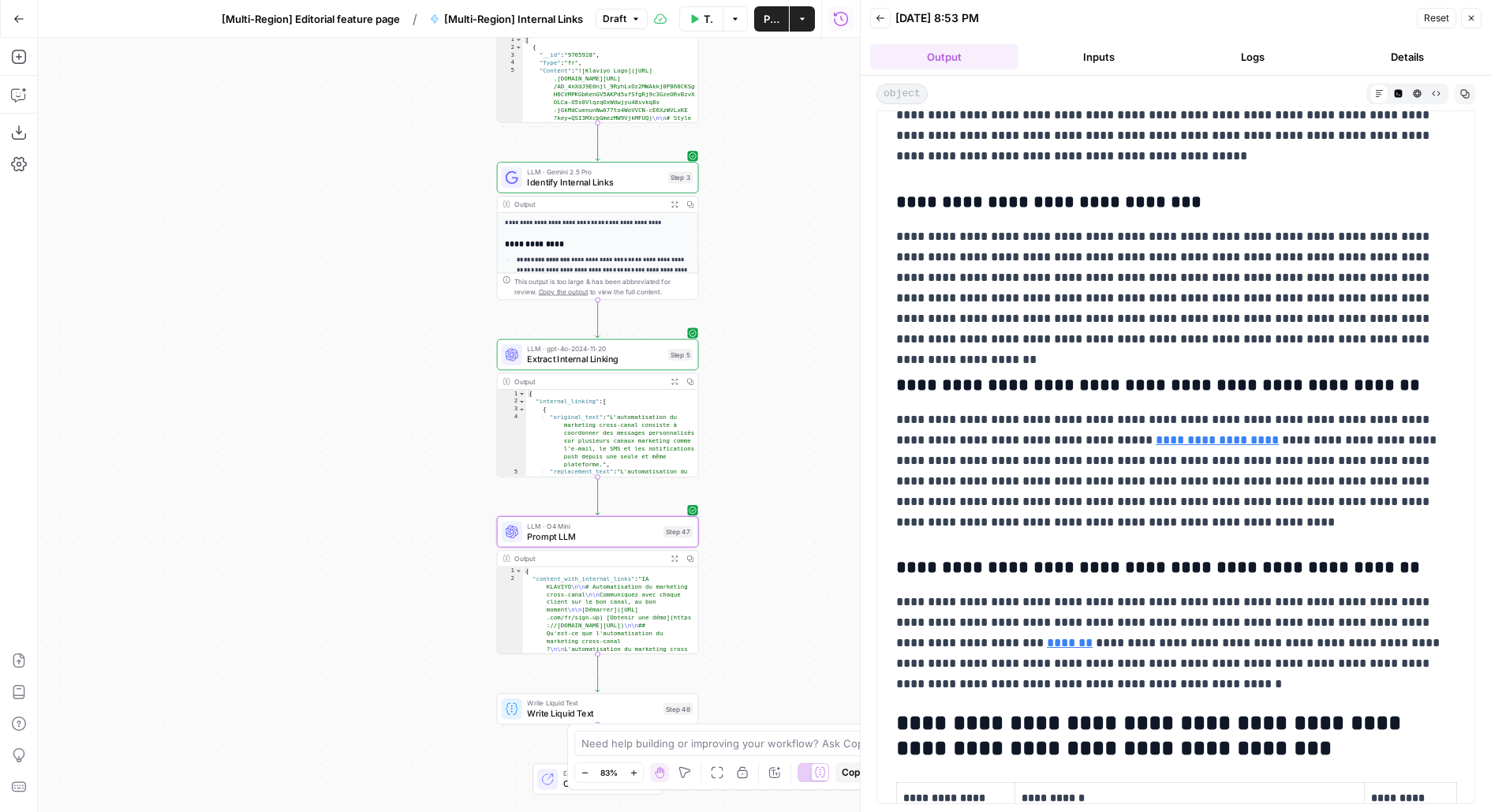
scroll to position [1051, 0]
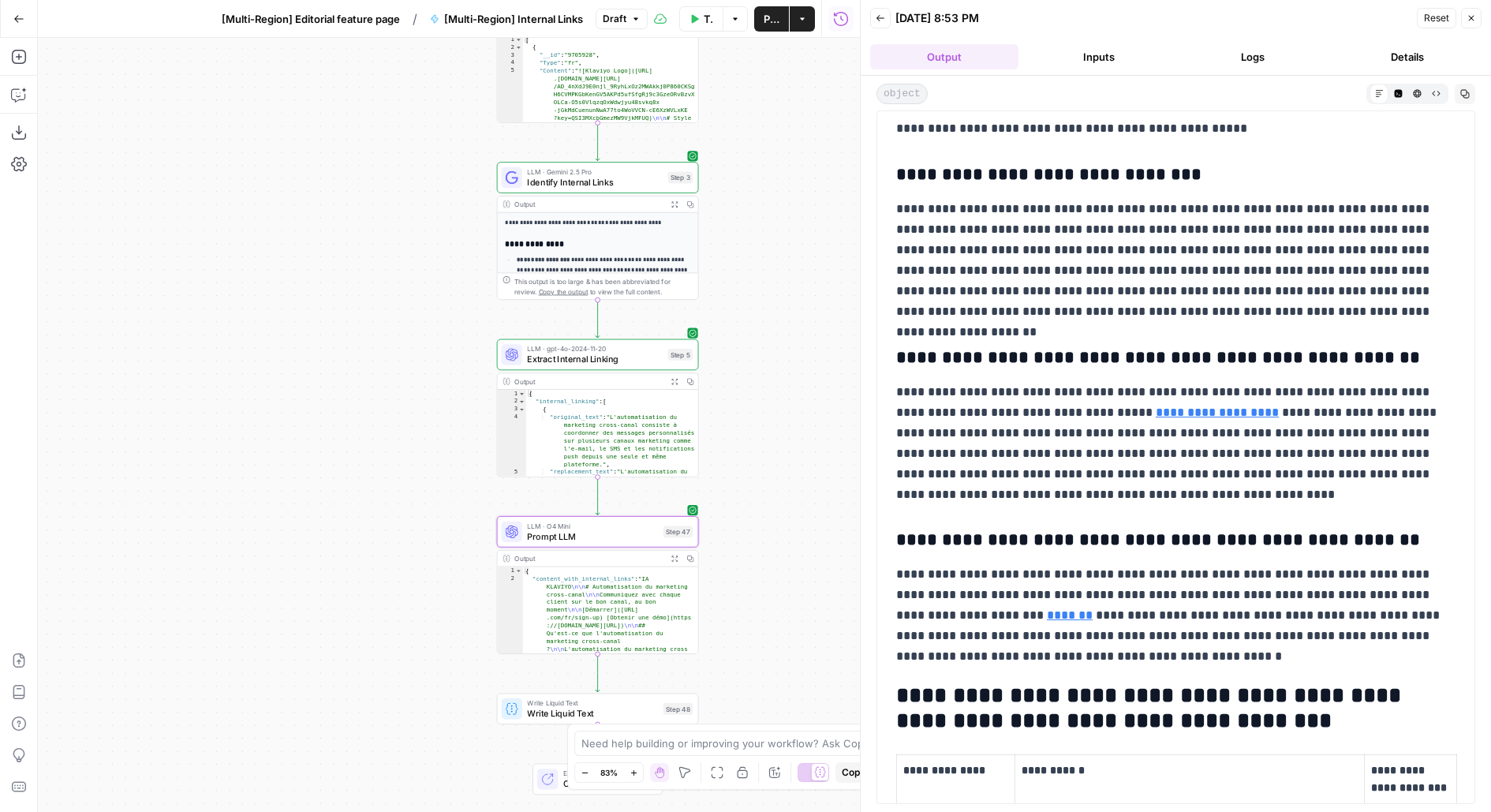
click at [1156, 411] on link "**********" at bounding box center [1217, 412] width 123 height 12
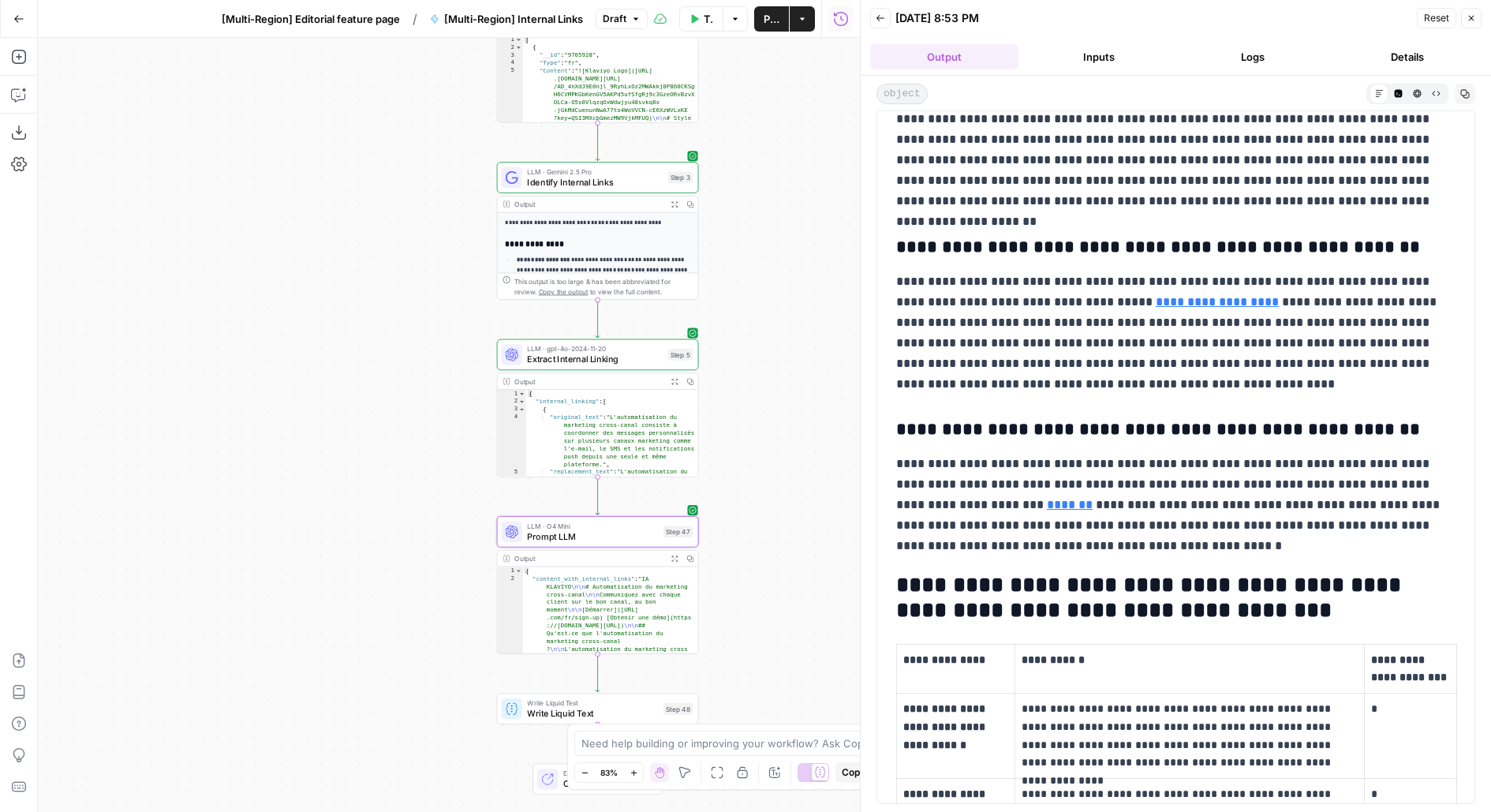
scroll to position [1196, 0]
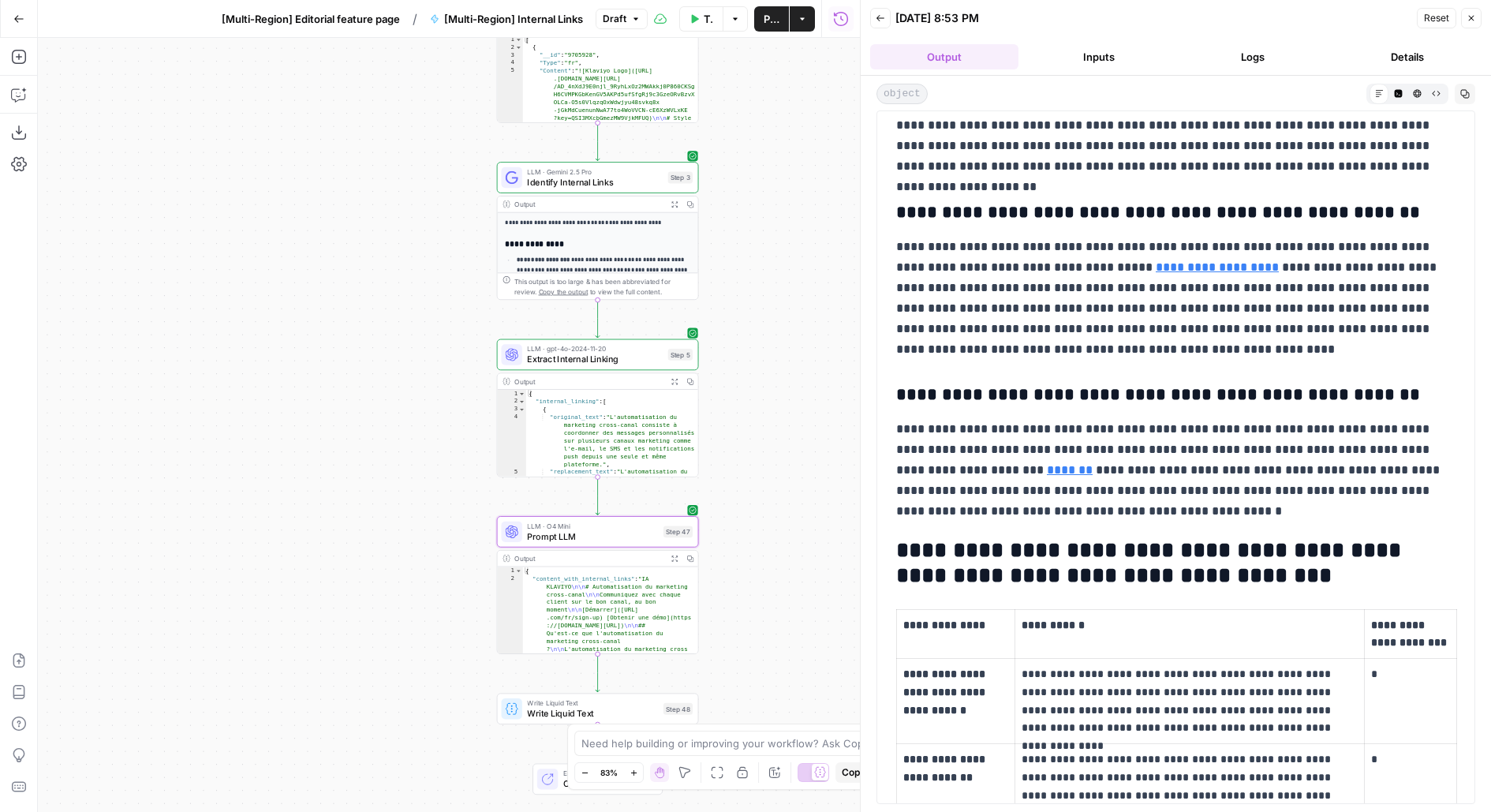
click at [1047, 476] on link "*******" at bounding box center [1070, 470] width 46 height 12
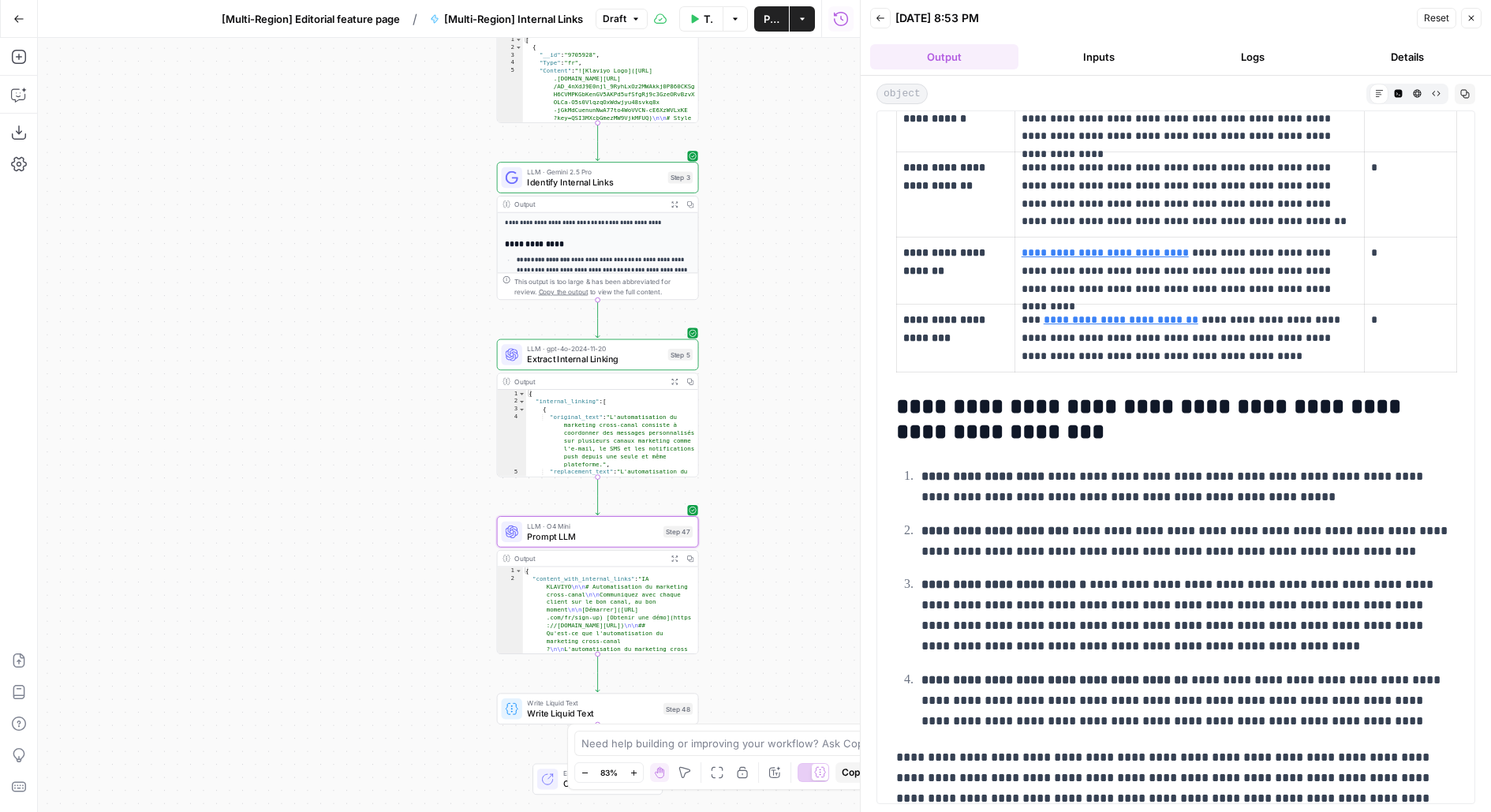
scroll to position [1832, 0]
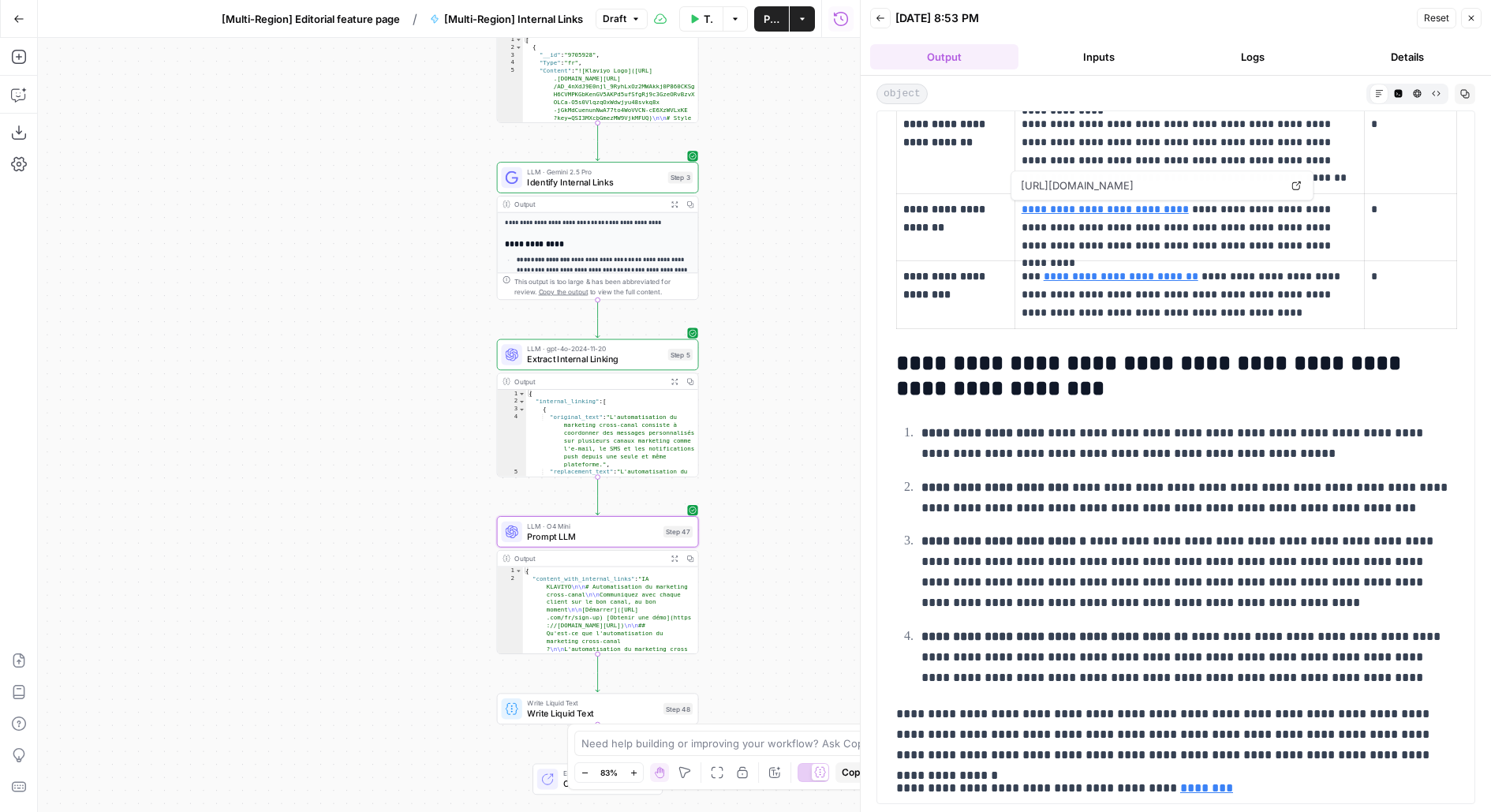
click at [1115, 207] on link "**********" at bounding box center [1105, 209] width 167 height 11
click at [1090, 273] on link "**********" at bounding box center [1121, 276] width 154 height 11
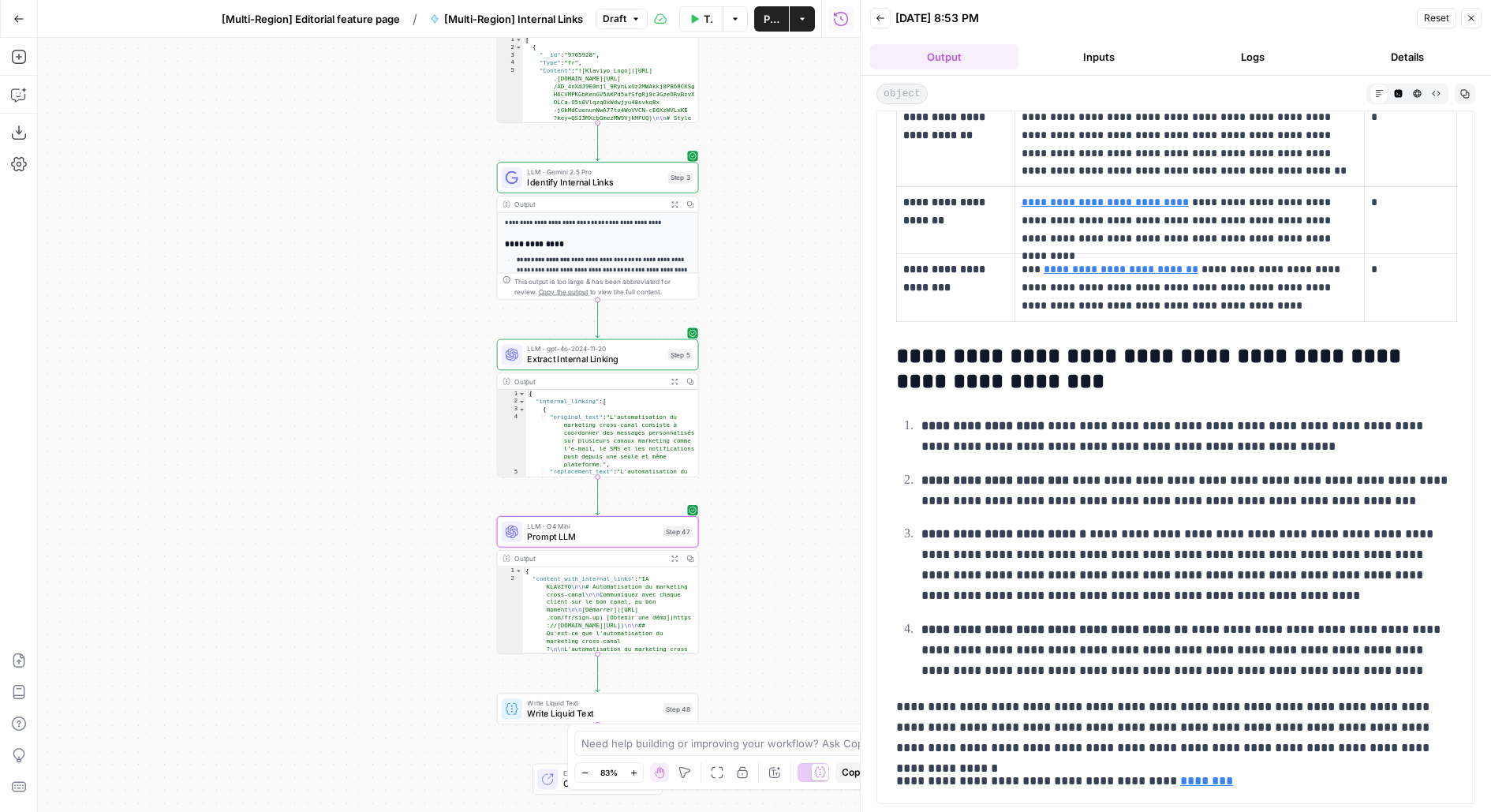
click at [1190, 780] on link "********" at bounding box center [1207, 781] width 53 height 12
click at [765, 22] on span "Publish" at bounding box center [771, 19] width 16 height 16
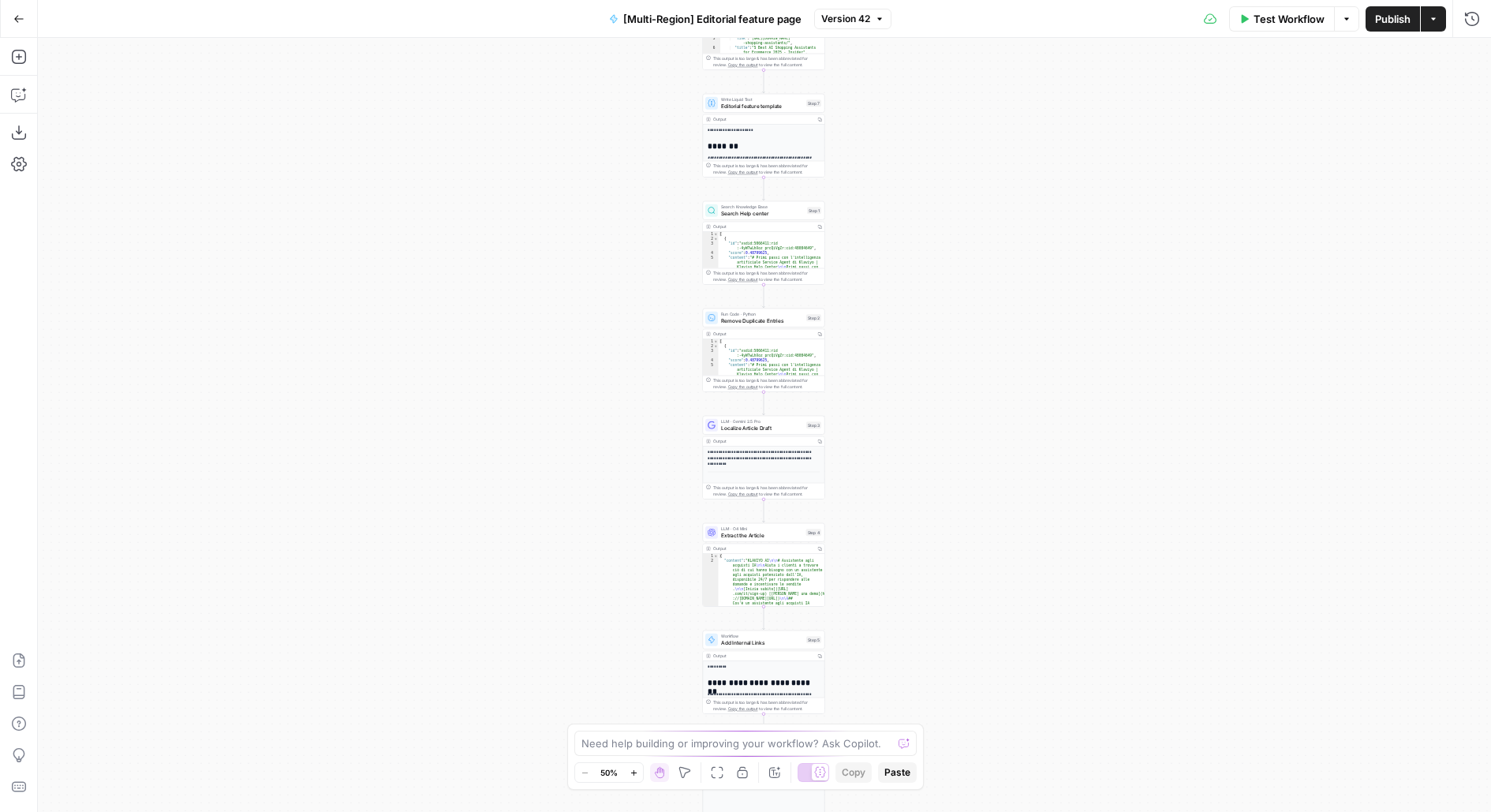
drag, startPoint x: 894, startPoint y: 582, endPoint x: 894, endPoint y: 517, distance: 65.0
click at [890, 267] on div "**********" at bounding box center [765, 425] width 1453 height 774
click at [892, 332] on div "**********" at bounding box center [765, 425] width 1453 height 774
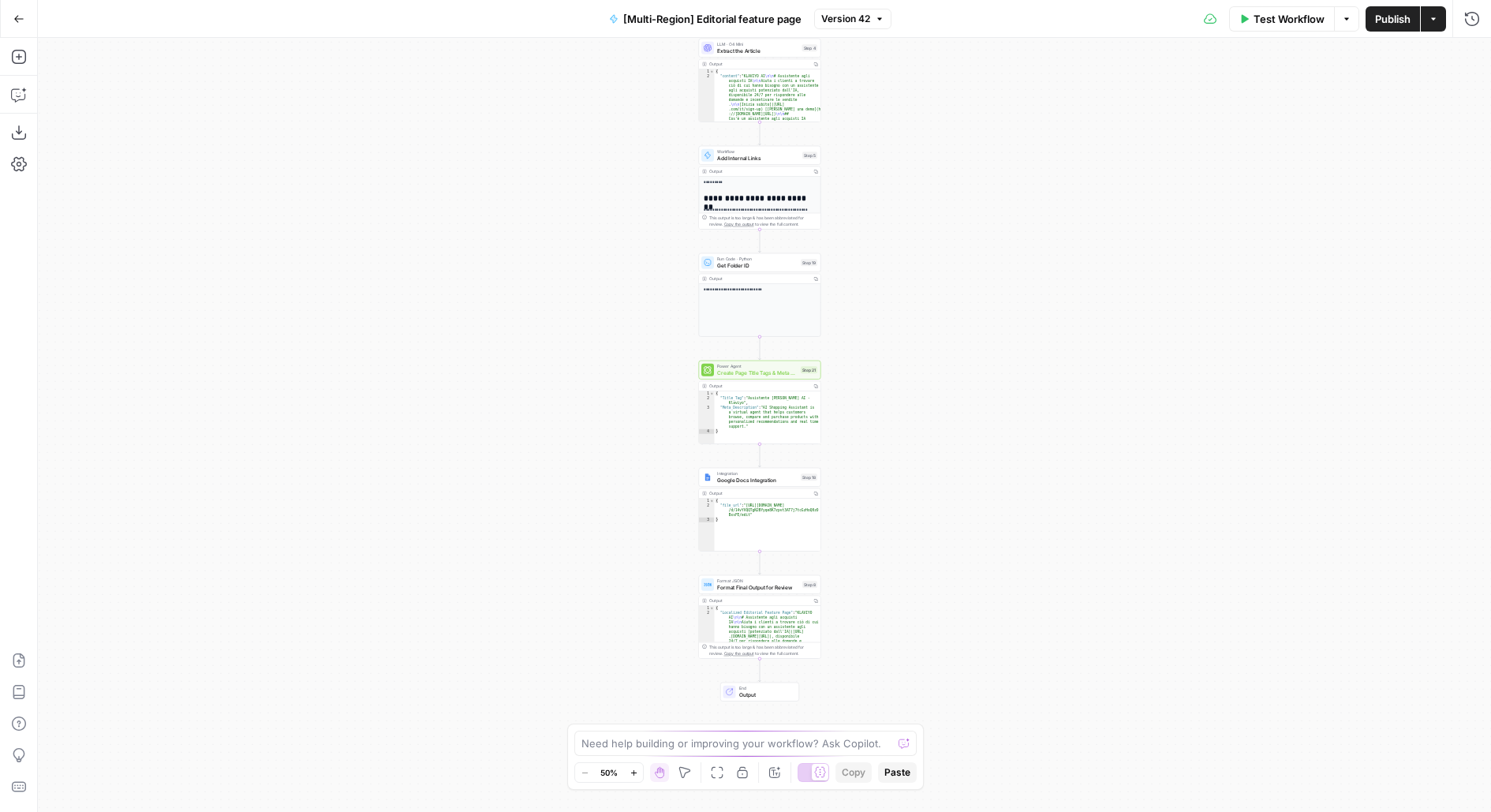
drag, startPoint x: 894, startPoint y: 517, endPoint x: 893, endPoint y: 373, distance: 144.0
click at [894, 373] on div "**********" at bounding box center [765, 425] width 1453 height 774
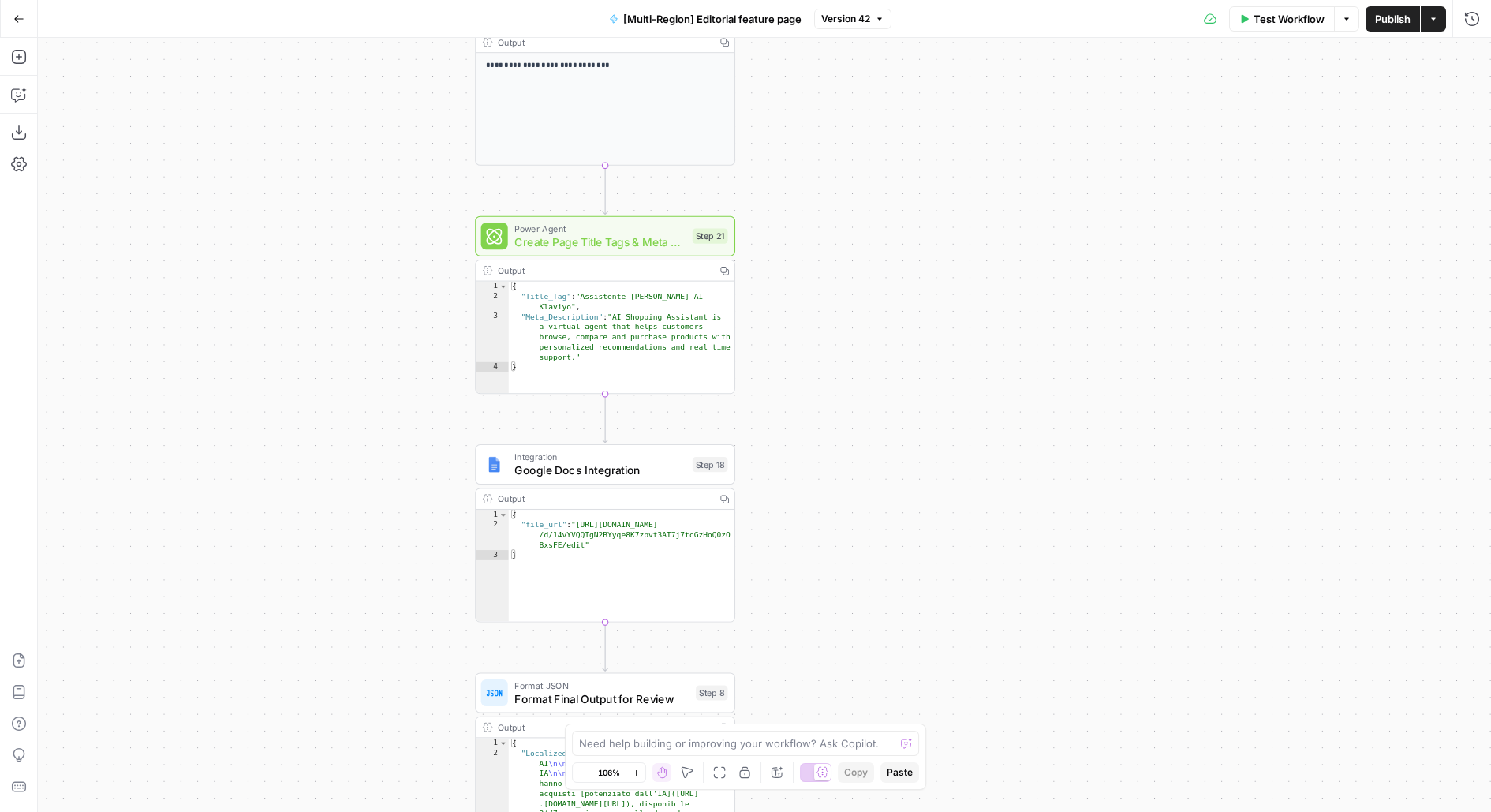
click at [669, 238] on span "Create Page Title Tags & Meta Descriptions - Fork" at bounding box center [600, 242] width 171 height 17
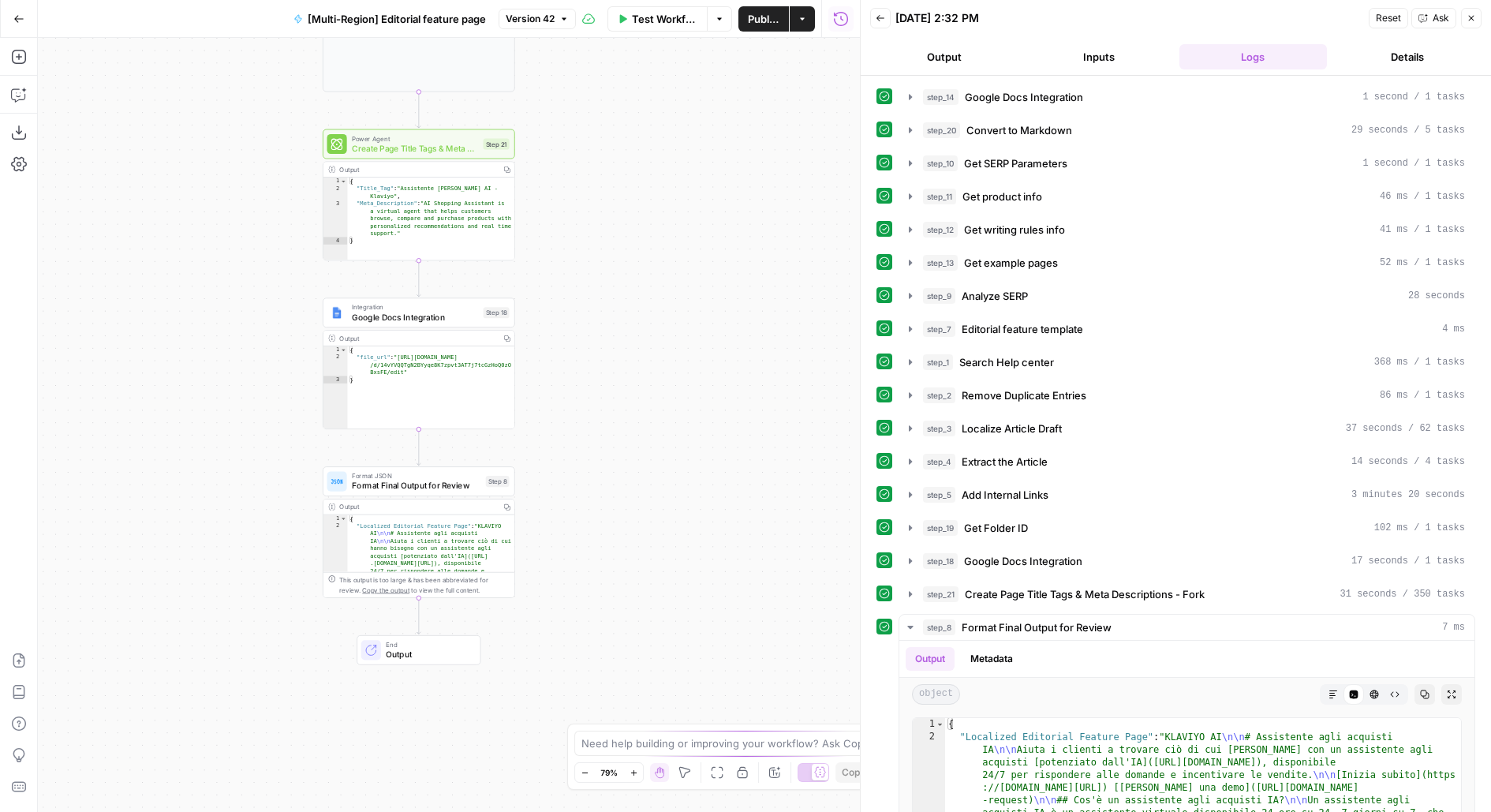
drag, startPoint x: 677, startPoint y: 475, endPoint x: 694, endPoint y: 462, distance: 21.4
click at [694, 462] on div "**********" at bounding box center [449, 425] width 822 height 774
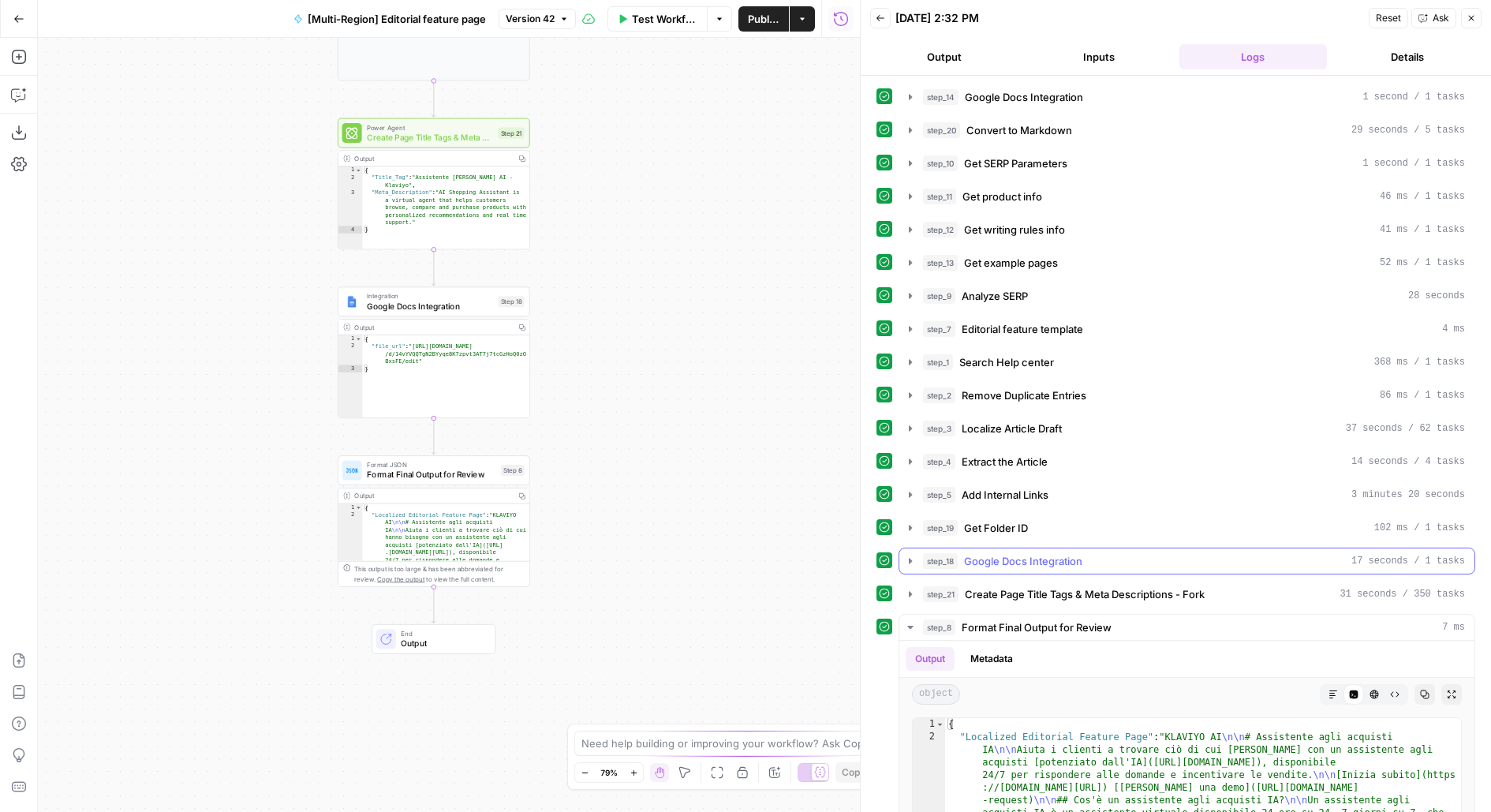
click at [965, 554] on span "Google Docs Integration" at bounding box center [1023, 561] width 118 height 16
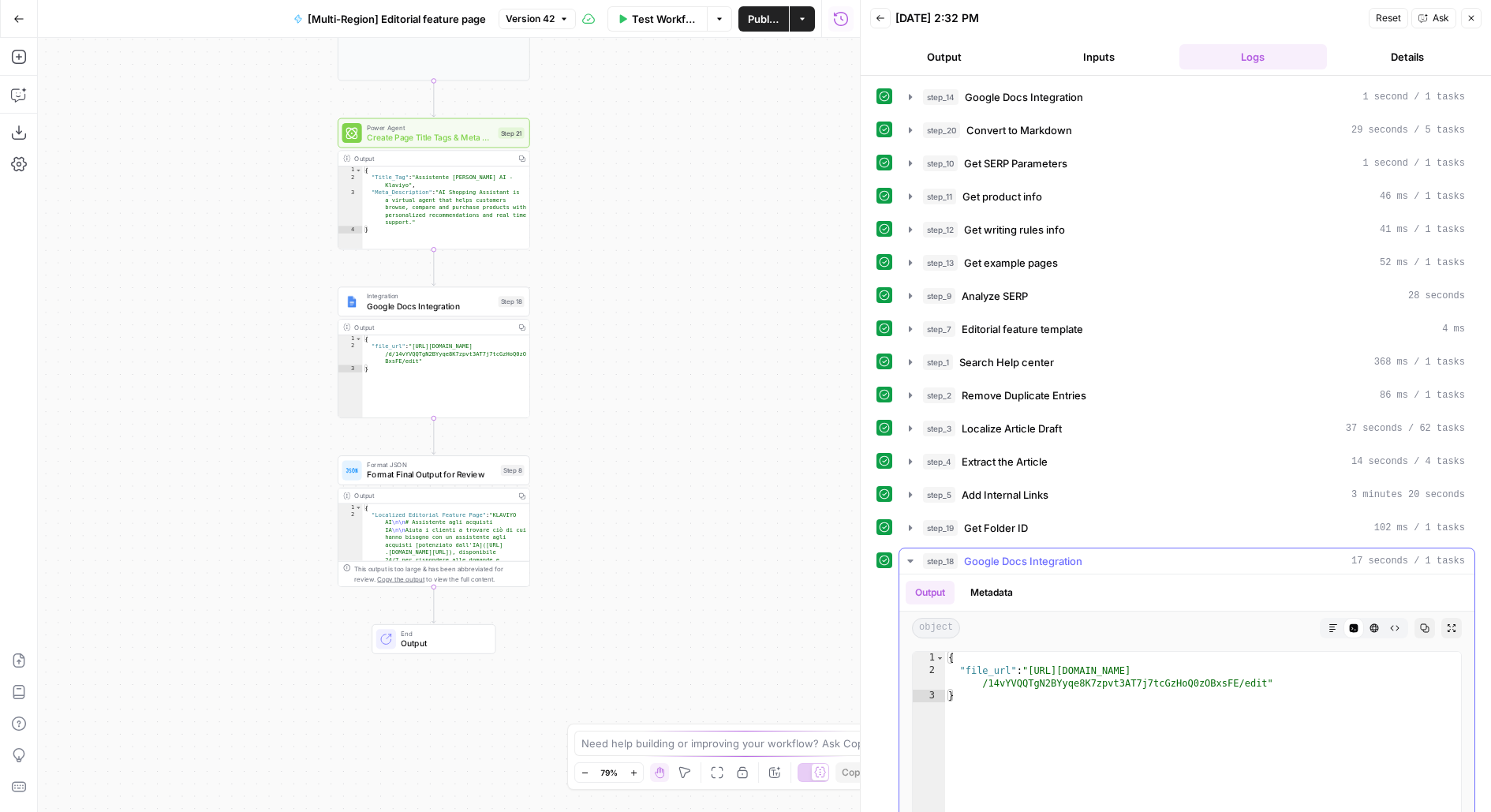
click at [1188, 563] on button "step_18 Google Docs Integration 17 seconds / 1 tasks" at bounding box center [1187, 561] width 575 height 25
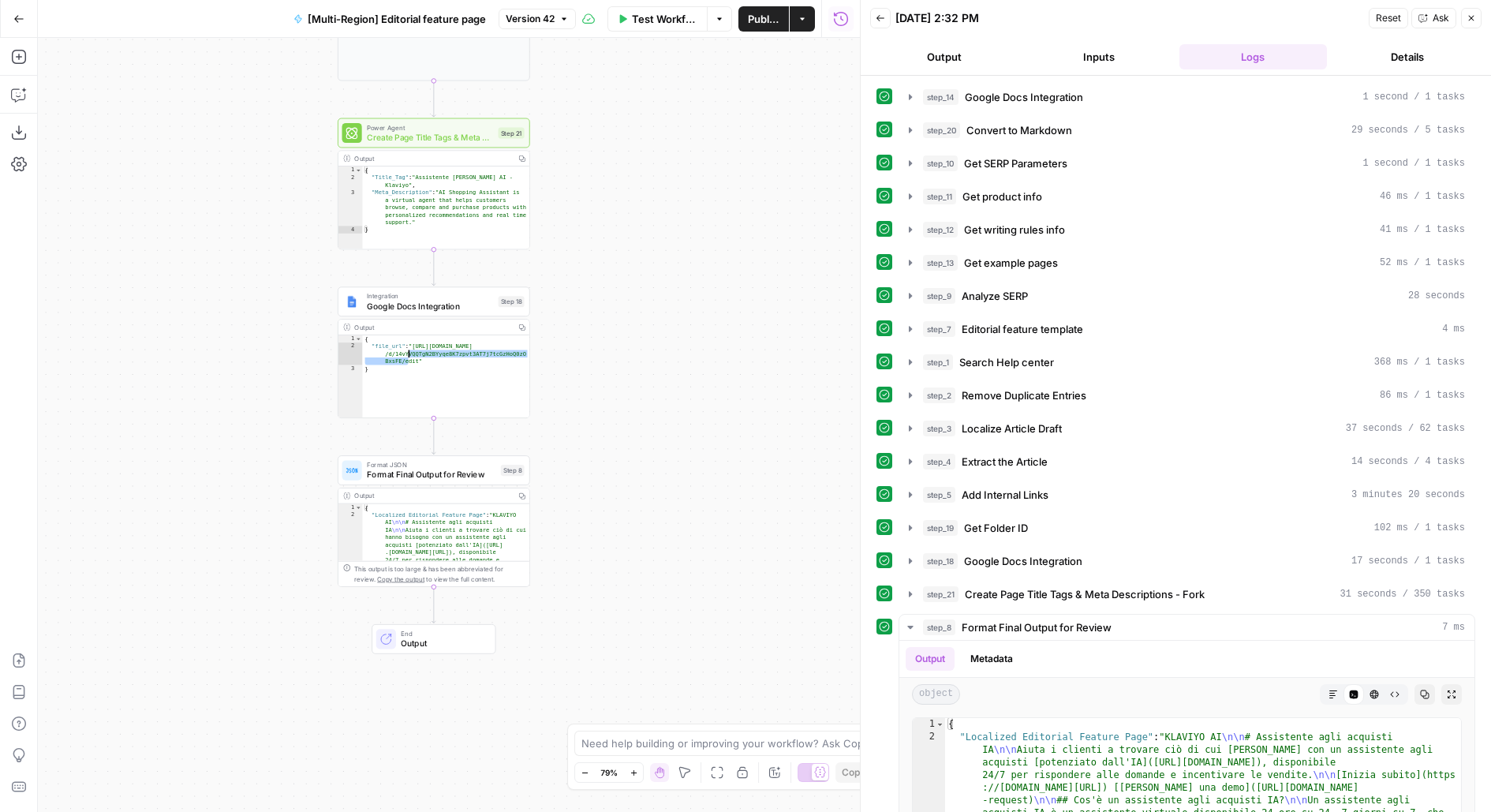
drag, startPoint x: 423, startPoint y: 363, endPoint x: 419, endPoint y: 340, distance: 23.3
click at [419, 340] on div "{ "file_url" : "https://docs.google.com/document /d/14vYVQQTgN2BYyqe8K7zpvt3AT7…" at bounding box center [446, 384] width 167 height 98
type textarea "**********"
click at [1034, 561] on button "step_18 Google Docs Integration 17 seconds / 1 tasks" at bounding box center [1187, 561] width 575 height 25
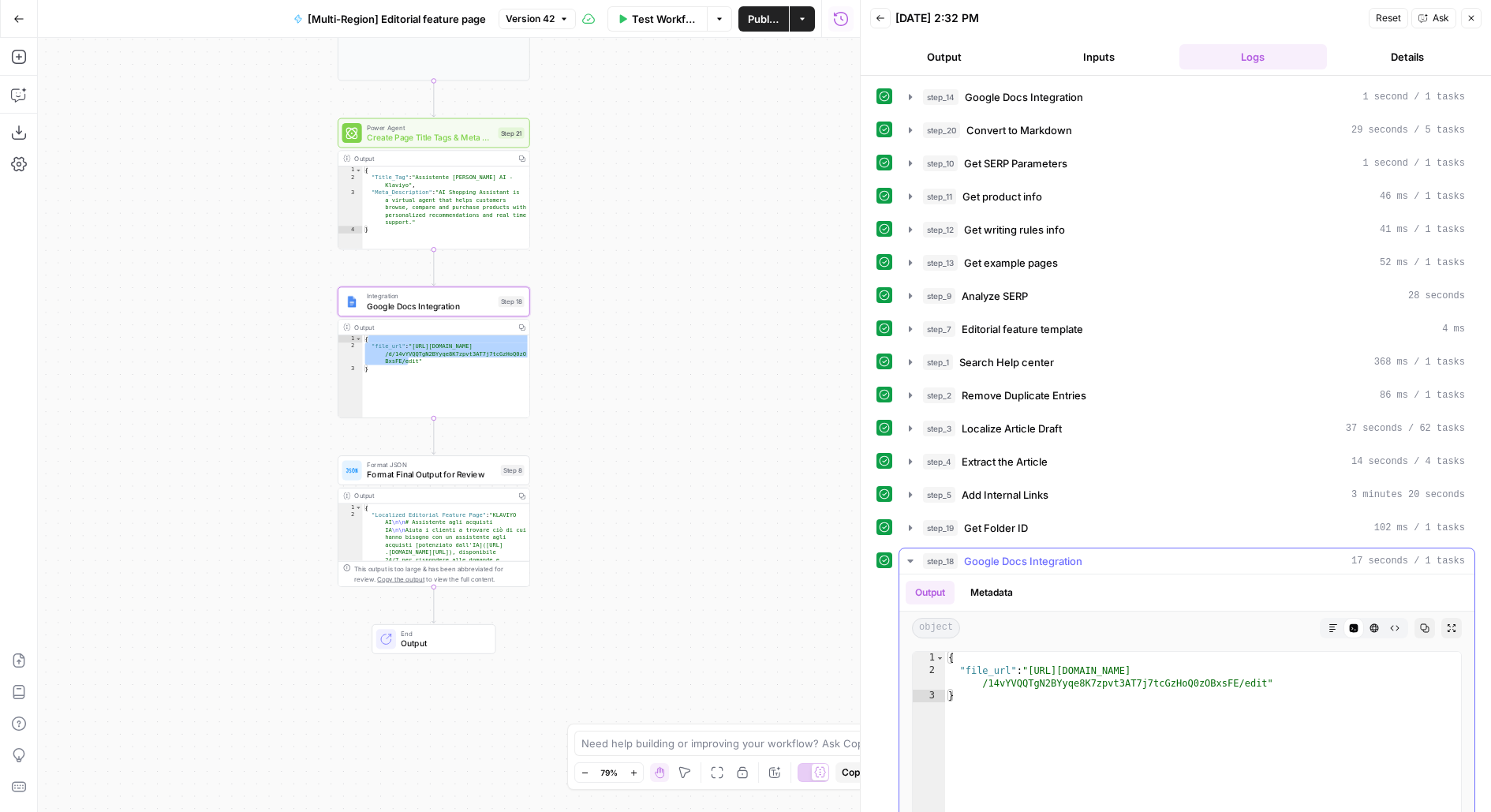
type textarea "**********"
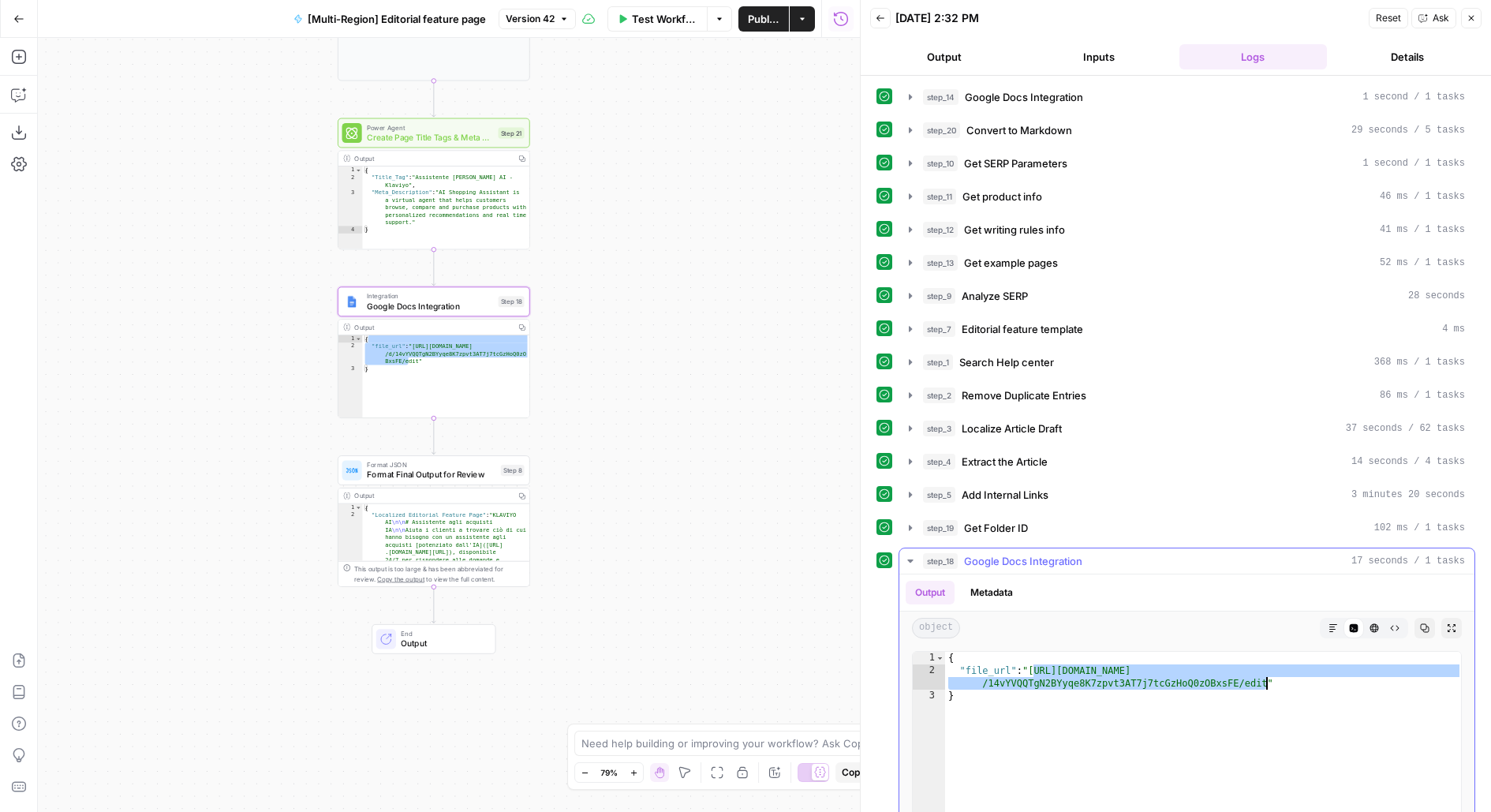
drag, startPoint x: 1033, startPoint y: 661, endPoint x: 1268, endPoint y: 671, distance: 235.2
click at [1268, 671] on div "{ "file_url" : "https://docs.google.com/document/d /14vYVQQTgN2BYyqe8K7zpvt3AT7…" at bounding box center [1204, 820] width 518 height 336
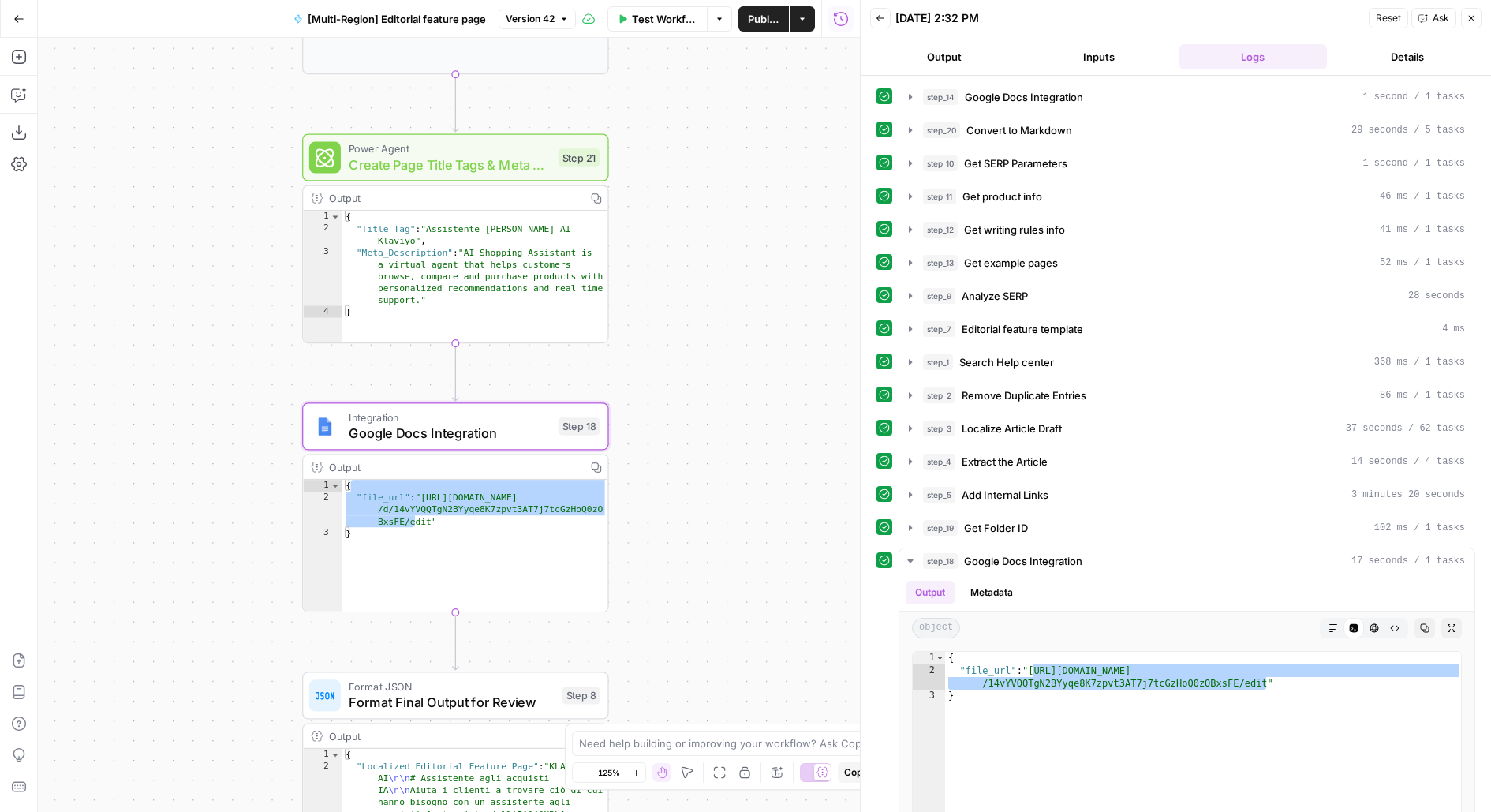
drag, startPoint x: 583, startPoint y: 239, endPoint x: 707, endPoint y: 344, distance: 162.5
click at [707, 344] on div "**********" at bounding box center [449, 425] width 822 height 774
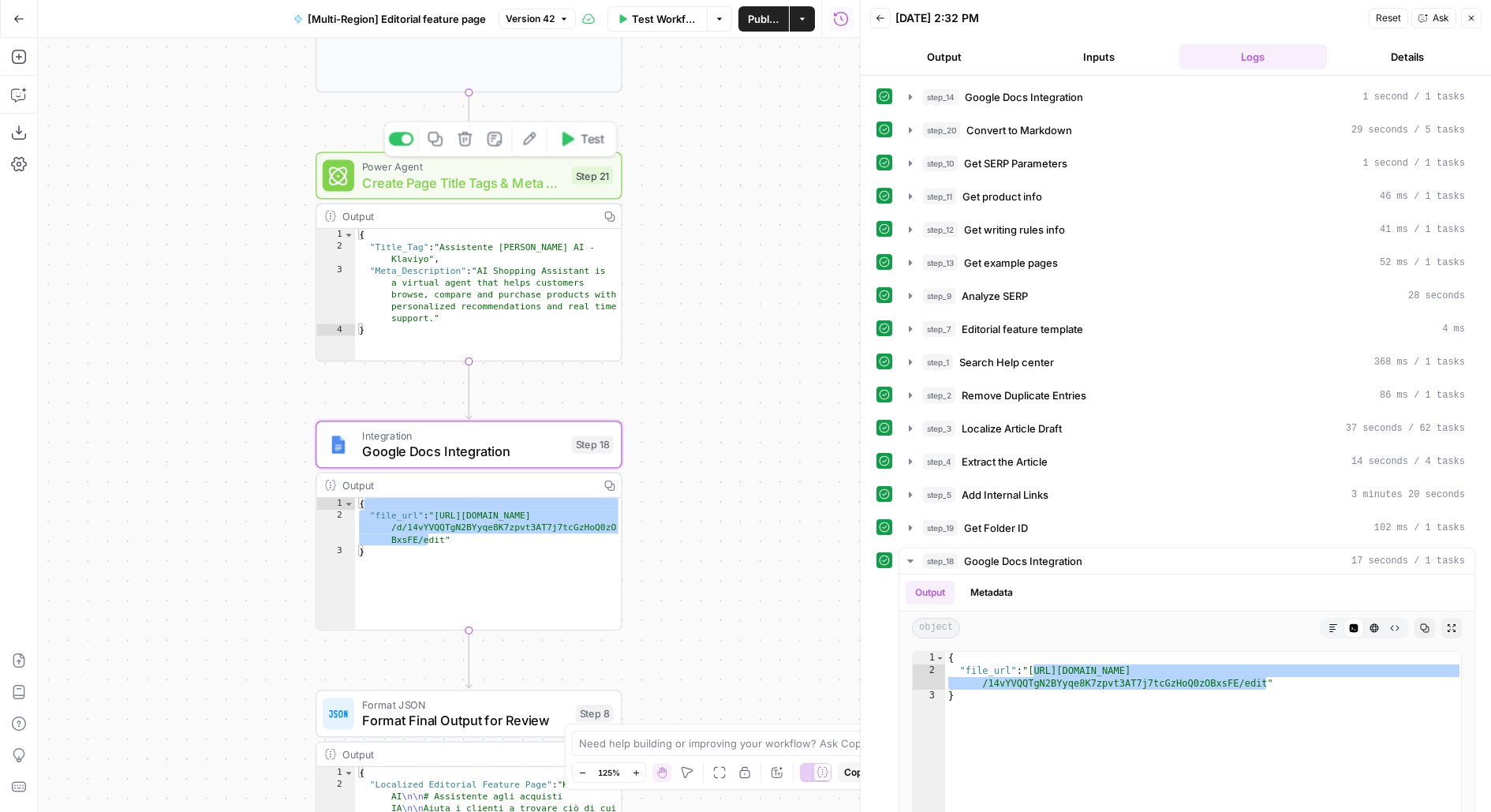
click at [575, 186] on div "Power Agent Create Page Title Tags & Meta Descriptions - Fork Step 21 Copy step…" at bounding box center [468, 176] width 290 height 34
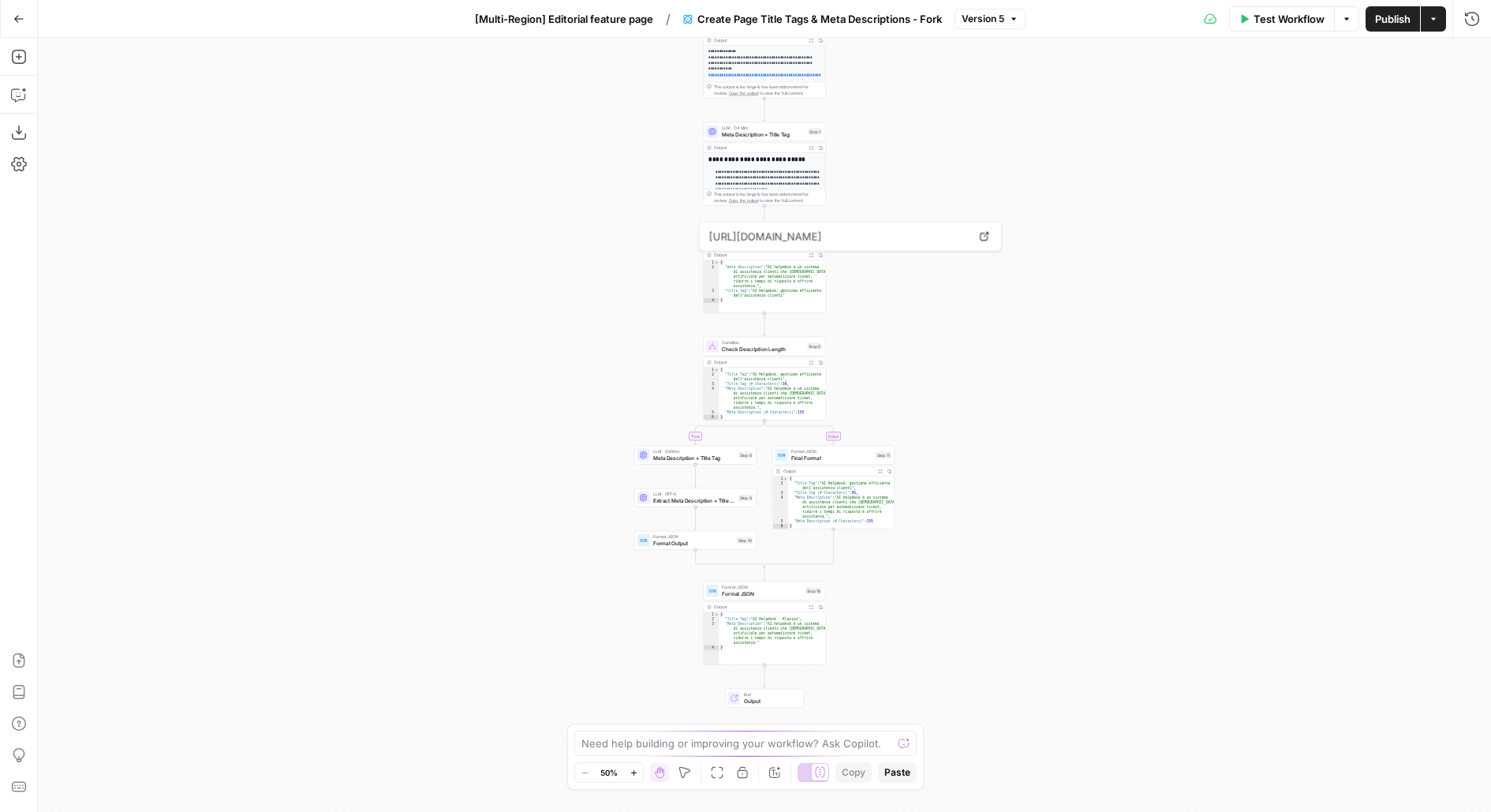
drag, startPoint x: 918, startPoint y: 490, endPoint x: 918, endPoint y: 344, distance: 146.0
click at [918, 199] on div "**********" at bounding box center [765, 425] width 1453 height 774
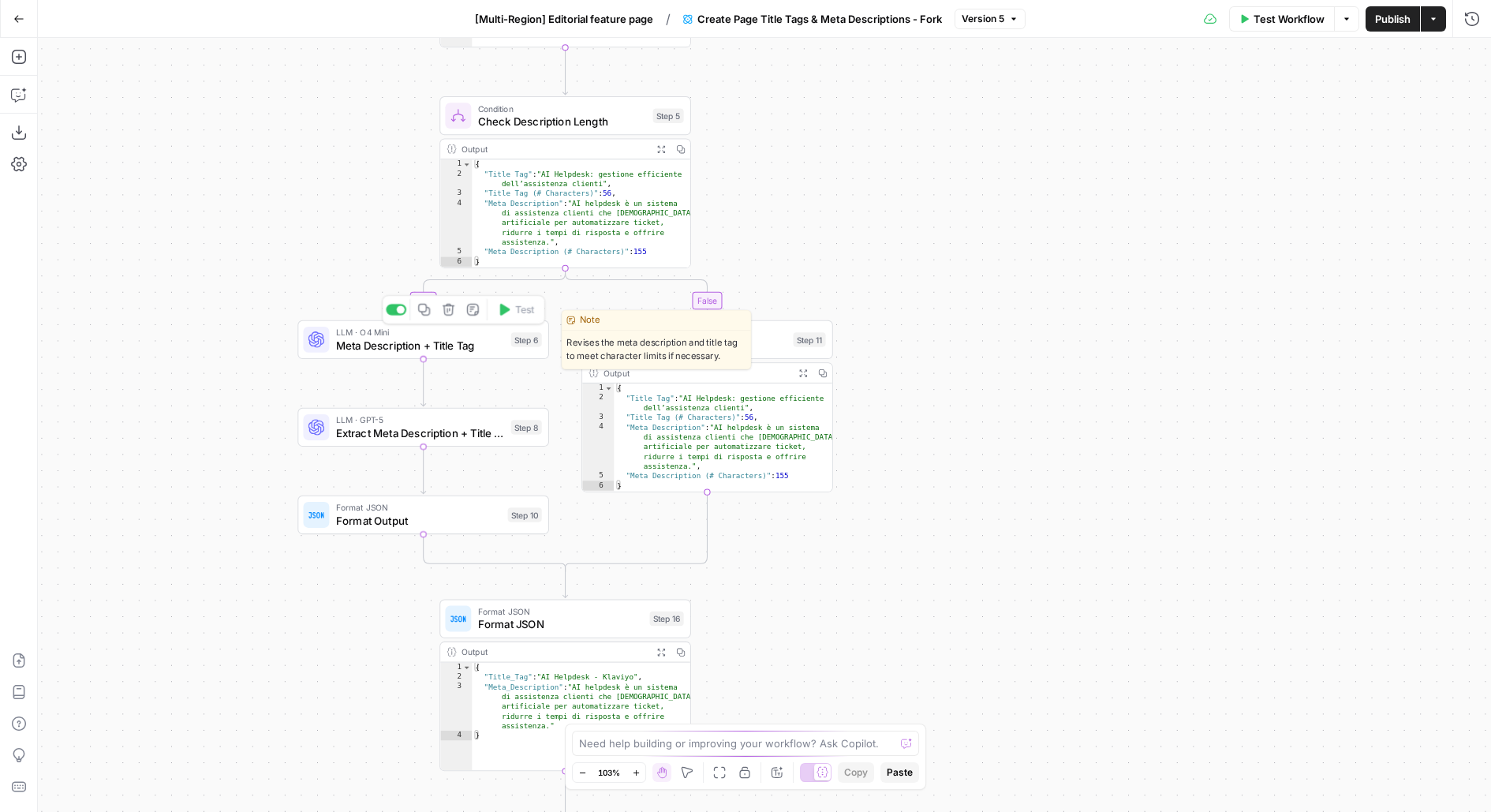
click at [456, 343] on span "Meta Description + Title Tag" at bounding box center [420, 345] width 169 height 17
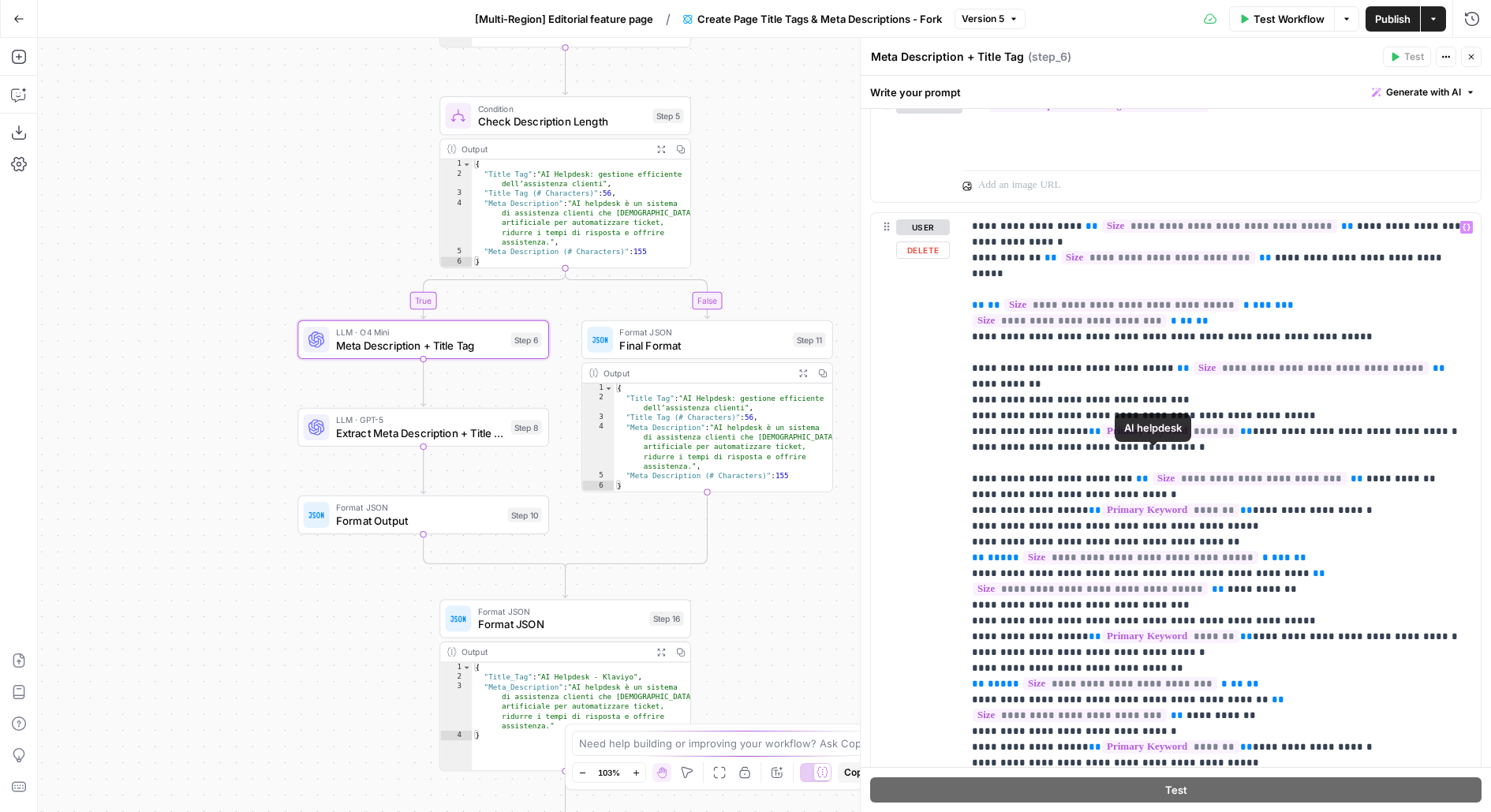
scroll to position [1100, 0]
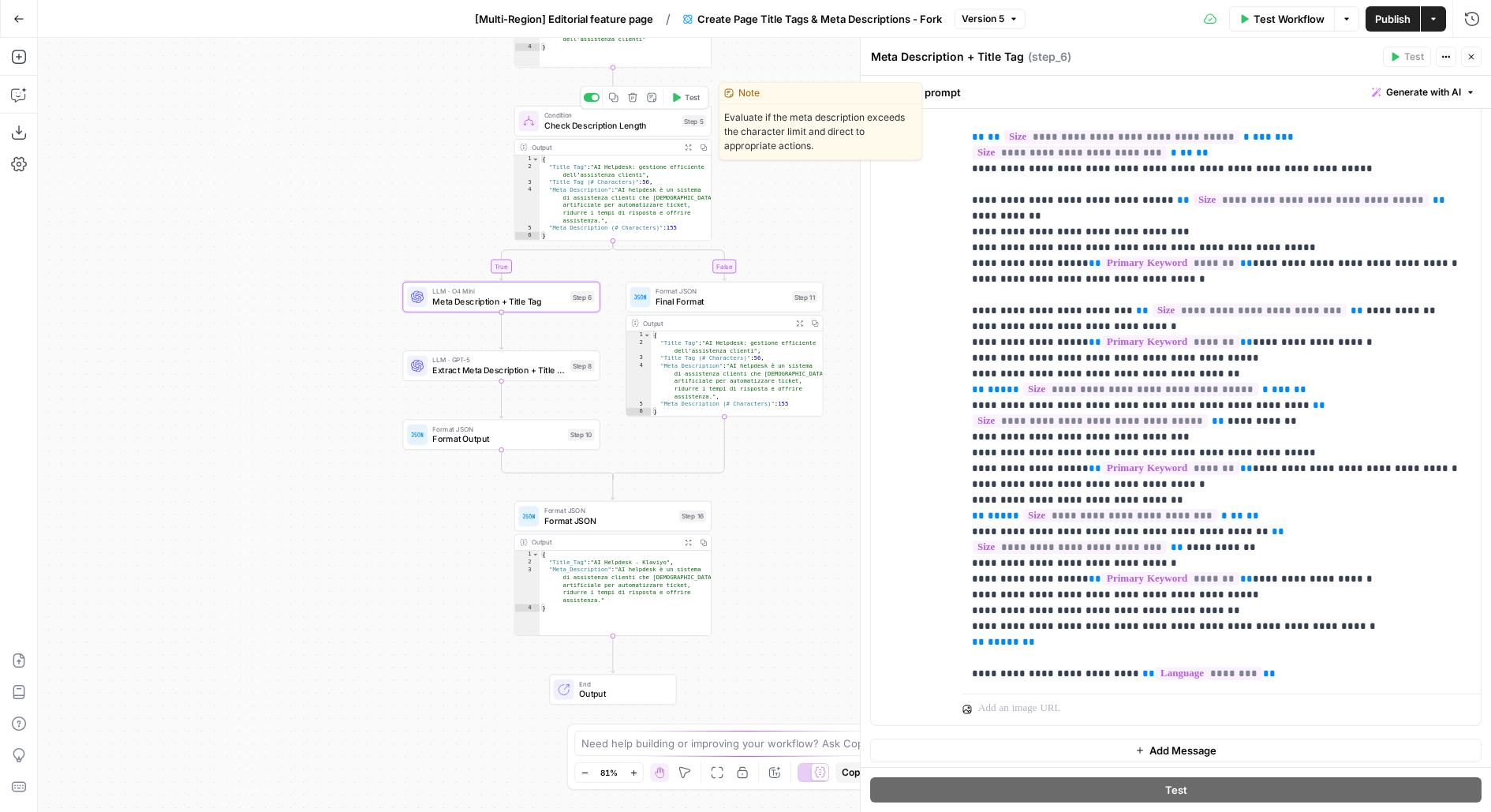
click at [678, 98] on icon "button" at bounding box center [676, 98] width 8 height 9
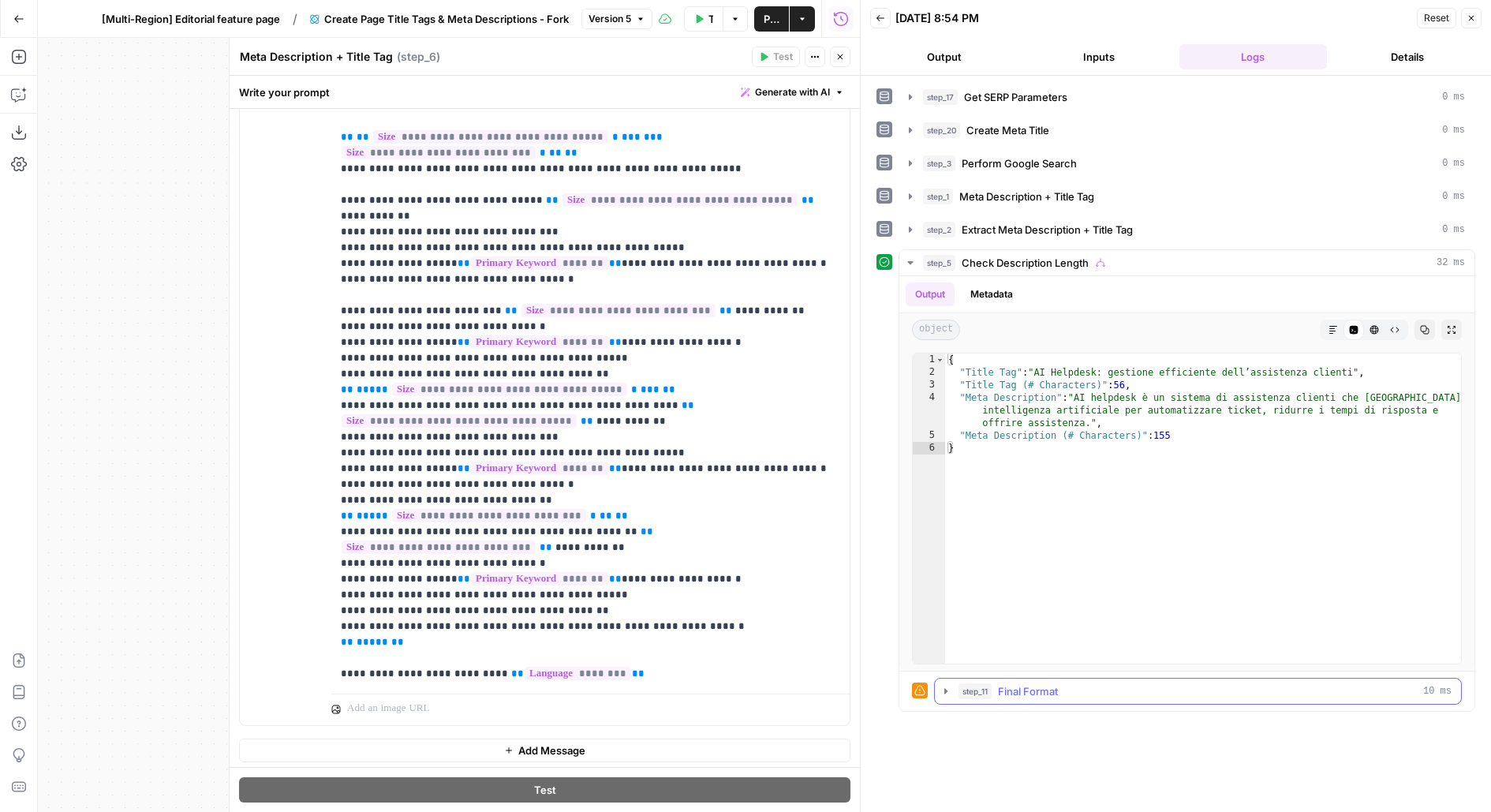
click at [982, 683] on span "step_11" at bounding box center [975, 691] width 33 height 16
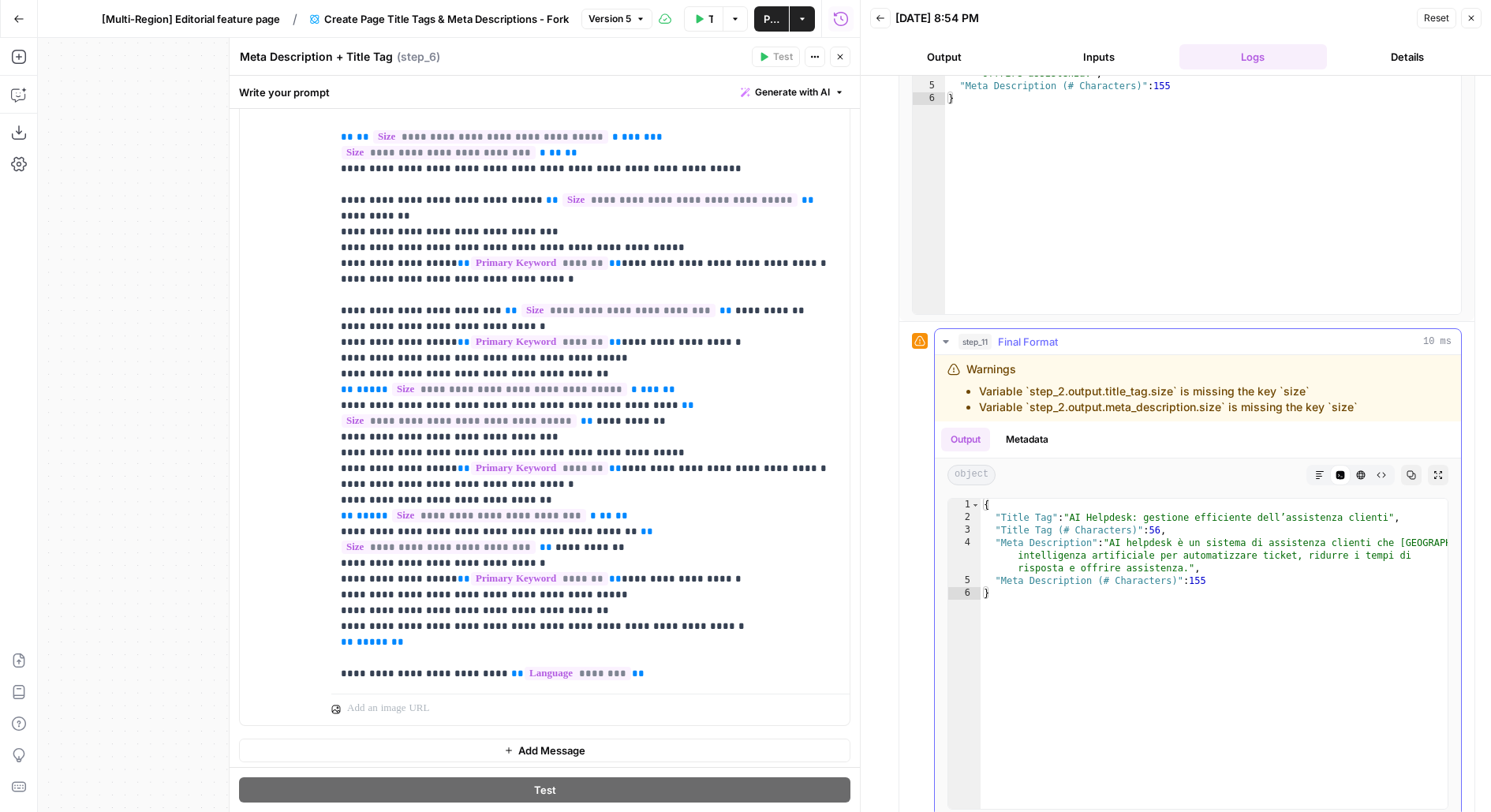
scroll to position [363, 0]
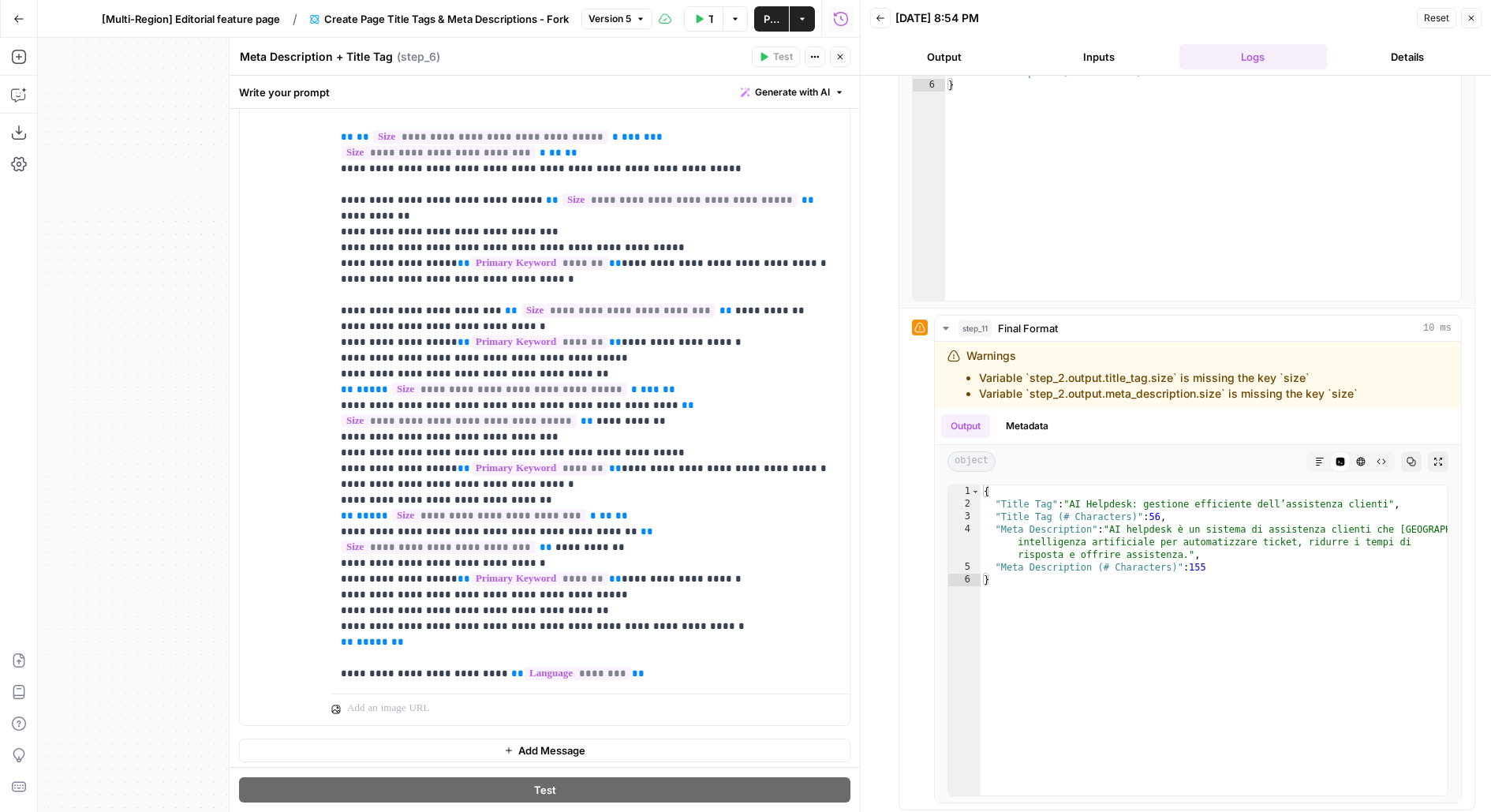
click at [771, 31] on div "Publish Actions" at bounding box center [785, 19] width 61 height 25
click at [769, 25] on span "Publish" at bounding box center [771, 19] width 16 height 16
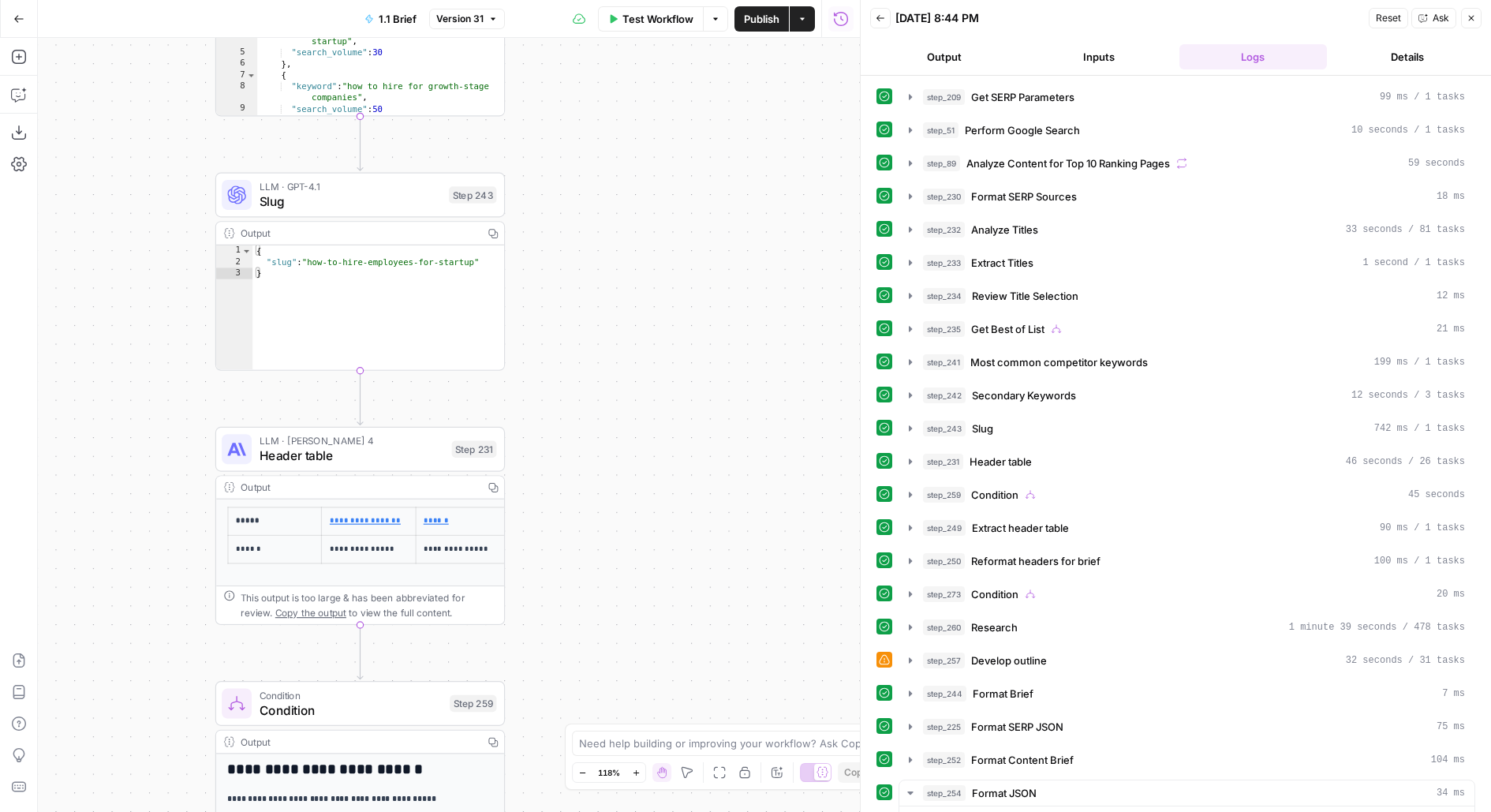
drag, startPoint x: 620, startPoint y: 528, endPoint x: 694, endPoint y: 348, distance: 194.6
click at [694, 348] on div "true false true false true false true false Workflow Set Inputs Inputs Run Code…" at bounding box center [449, 425] width 822 height 774
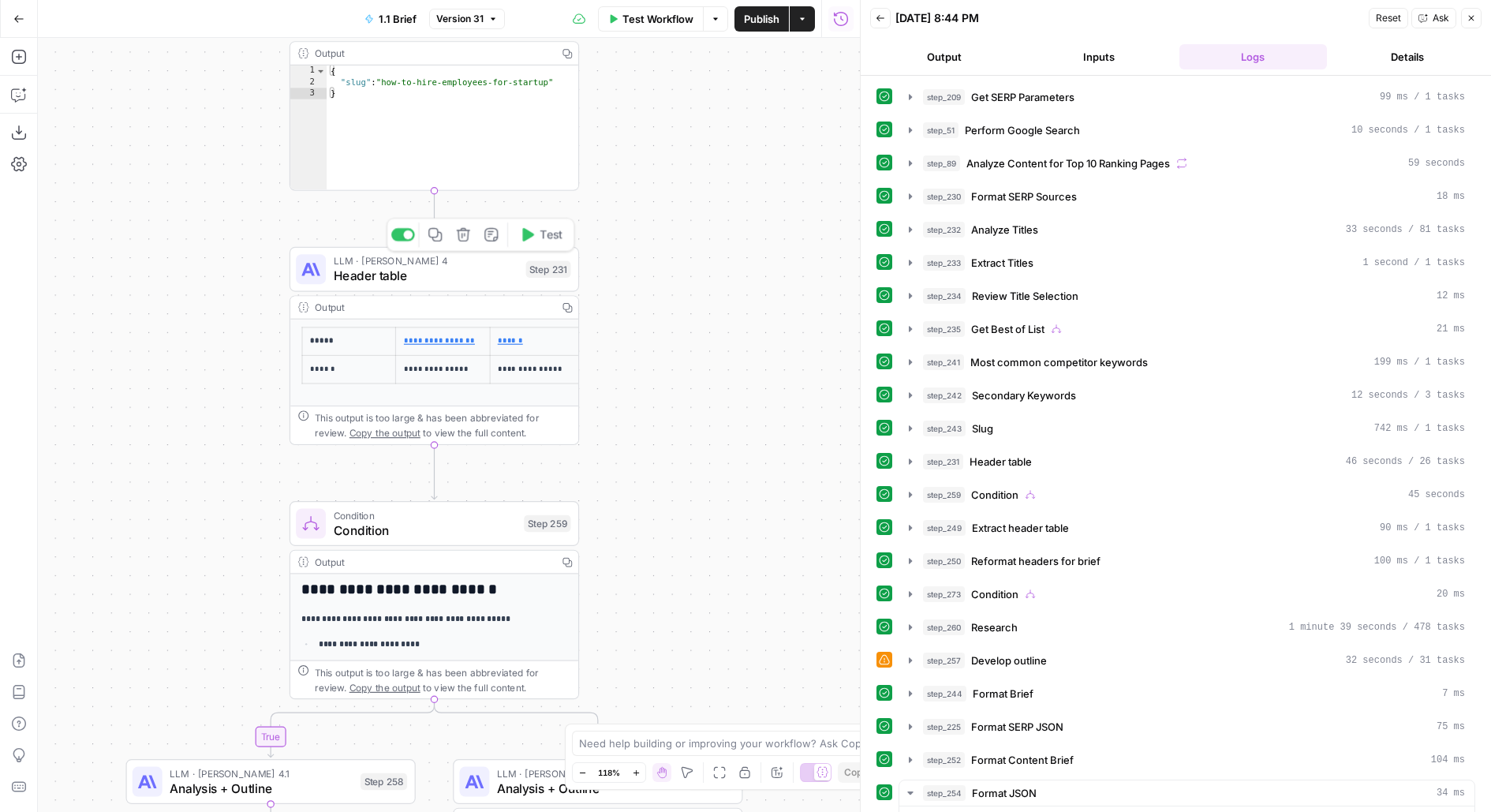
click at [512, 275] on span "Header table" at bounding box center [426, 276] width 185 height 19
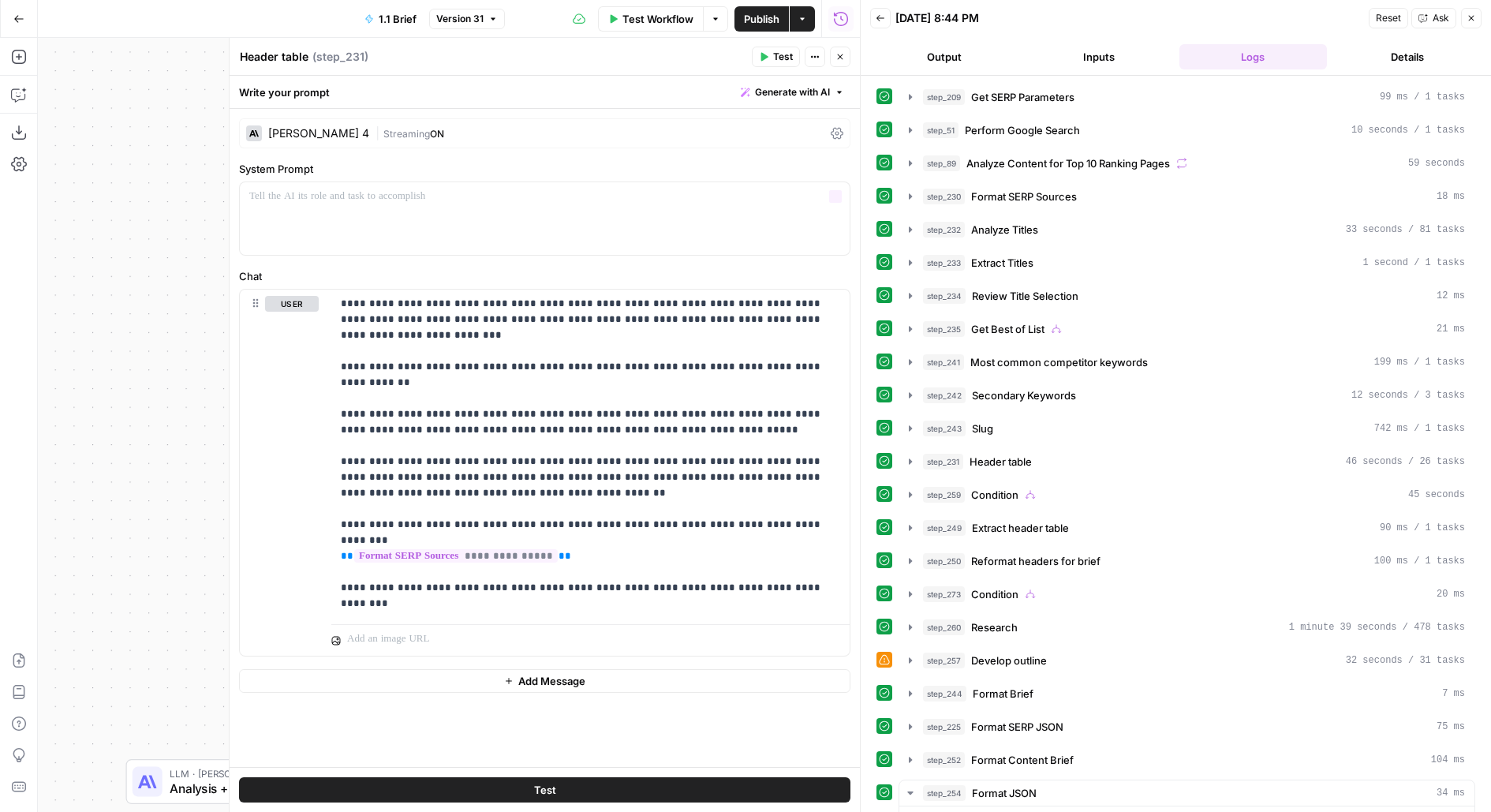
click at [844, 53] on icon "button" at bounding box center [839, 56] width 9 height 9
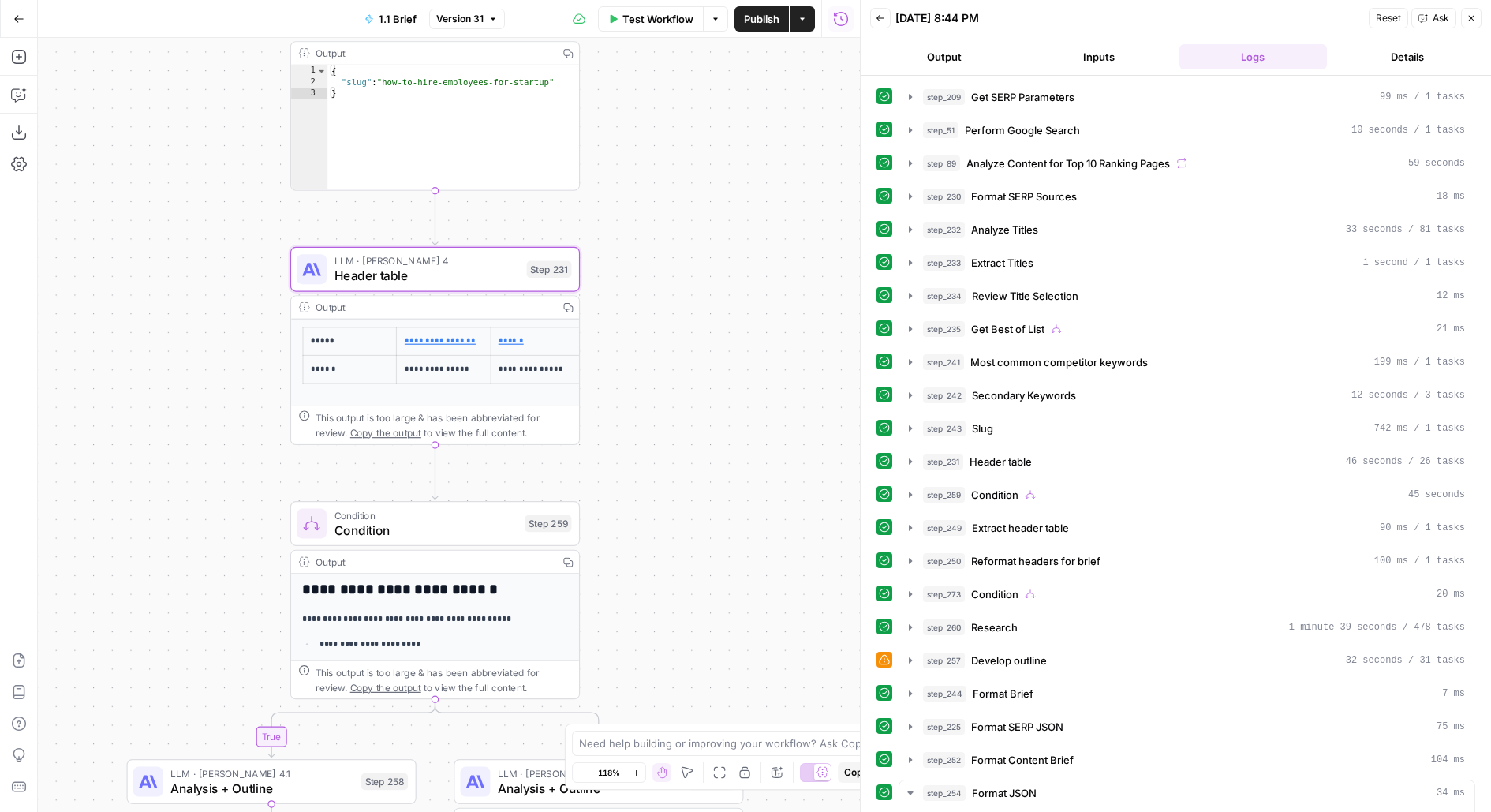
drag, startPoint x: 654, startPoint y: 434, endPoint x: 690, endPoint y: 316, distance: 123.4
click at [690, 316] on div "false true true false true true false false Workflow Set Inputs Inputs Run Code…" at bounding box center [449, 425] width 822 height 774
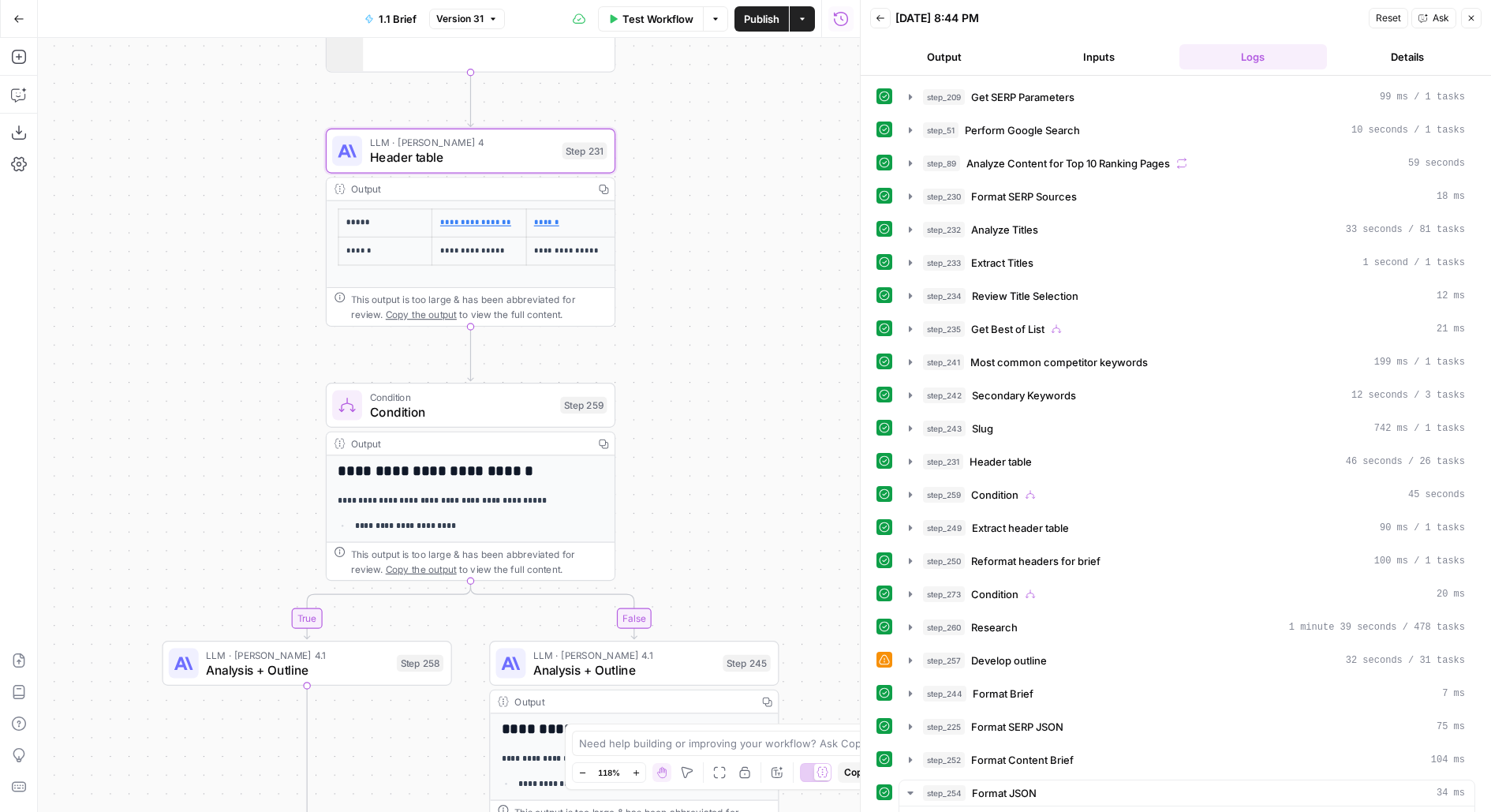
drag, startPoint x: 748, startPoint y: 199, endPoint x: 734, endPoint y: 144, distance: 56.8
click at [734, 144] on div "false true true false true true false false Workflow Set Inputs Inputs Run Code…" at bounding box center [449, 425] width 822 height 774
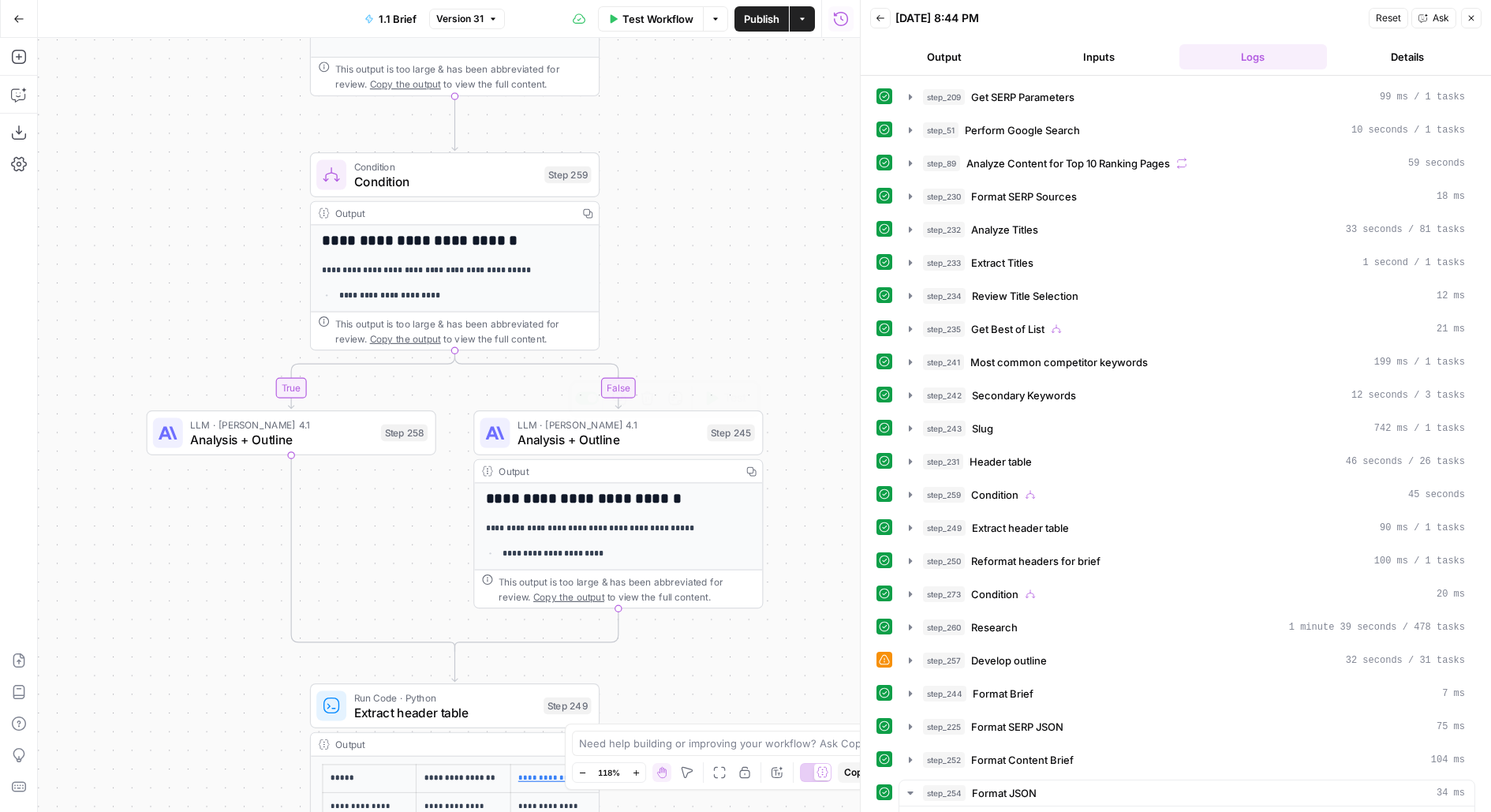
click at [715, 447] on div "LLM · Claude Opus 4.1 Analysis + Outline Step 245 Copy step Delete step Add Not…" at bounding box center [617, 432] width 275 height 31
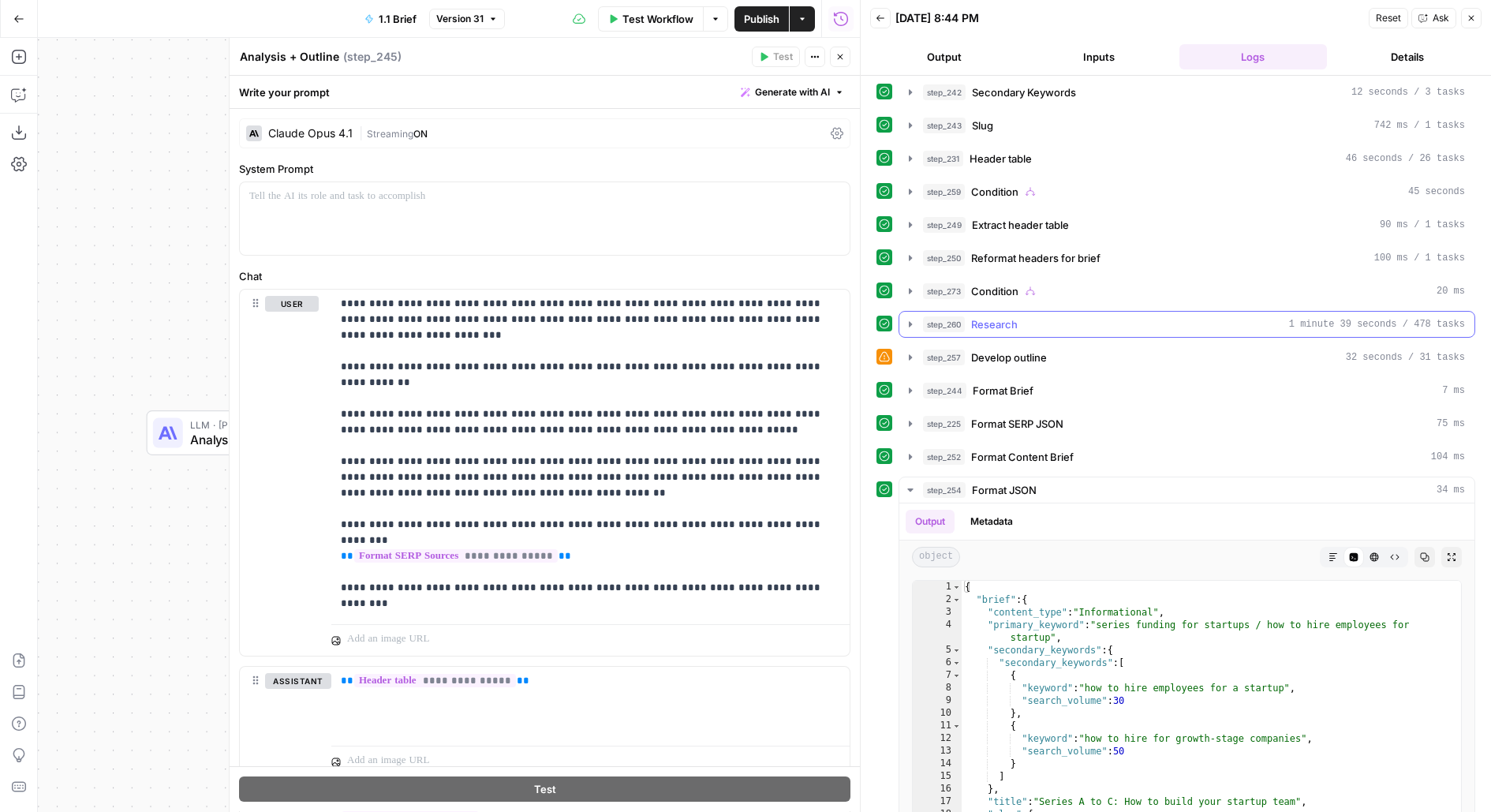
scroll to position [300, 0]
click at [1102, 288] on div "step_273 Condition 20 ms" at bounding box center [1194, 294] width 542 height 16
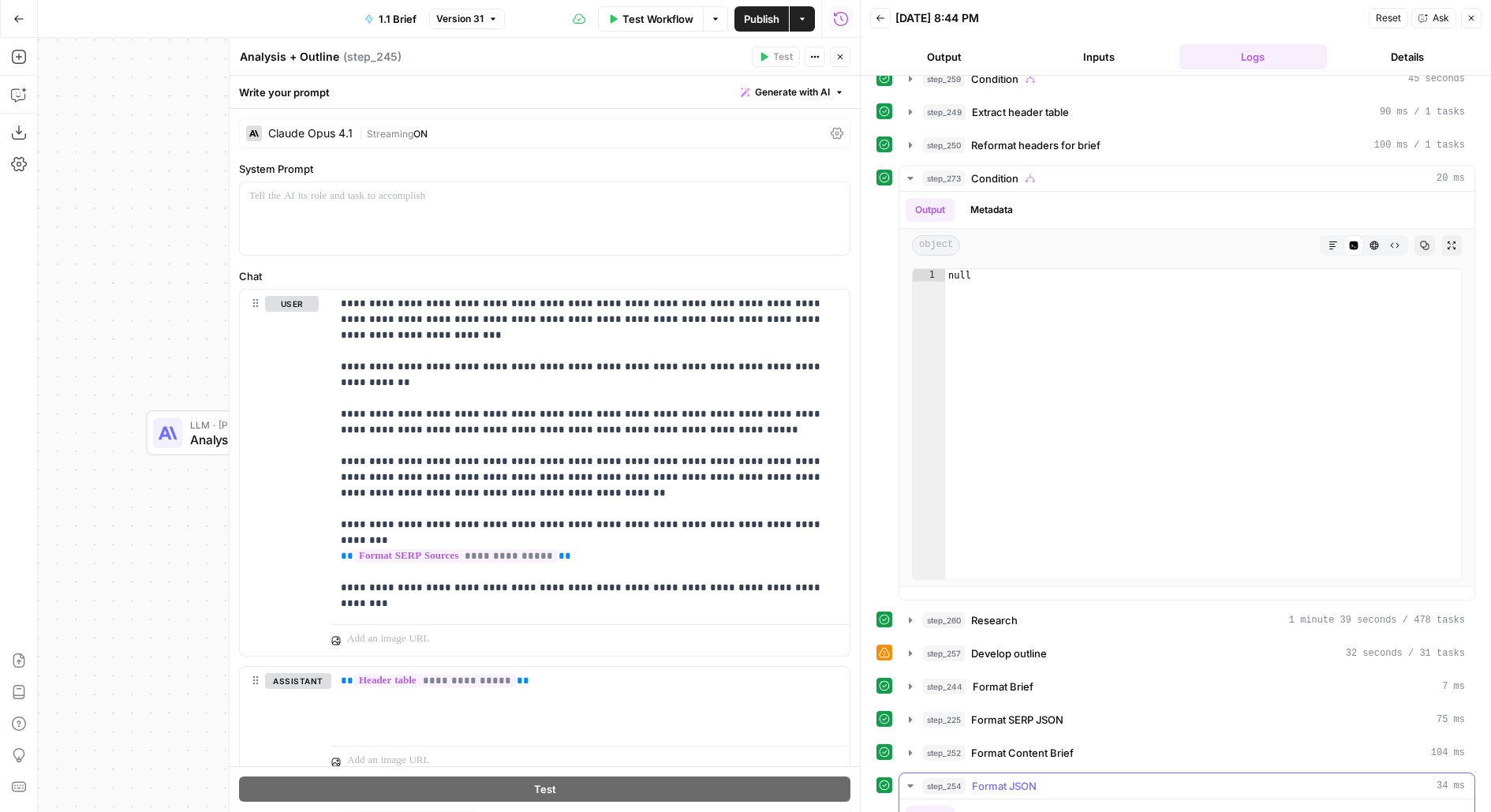
scroll to position [30, 0]
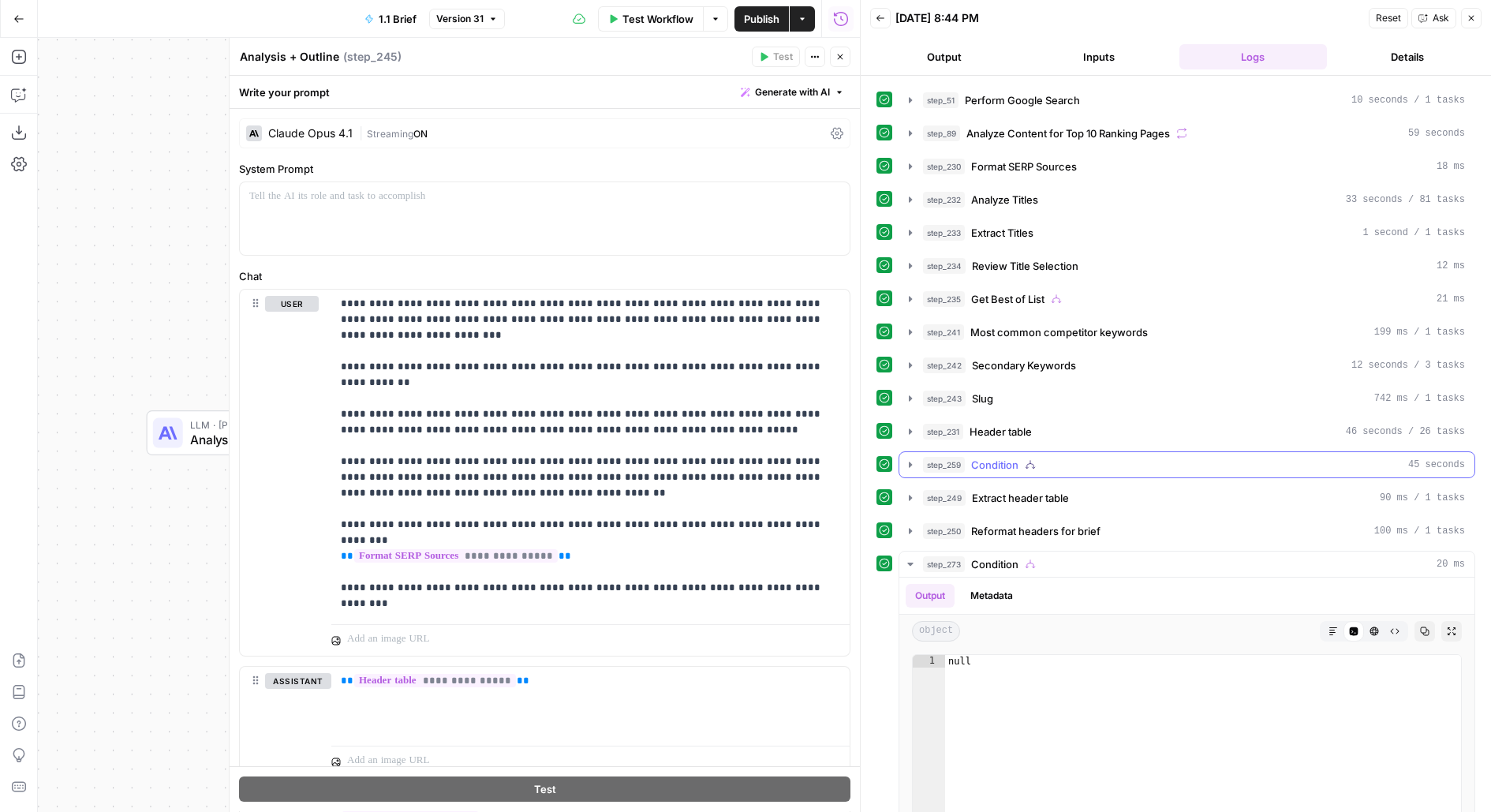
click at [1057, 457] on div "step_259 Condition 45 seconds" at bounding box center [1194, 464] width 542 height 16
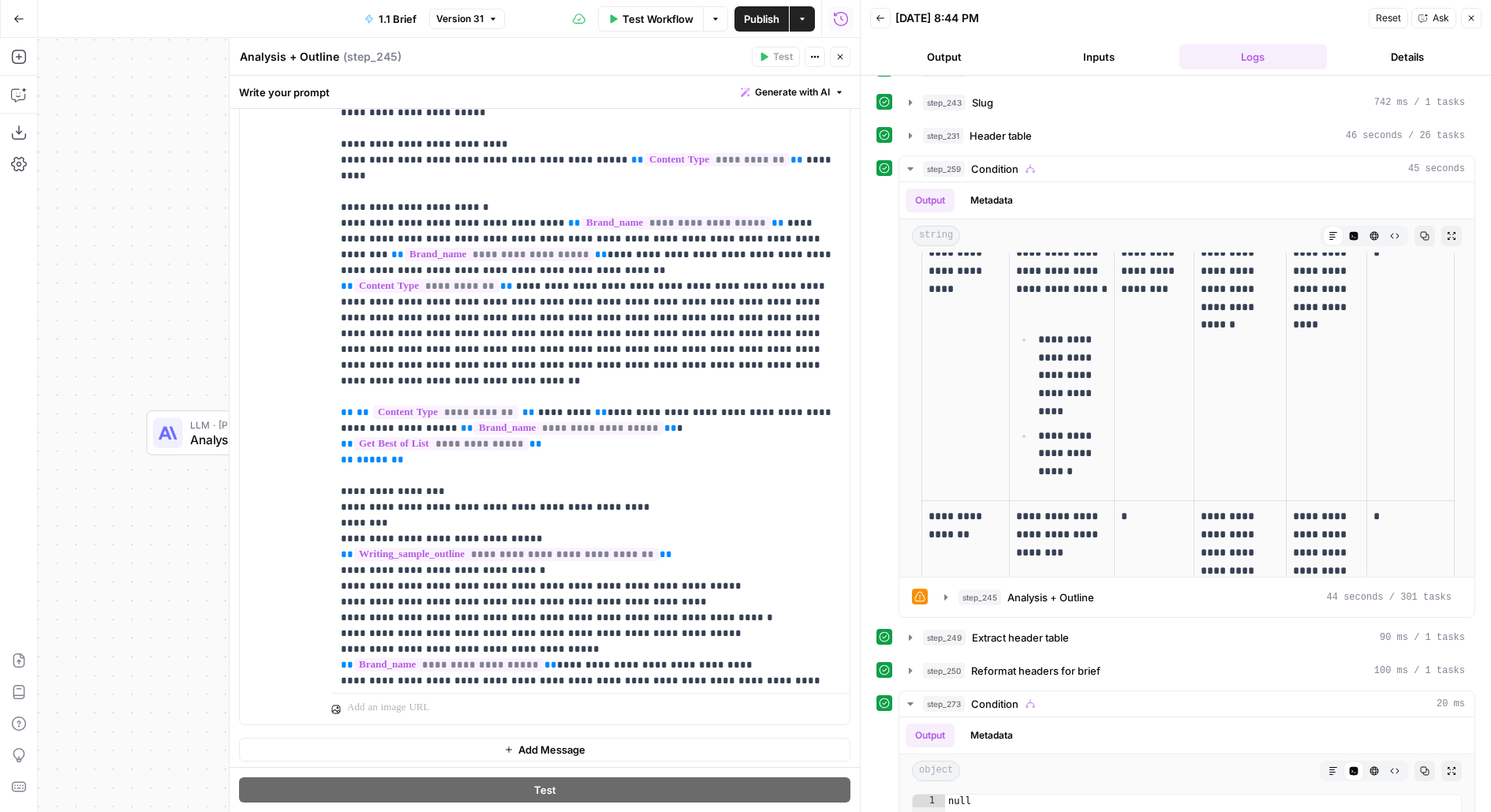
scroll to position [309, 0]
click at [725, 456] on p "**********" at bounding box center [591, 349] width 500 height 1215
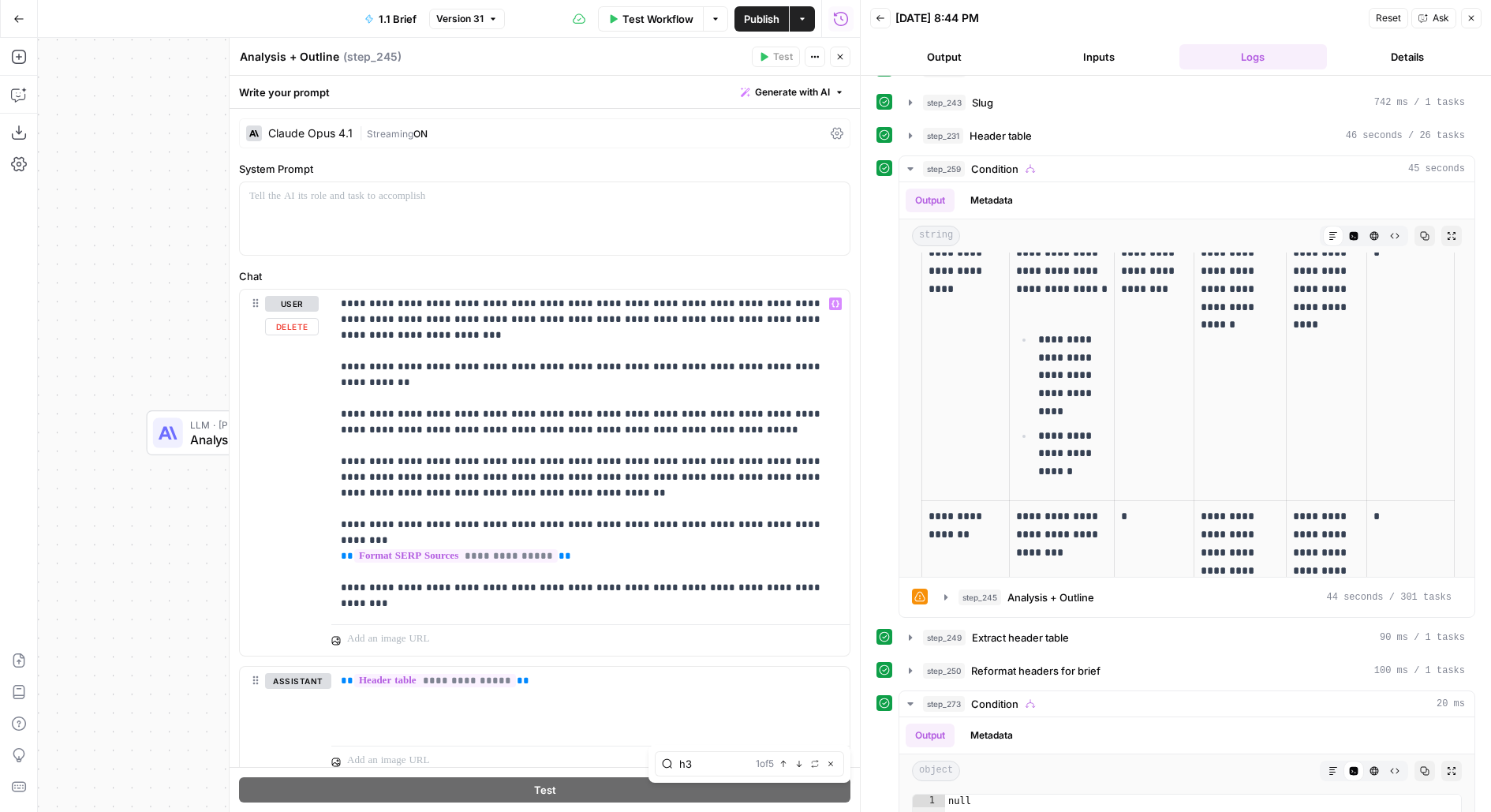
type input "h3"
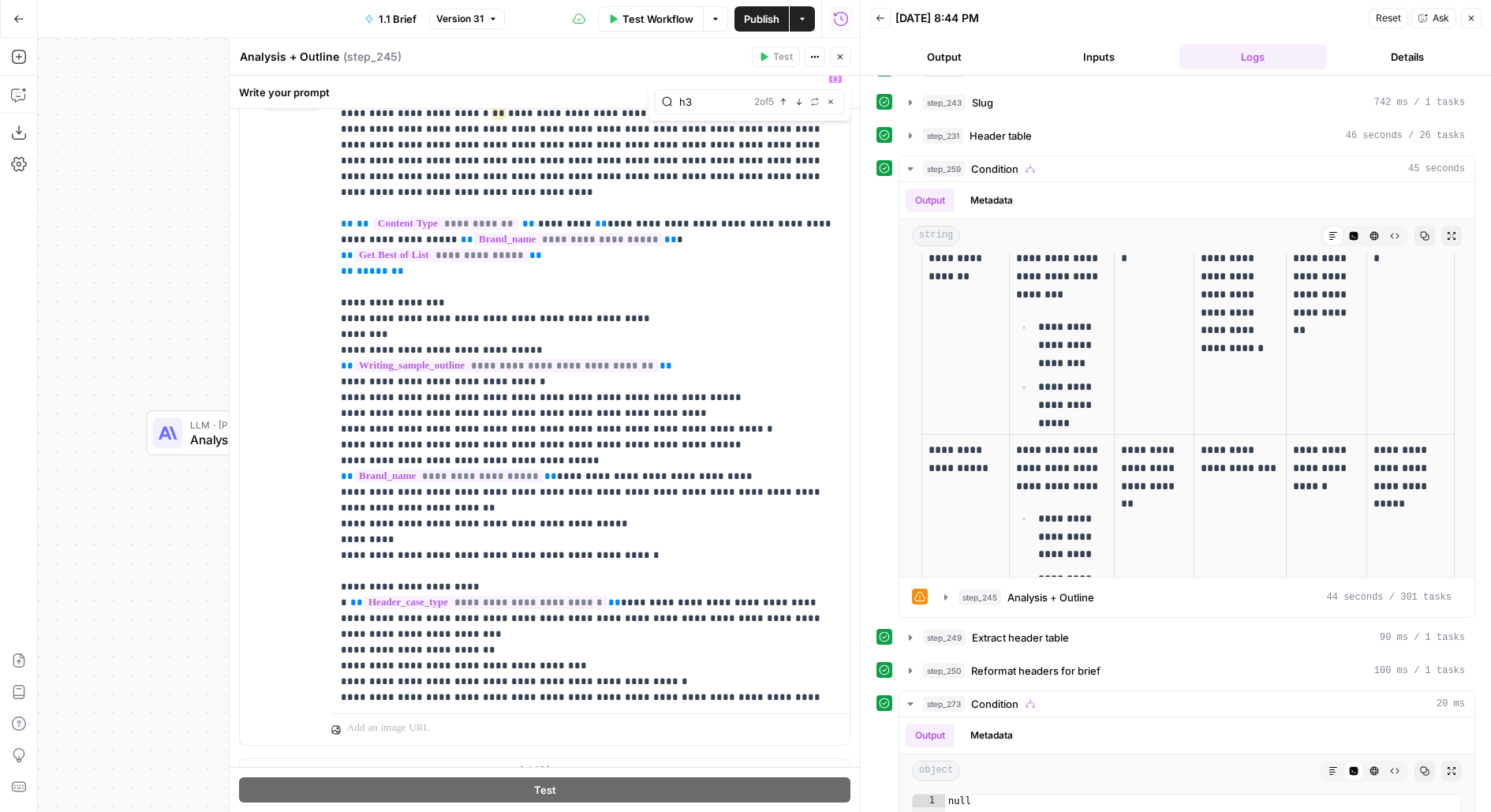
scroll to position [585, 0]
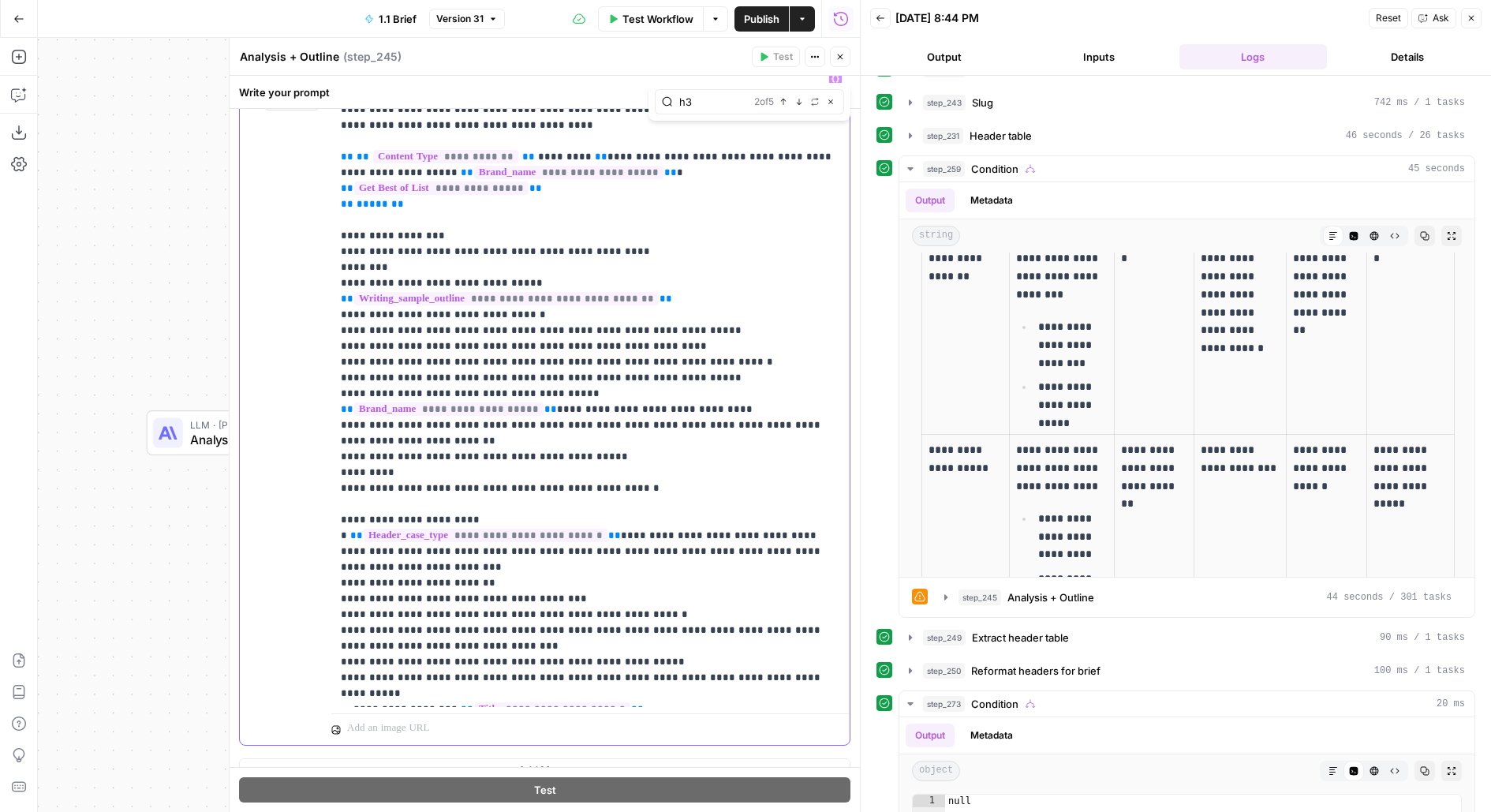
click at [621, 406] on p "**********" at bounding box center [591, 94] width 500 height 1215
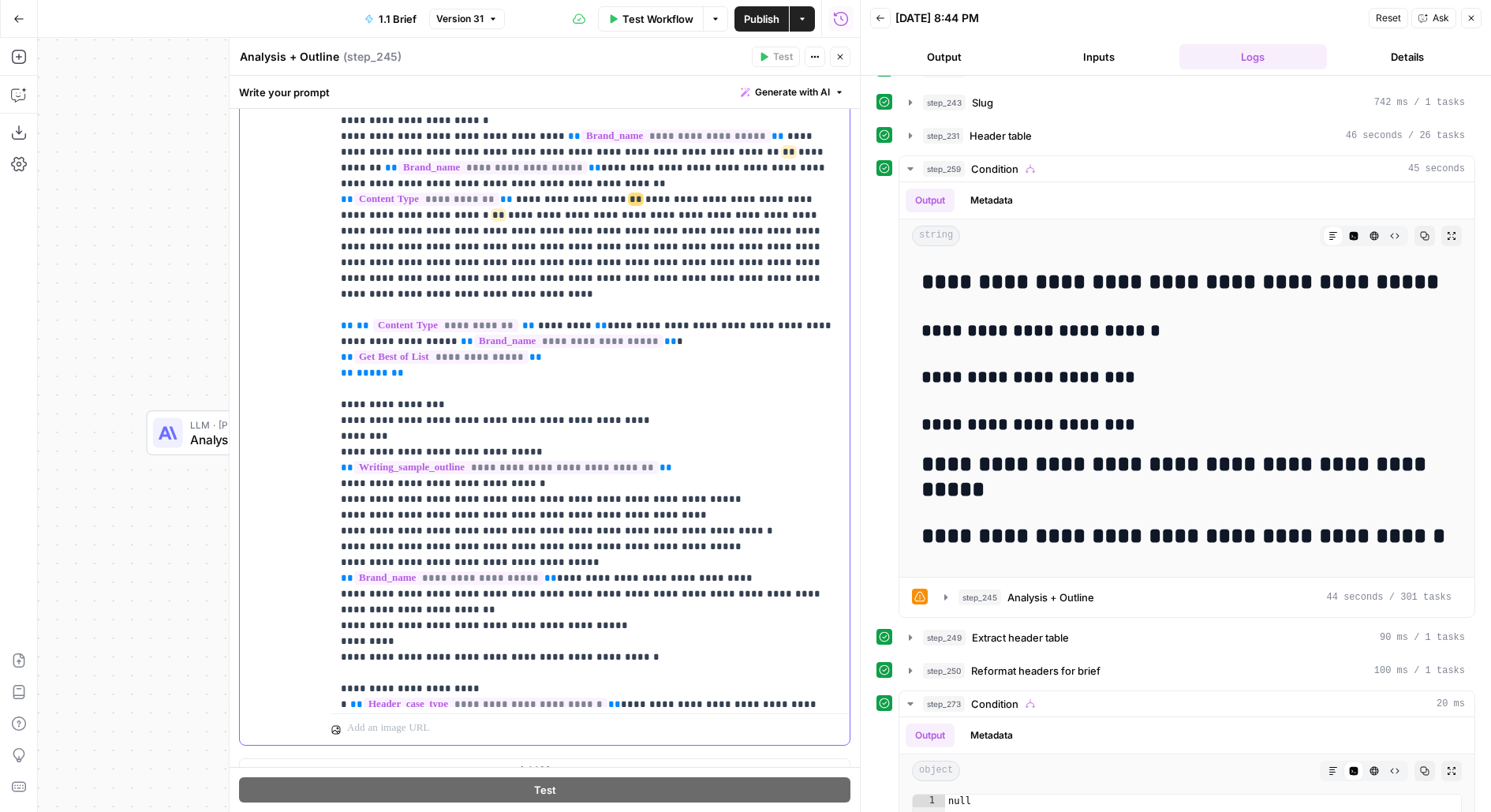
scroll to position [417, 0]
drag, startPoint x: 438, startPoint y: 328, endPoint x: 294, endPoint y: 280, distance: 151.8
click at [294, 281] on div "**********" at bounding box center [545, 404] width 610 height 680
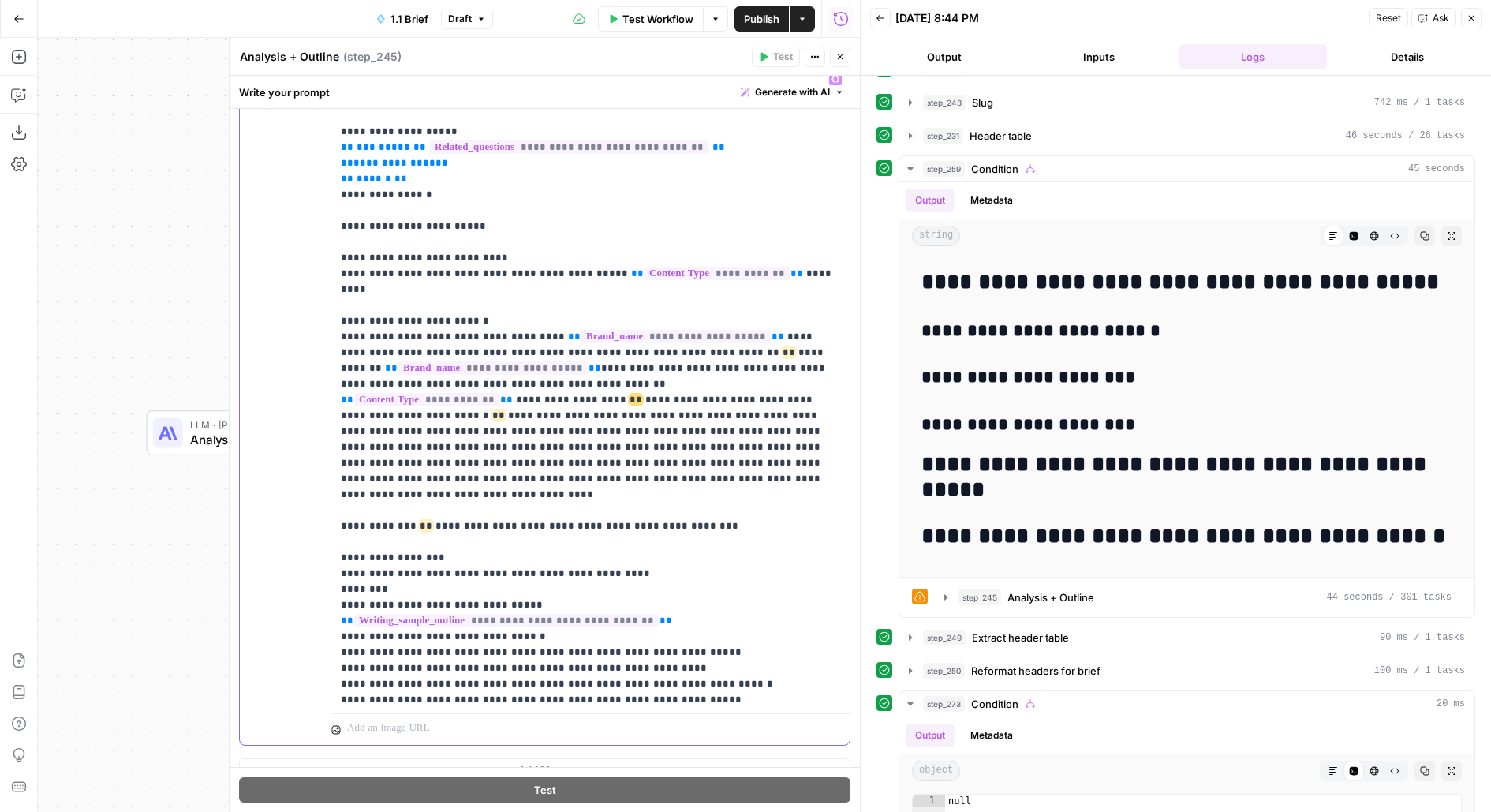
scroll to position [213, 0]
click at [843, 54] on icon "button" at bounding box center [839, 56] width 9 height 9
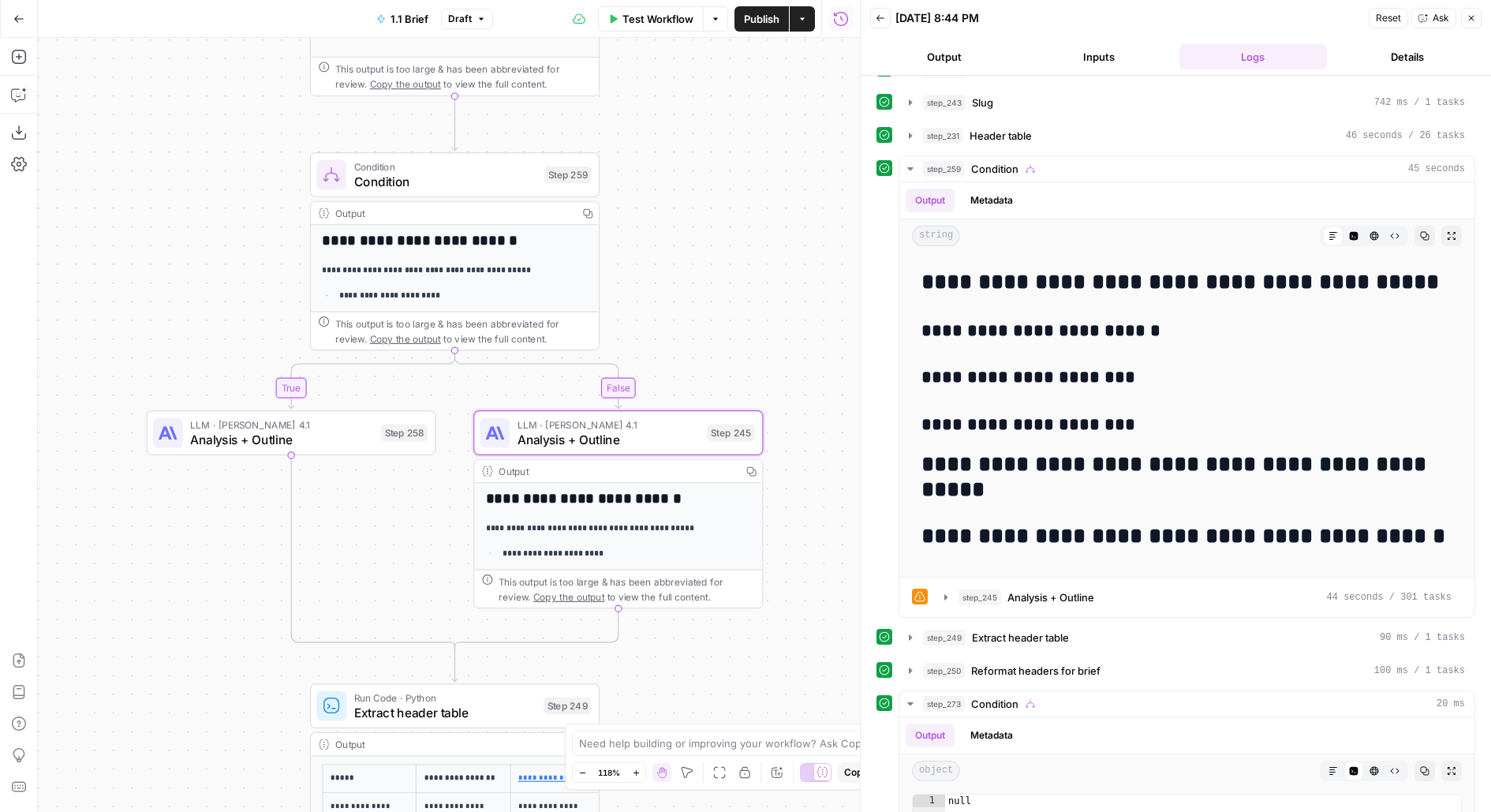
click at [565, 146] on span "Test" at bounding box center [571, 140] width 22 height 17
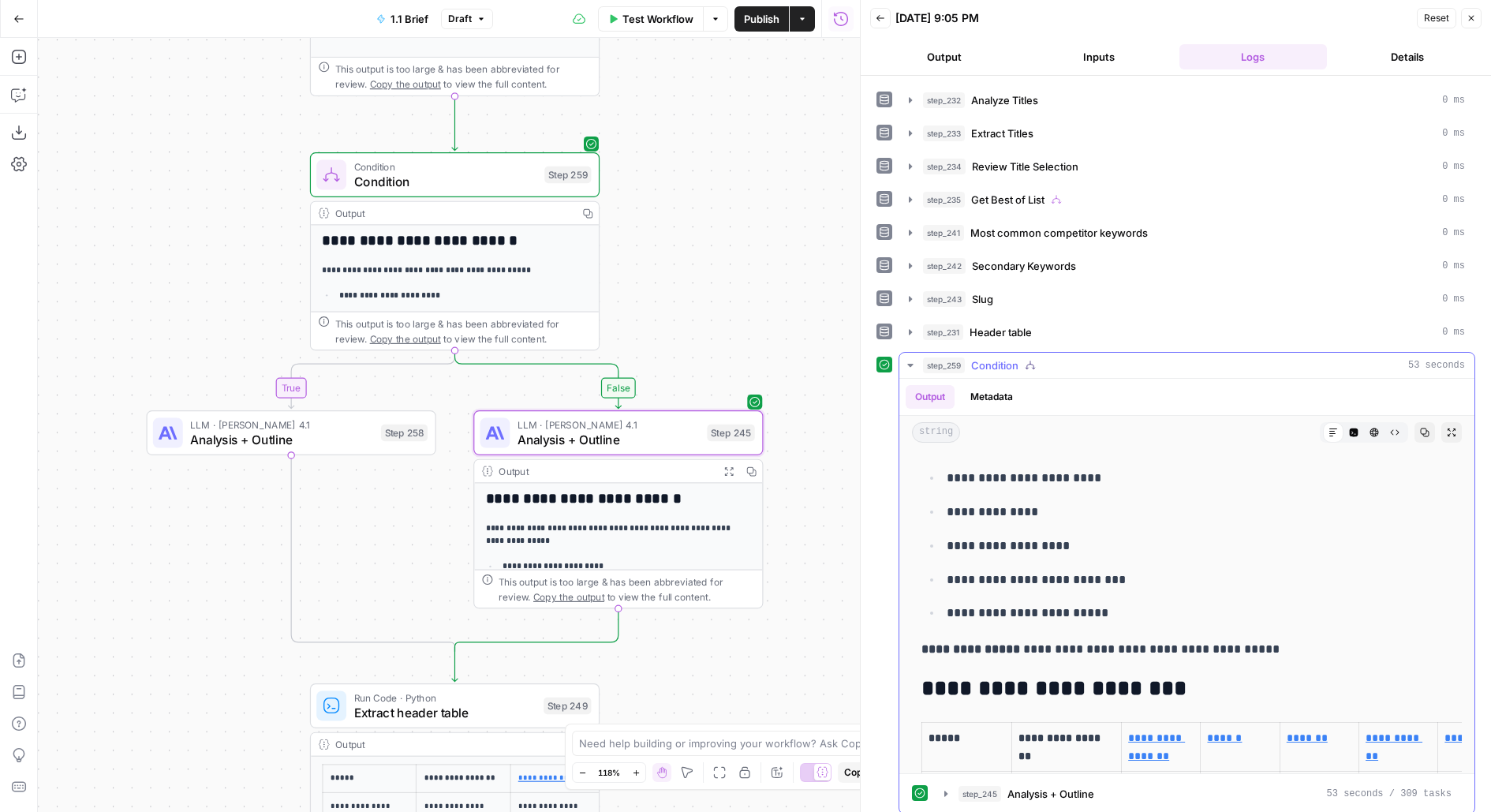
scroll to position [126, 0]
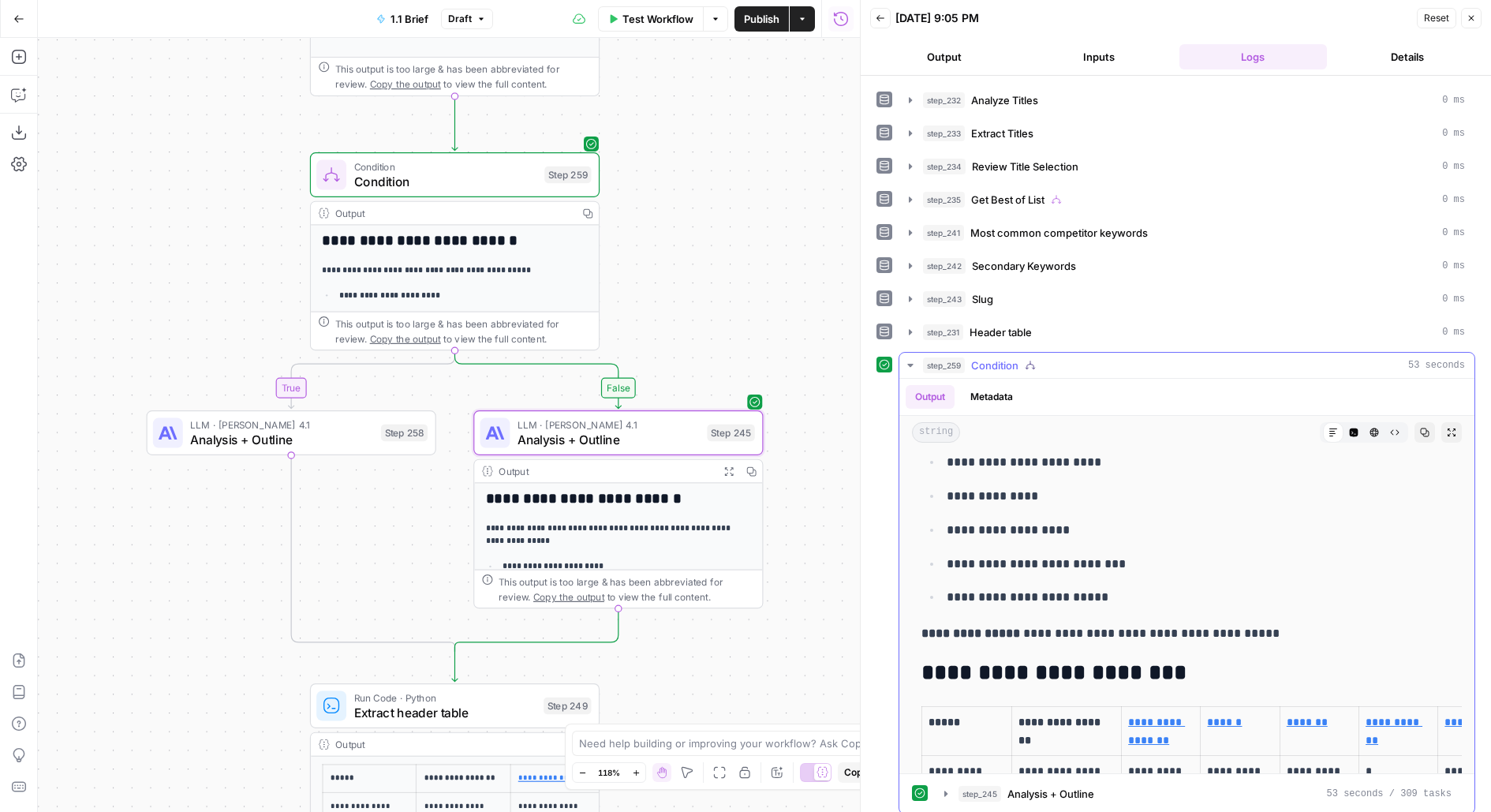
click at [1454, 428] on icon "button" at bounding box center [1451, 432] width 9 height 9
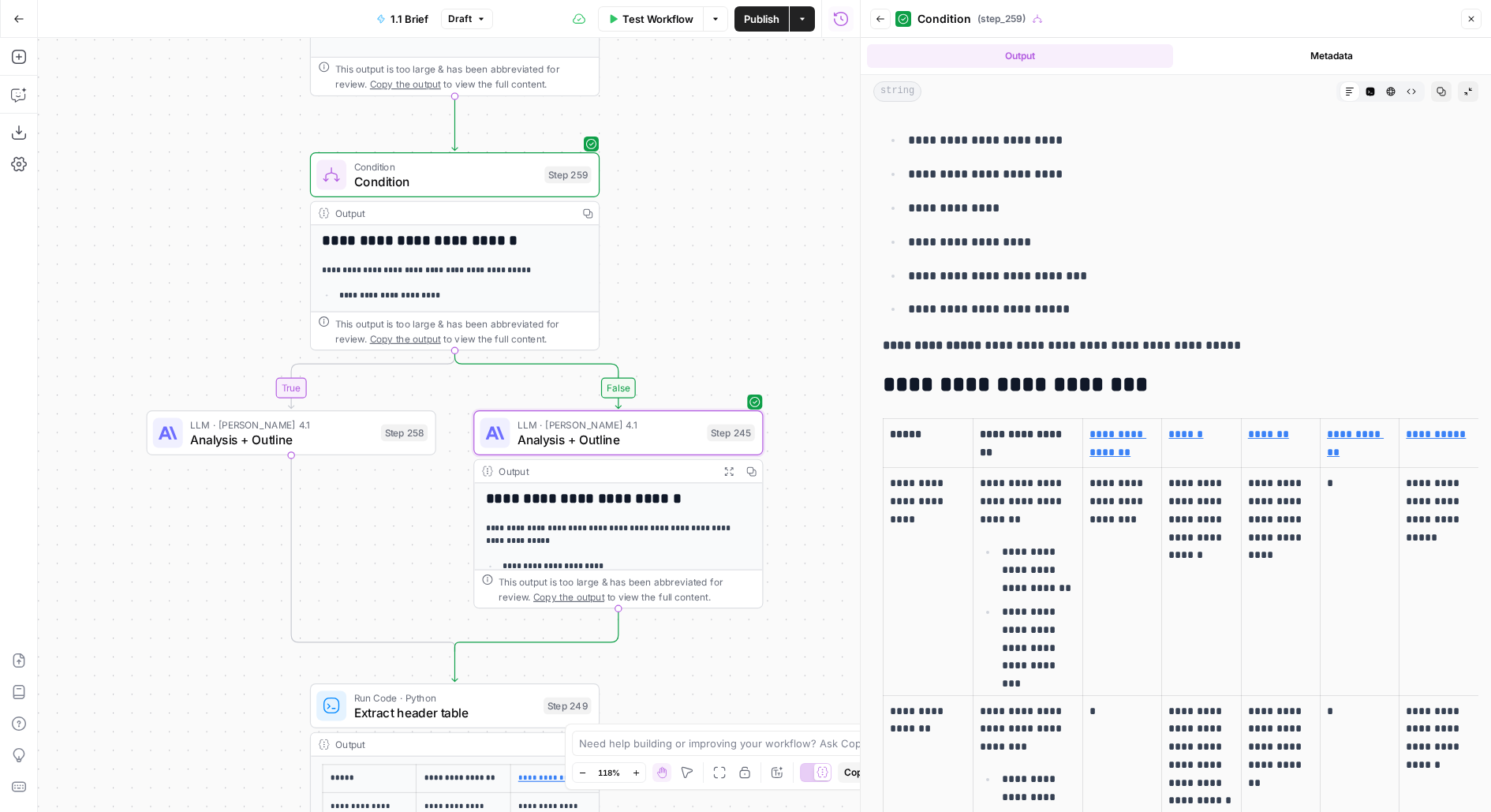
scroll to position [73, 0]
click at [1107, 433] on link "**********" at bounding box center [1118, 444] width 57 height 29
click at [1190, 435] on link "******" at bounding box center [1186, 434] width 35 height 11
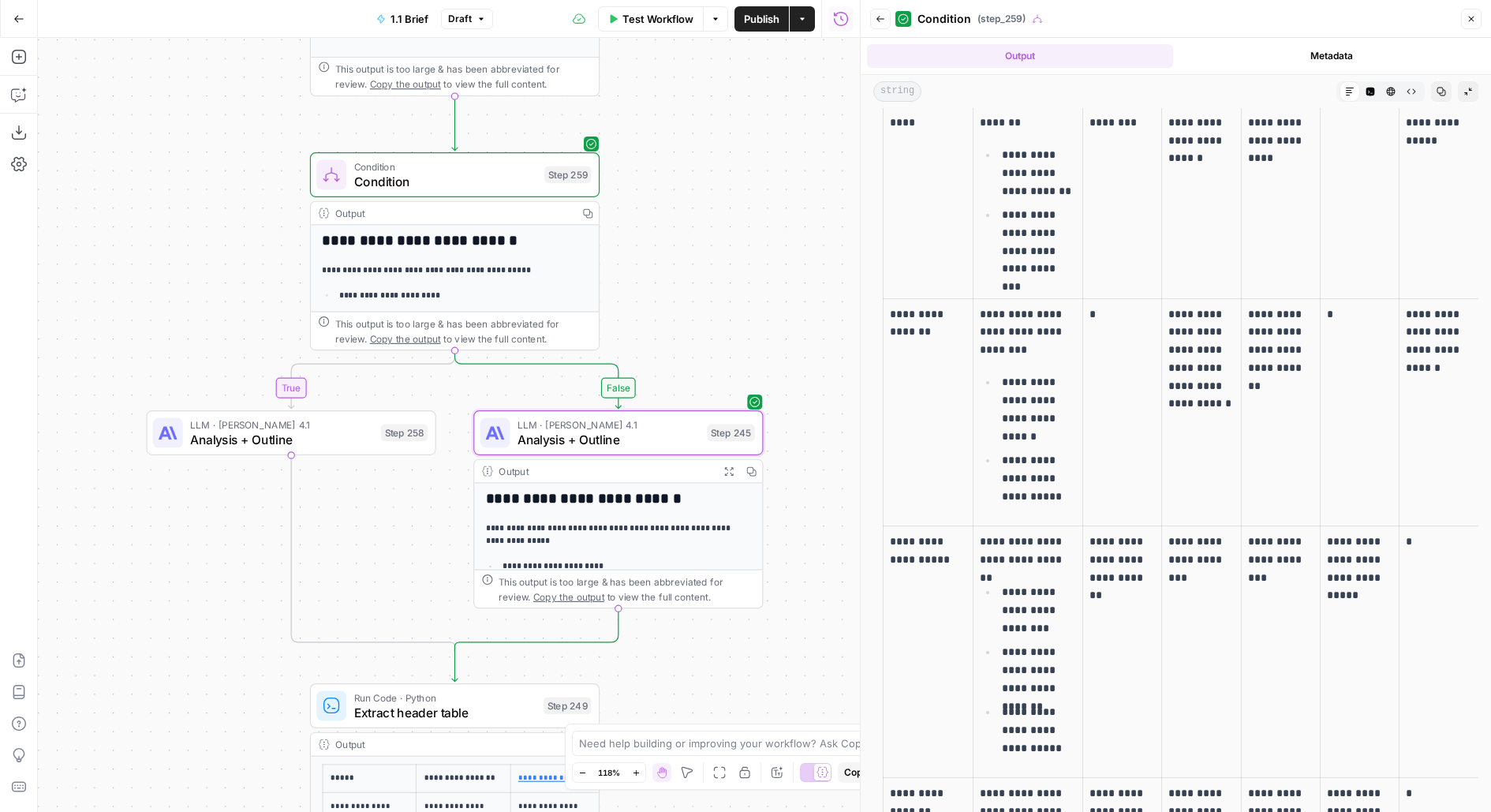
scroll to position [499, 0]
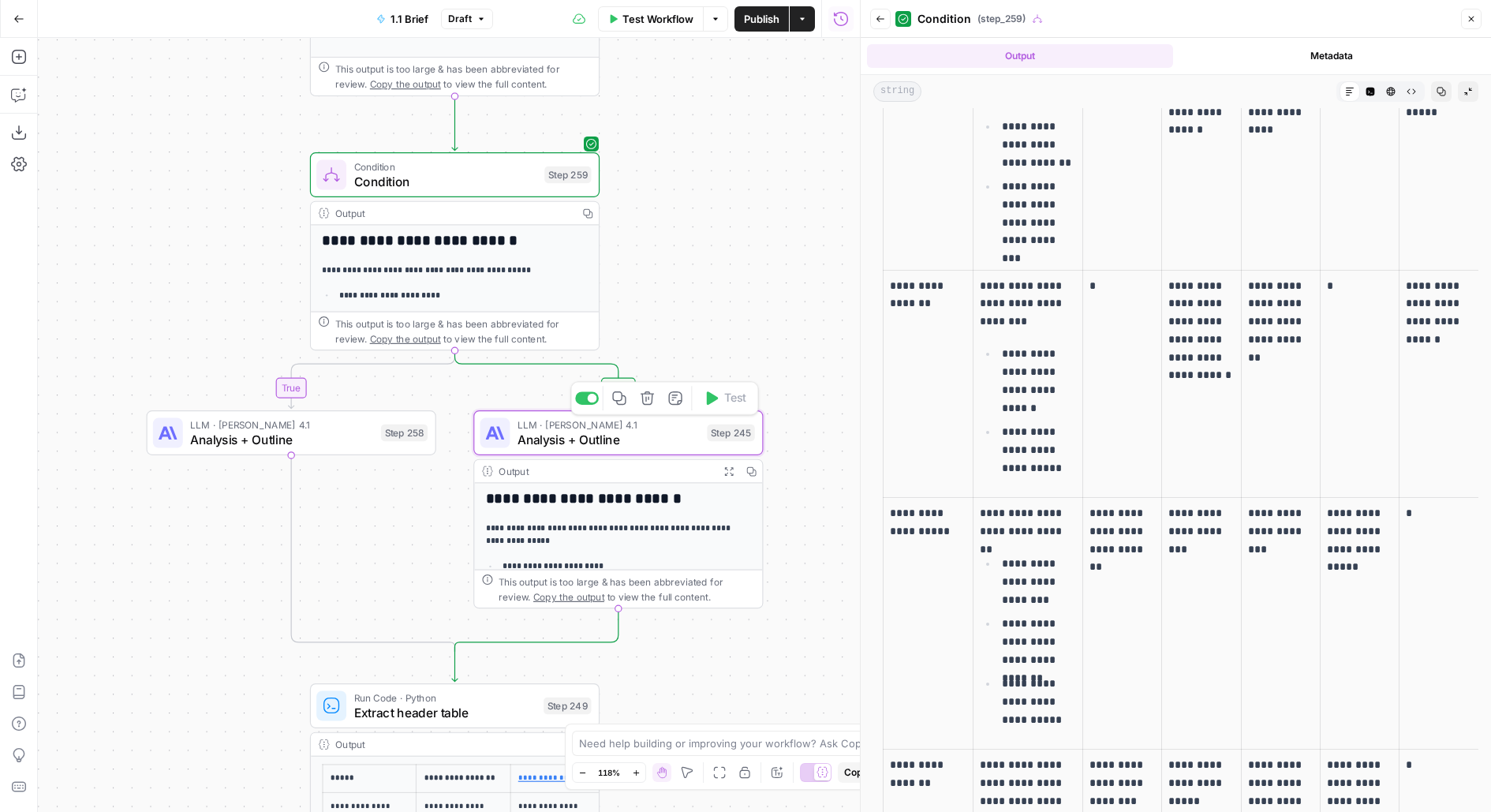
click at [664, 428] on span "LLM · Claude Opus 4.1" at bounding box center [608, 424] width 182 height 15
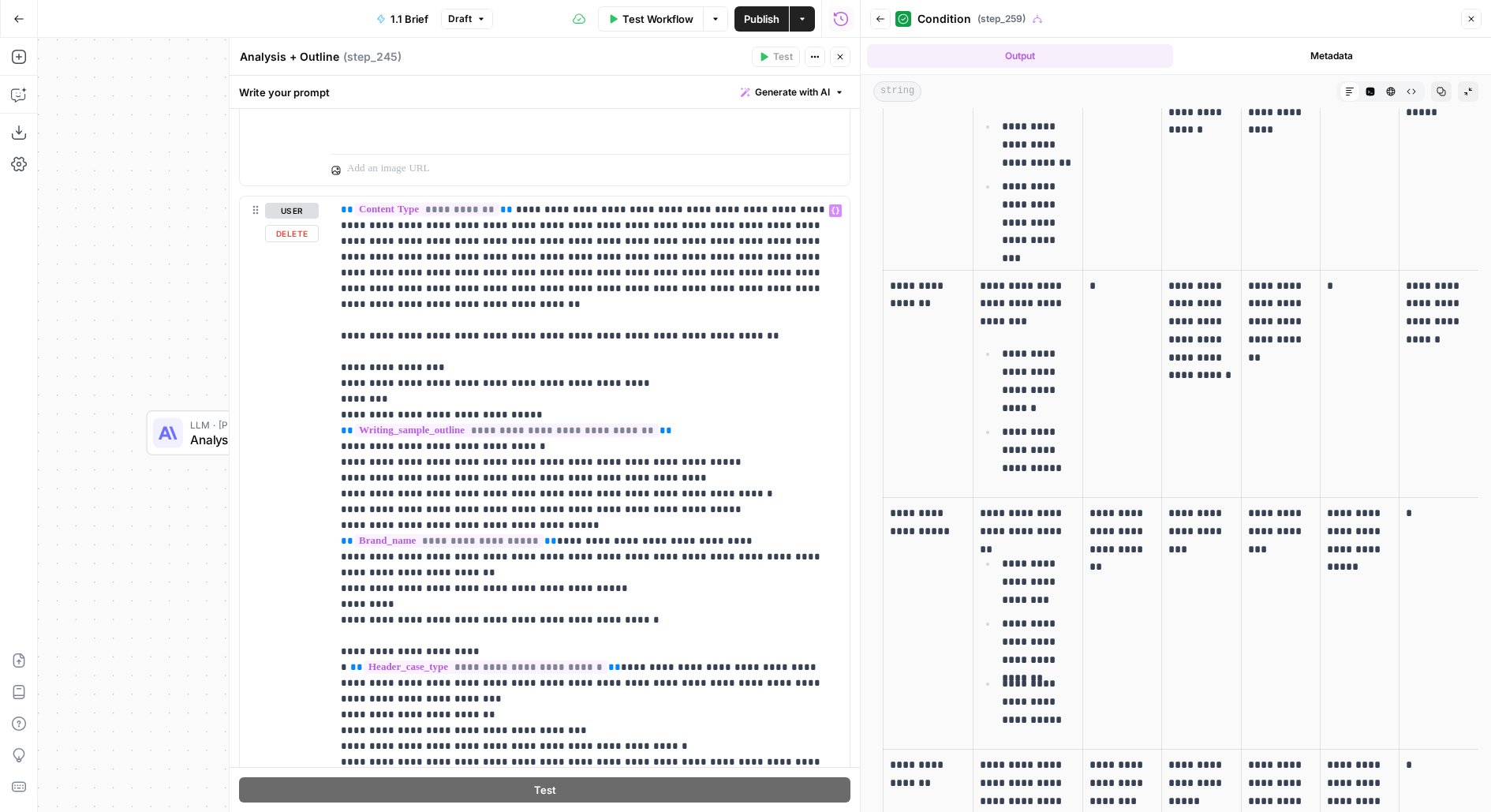
scroll to position [590, 0]
click at [781, 284] on p "**********" at bounding box center [591, 251] width 500 height 1168
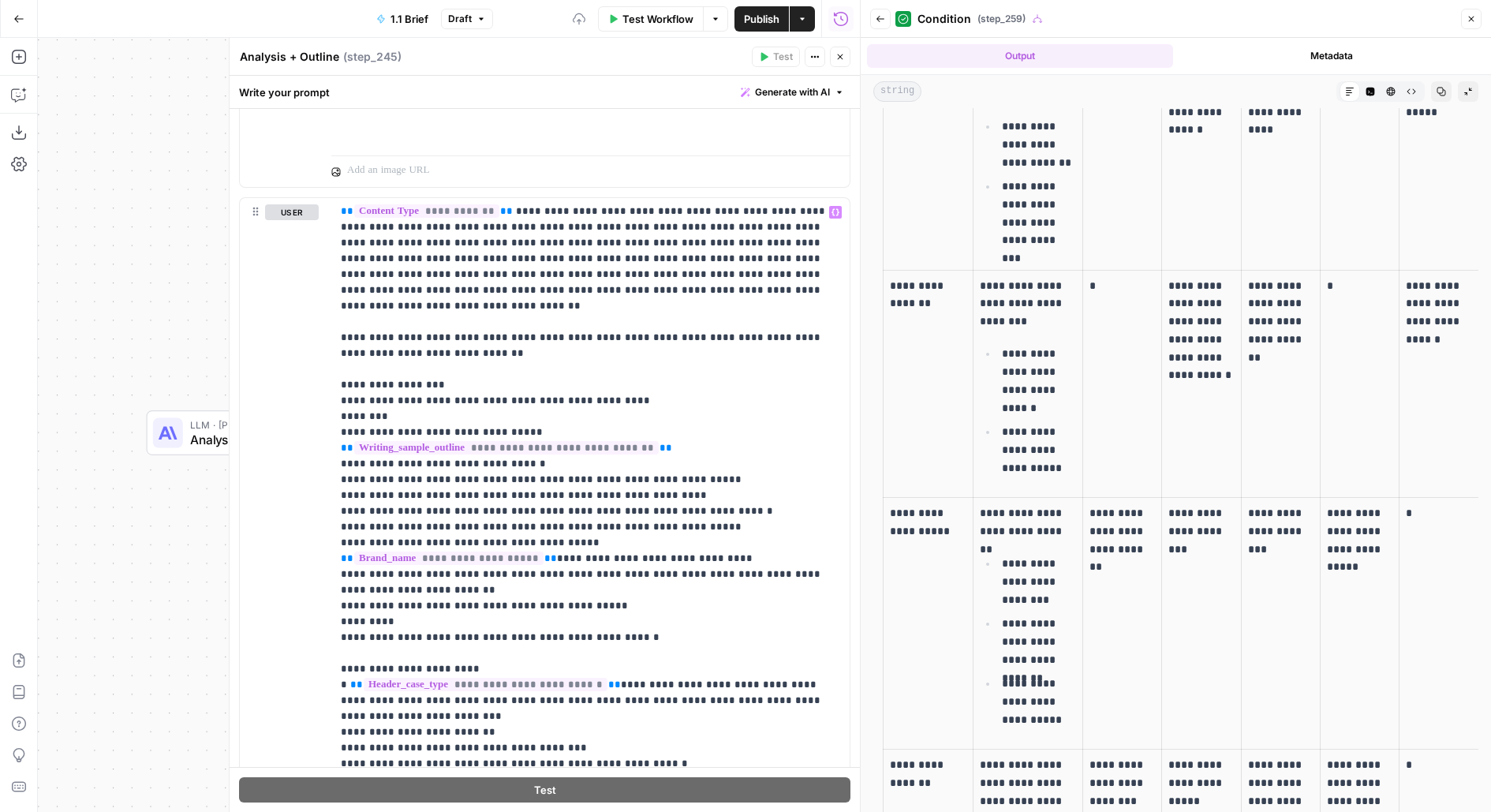
click at [844, 52] on icon "button" at bounding box center [839, 56] width 9 height 9
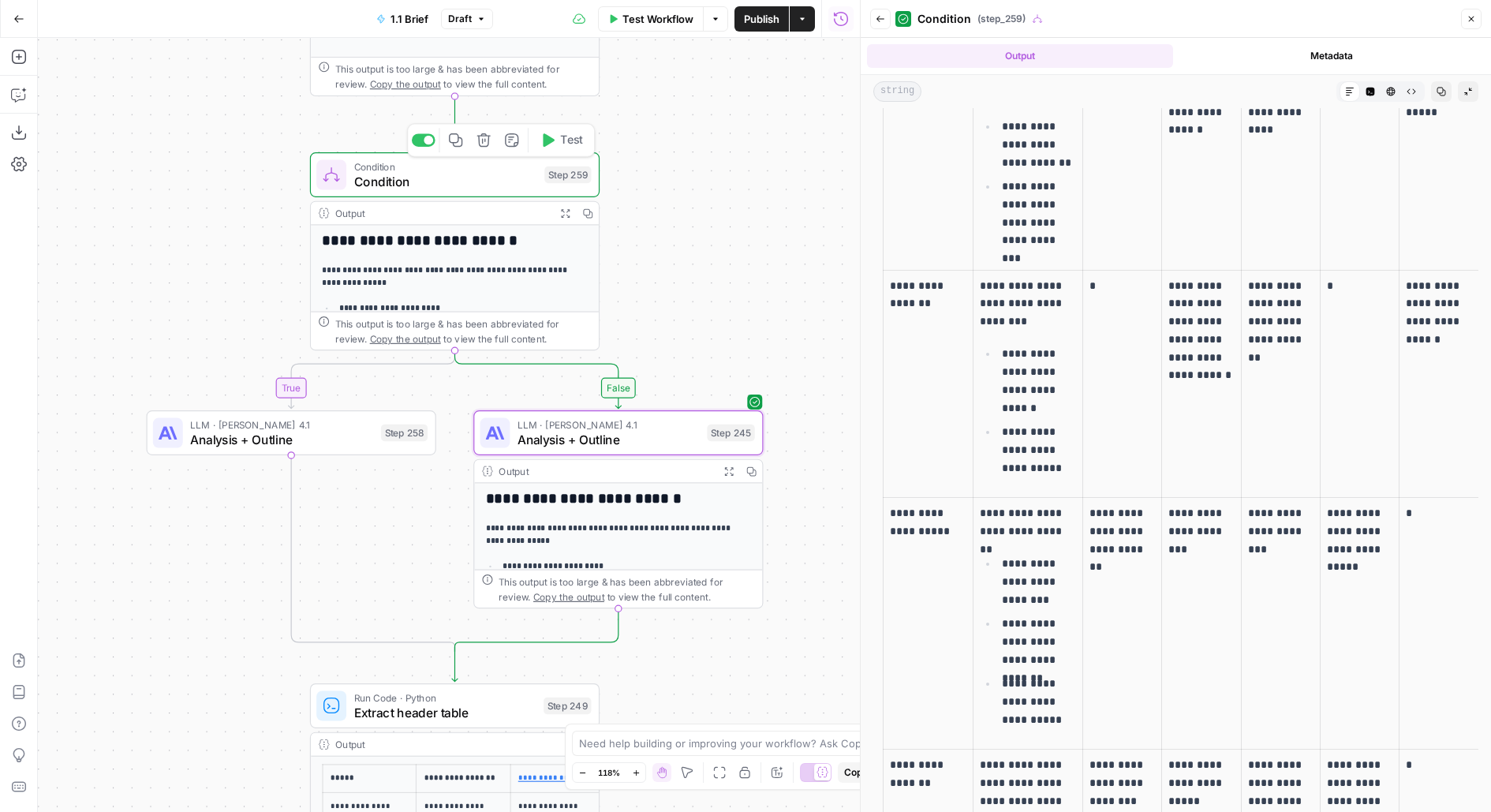
click at [563, 135] on span "Test" at bounding box center [571, 140] width 22 height 17
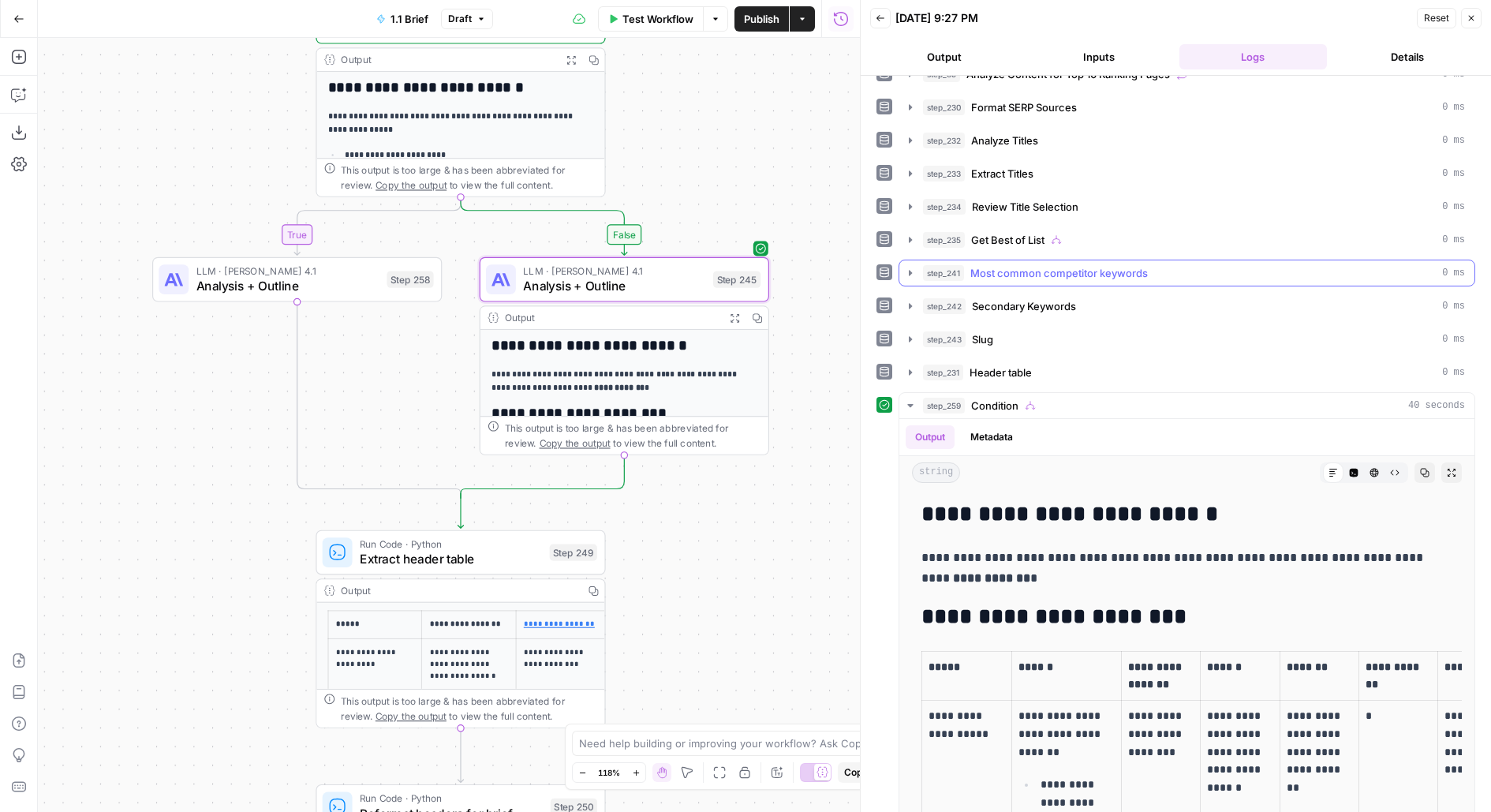
scroll to position [129, 0]
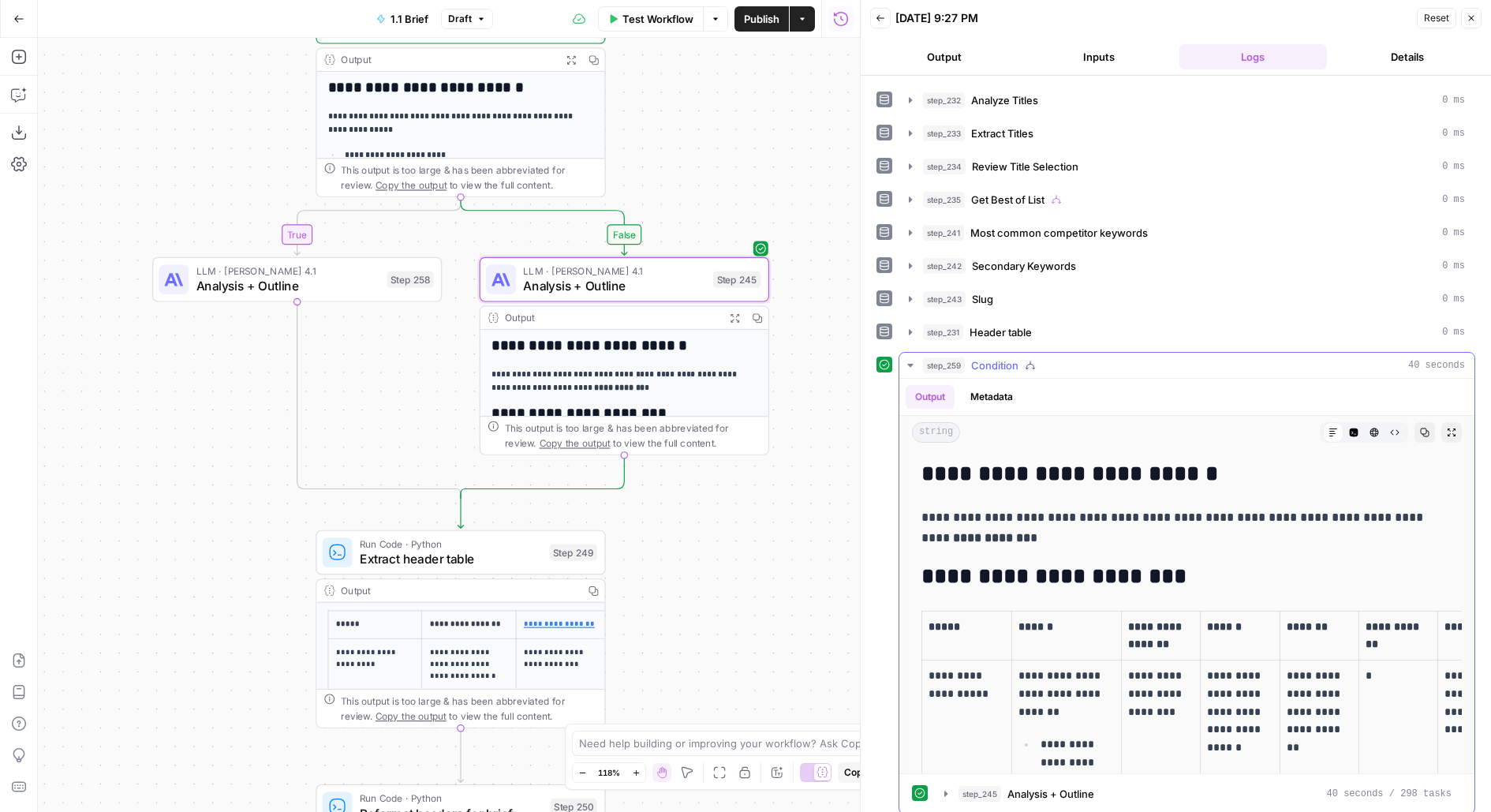
click at [1449, 434] on div "string Markdown Code Editor HTML Viewer Raw Output Copy Expand Output" at bounding box center [1187, 432] width 575 height 33
click at [1449, 429] on button "Expand Output" at bounding box center [1451, 432] width 20 height 20
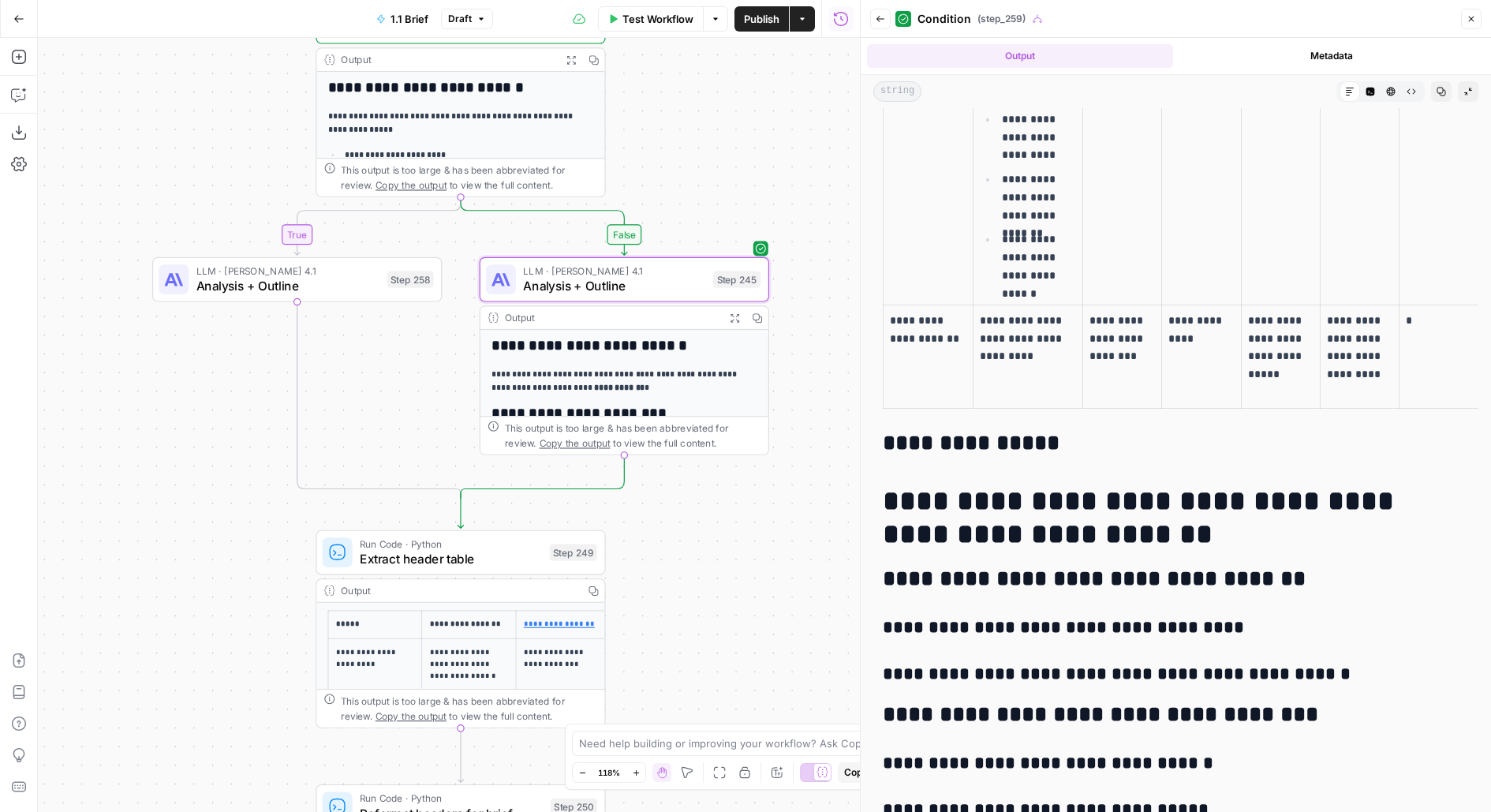
scroll to position [1321, 0]
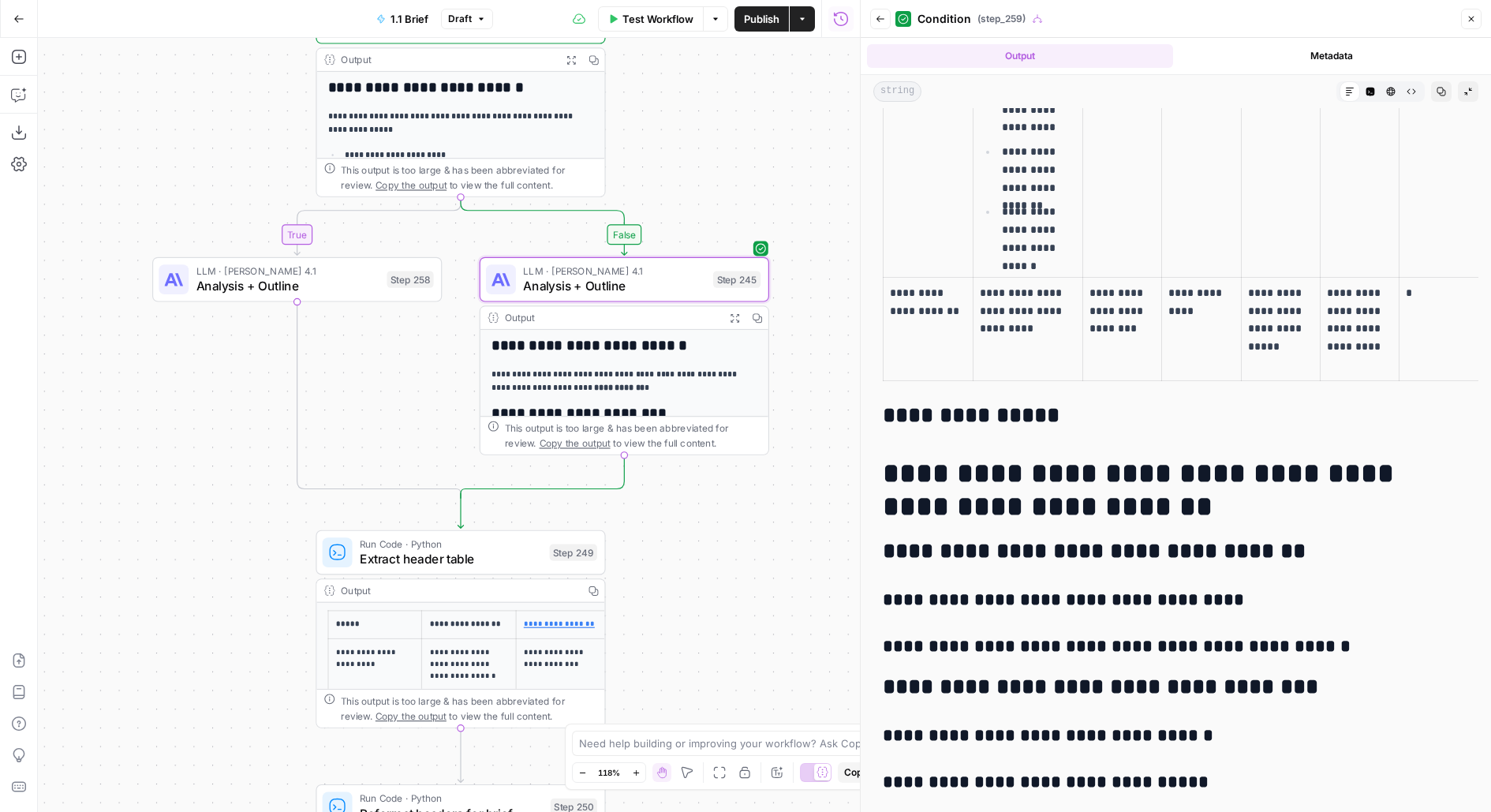
click at [698, 284] on span "Analysis + Outline" at bounding box center [614, 286] width 182 height 19
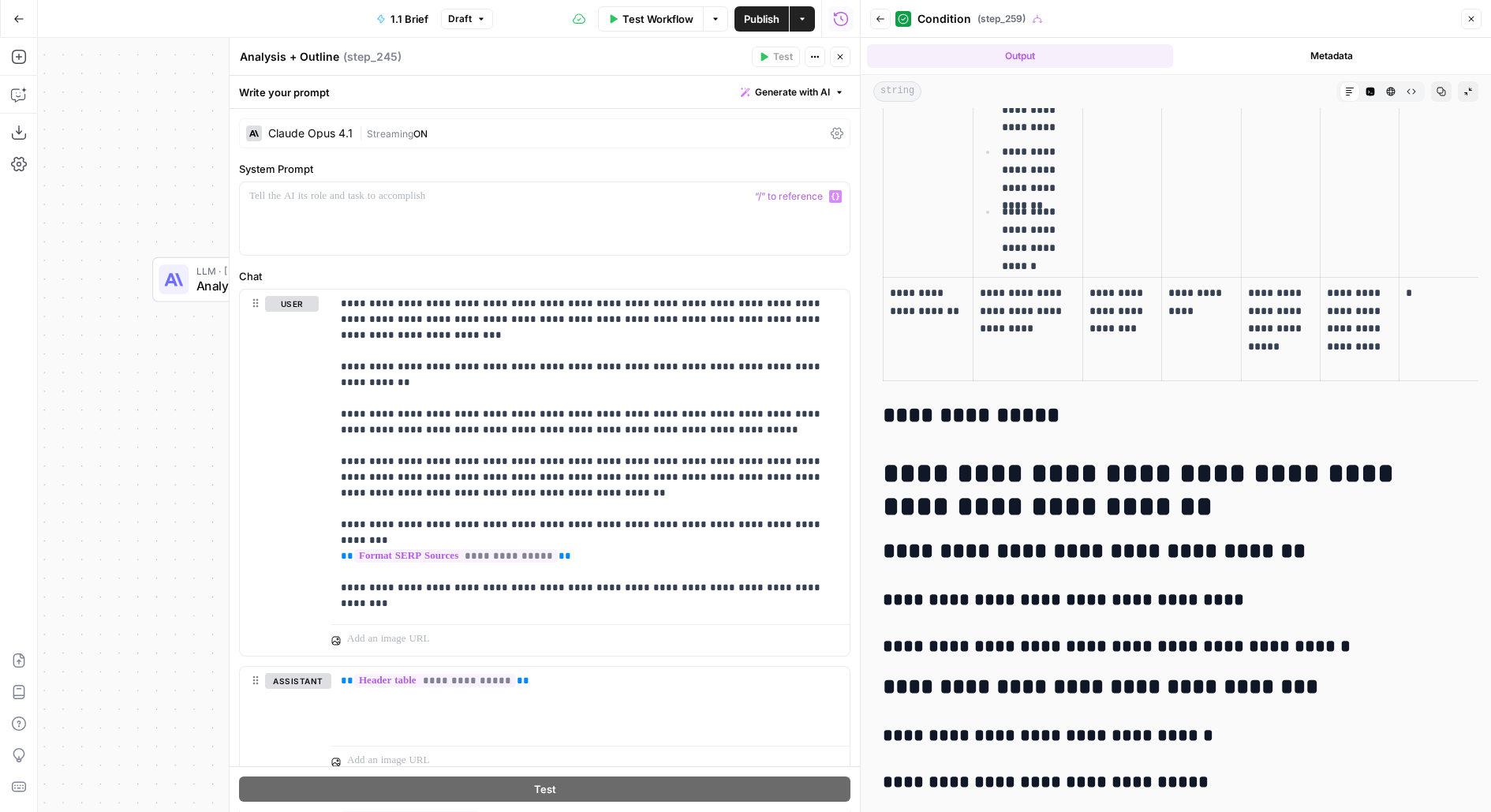
click at [452, 152] on div "**********" at bounding box center [545, 811] width 631 height 1406
click at [463, 141] on div "Claude Opus 4.1 | Streaming ON" at bounding box center [545, 132] width 611 height 30
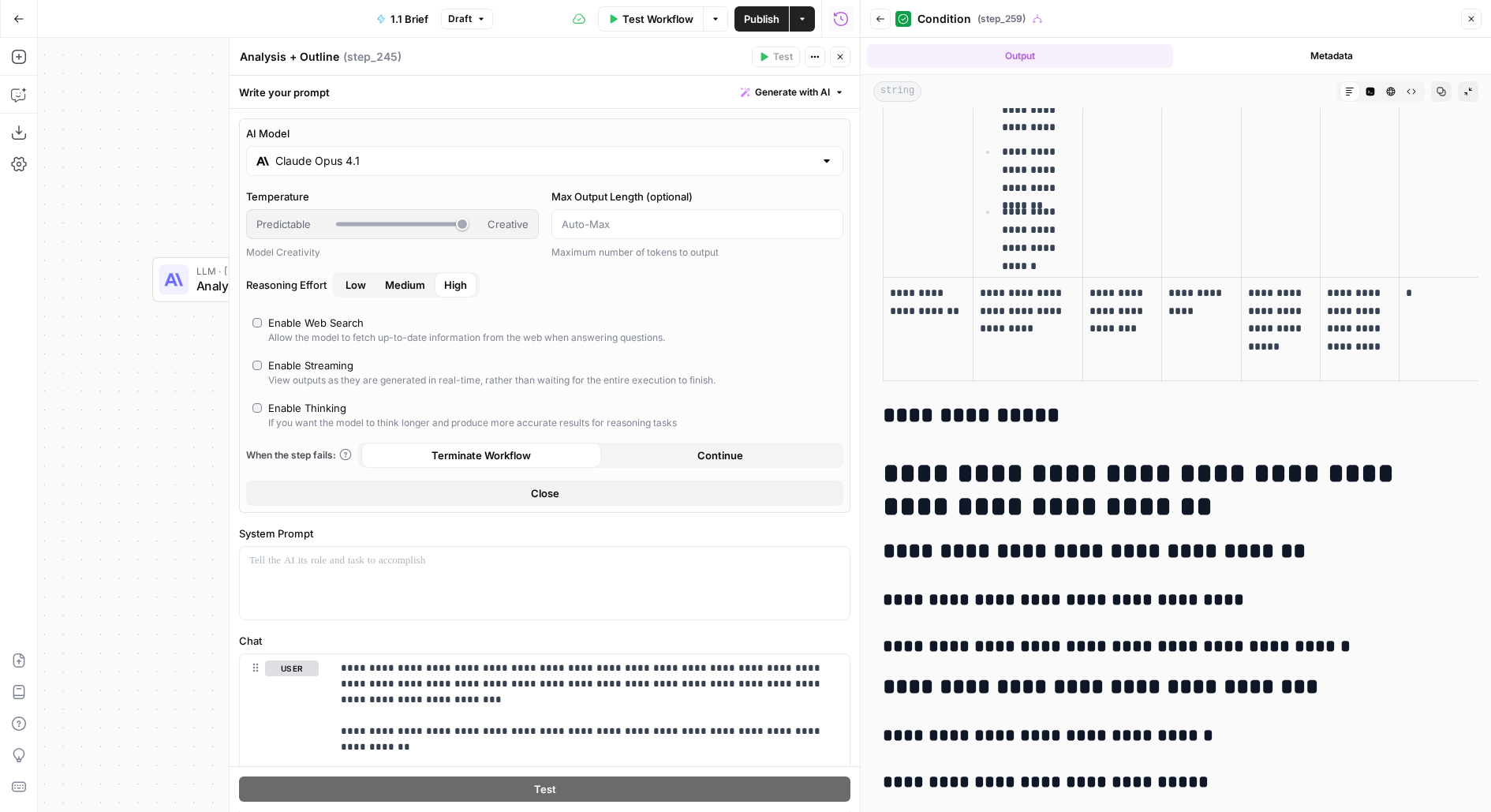
click at [328, 400] on div "Enable Thinking" at bounding box center [307, 407] width 78 height 16
type input "***"
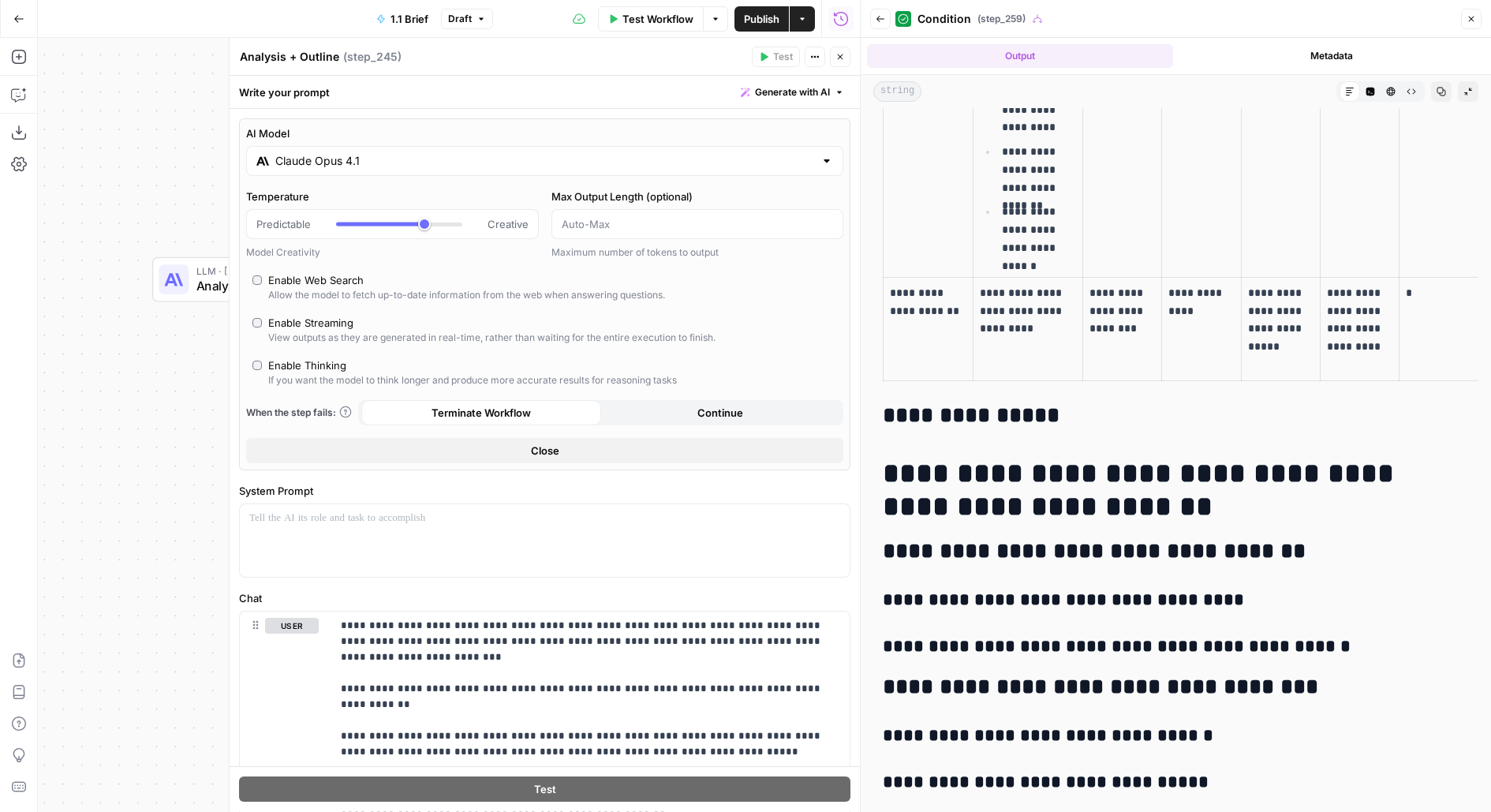
click at [844, 63] on button "Close" at bounding box center [840, 57] width 20 height 20
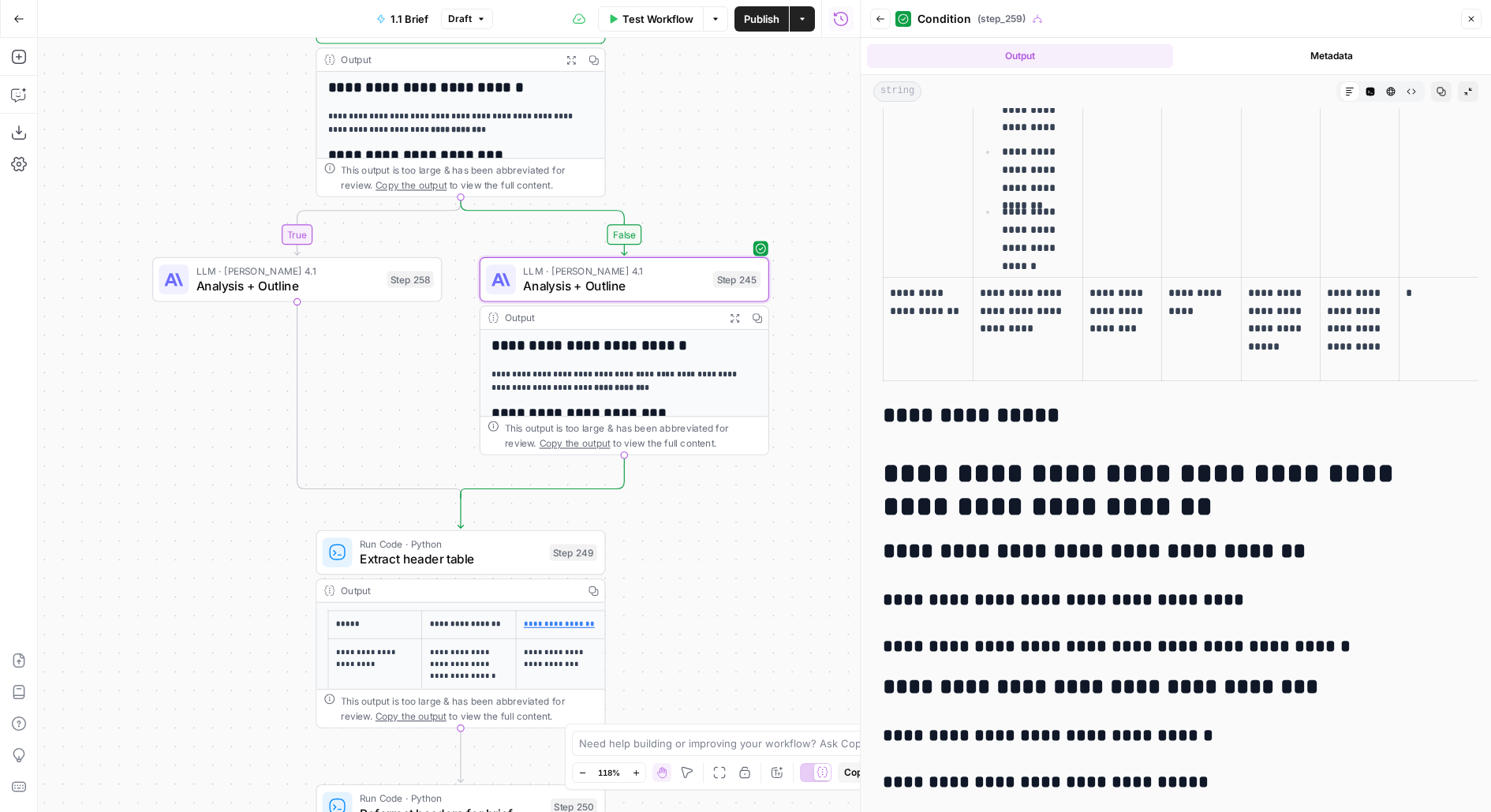
drag, startPoint x: 677, startPoint y: 107, endPoint x: 677, endPoint y: 164, distance: 57.0
click at [677, 162] on div "false true true false true true false false Workflow Set Inputs Inputs Run Code…" at bounding box center [449, 425] width 822 height 774
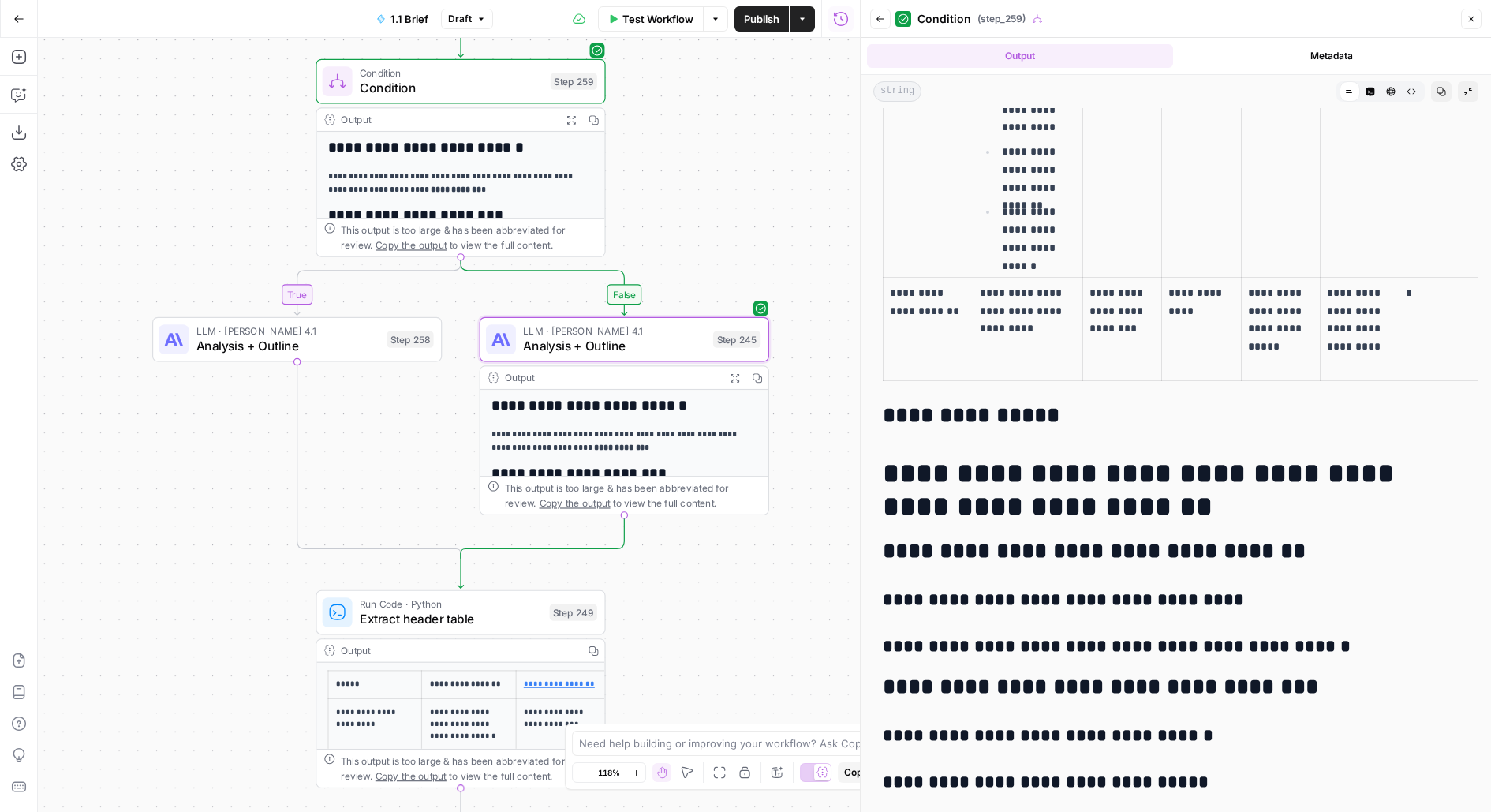
click at [575, 52] on span "Test" at bounding box center [577, 48] width 22 height 17
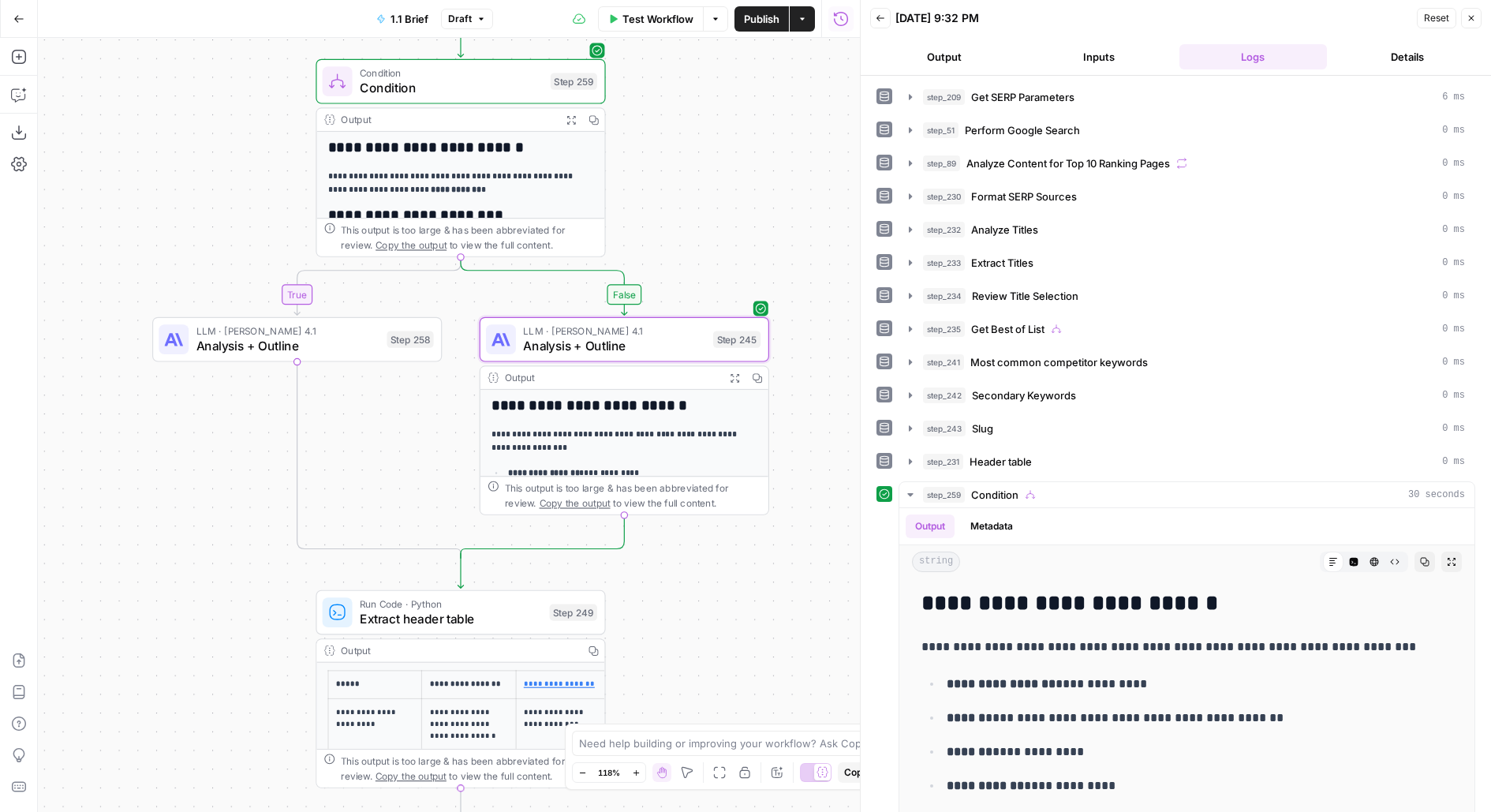
scroll to position [129, 0]
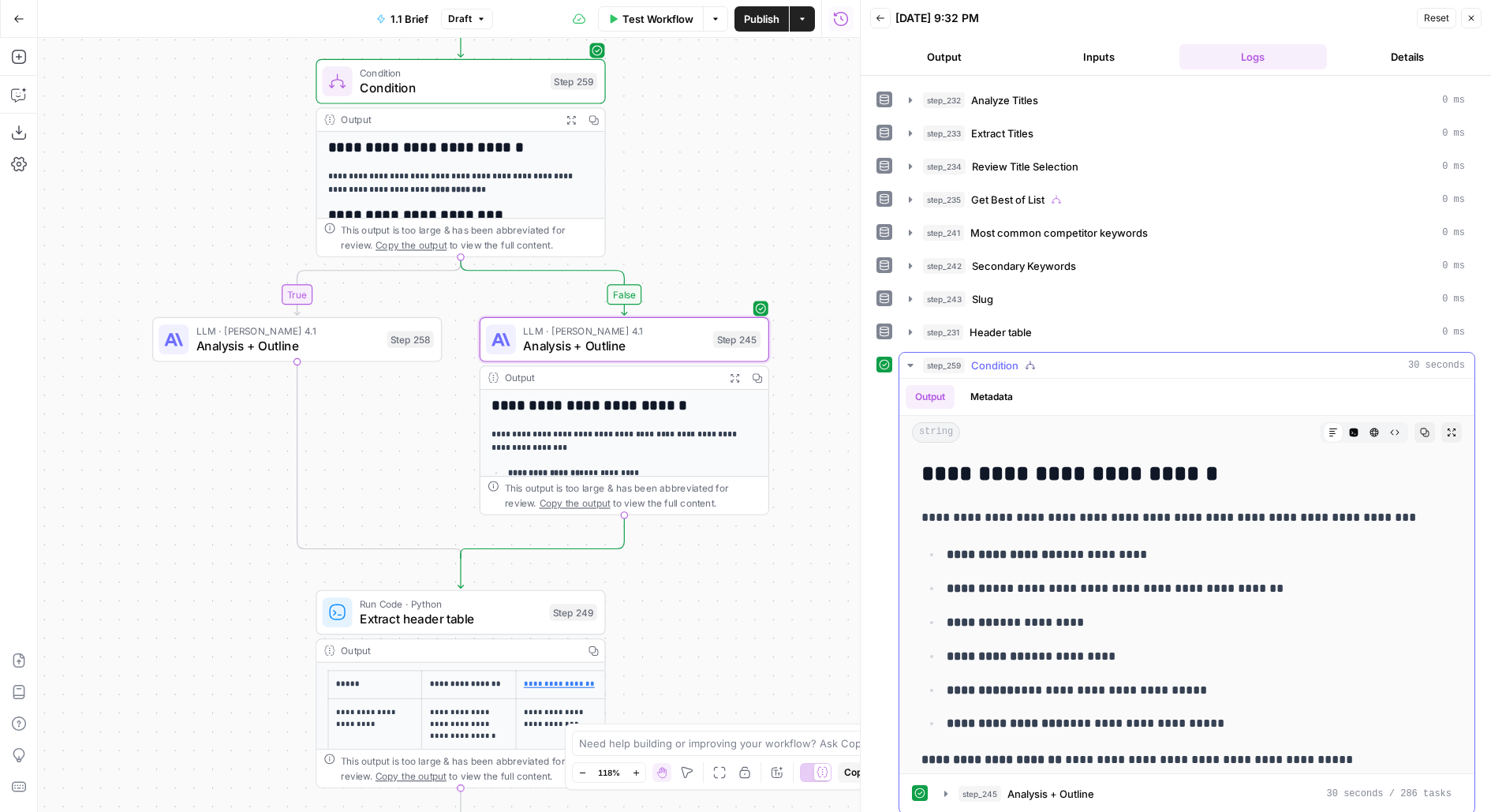
click at [1454, 428] on icon "button" at bounding box center [1451, 432] width 8 height 8
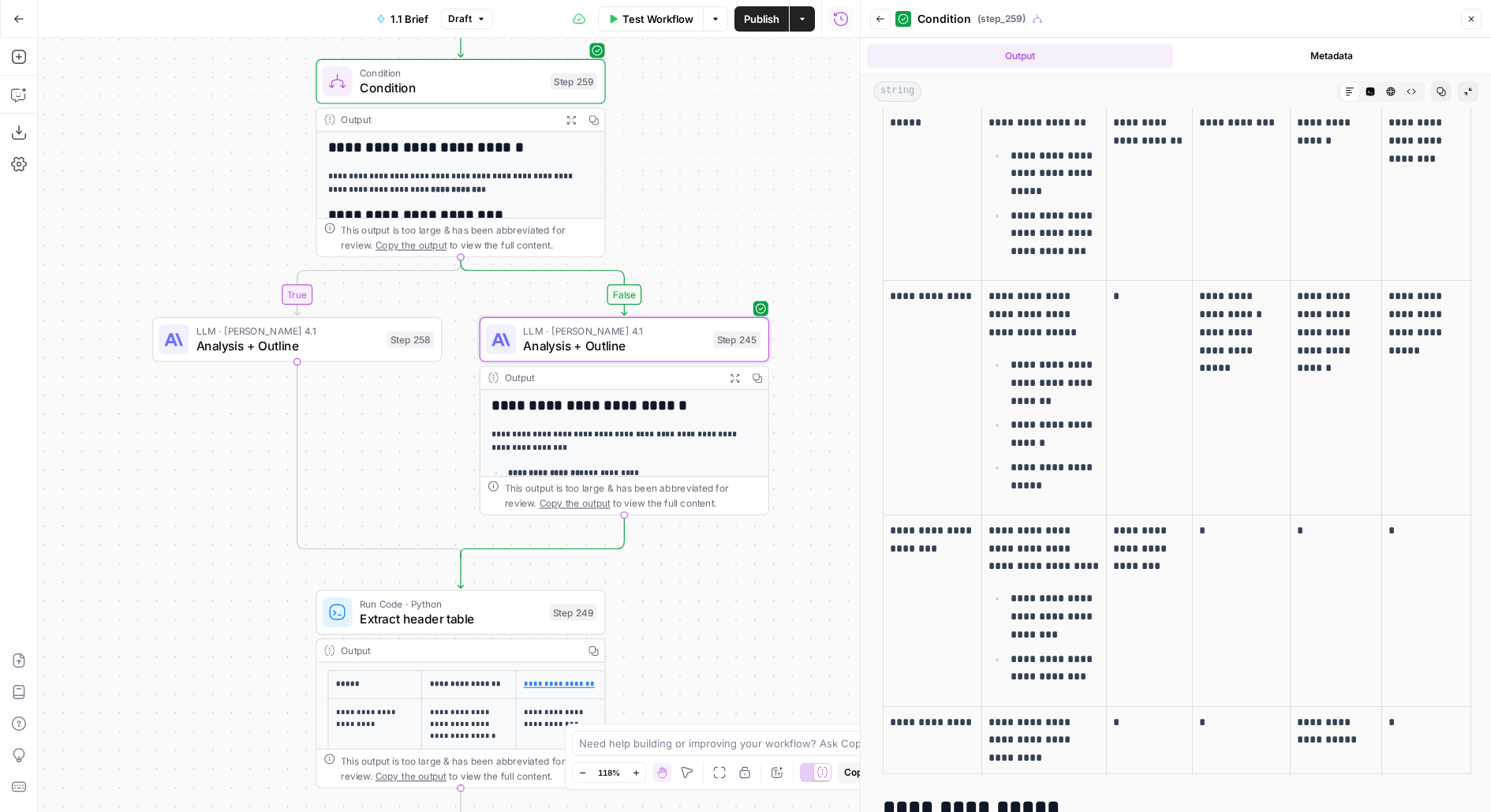
scroll to position [569, 0]
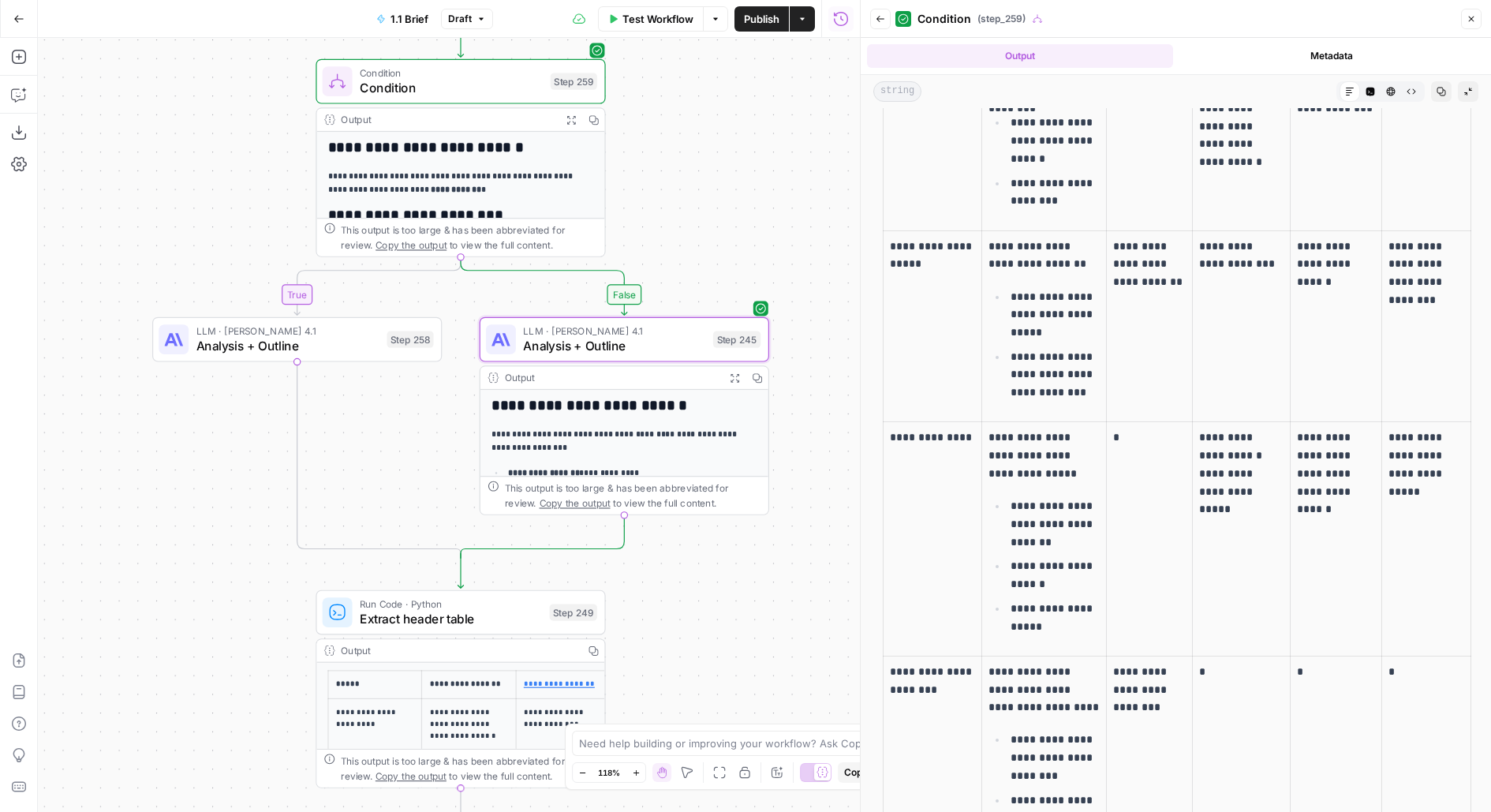
click at [766, 17] on span "Publish" at bounding box center [762, 19] width 36 height 16
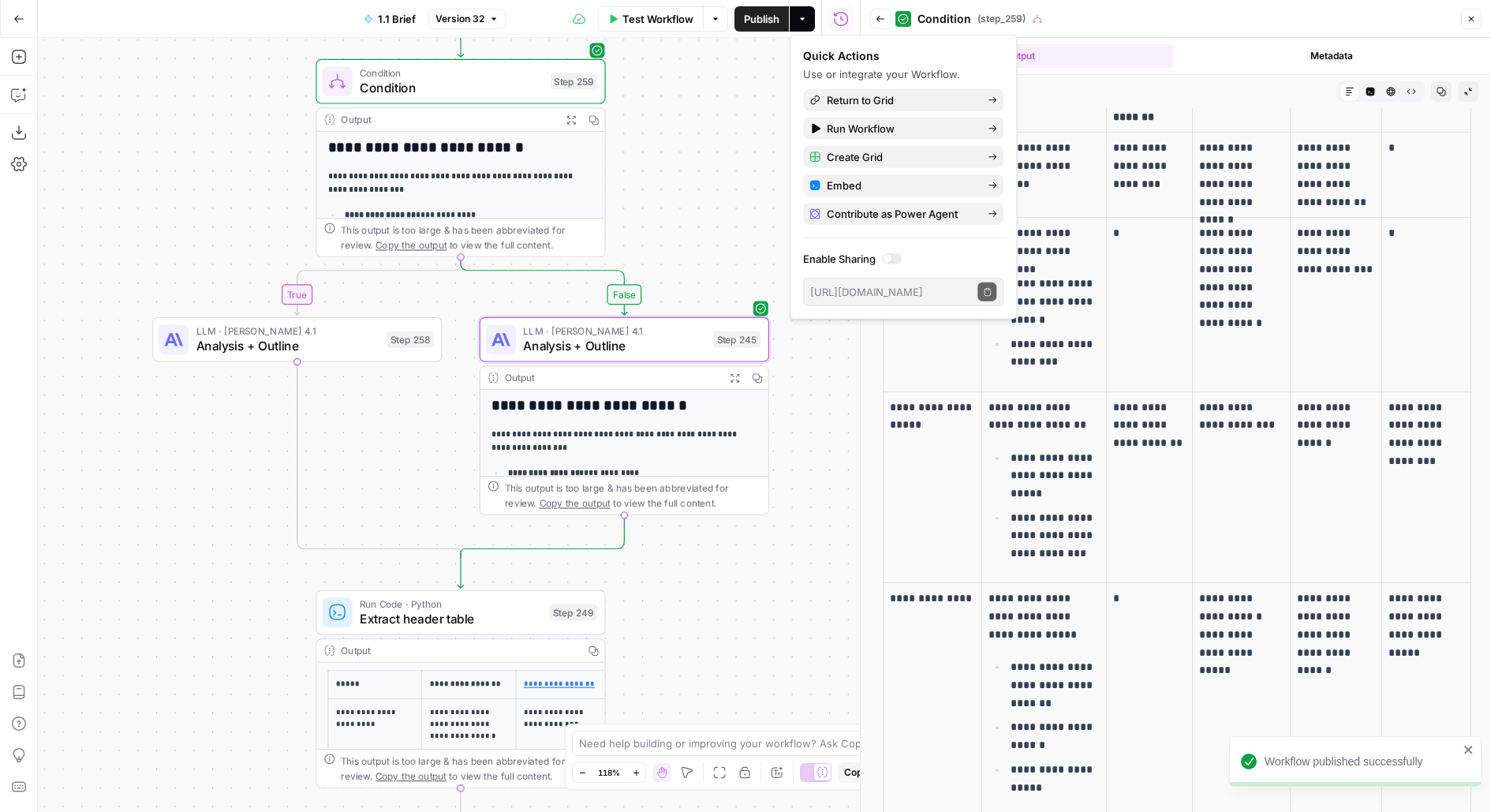
scroll to position [322, 0]
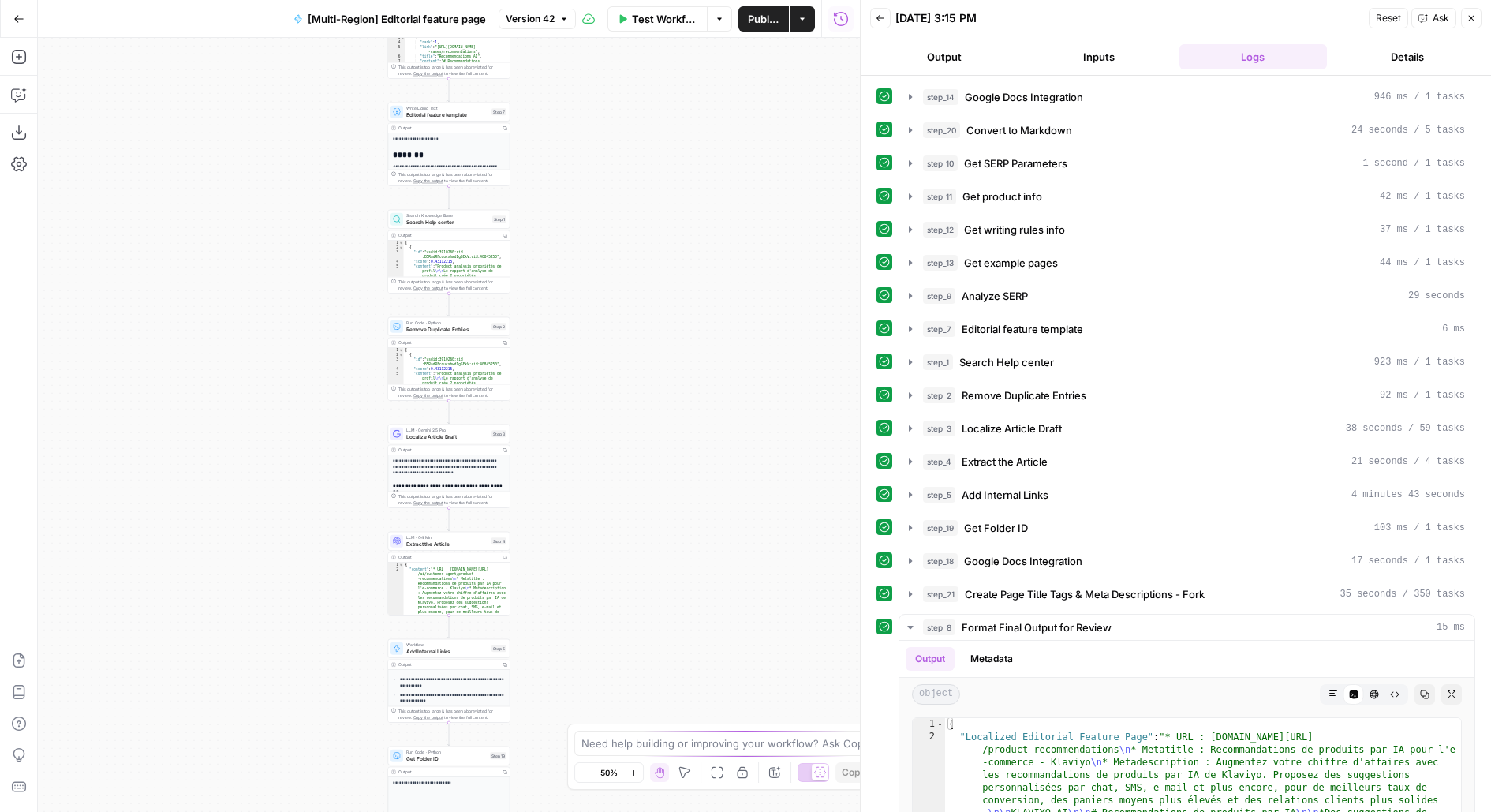
drag, startPoint x: 694, startPoint y: 645, endPoint x: 462, endPoint y: 635, distance: 232.2
click at [692, 196] on div "**********" at bounding box center [449, 425] width 822 height 774
click at [642, 409] on div "**********" at bounding box center [449, 425] width 822 height 774
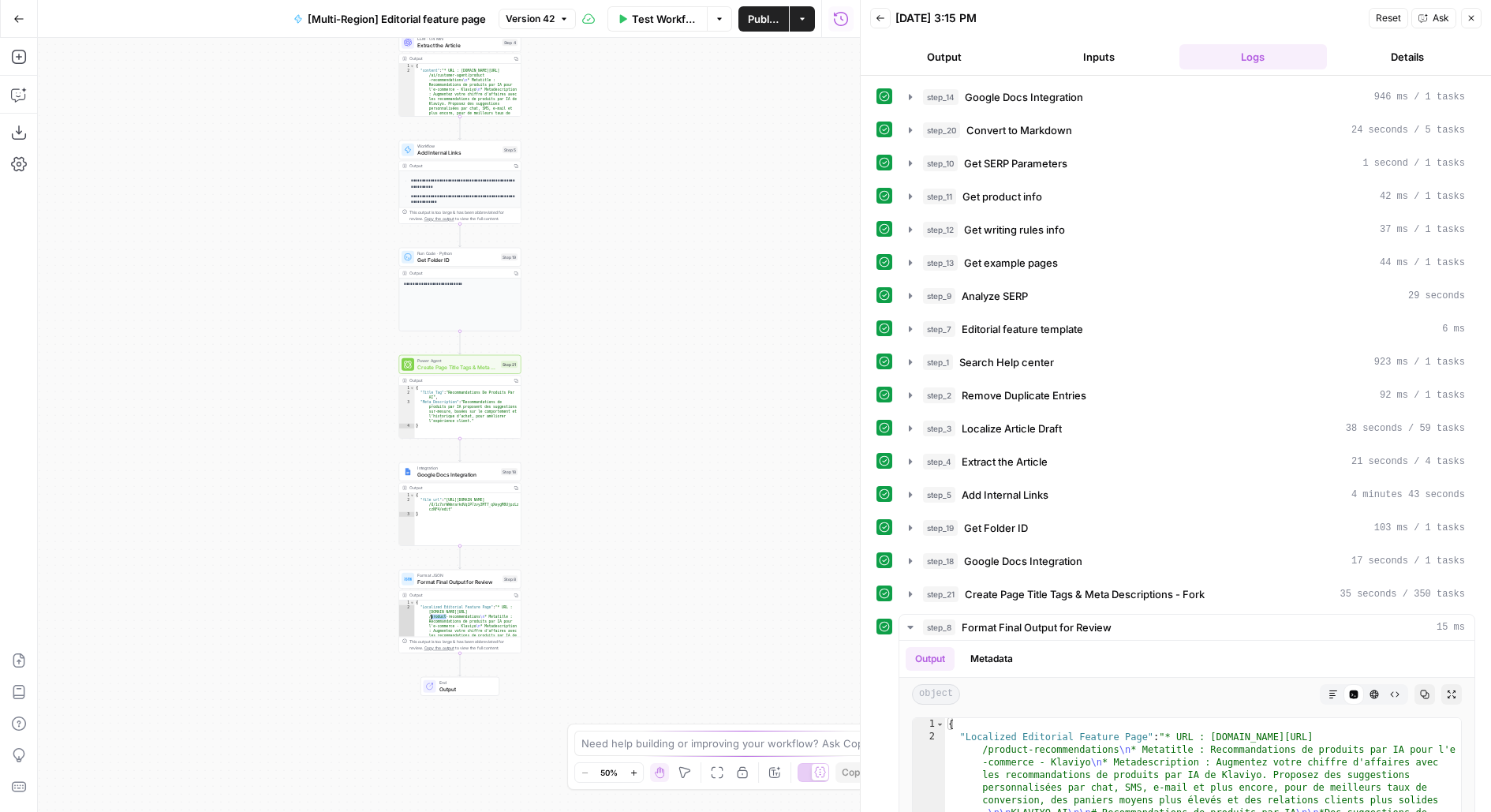
type textarea "**********"
click at [504, 361] on div "Step 21" at bounding box center [509, 364] width 17 height 7
click at [504, 361] on body "**********" at bounding box center [745, 406] width 1491 height 812
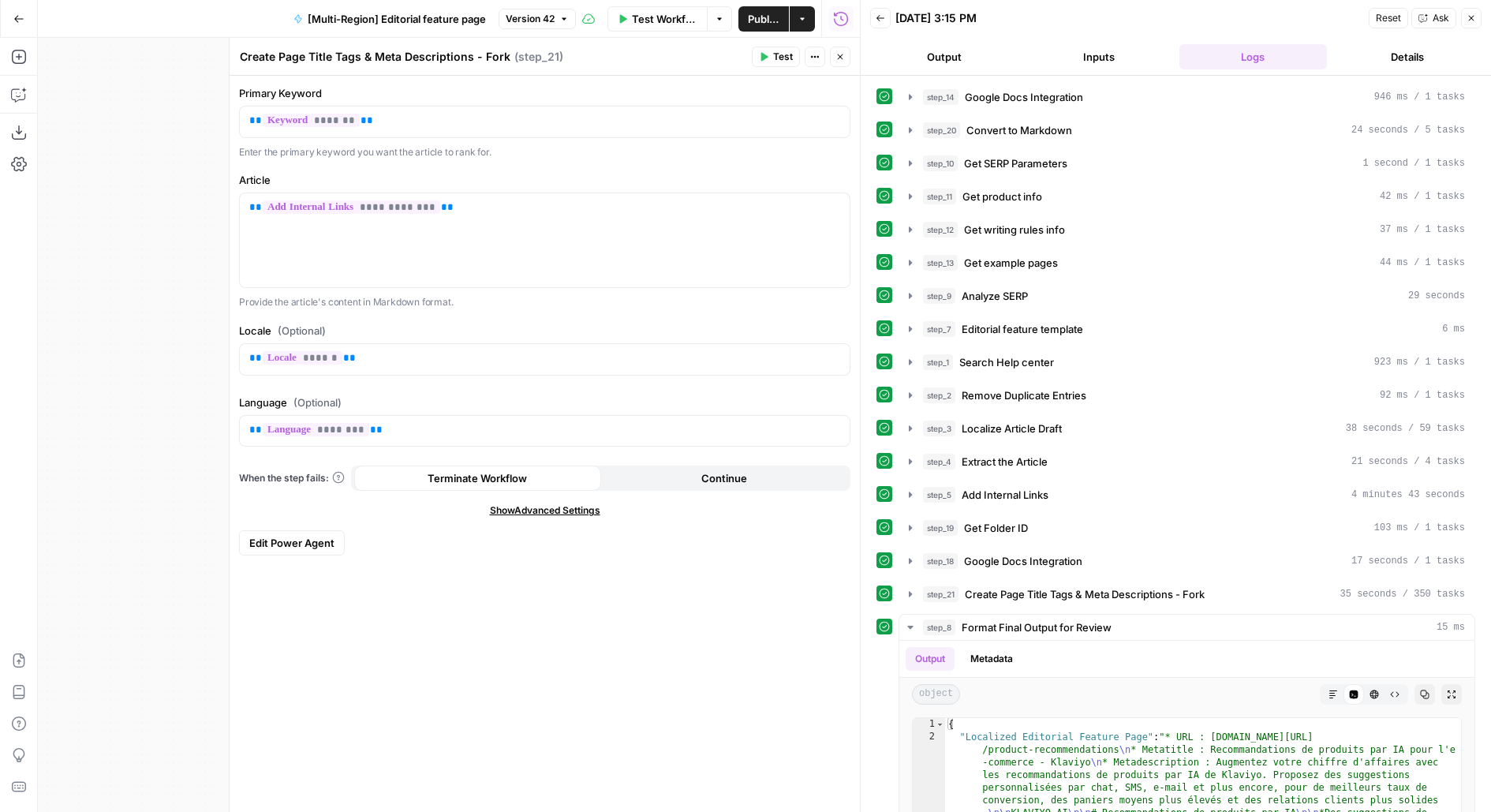
click at [323, 544] on span "Edit Power Agent" at bounding box center [292, 542] width 85 height 16
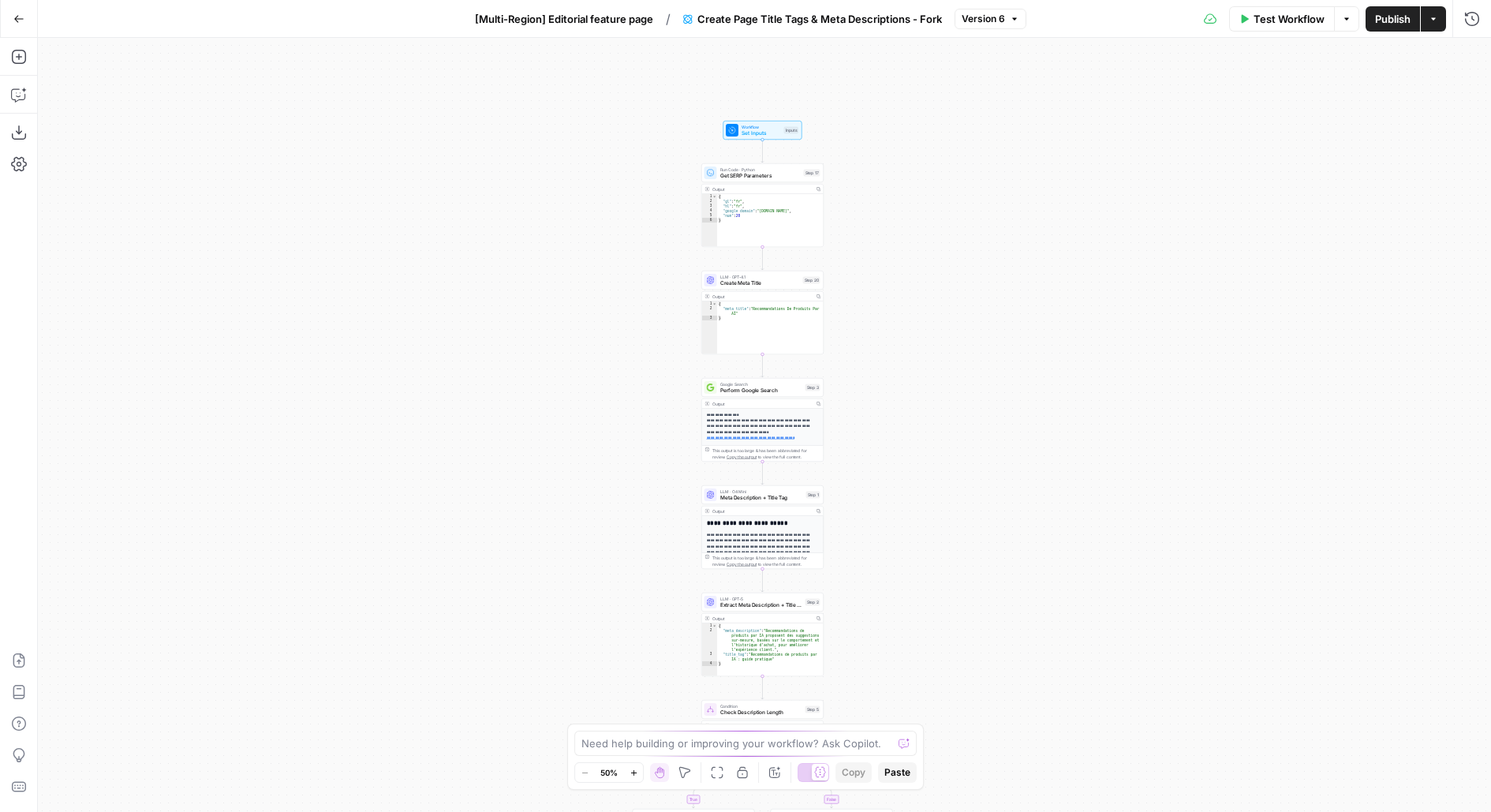
click at [1320, 3] on div "Test Workflow Options Publish Actions Run History" at bounding box center [1258, 19] width 465 height 37
click at [1314, 6] on button "Test Workflow" at bounding box center [1281, 19] width 106 height 25
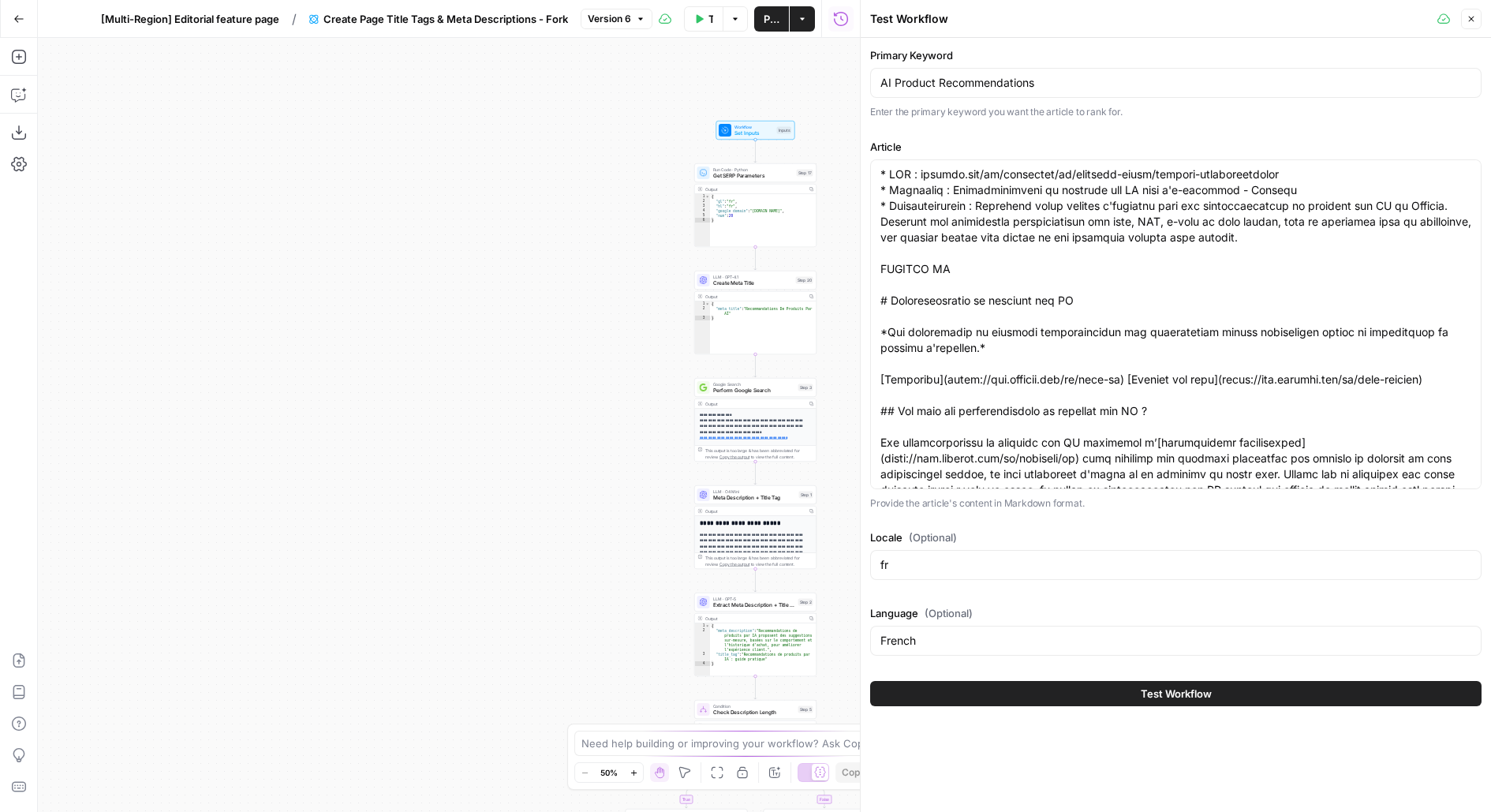
drag, startPoint x: 588, startPoint y: 322, endPoint x: 445, endPoint y: 293, distance: 145.9
click at [447, 300] on div "**********" at bounding box center [449, 425] width 822 height 774
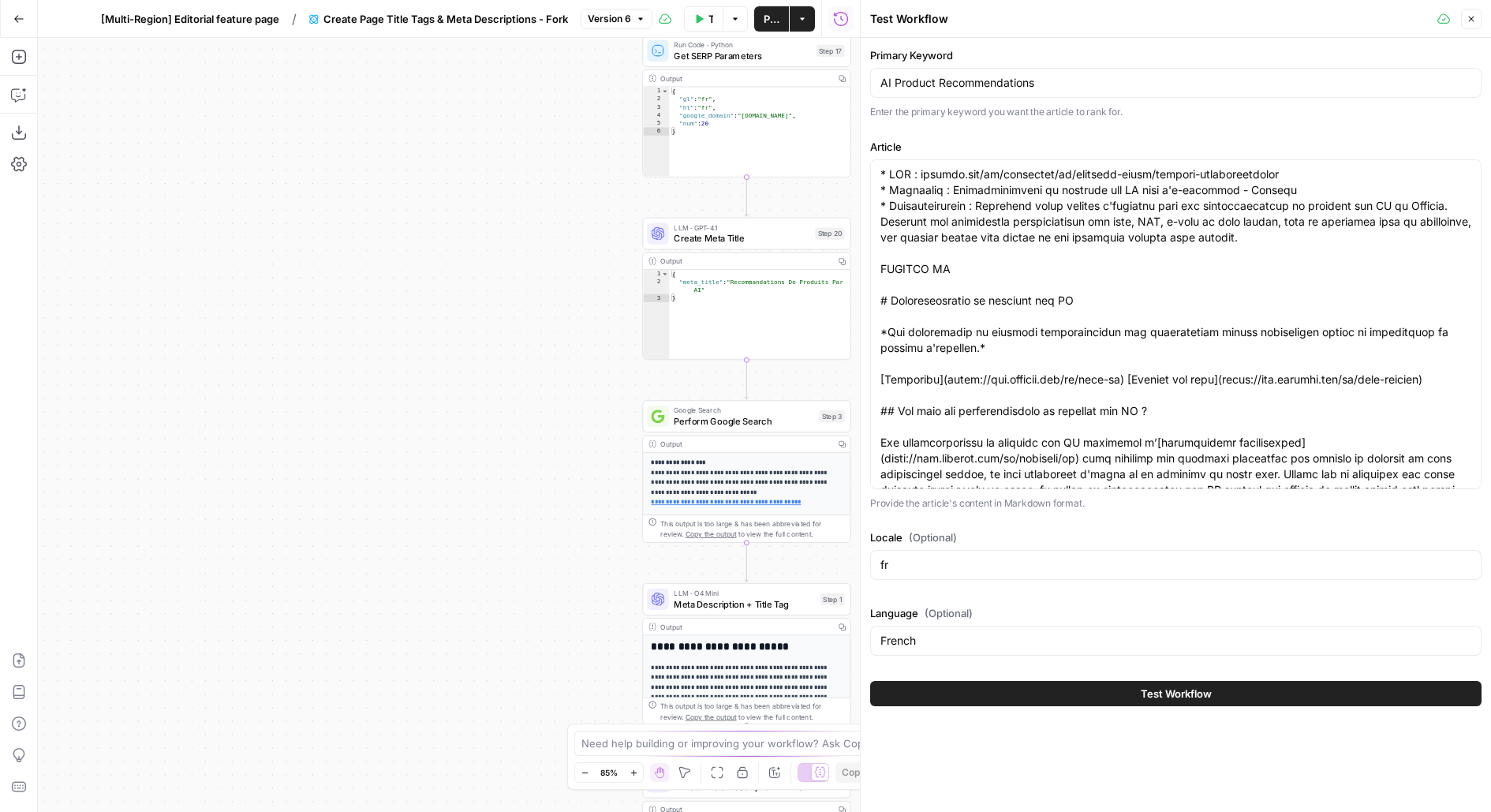
drag, startPoint x: 510, startPoint y: 335, endPoint x: 191, endPoint y: 350, distance: 319.4
click at [192, 350] on div "**********" at bounding box center [449, 425] width 822 height 774
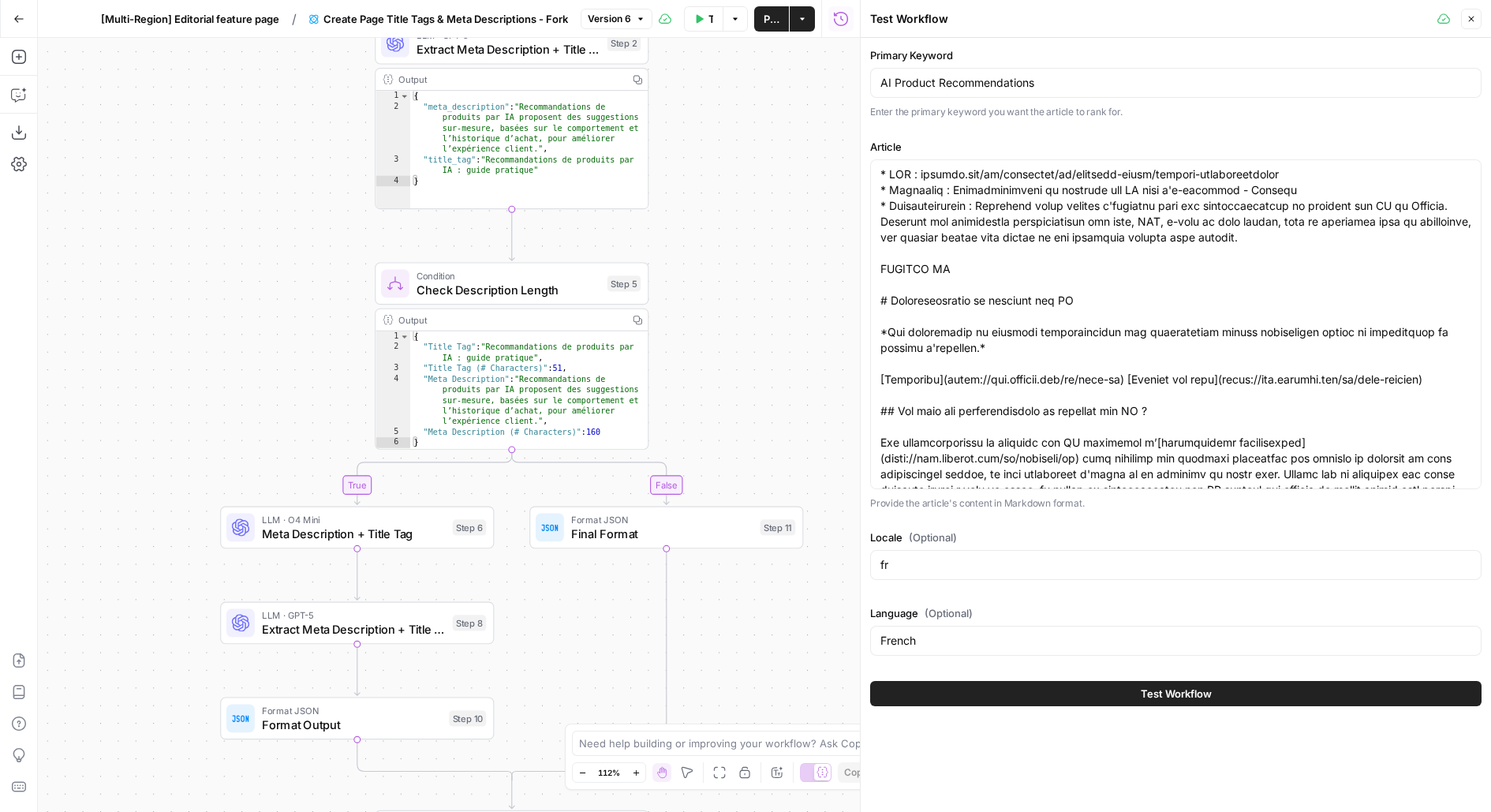
click at [1473, 18] on icon "button" at bounding box center [1471, 19] width 9 height 9
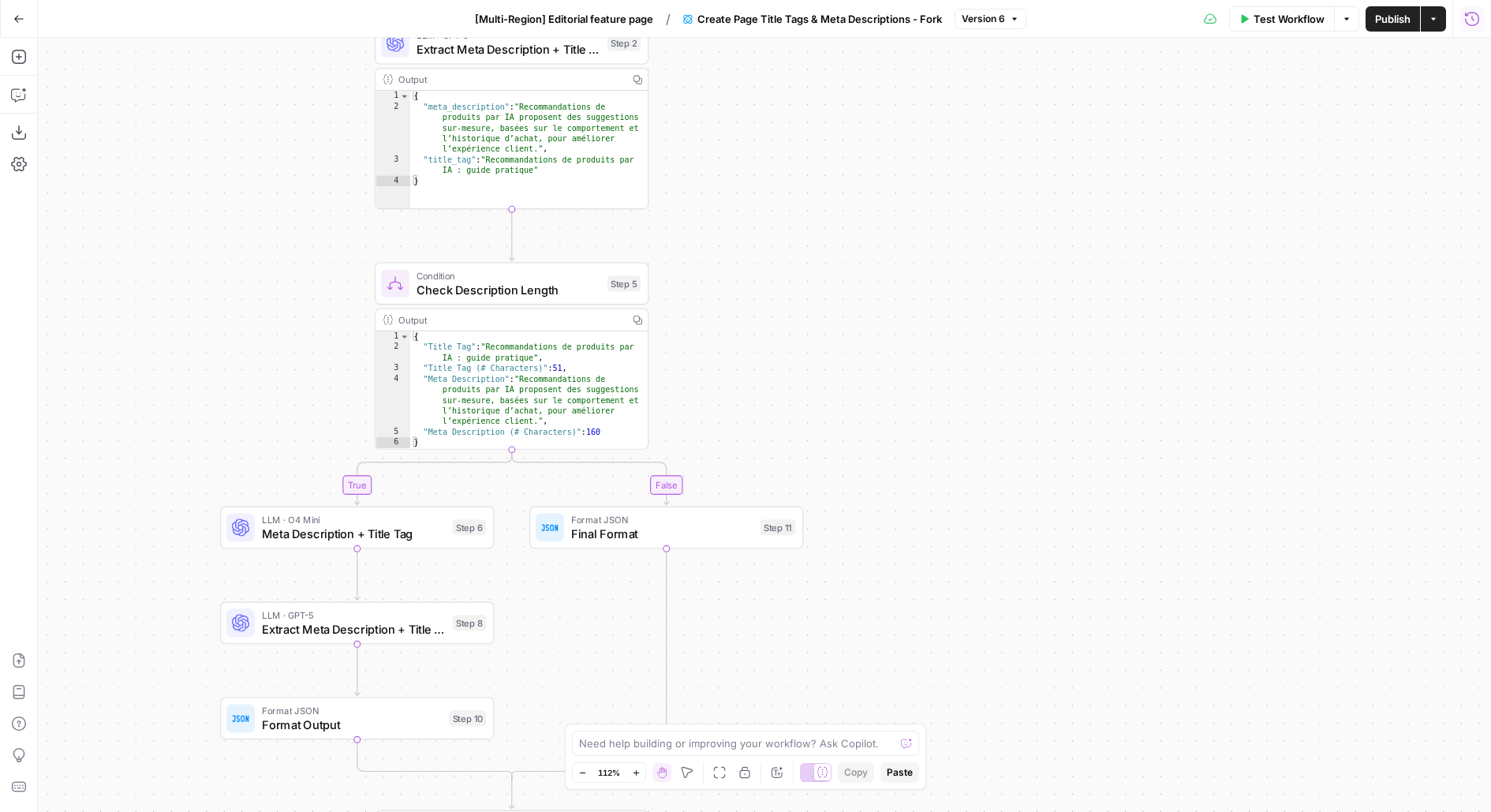
click at [1481, 23] on button "Run History" at bounding box center [1472, 19] width 25 height 25
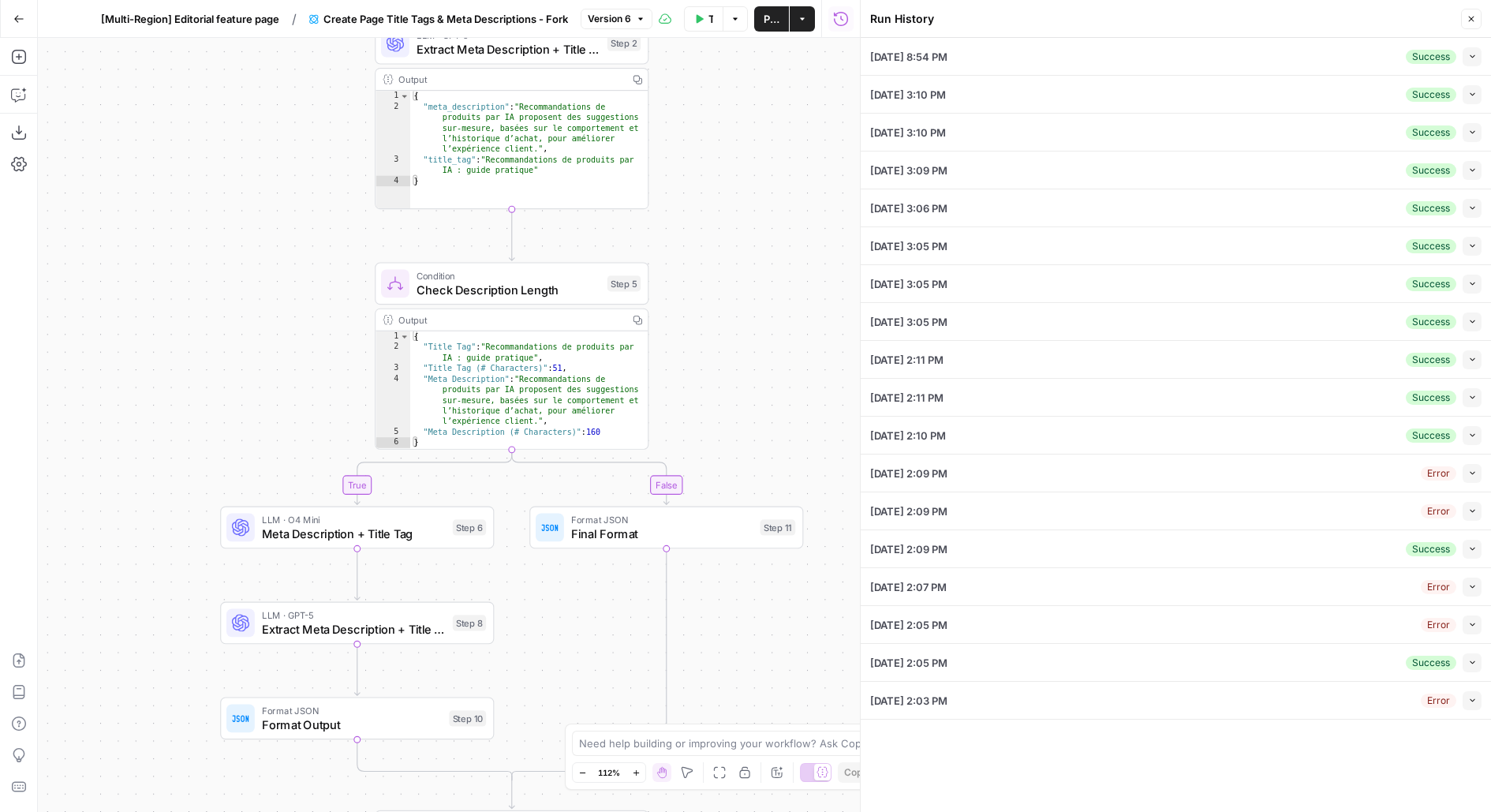
click at [1472, 60] on button "Collapse" at bounding box center [1472, 57] width 19 height 19
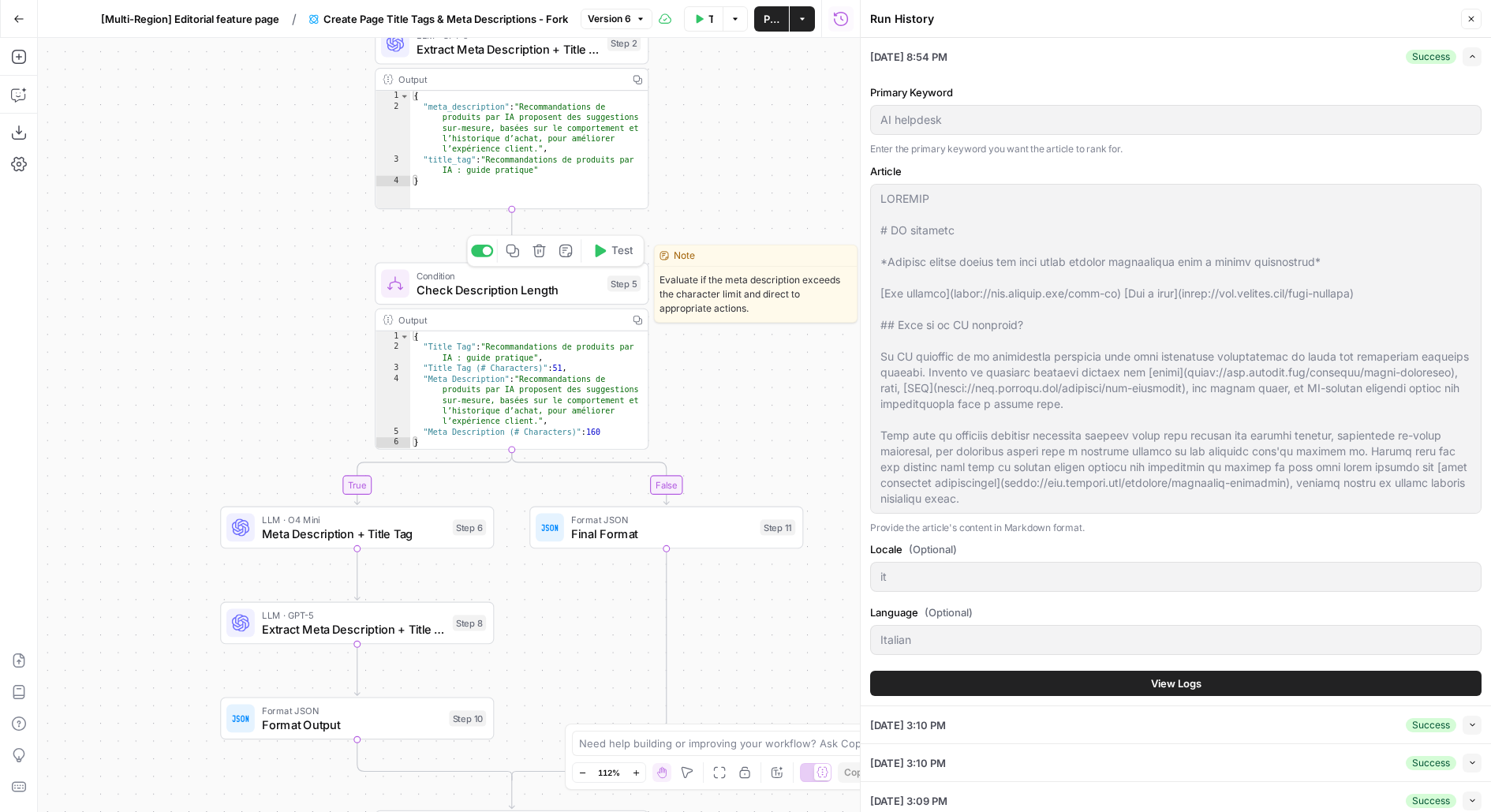
click at [611, 255] on button "Test" at bounding box center [613, 250] width 54 height 23
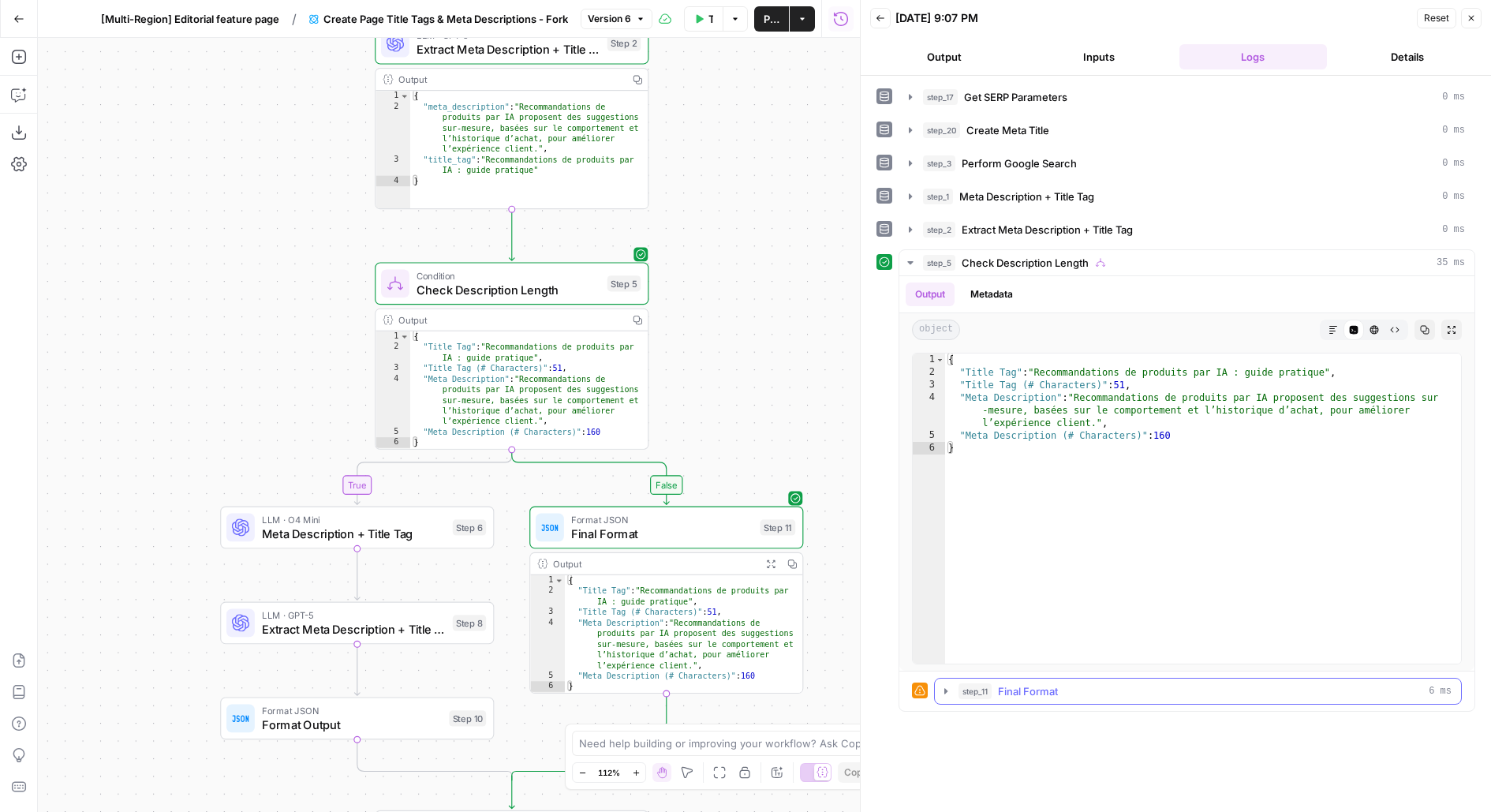
click at [1048, 692] on span "Final Format" at bounding box center [1028, 691] width 60 height 16
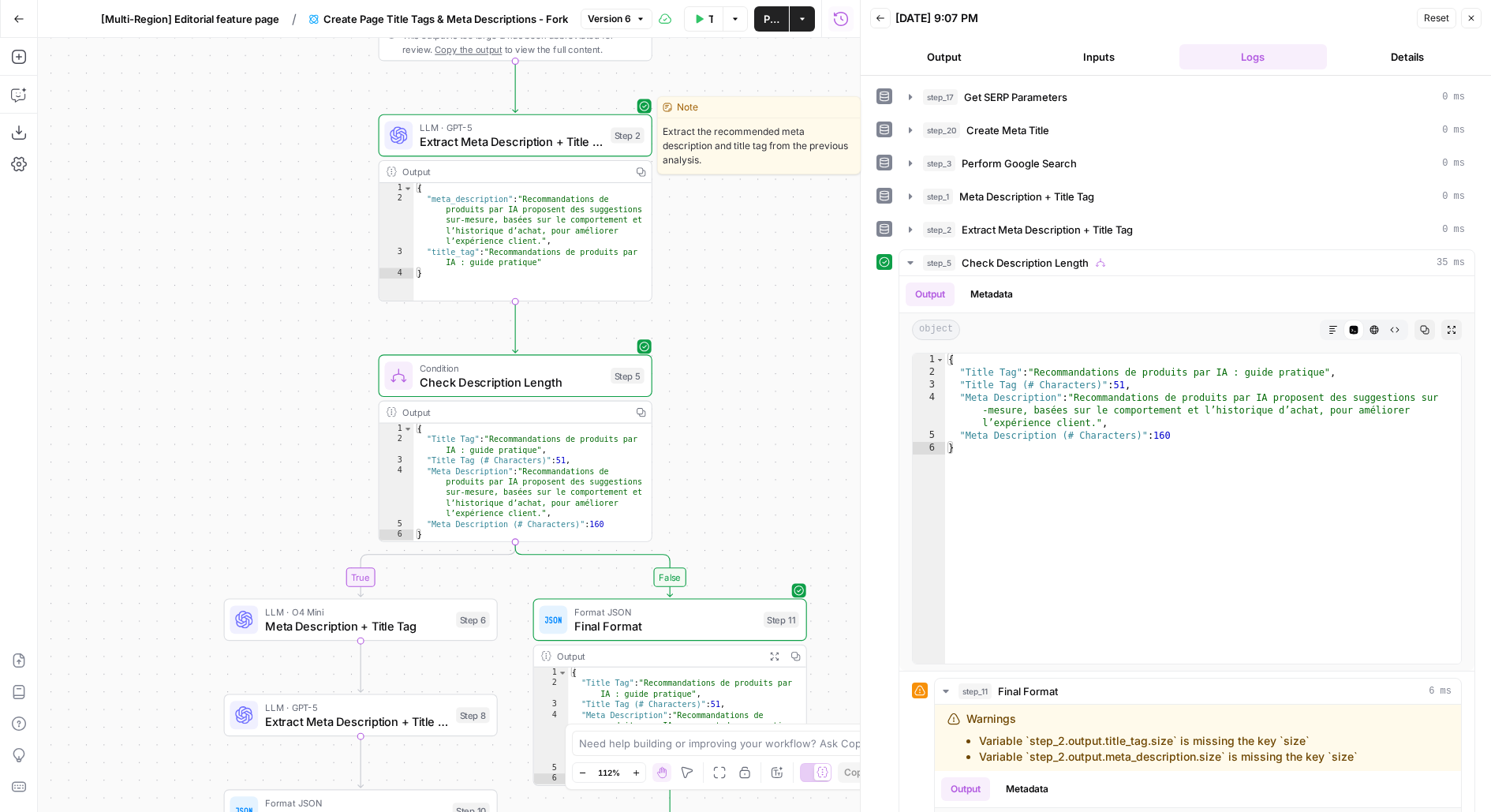
click at [563, 136] on span "Extract Meta Description + Title Tag" at bounding box center [512, 141] width 184 height 17
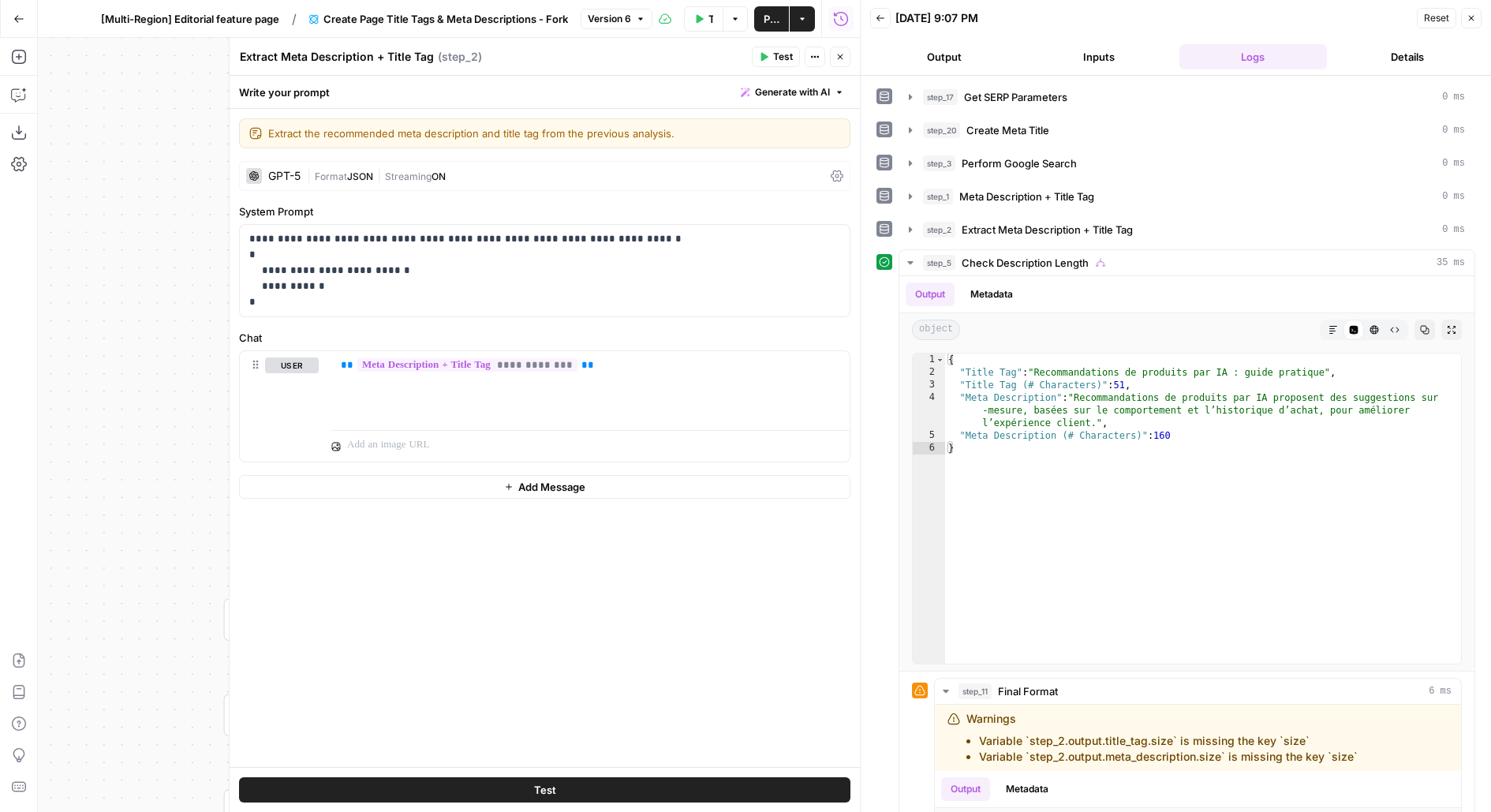
click at [849, 55] on header "Extract Meta Description + Title Tag Extract Meta Description + Title Tag ( ste…" at bounding box center [545, 57] width 631 height 38
click at [838, 55] on icon "button" at bounding box center [839, 56] width 9 height 9
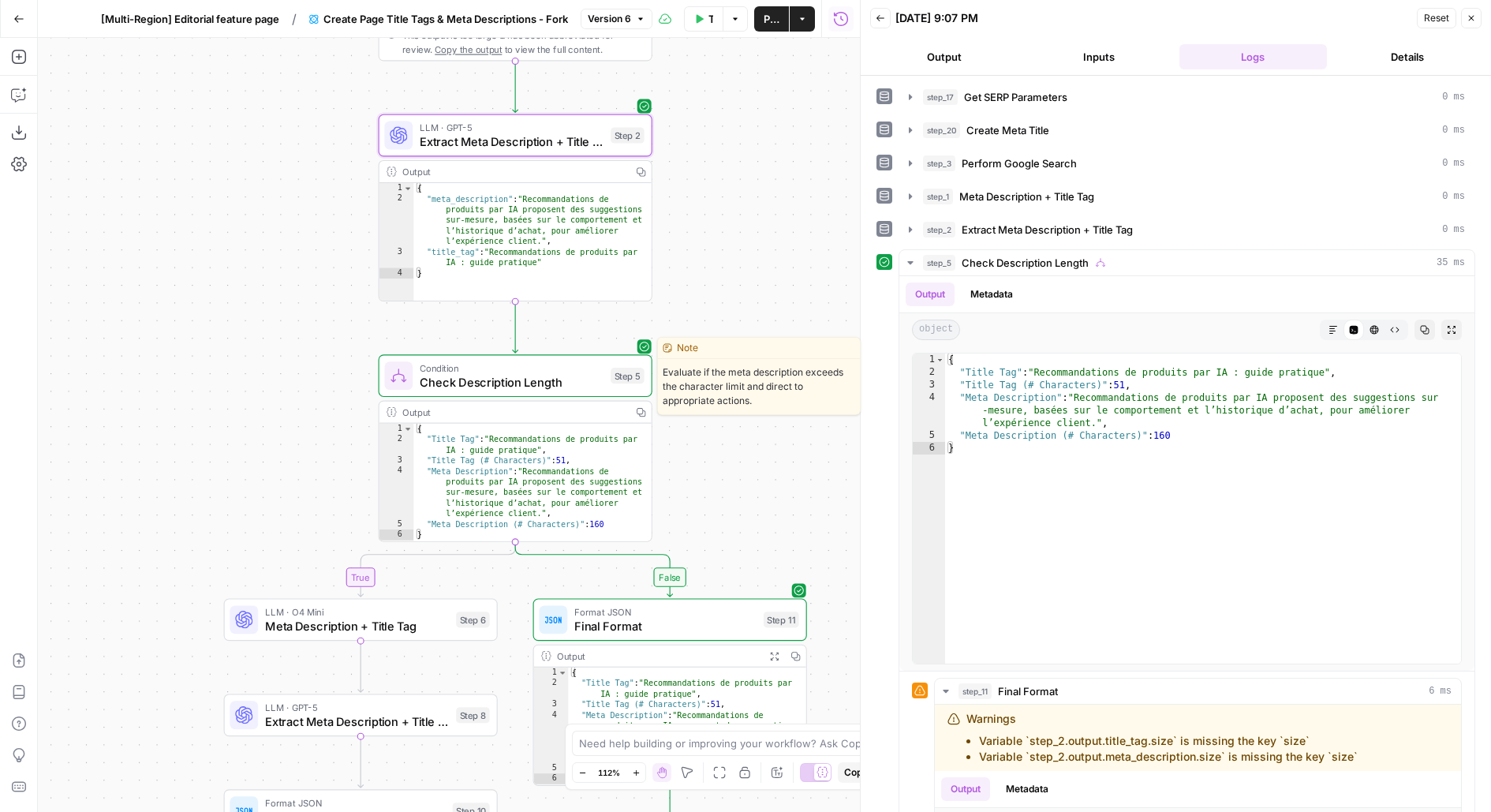
click at [567, 396] on div "Condition Check Description Length Step 5 Copy step Delete step Edit Note Test" at bounding box center [515, 375] width 274 height 42
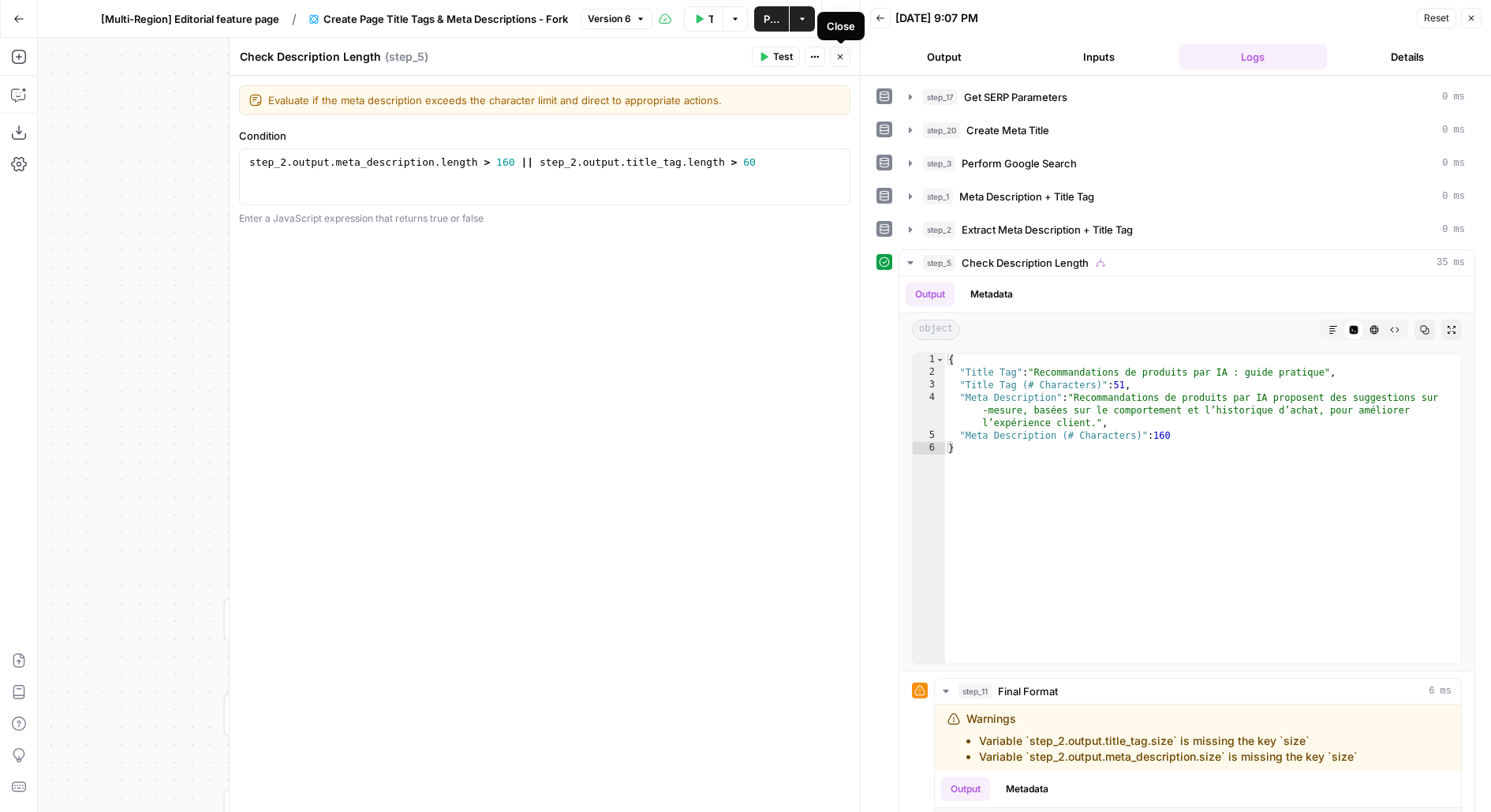
click at [847, 62] on button "Close" at bounding box center [840, 57] width 20 height 20
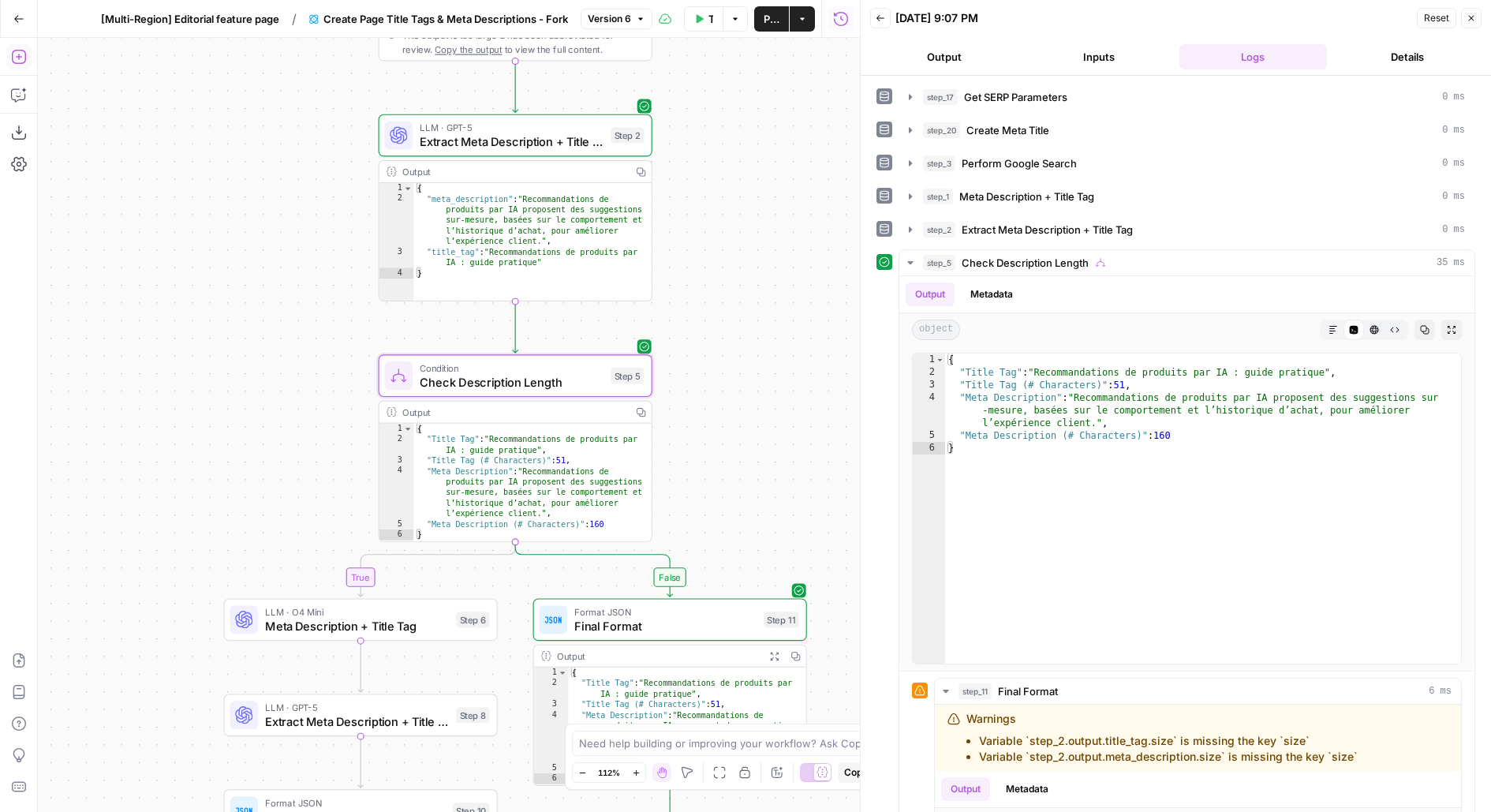
click at [18, 65] on button "Add Steps" at bounding box center [19, 57] width 25 height 25
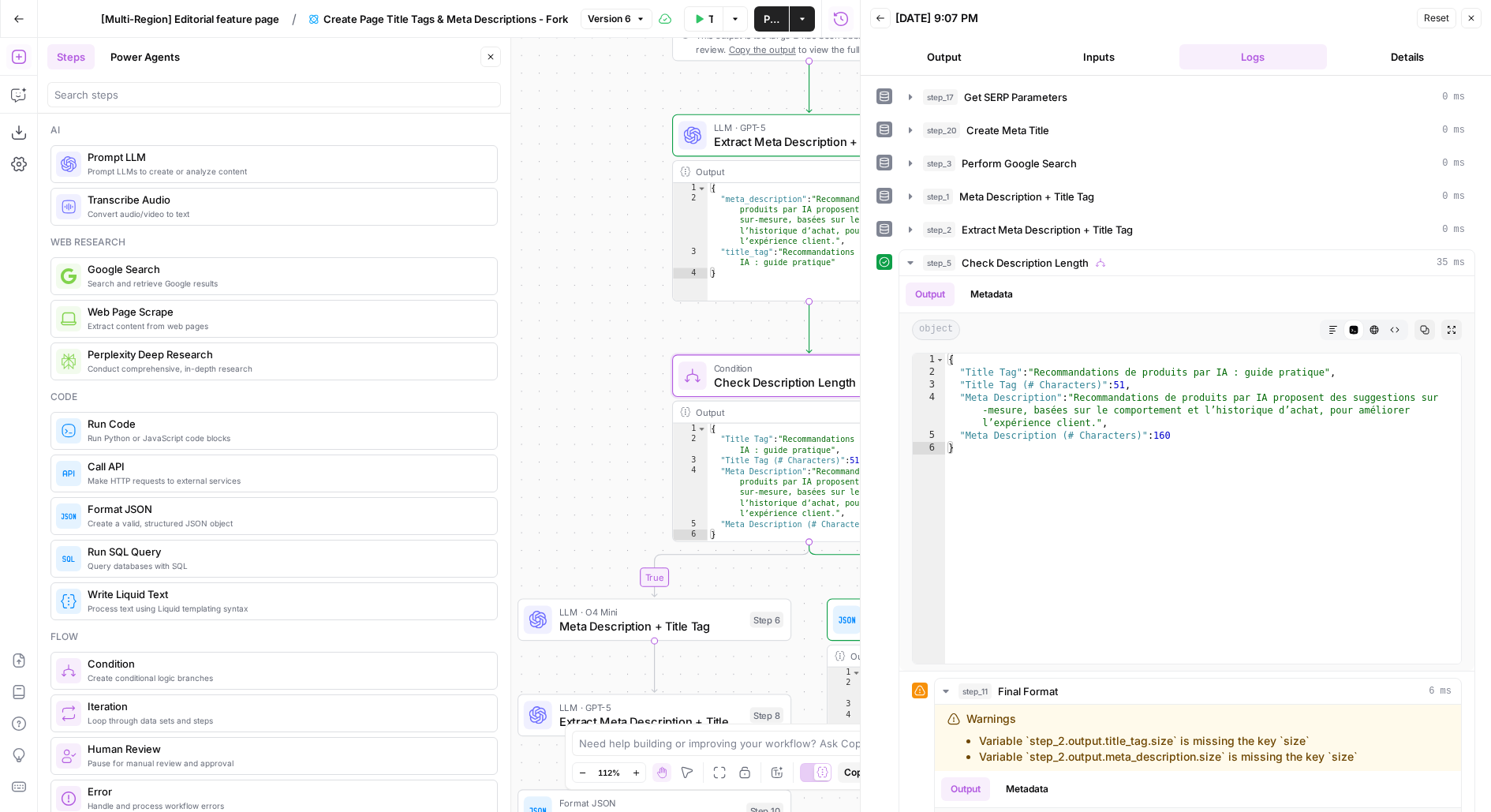
click at [1475, 18] on span "Close" at bounding box center [1475, 18] width 1 height 1
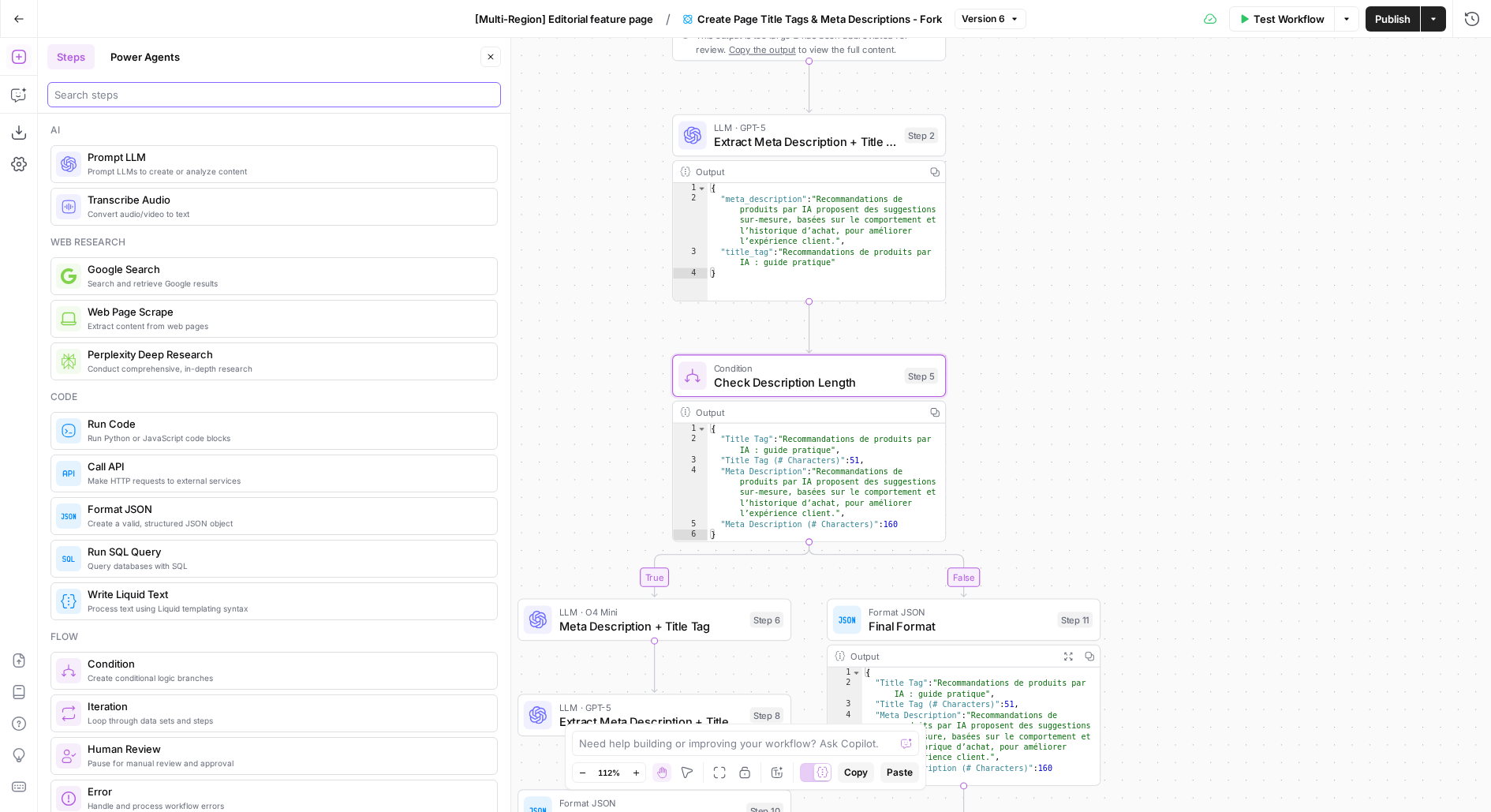
click at [239, 103] on div at bounding box center [274, 95] width 454 height 25
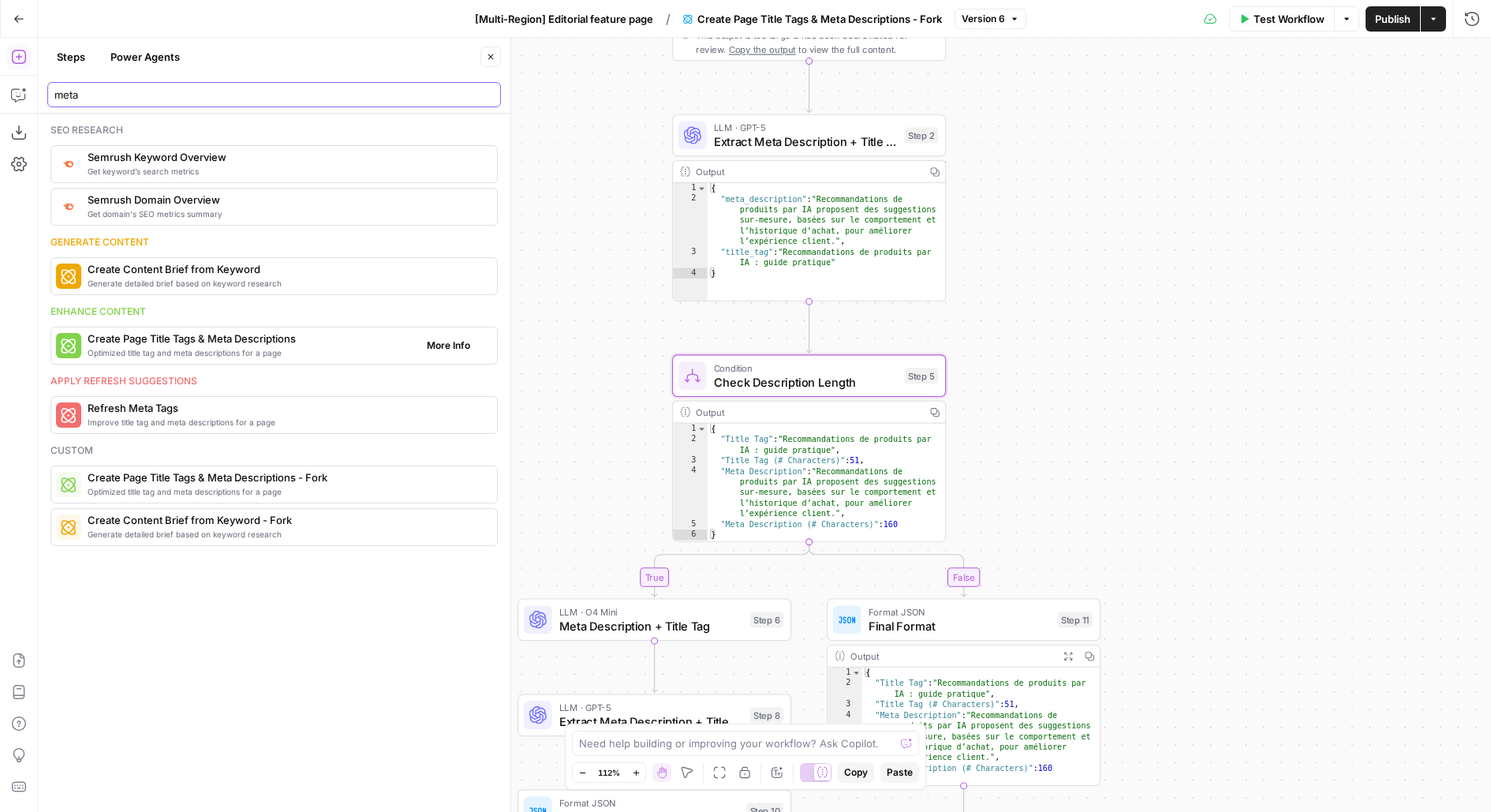
type input "meta"
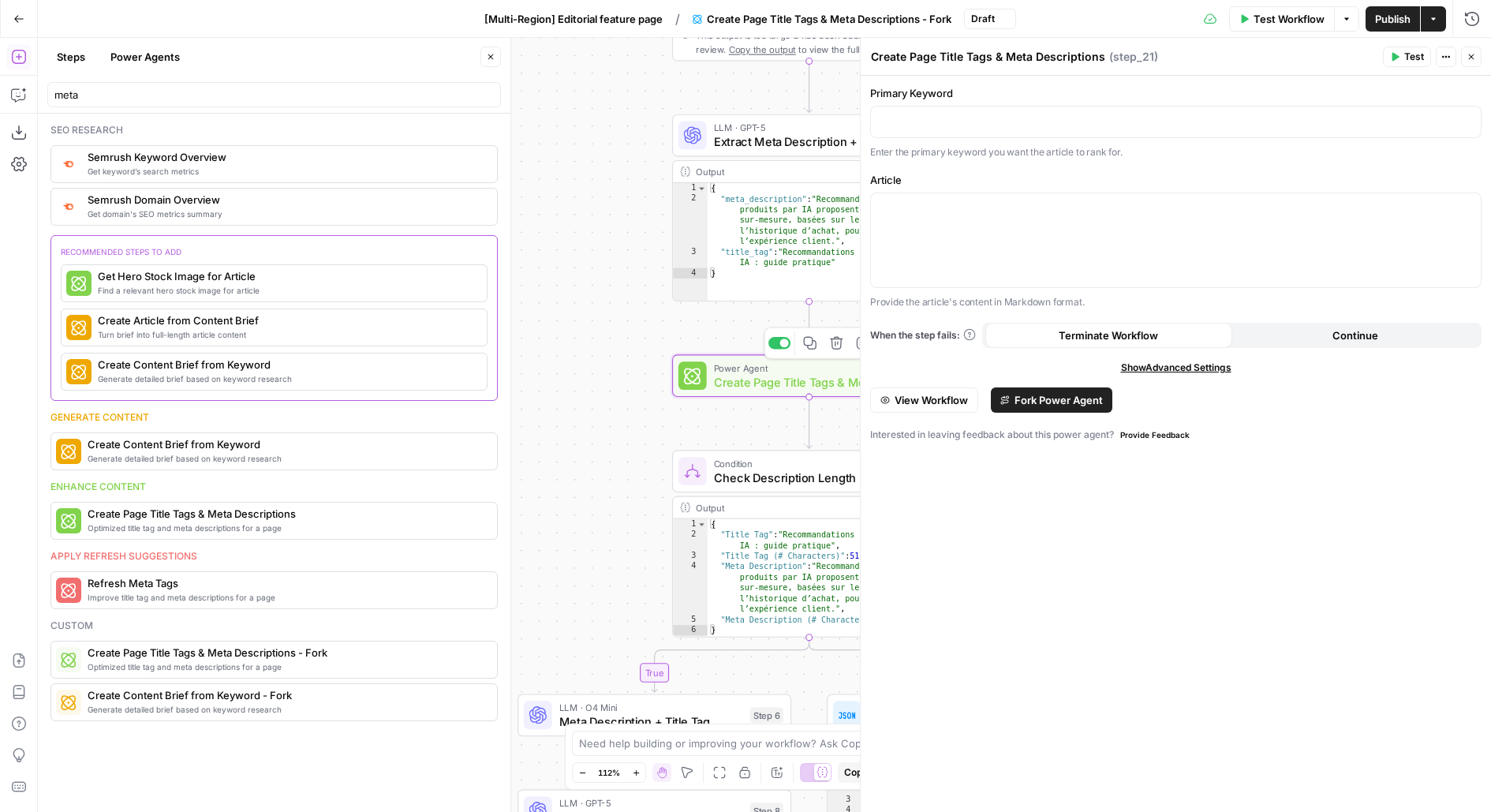
click at [732, 380] on span "Create Page Title Tags & Meta Descriptions" at bounding box center [804, 382] width 180 height 17
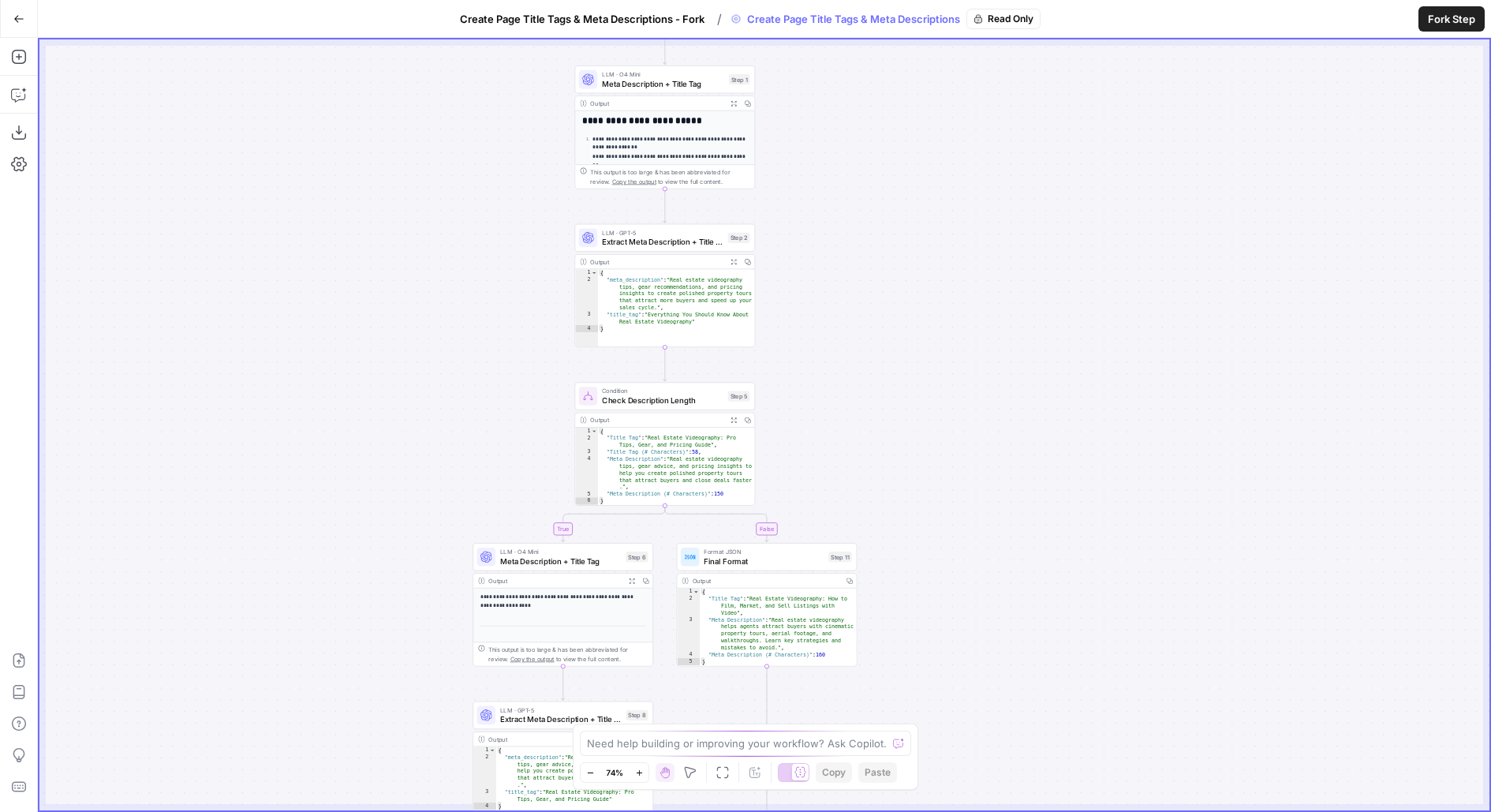
click at [674, 243] on span "Extract Meta Description + Title Tag" at bounding box center [662, 242] width 121 height 12
click at [667, 233] on span "LLM · GPT-5" at bounding box center [662, 233] width 121 height 9
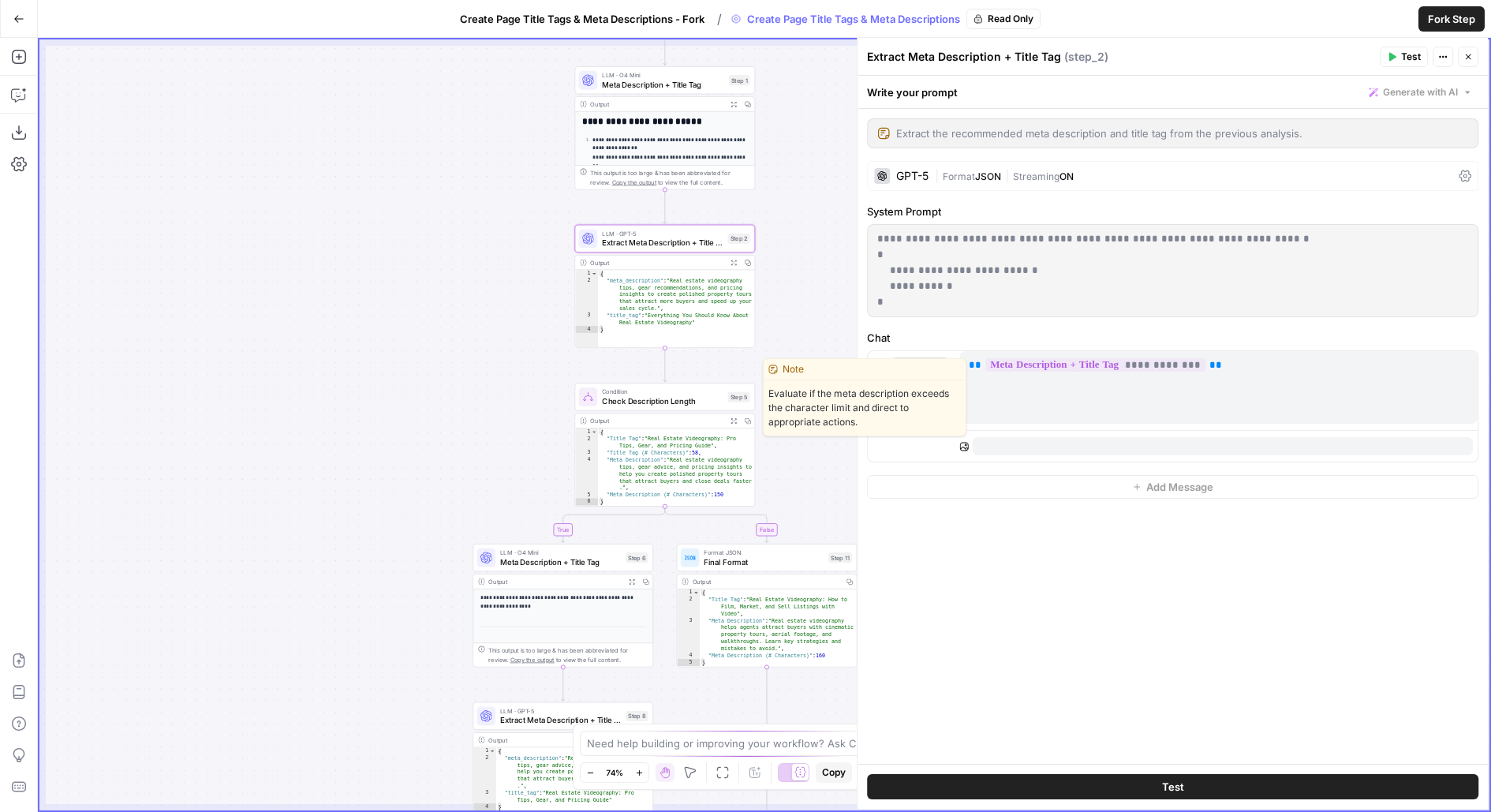
click at [639, 390] on span "Condition" at bounding box center [662, 391] width 121 height 9
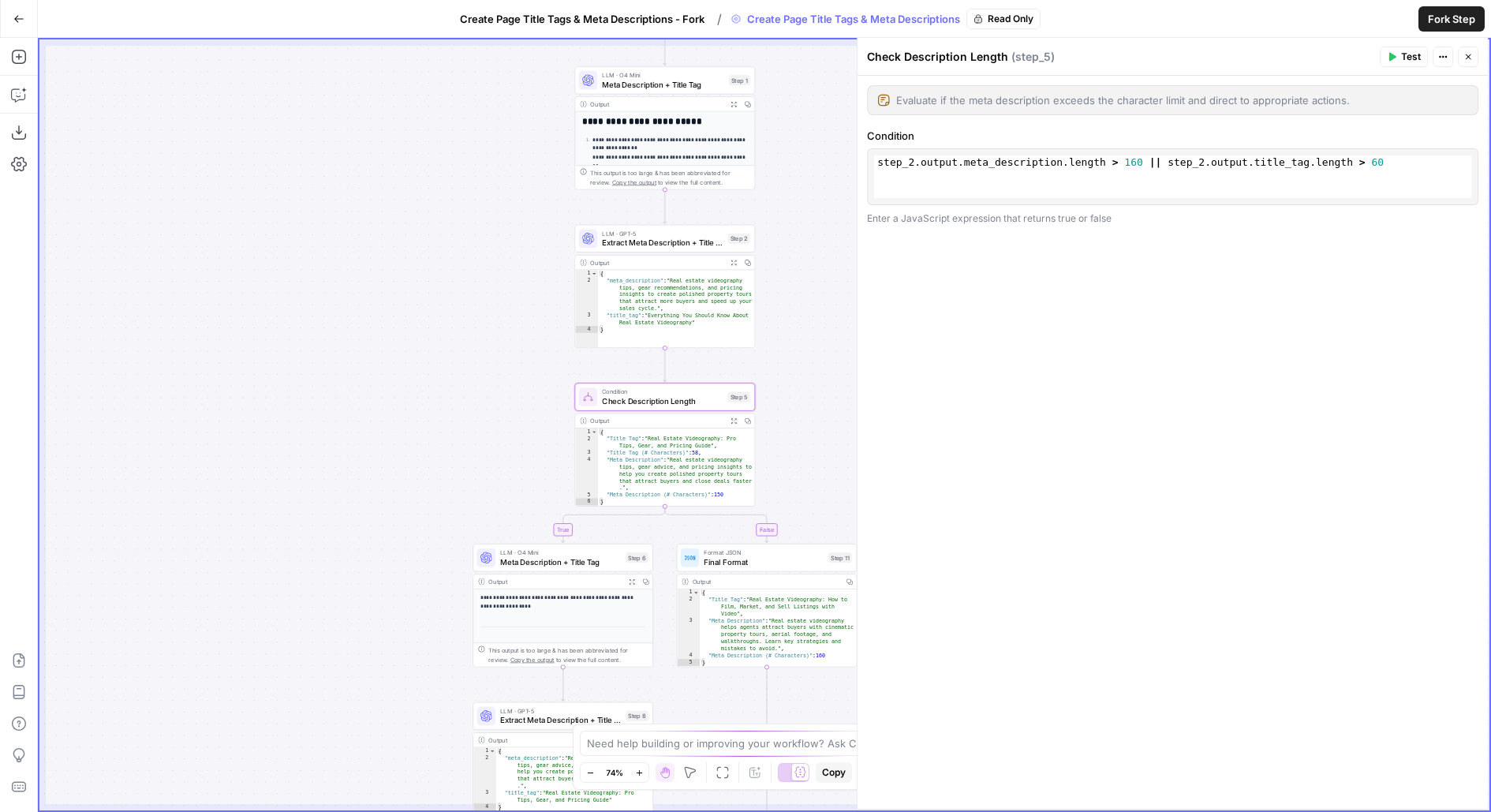
click at [742, 241] on div "Step 2" at bounding box center [739, 238] width 22 height 10
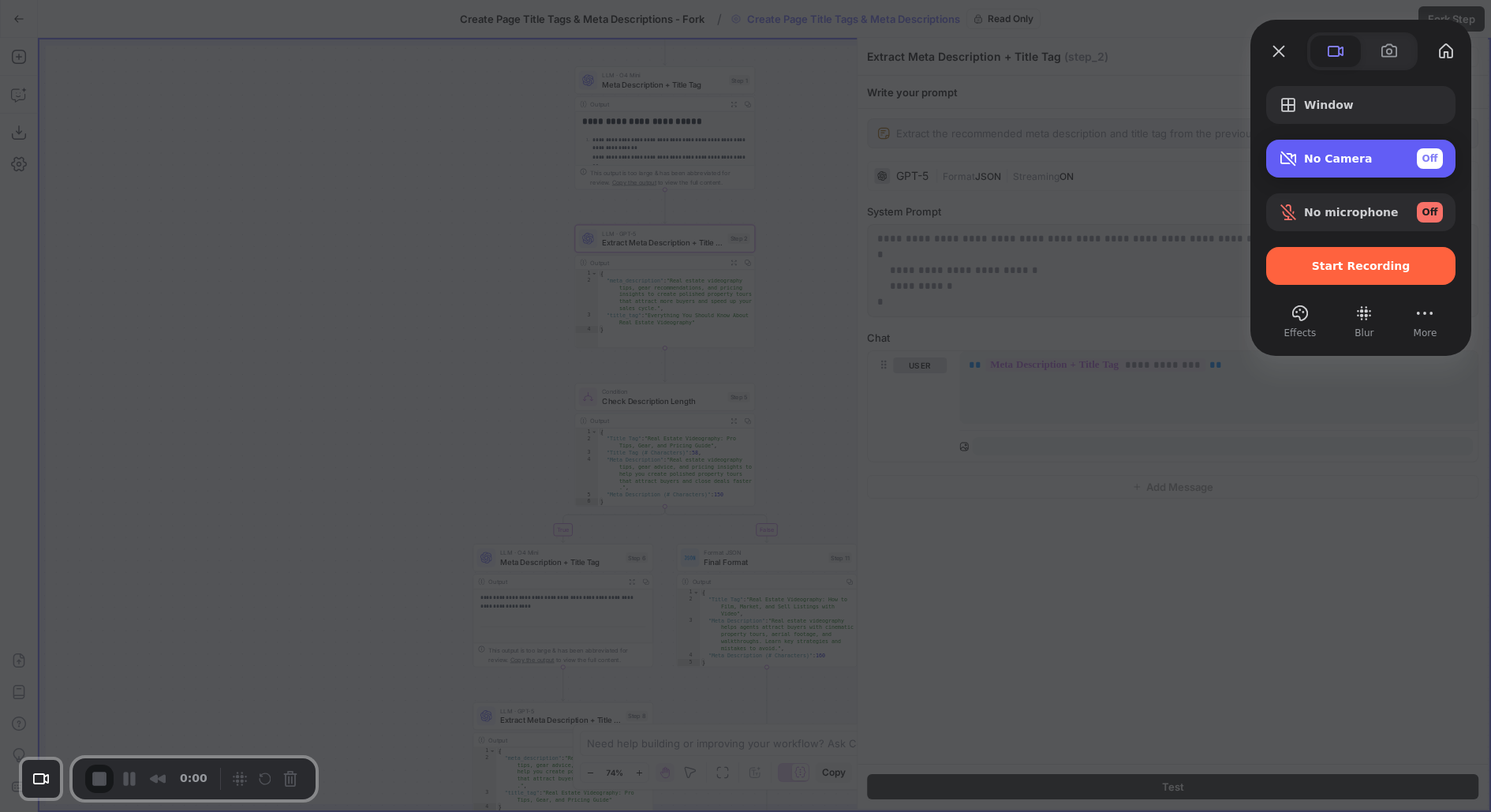
click at [1323, 167] on div "No Camera Off" at bounding box center [1374, 159] width 139 height 20
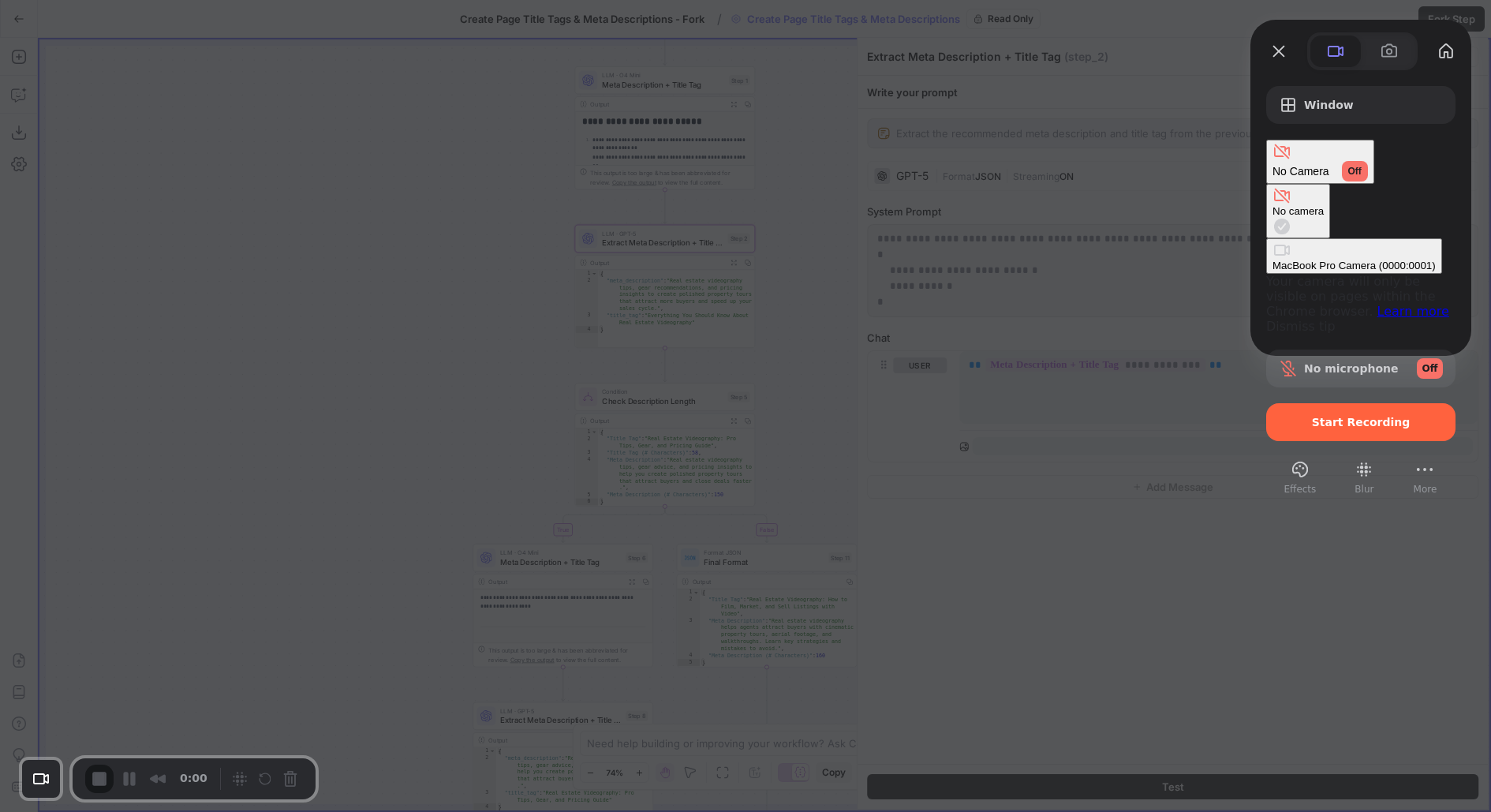
click at [1266, 238] on \(0000\ "MacBook Pro Camera (0000:0001)" at bounding box center [1354, 256] width 176 height 36
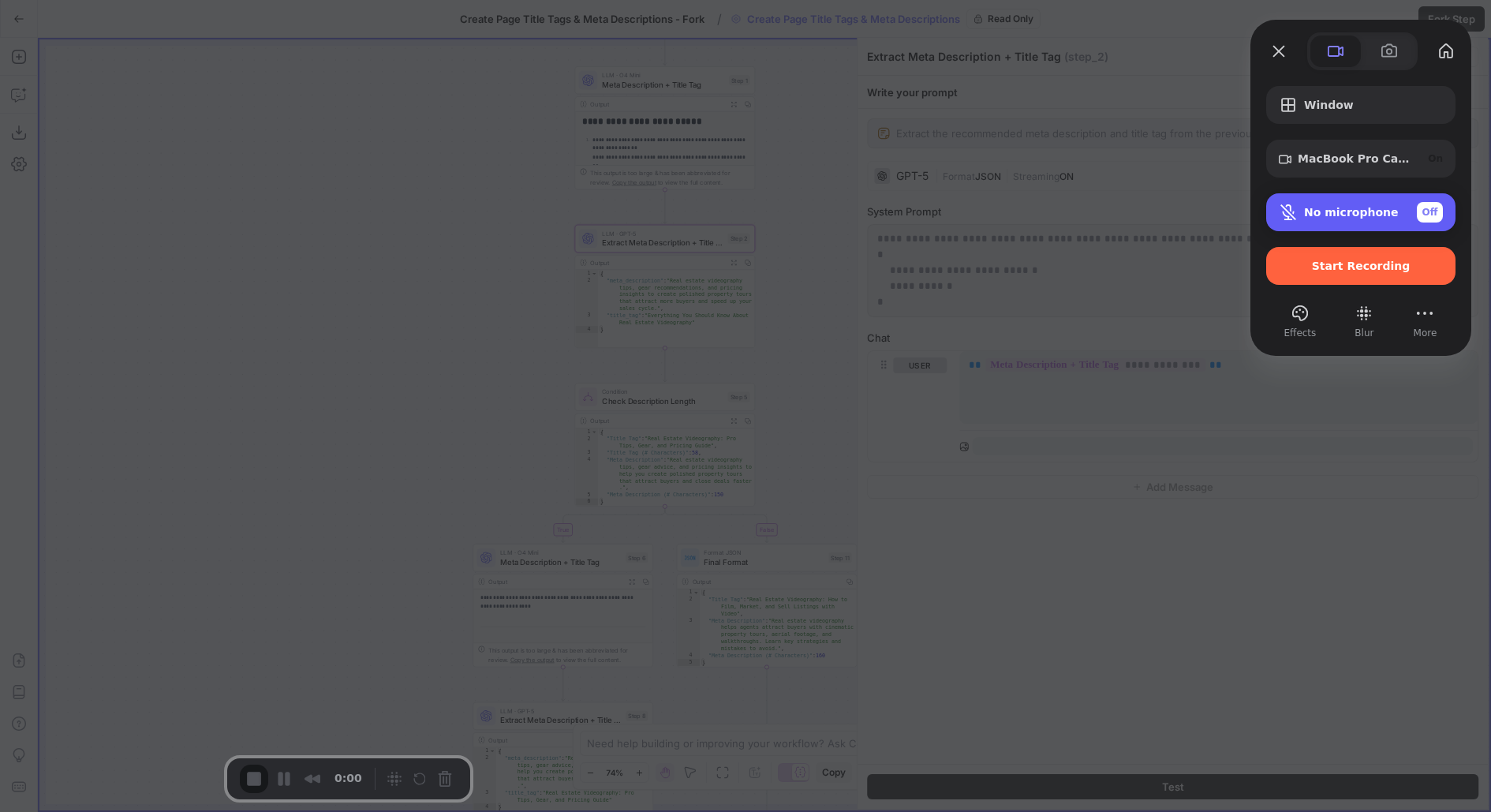
click at [1389, 207] on div "No microphone Off" at bounding box center [1374, 212] width 139 height 20
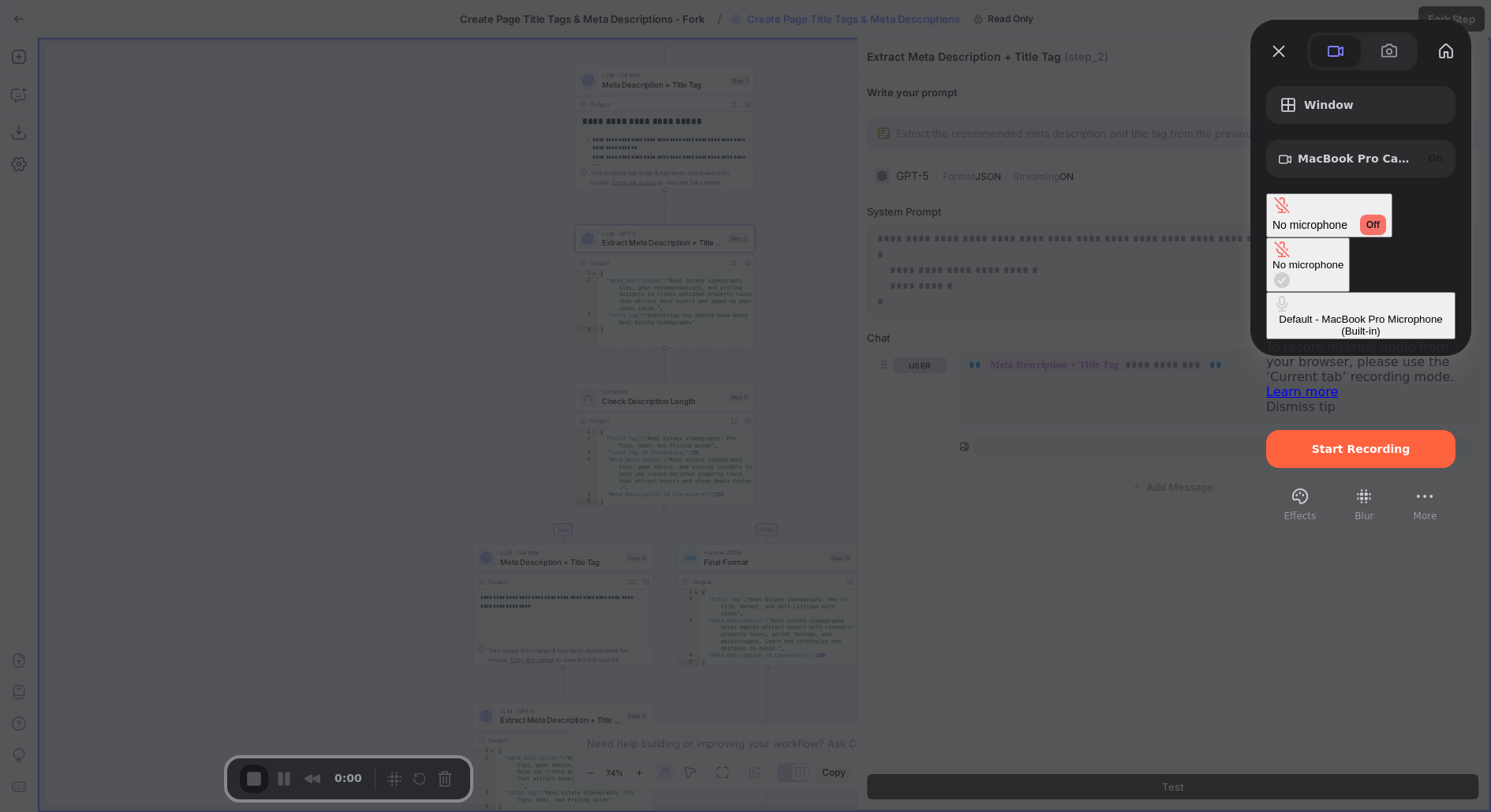
click at [1273, 313] on div "Default - MacBook Pro Microphone (Built-in)" at bounding box center [1361, 325] width 177 height 24
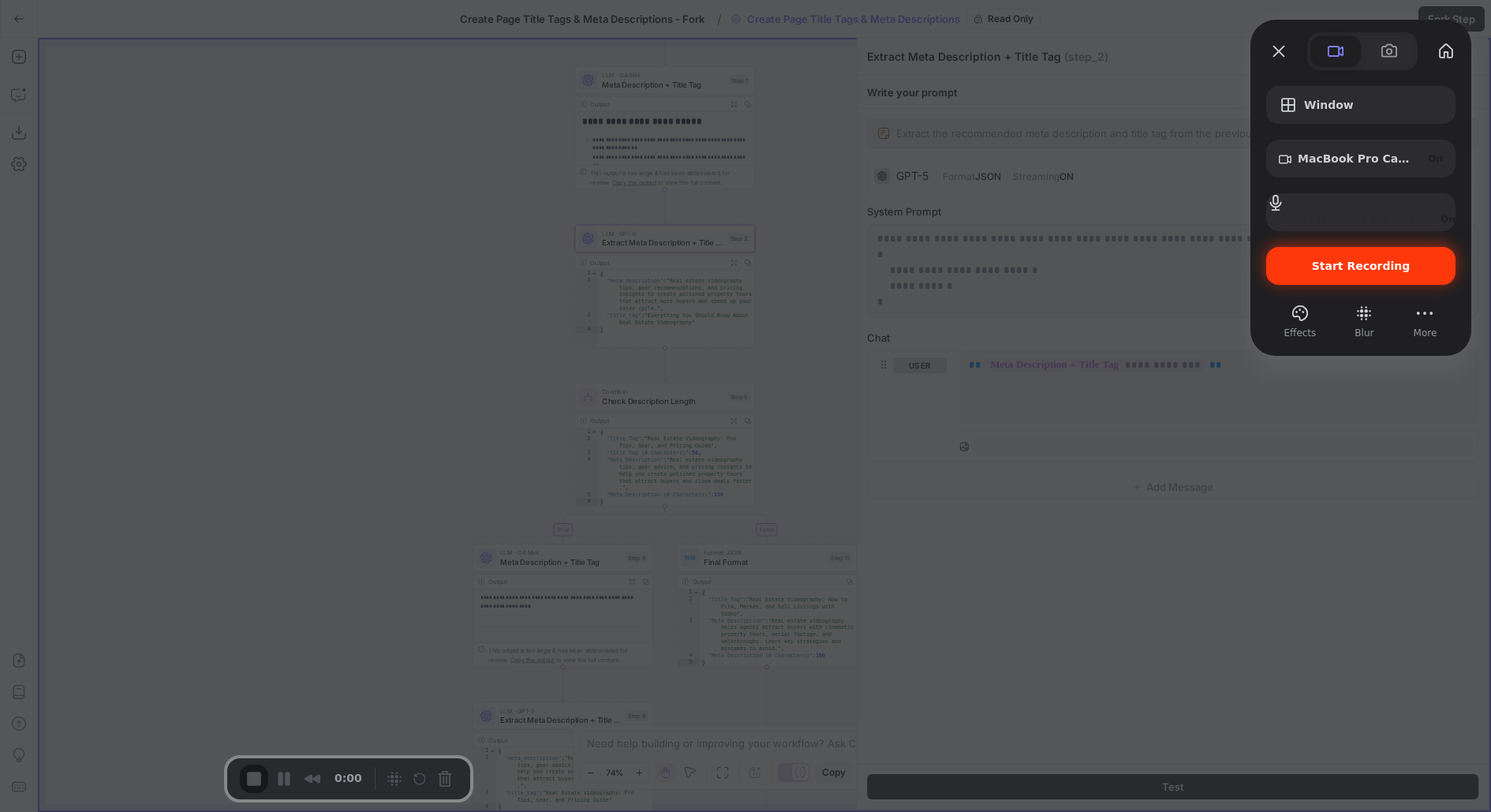
click at [1284, 277] on div "Start Recording" at bounding box center [1360, 266] width 189 height 38
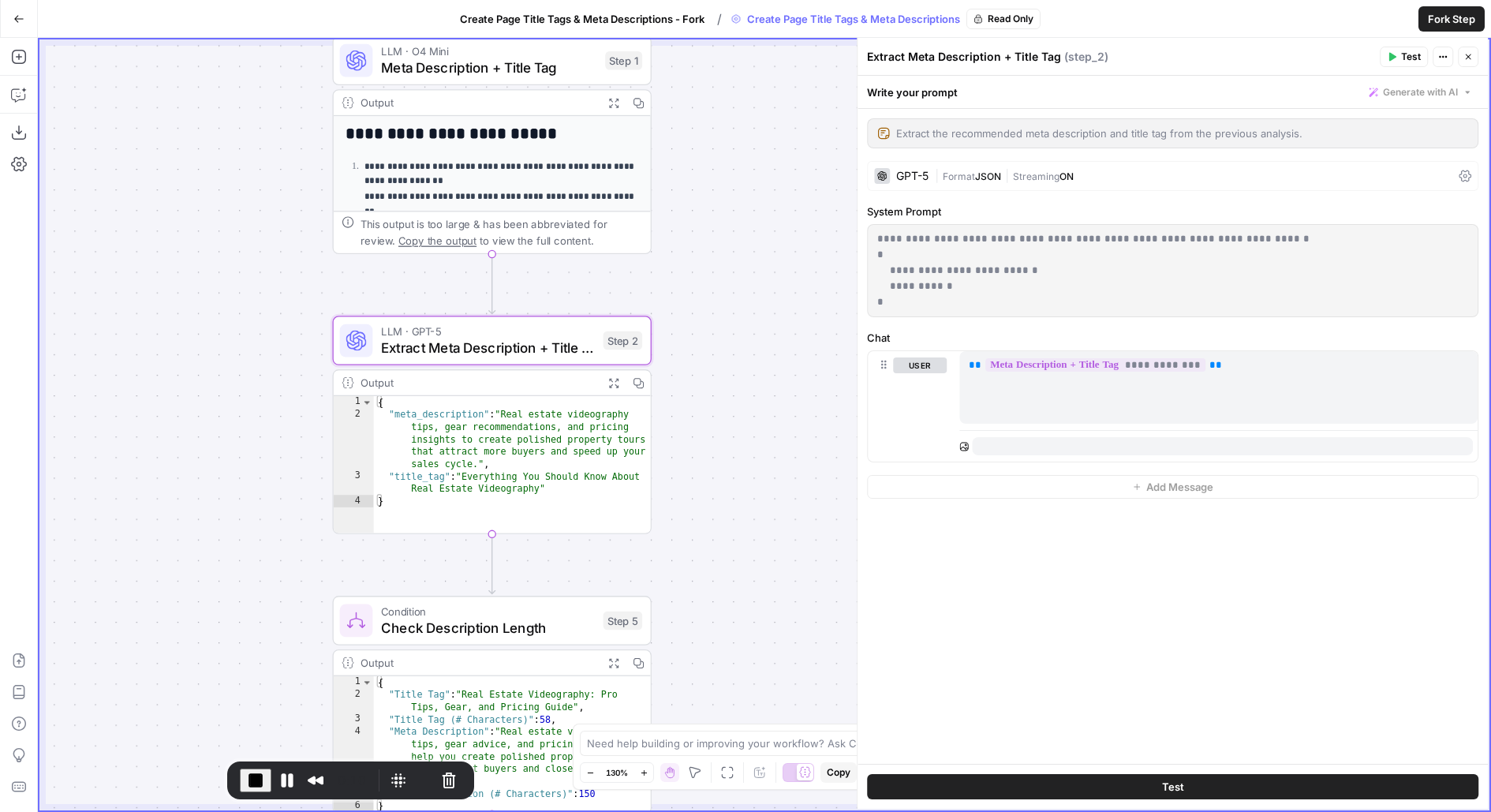
drag, startPoint x: 750, startPoint y: 417, endPoint x: 754, endPoint y: 299, distance: 118.1
click at [754, 299] on div "**********" at bounding box center [764, 424] width 1450 height 770
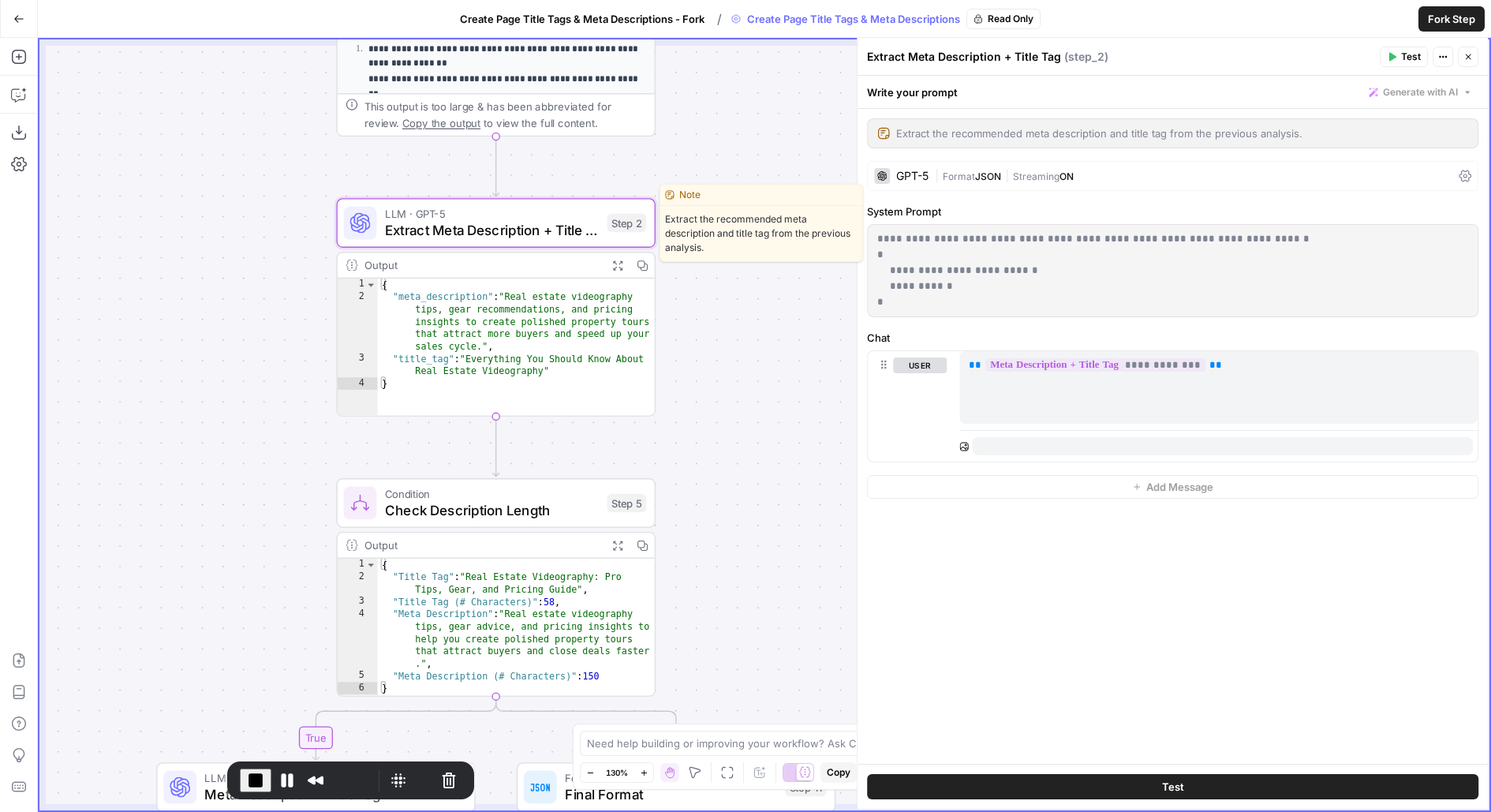
click at [555, 227] on span "Extract Meta Description + Title Tag" at bounding box center [492, 230] width 214 height 20
click at [489, 229] on span "Extract Meta Description + Title Tag" at bounding box center [492, 230] width 214 height 20
drag, startPoint x: 885, startPoint y: 60, endPoint x: 1081, endPoint y: 60, distance: 196.0
click at [1082, 60] on div "Extract Meta Description + Title Tag ( step_2 )" at bounding box center [1121, 57] width 508 height 16
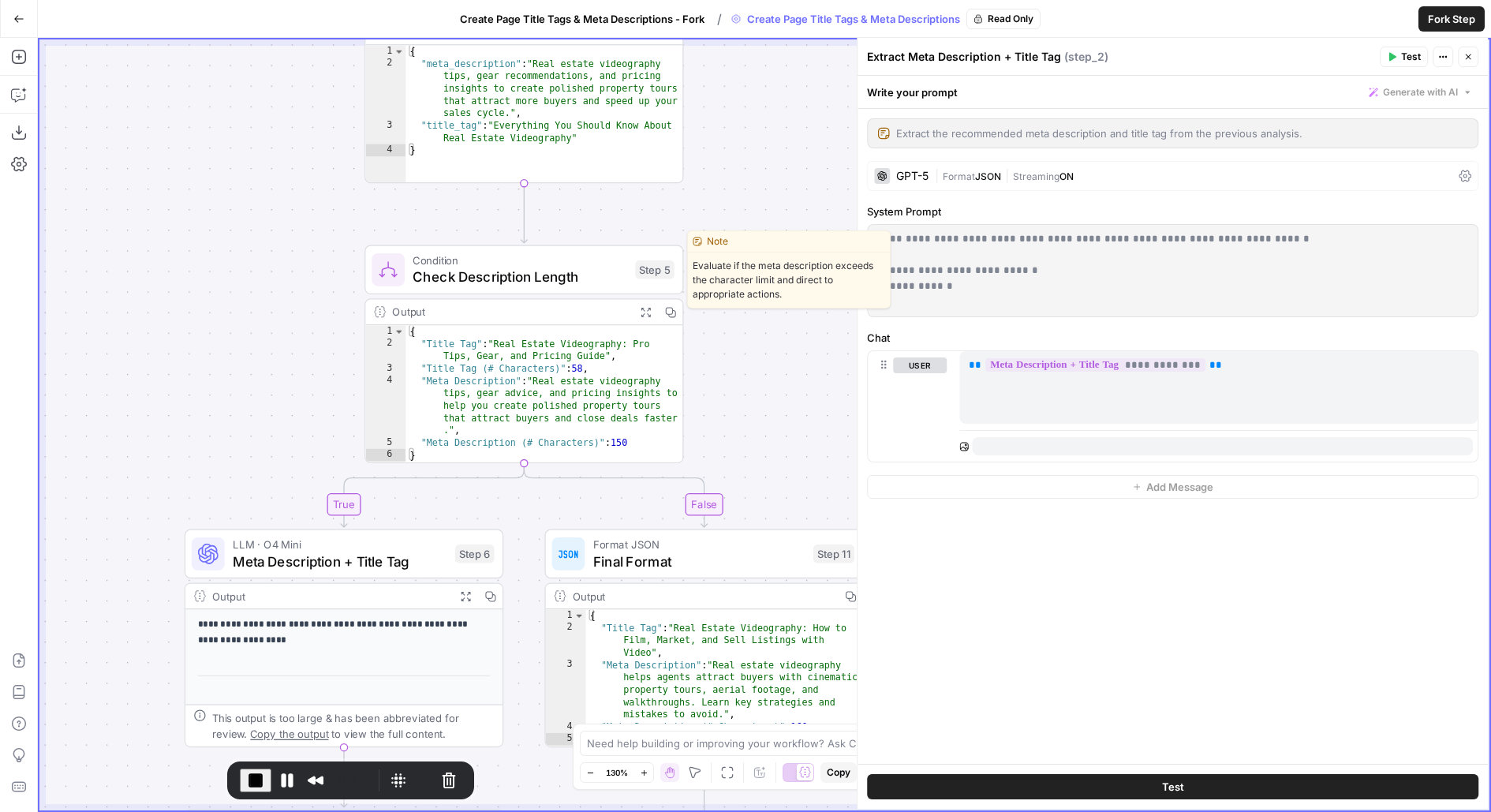
click at [594, 277] on span "Check Description Length" at bounding box center [519, 277] width 214 height 20
click at [563, 277] on span "Check Description Length" at bounding box center [519, 276] width 214 height 20
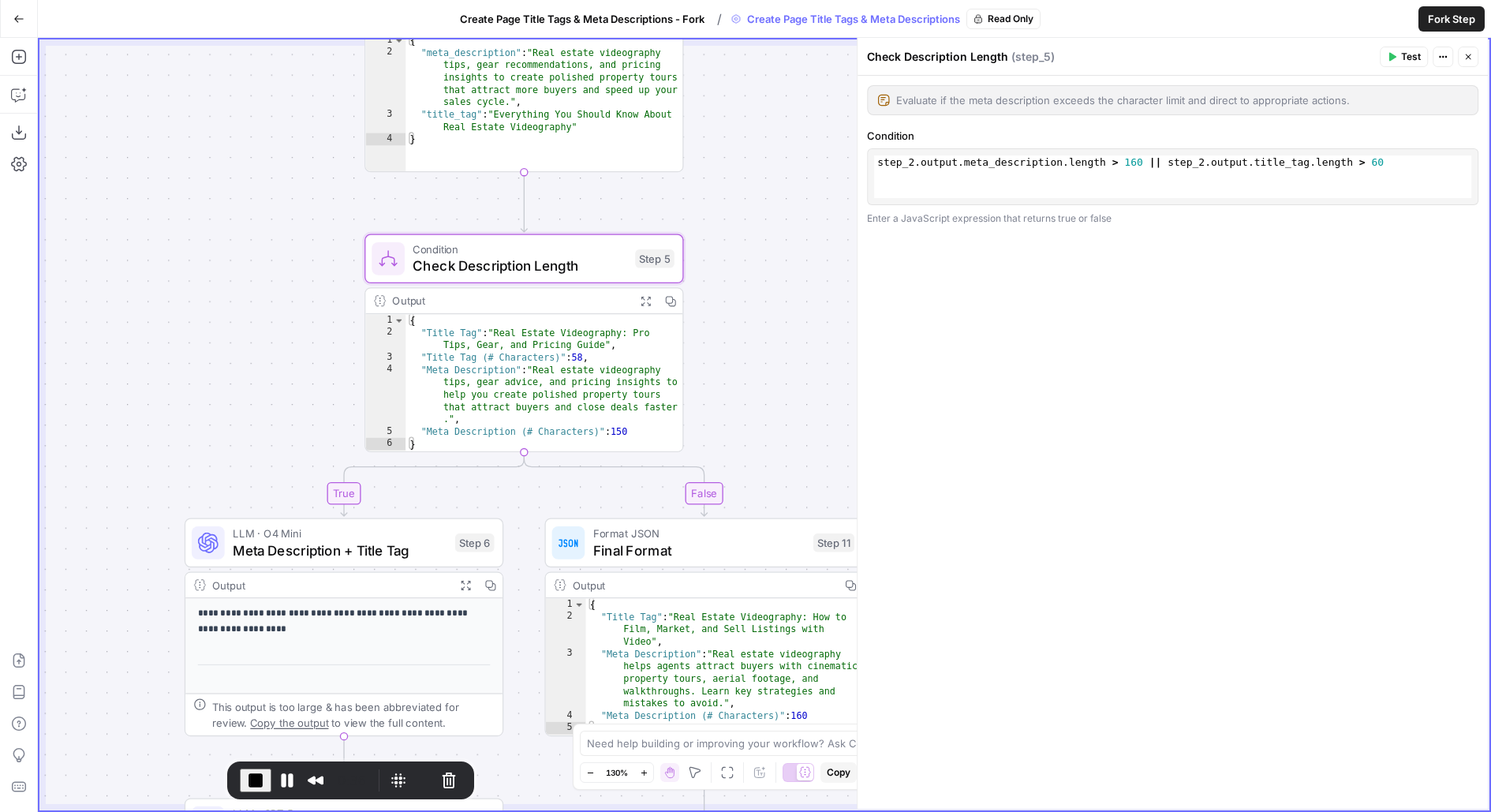
drag, startPoint x: 731, startPoint y: 383, endPoint x: 751, endPoint y: 182, distance: 202.0
click at [751, 183] on div "**********" at bounding box center [764, 424] width 1450 height 770
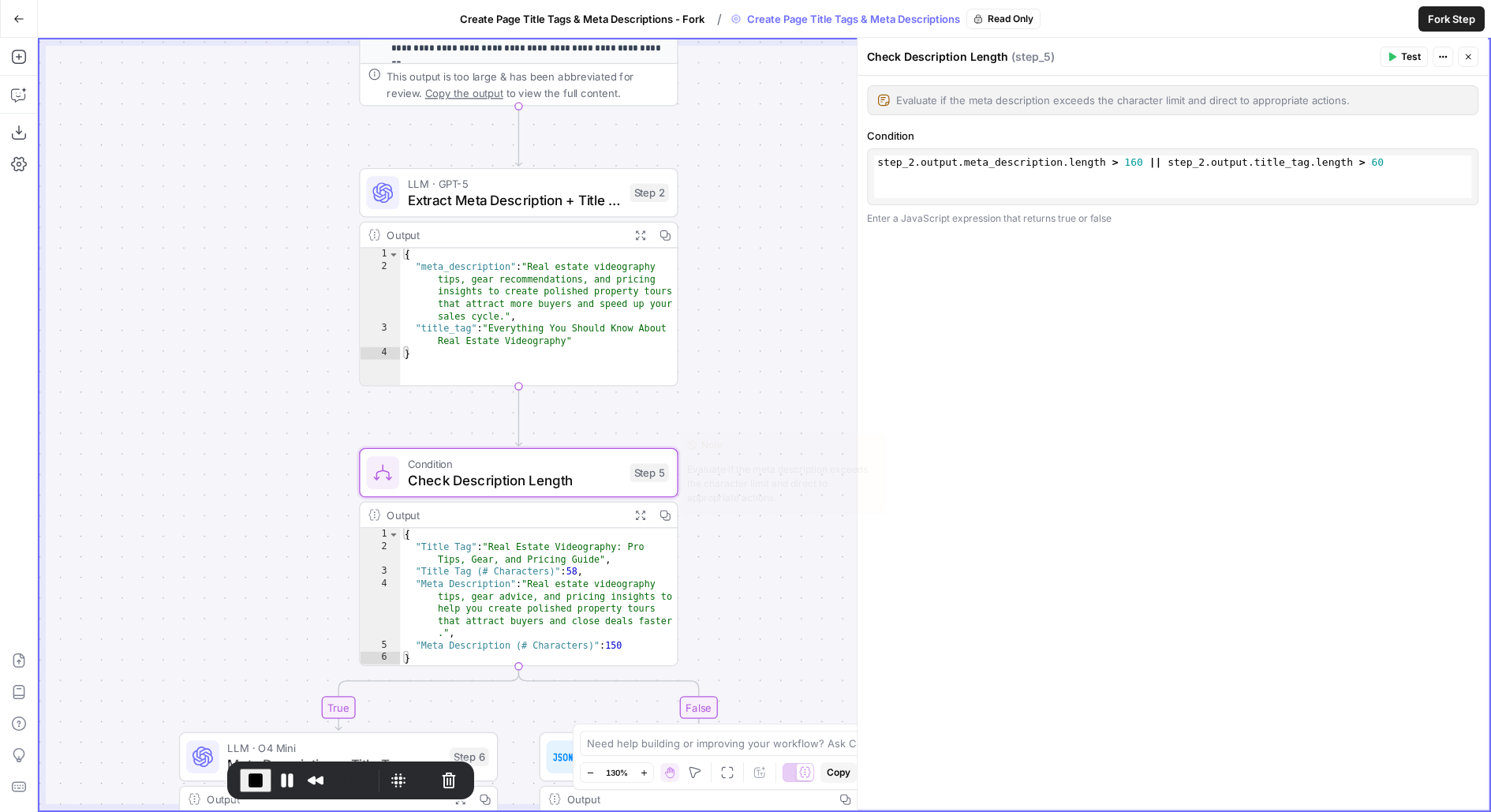
click at [628, 468] on div "Condition Check Description Length Step 5" at bounding box center [517, 472] width 303 height 35
drag, startPoint x: 956, startPoint y: 163, endPoint x: 1259, endPoint y: 163, distance: 303.0
click at [1259, 163] on div "1 step_2 . output . meta_description . length > 160 || step_2 . output . title_…" at bounding box center [1173, 176] width 597 height 42
drag, startPoint x: 1200, startPoint y: 165, endPoint x: 1329, endPoint y: 165, distance: 129.0
click at [1330, 165] on div "1 step_2 . output . meta_description . length > 160 || step_2 . output . title_…" at bounding box center [1173, 176] width 597 height 42
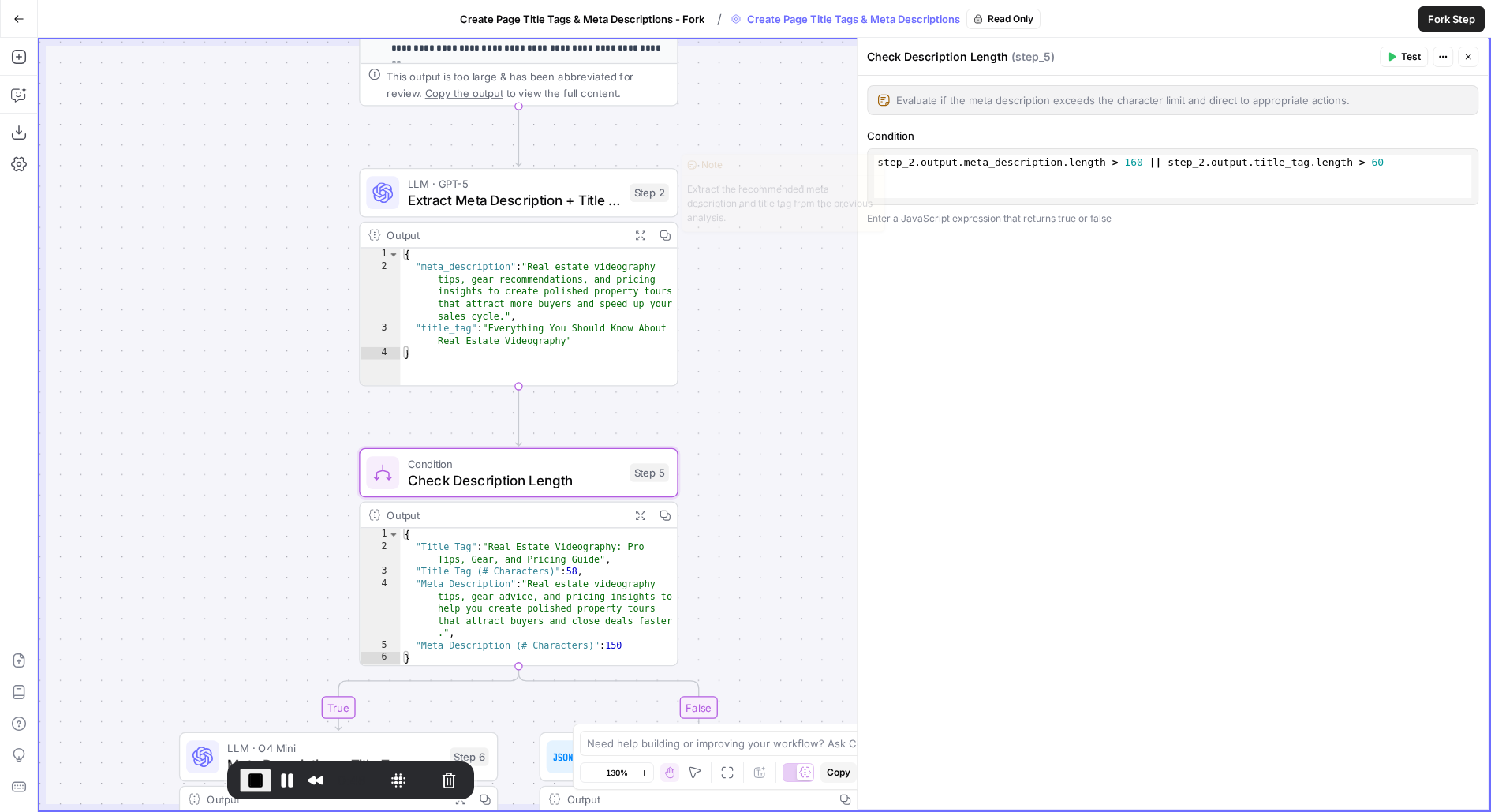
click at [659, 193] on div "Step 2" at bounding box center [649, 192] width 39 height 18
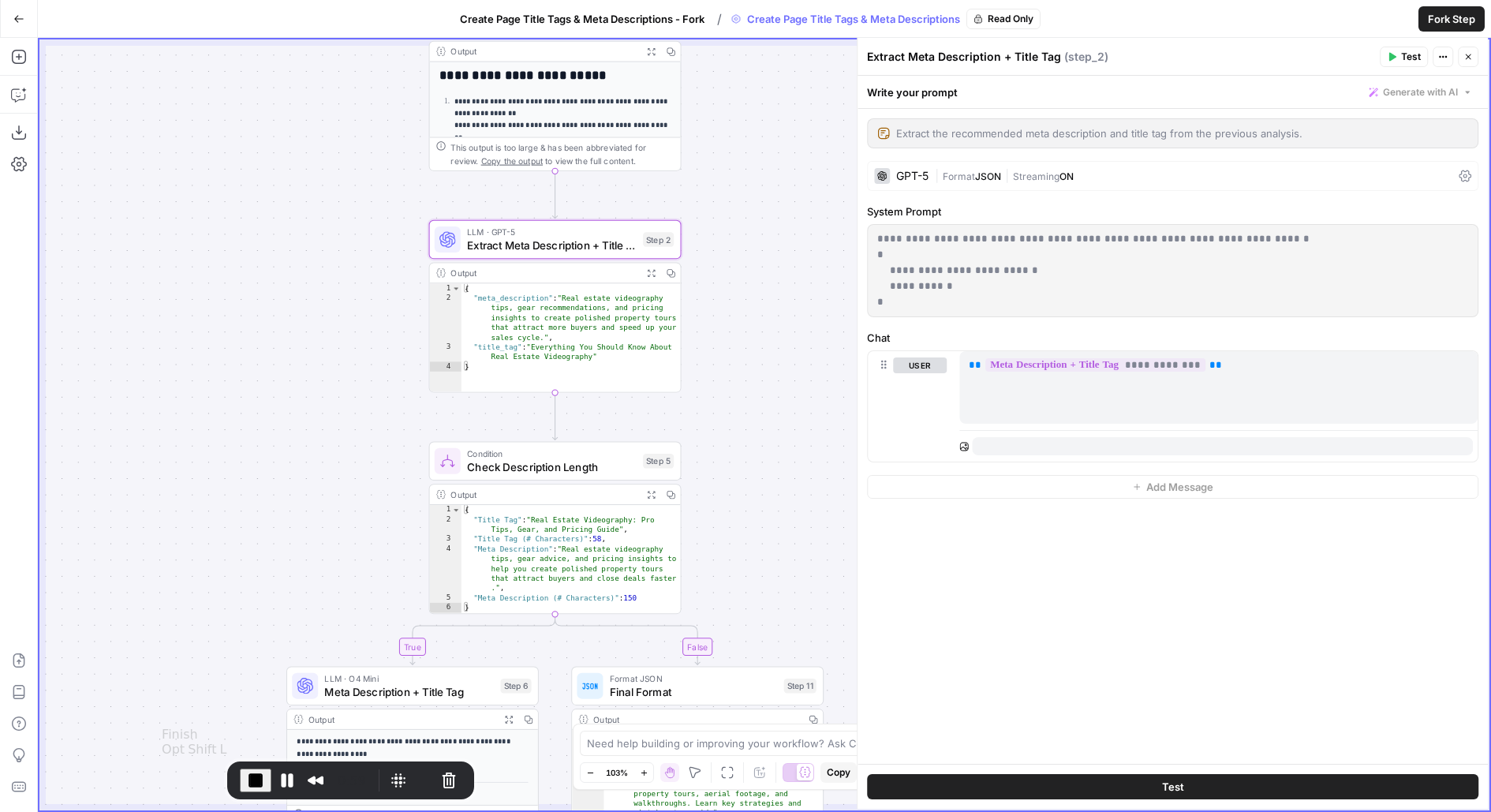
click at [240, 787] on button "End Recording" at bounding box center [255, 780] width 31 height 24
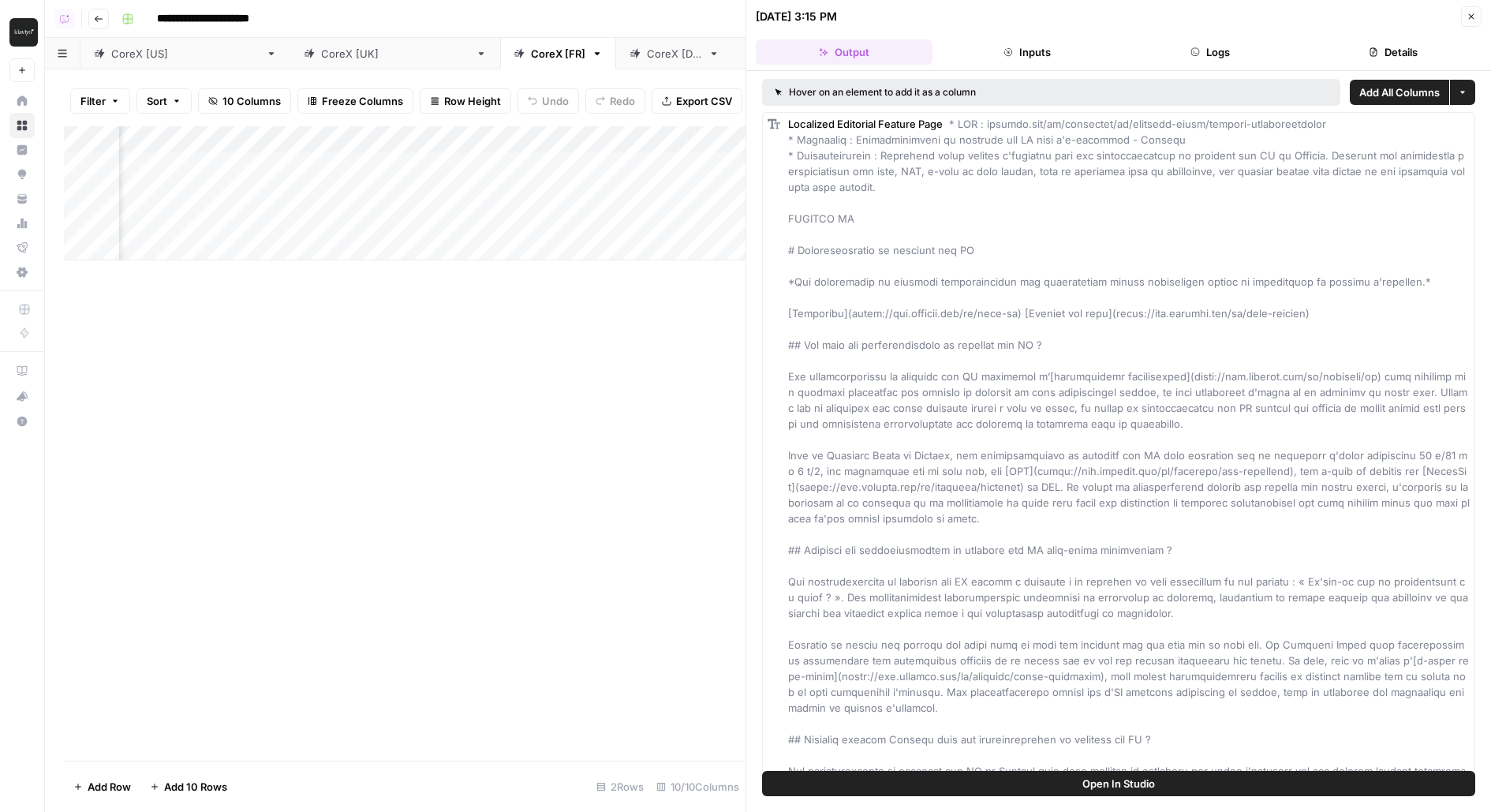
scroll to position [0, 1197]
click at [451, 207] on div "Add Column" at bounding box center [404, 193] width 681 height 134
click at [305, 367] on div "Add Column" at bounding box center [404, 443] width 681 height 634
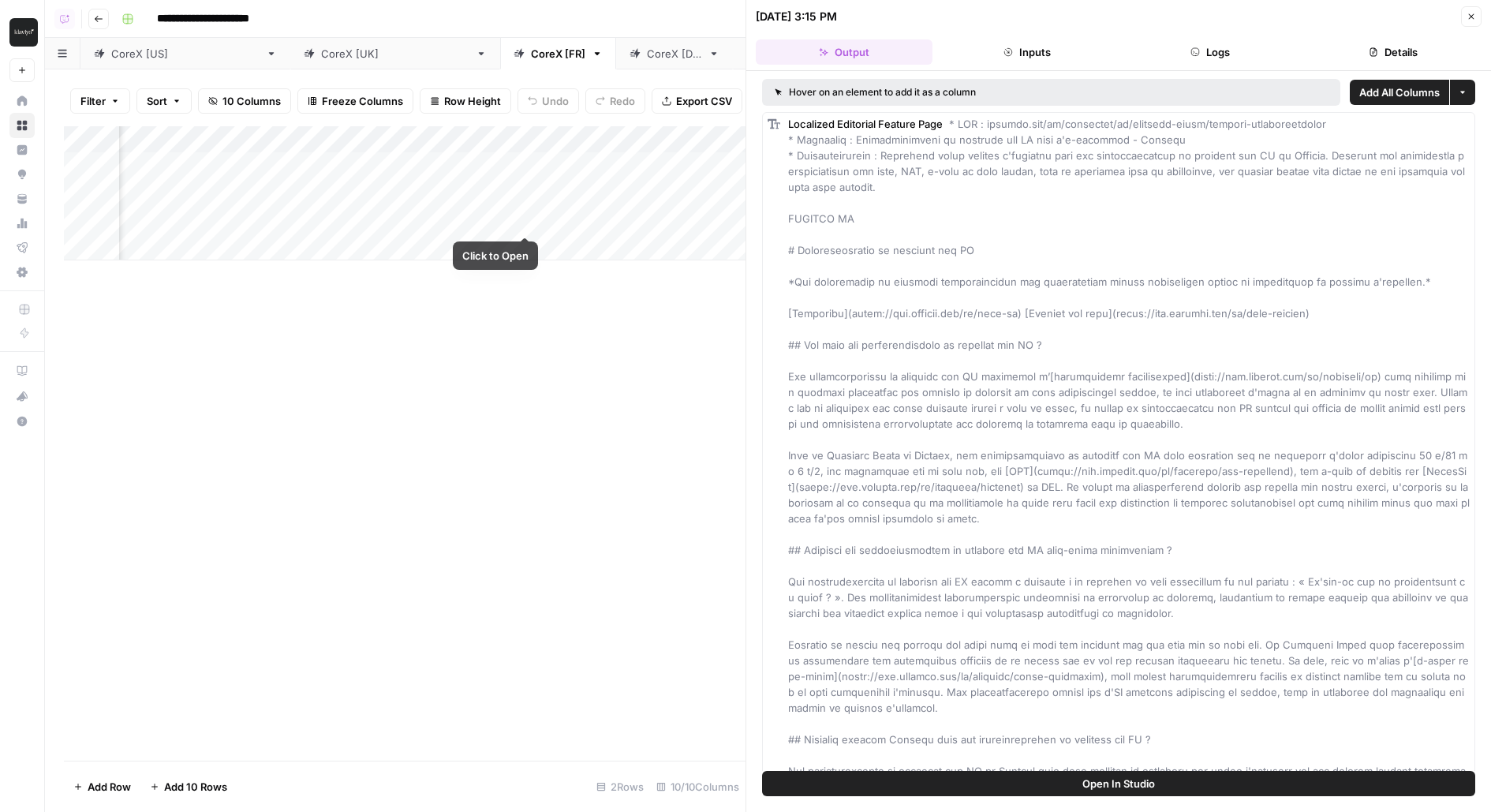
click at [526, 205] on div "Add Column" at bounding box center [404, 193] width 681 height 134
click at [937, 784] on button "Open In Studio" at bounding box center [1118, 783] width 713 height 25
click at [523, 218] on div "Add Column" at bounding box center [404, 193] width 681 height 134
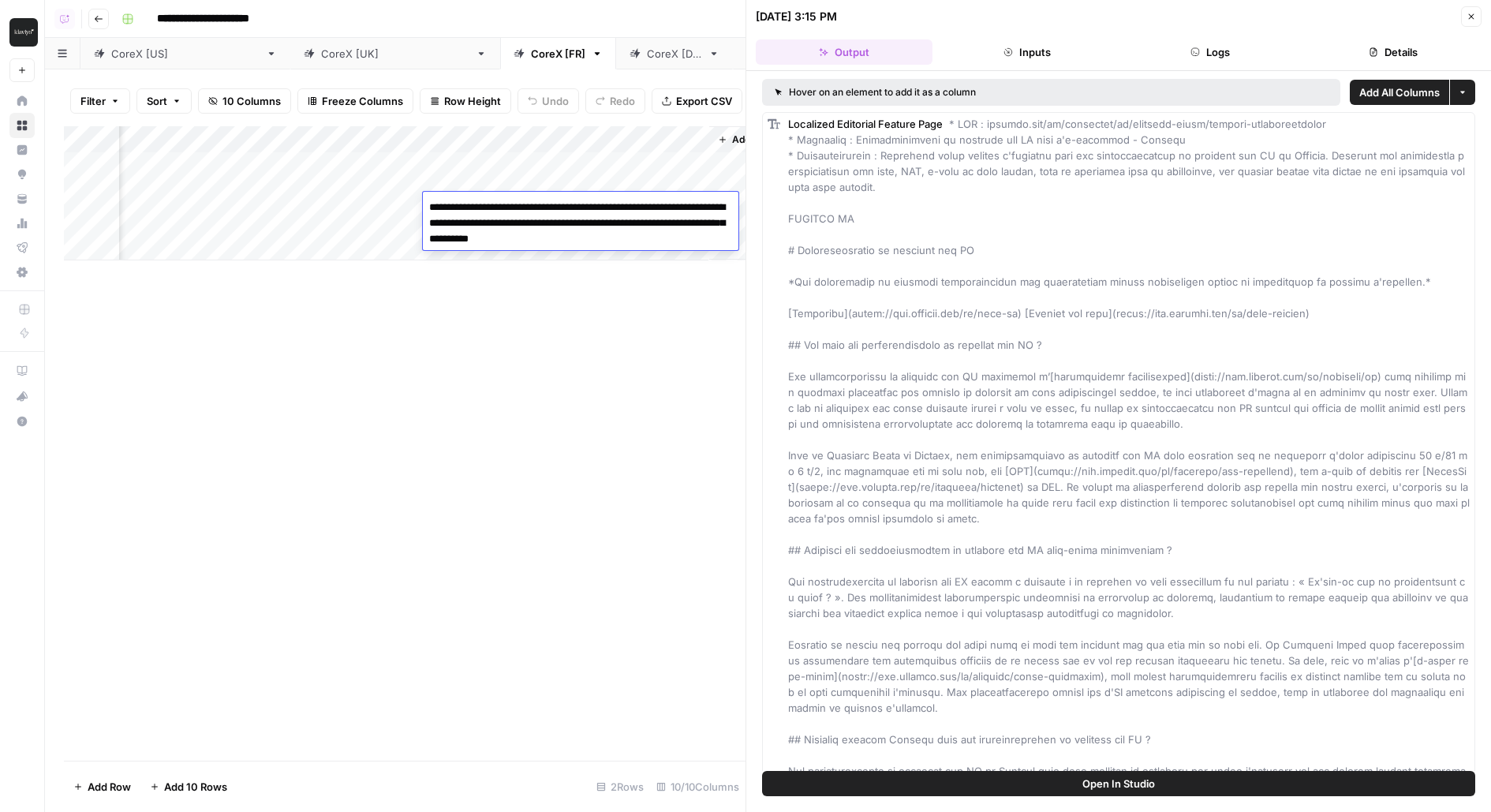
click at [523, 218] on textarea "**********" at bounding box center [580, 222] width 316 height 53
click at [558, 445] on div "Add Column" at bounding box center [404, 443] width 681 height 634
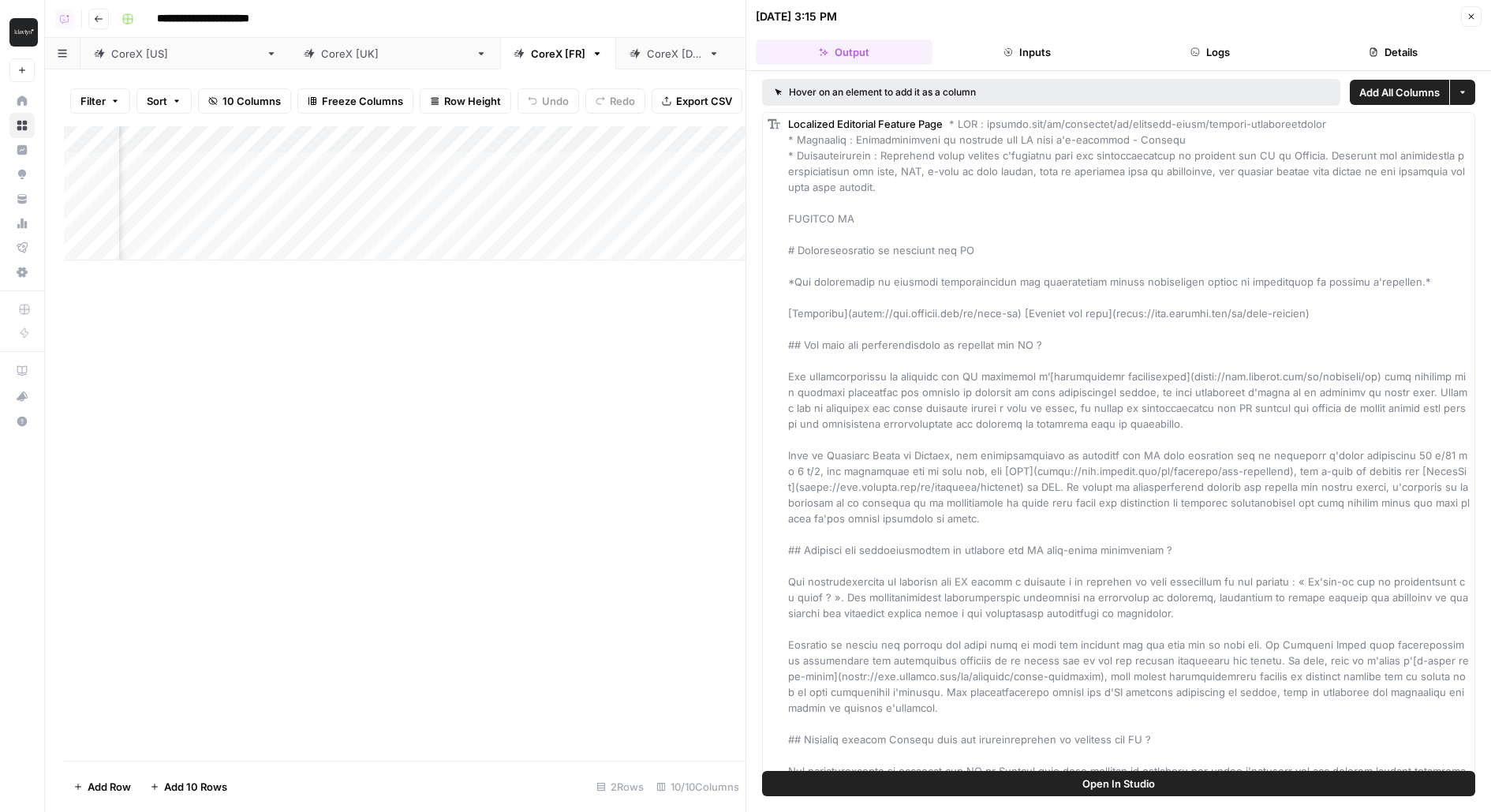
scroll to position [0, 866]
click at [547, 205] on div "Add Column" at bounding box center [404, 193] width 681 height 134
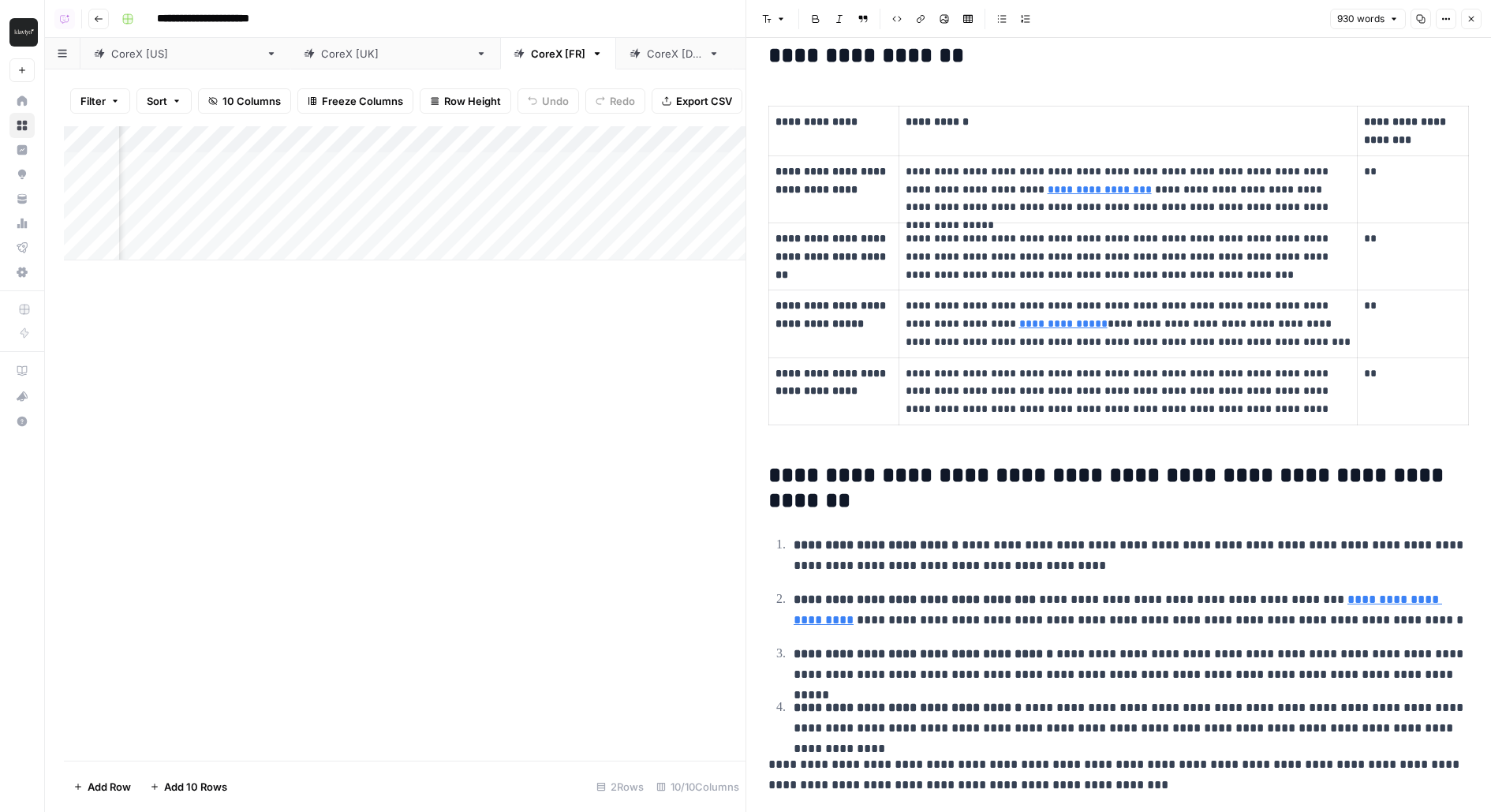
scroll to position [1544, 0]
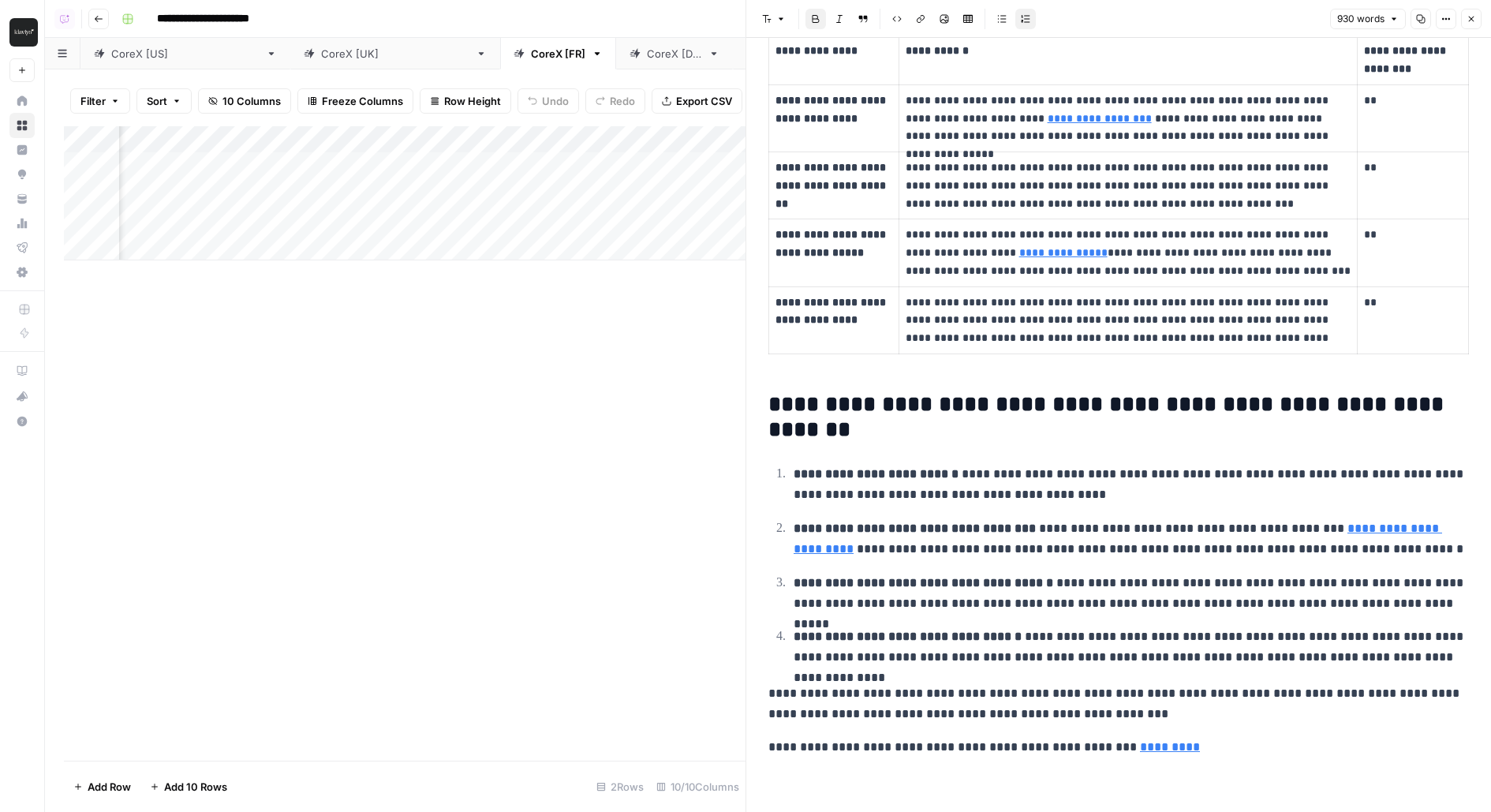
click at [962, 559] on ol "**********" at bounding box center [1118, 566] width 701 height 205
type input "bestsell"
click at [647, 56] on div "CoreX [DE]" at bounding box center [674, 53] width 55 height 16
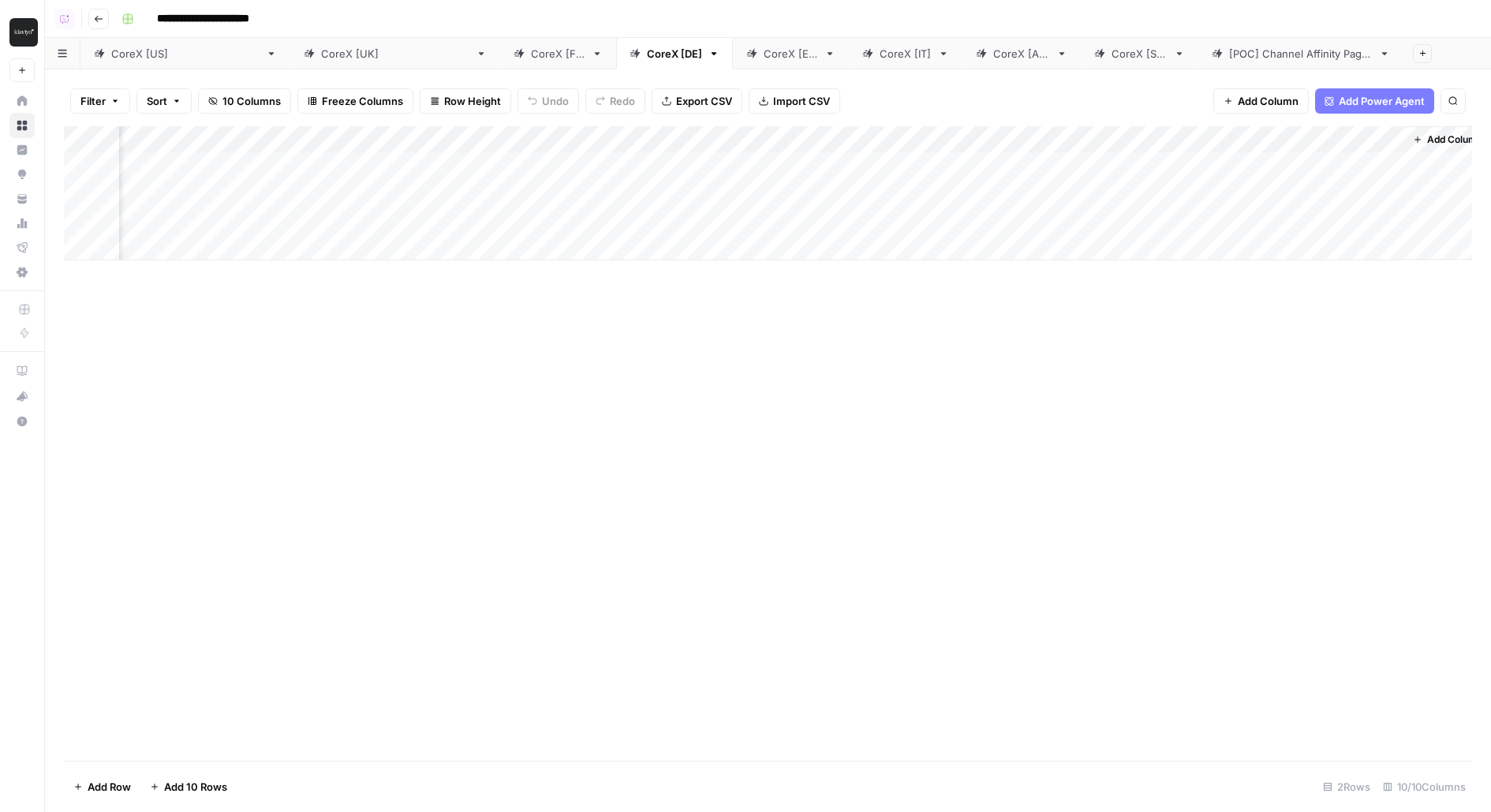
scroll to position [0, 489]
click at [942, 207] on div "Add Column" at bounding box center [767, 193] width 1408 height 134
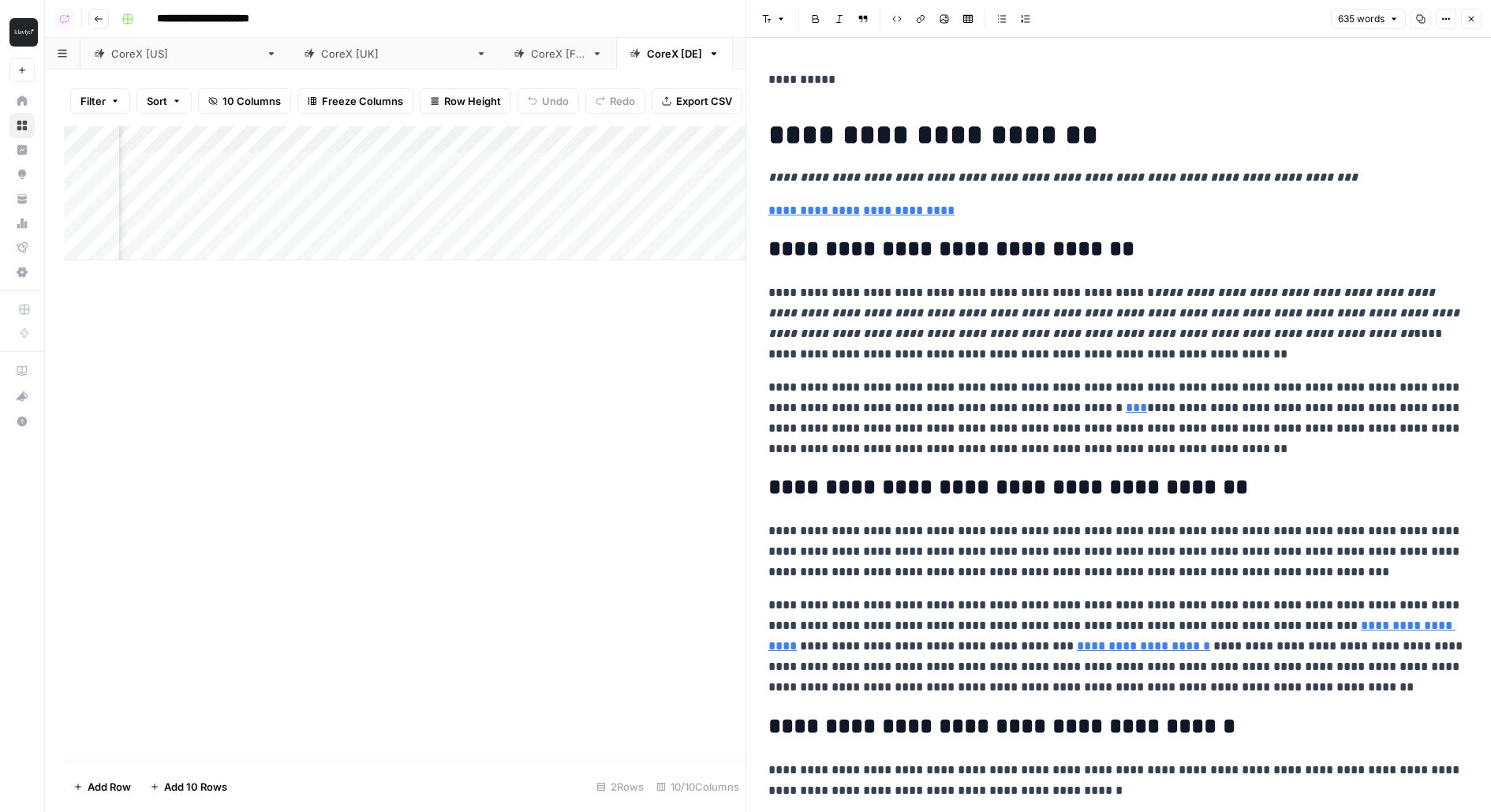
click at [968, 435] on p "**********" at bounding box center [1118, 417] width 701 height 82
type input "bestsell"
click at [1446, 17] on icon "button" at bounding box center [1445, 19] width 9 height 9
click at [1397, 160] on span "Code" at bounding box center [1399, 167] width 76 height 16
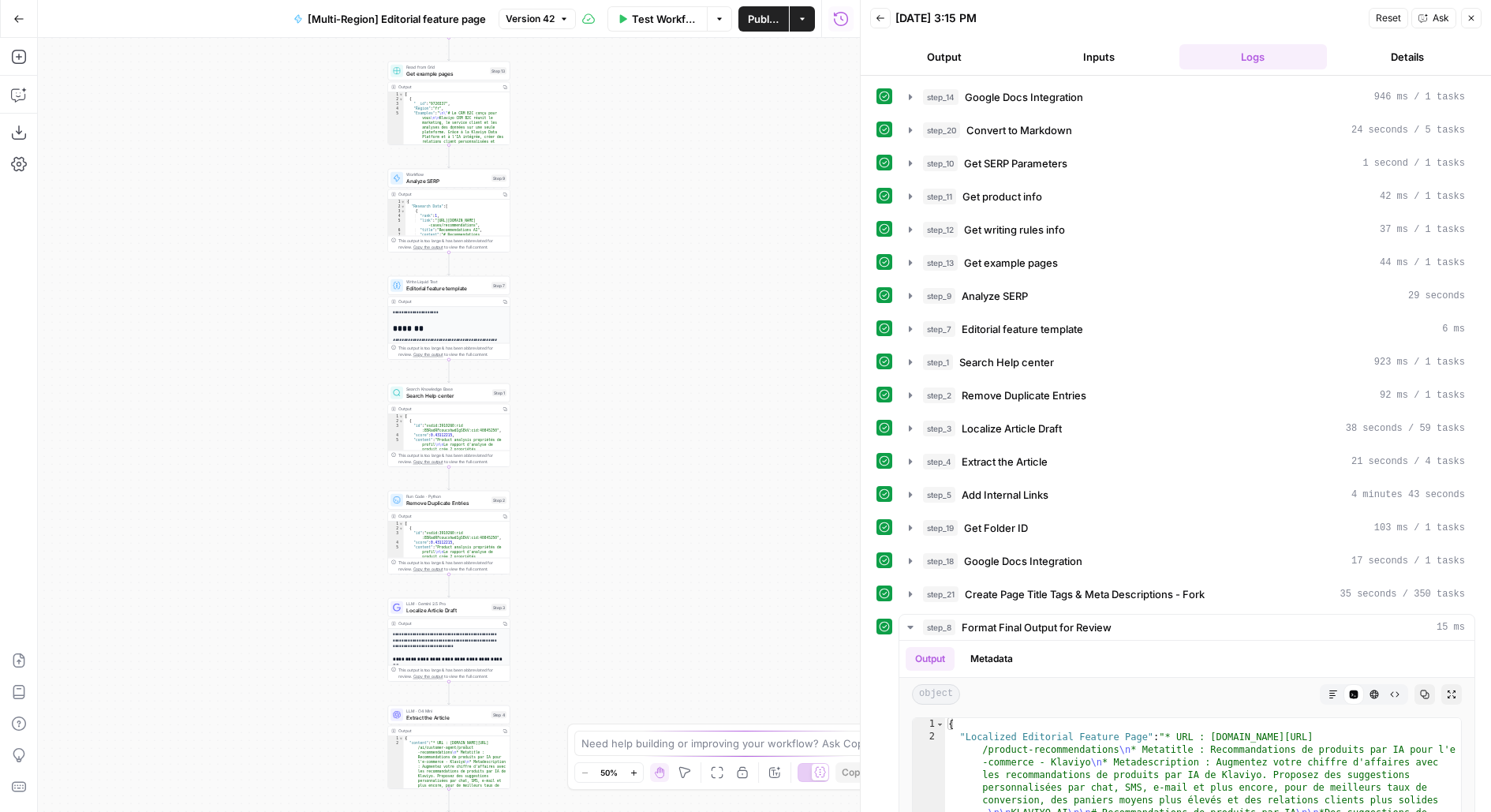
click at [707, 243] on div "**********" at bounding box center [449, 425] width 822 height 774
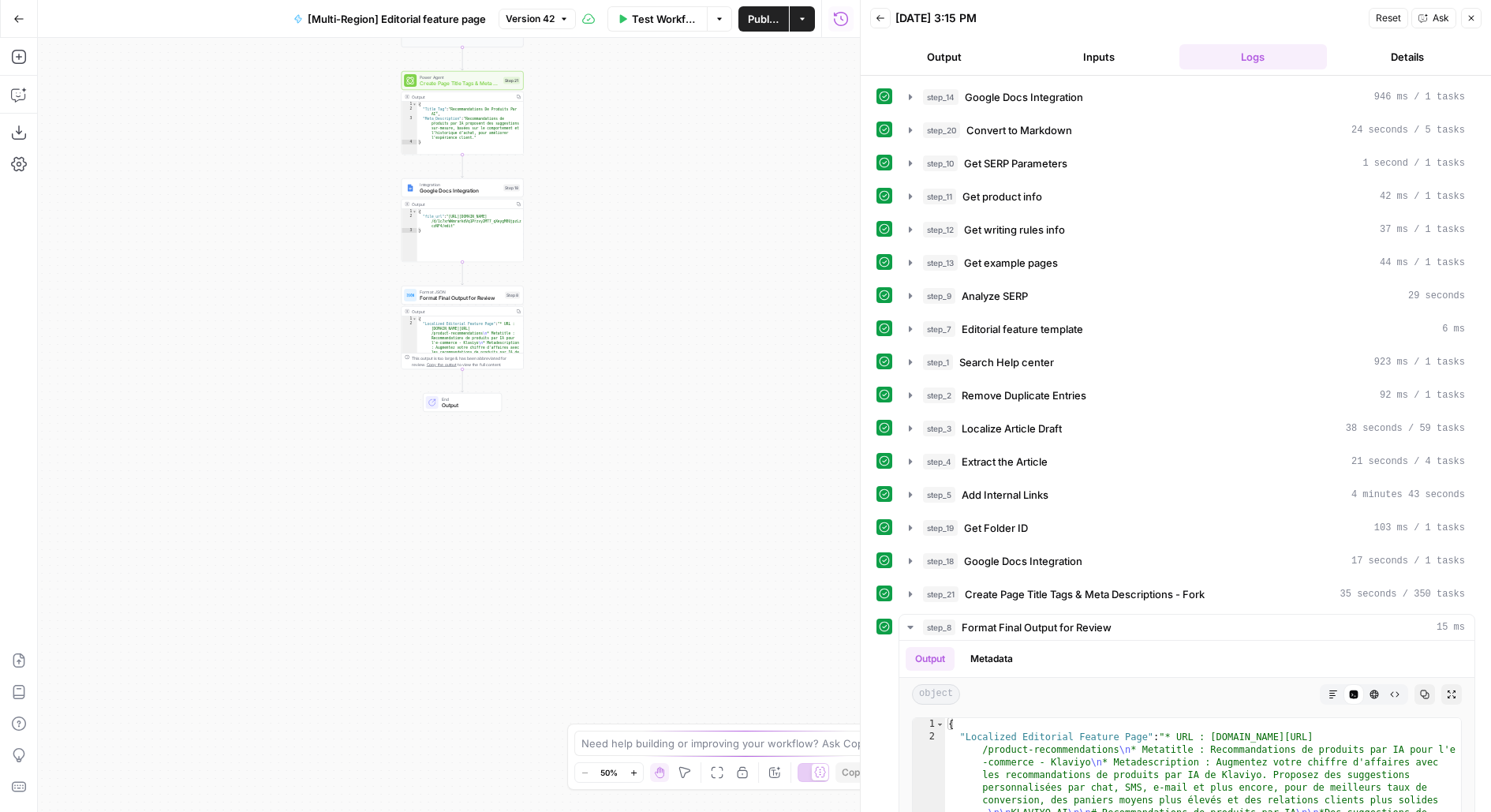
click at [449, 86] on span "Create Page Title Tags & Meta Descriptions - Fork" at bounding box center [460, 83] width 81 height 8
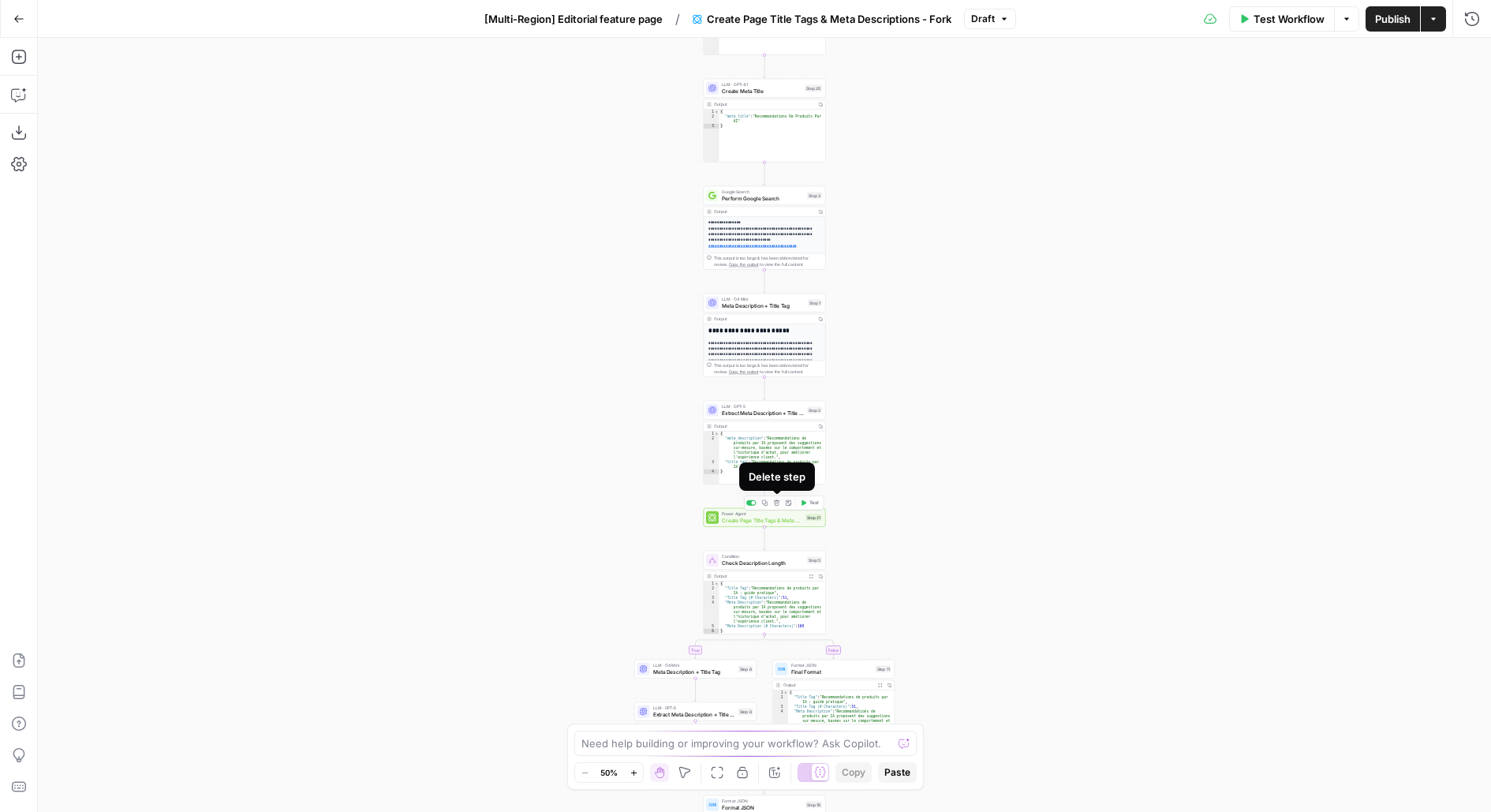
click at [779, 501] on icon "button" at bounding box center [776, 502] width 6 height 6
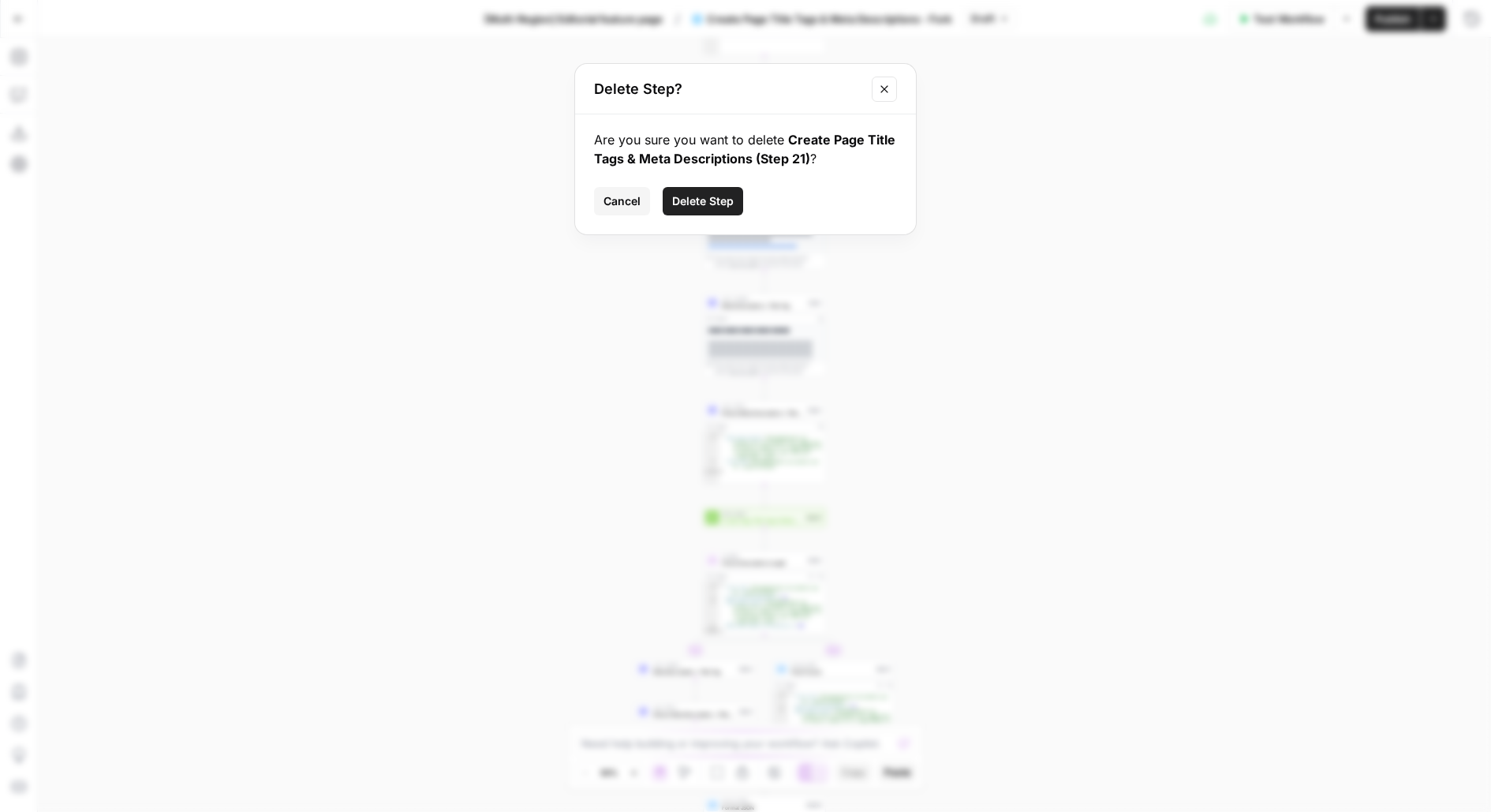
click at [721, 188] on button "Delete Step" at bounding box center [703, 200] width 81 height 28
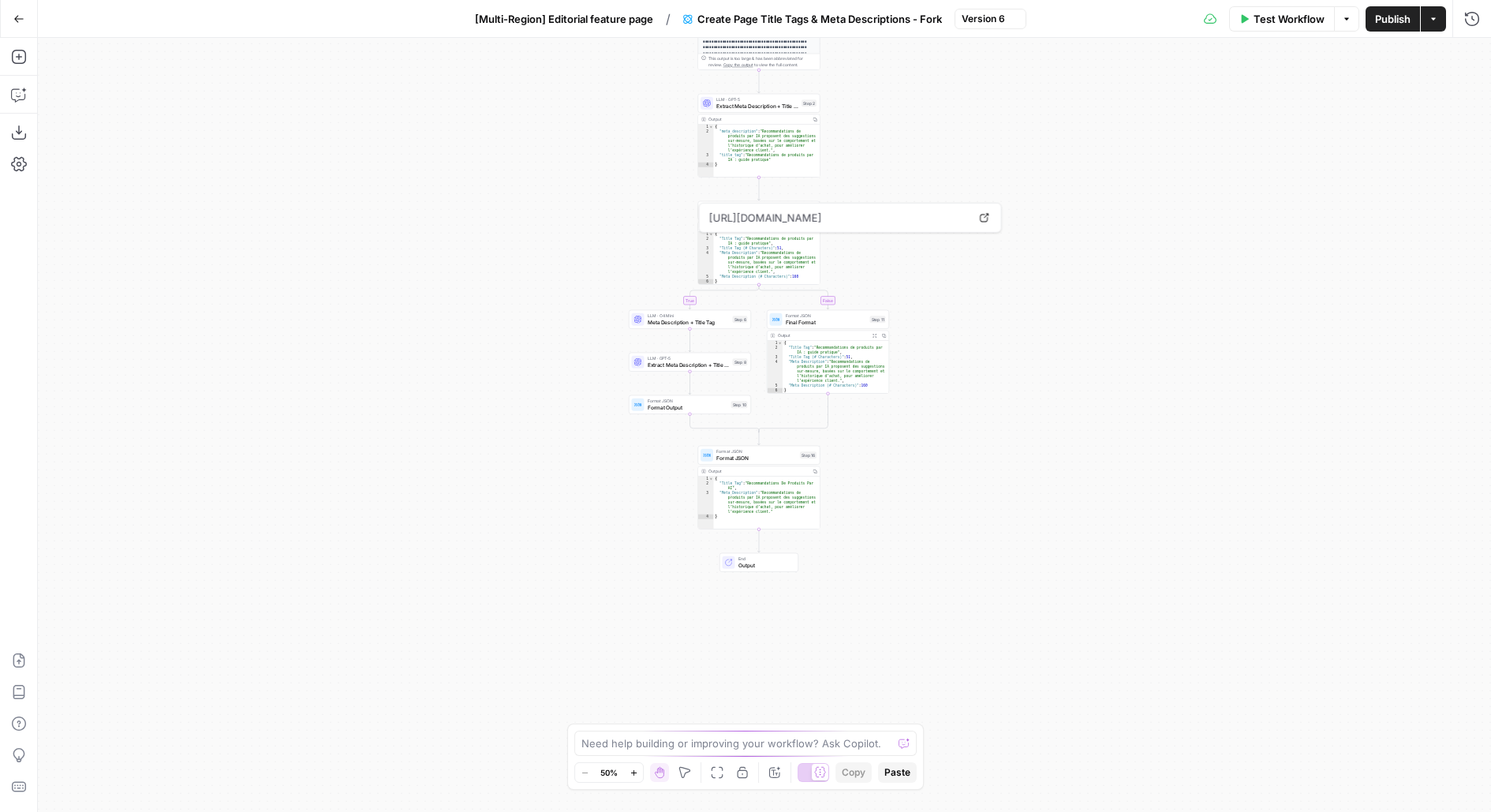
drag, startPoint x: 1017, startPoint y: 462, endPoint x: 1009, endPoint y: 153, distance: 309.1
click at [1010, 154] on div "**********" at bounding box center [765, 425] width 1453 height 774
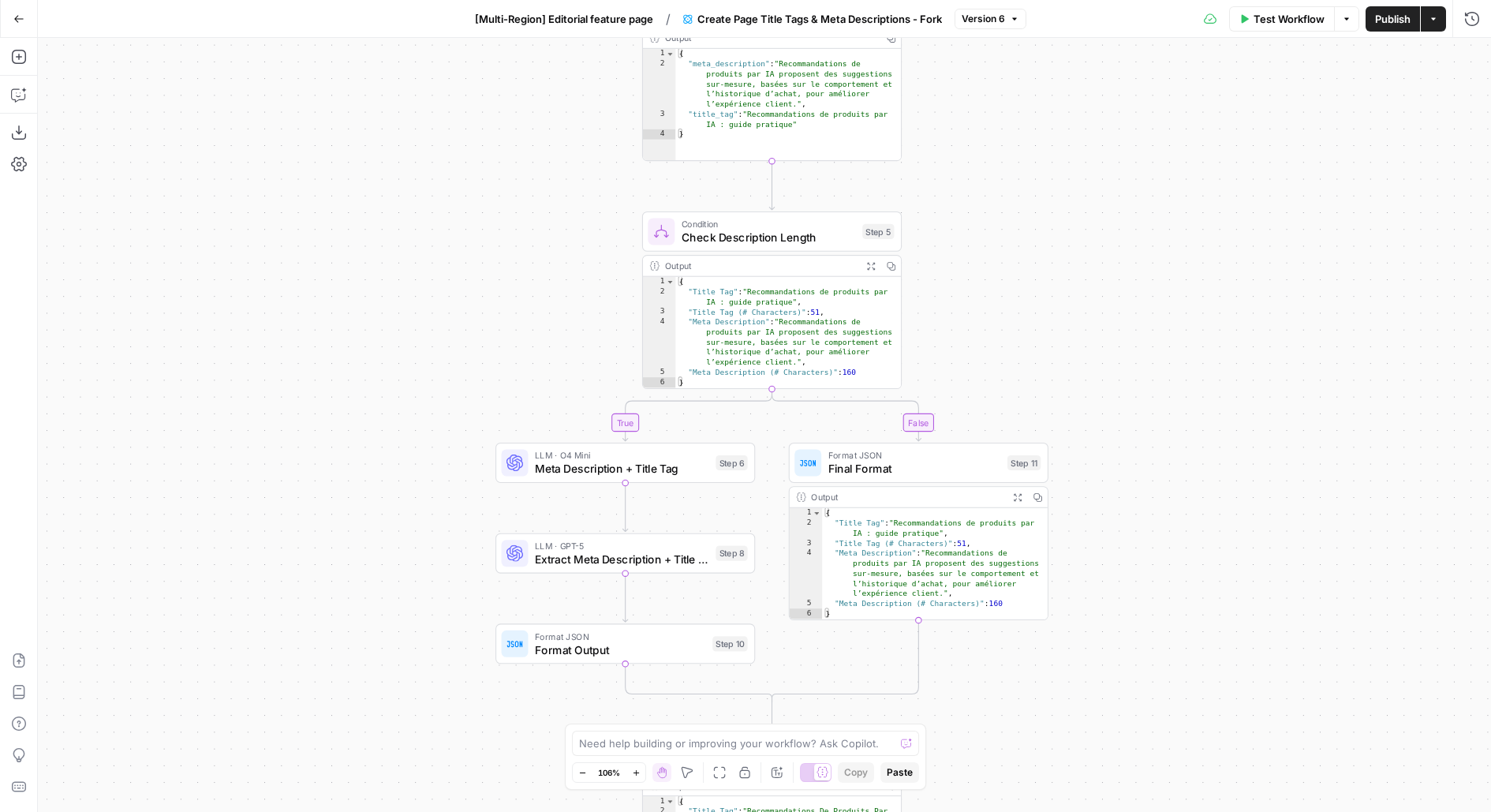
drag, startPoint x: 204, startPoint y: 367, endPoint x: 494, endPoint y: 318, distance: 294.1
click at [497, 320] on div "**********" at bounding box center [765, 425] width 1453 height 774
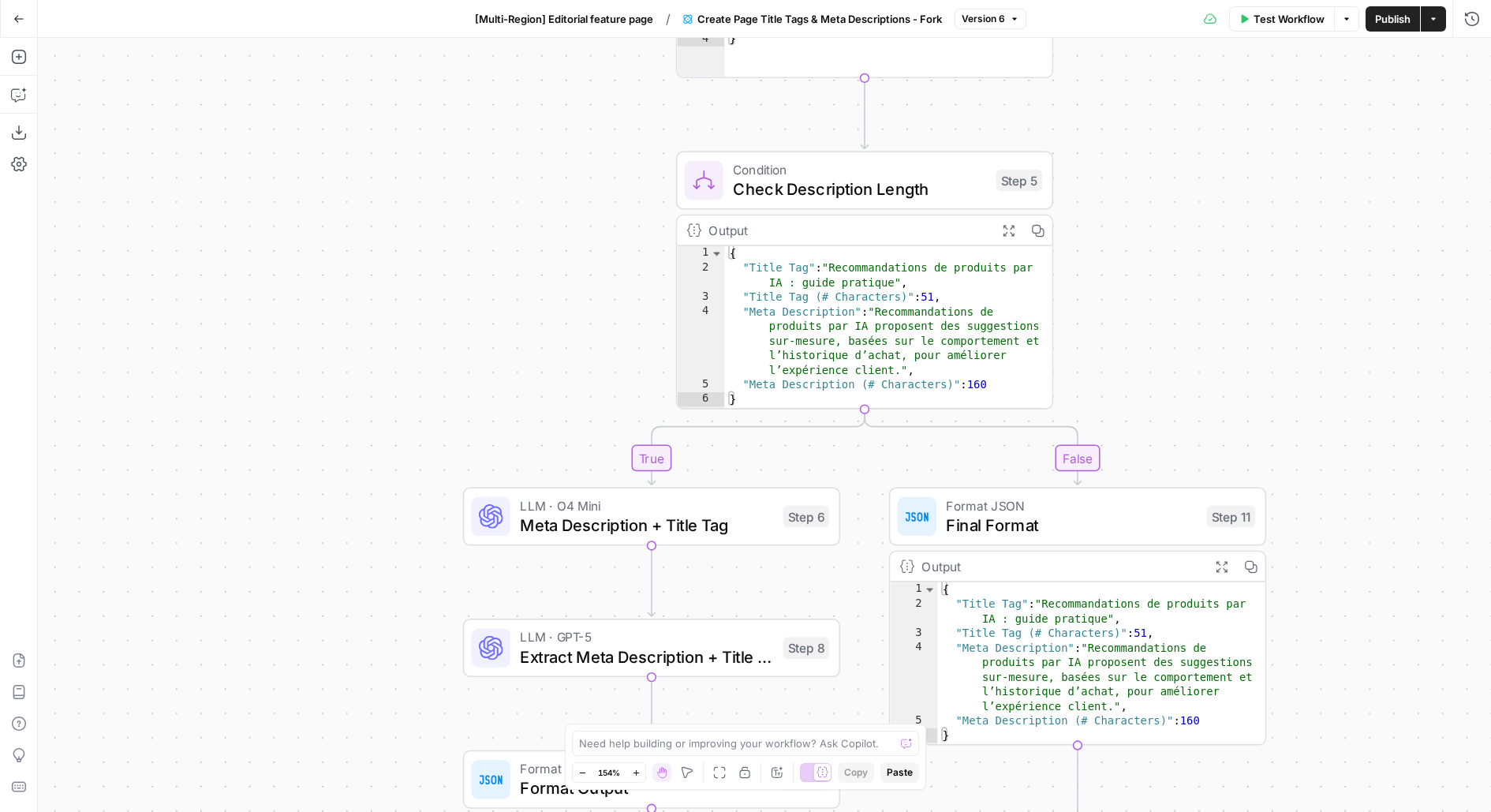
drag, startPoint x: 560, startPoint y: 343, endPoint x: 361, endPoint y: 197, distance: 246.8
click at [367, 197] on div "**********" at bounding box center [765, 425] width 1453 height 774
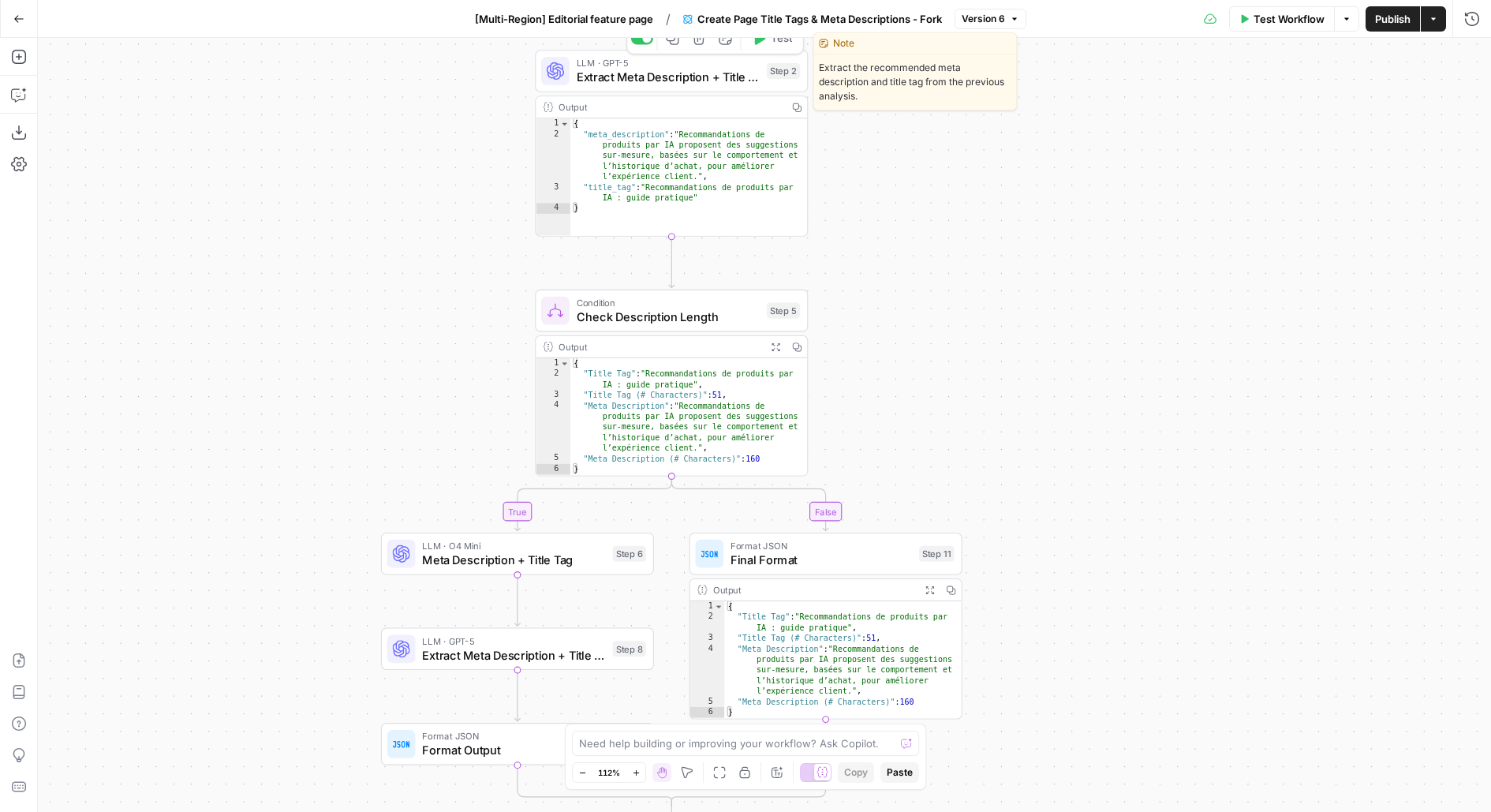
click at [669, 76] on span "Extract Meta Description + Title Tag" at bounding box center [669, 77] width 183 height 17
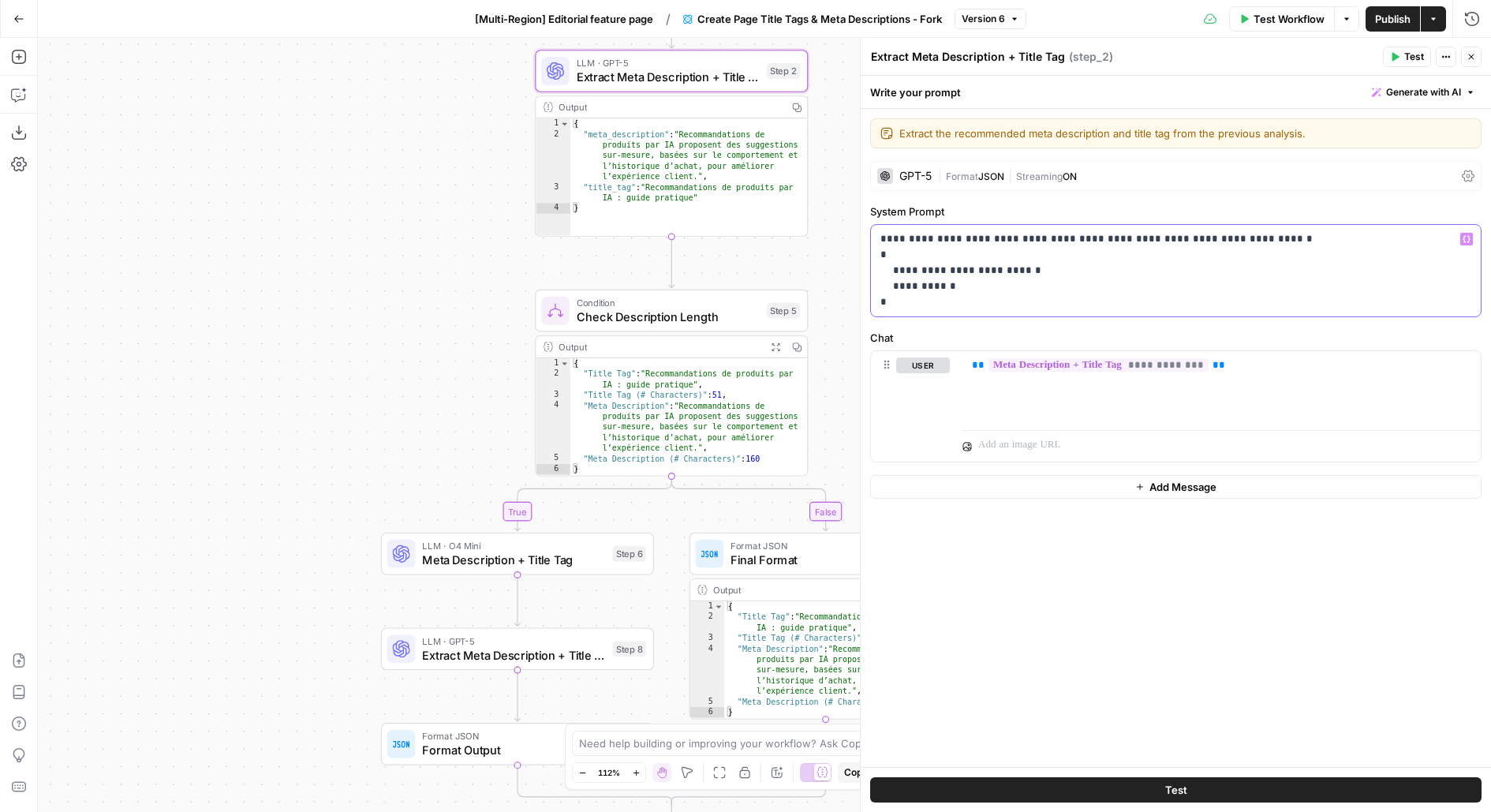
click at [978, 286] on p "**********" at bounding box center [1175, 270] width 591 height 79
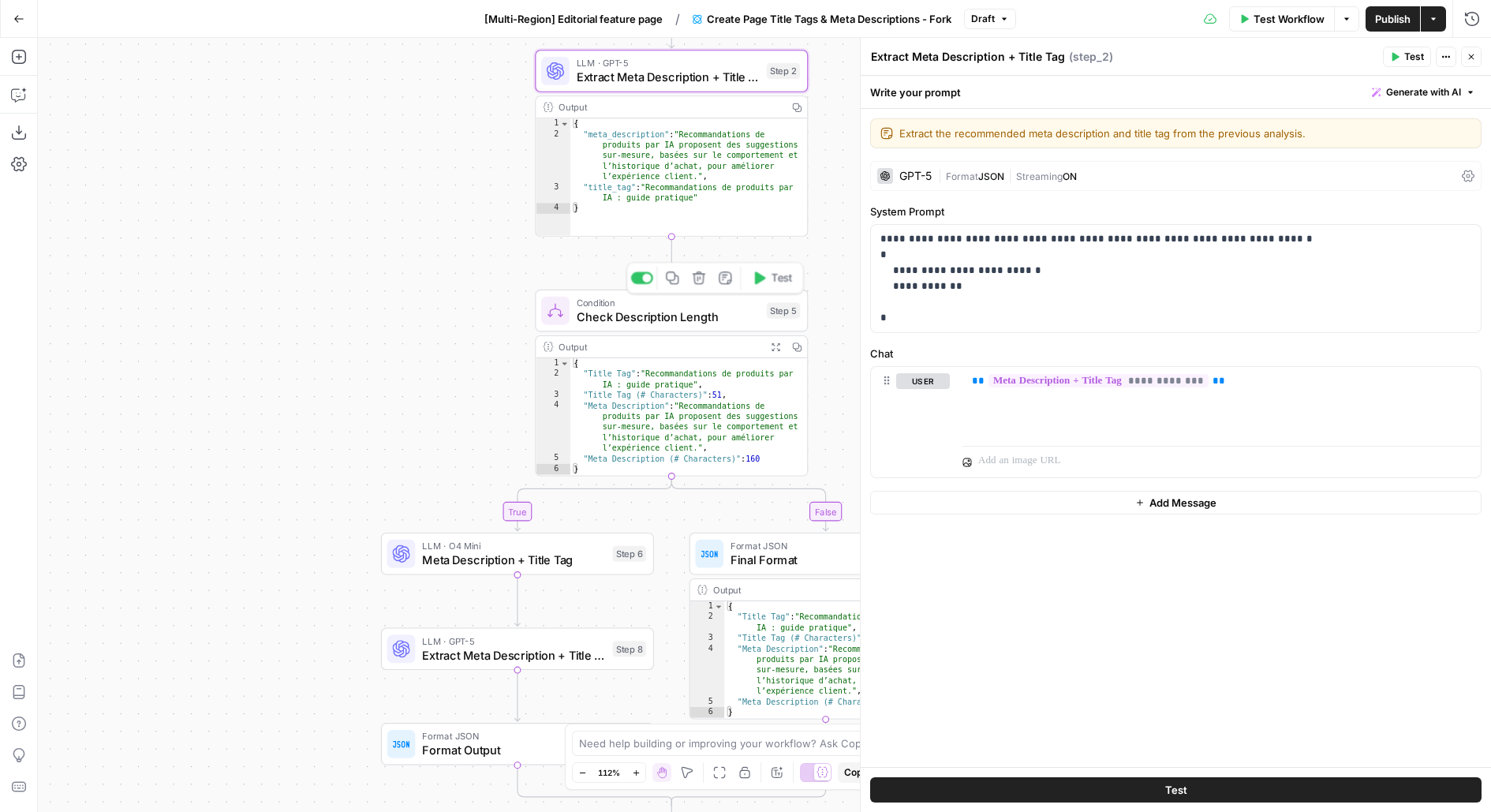
click at [771, 307] on div "Step 5" at bounding box center [783, 311] width 33 height 16
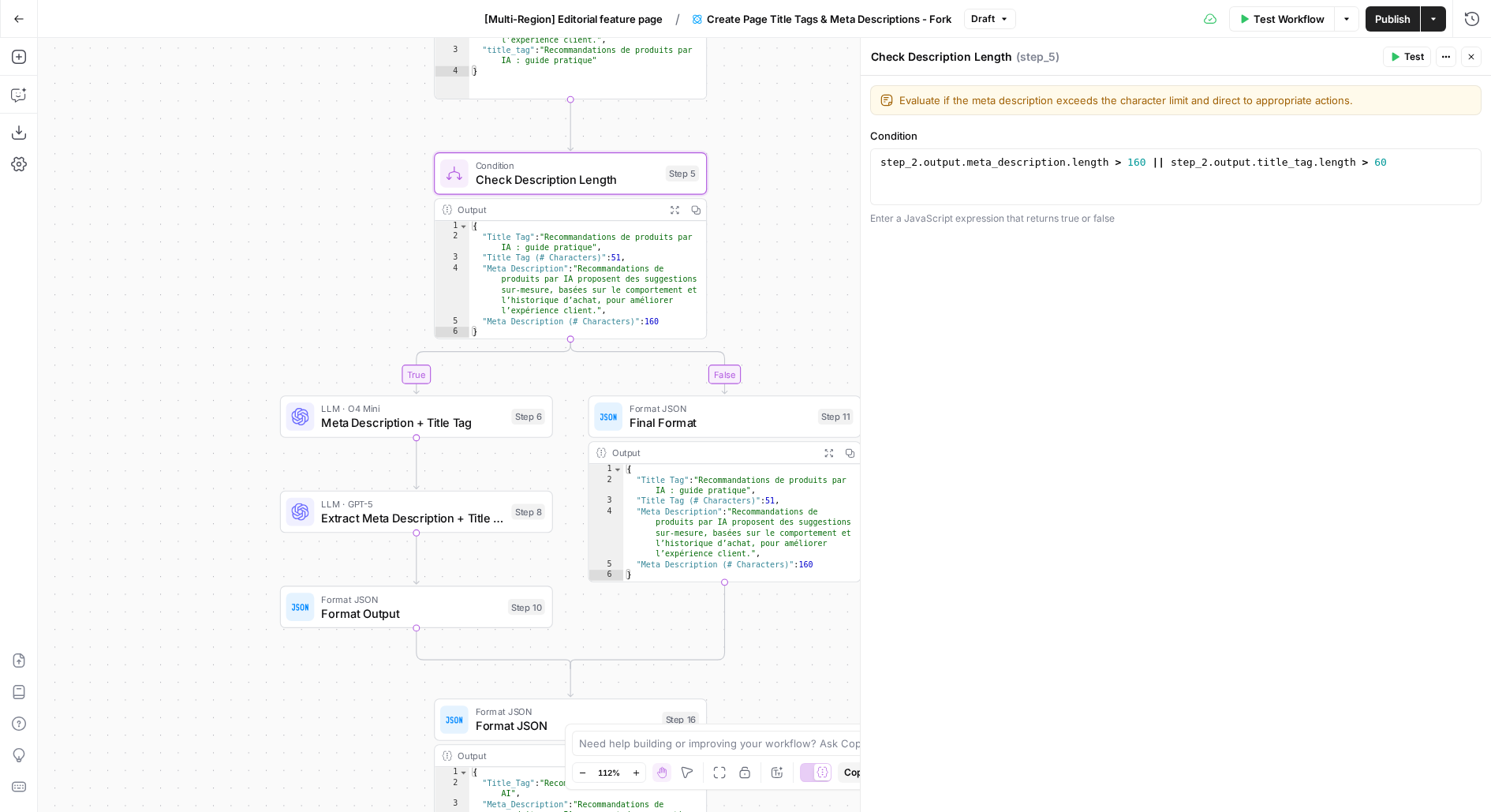
click at [829, 449] on icon "button" at bounding box center [828, 452] width 9 height 9
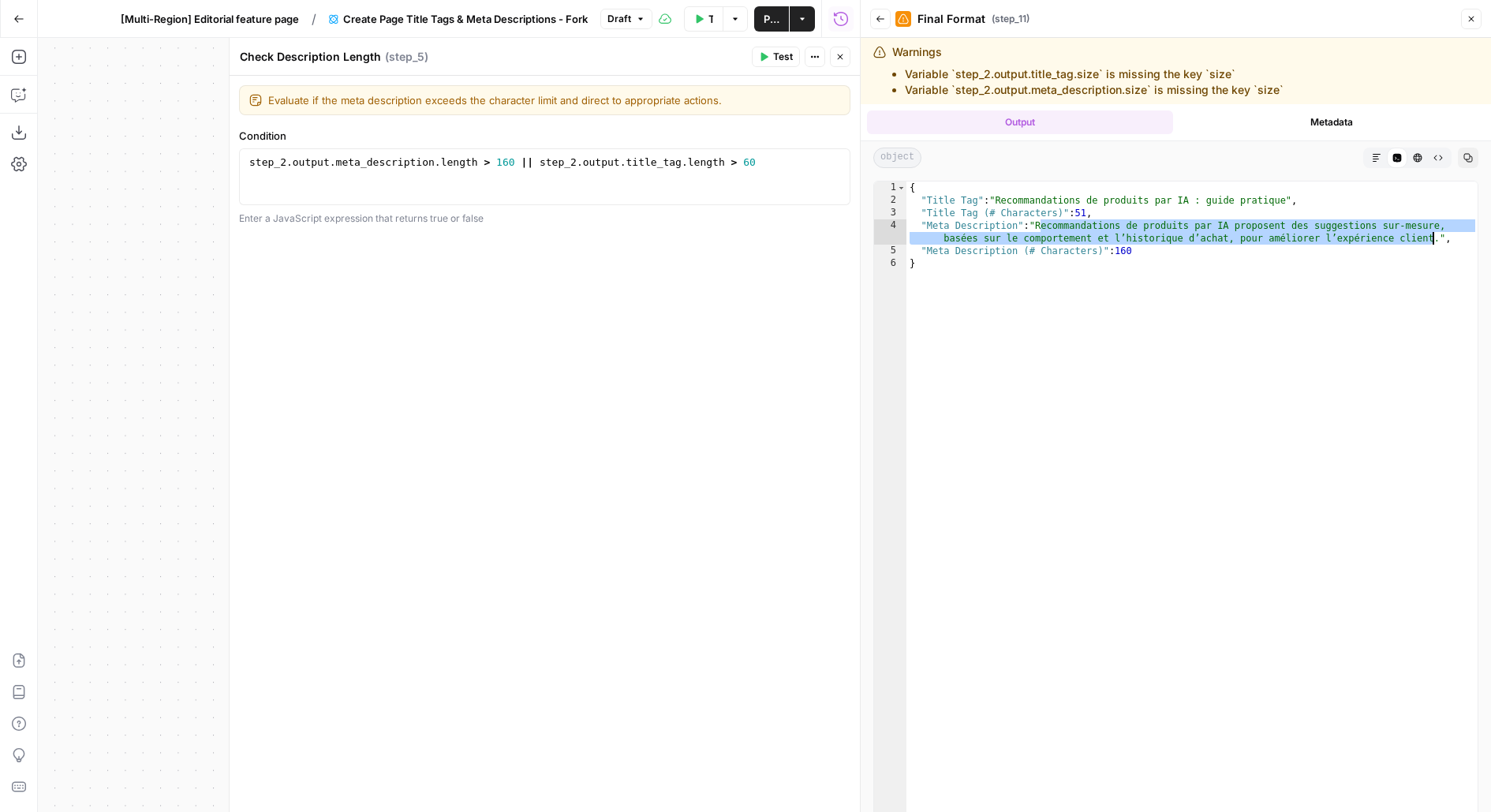
drag, startPoint x: 1040, startPoint y: 221, endPoint x: 1434, endPoint y: 238, distance: 394.4
click at [1432, 238] on div "{ "Title Tag" : "Recommandations de produits par IA : guide pratique" , "Title …" at bounding box center [1192, 539] width 572 height 715
click at [842, 64] on button "Close" at bounding box center [840, 57] width 20 height 20
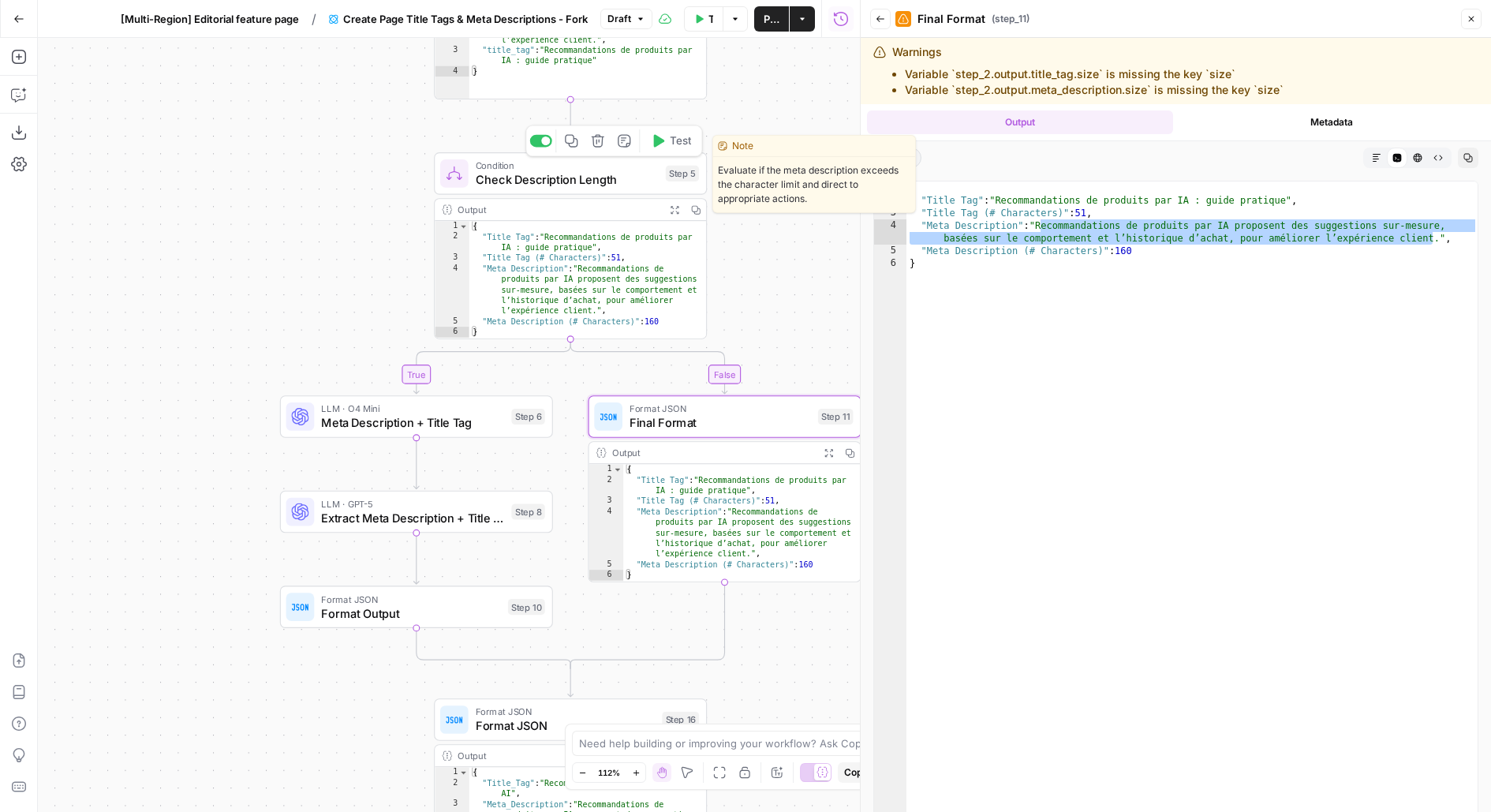
click at [631, 183] on span "Check Description Length" at bounding box center [568, 180] width 183 height 17
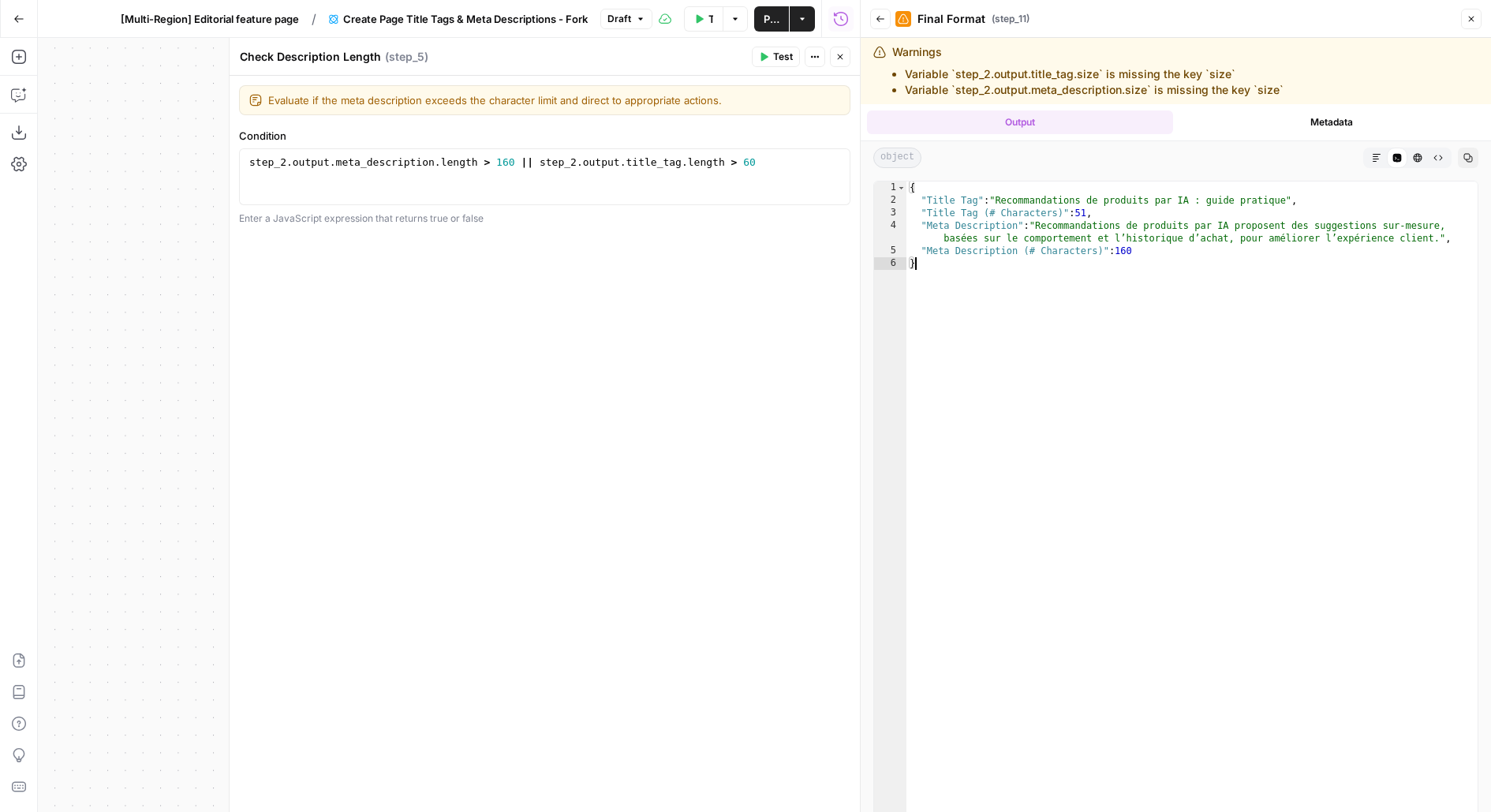
click at [1120, 284] on div "{ "Title Tag" : "Recommandations de produits par IA : guide pratique" , "Title …" at bounding box center [1192, 539] width 572 height 715
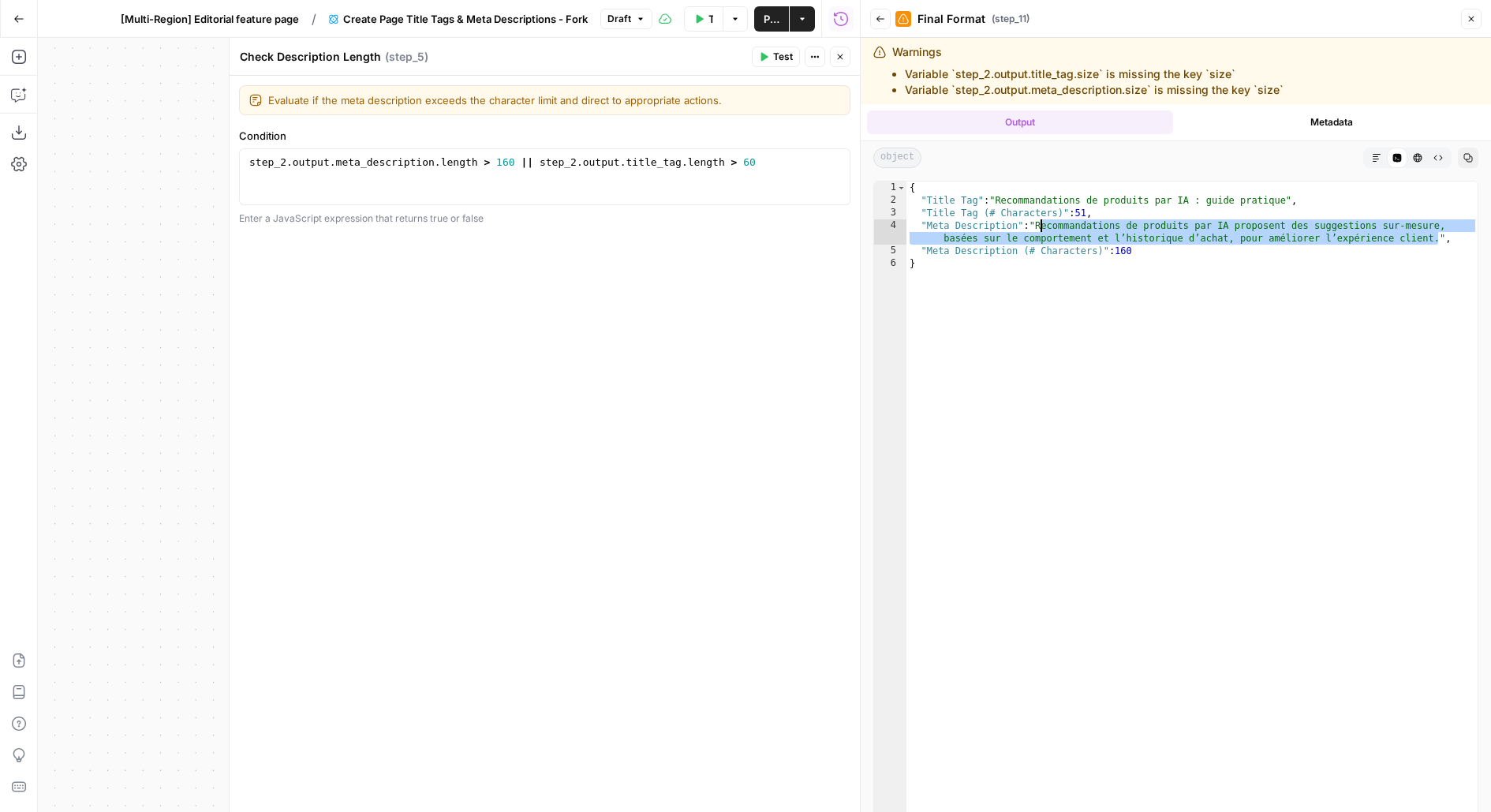
drag, startPoint x: 1436, startPoint y: 241, endPoint x: 1040, endPoint y: 227, distance: 396.2
click at [1040, 227] on div "{ "Title Tag" : "Recommandations de produits par IA : guide pratique" , "Title …" at bounding box center [1192, 539] width 572 height 715
type textarea "**********"
click at [174, 13] on span "[Multi-Region] Editorial feature page" at bounding box center [210, 19] width 178 height 16
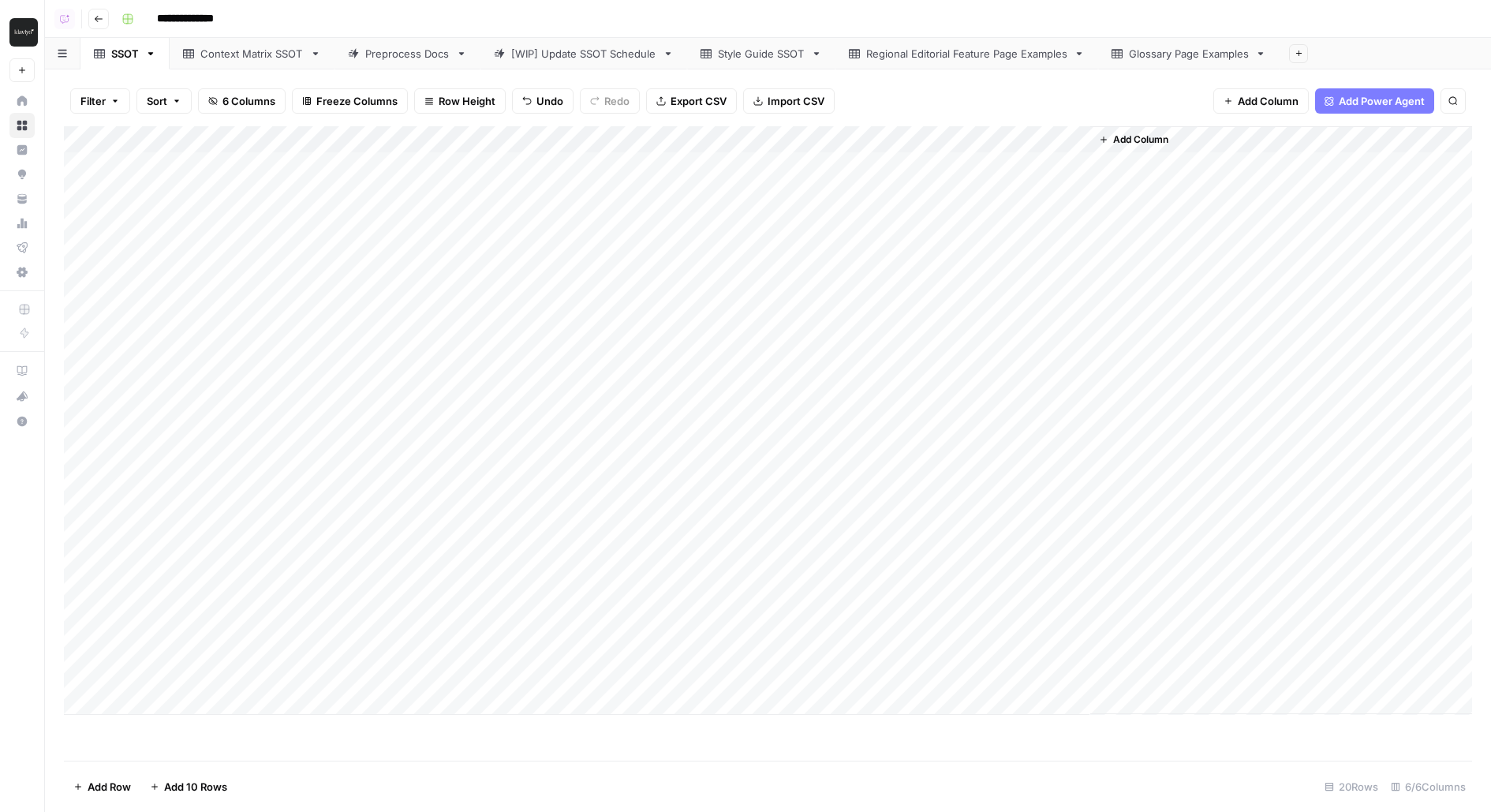
click at [780, 51] on div "Style Guide SSOT" at bounding box center [761, 53] width 87 height 16
click at [557, 218] on div "Add Column" at bounding box center [767, 232] width 1408 height 213
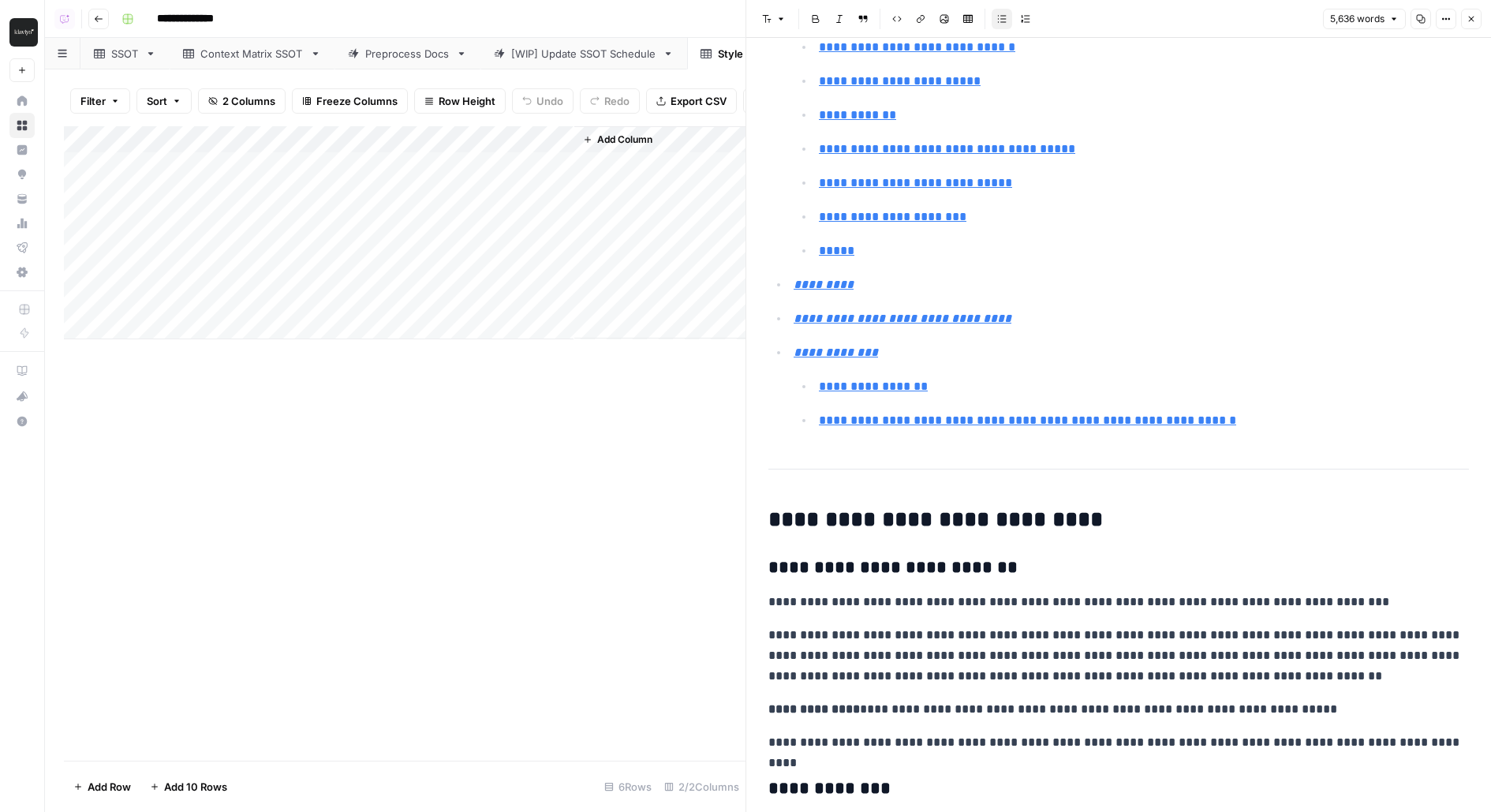
scroll to position [3446, 0]
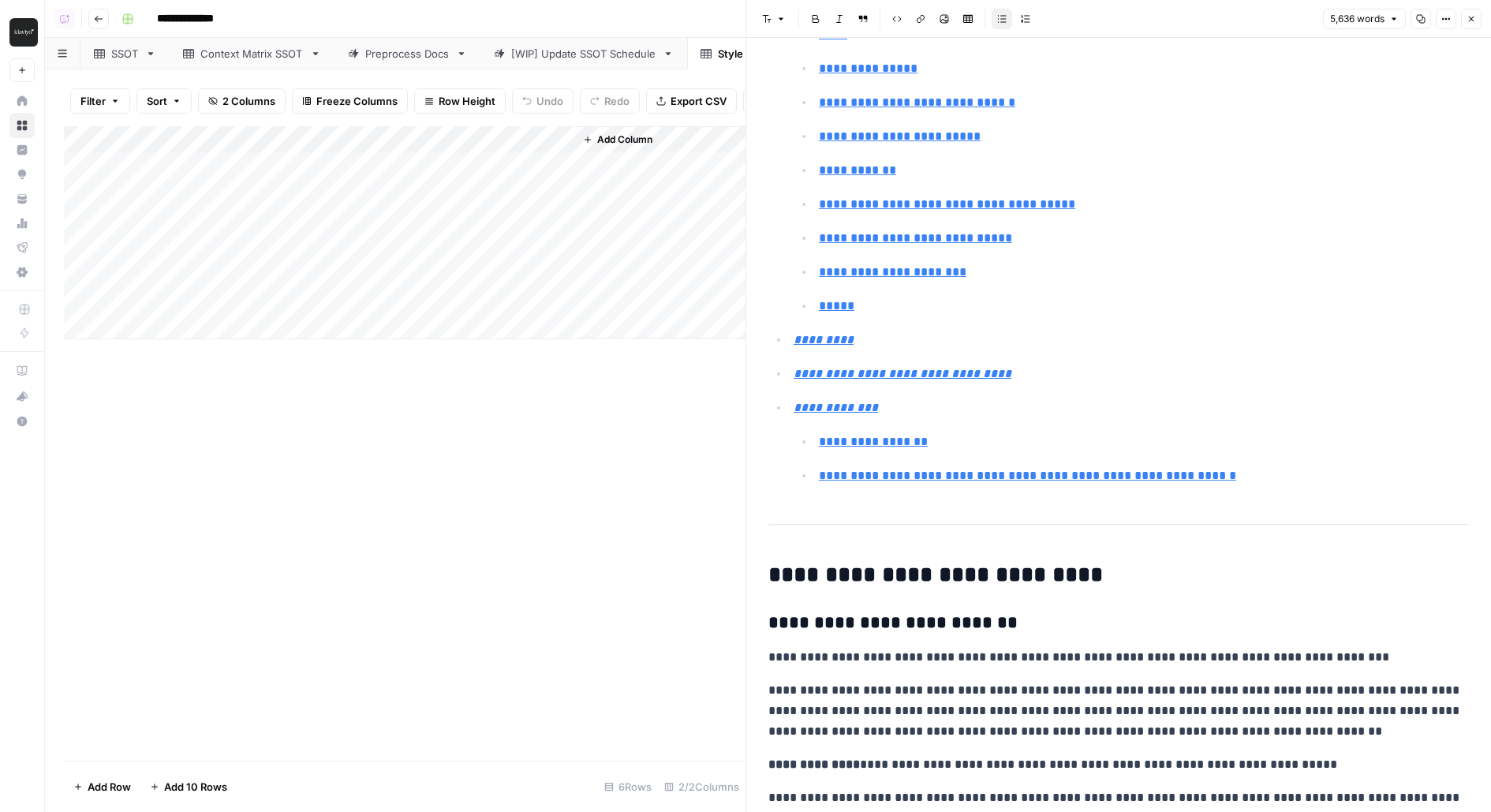
click at [1228, 465] on p "**********" at bounding box center [1144, 475] width 650 height 20
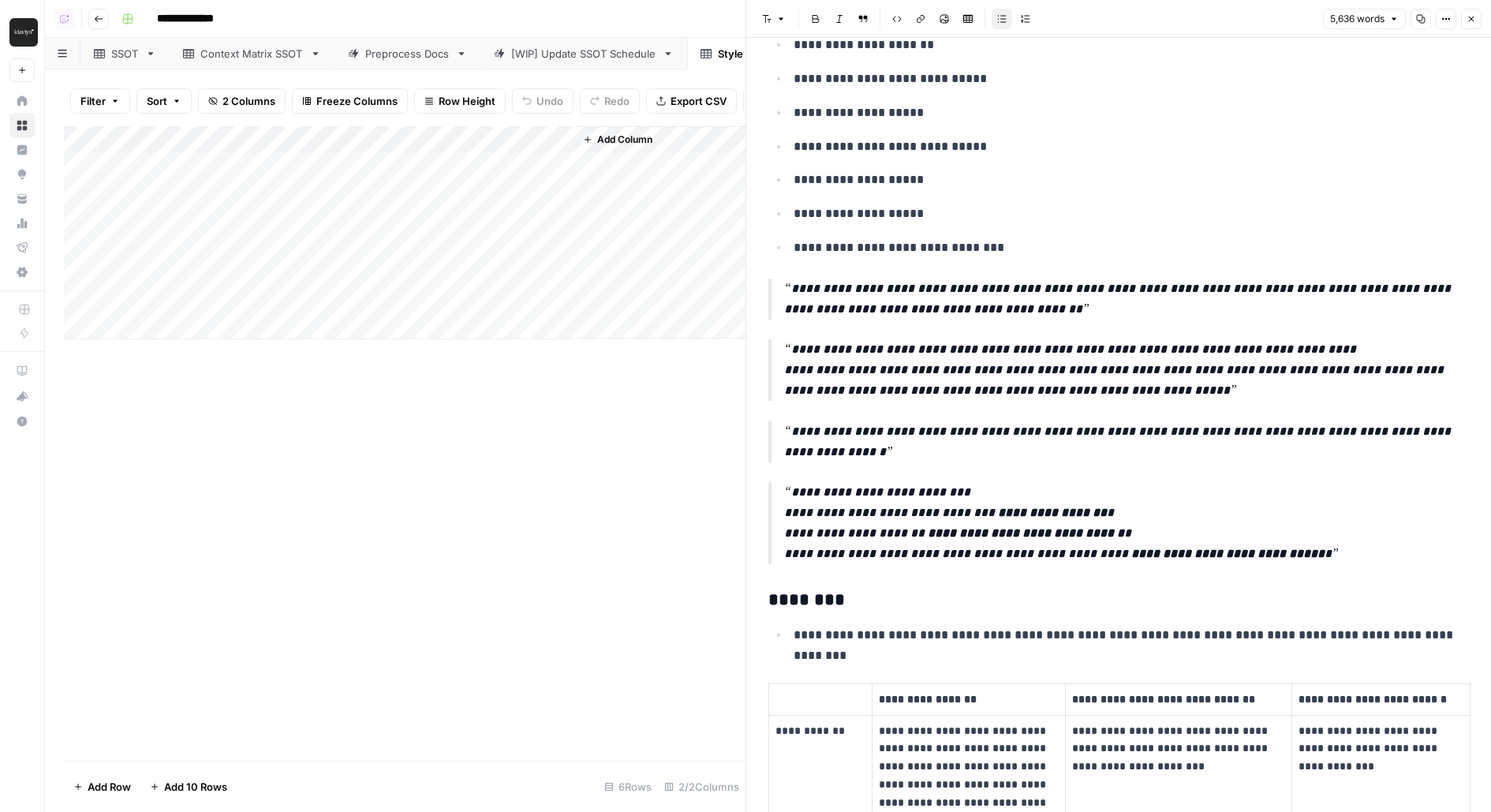
scroll to position [5085, 0]
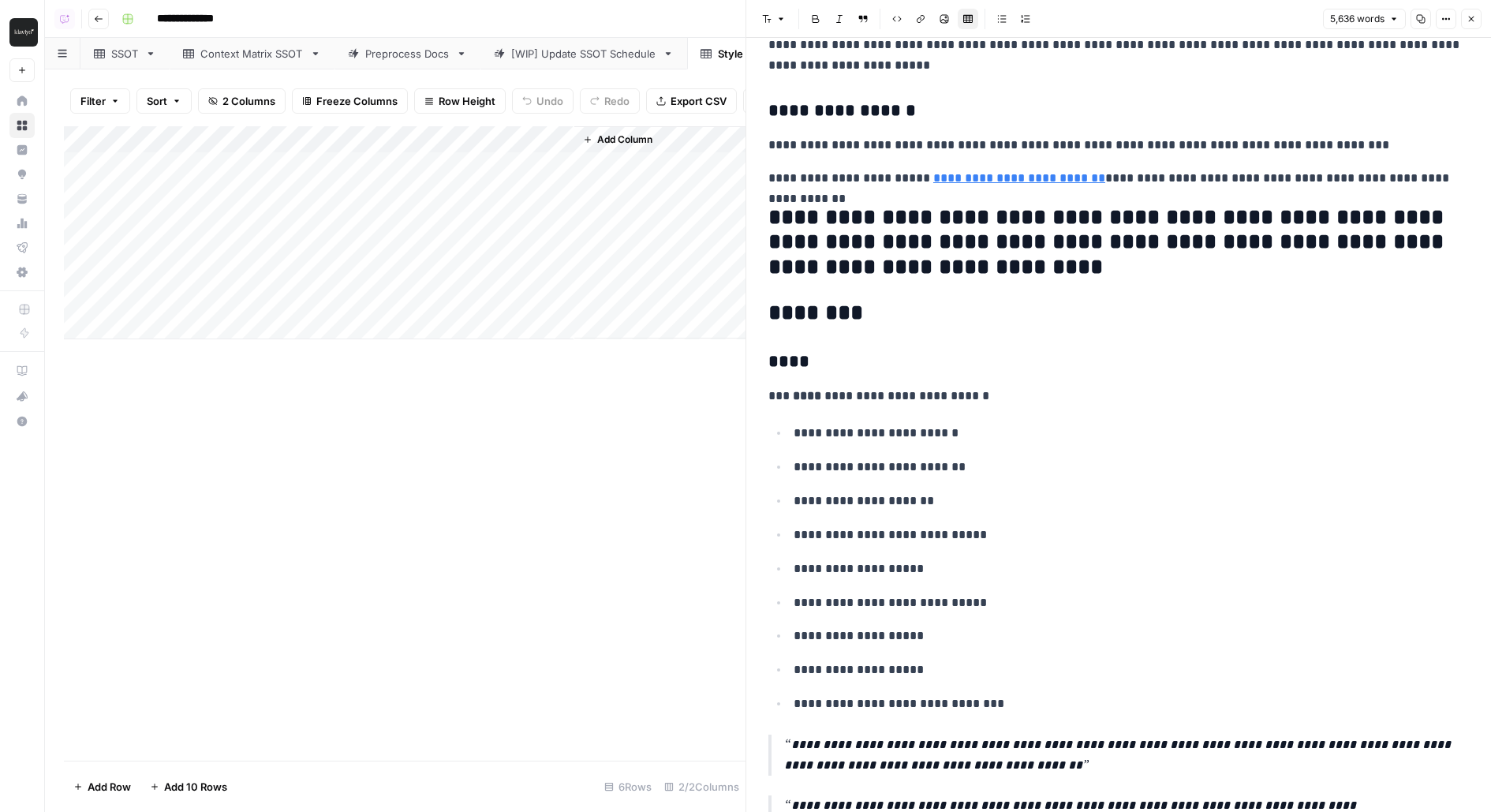
scroll to position [5269, 0]
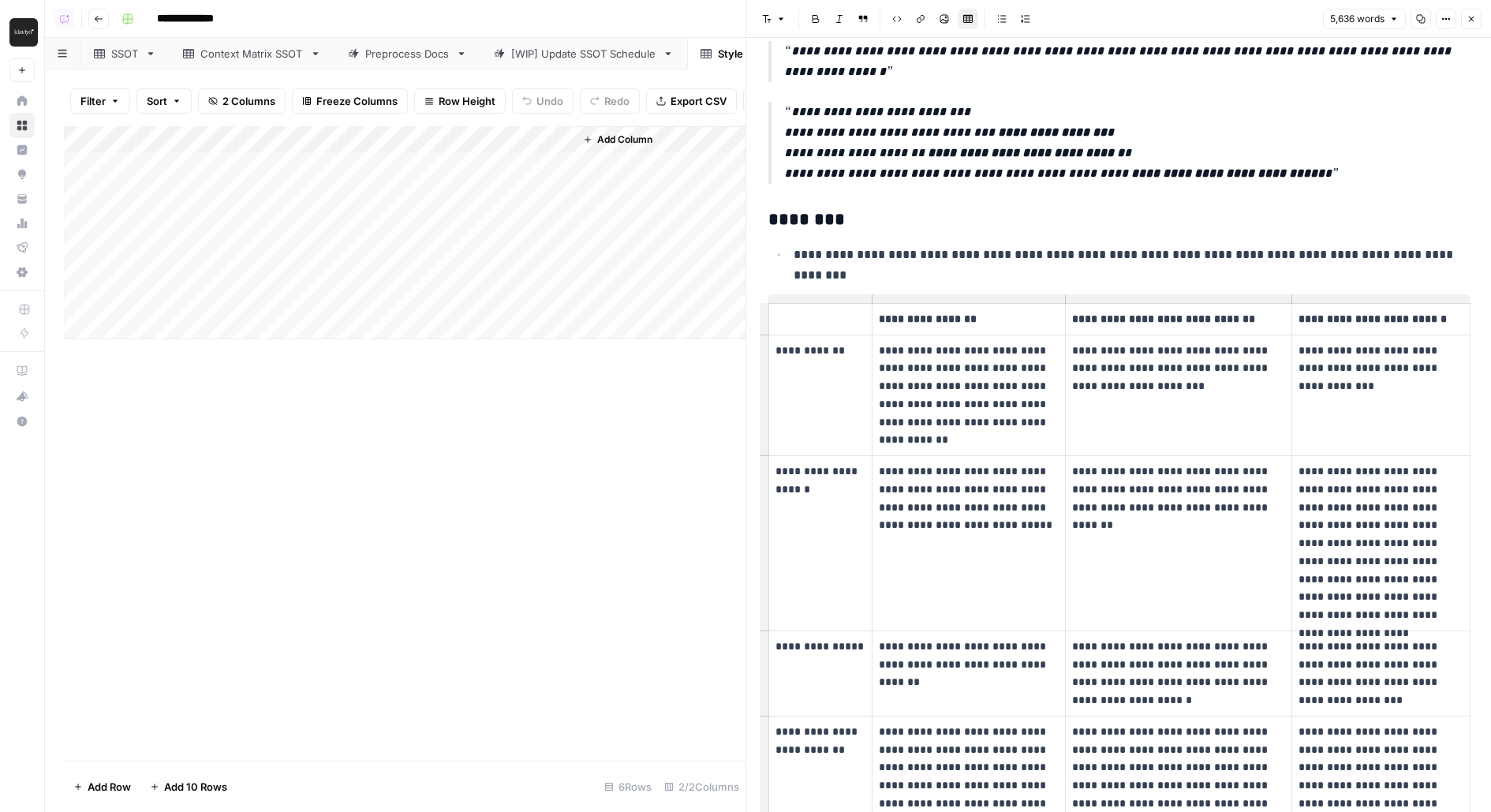
click at [930, 521] on p "**********" at bounding box center [969, 507] width 180 height 90
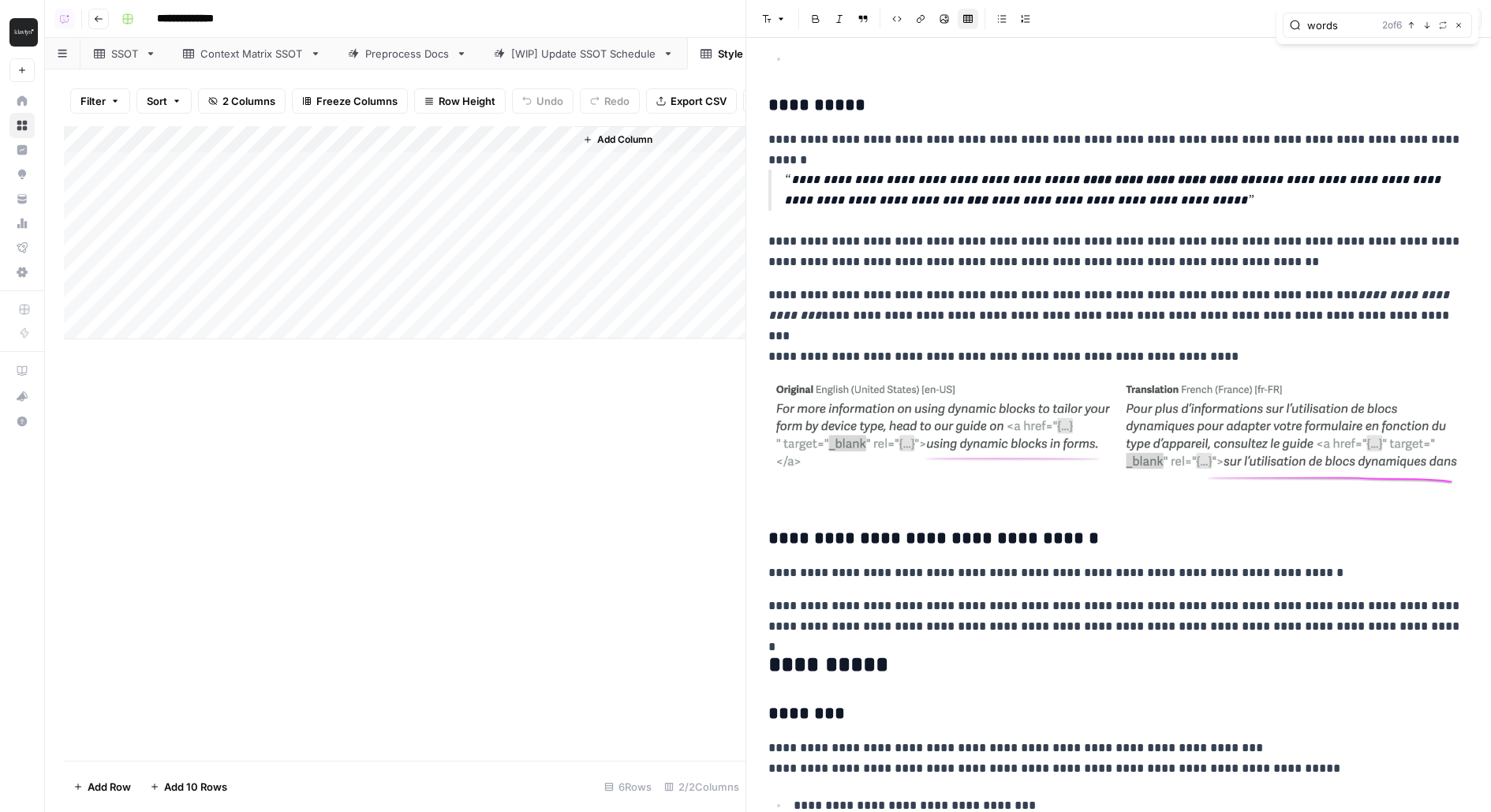
scroll to position [7938, 0]
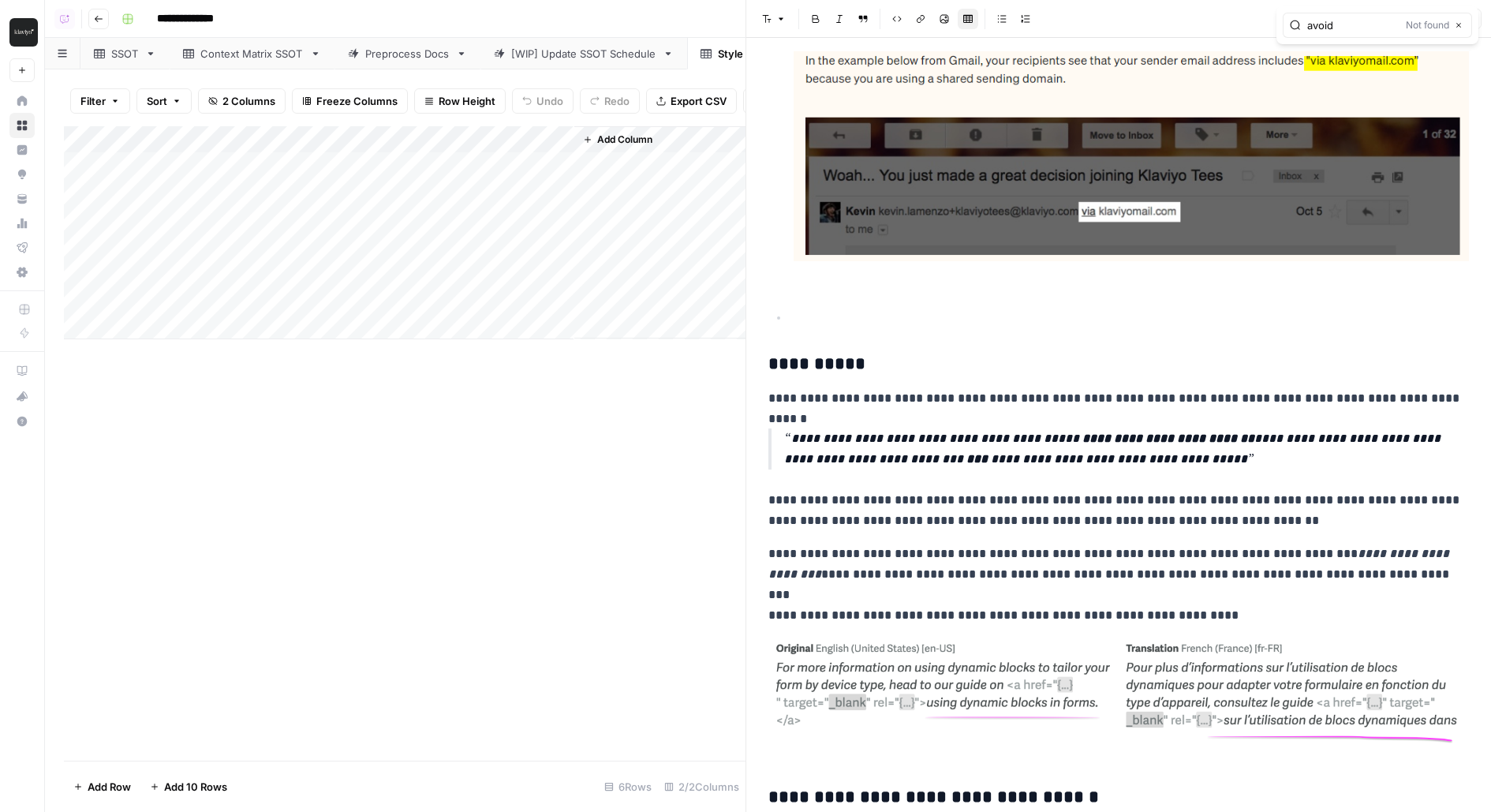
type input "avoid"
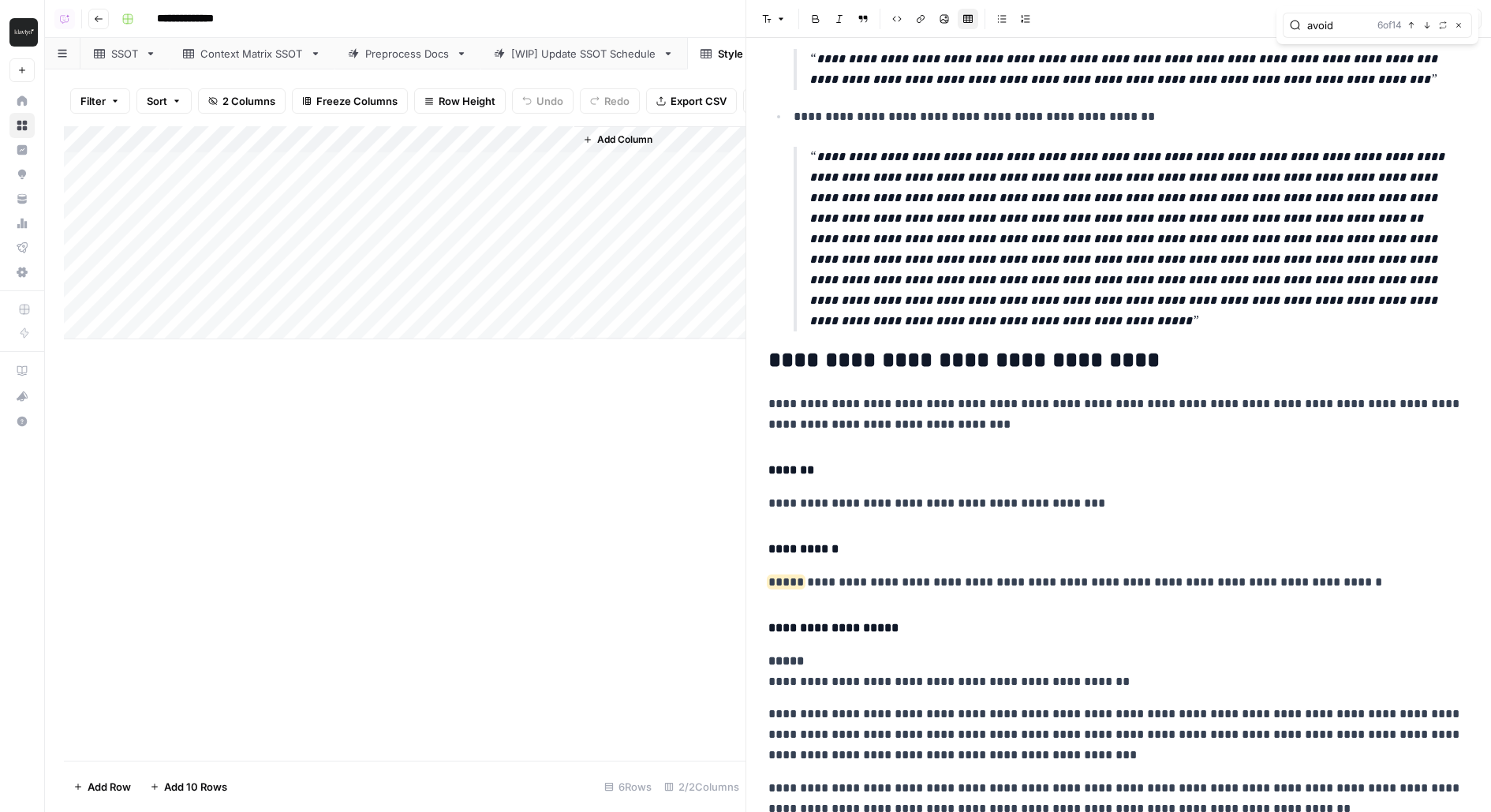
scroll to position [19162, 0]
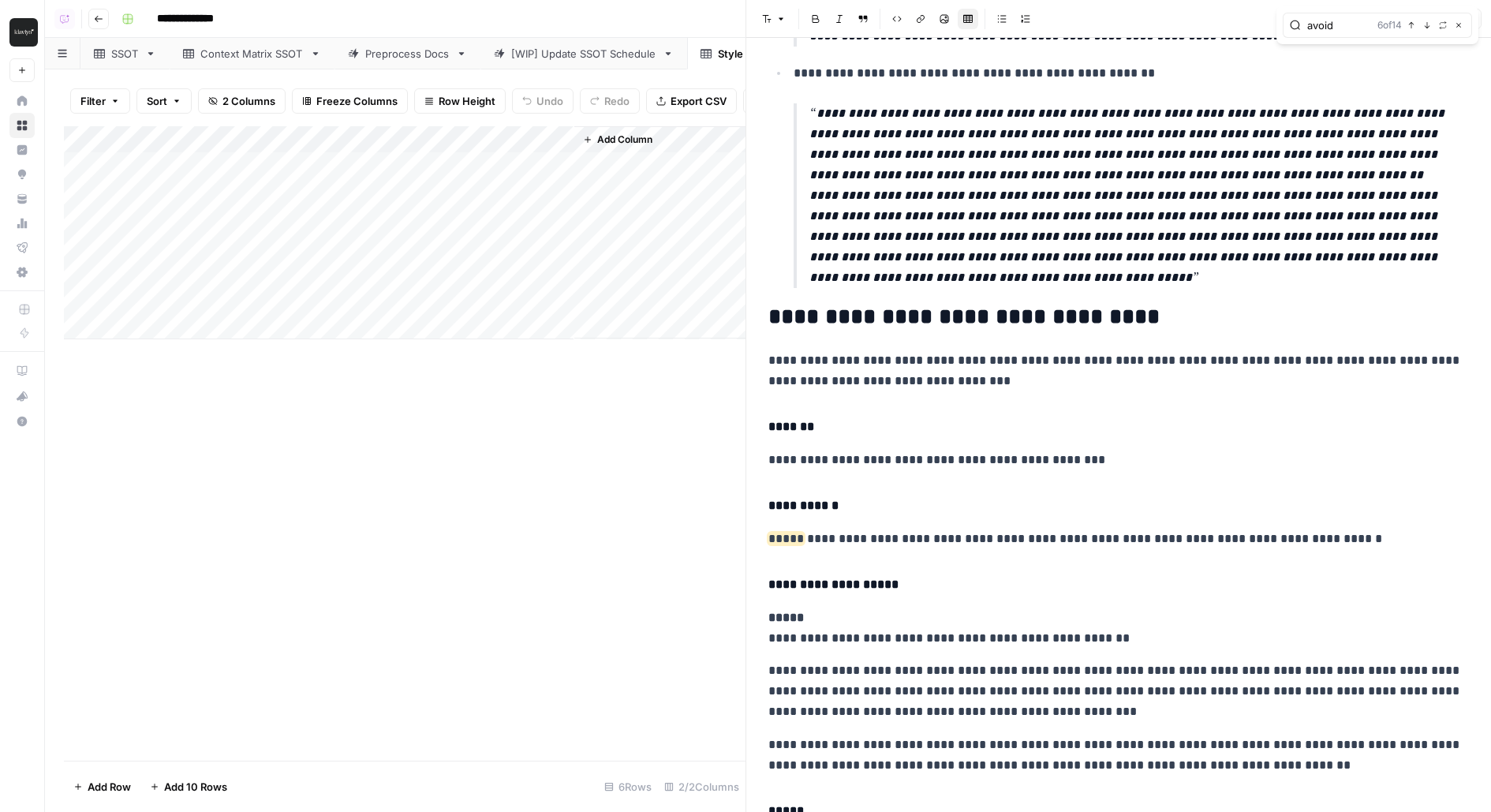
click at [1317, 24] on input "avoid" at bounding box center [1338, 25] width 64 height 16
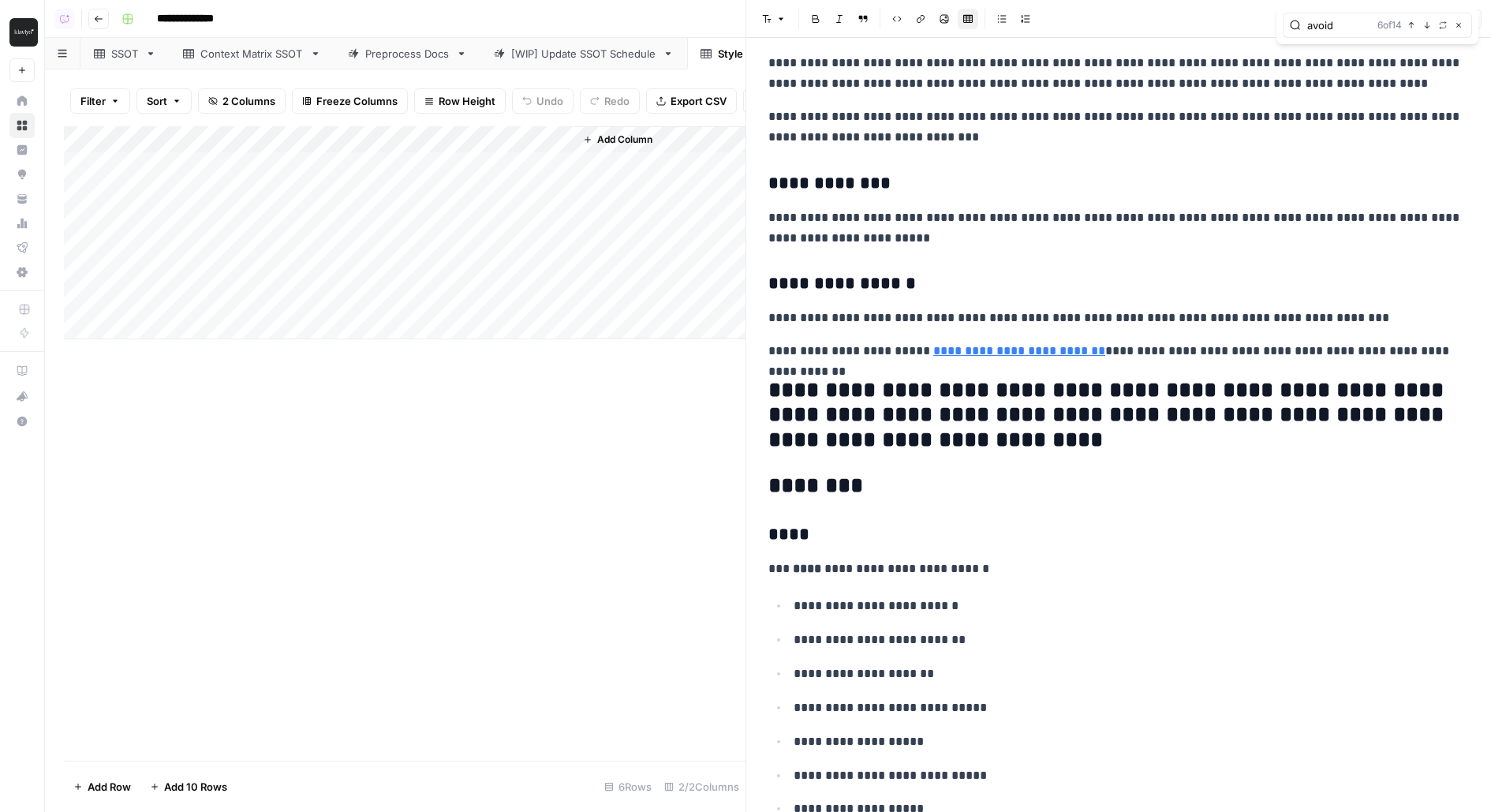
scroll to position [4242, 0]
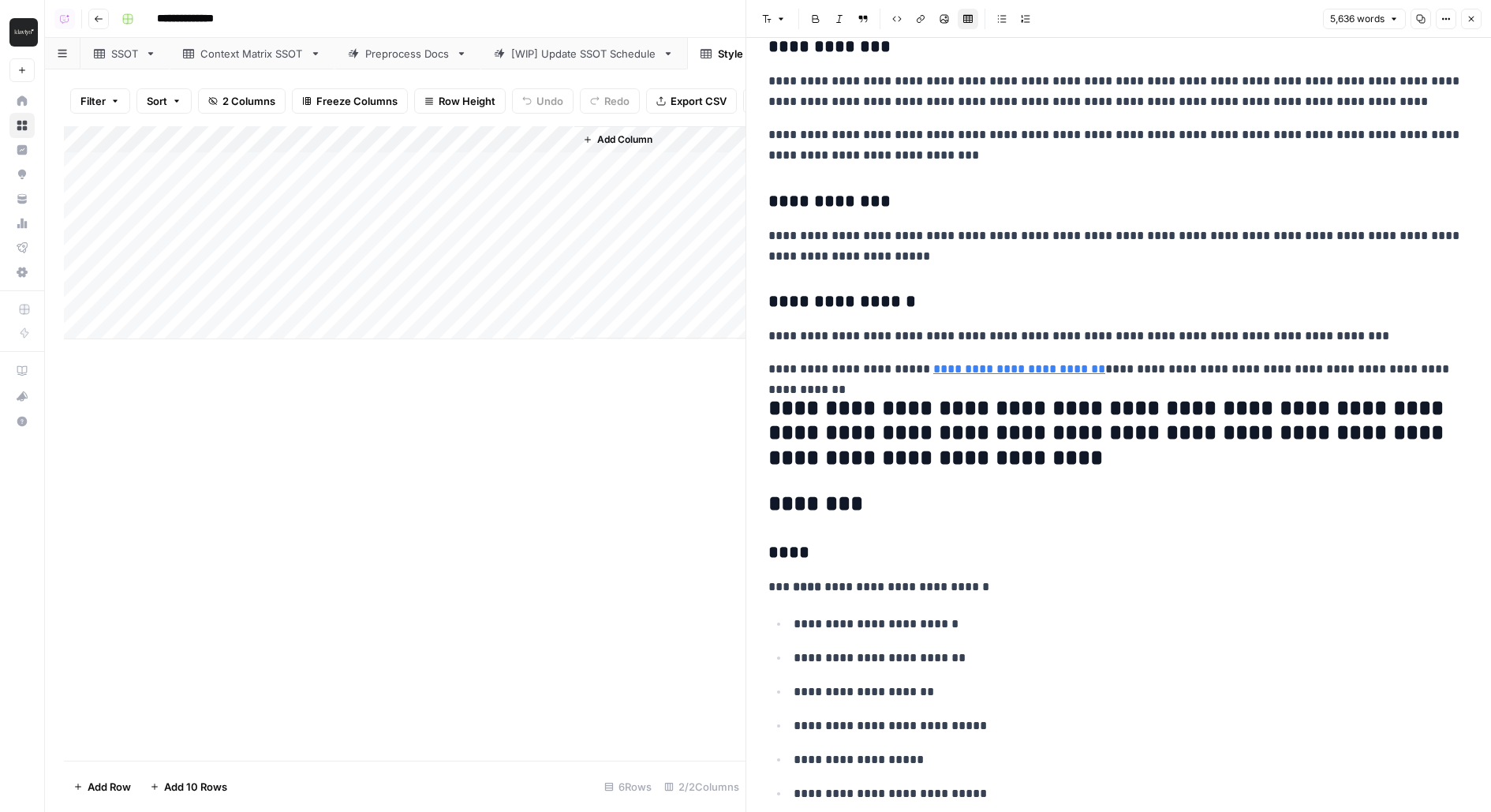
click at [967, 432] on h2 "**********" at bounding box center [1118, 434] width 701 height 76
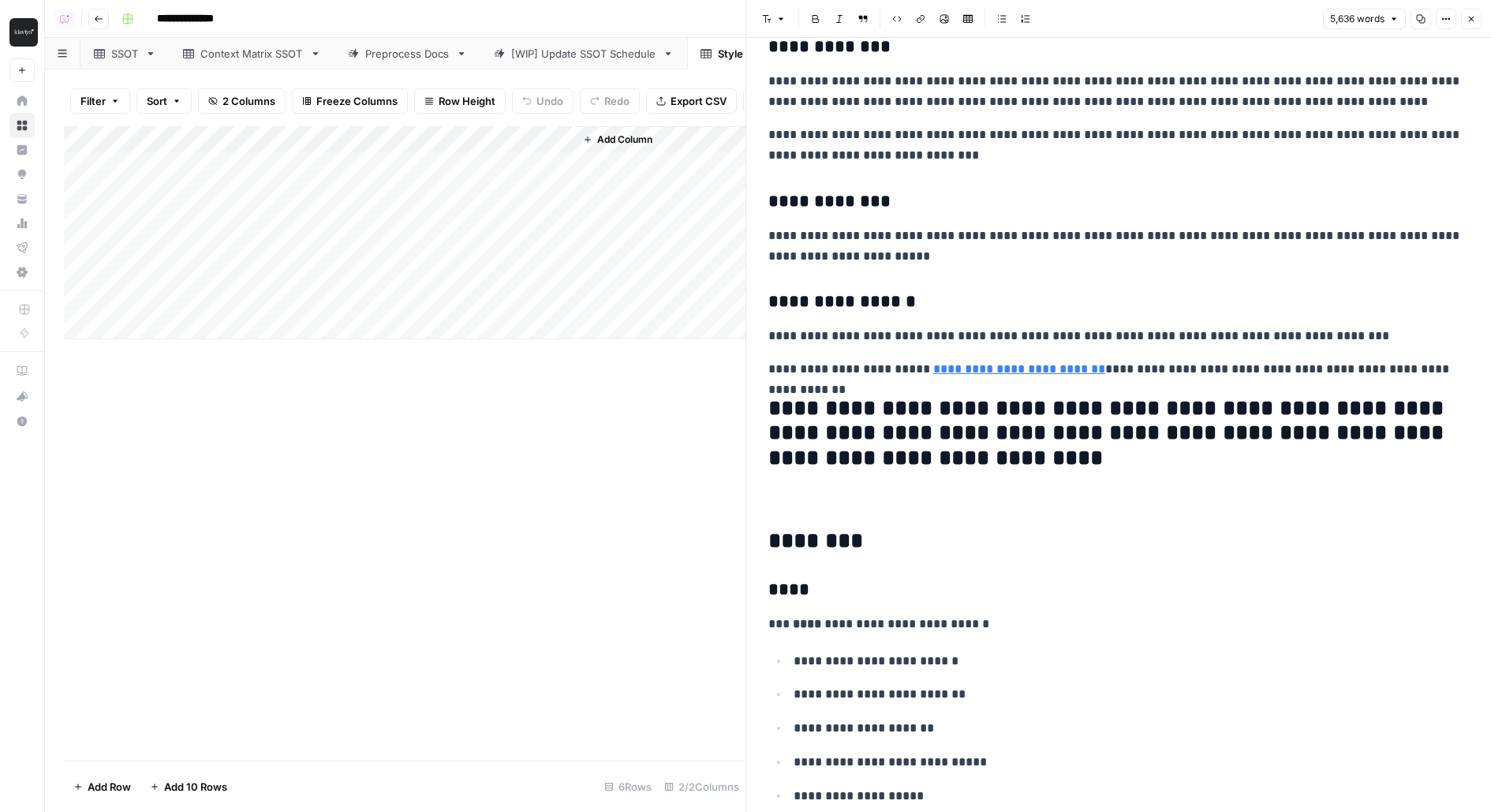
paste div
click at [863, 492] on p "**********" at bounding box center [1131, 502] width 675 height 20
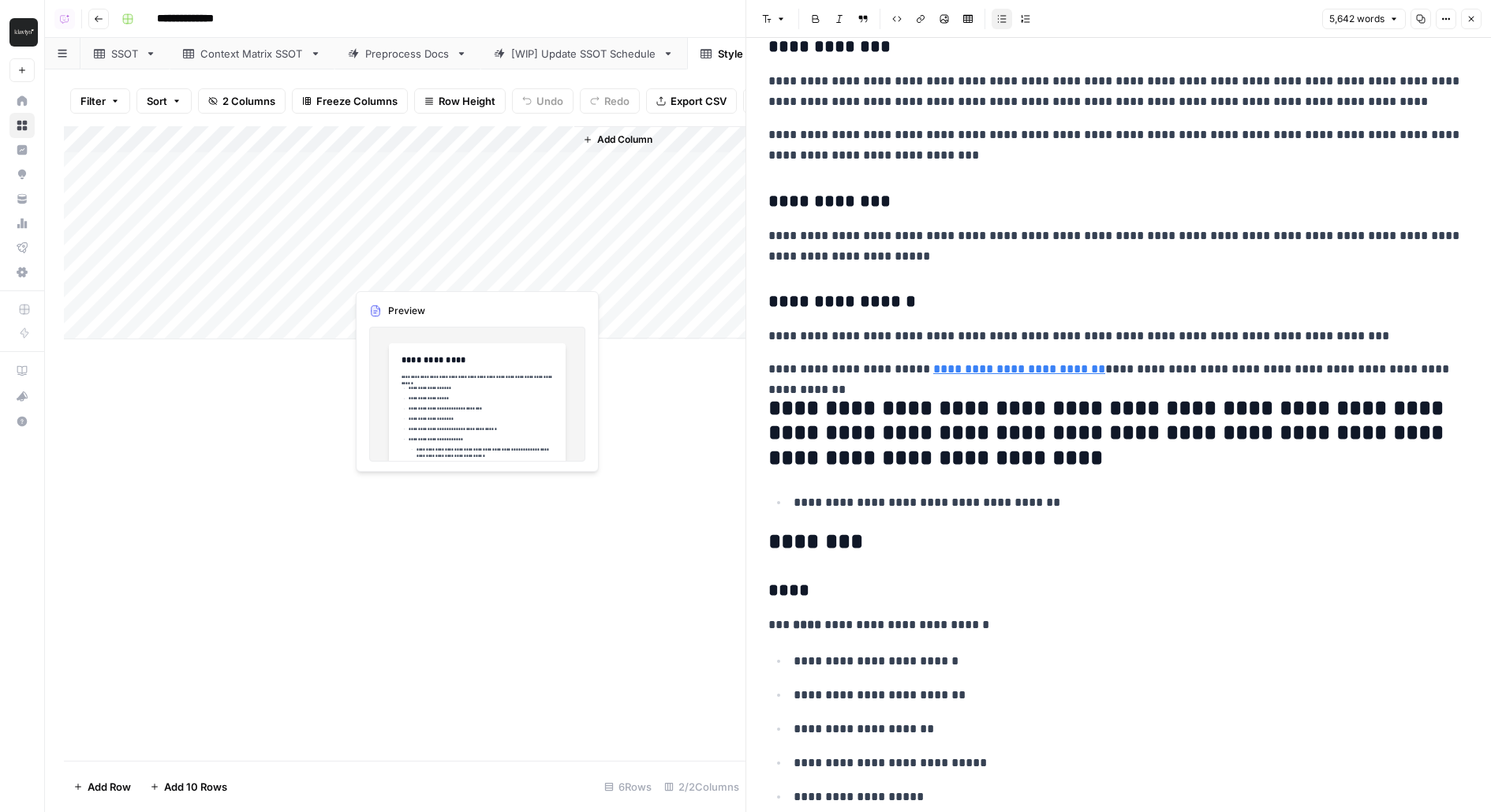
click at [554, 249] on div "Add Column" at bounding box center [404, 232] width 681 height 213
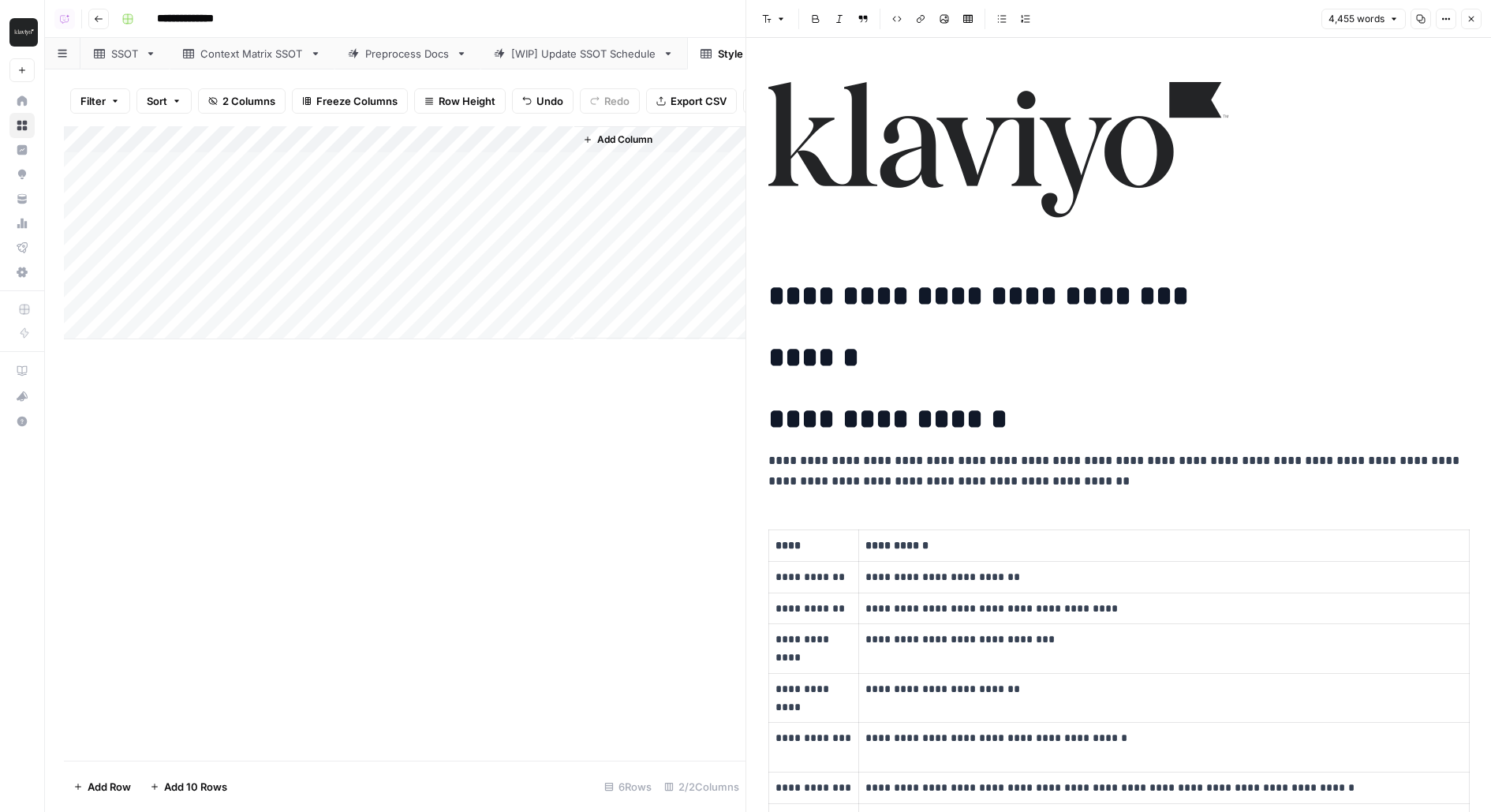
click at [1073, 182] on img at bounding box center [998, 150] width 460 height 136
type input "idiom"
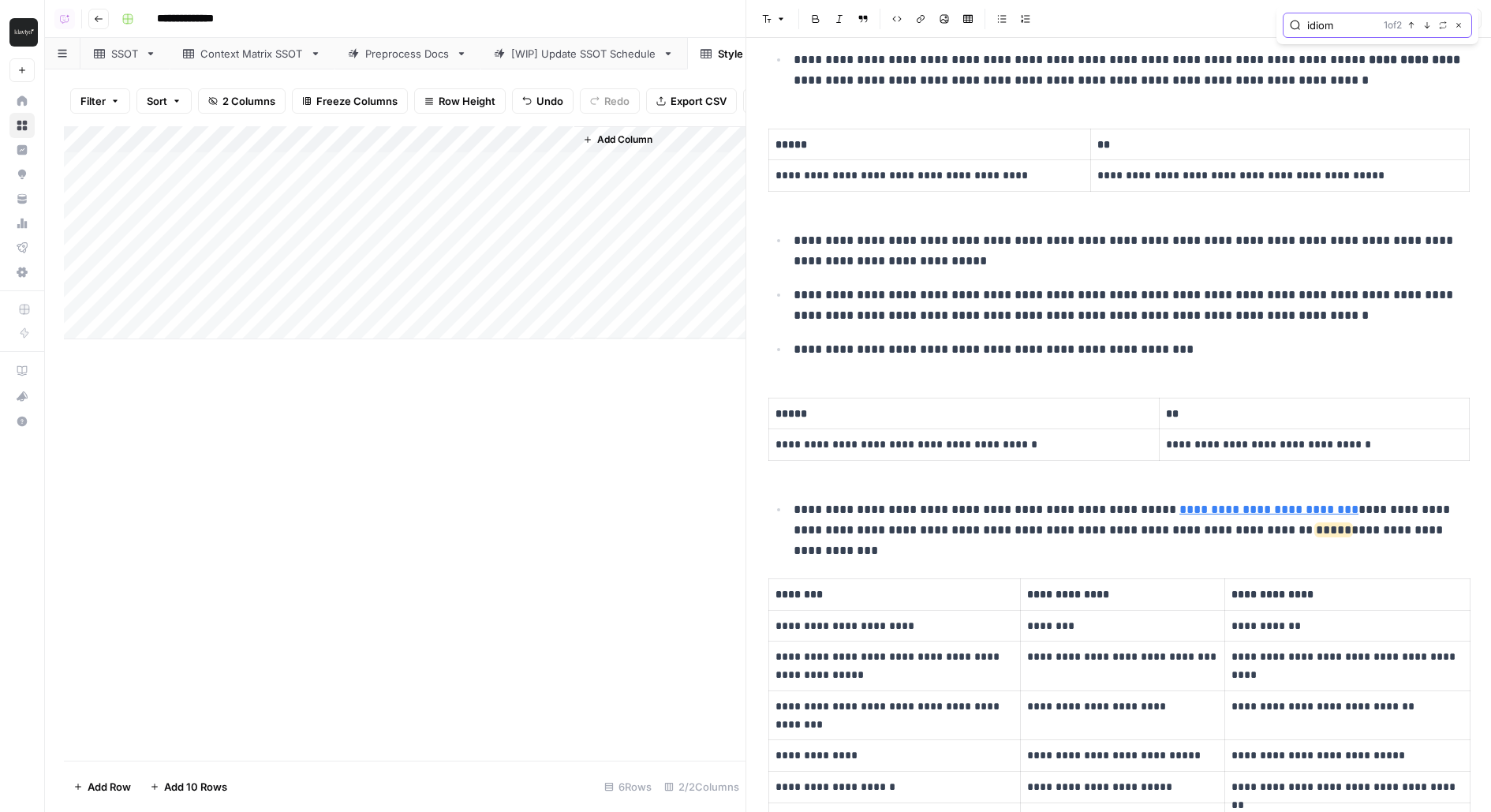
scroll to position [3739, 0]
click at [798, 507] on p "**********" at bounding box center [1131, 521] width 675 height 41
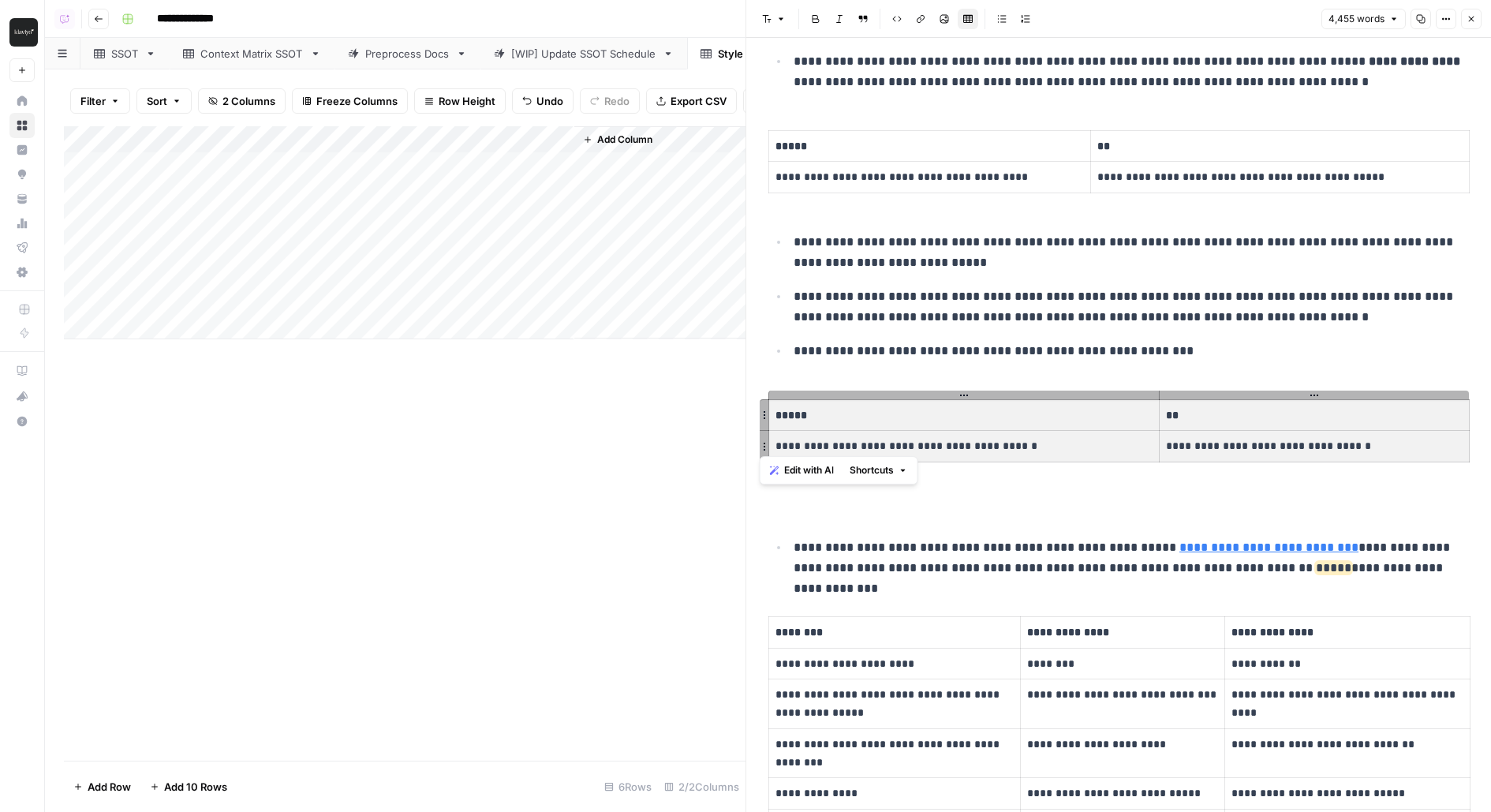
drag, startPoint x: 771, startPoint y: 404, endPoint x: 1384, endPoint y: 440, distance: 614.1
click at [1384, 440] on tbody "**********" at bounding box center [1119, 429] width 701 height 62
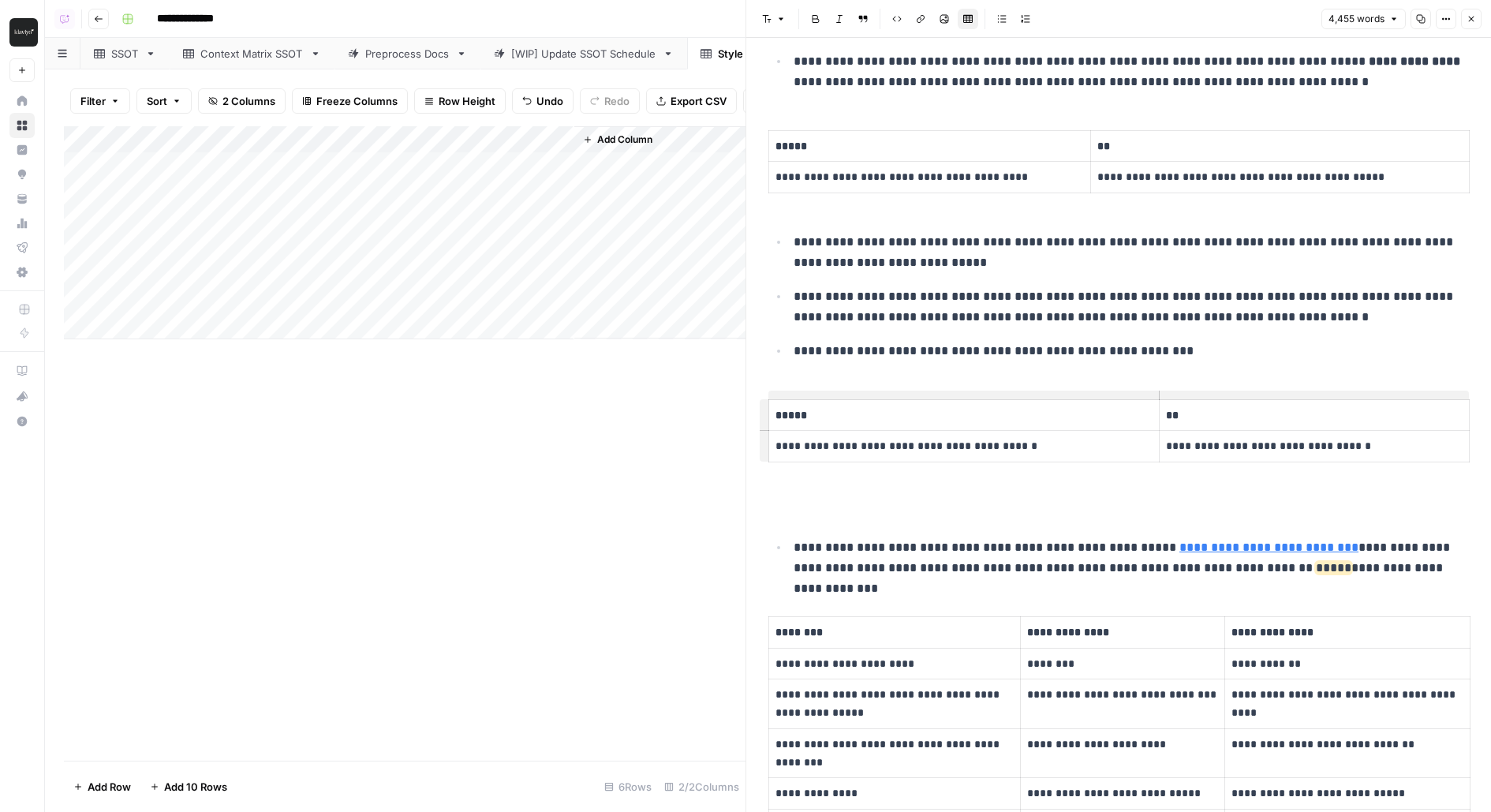
click at [997, 445] on p "**********" at bounding box center [964, 445] width 377 height 18
click at [888, 452] on td "**********" at bounding box center [964, 446] width 390 height 31
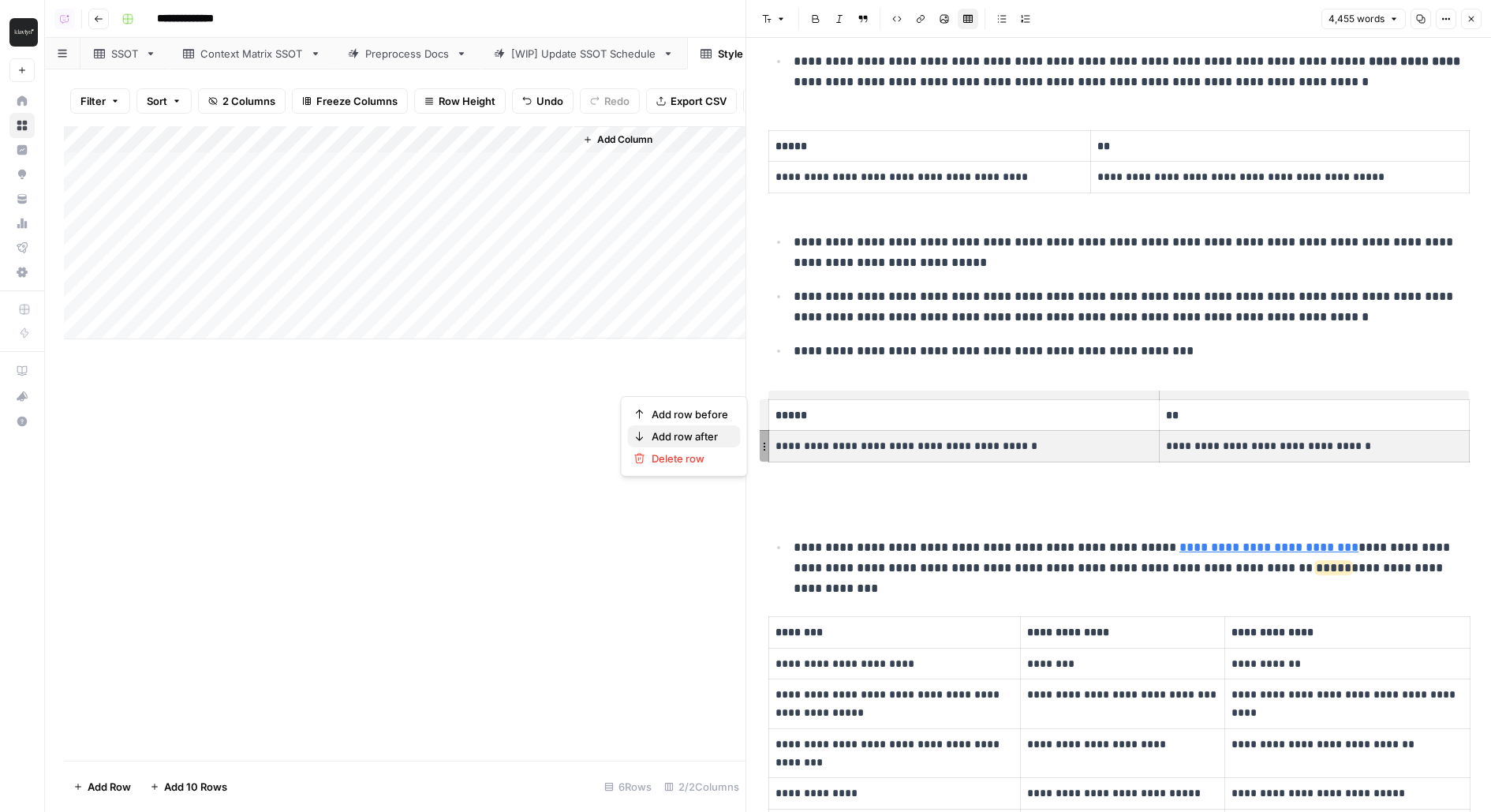
click at [721, 440] on span "Add row after" at bounding box center [690, 436] width 76 height 16
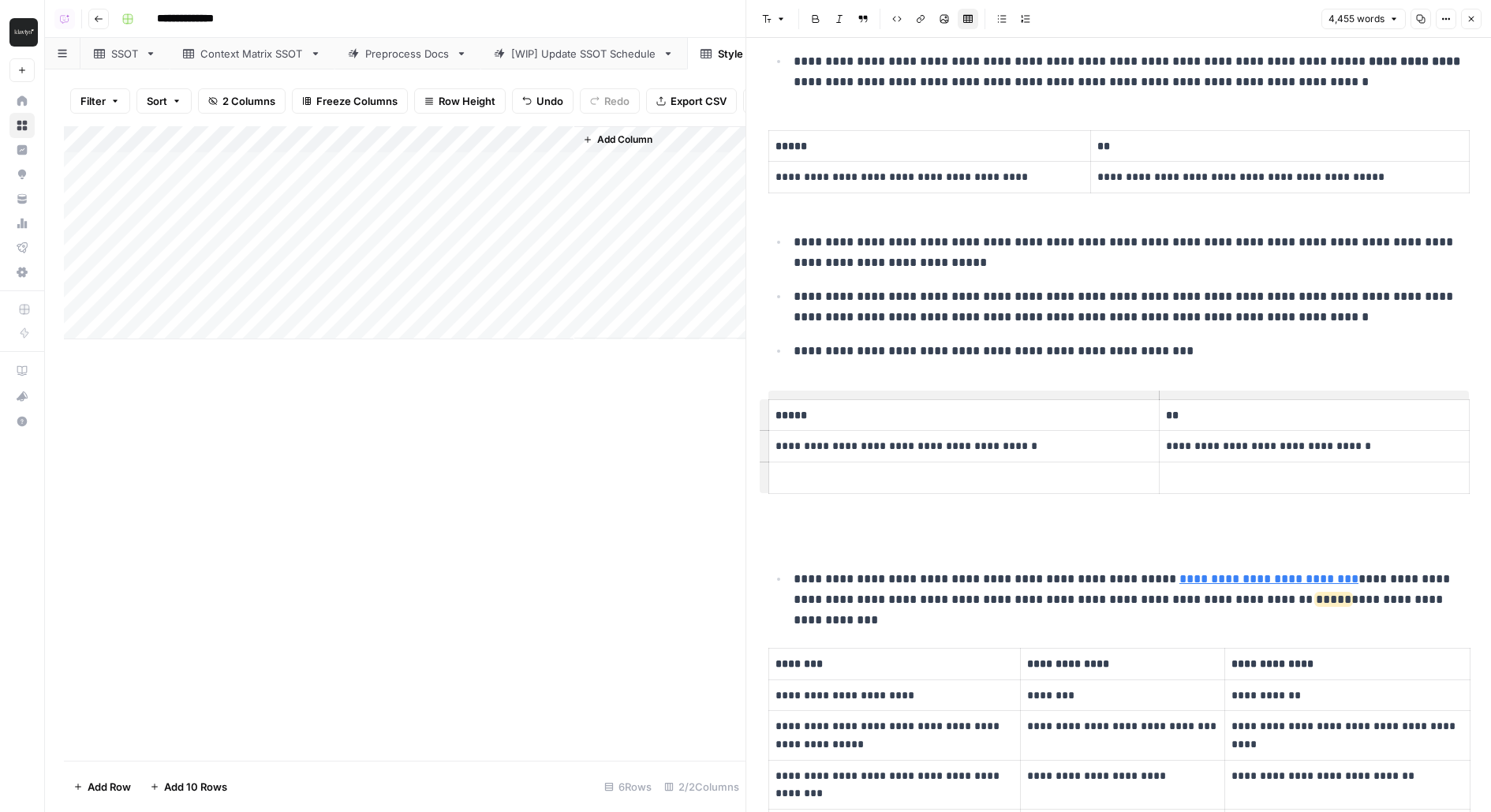
click at [844, 479] on td at bounding box center [964, 478] width 390 height 31
click at [1228, 468] on p at bounding box center [1314, 477] width 297 height 18
drag, startPoint x: 1219, startPoint y: 440, endPoint x: 1209, endPoint y: 440, distance: 10.0
click at [1209, 440] on p "**********" at bounding box center [1291, 445] width 345 height 18
copy p "*"
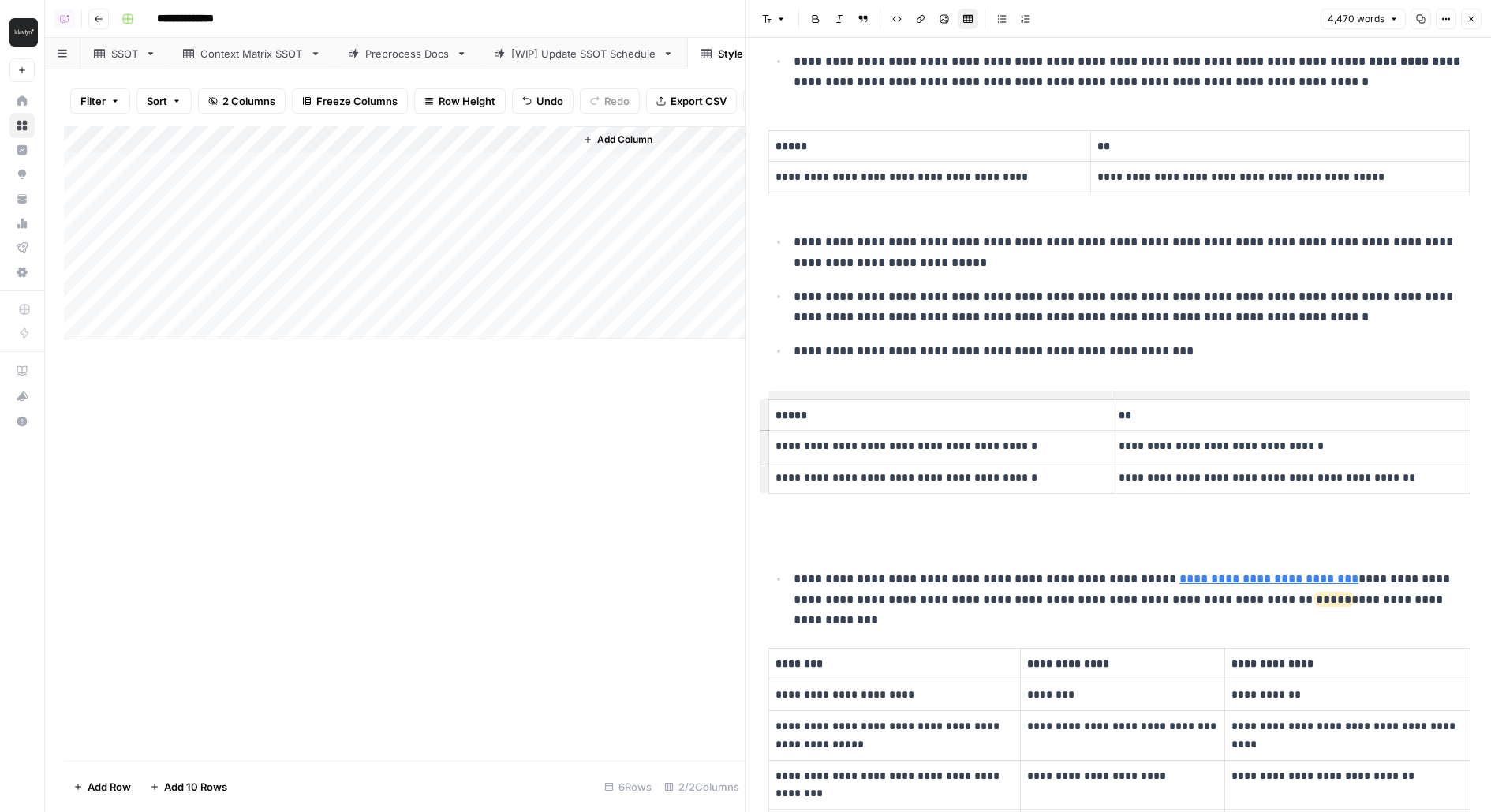
click at [1418, 468] on p "**********" at bounding box center [1291, 477] width 345 height 18
click at [1129, 537] on p at bounding box center [1118, 542] width 701 height 20
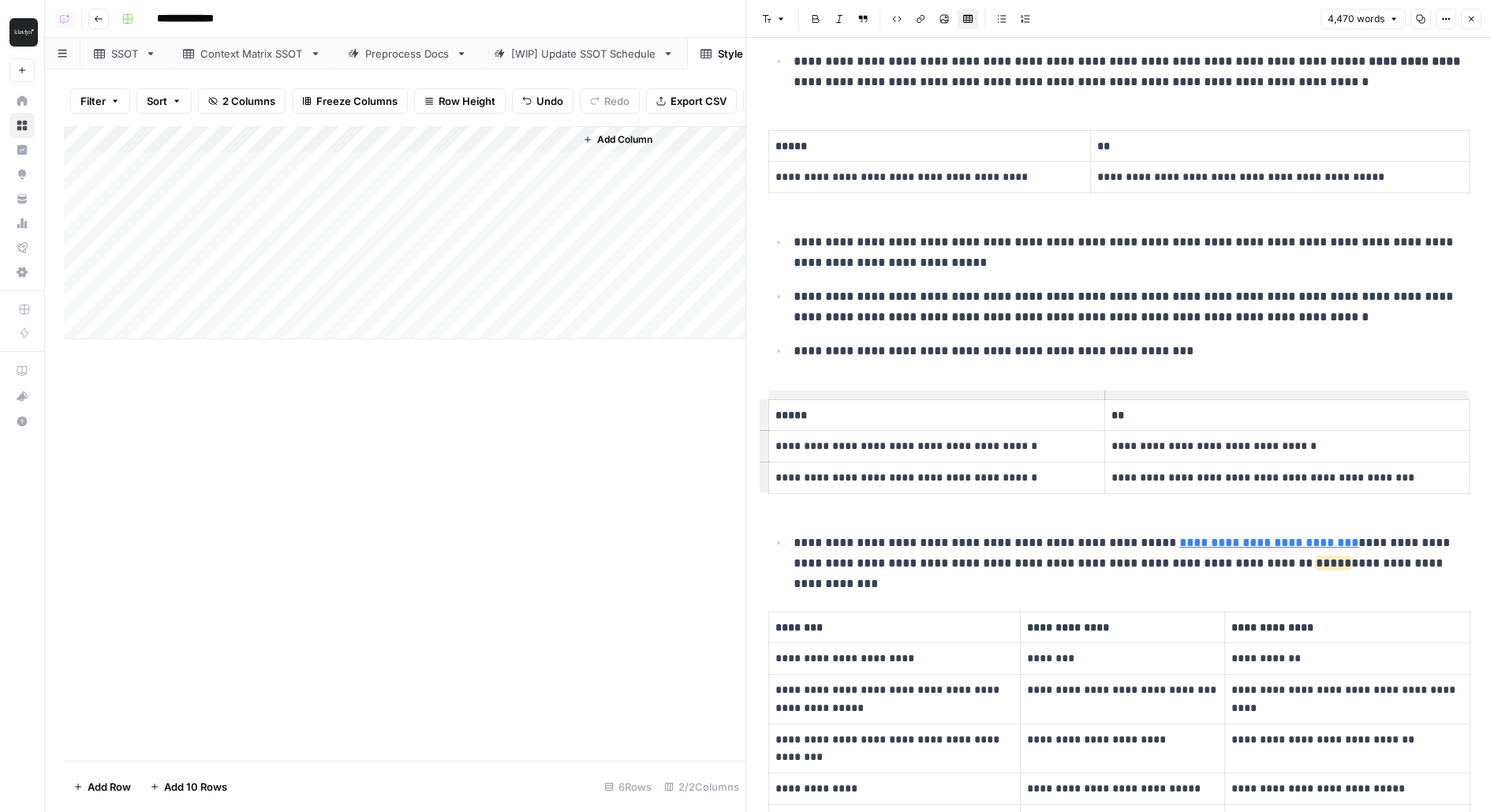
click at [1001, 449] on td "**********" at bounding box center [937, 446] width 336 height 31
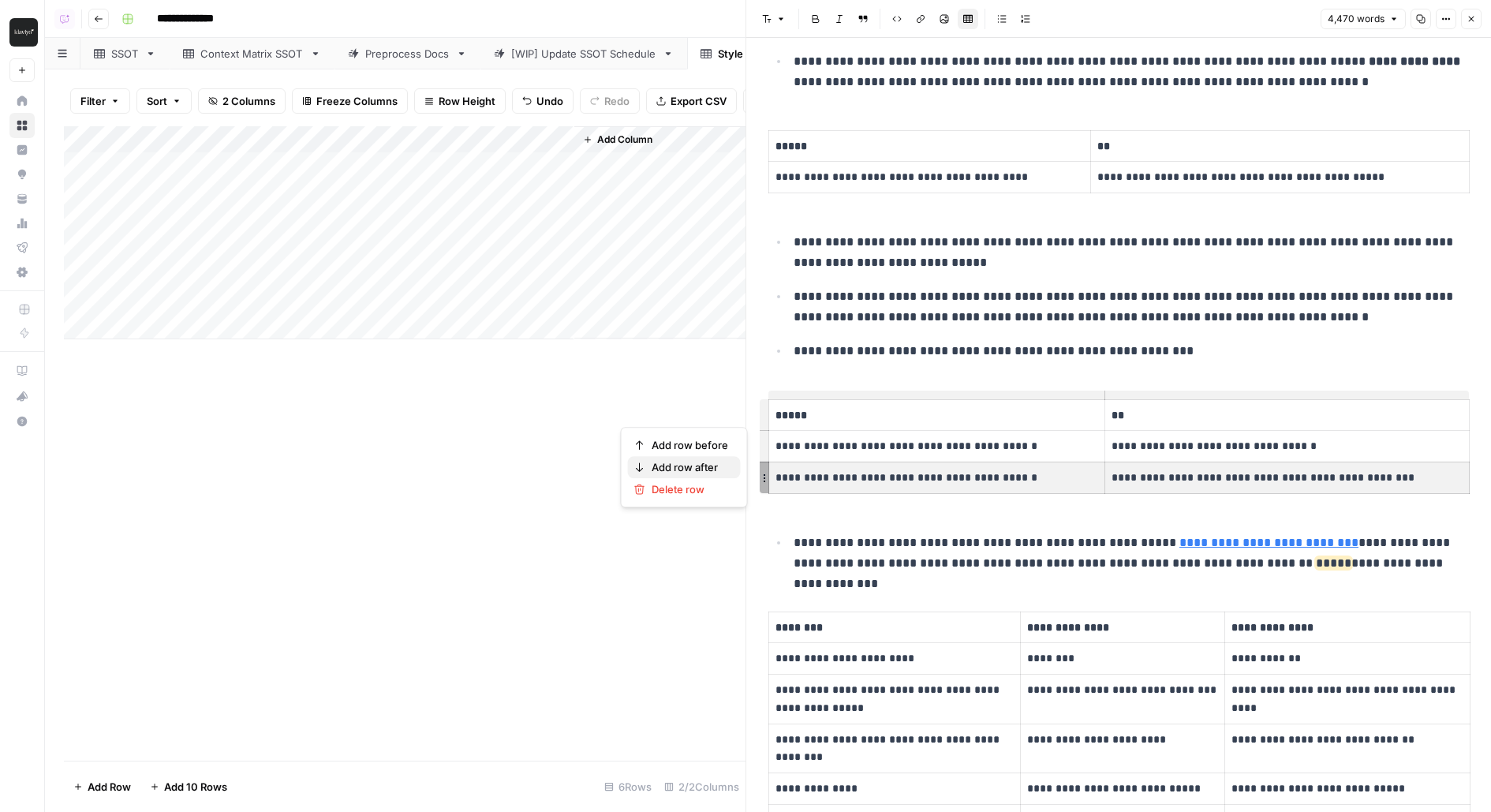
click at [710, 471] on span "Add row after" at bounding box center [690, 467] width 76 height 16
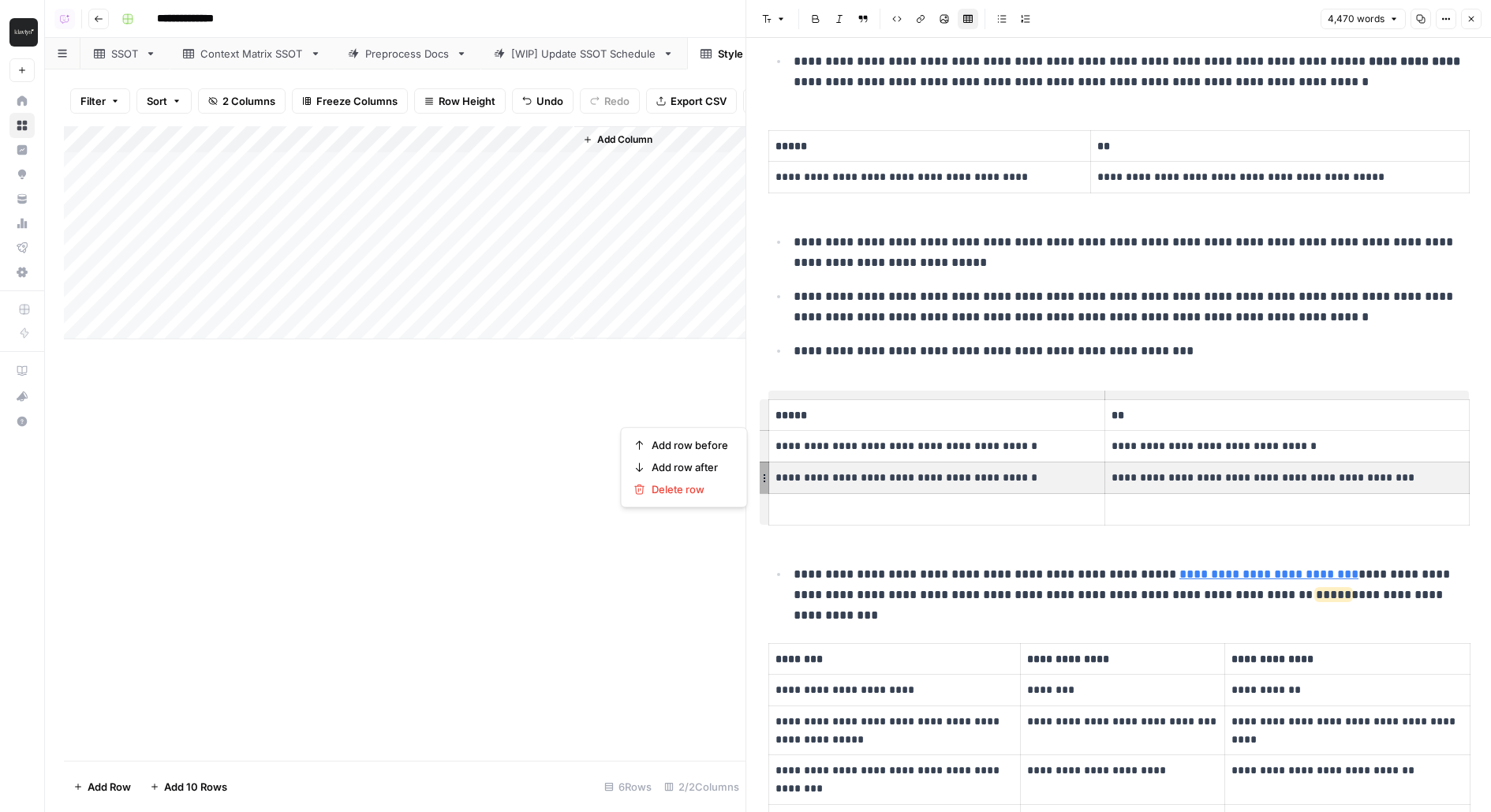
click at [910, 506] on p at bounding box center [937, 508] width 322 height 18
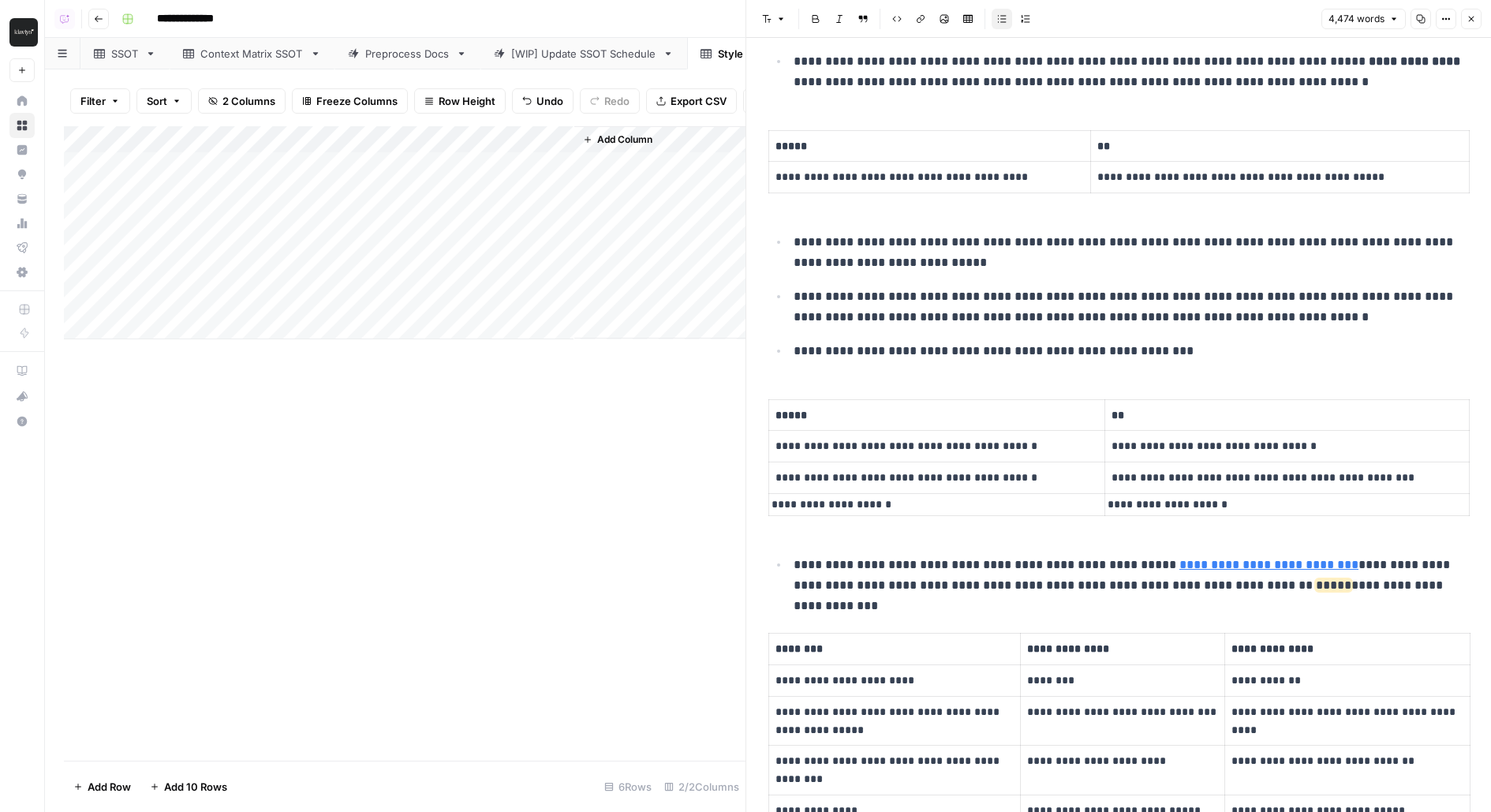
click at [906, 496] on p "**********" at bounding box center [937, 504] width 331 height 18
click at [772, 499] on p "**********" at bounding box center [937, 504] width 331 height 18
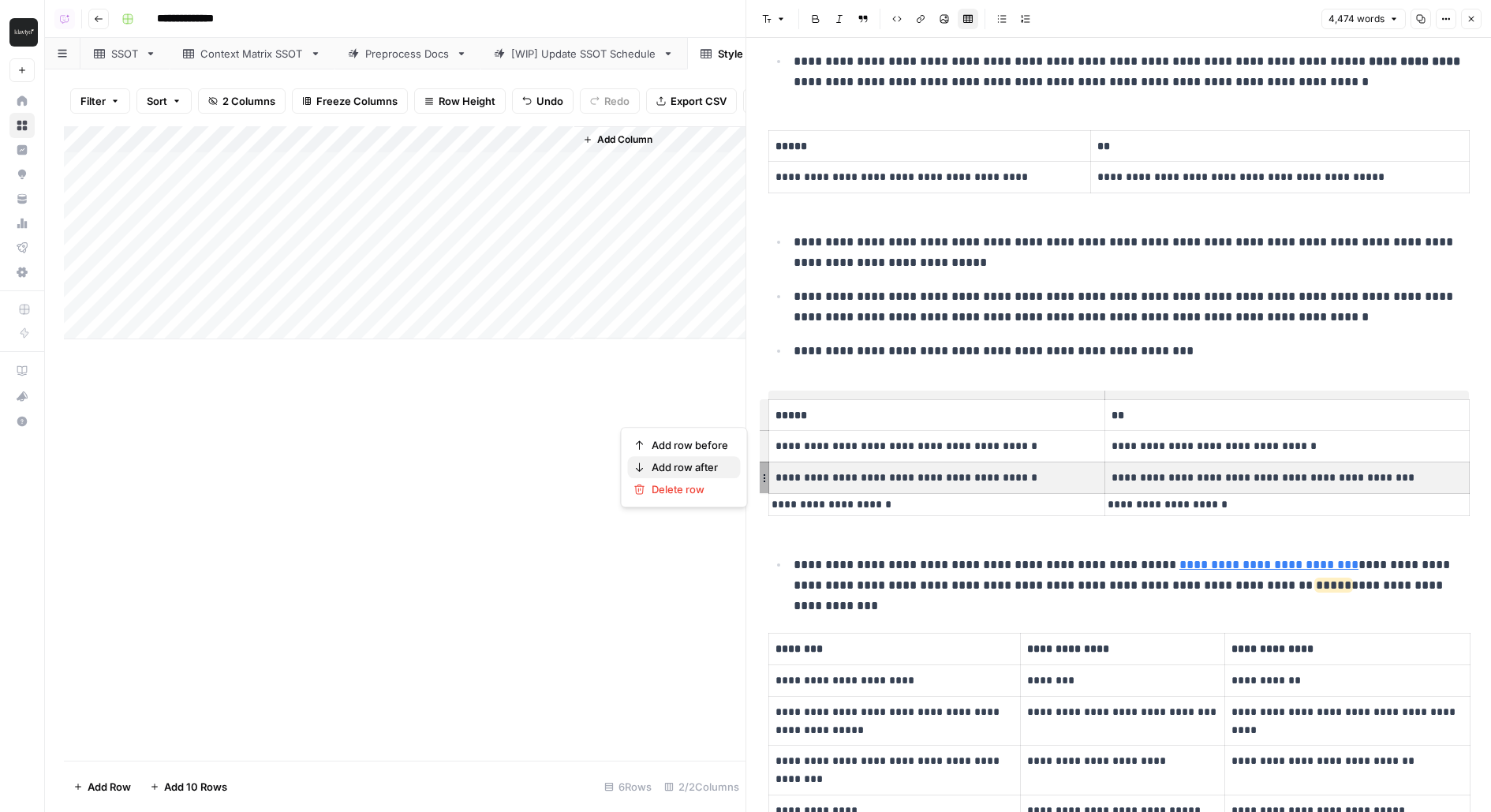
click at [719, 467] on span "Add row after" at bounding box center [690, 467] width 76 height 16
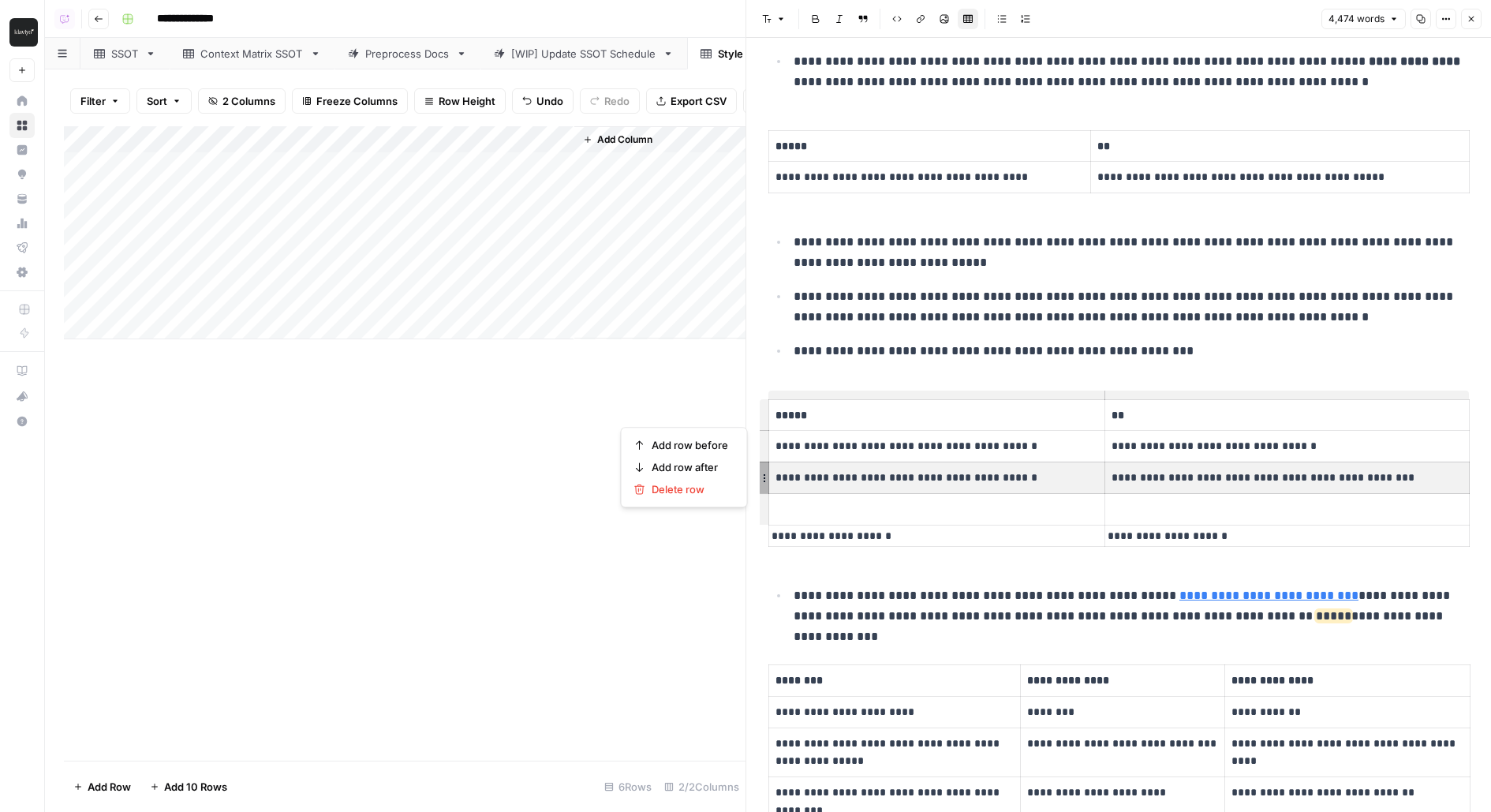
click at [892, 500] on p at bounding box center [937, 508] width 322 height 18
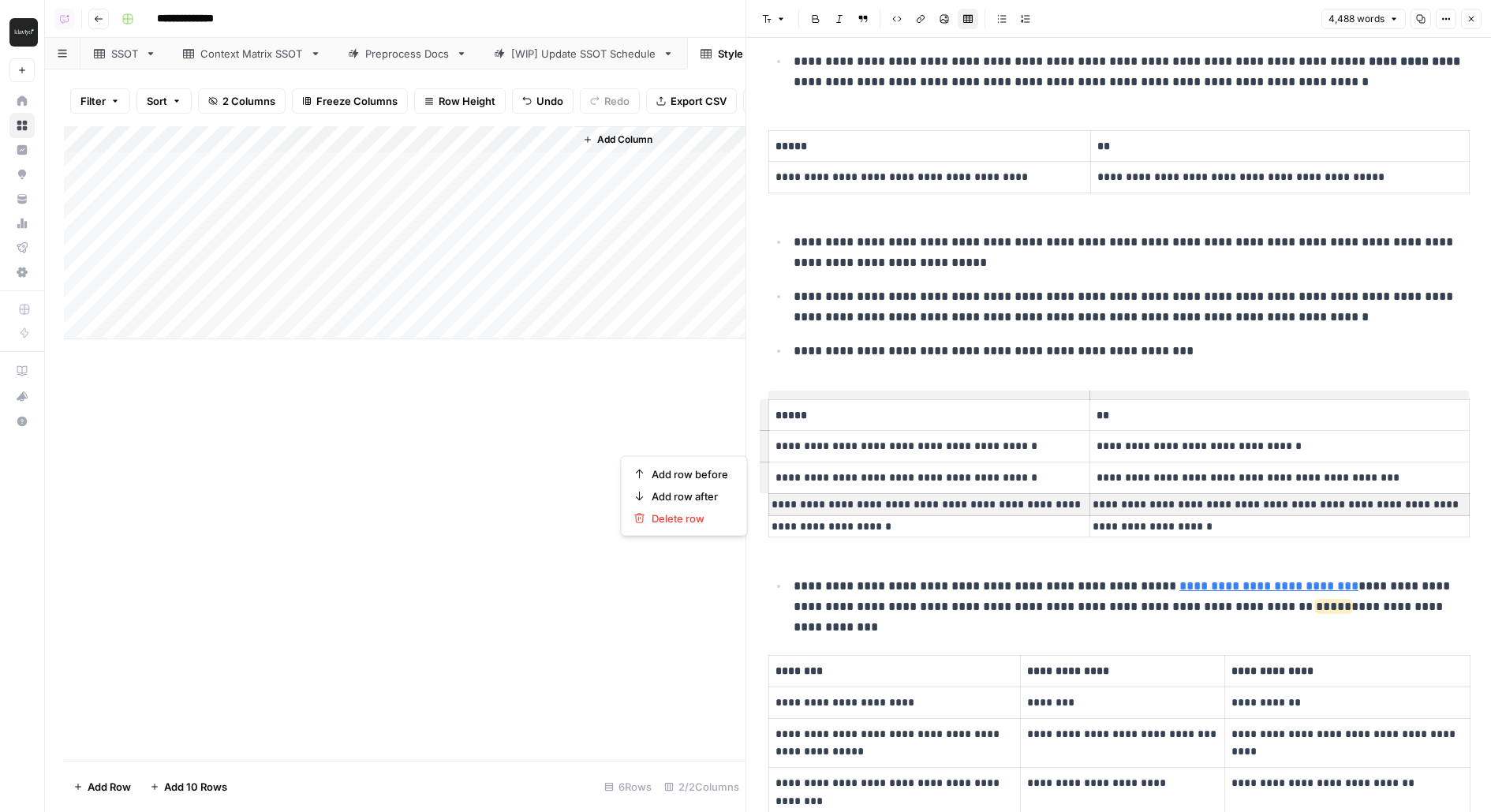
click at [806, 440] on p "**********" at bounding box center [929, 445] width 308 height 18
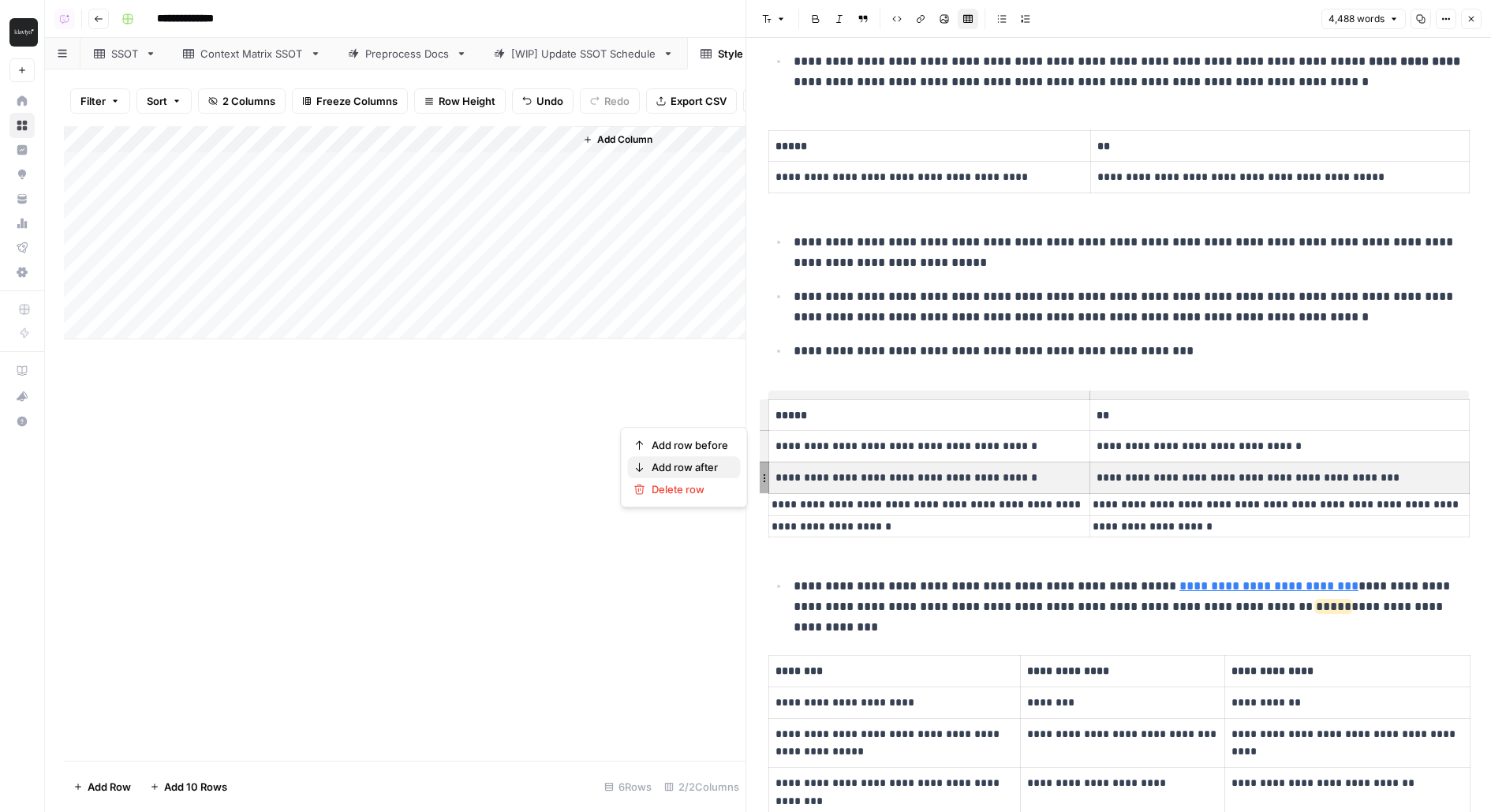
click at [710, 467] on span "Add row after" at bounding box center [690, 467] width 76 height 16
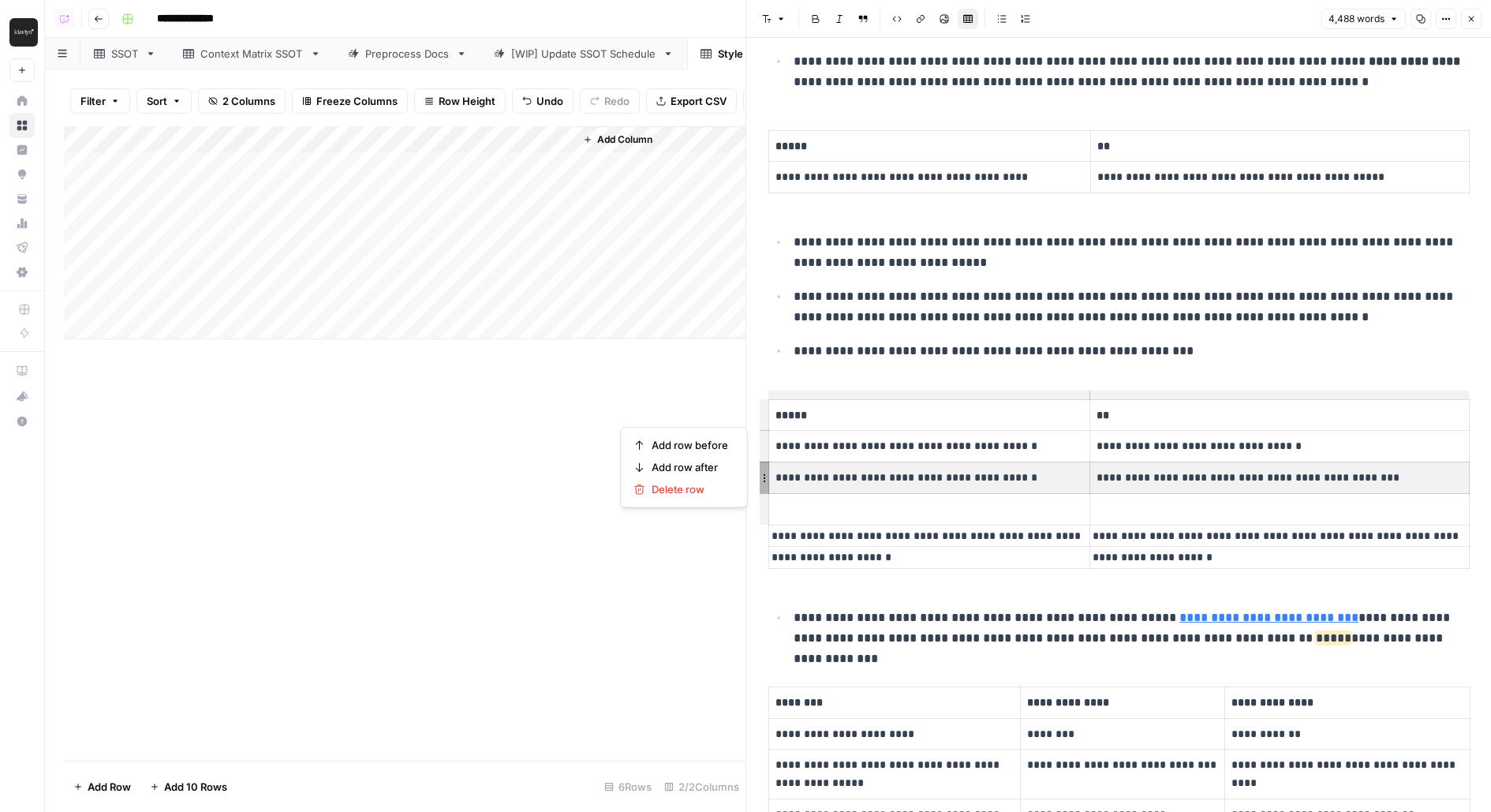
click at [915, 506] on p at bounding box center [929, 508] width 308 height 18
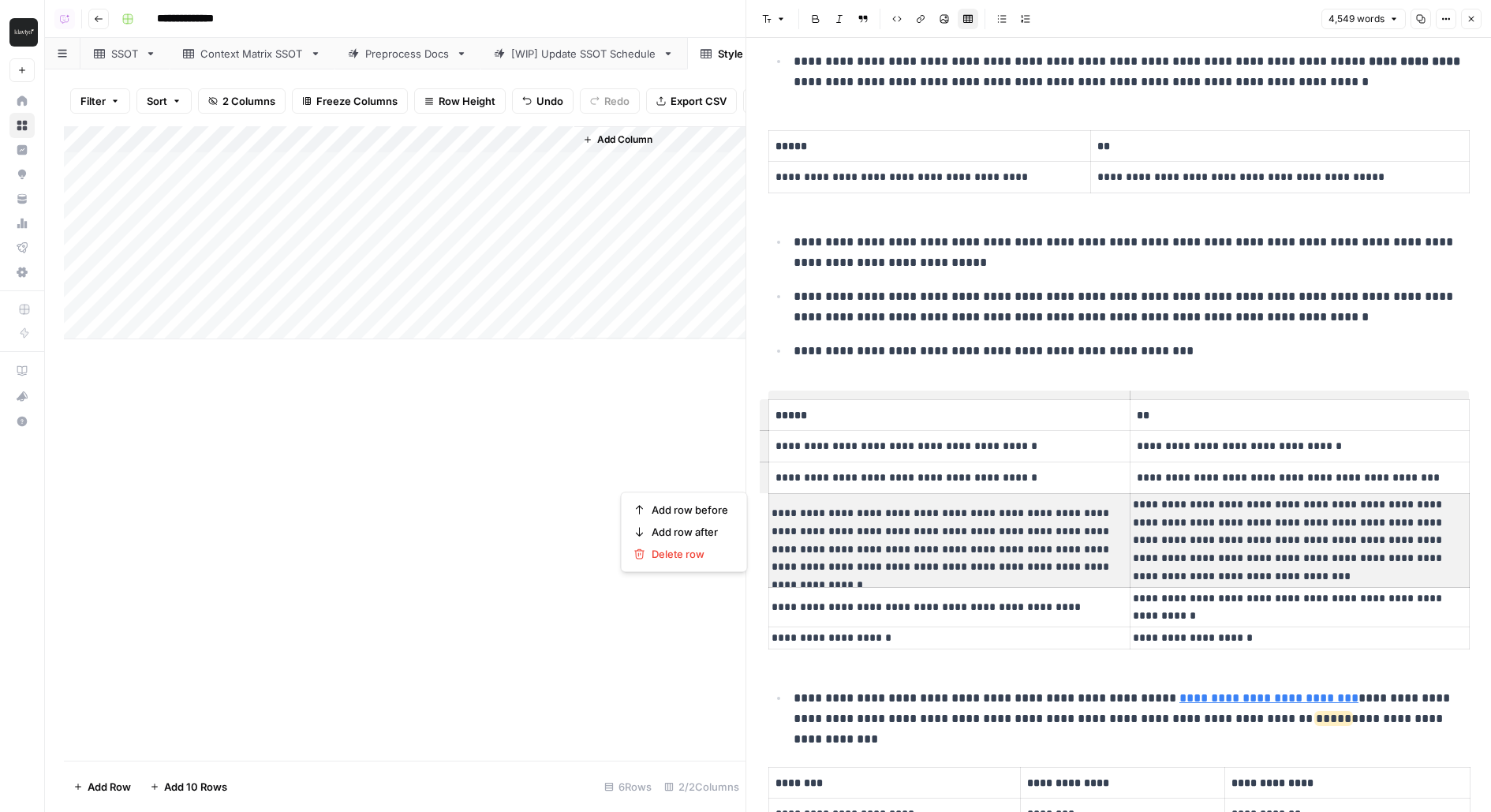
click at [945, 533] on p "**********" at bounding box center [949, 540] width 356 height 72
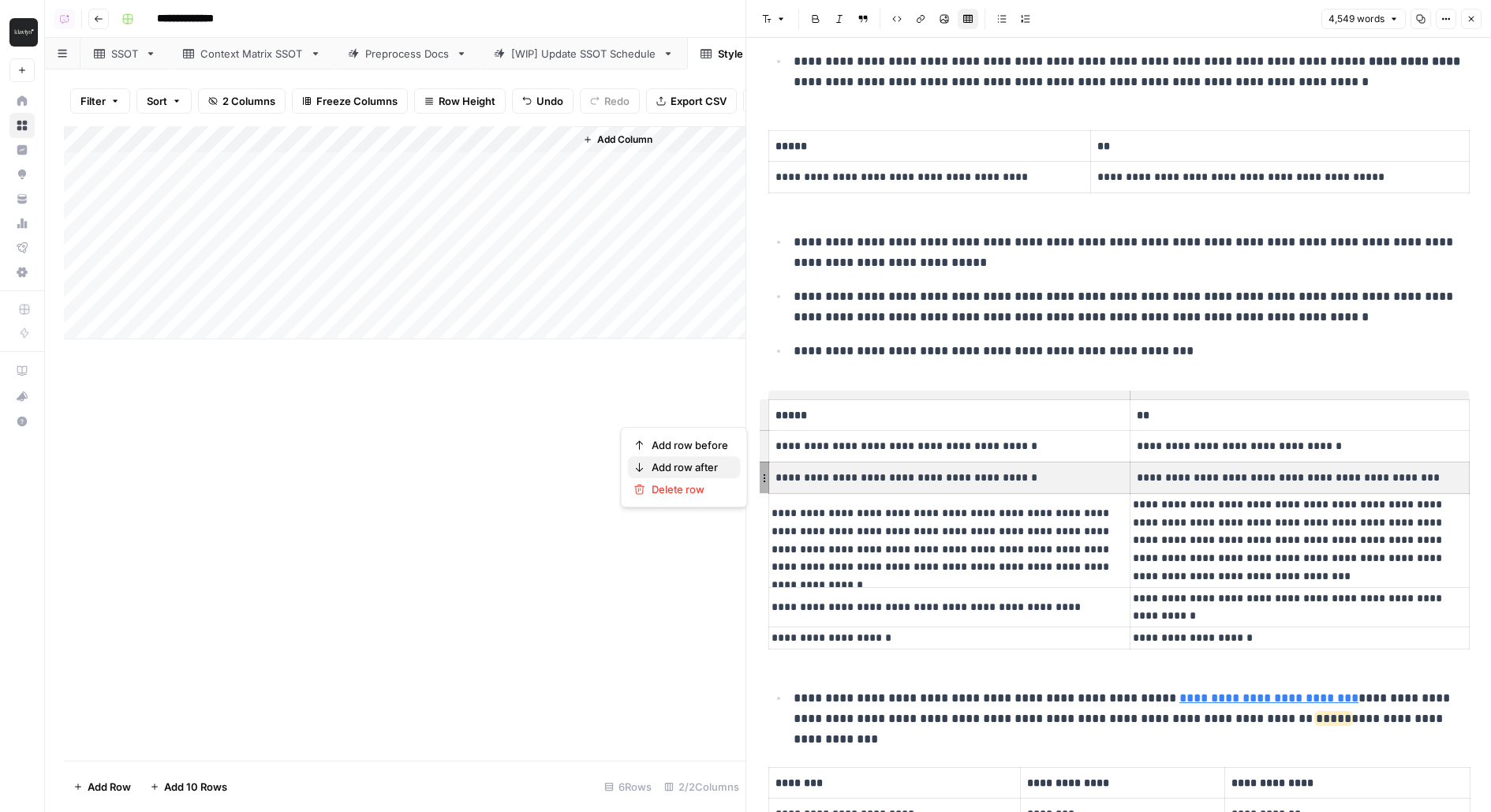
click at [705, 456] on button "Add row after" at bounding box center [684, 467] width 113 height 22
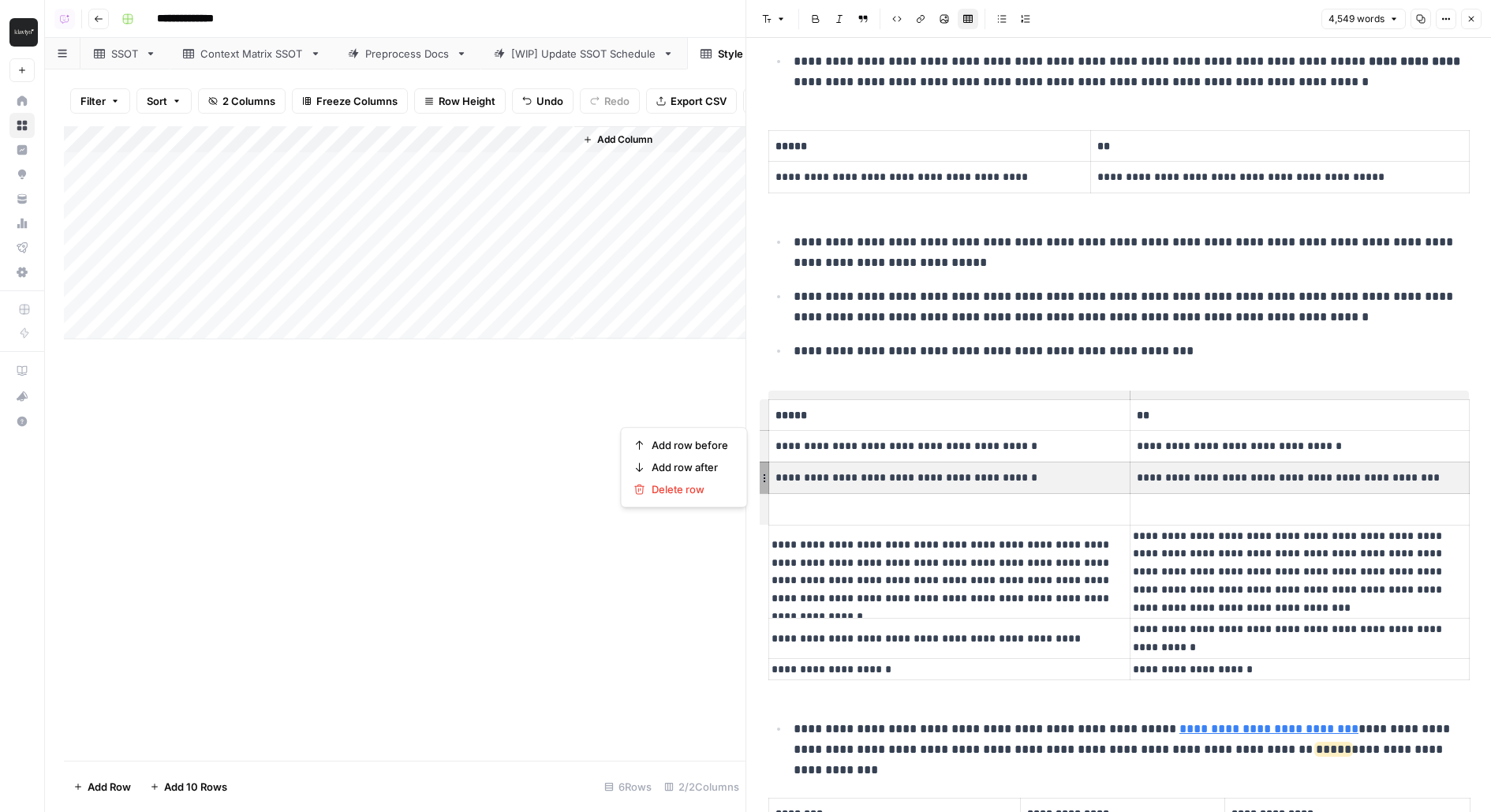
click at [901, 507] on p at bounding box center [950, 508] width 348 height 18
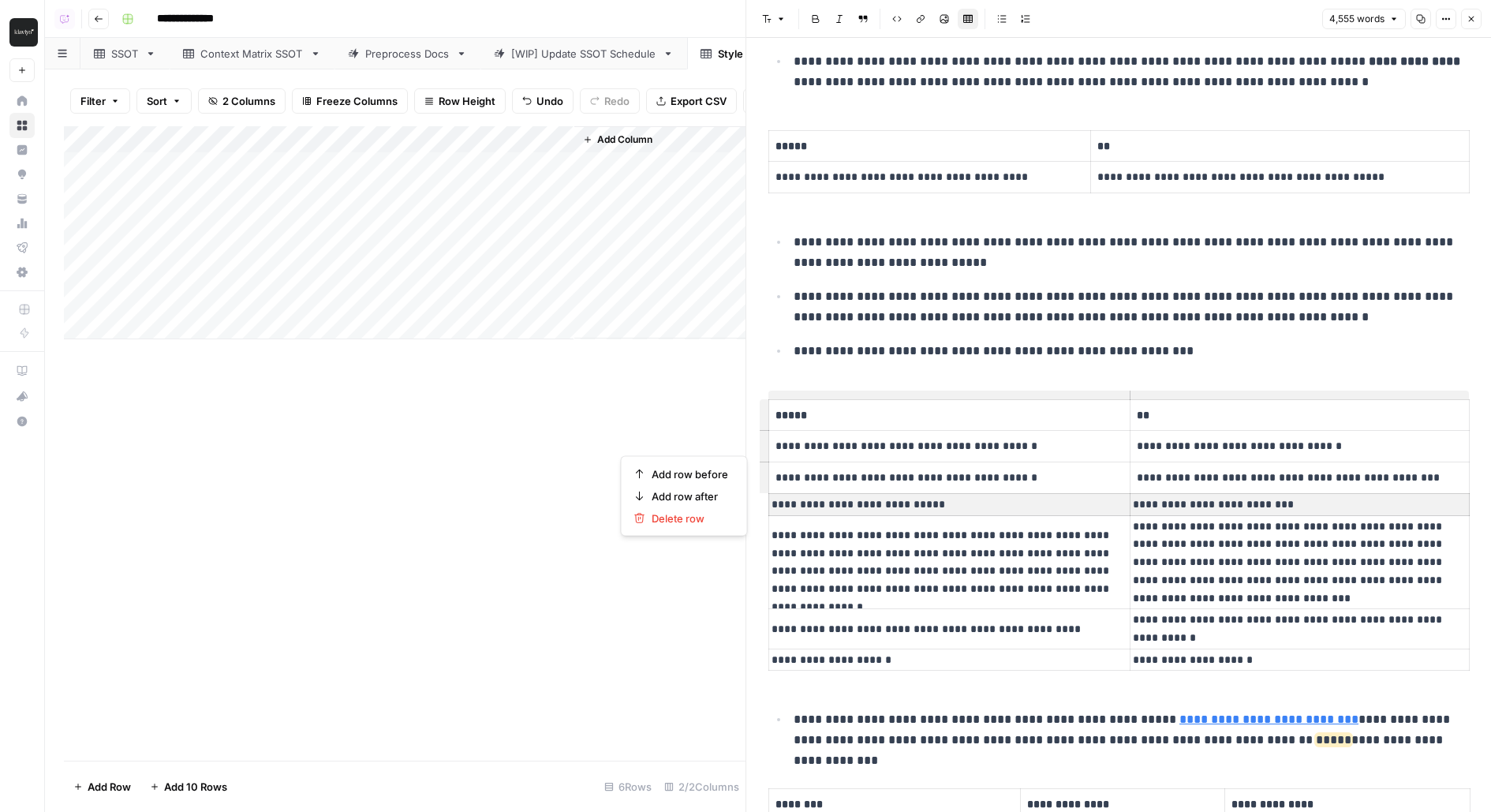
click at [937, 472] on p "**********" at bounding box center [950, 477] width 348 height 18
click at [558, 189] on div "Add Column" at bounding box center [404, 232] width 681 height 213
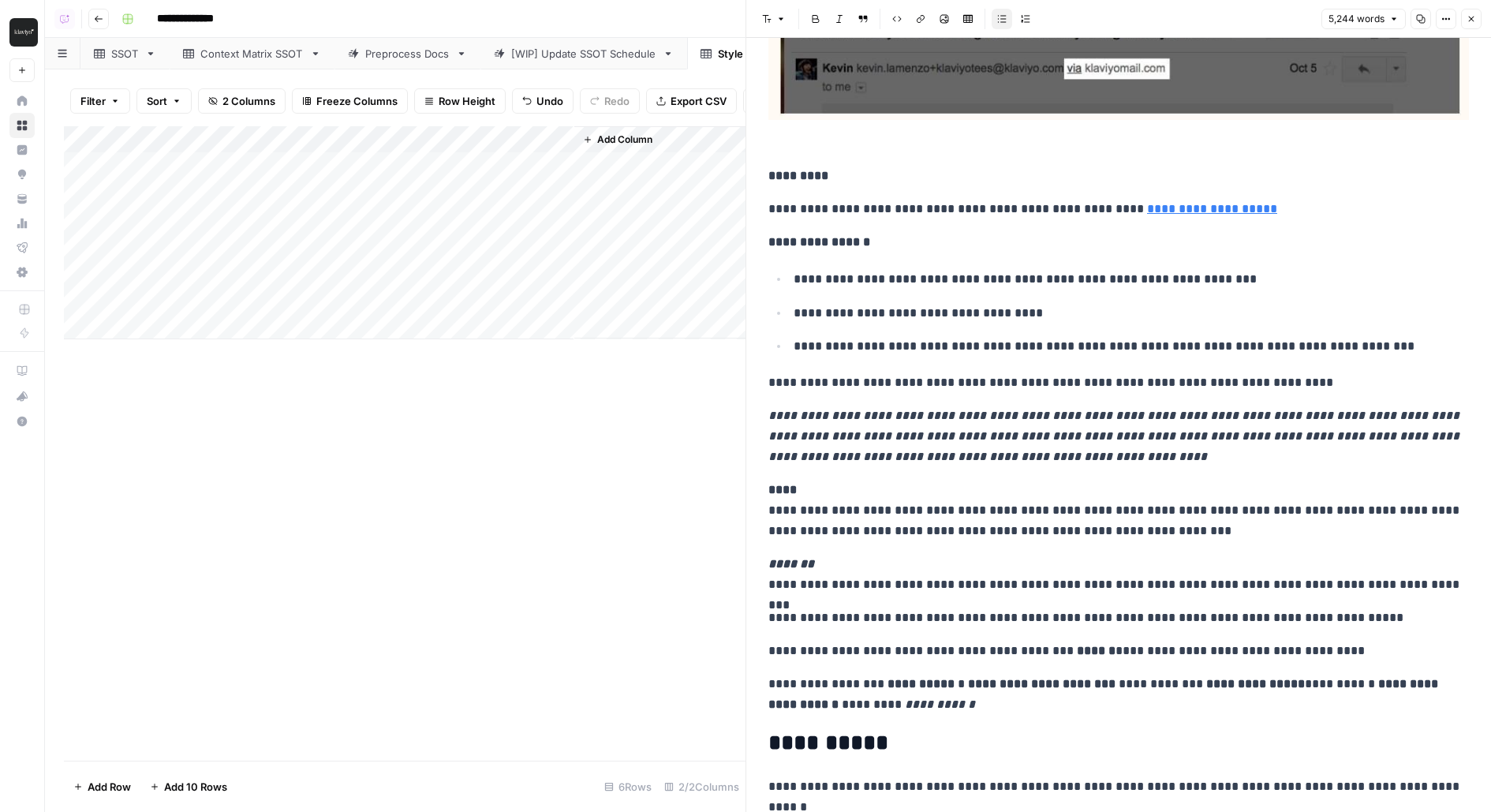
scroll to position [8184, 0]
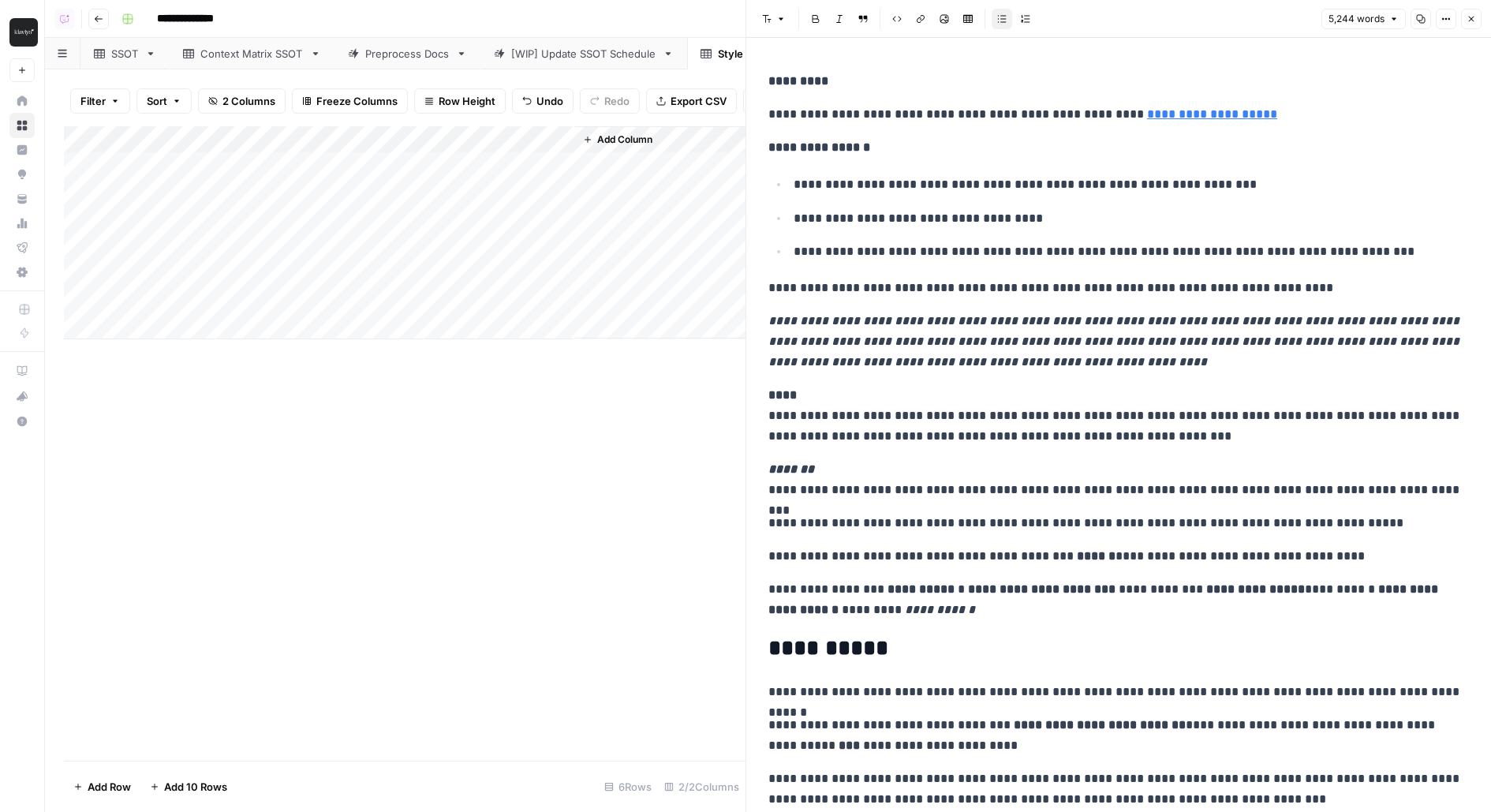
click at [1009, 459] on p "**********" at bounding box center [1118, 479] width 701 height 41
type input "word"
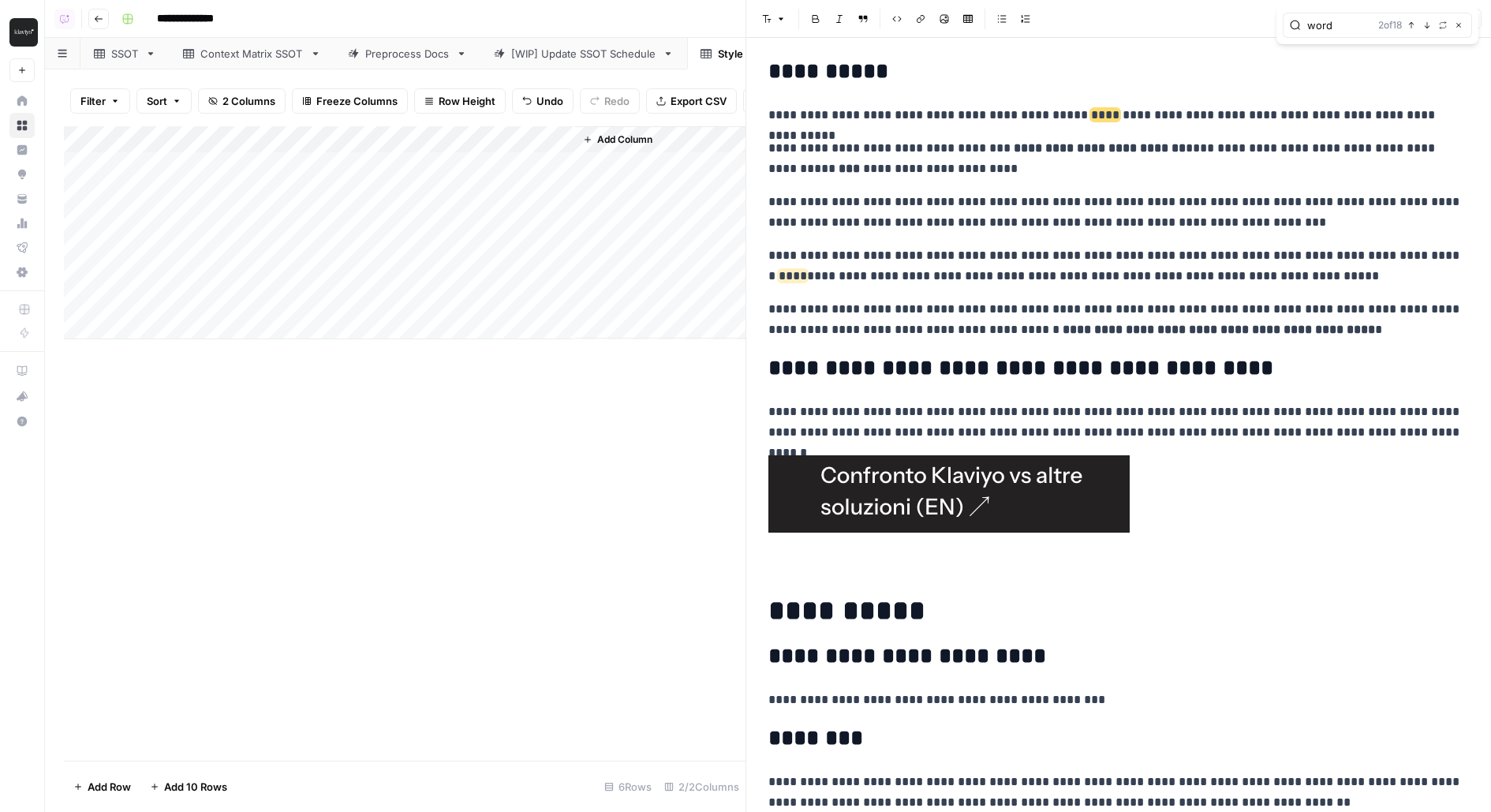
scroll to position [8778, 0]
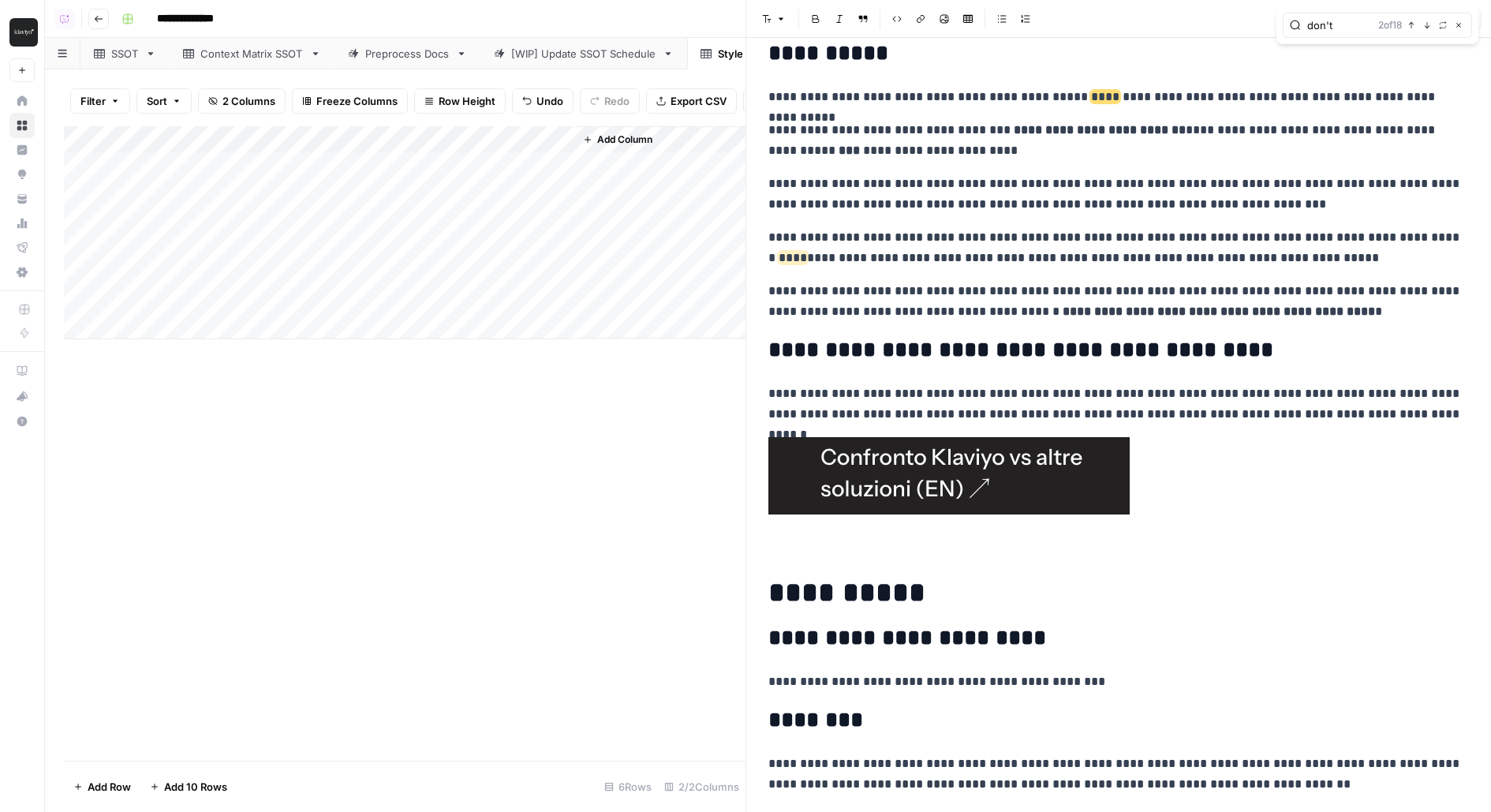
type input "don't"
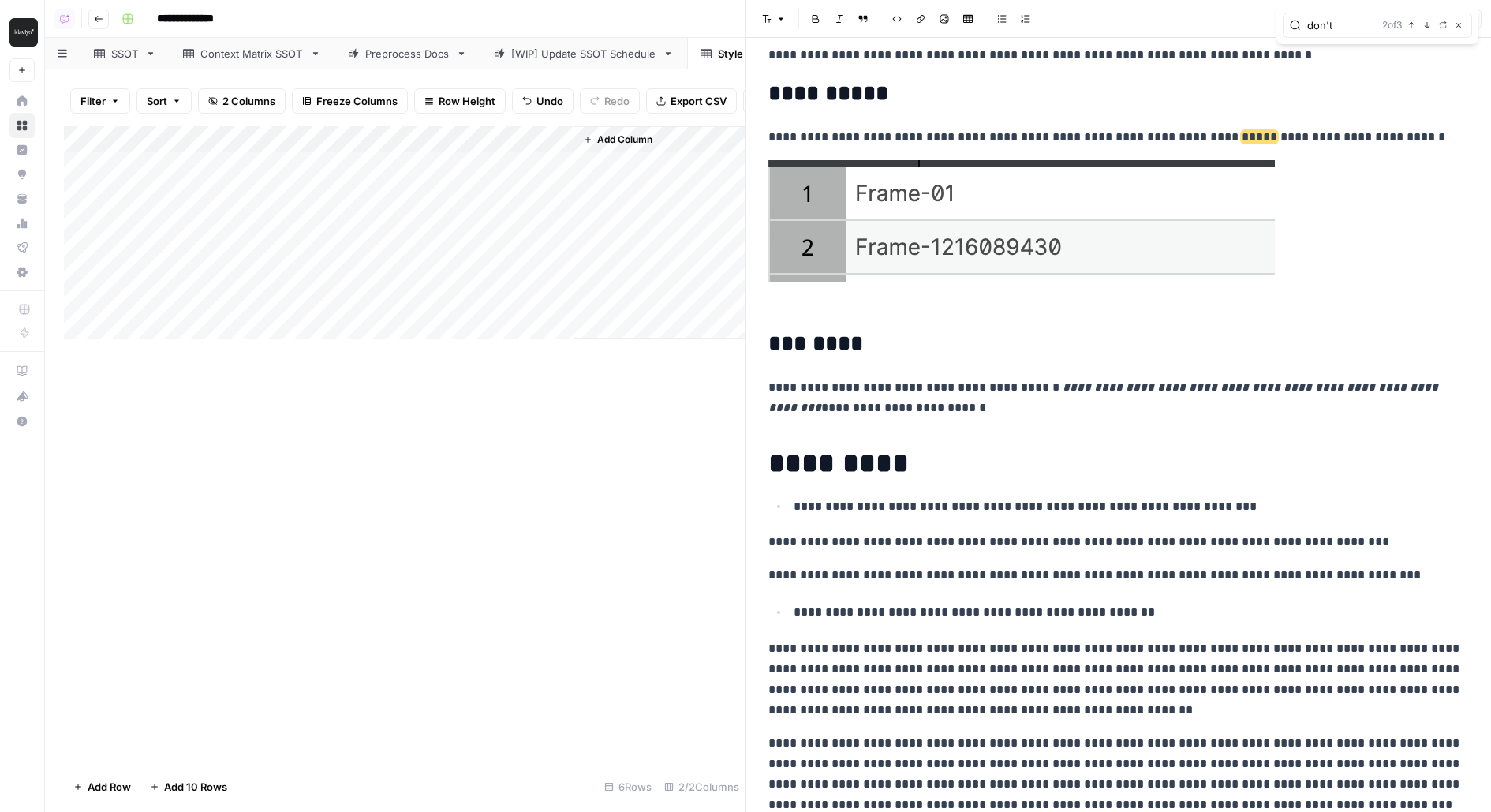
scroll to position [17788, 0]
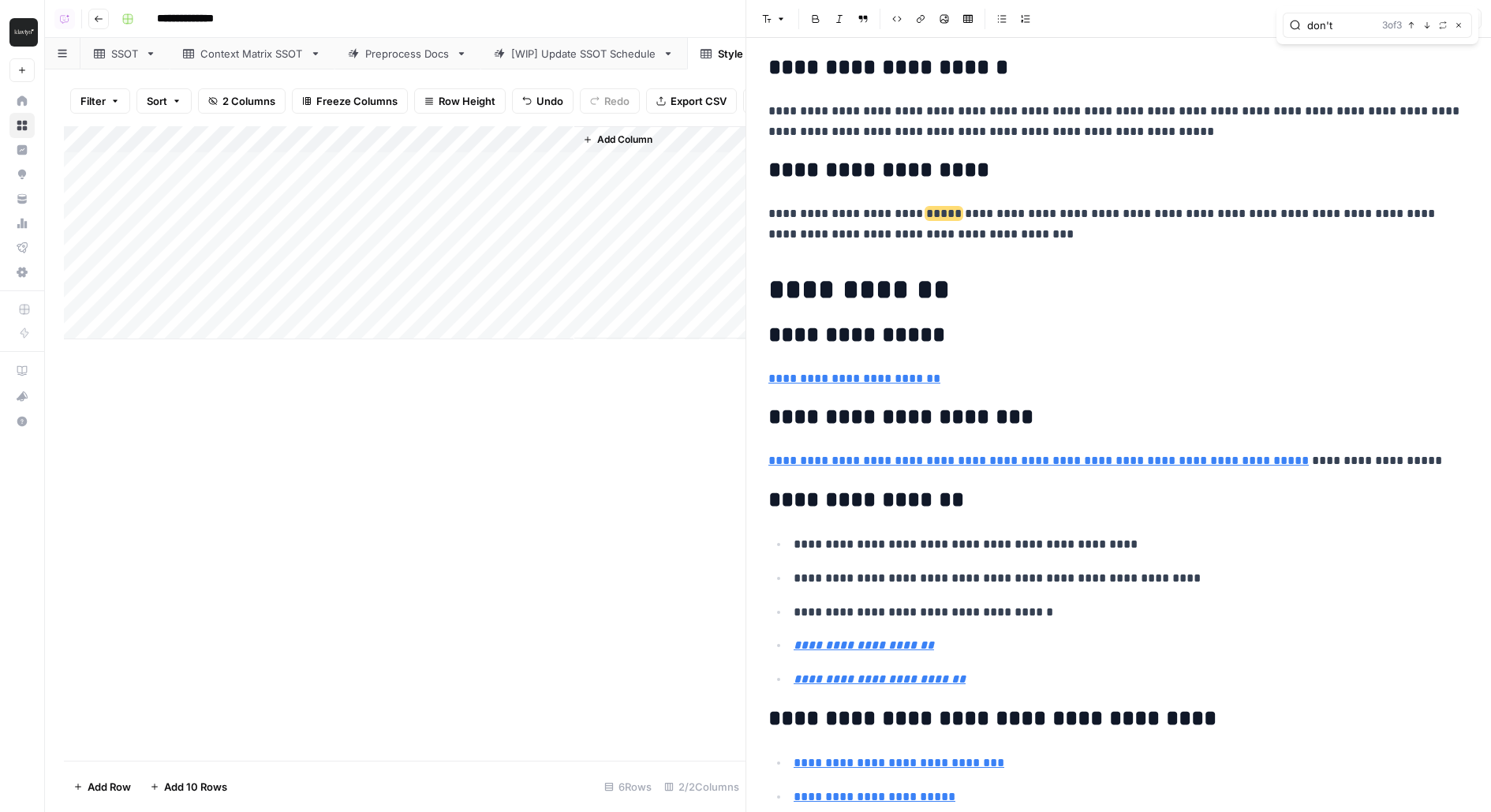
type input "https://klaviyo.atlassian.net/wiki/spaces/AT/pages/4460052641/Customer+Ed+Style…"
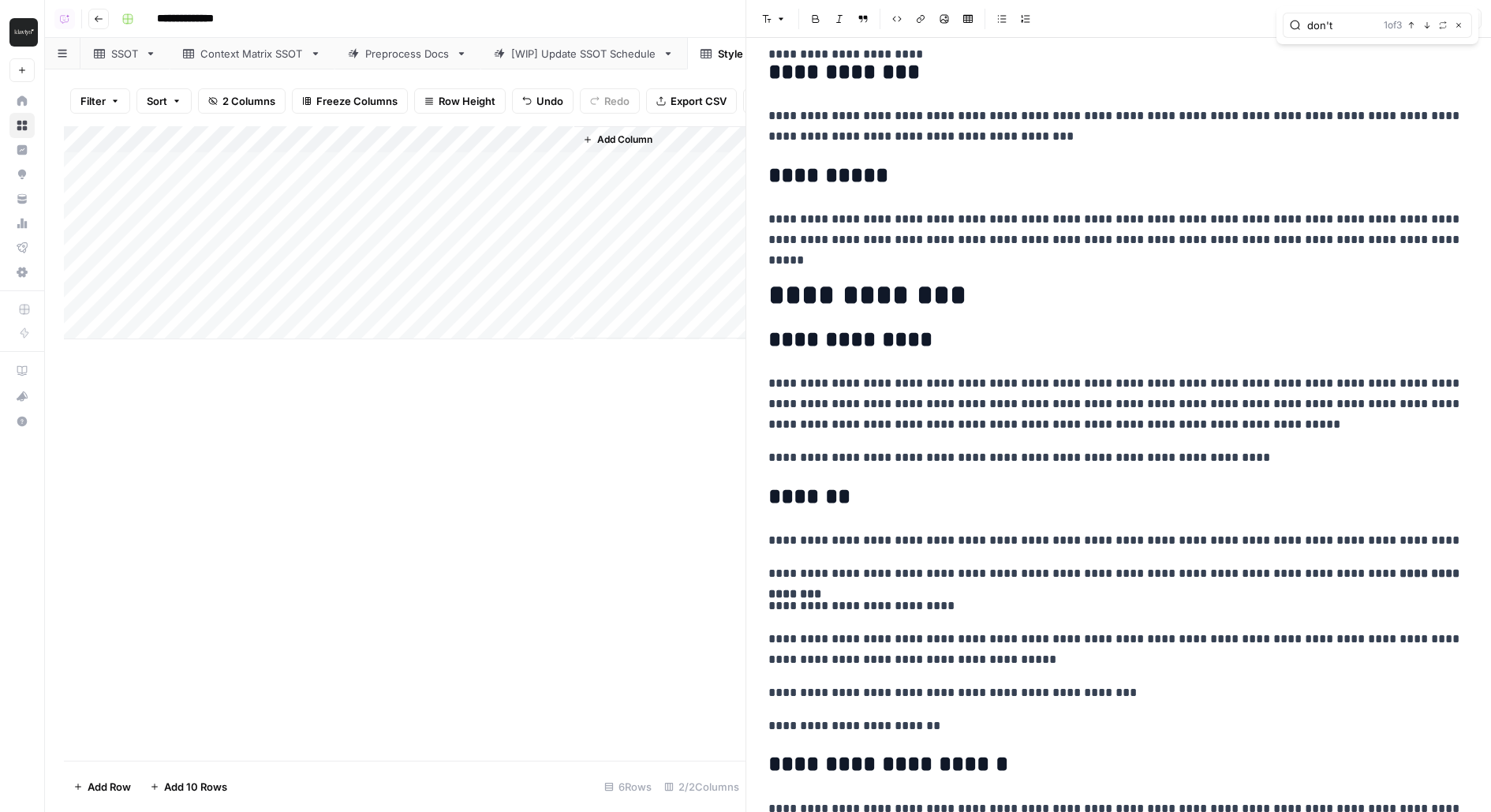
scroll to position [9577, 0]
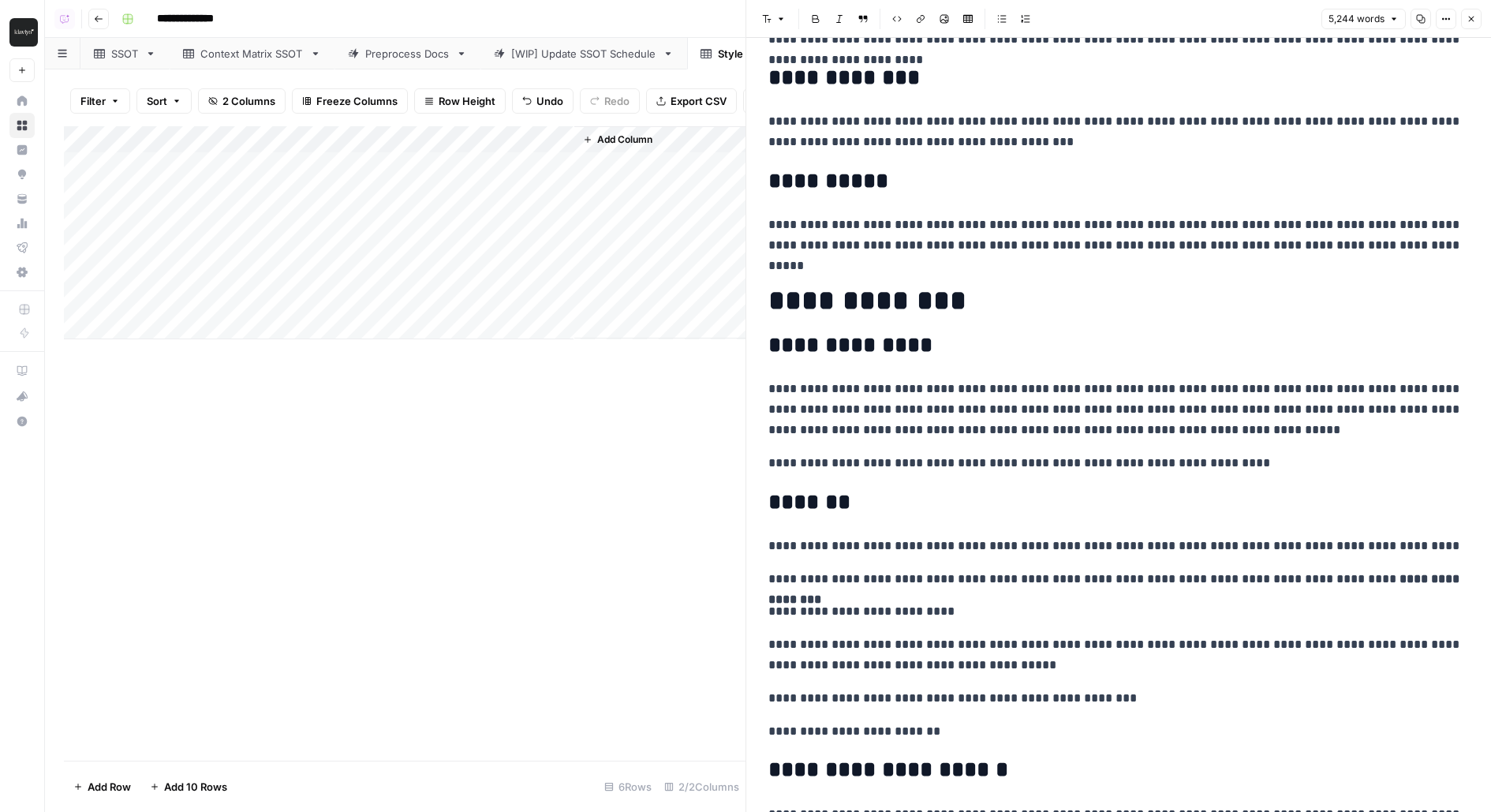
click at [773, 284] on h1 "**********" at bounding box center [1118, 300] width 701 height 33
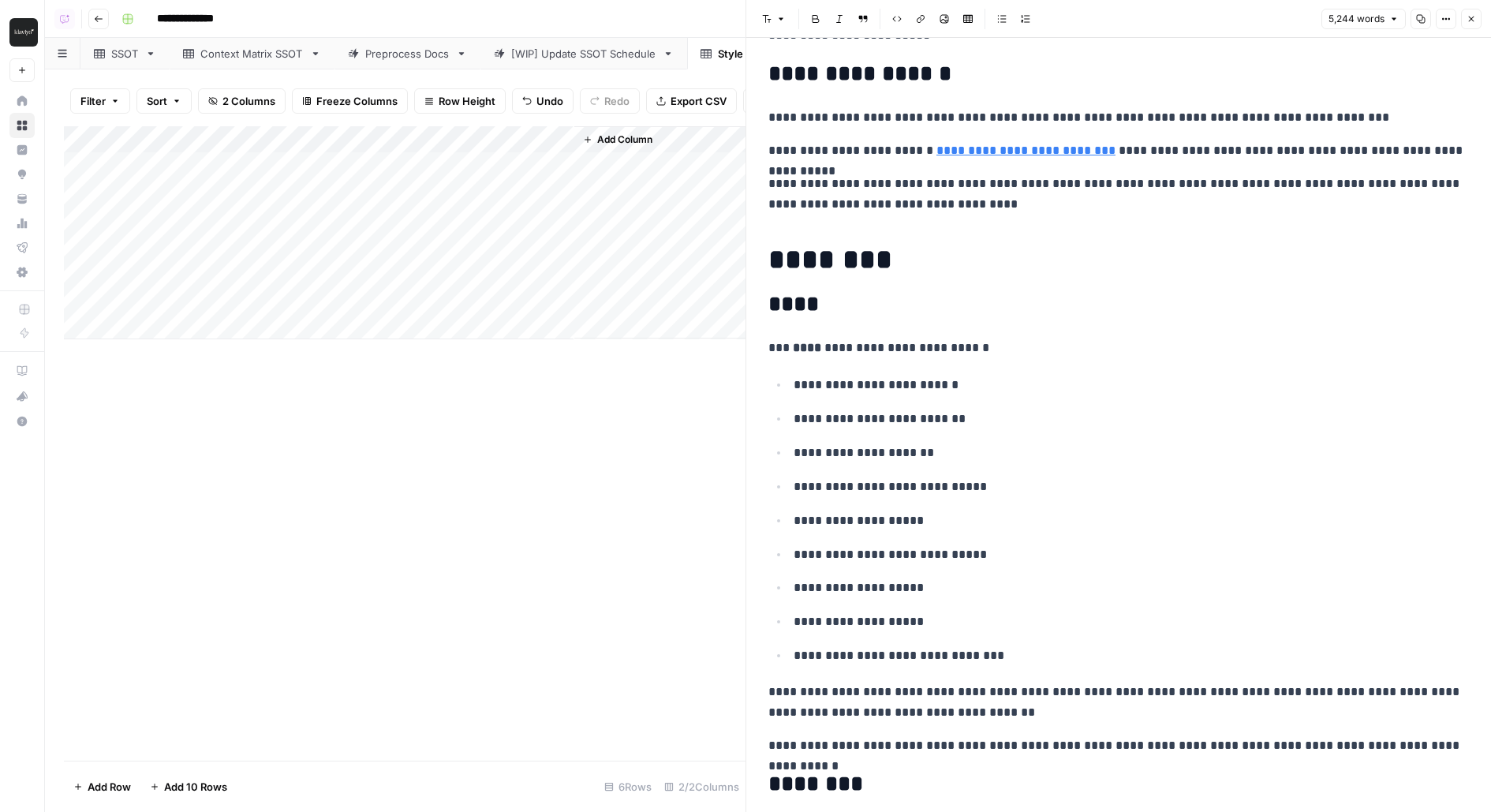
scroll to position [4335, 0]
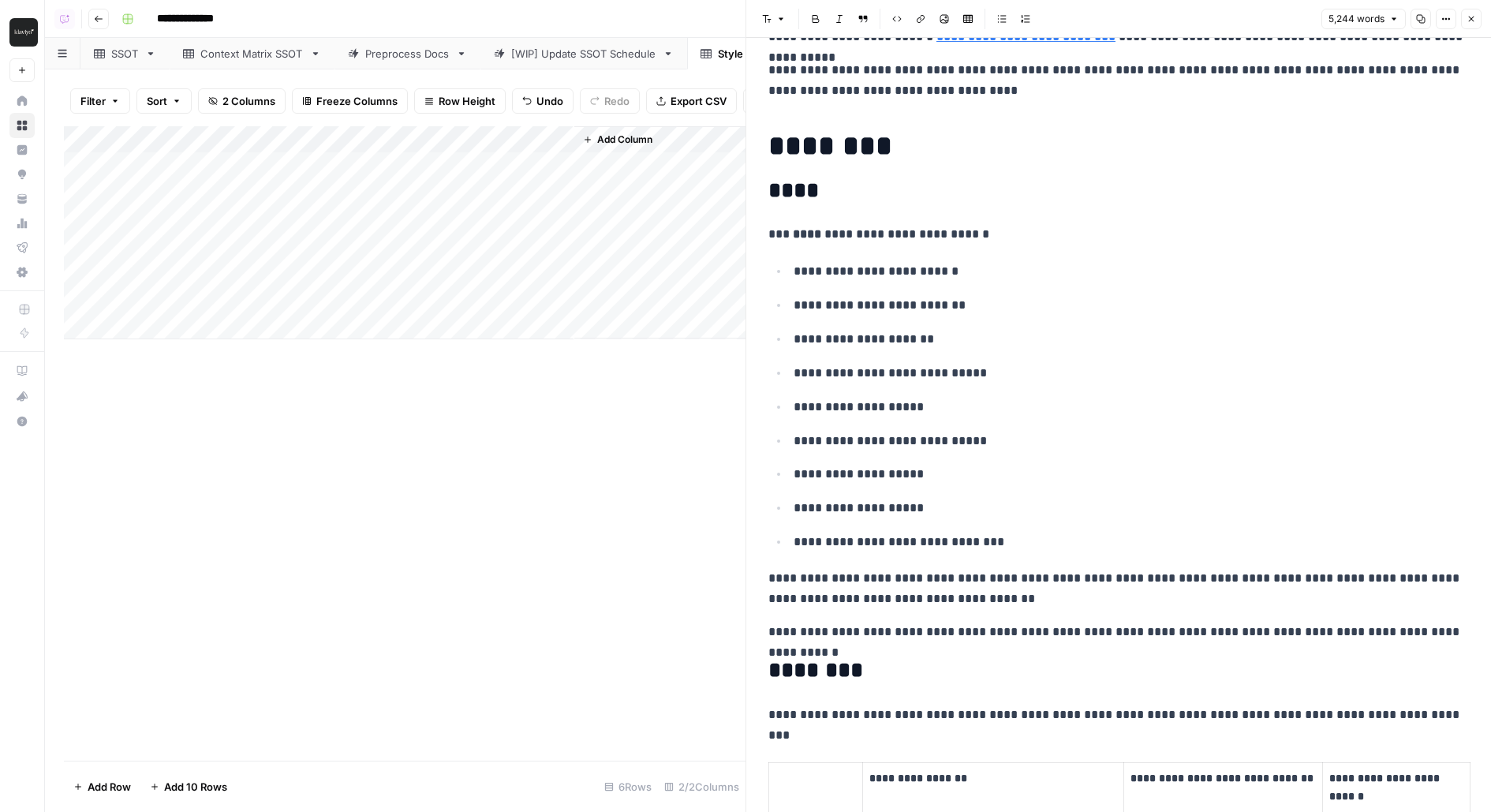
click at [1449, 622] on p "**********" at bounding box center [1118, 632] width 701 height 20
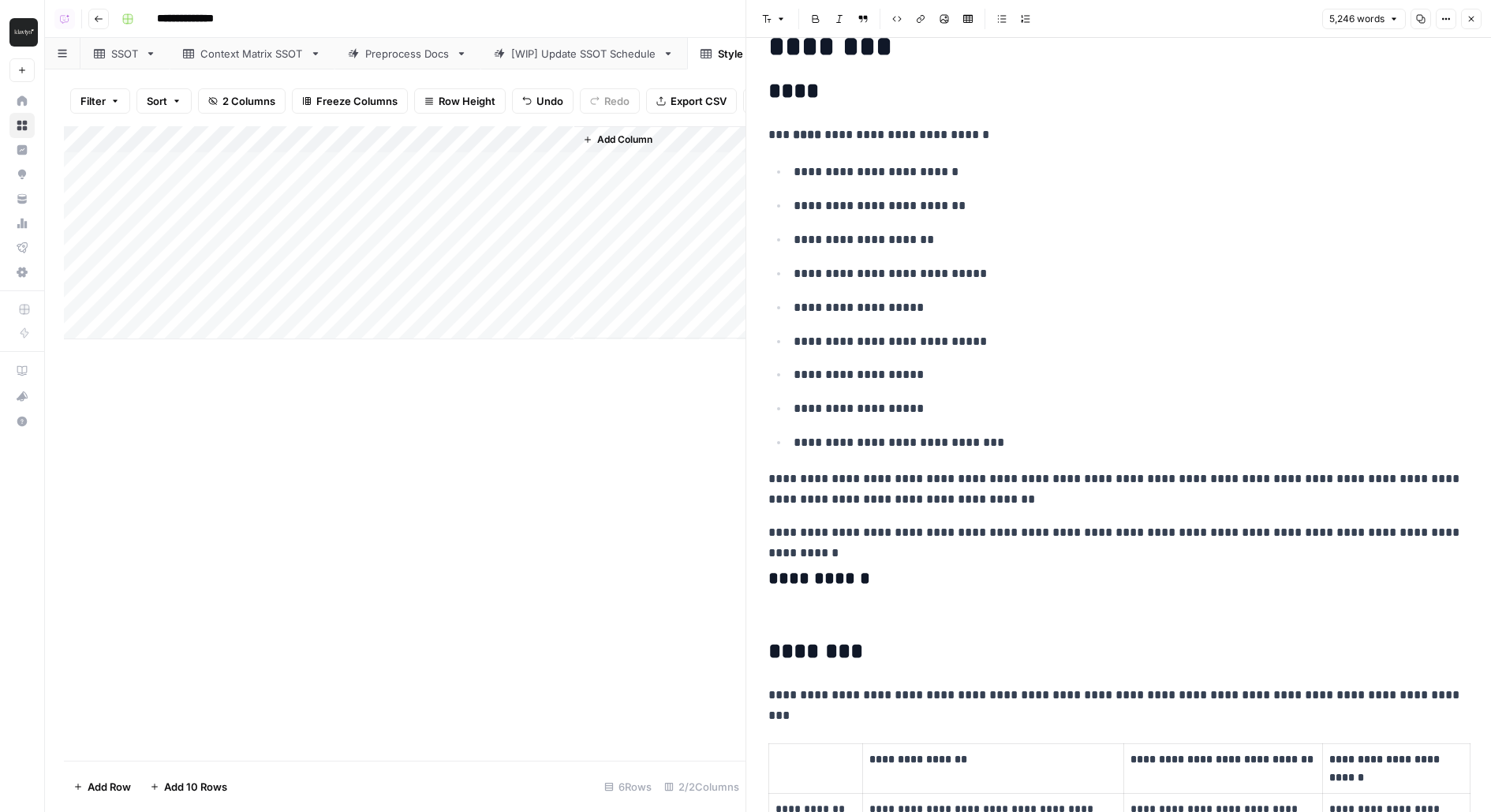
scroll to position [4494, 0]
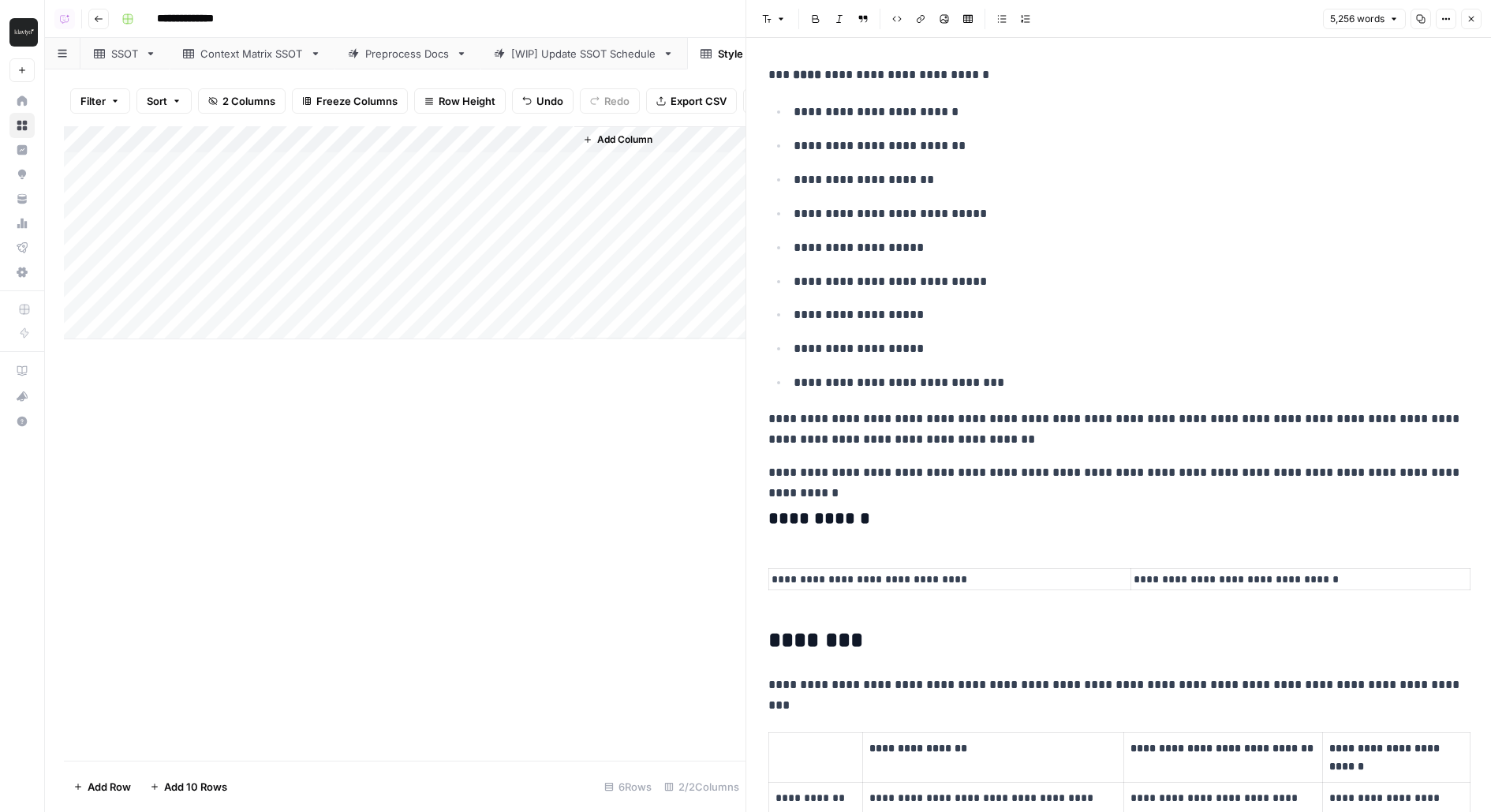
click at [802, 570] on p "**********" at bounding box center [950, 579] width 356 height 18
click at [769, 568] on td "**********" at bounding box center [950, 579] width 362 height 22
click at [799, 568] on td "**********" at bounding box center [950, 579] width 362 height 22
click at [842, 570] on p "**********" at bounding box center [950, 579] width 356 height 18
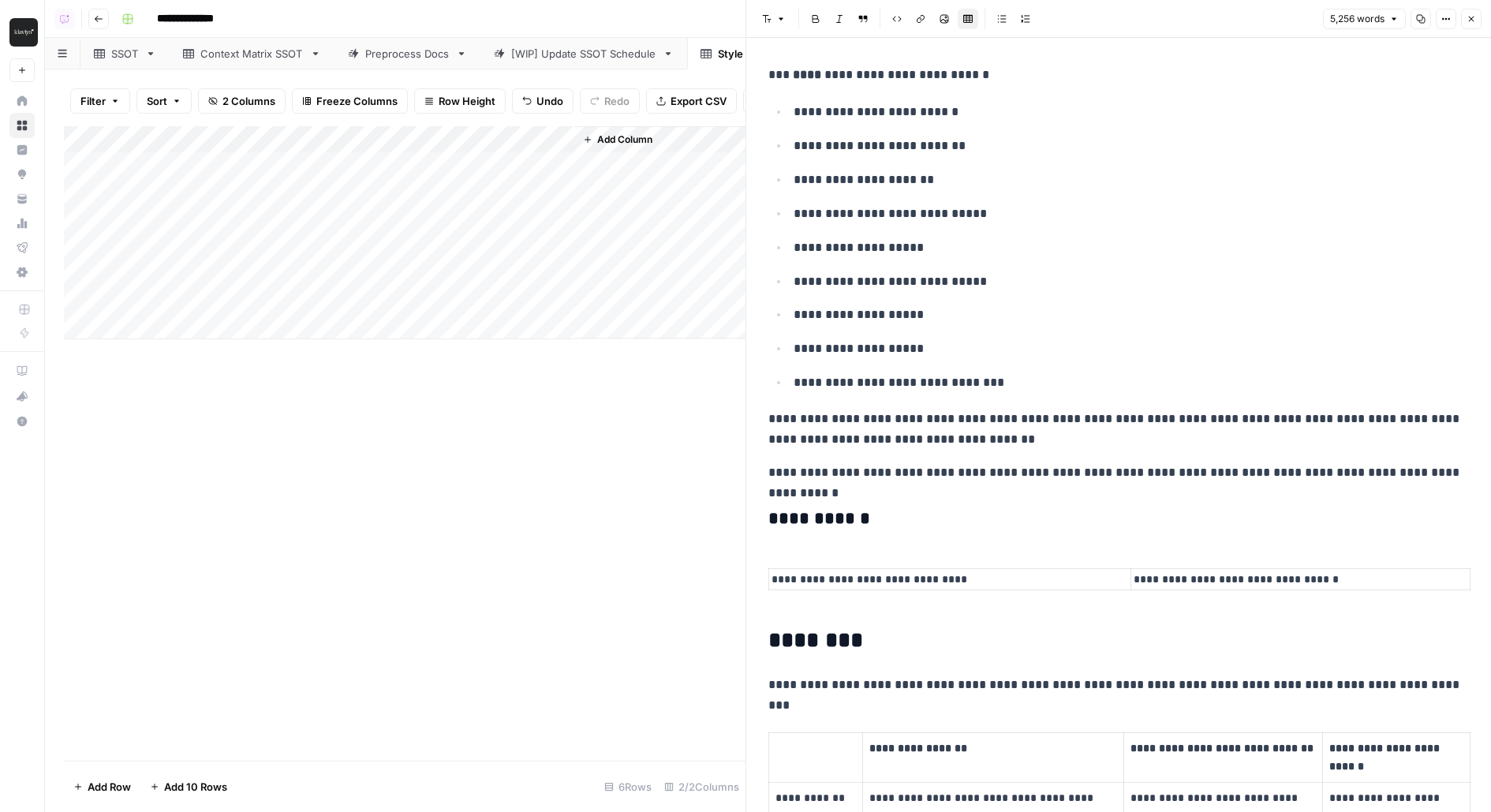
click at [905, 570] on p "**********" at bounding box center [950, 579] width 356 height 18
click at [821, 570] on p "**********" at bounding box center [950, 579] width 356 height 18
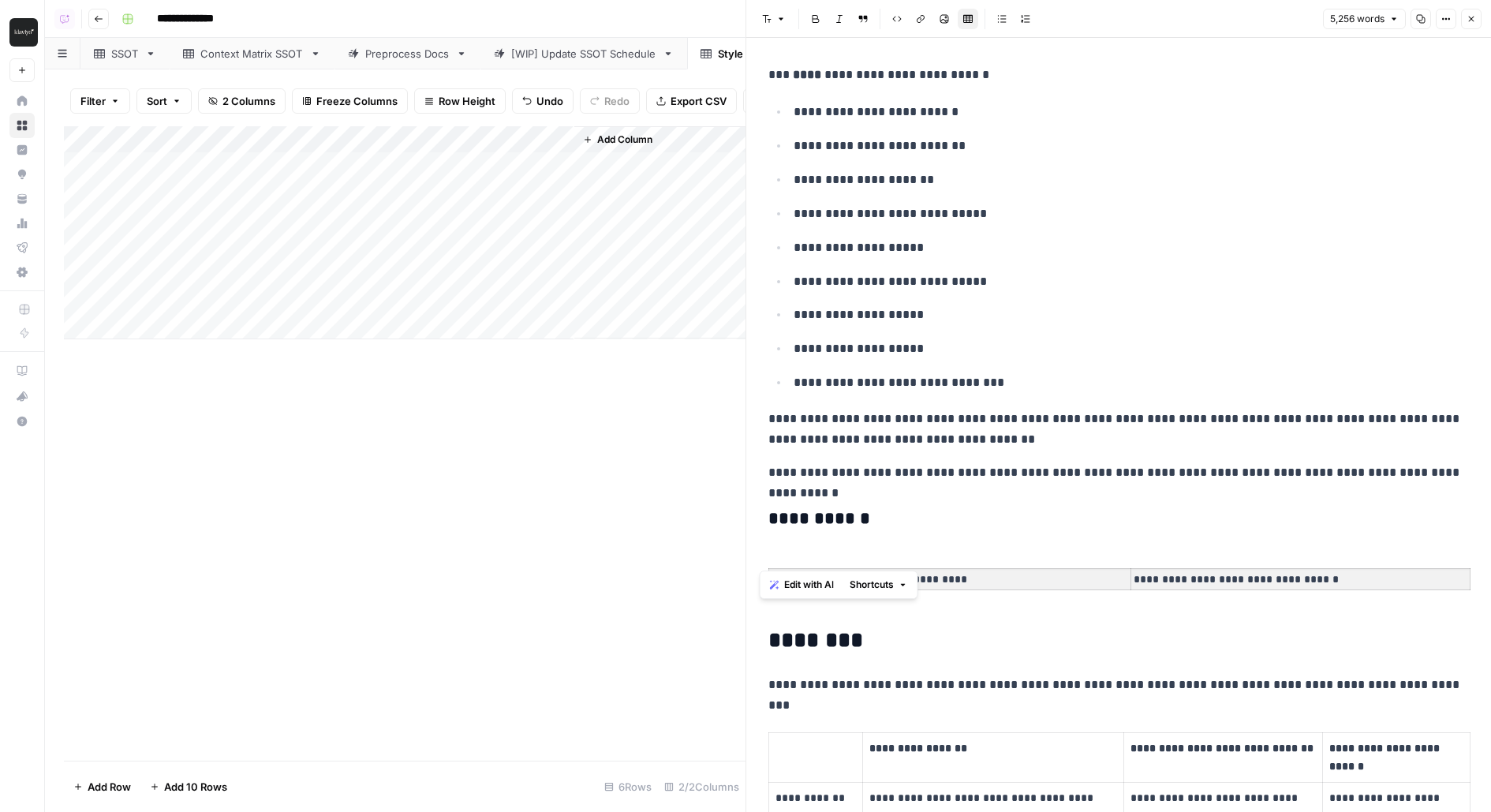
drag, startPoint x: 1291, startPoint y: 552, endPoint x: 979, endPoint y: 552, distance: 312.0
click at [979, 568] on tr "**********" at bounding box center [1119, 579] width 701 height 22
click at [769, 568] on td "**********" at bounding box center [950, 579] width 362 height 22
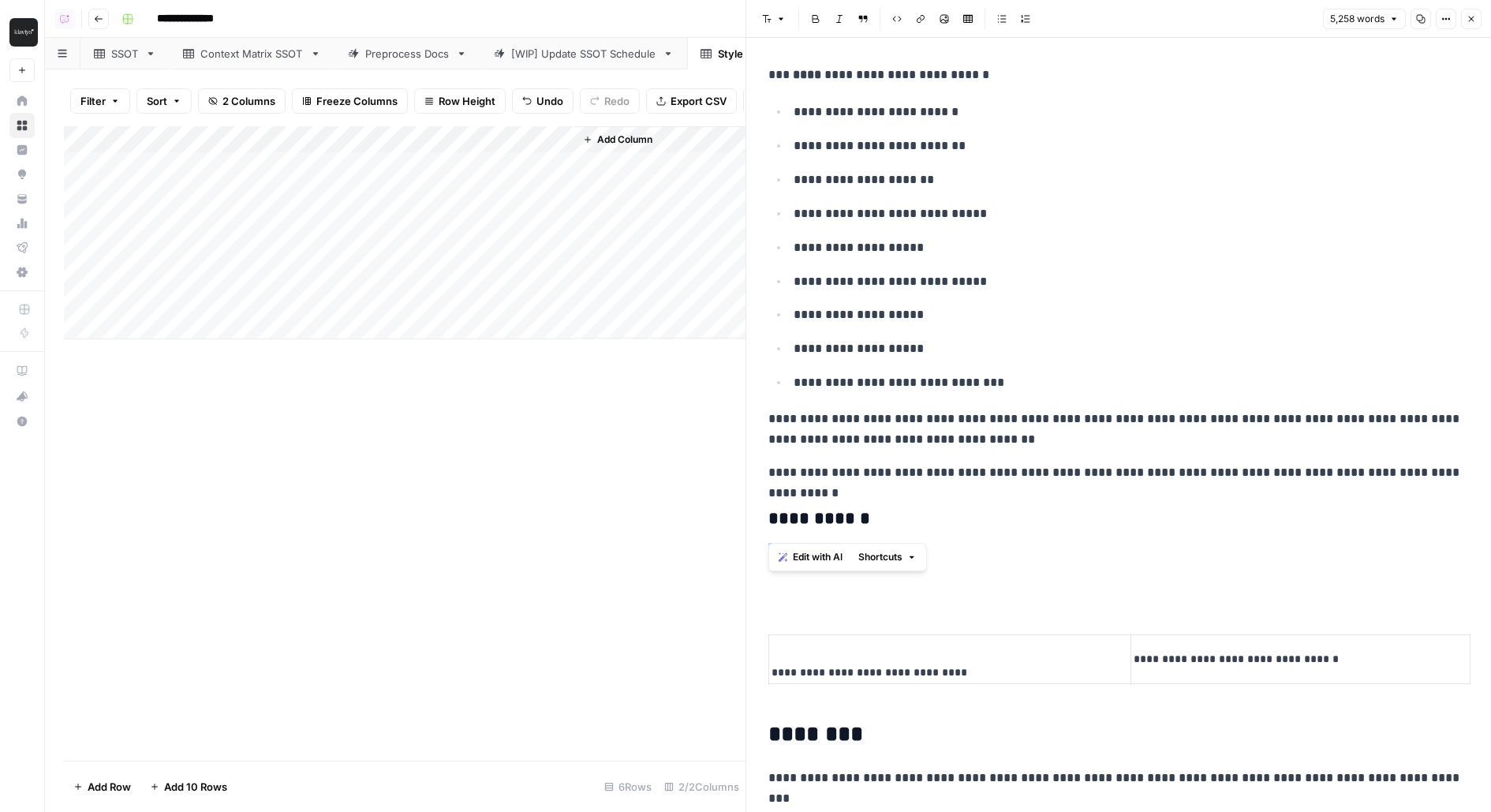
drag, startPoint x: 877, startPoint y: 534, endPoint x: 748, endPoint y: 529, distance: 129.1
click at [748, 529] on div "**********" at bounding box center [1118, 406] width 746 height 812
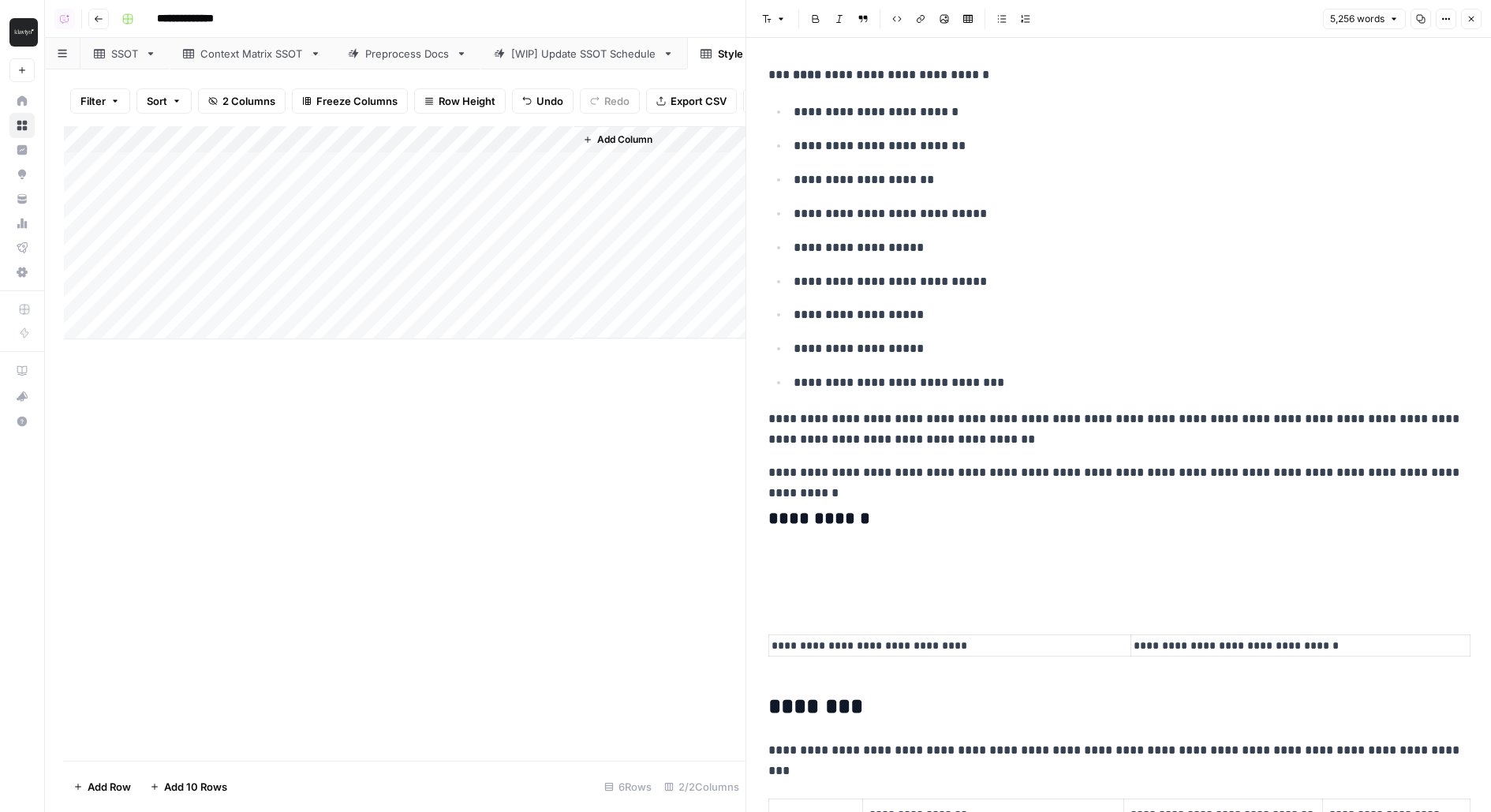
click at [920, 576] on p at bounding box center [1118, 586] width 701 height 20
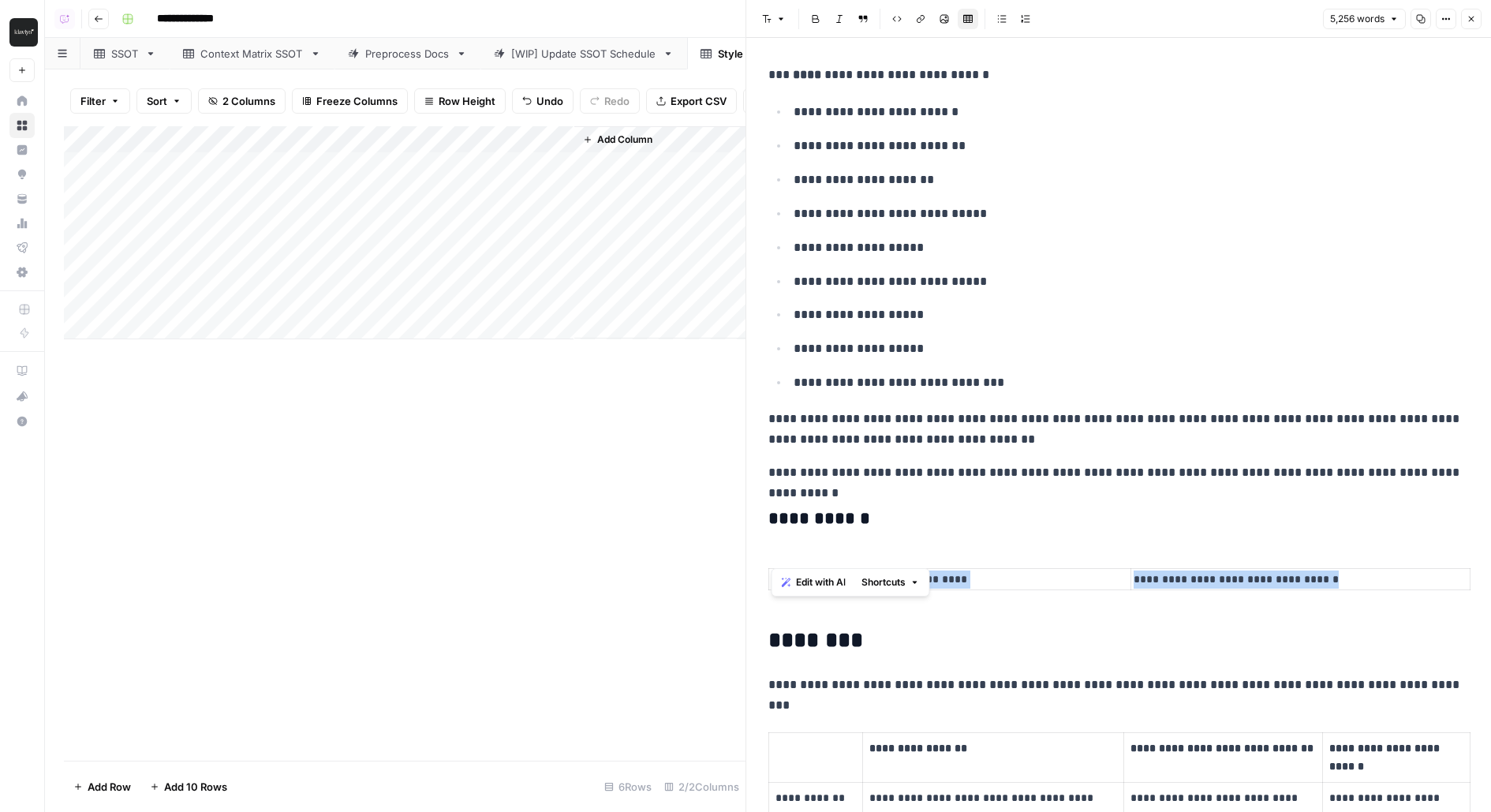
drag, startPoint x: 925, startPoint y: 574, endPoint x: 1342, endPoint y: 555, distance: 417.4
click at [1065, 570] on p at bounding box center [1118, 579] width 695 height 18
drag, startPoint x: 1404, startPoint y: 572, endPoint x: 1183, endPoint y: 507, distance: 230.4
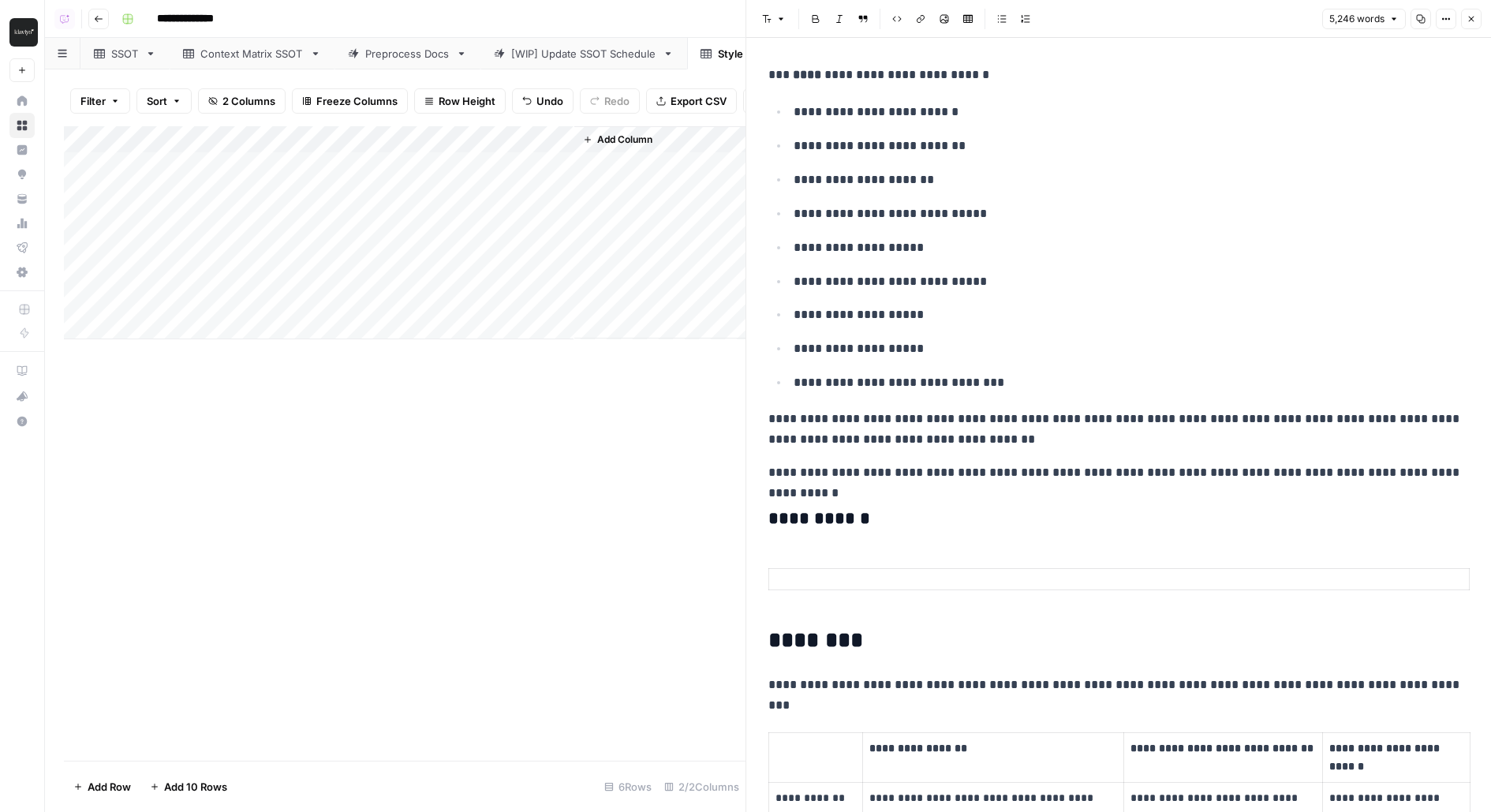
drag, startPoint x: 883, startPoint y: 535, endPoint x: 894, endPoint y: 566, distance: 32.9
drag, startPoint x: 889, startPoint y: 516, endPoint x: 896, endPoint y: 566, distance: 50.5
drag, startPoint x: 899, startPoint y: 511, endPoint x: 908, endPoint y: 571, distance: 60.7
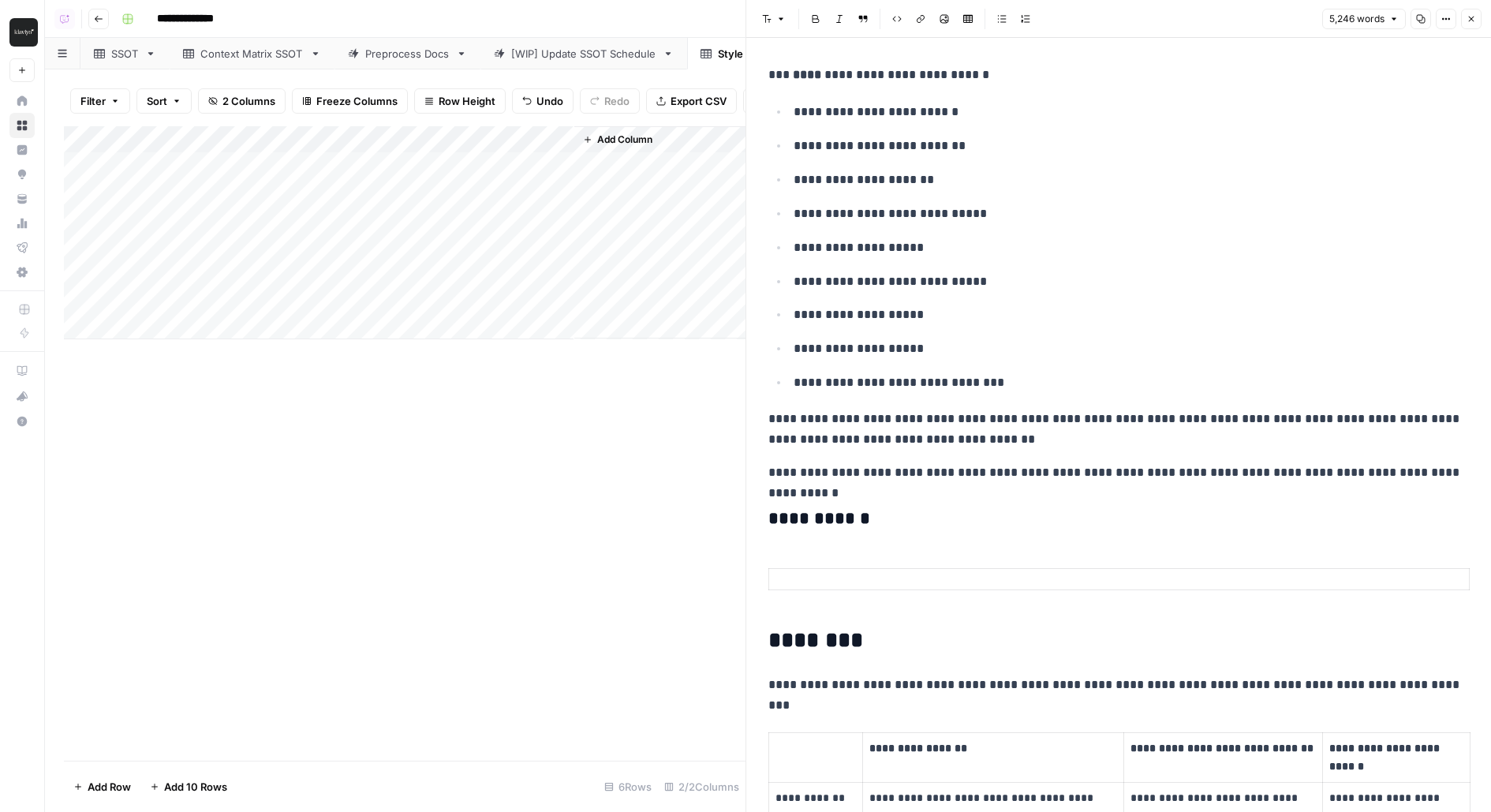
drag, startPoint x: 918, startPoint y: 499, endPoint x: 936, endPoint y: 587, distance: 89.8
drag, startPoint x: 770, startPoint y: 586, endPoint x: 769, endPoint y: 538, distance: 48.0
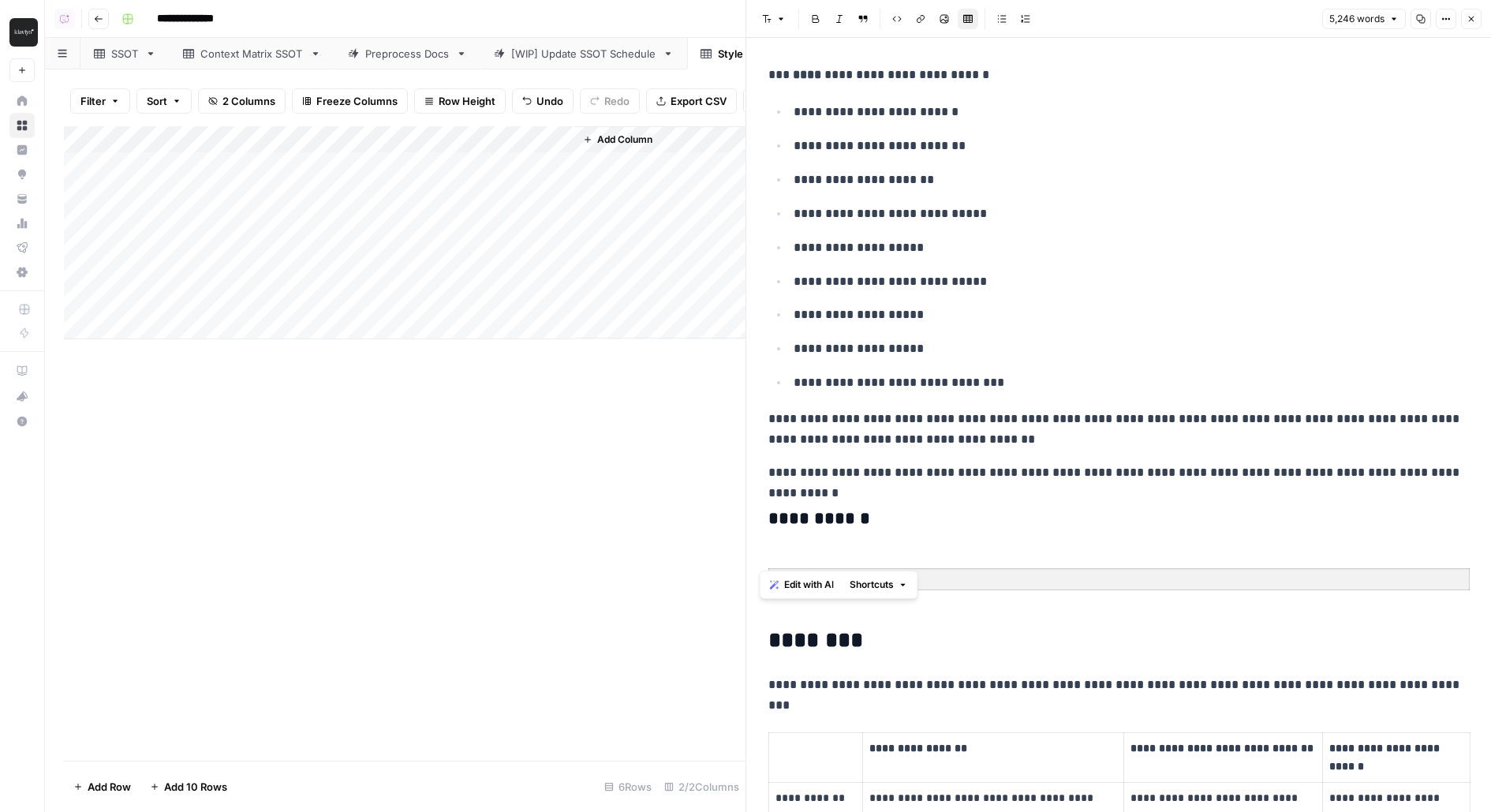
drag, startPoint x: 776, startPoint y: 555, endPoint x: 872, endPoint y: 566, distance: 96.6
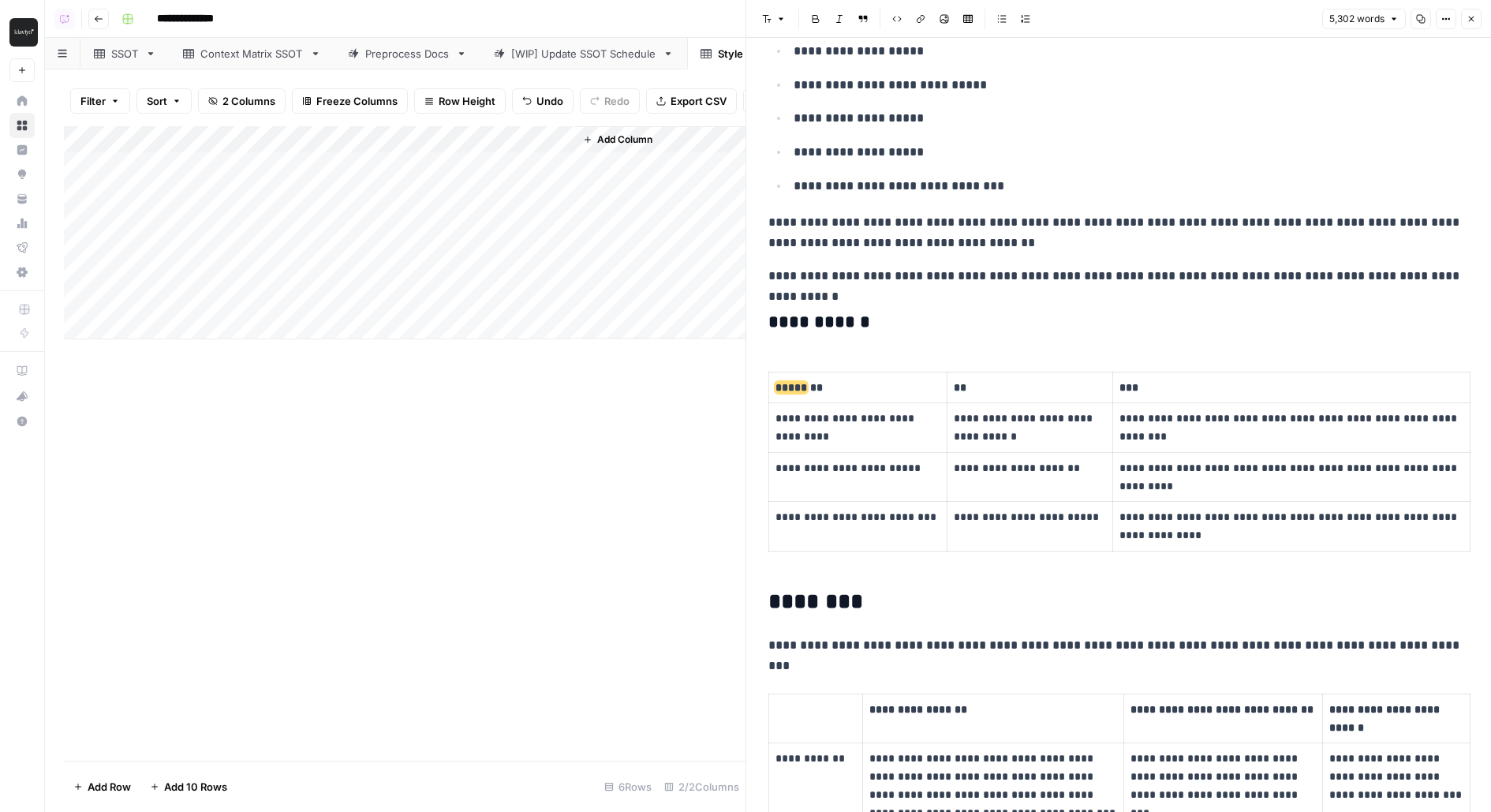
scroll to position [4701, 0]
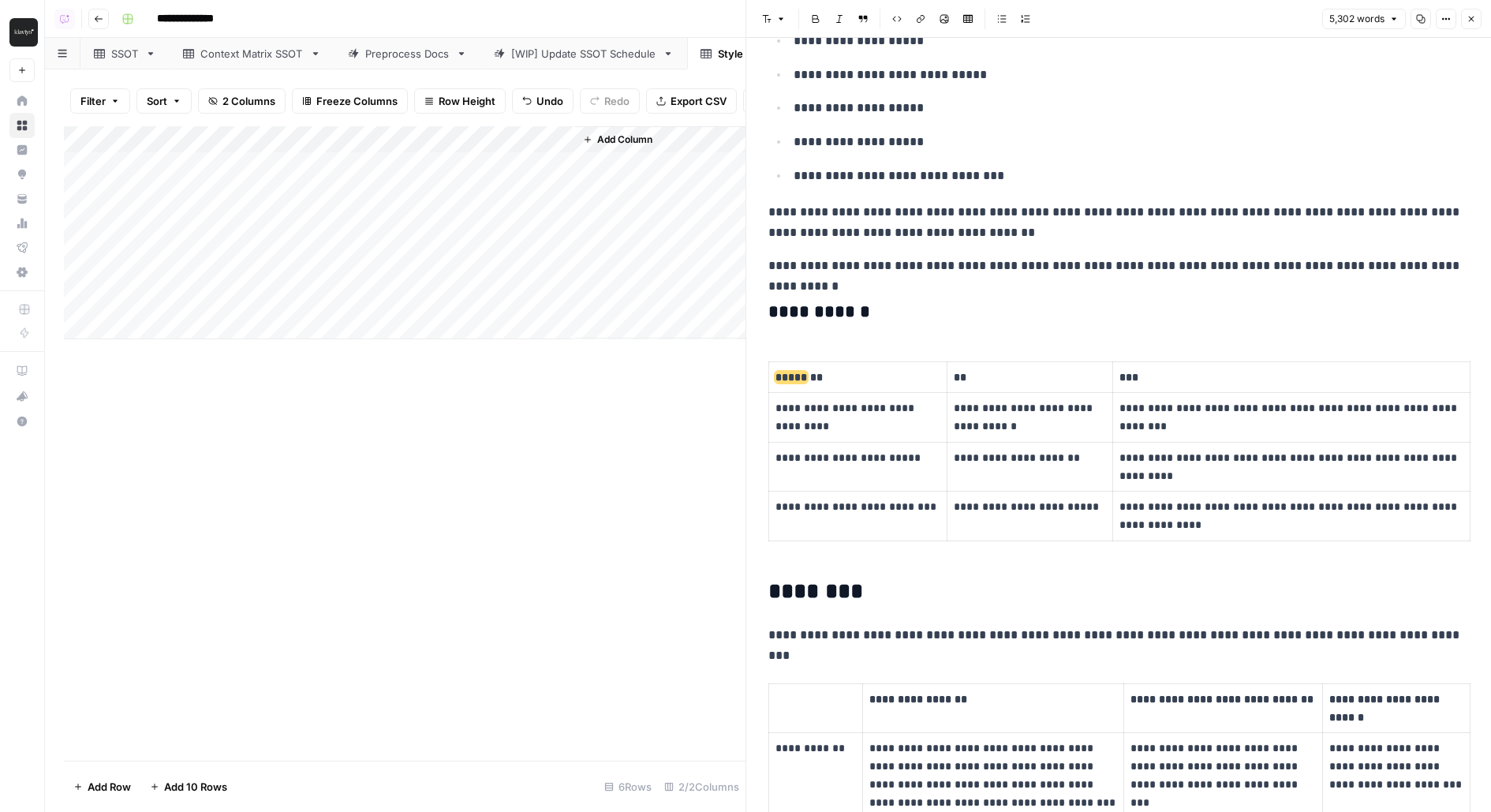
click at [1047, 504] on td "**********" at bounding box center [1030, 516] width 165 height 50
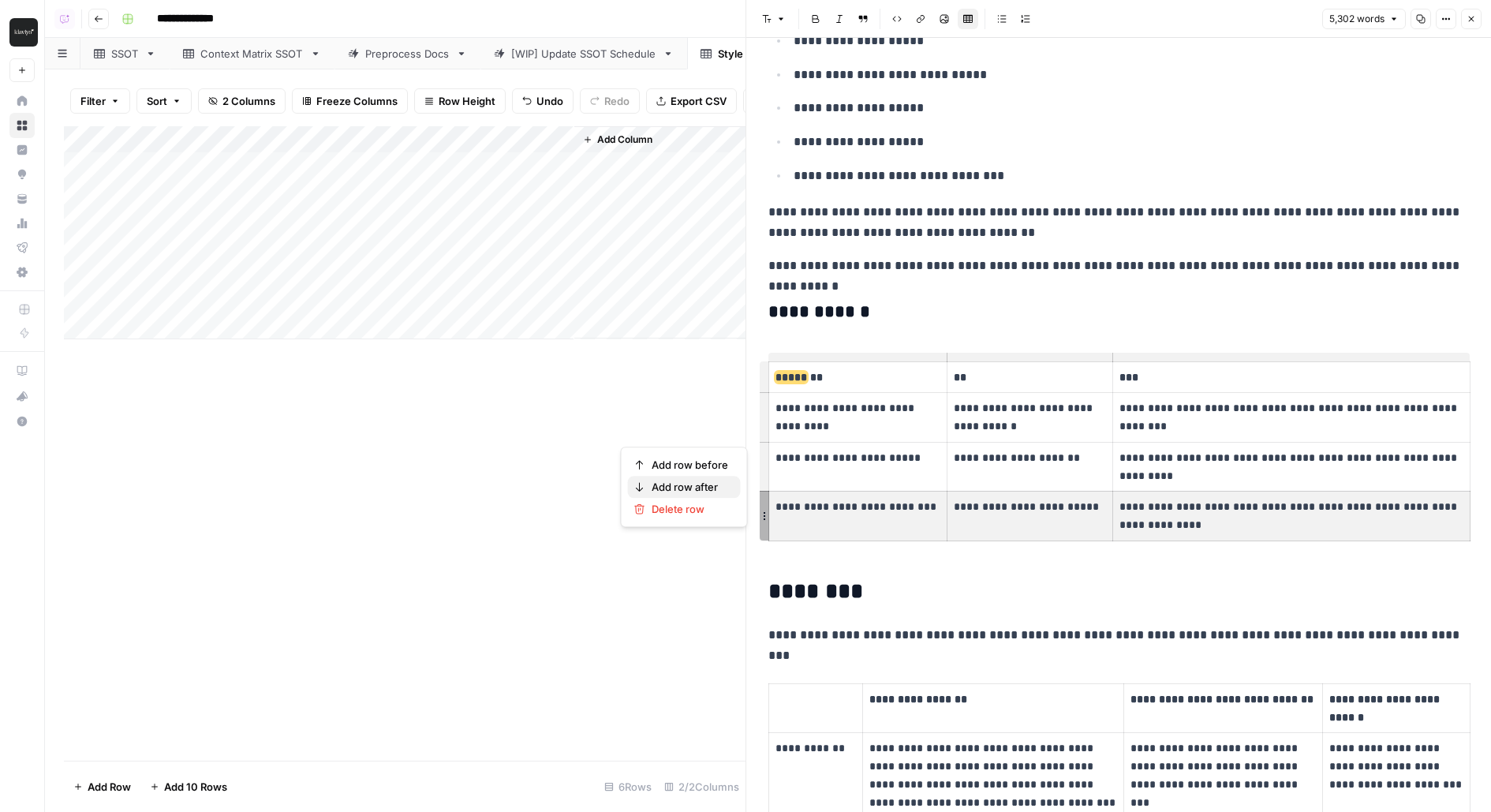
click at [713, 490] on span "Add row after" at bounding box center [690, 486] width 76 height 16
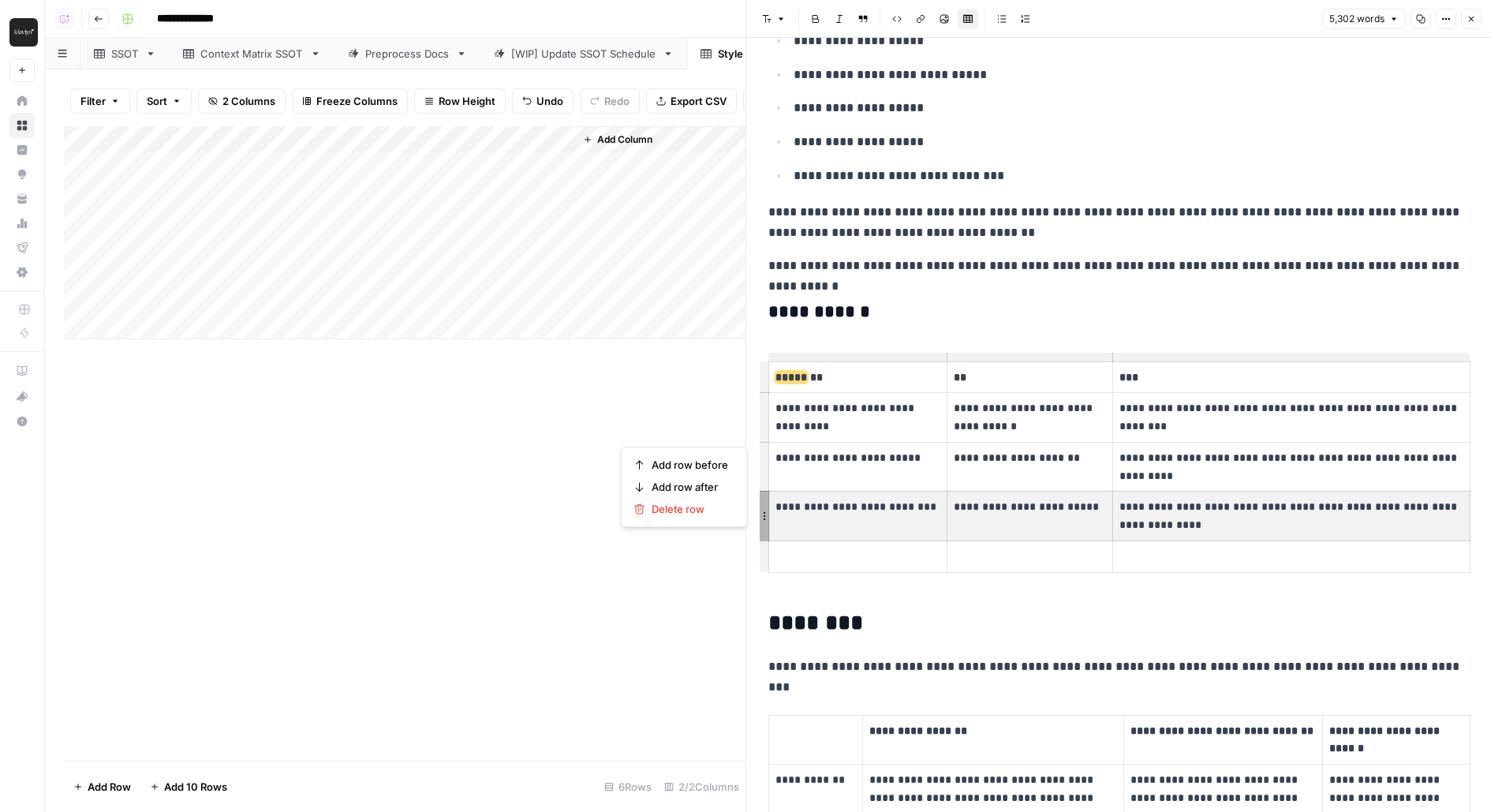
click at [854, 547] on p at bounding box center [858, 556] width 165 height 18
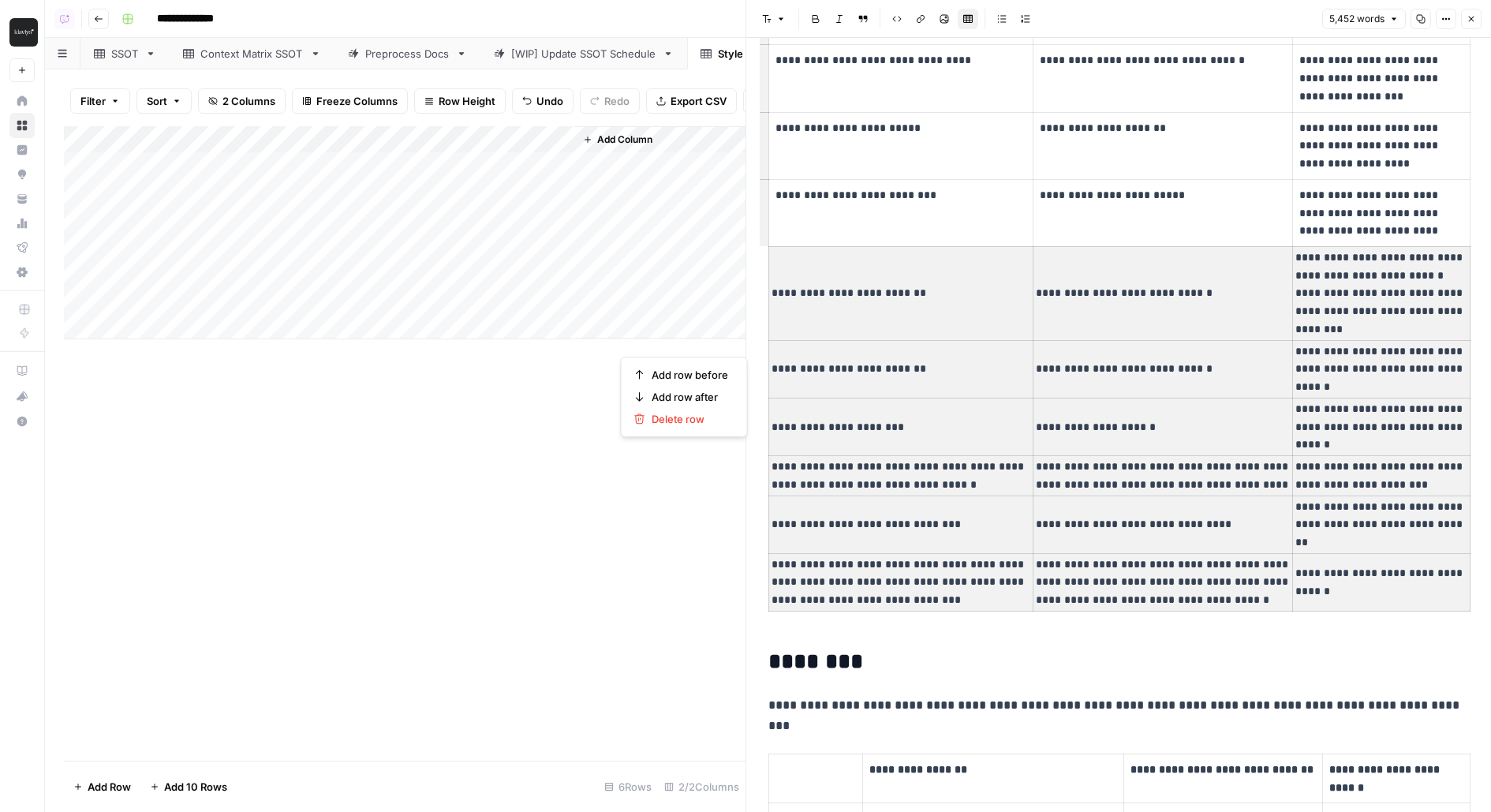
scroll to position [5107, 0]
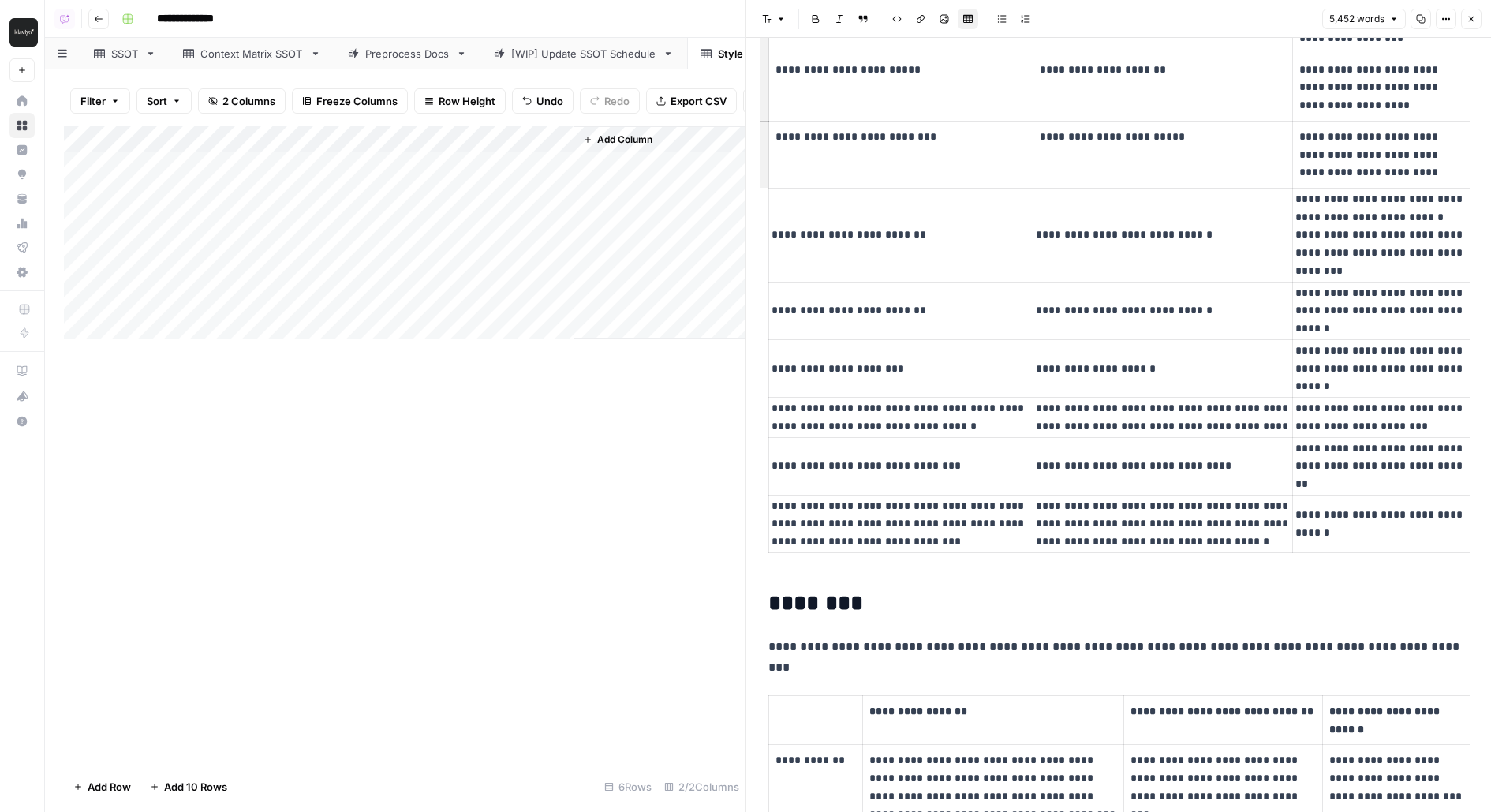
click at [995, 455] on td "**********" at bounding box center [900, 466] width 264 height 58
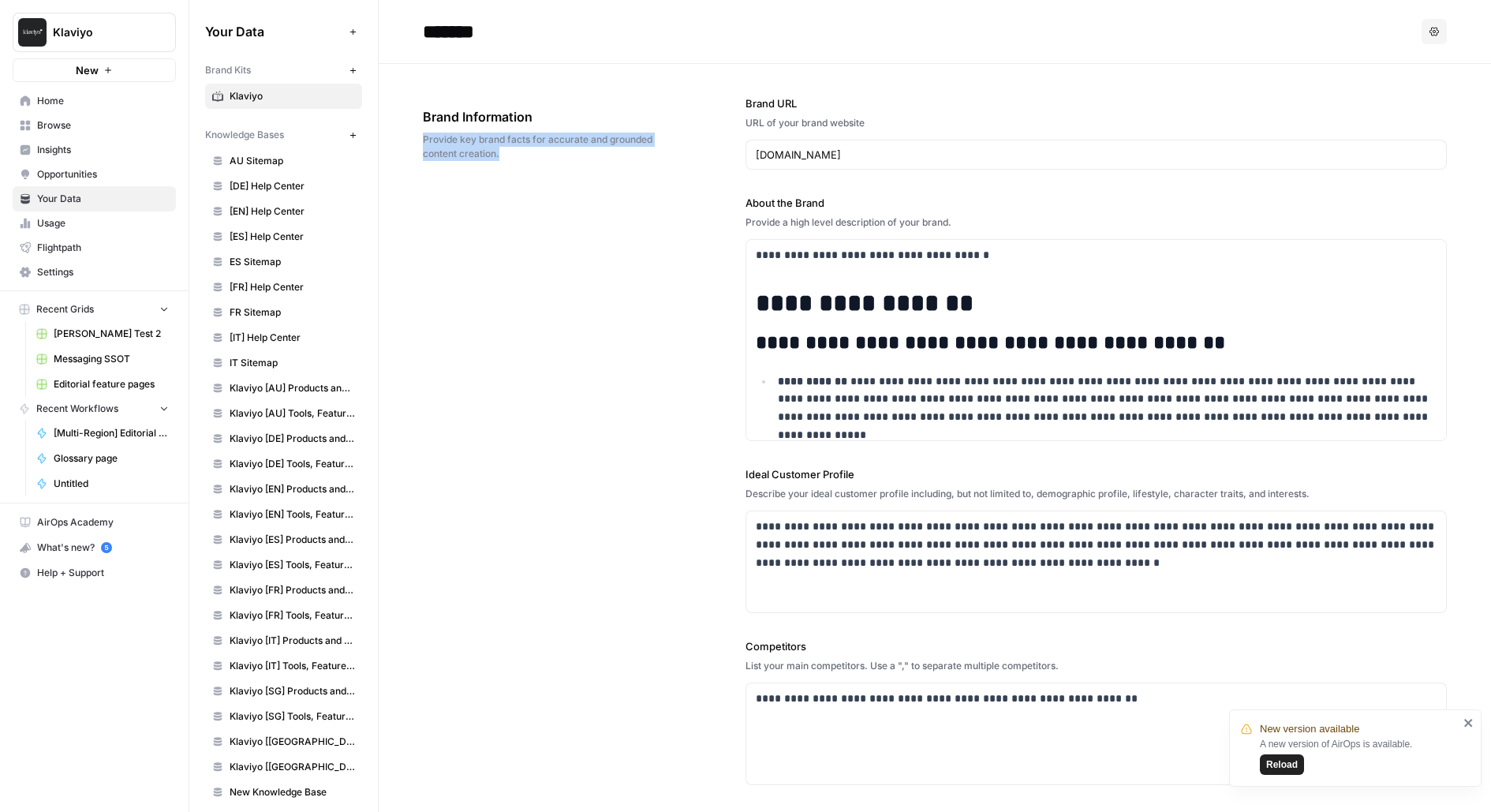
click at [678, 171] on div "**********" at bounding box center [934, 576] width 1024 height 1025
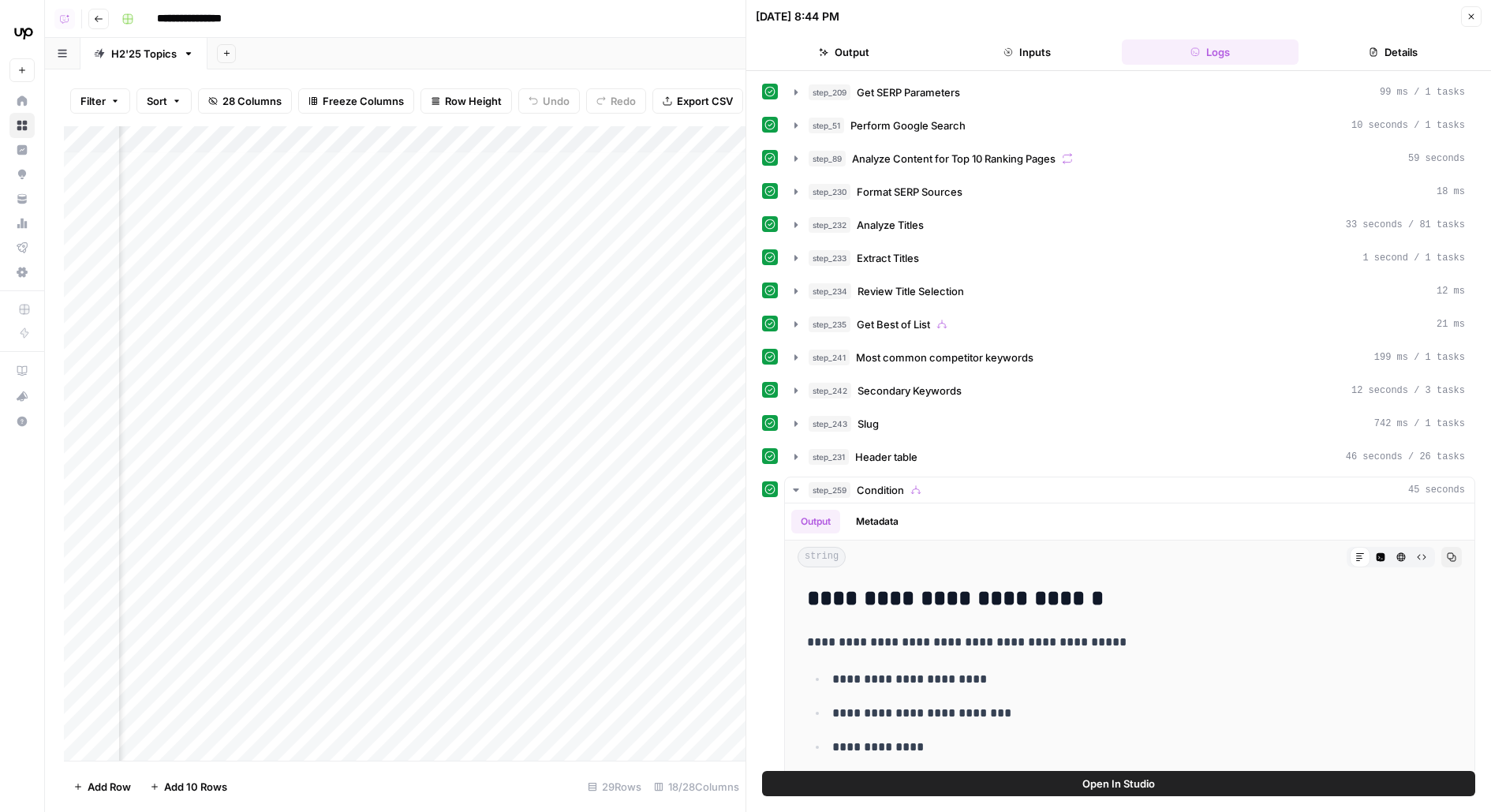
scroll to position [473, 0]
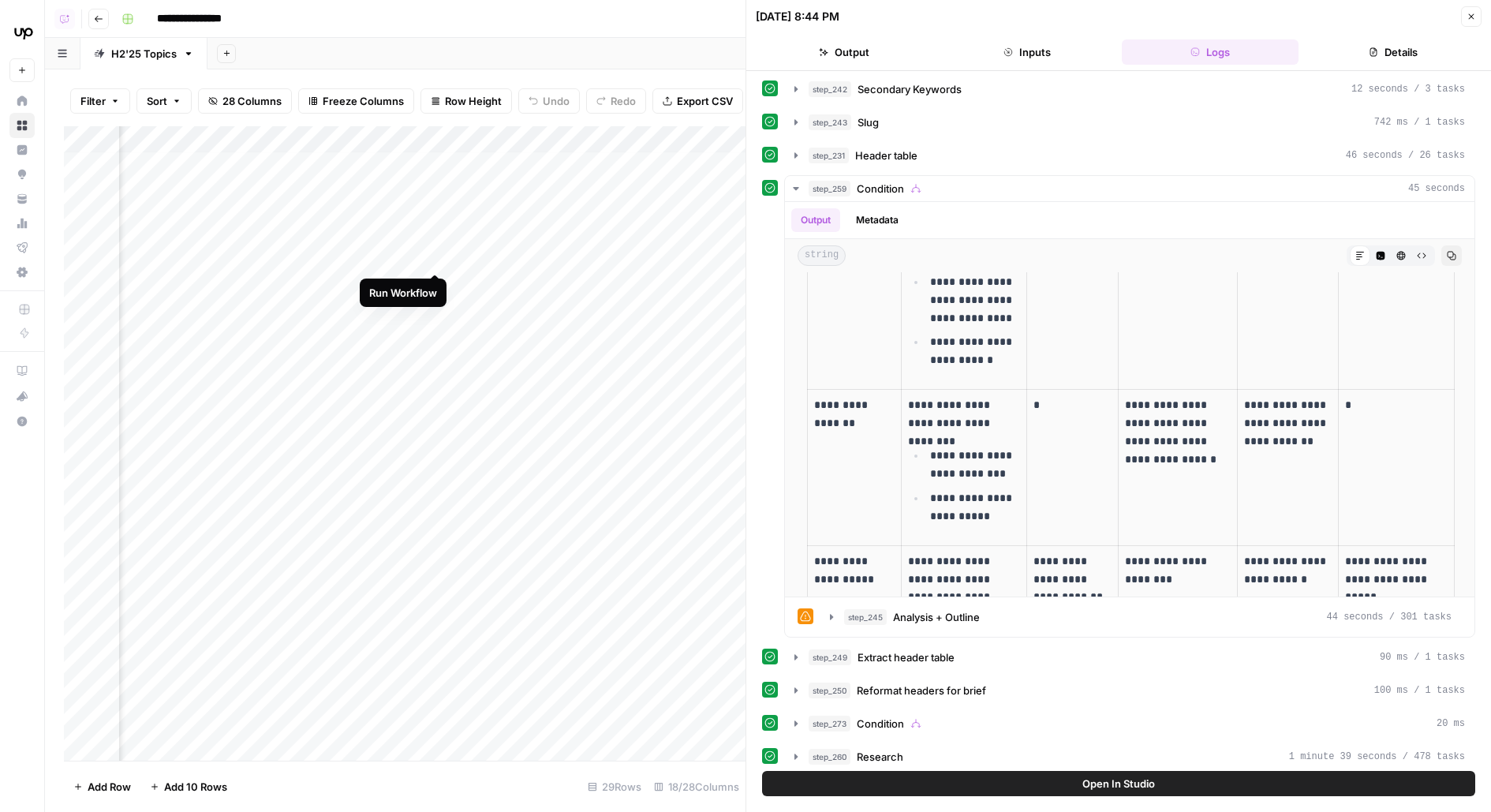
click at [441, 244] on div "Add Column" at bounding box center [404, 443] width 681 height 634
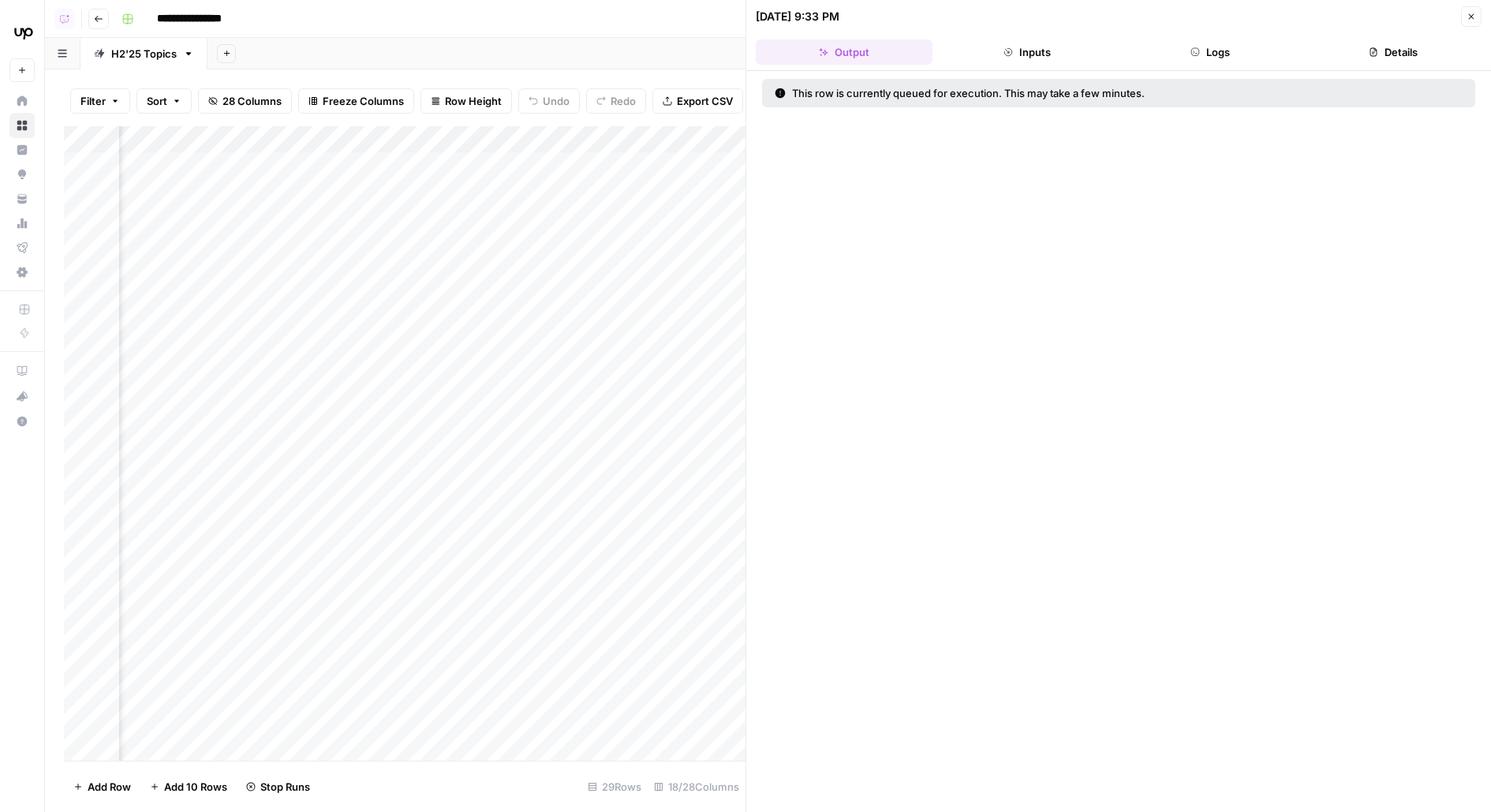
click at [1473, 12] on icon "button" at bounding box center [1471, 16] width 9 height 9
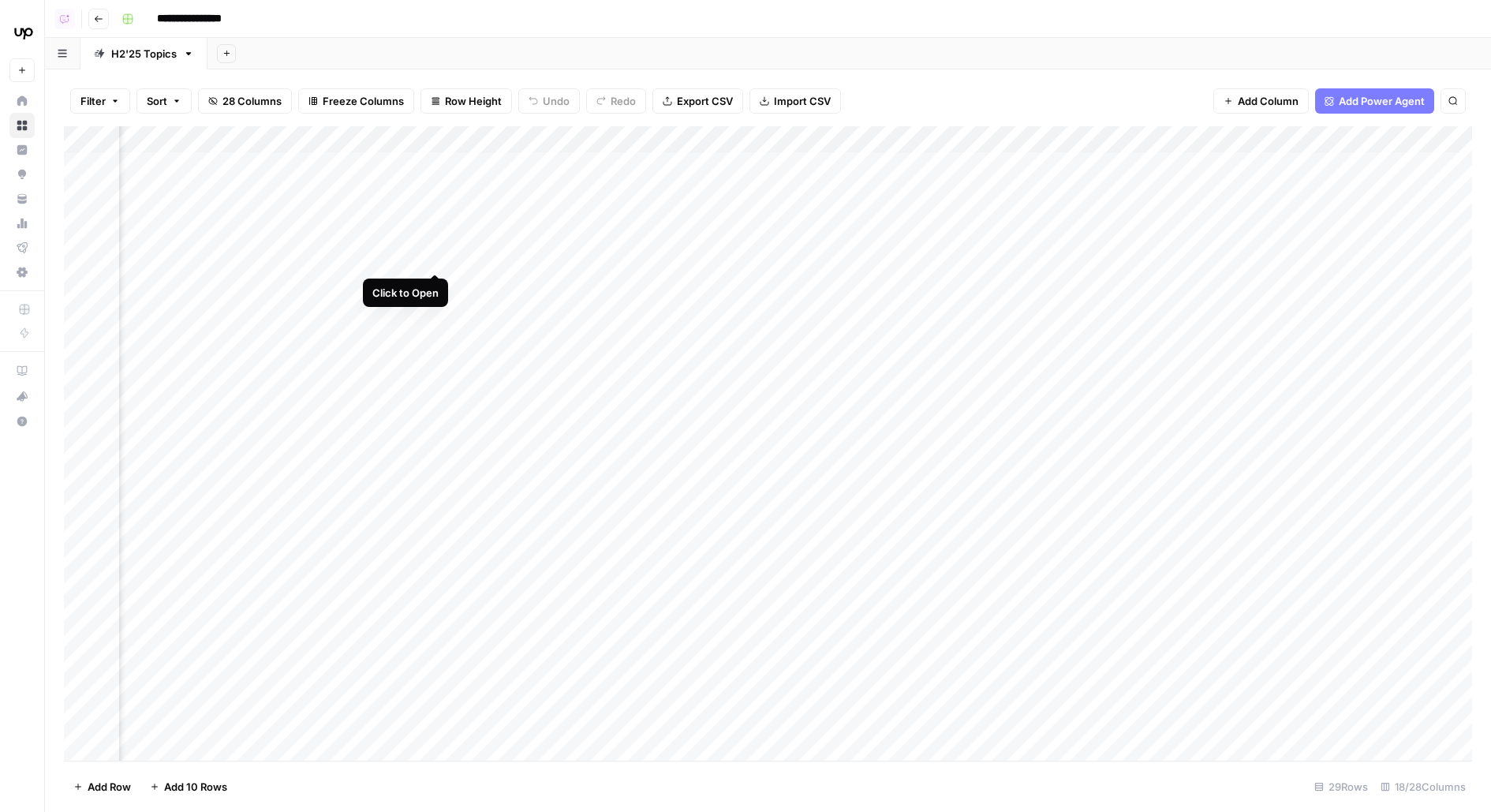
click at [435, 247] on div "Add Column" at bounding box center [767, 443] width 1408 height 634
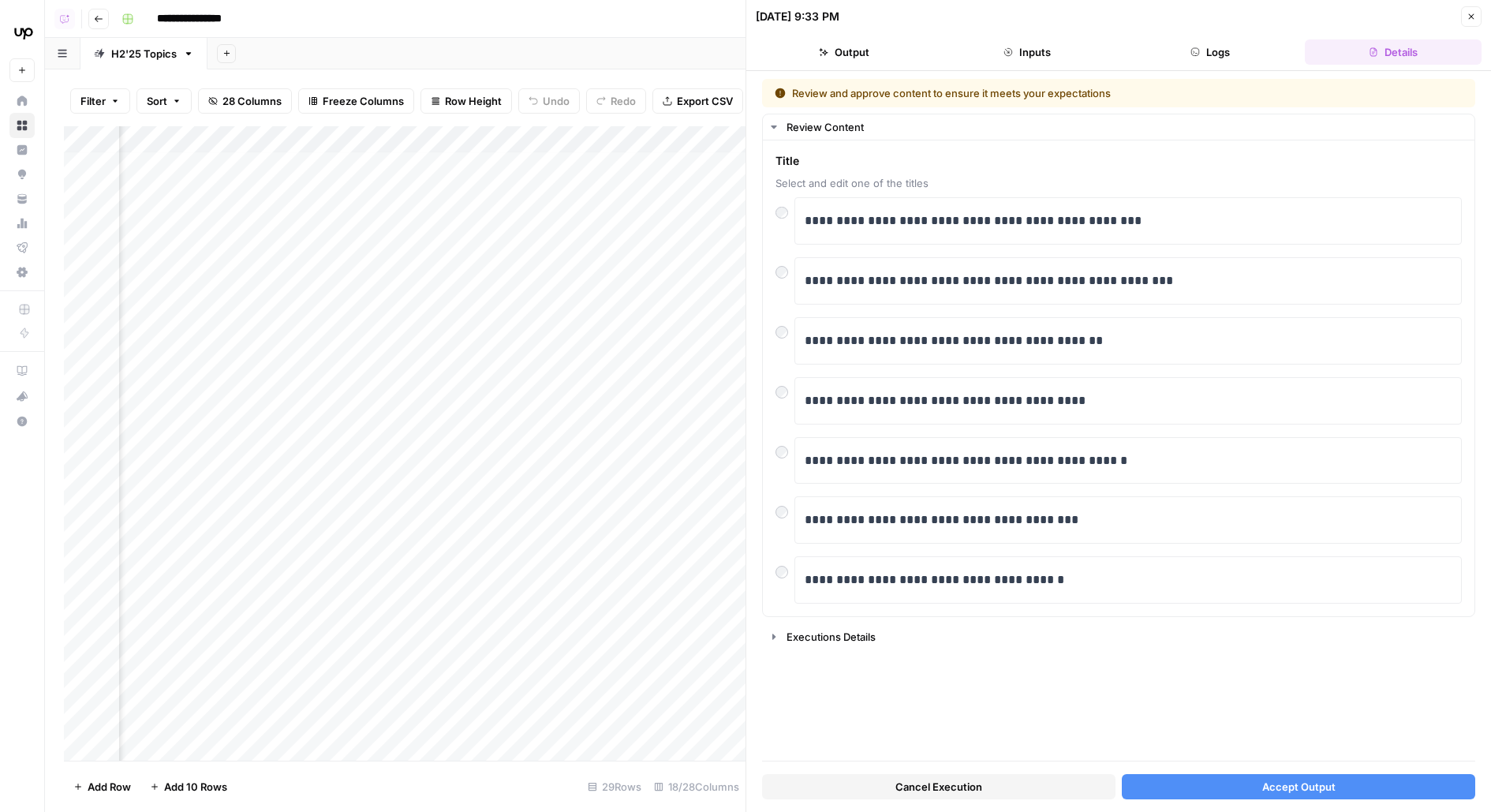
click at [1328, 792] on span "Accept Output" at bounding box center [1298, 787] width 73 height 16
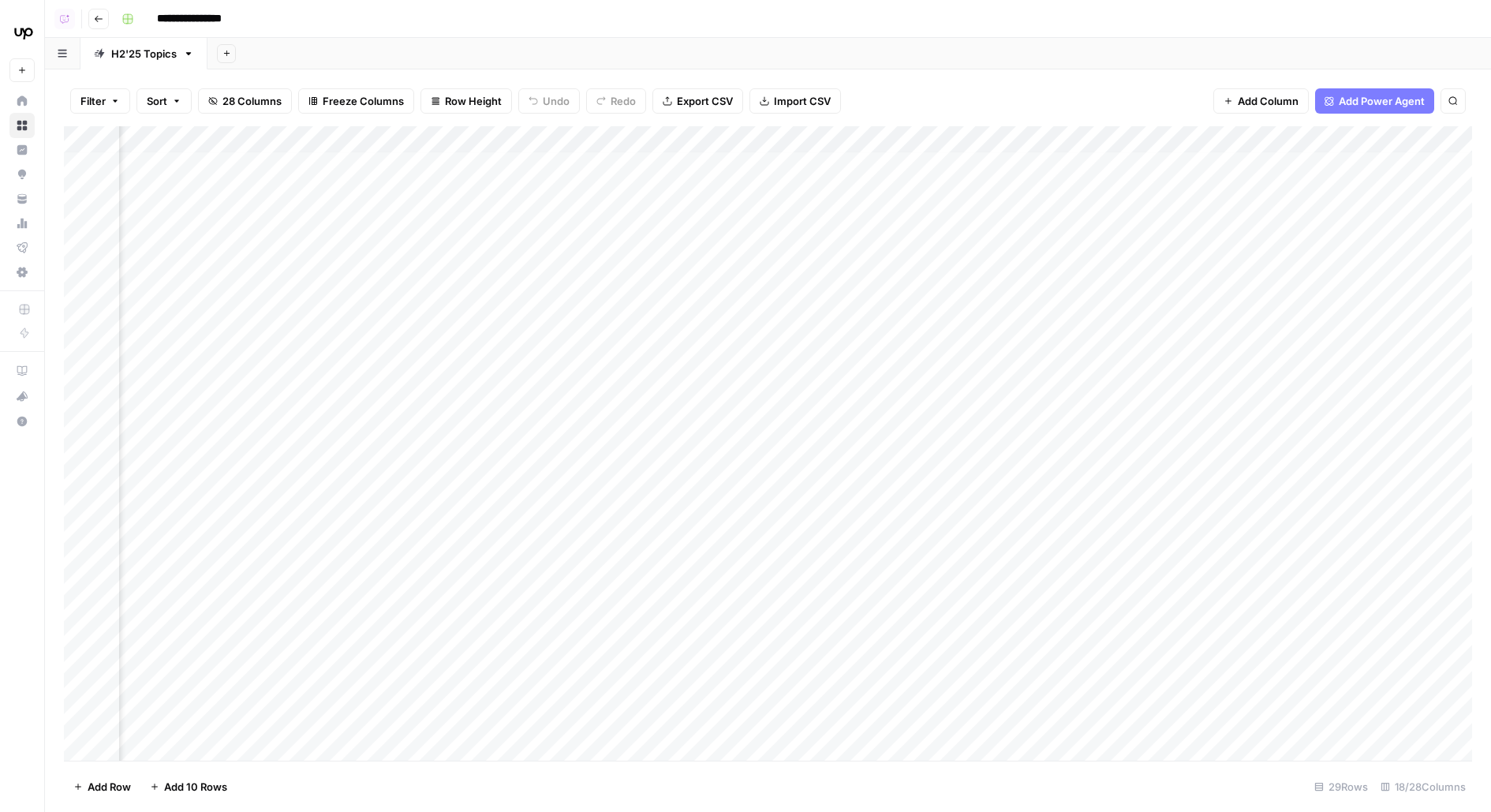
click at [855, 244] on div "Add Column" at bounding box center [767, 443] width 1408 height 634
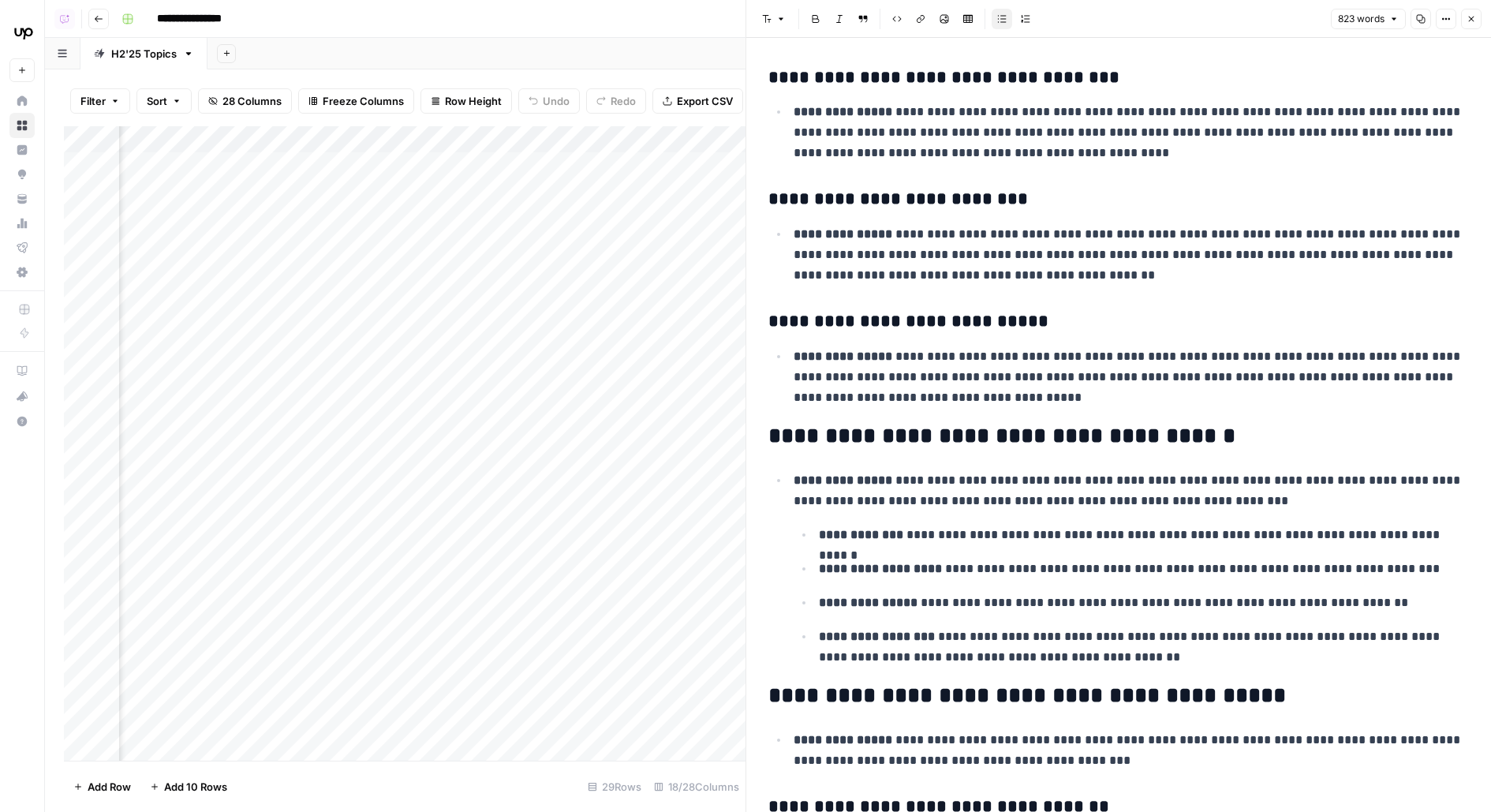
scroll to position [0, 1653]
click at [509, 246] on div "Add Column" at bounding box center [404, 443] width 681 height 634
click at [486, 249] on div "Add Column" at bounding box center [404, 443] width 681 height 634
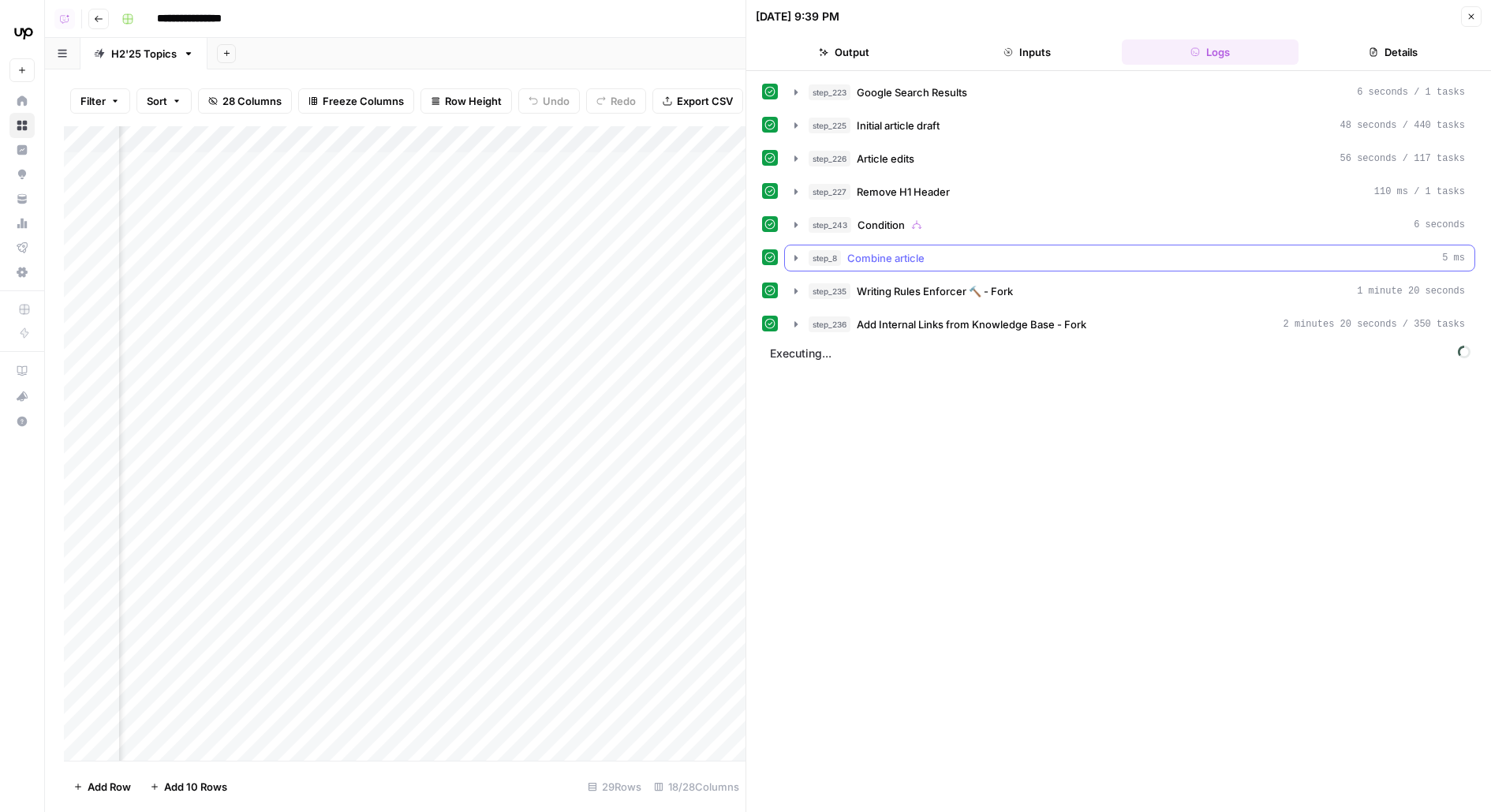
click at [989, 256] on div "step_8 Combine article 5 ms" at bounding box center [1136, 258] width 656 height 16
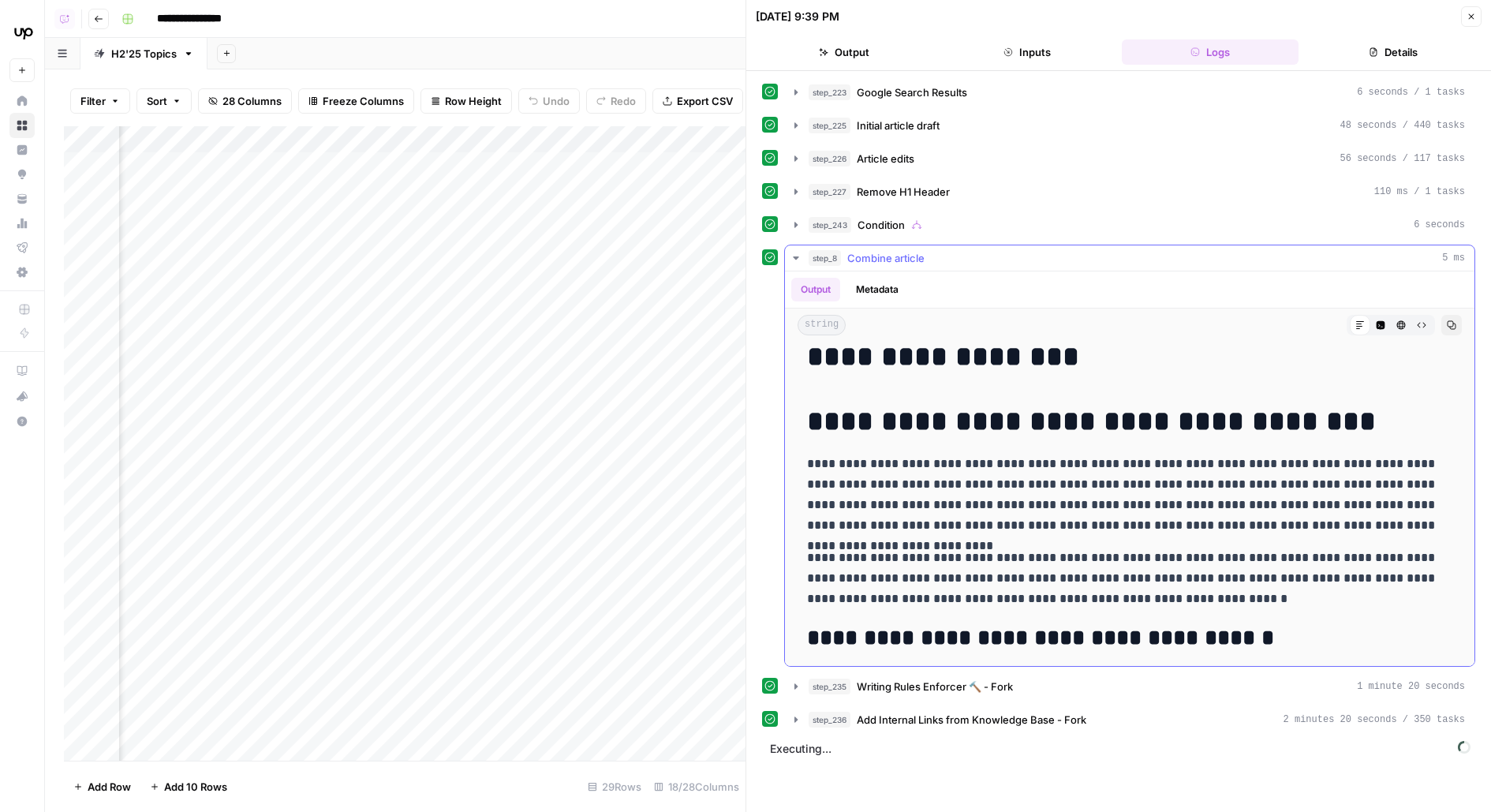
scroll to position [68, 0]
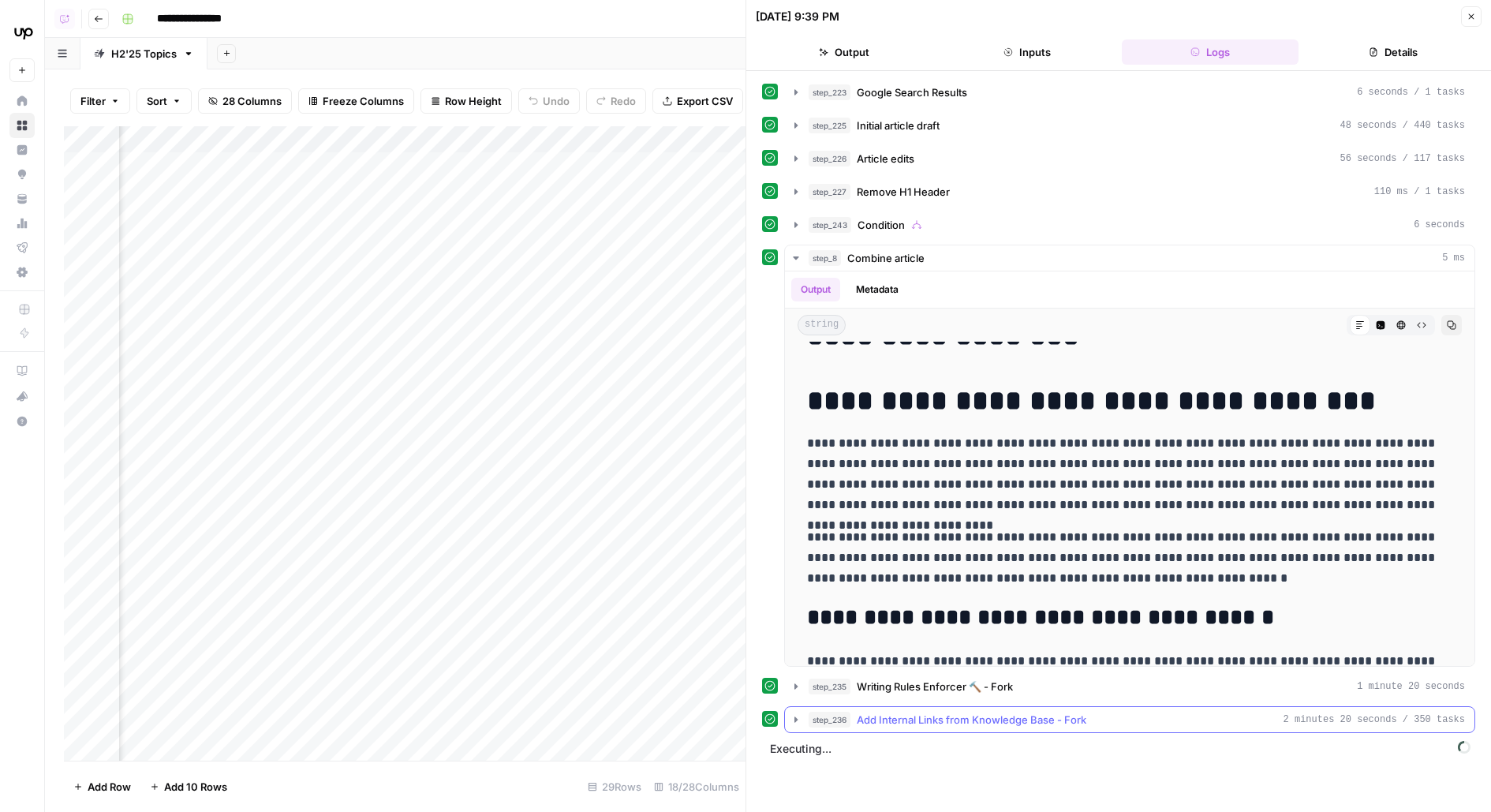
click at [894, 716] on span "Add Internal Links from Knowledge Base - Fork" at bounding box center [972, 720] width 230 height 16
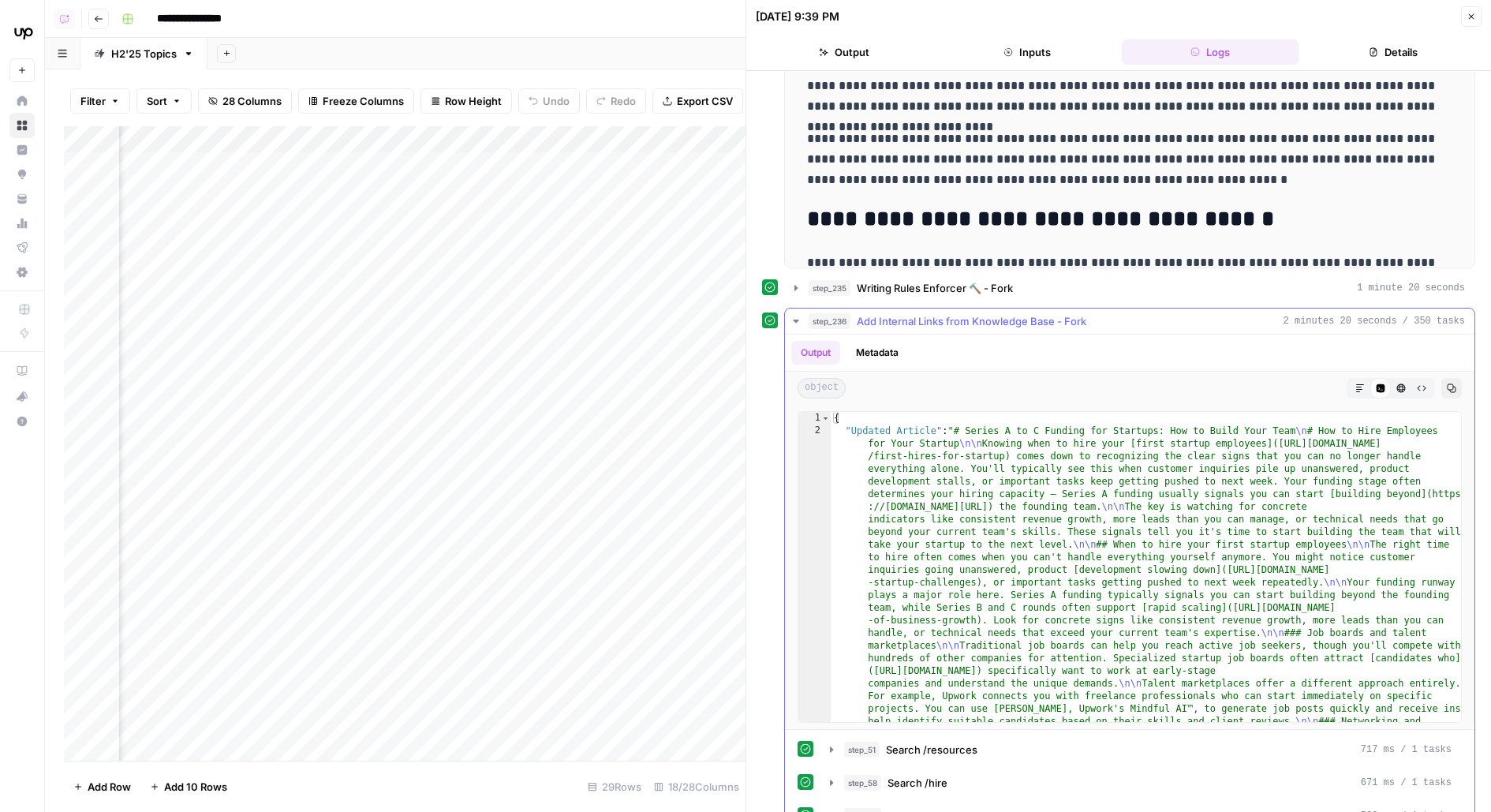
scroll to position [465, 0]
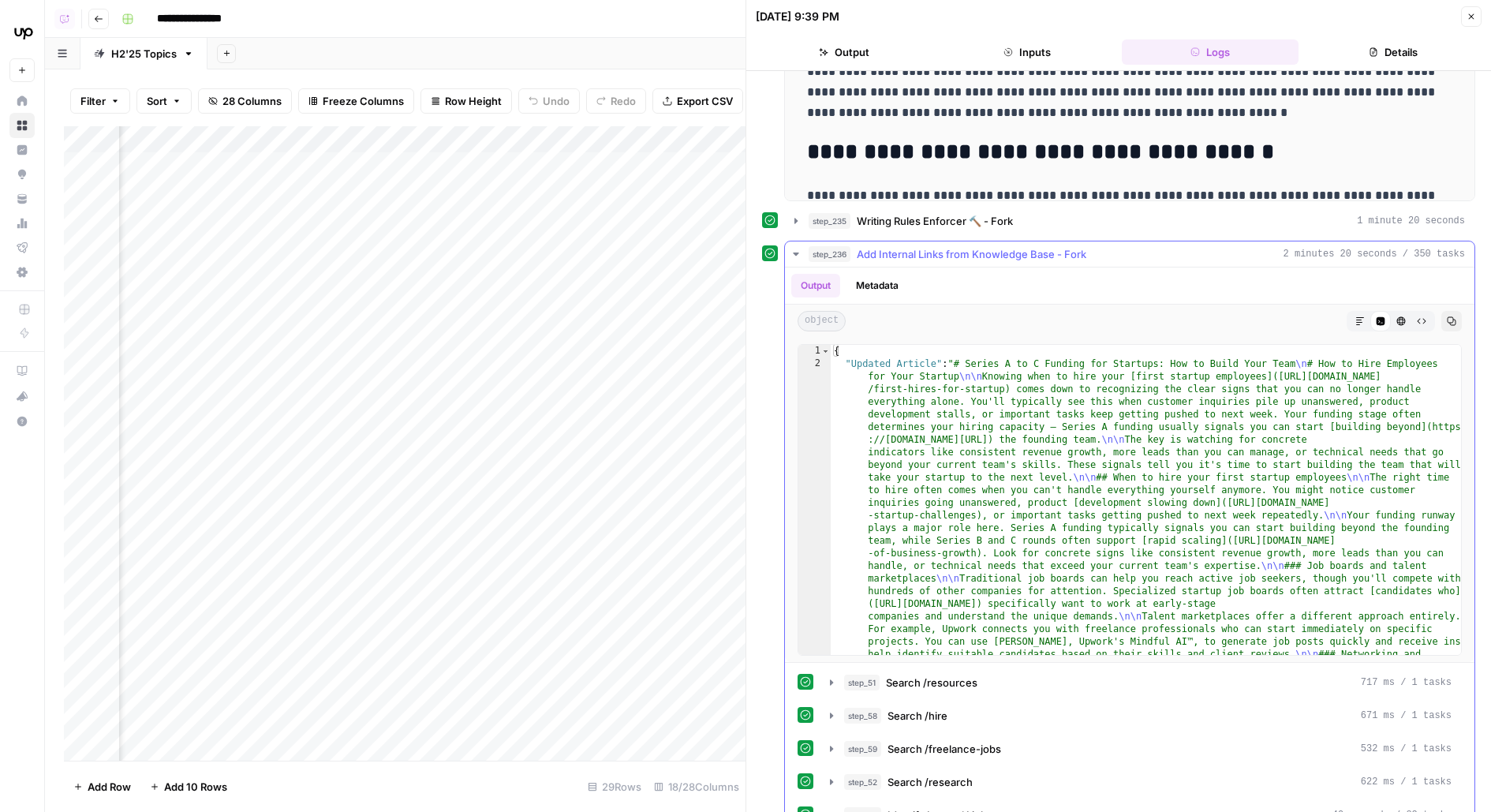
click at [1360, 318] on icon "button" at bounding box center [1359, 321] width 9 height 9
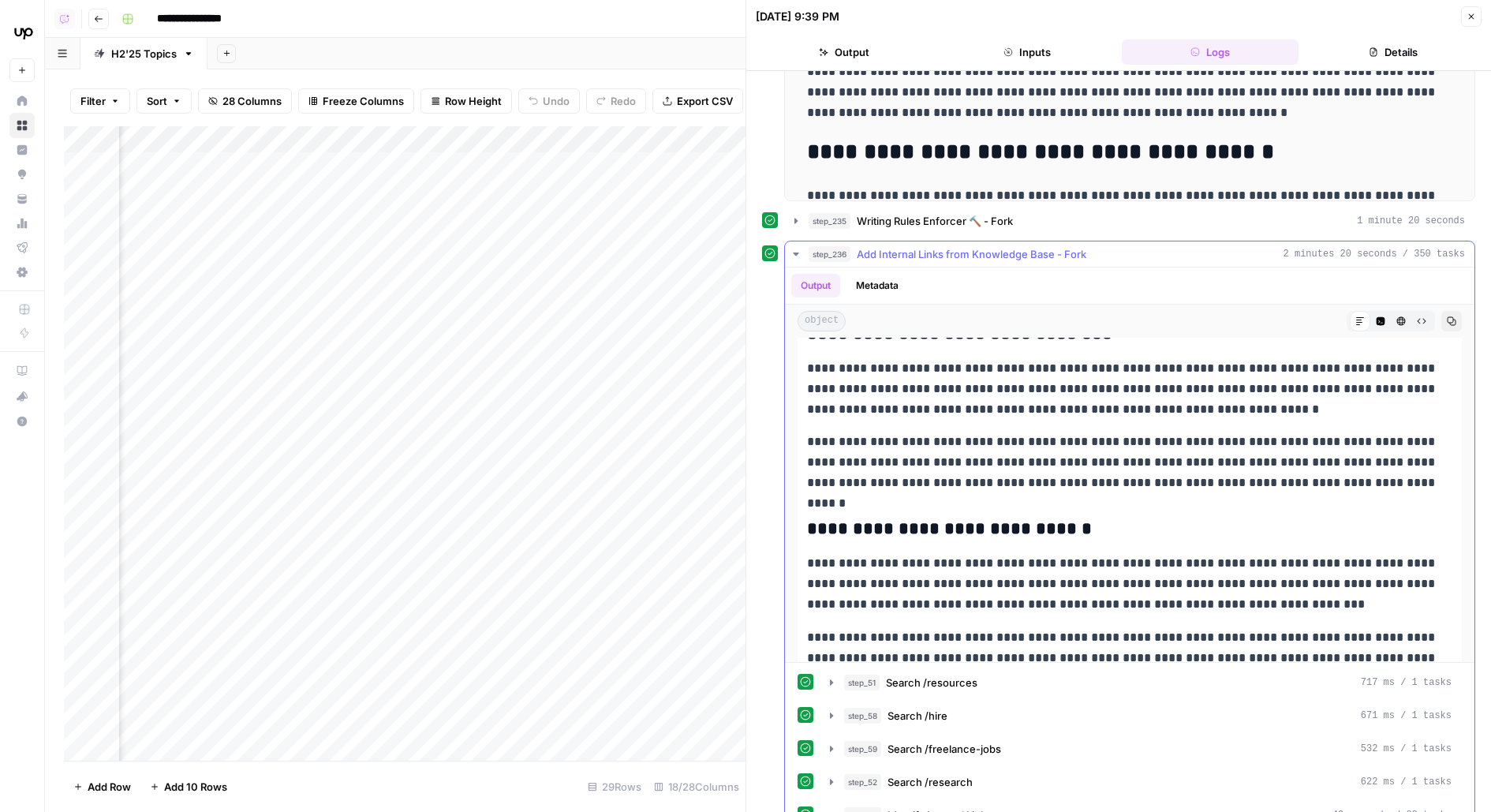
scroll to position [1817, 0]
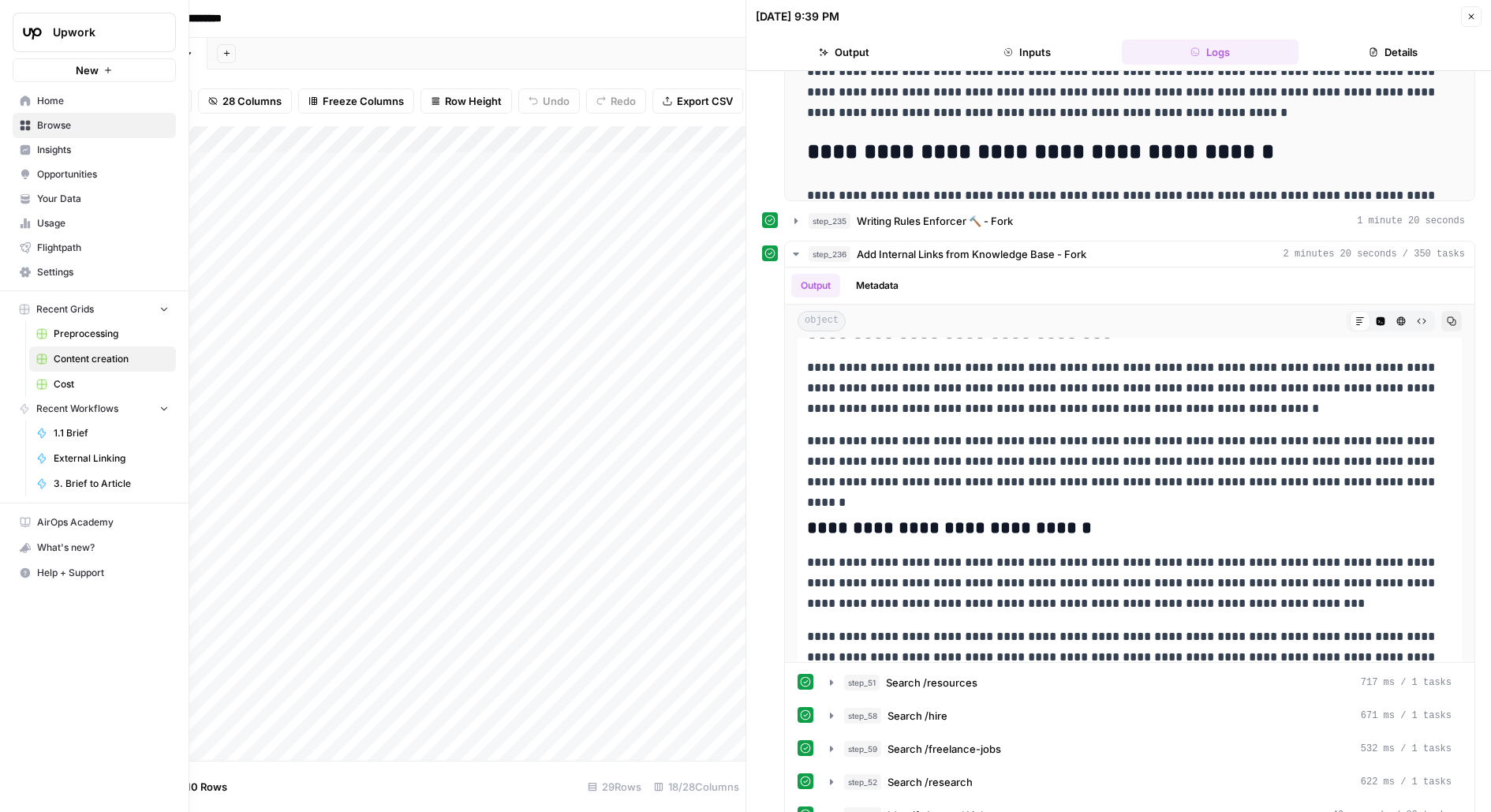
click at [83, 193] on span "Your Data" at bounding box center [103, 199] width 132 height 14
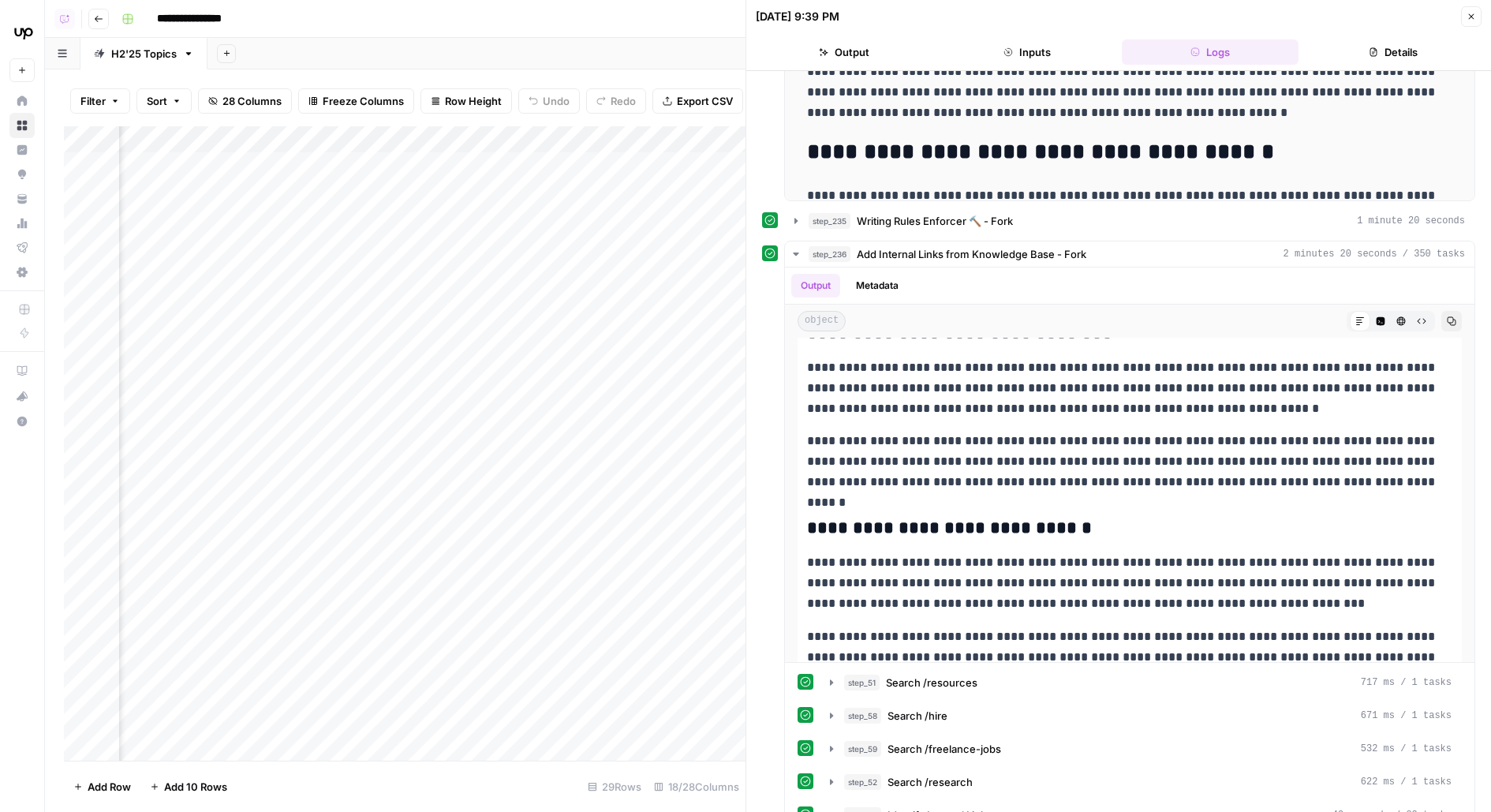
click at [613, 249] on div "Add Column" at bounding box center [404, 443] width 681 height 634
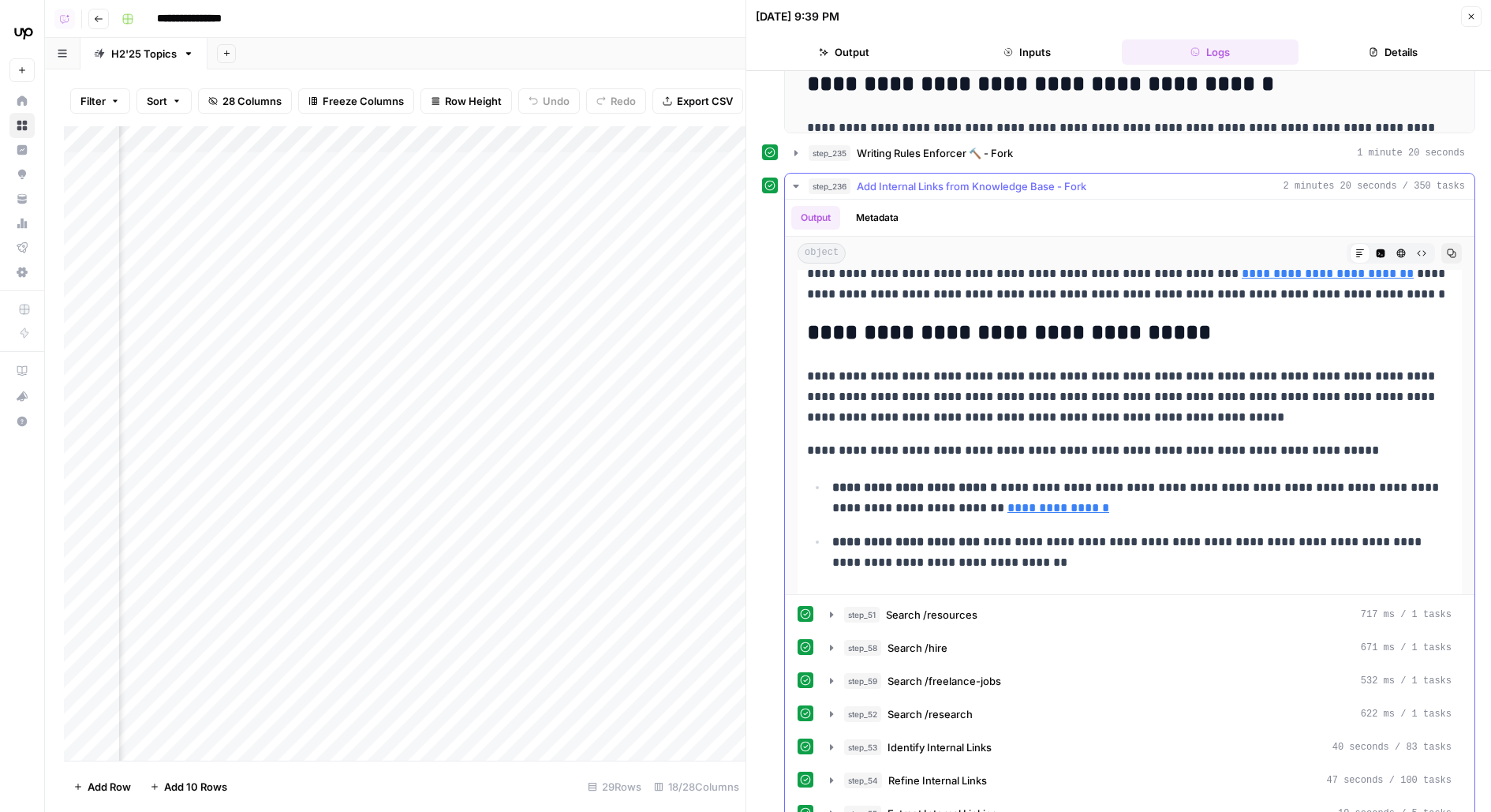
scroll to position [2621, 0]
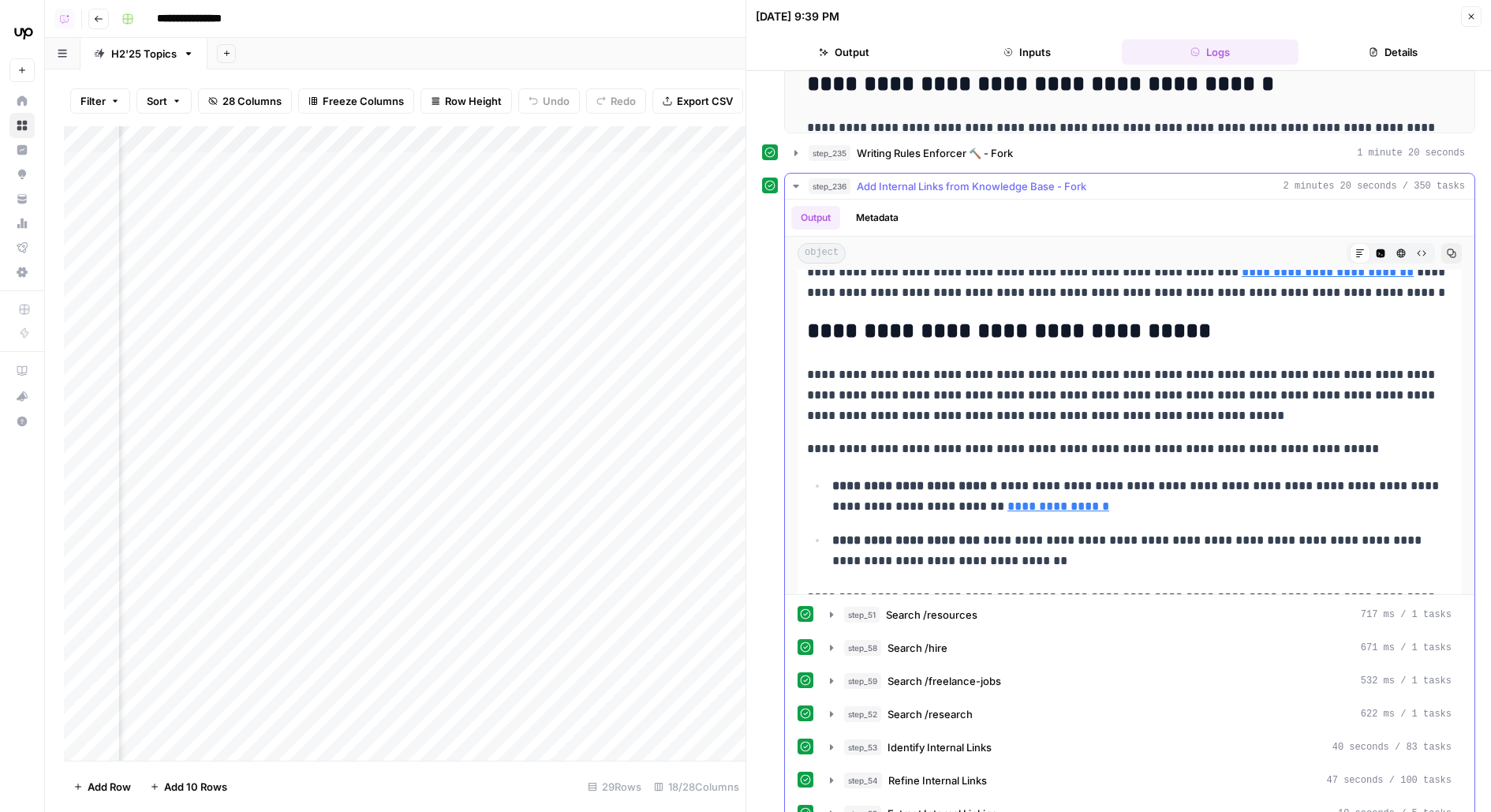
click at [891, 182] on span "Add Internal Links from Knowledge Base - Fork" at bounding box center [972, 186] width 230 height 16
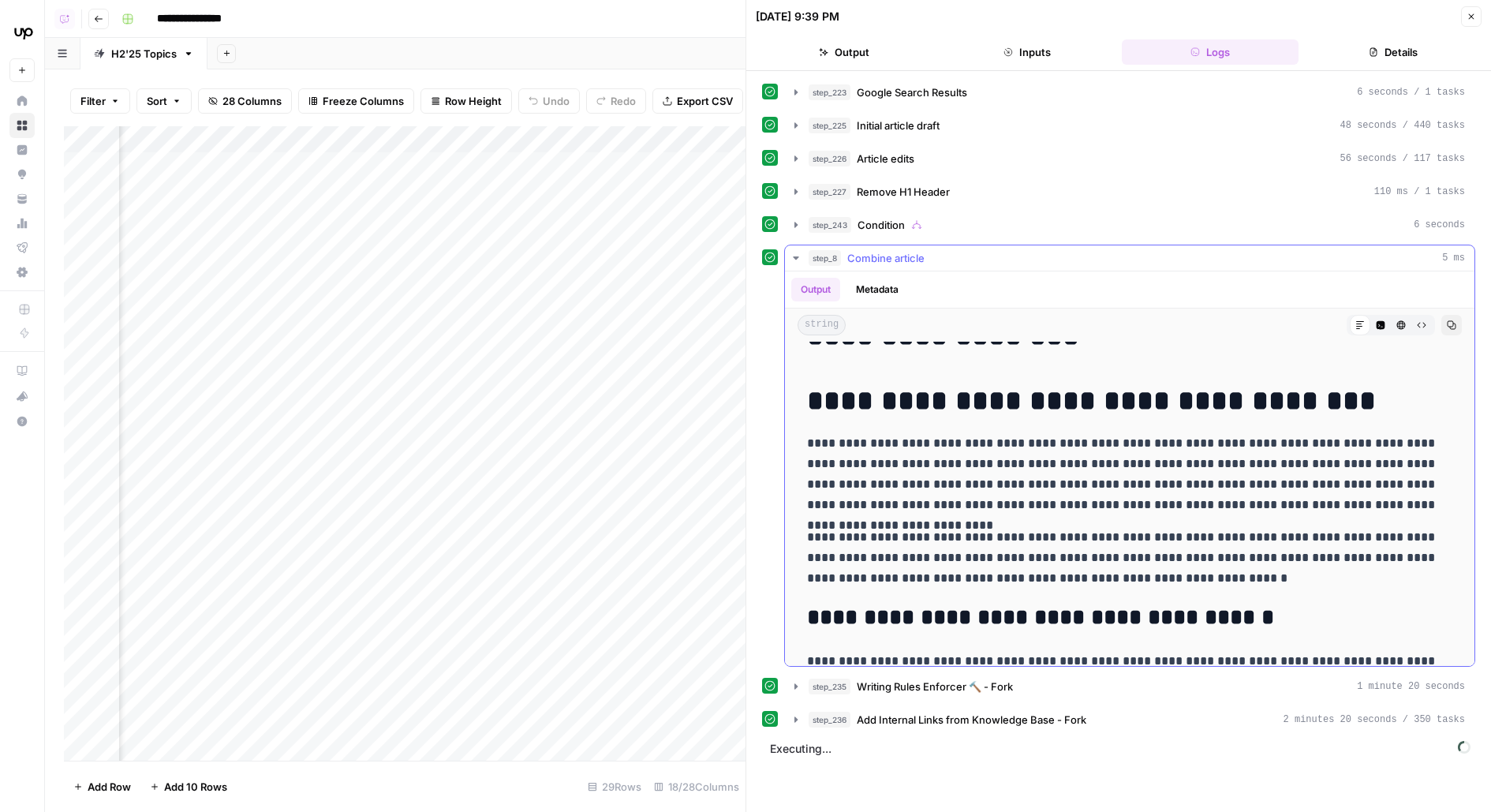
click at [928, 261] on div "step_8 Combine article 5 ms" at bounding box center [1136, 258] width 656 height 16
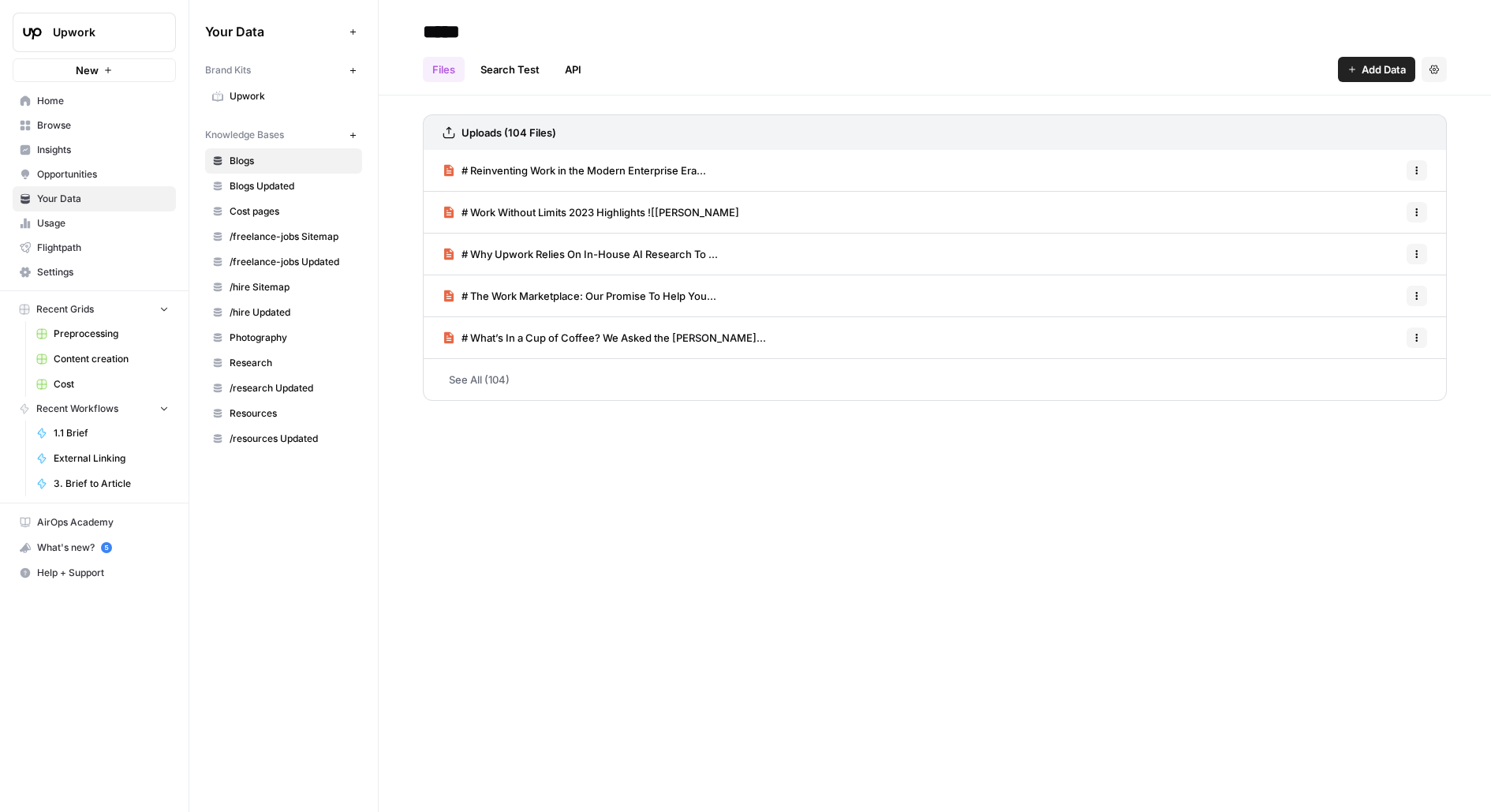
click at [87, 227] on span "Usage" at bounding box center [103, 223] width 132 height 14
